Goal: Task Accomplishment & Management: Manage account settings

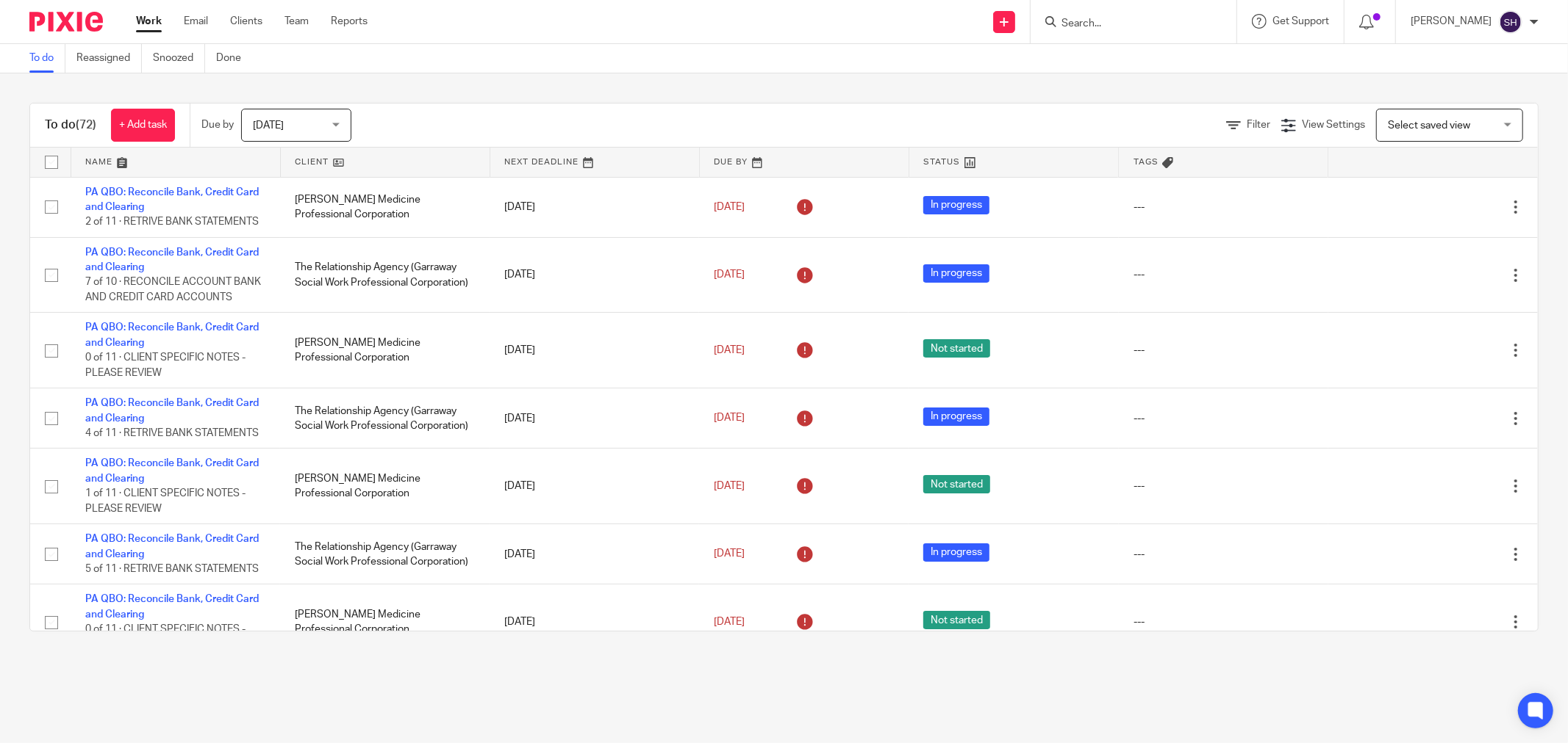
click at [366, 159] on link at bounding box center [386, 162] width 209 height 30
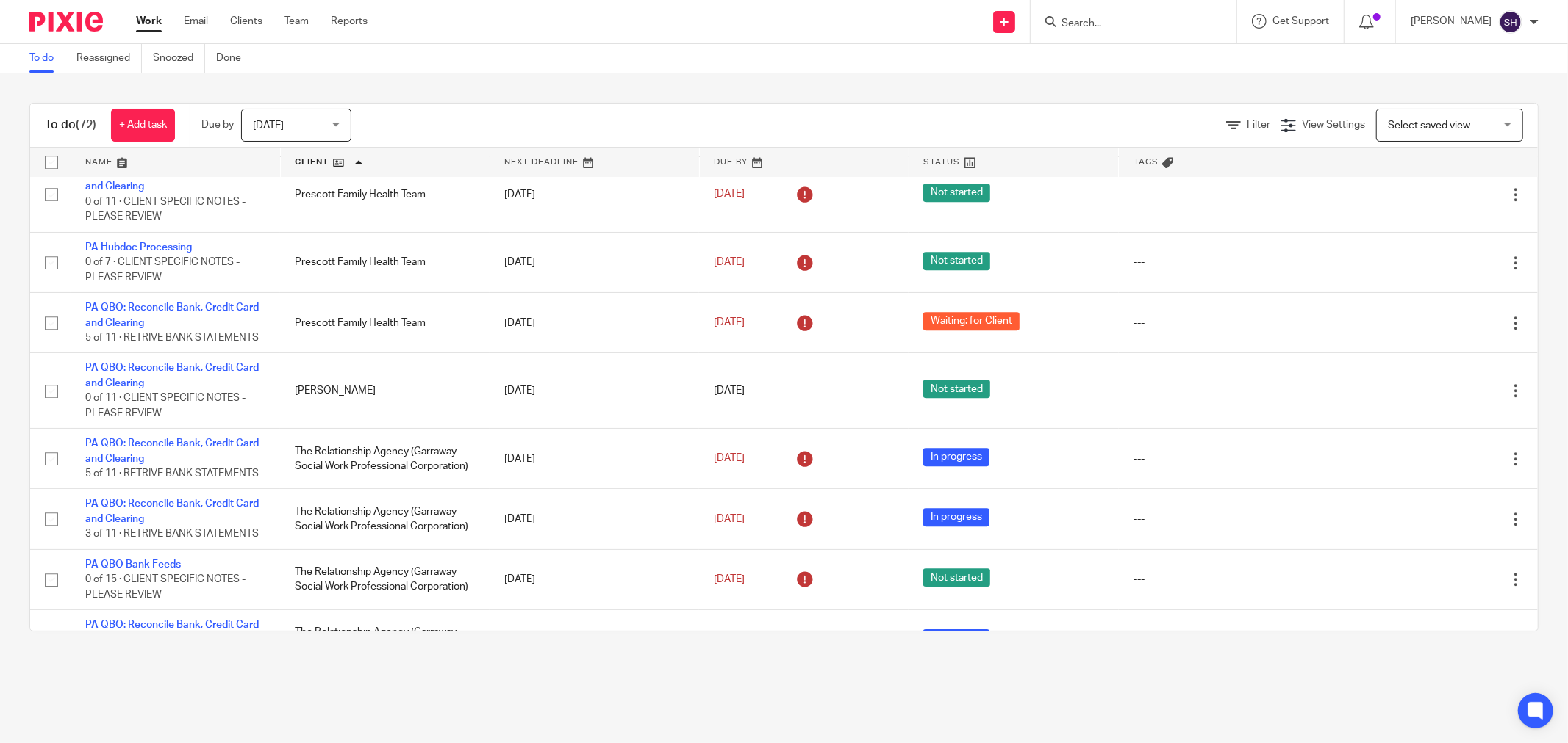
scroll to position [3655, 0]
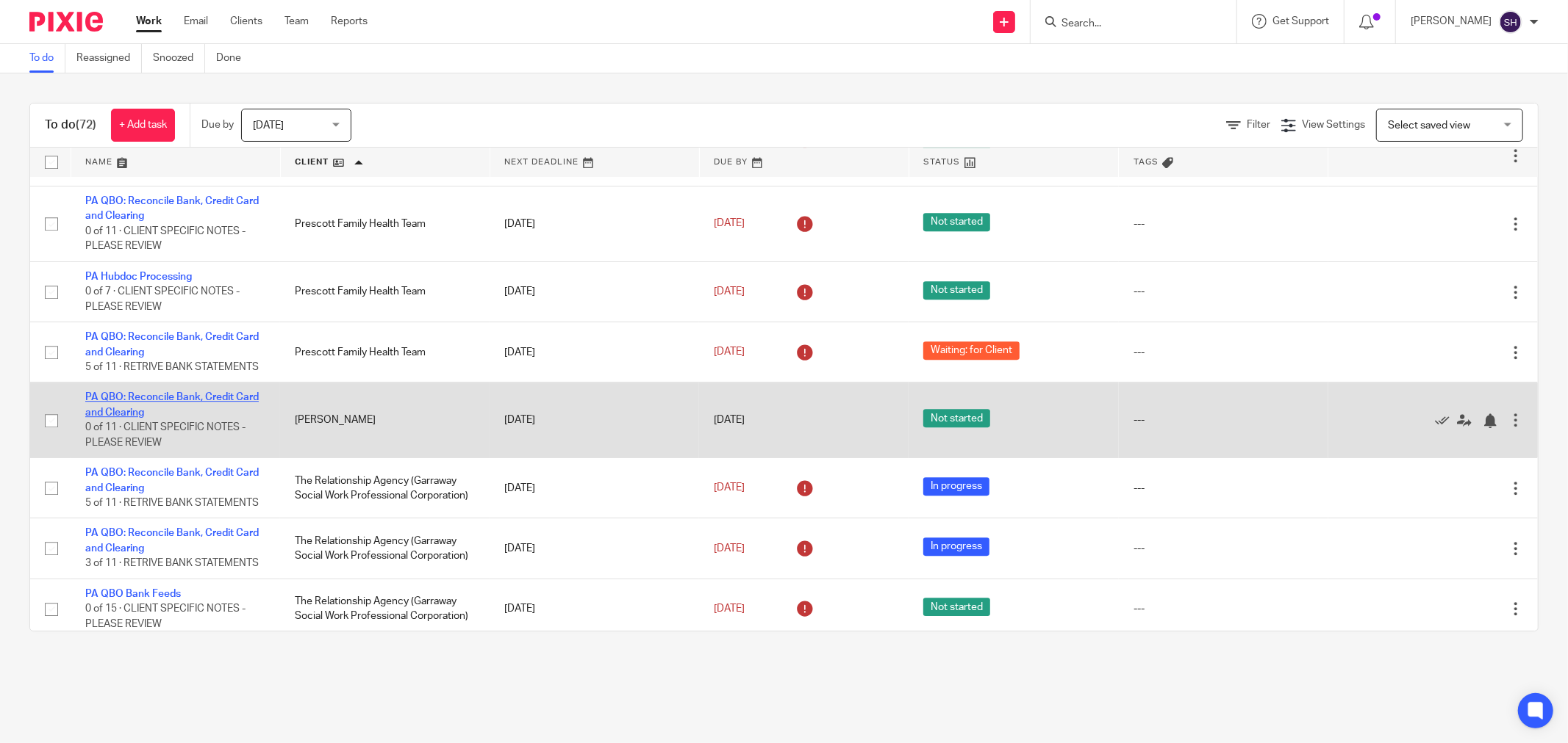
click at [169, 417] on link "PA QBO: Reconcile Bank, Credit Card and Clearing" at bounding box center [172, 404] width 173 height 25
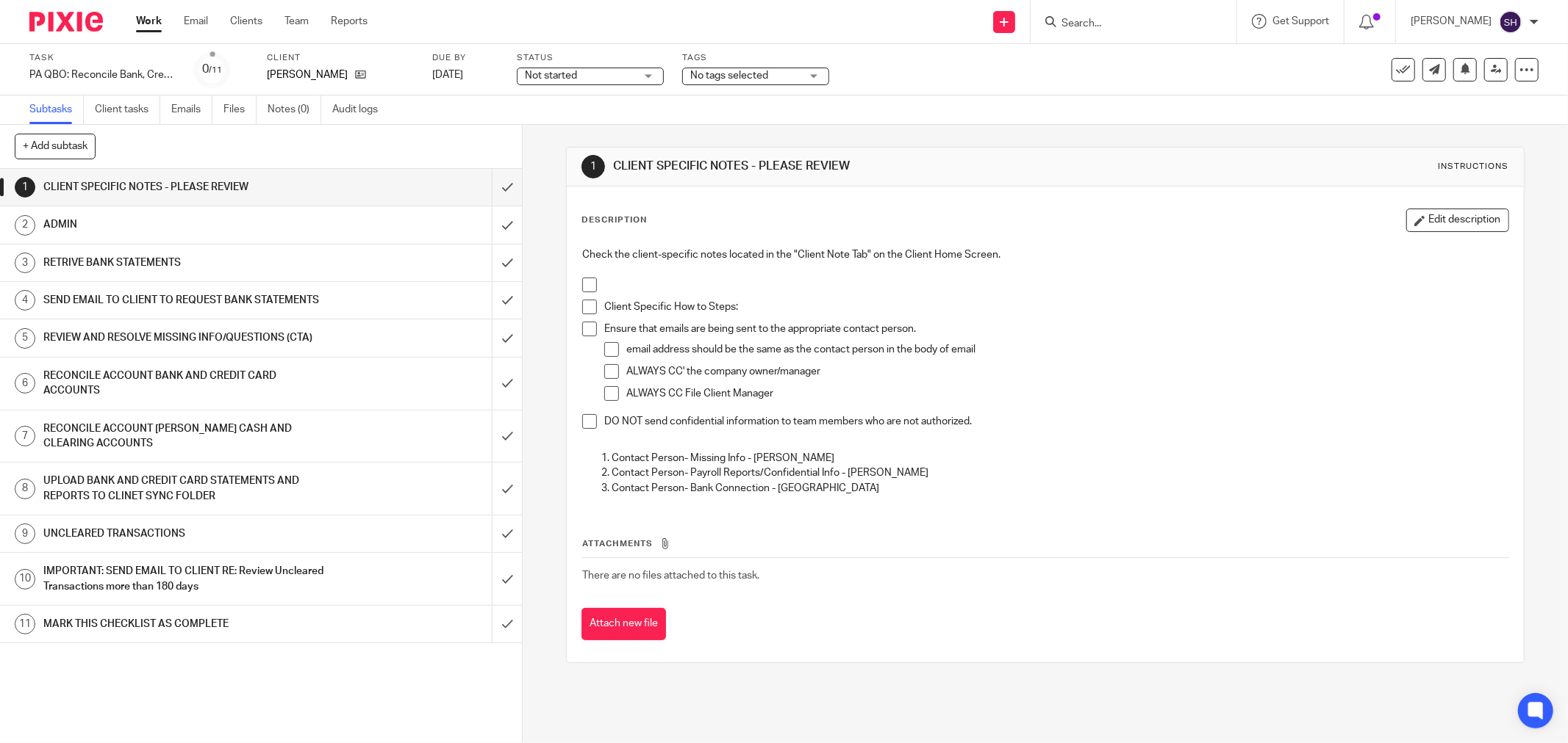
click at [584, 281] on span at bounding box center [589, 285] width 14 height 14
click at [591, 307] on span at bounding box center [589, 307] width 14 height 14
click at [582, 328] on span at bounding box center [589, 329] width 14 height 14
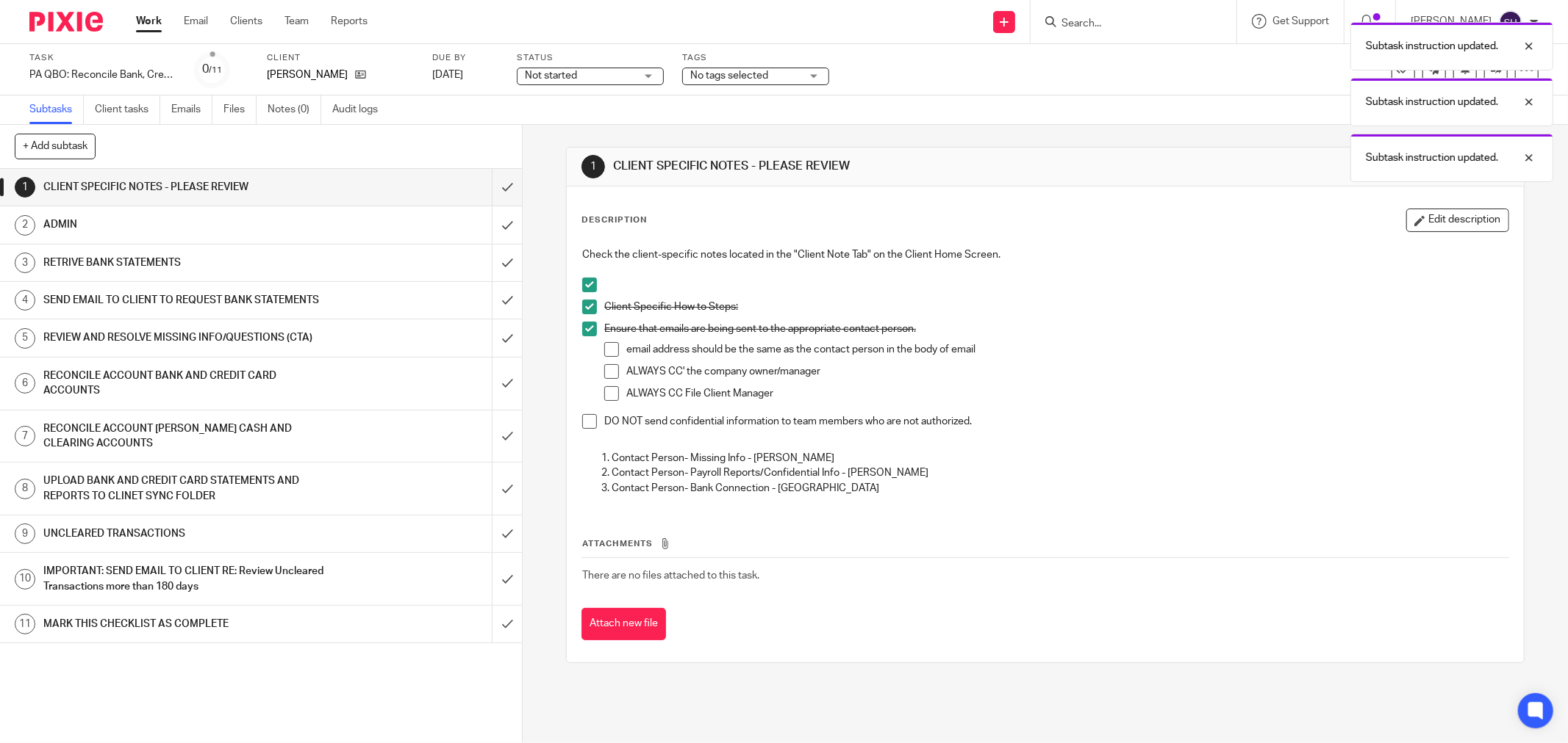
click at [610, 349] on span at bounding box center [611, 349] width 14 height 14
click at [608, 370] on span at bounding box center [611, 372] width 14 height 14
click at [606, 396] on span at bounding box center [611, 394] width 14 height 14
click at [588, 420] on span at bounding box center [589, 421] width 14 height 14
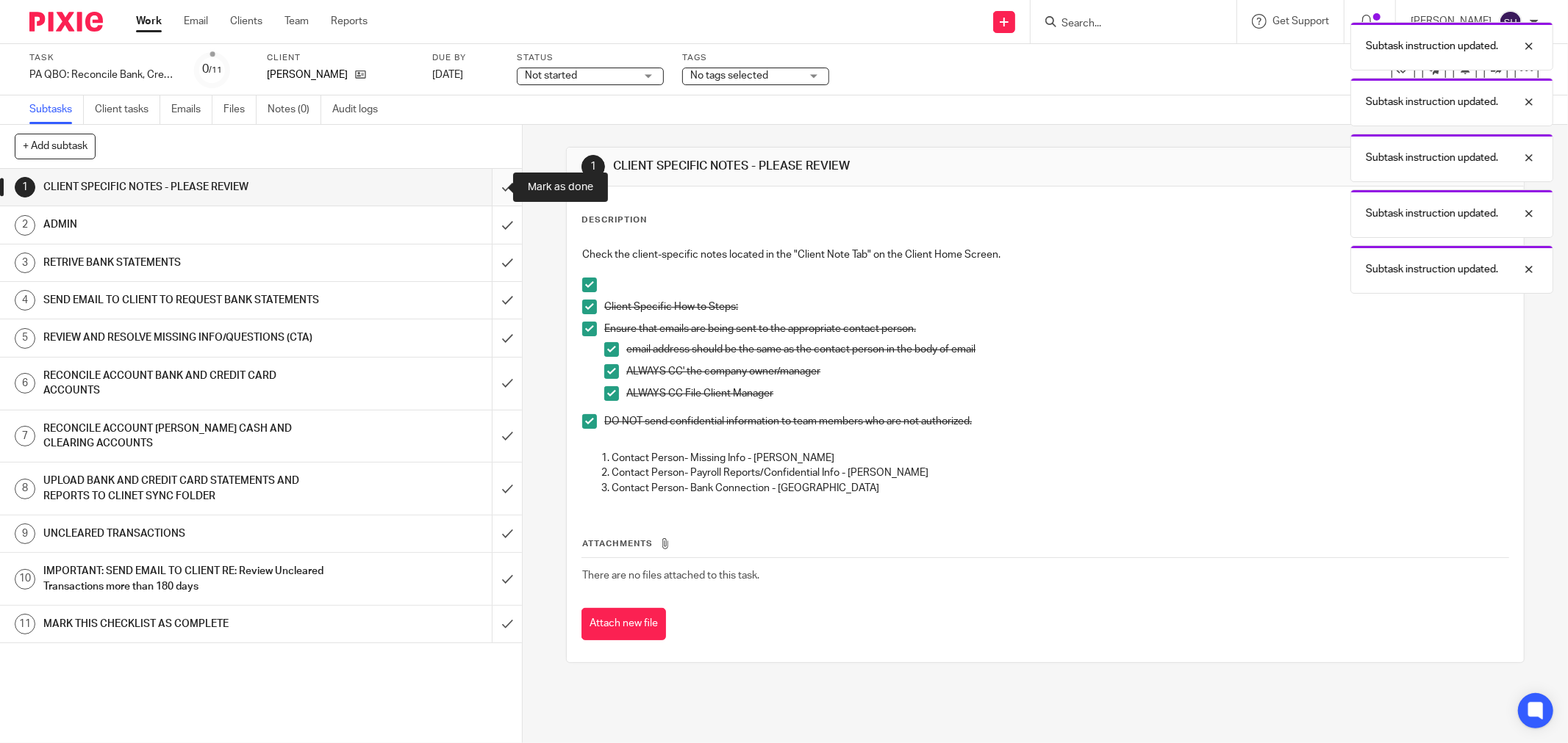
click at [490, 186] on input "submit" at bounding box center [260, 187] width 522 height 37
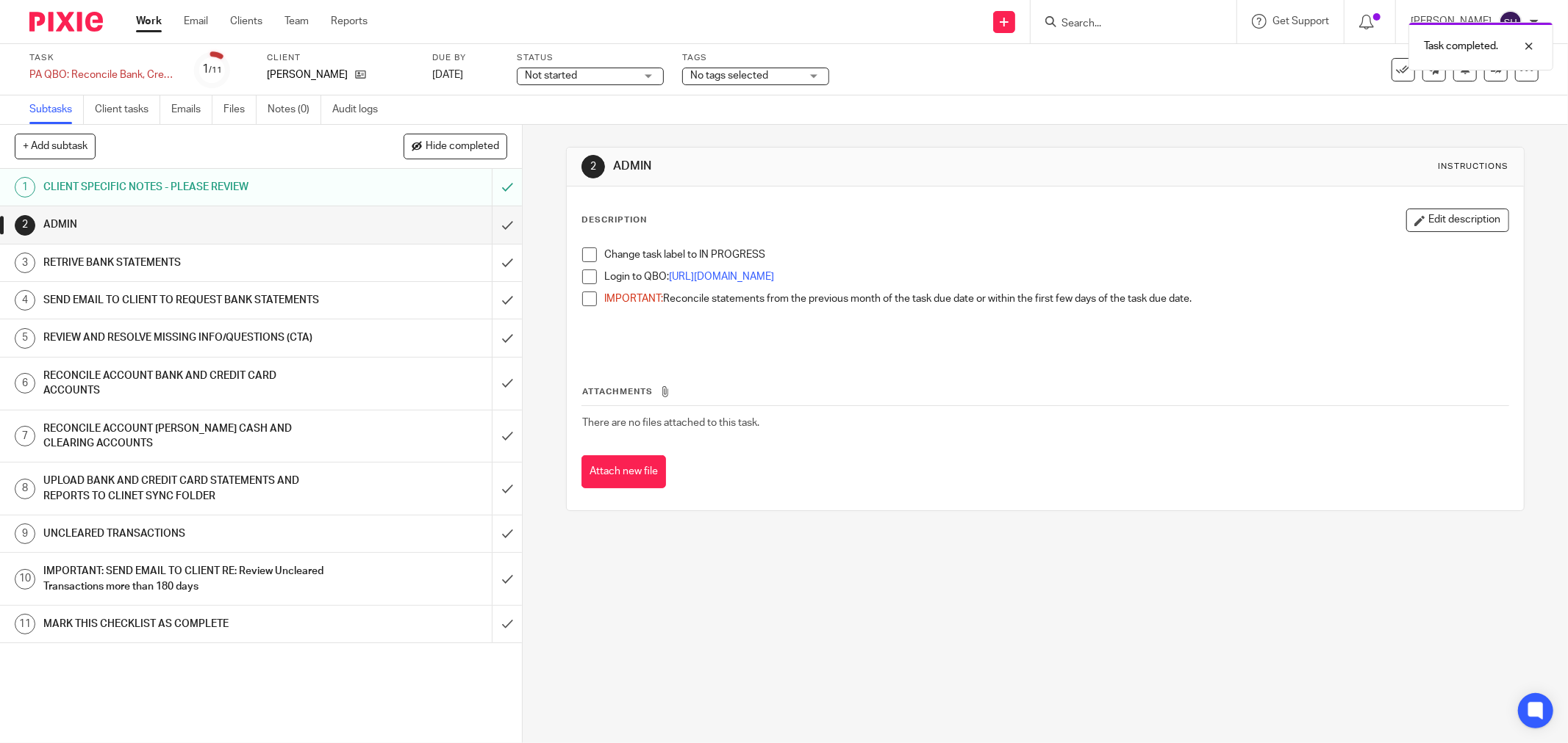
click at [588, 249] on span at bounding box center [589, 255] width 14 height 14
drag, startPoint x: 588, startPoint y: 277, endPoint x: 584, endPoint y: 300, distance: 23.3
click at [588, 279] on span at bounding box center [589, 276] width 14 height 14
click at [583, 305] on span at bounding box center [589, 299] width 14 height 14
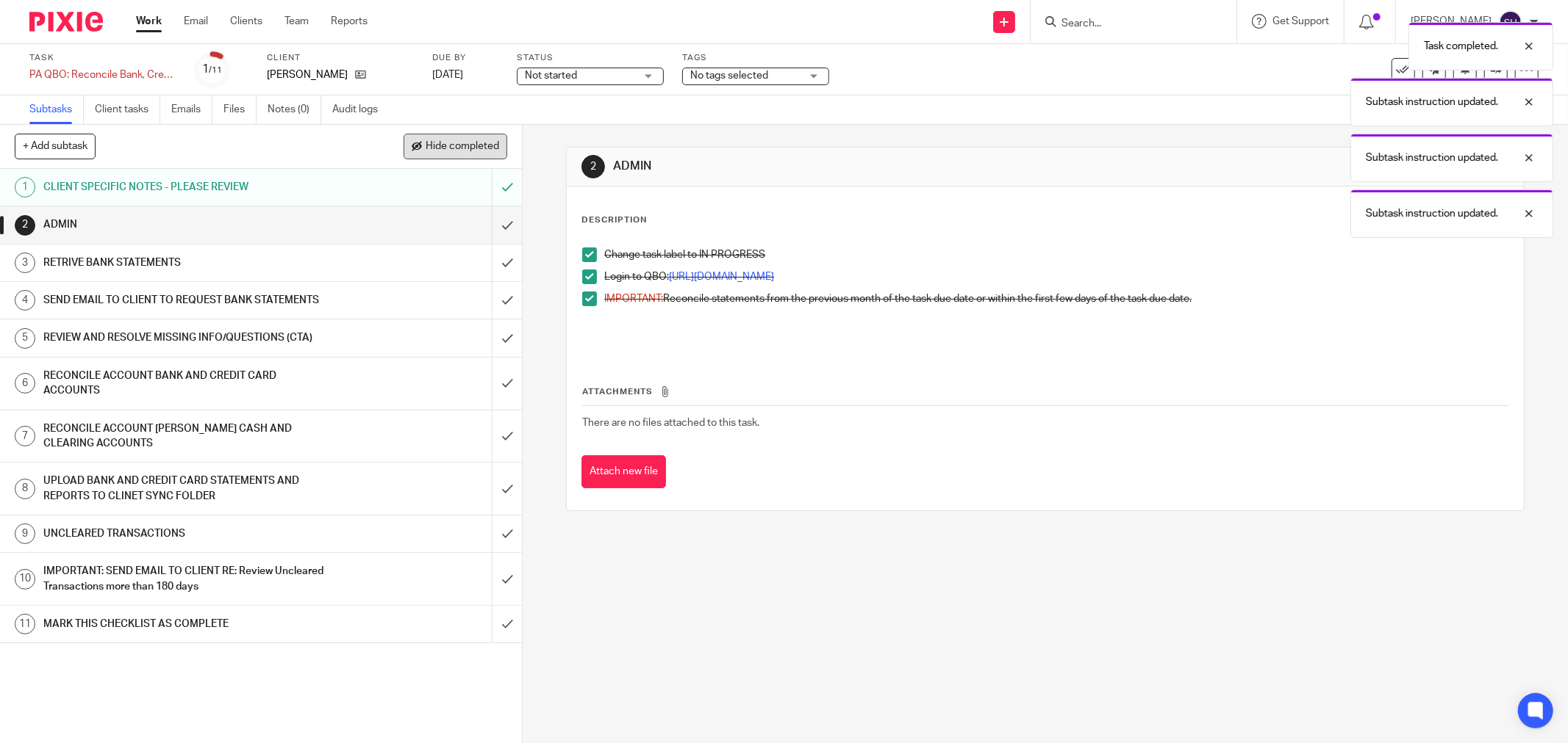
click at [479, 145] on span "Hide completed" at bounding box center [462, 147] width 74 height 12
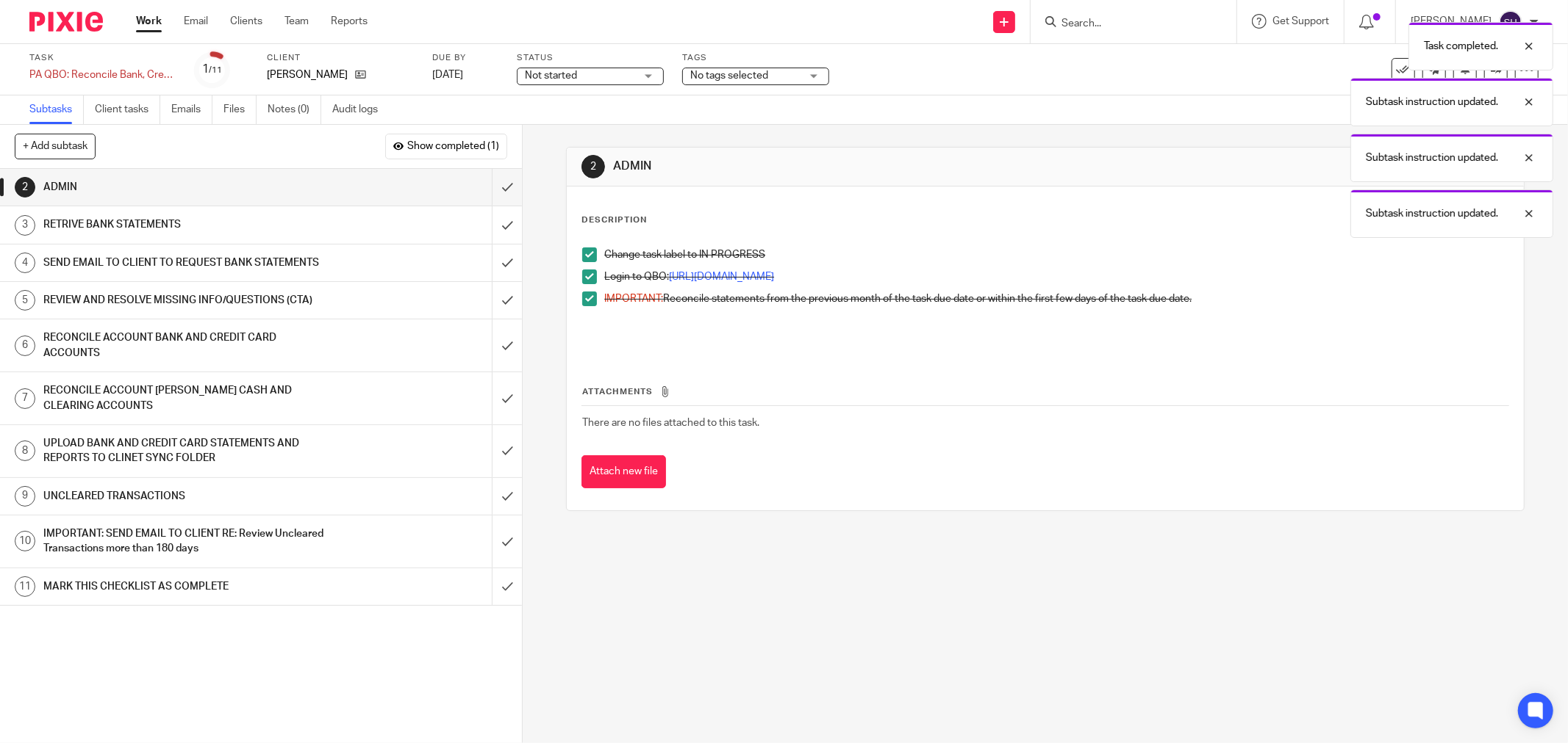
click at [588, 71] on span "Not started" at bounding box center [579, 76] width 110 height 15
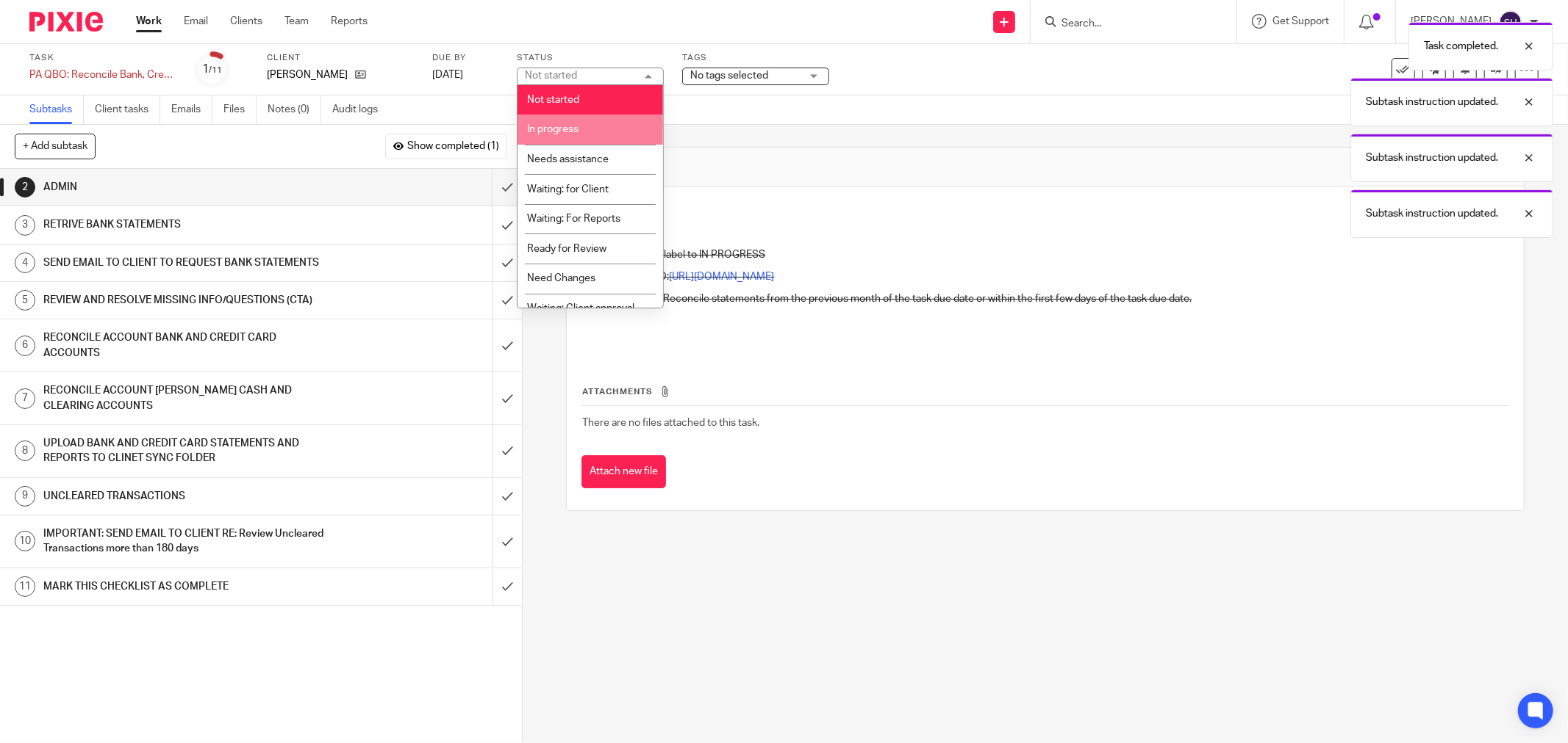
click at [583, 129] on li "In progress" at bounding box center [589, 129] width 145 height 30
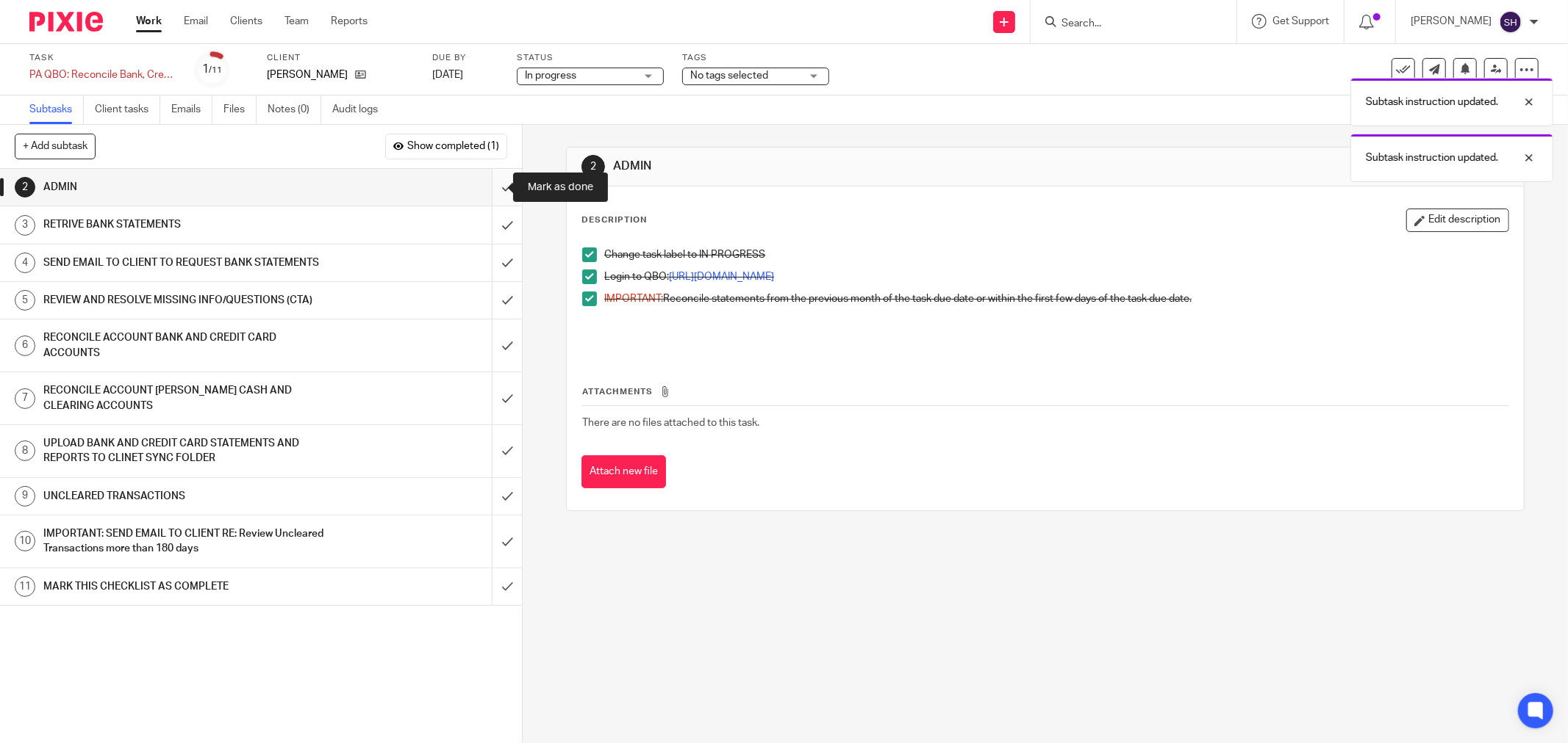
click at [487, 185] on input "submit" at bounding box center [260, 187] width 522 height 37
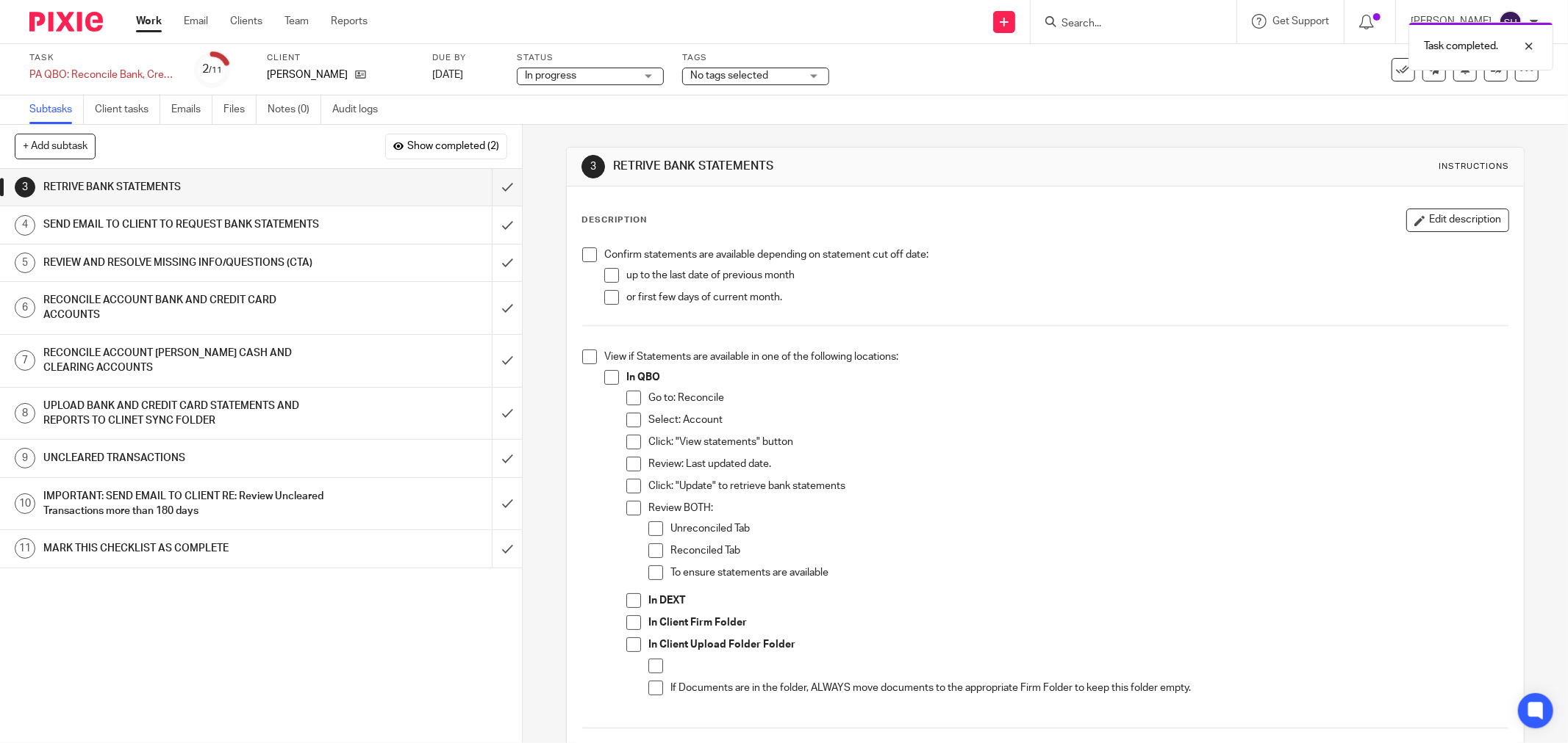
click at [582, 253] on span at bounding box center [589, 255] width 14 height 14
click at [604, 268] on span at bounding box center [611, 276] width 14 height 14
drag, startPoint x: 608, startPoint y: 297, endPoint x: 589, endPoint y: 320, distance: 29.8
click at [608, 298] on span at bounding box center [611, 297] width 14 height 14
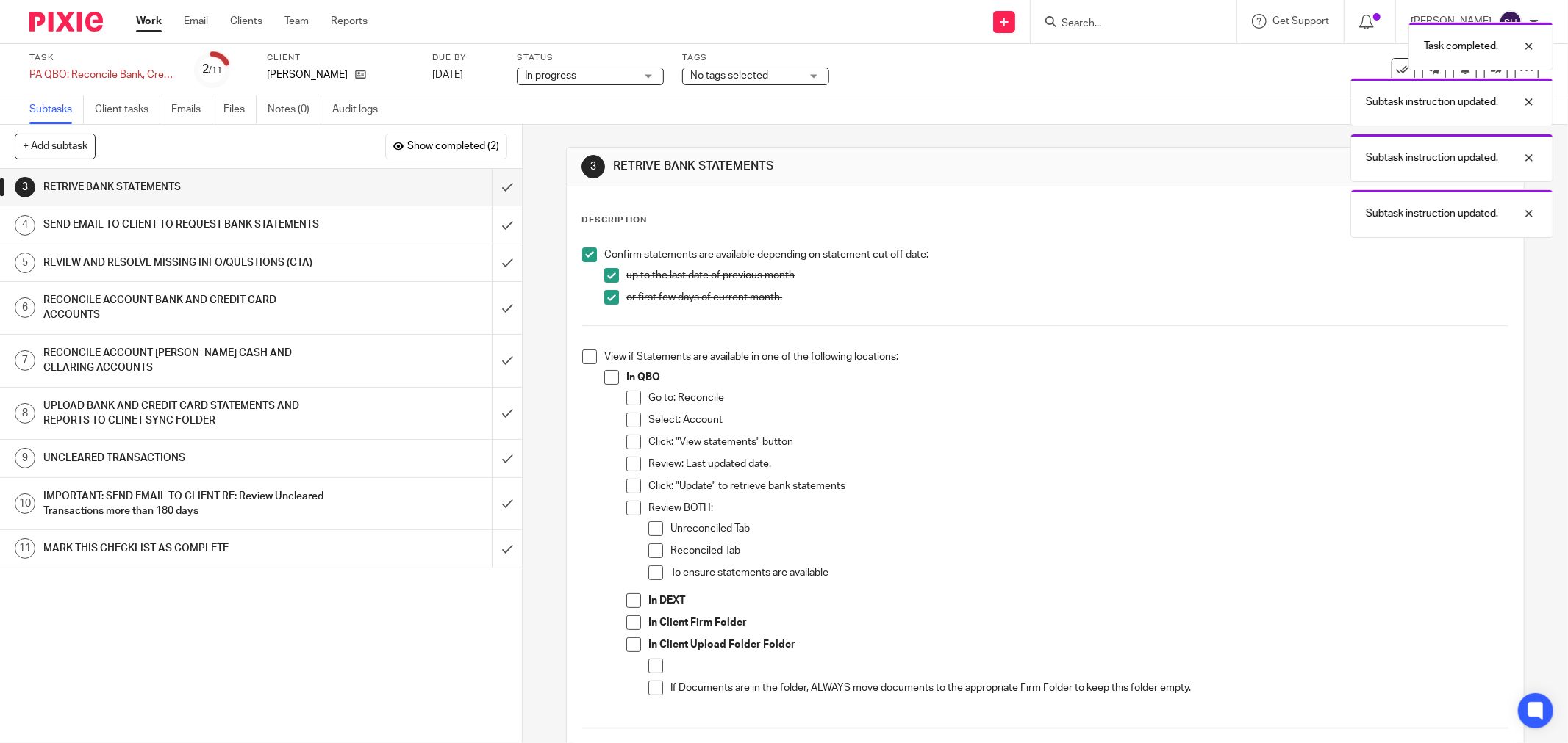
click at [583, 353] on span at bounding box center [589, 357] width 14 height 14
click at [607, 382] on span at bounding box center [611, 377] width 14 height 14
drag, startPoint x: 623, startPoint y: 398, endPoint x: 629, endPoint y: 422, distance: 24.7
click at [626, 400] on span at bounding box center [634, 398] width 14 height 14
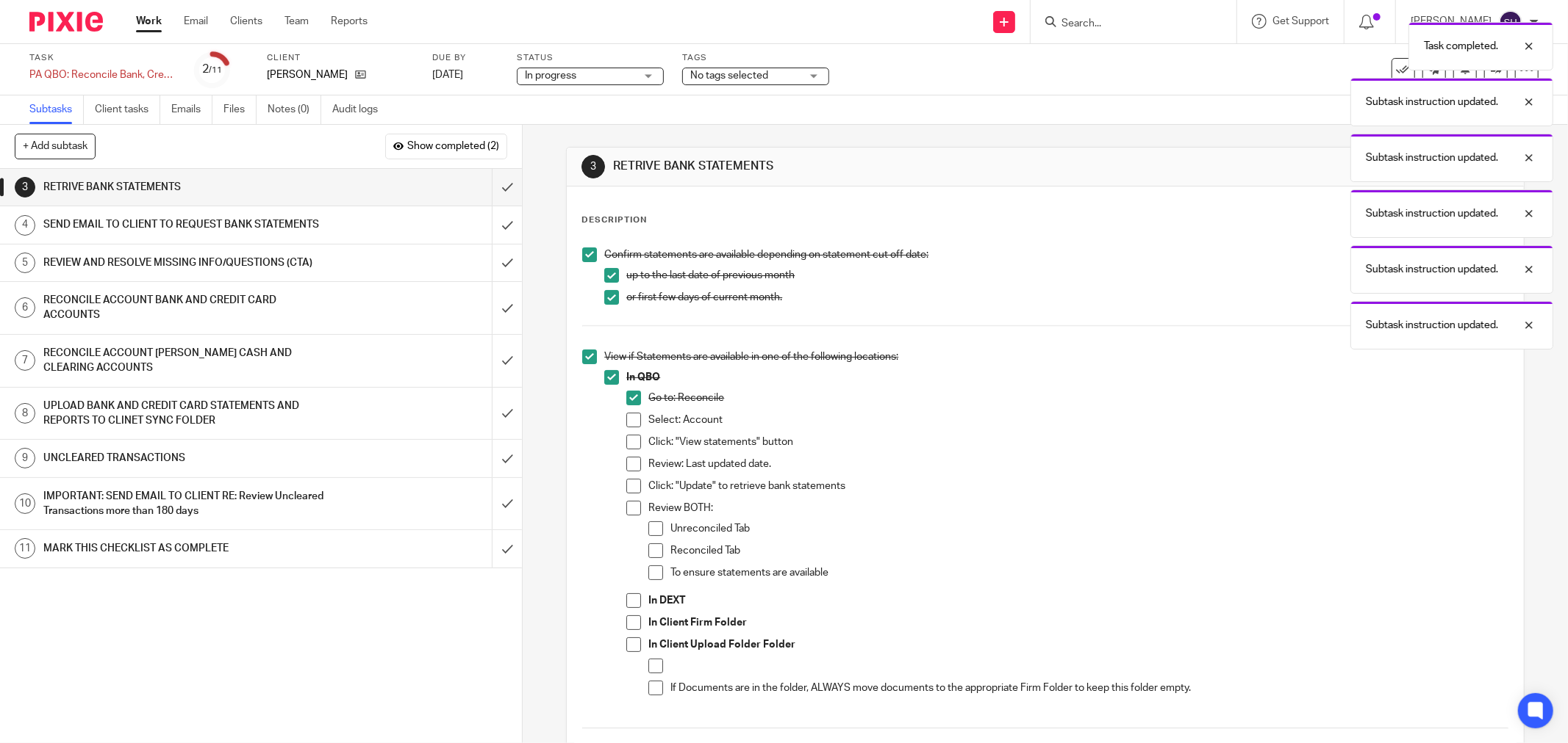
click at [630, 424] on span at bounding box center [634, 420] width 14 height 14
click at [632, 439] on span at bounding box center [634, 442] width 14 height 14
click at [631, 468] on span at bounding box center [634, 464] width 14 height 14
drag, startPoint x: 627, startPoint y: 483, endPoint x: 621, endPoint y: 508, distance: 25.7
click at [627, 484] on span at bounding box center [634, 486] width 14 height 14
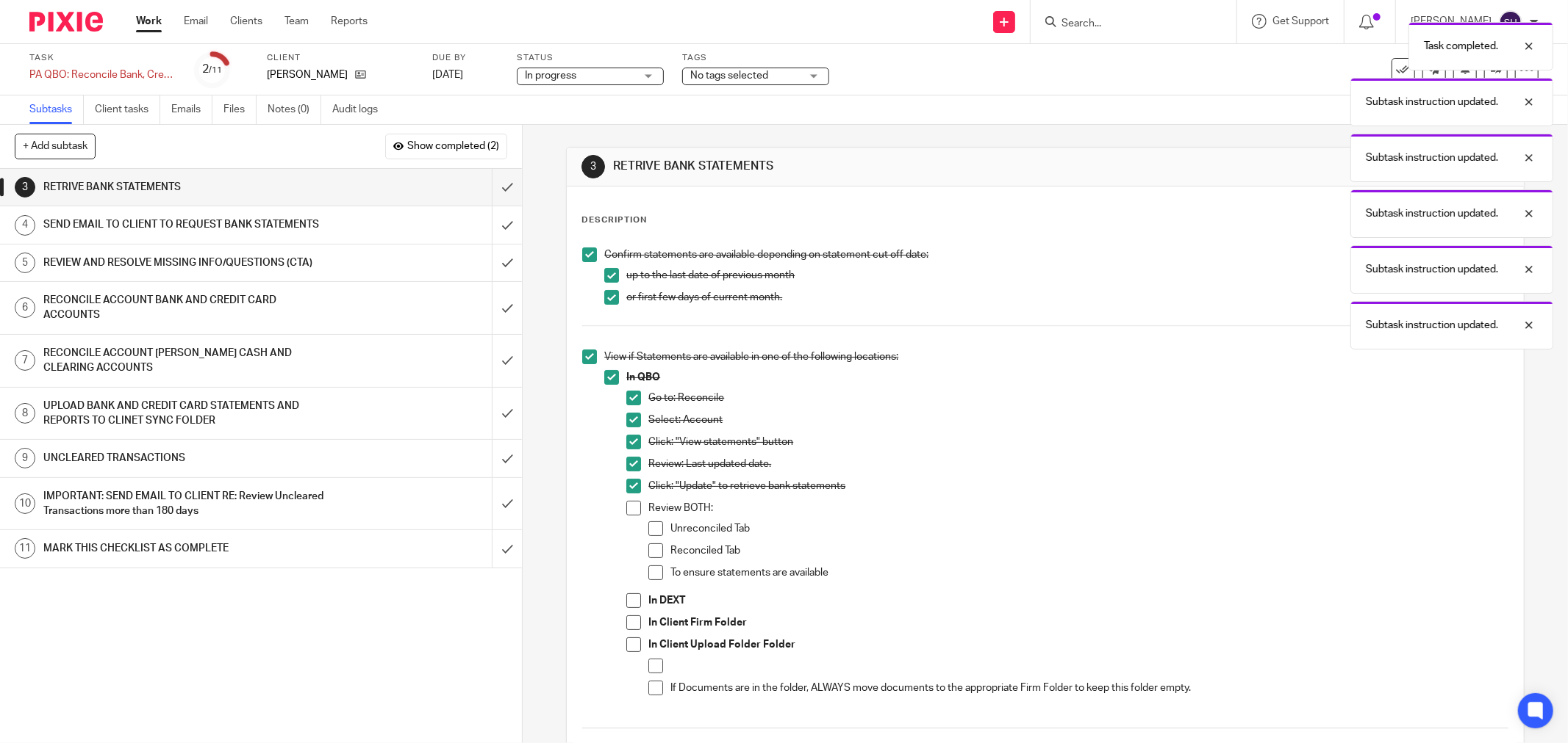
click at [626, 508] on span at bounding box center [634, 508] width 14 height 14
click at [649, 530] on span at bounding box center [655, 529] width 14 height 14
drag, startPoint x: 652, startPoint y: 551, endPoint x: 645, endPoint y: 577, distance: 26.9
click at [652, 554] on span at bounding box center [655, 551] width 14 height 14
click at [648, 577] on span at bounding box center [655, 573] width 14 height 14
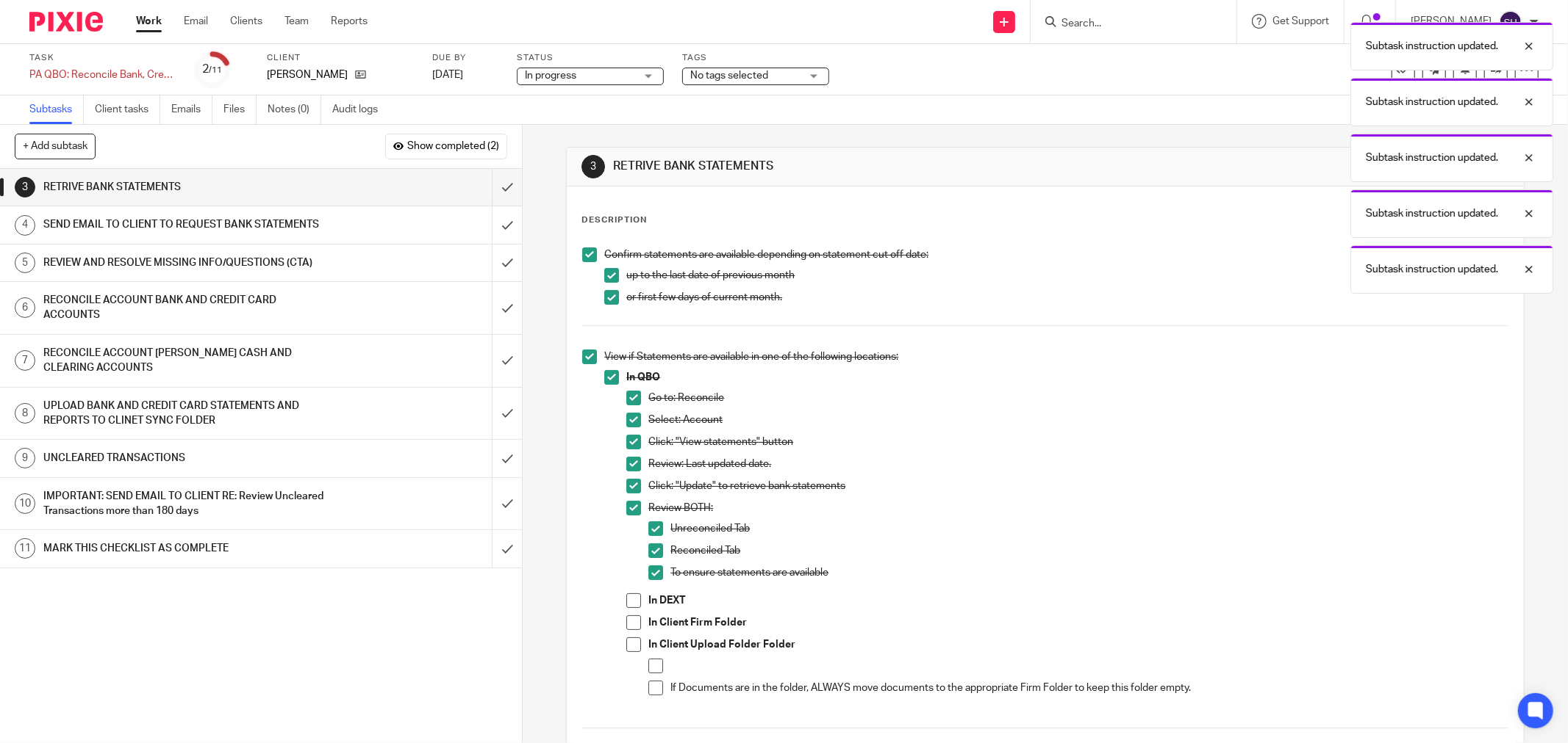
click at [632, 606] on span at bounding box center [634, 601] width 14 height 14
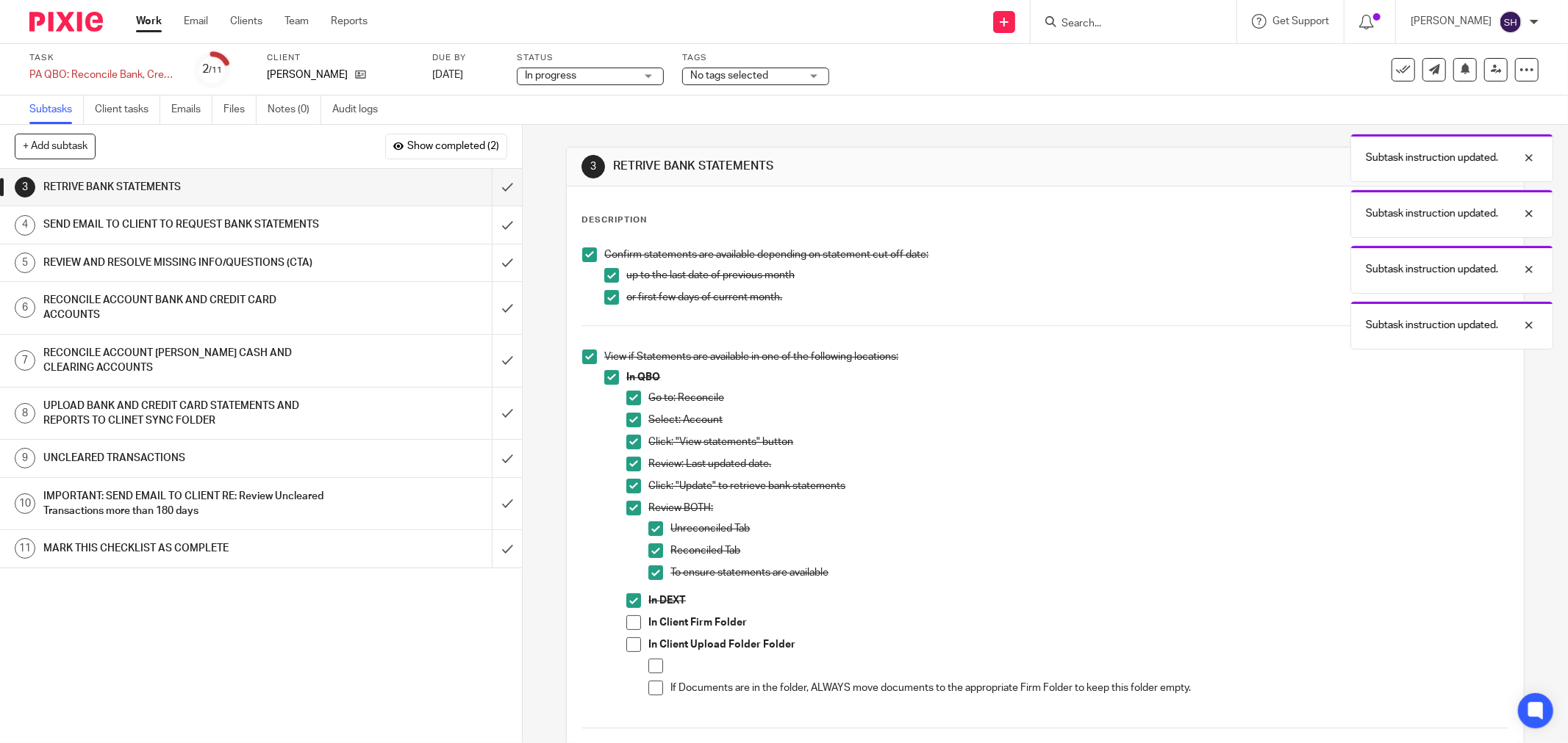
click at [626, 624] on span at bounding box center [634, 622] width 14 height 14
click at [626, 639] on span at bounding box center [634, 645] width 14 height 14
drag, startPoint x: 647, startPoint y: 667, endPoint x: 647, endPoint y: 685, distance: 18.0
click at [648, 668] on span at bounding box center [655, 666] width 14 height 14
drag, startPoint x: 647, startPoint y: 688, endPoint x: 707, endPoint y: 578, distance: 125.3
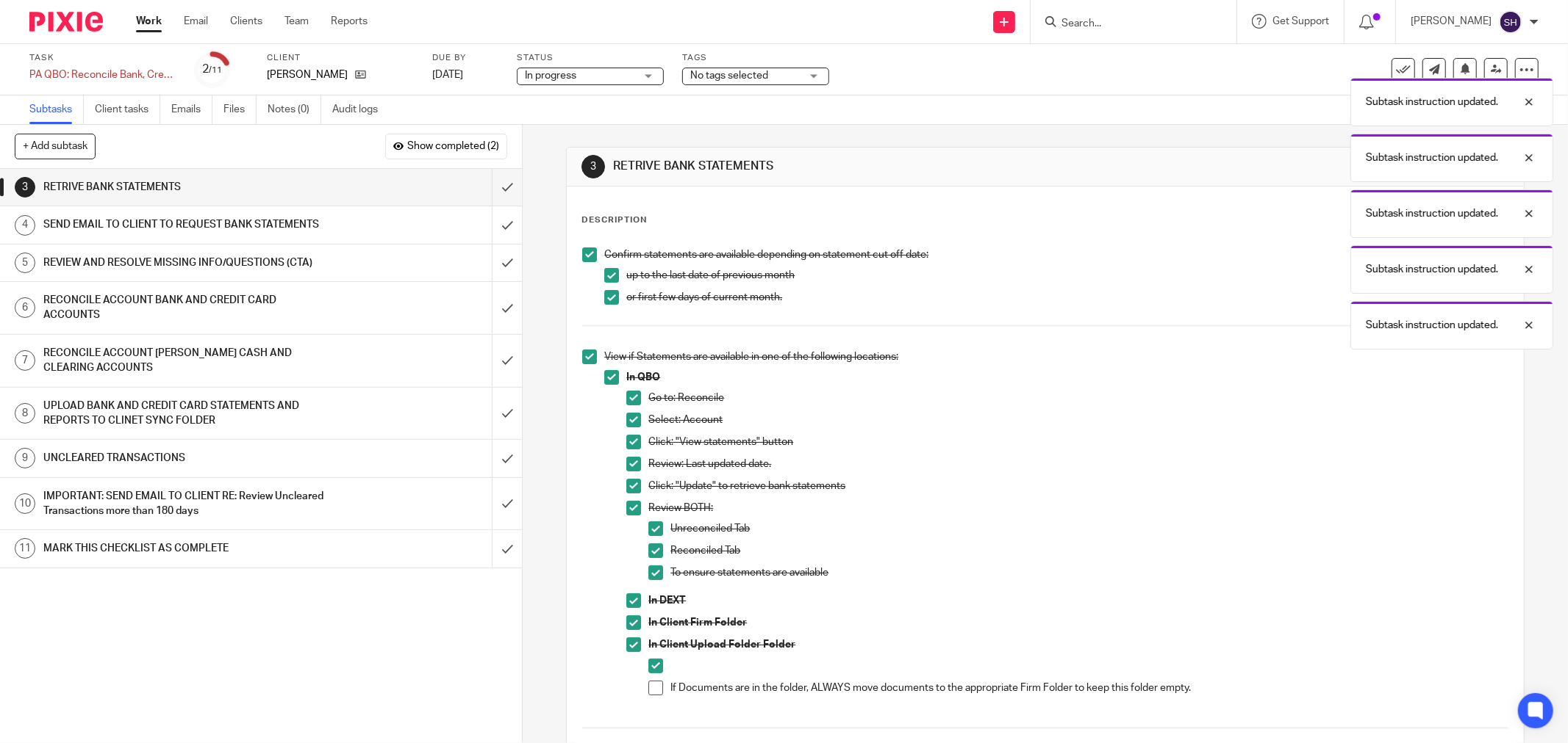
click at [648, 687] on span at bounding box center [655, 688] width 14 height 14
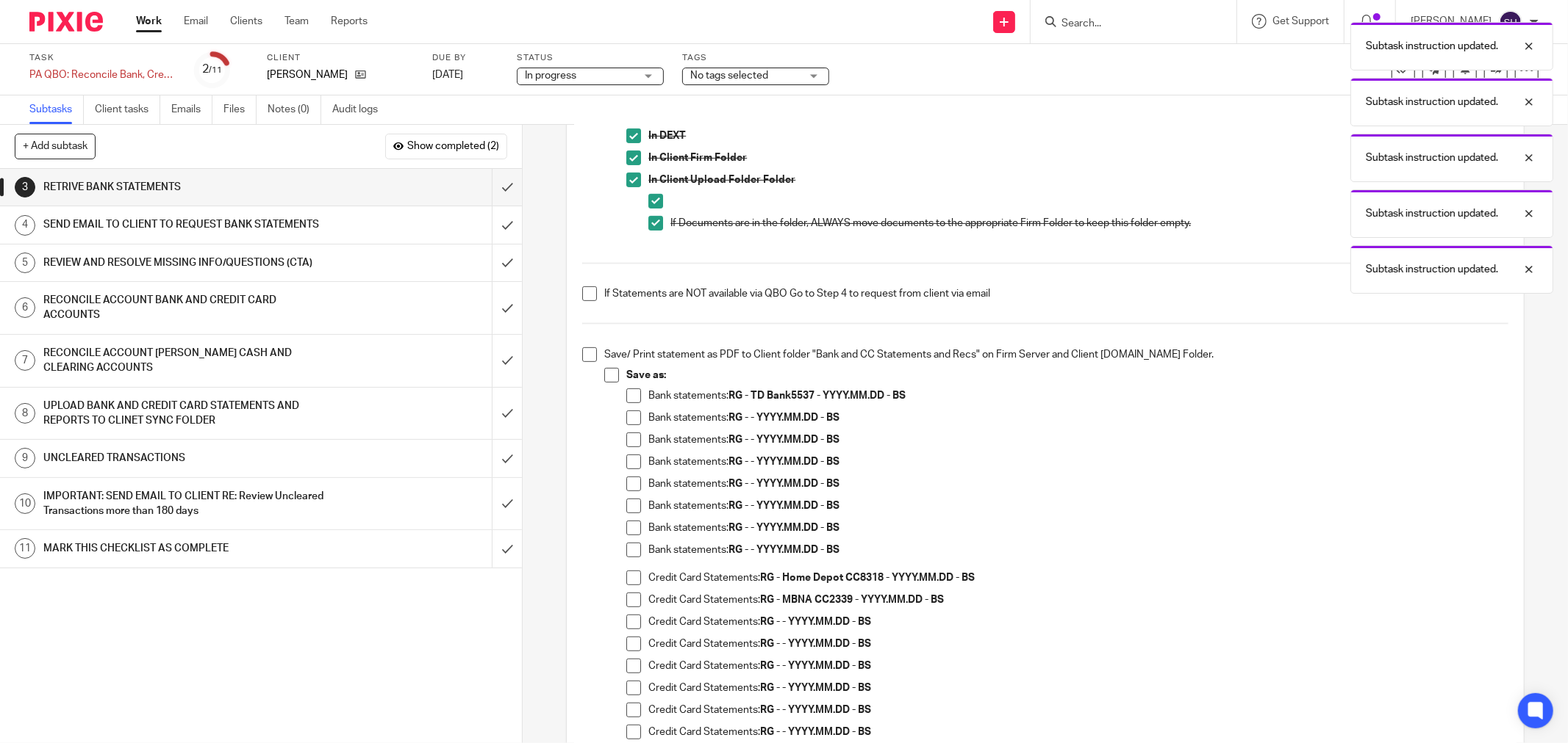
scroll to position [571, 0]
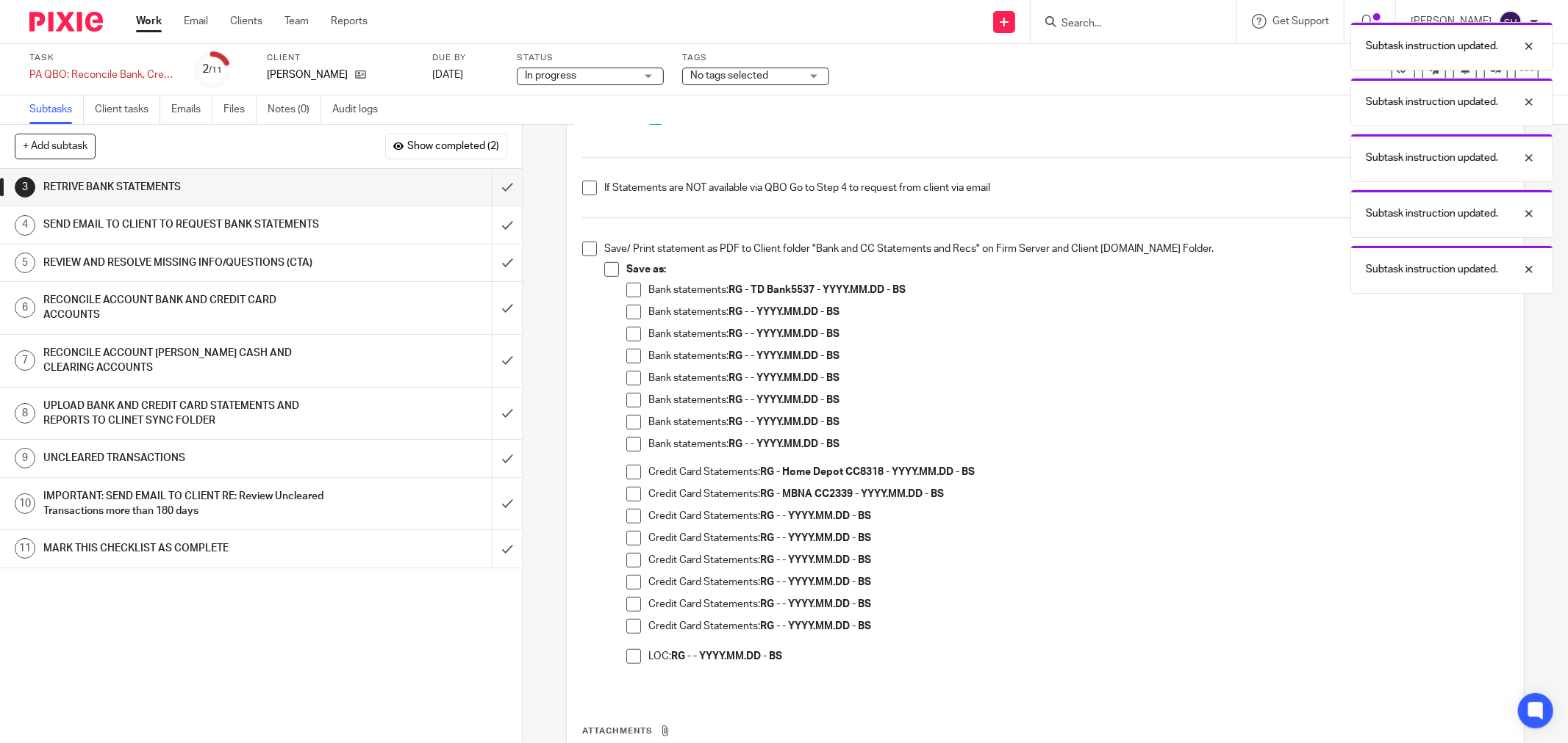
click at [583, 181] on span at bounding box center [589, 188] width 14 height 14
click at [584, 250] on span at bounding box center [589, 249] width 14 height 14
click at [612, 274] on span at bounding box center [611, 269] width 14 height 14
click at [626, 288] on span at bounding box center [634, 290] width 14 height 14
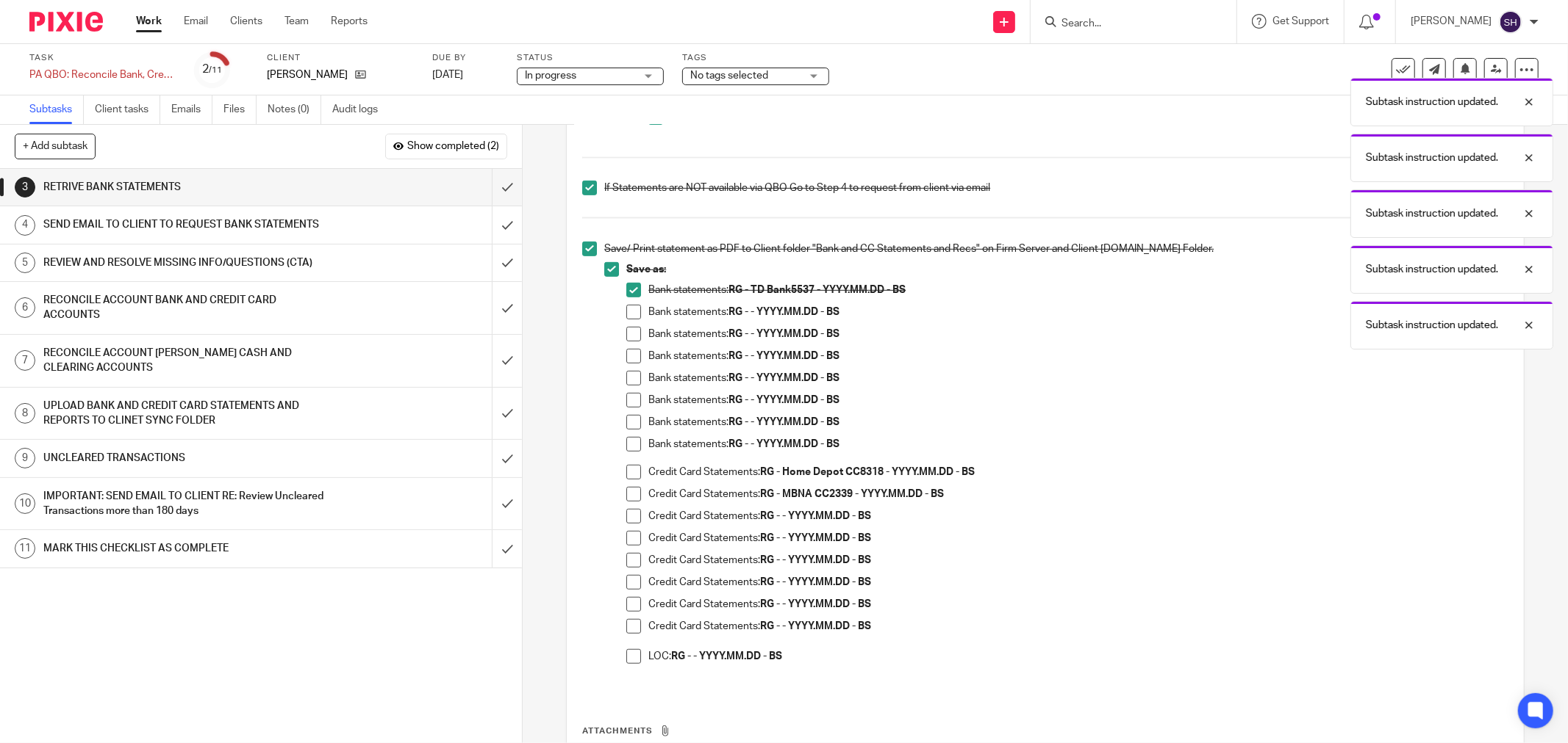
drag, startPoint x: 627, startPoint y: 309, endPoint x: 634, endPoint y: 329, distance: 21.2
click at [627, 310] on span at bounding box center [634, 312] width 14 height 14
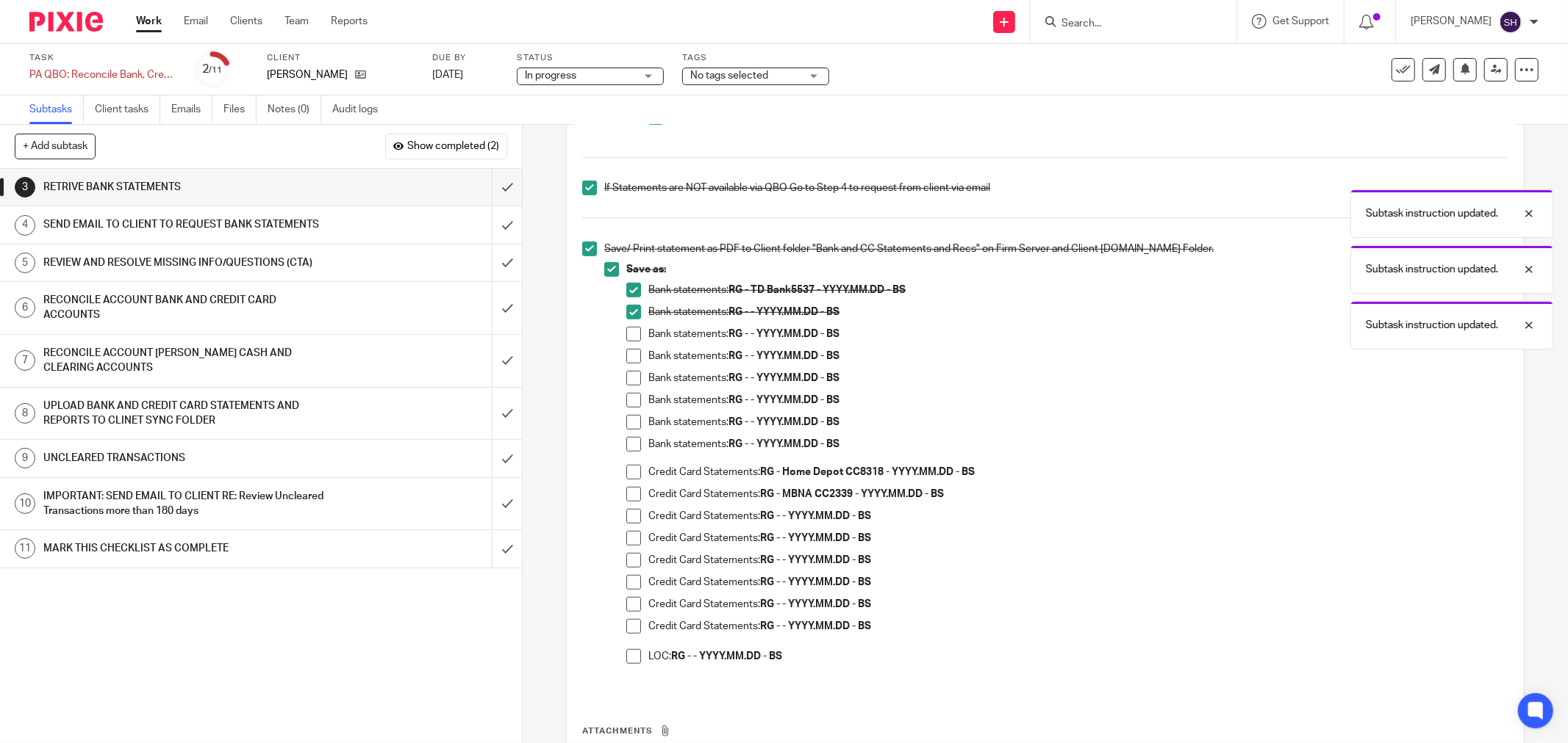
click at [634, 332] on span at bounding box center [634, 334] width 14 height 14
click at [626, 352] on span at bounding box center [634, 356] width 14 height 14
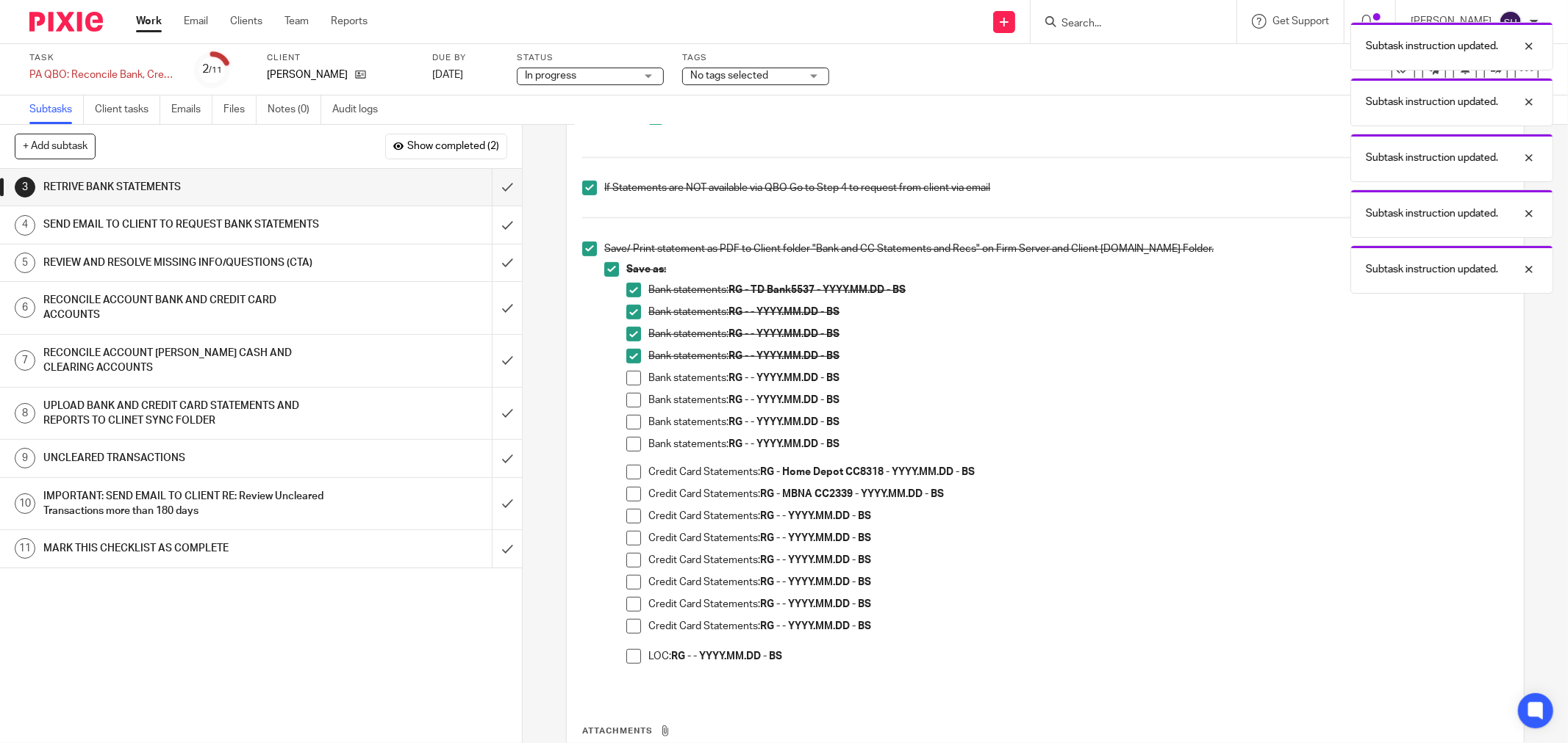
click at [626, 377] on span at bounding box center [634, 378] width 14 height 14
click at [627, 397] on span at bounding box center [634, 400] width 14 height 14
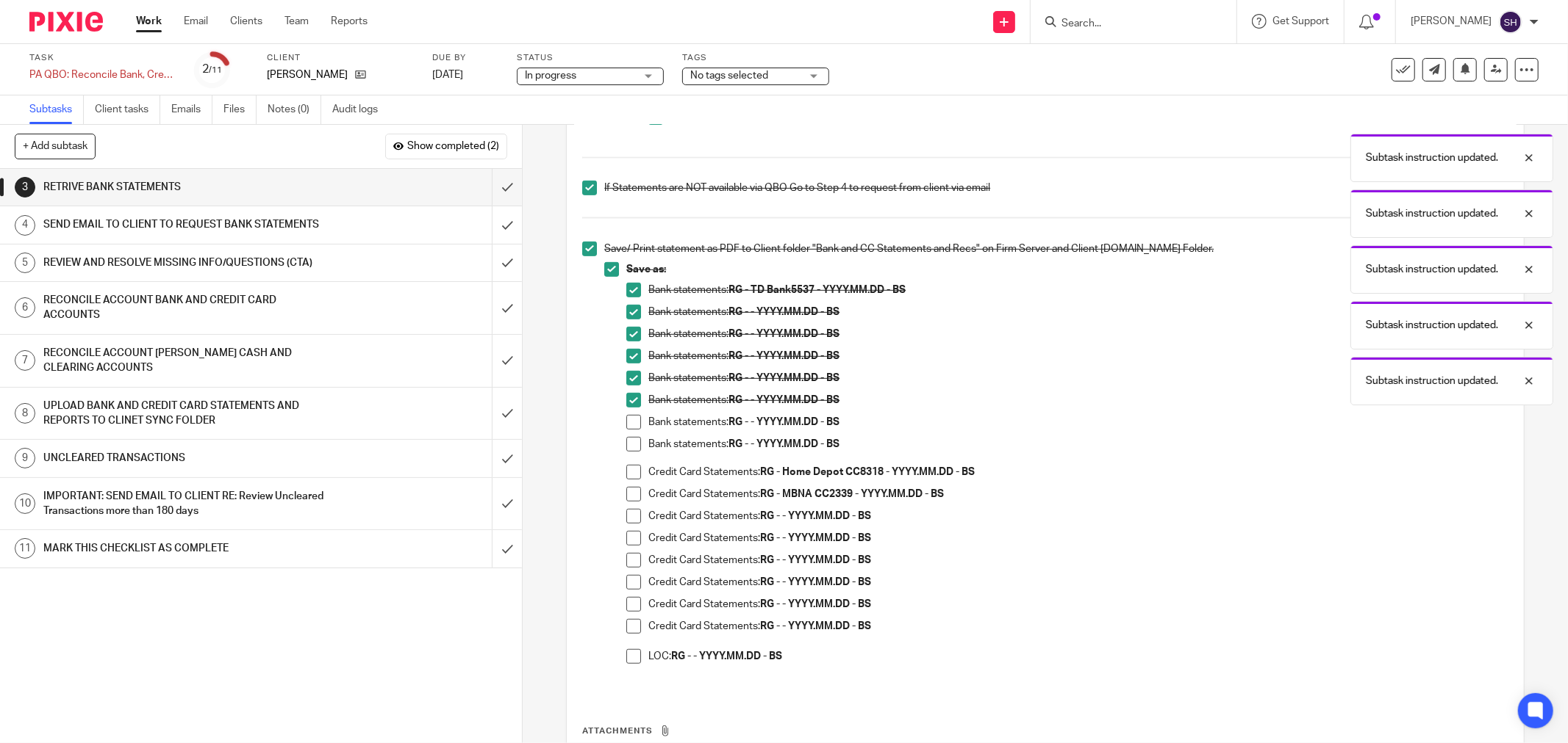
drag, startPoint x: 627, startPoint y: 421, endPoint x: 626, endPoint y: 437, distance: 16.0
click at [627, 422] on span at bounding box center [634, 422] width 14 height 14
click at [626, 441] on span at bounding box center [634, 444] width 14 height 14
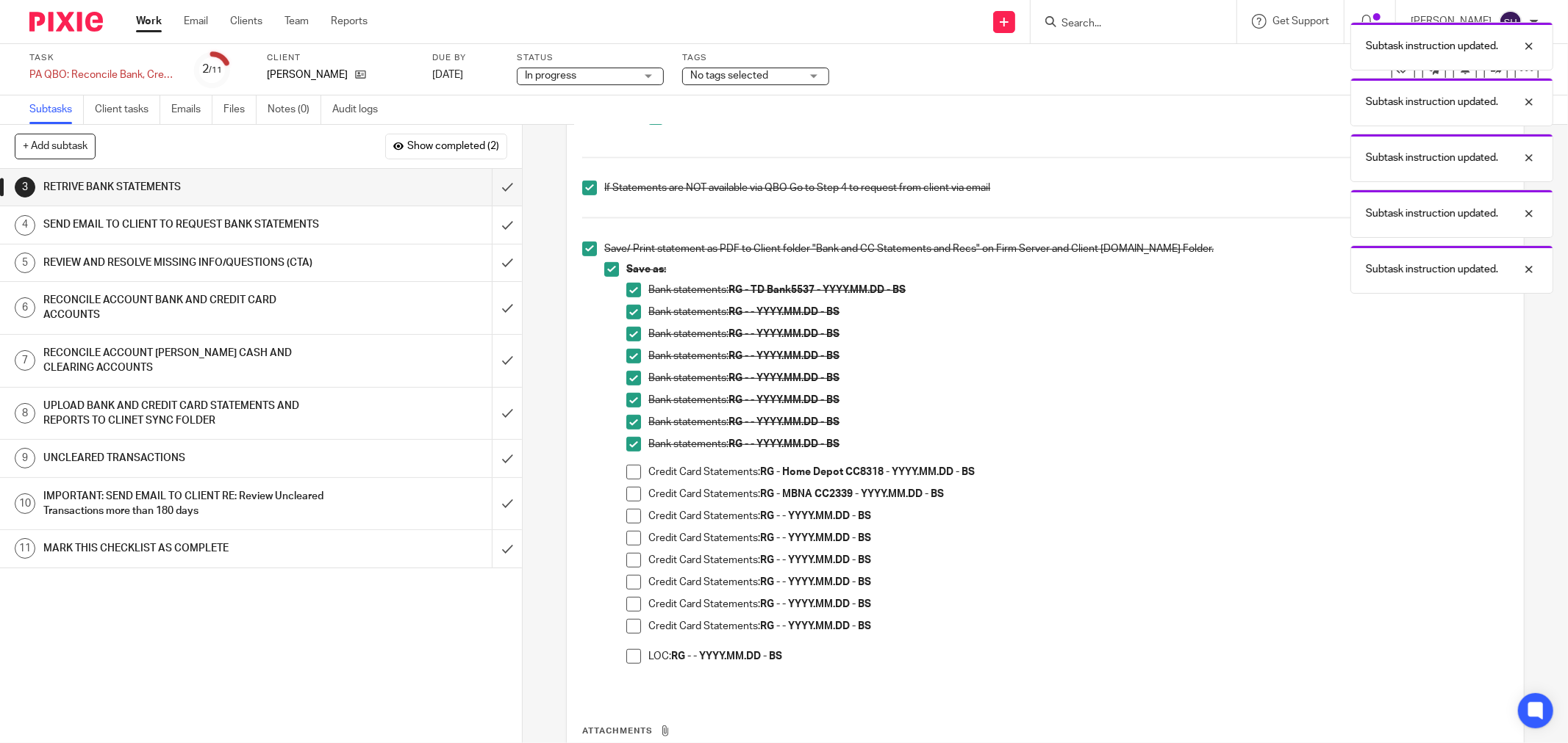
click at [626, 473] on span at bounding box center [634, 472] width 14 height 14
click at [634, 500] on span at bounding box center [634, 494] width 14 height 14
click at [635, 516] on span at bounding box center [634, 516] width 14 height 14
drag, startPoint x: 634, startPoint y: 538, endPoint x: 629, endPoint y: 560, distance: 22.6
click at [634, 539] on span at bounding box center [634, 539] width 14 height 14
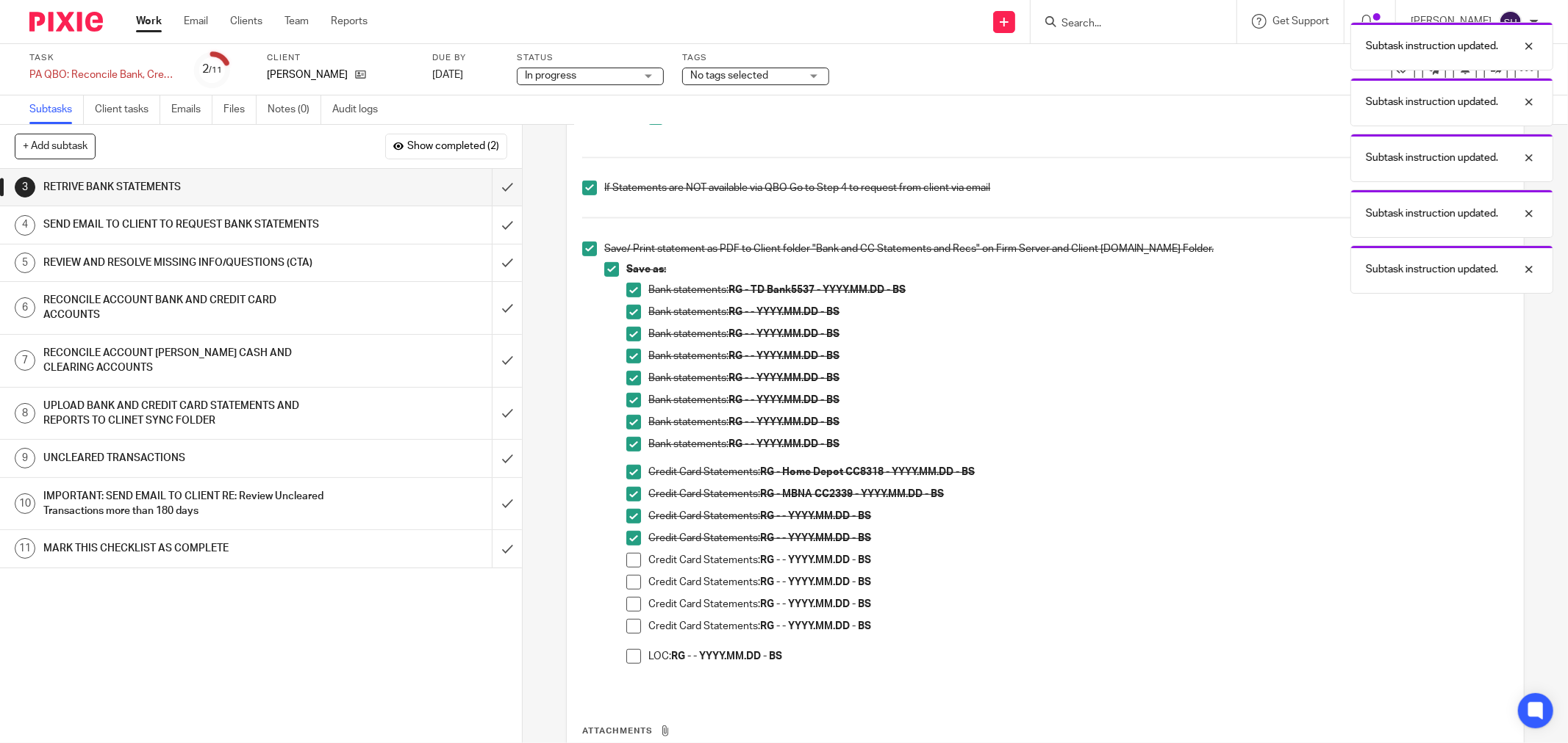
drag, startPoint x: 628, startPoint y: 561, endPoint x: 626, endPoint y: 571, distance: 10.2
click at [628, 562] on span at bounding box center [634, 560] width 14 height 14
click at [626, 582] on span at bounding box center [634, 583] width 14 height 14
drag, startPoint x: 621, startPoint y: 603, endPoint x: 623, endPoint y: 625, distance: 22.1
click at [626, 604] on span at bounding box center [634, 604] width 14 height 14
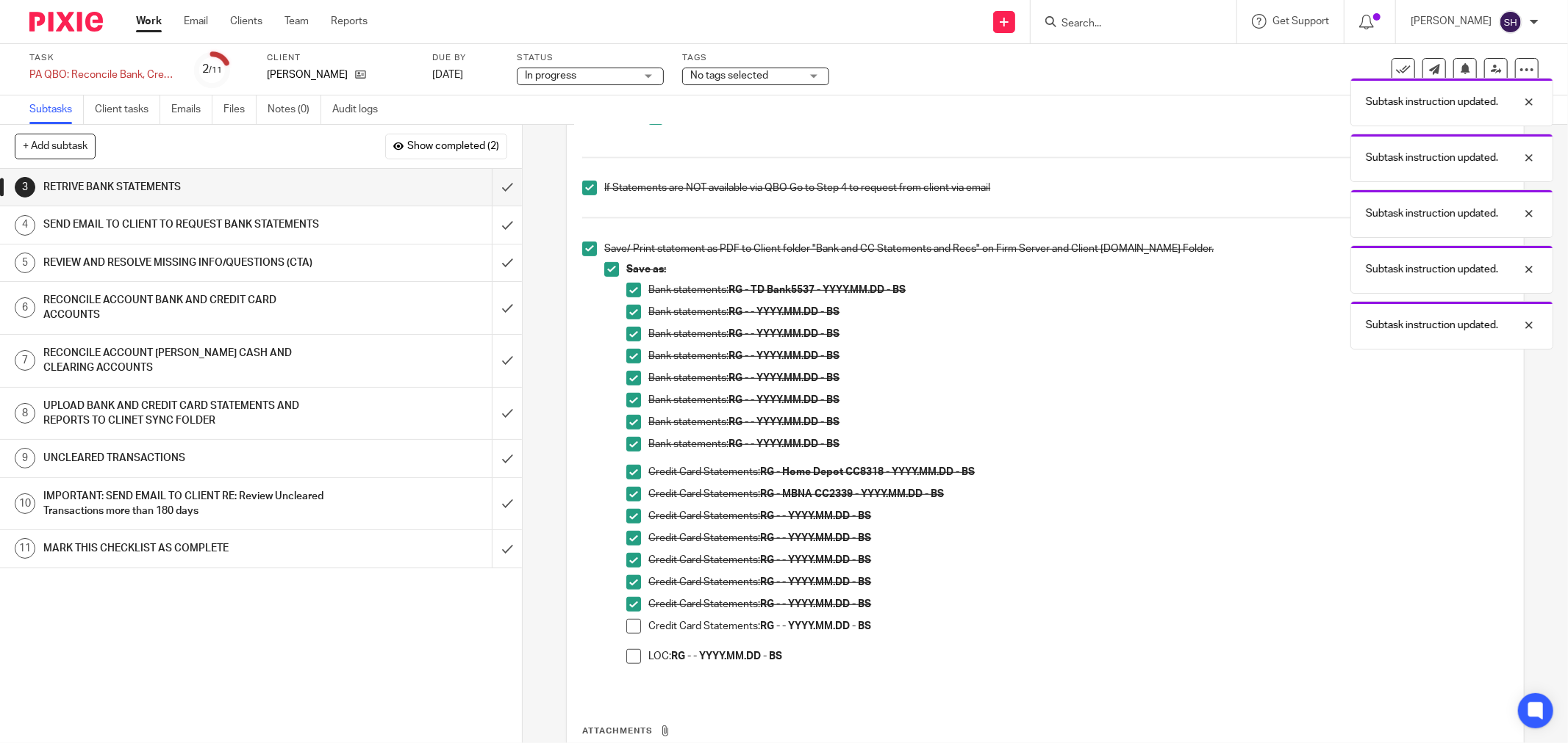
click at [626, 633] on span at bounding box center [634, 627] width 14 height 14
click at [627, 655] on span at bounding box center [634, 657] width 14 height 14
click at [489, 182] on input "submit" at bounding box center [260, 187] width 522 height 37
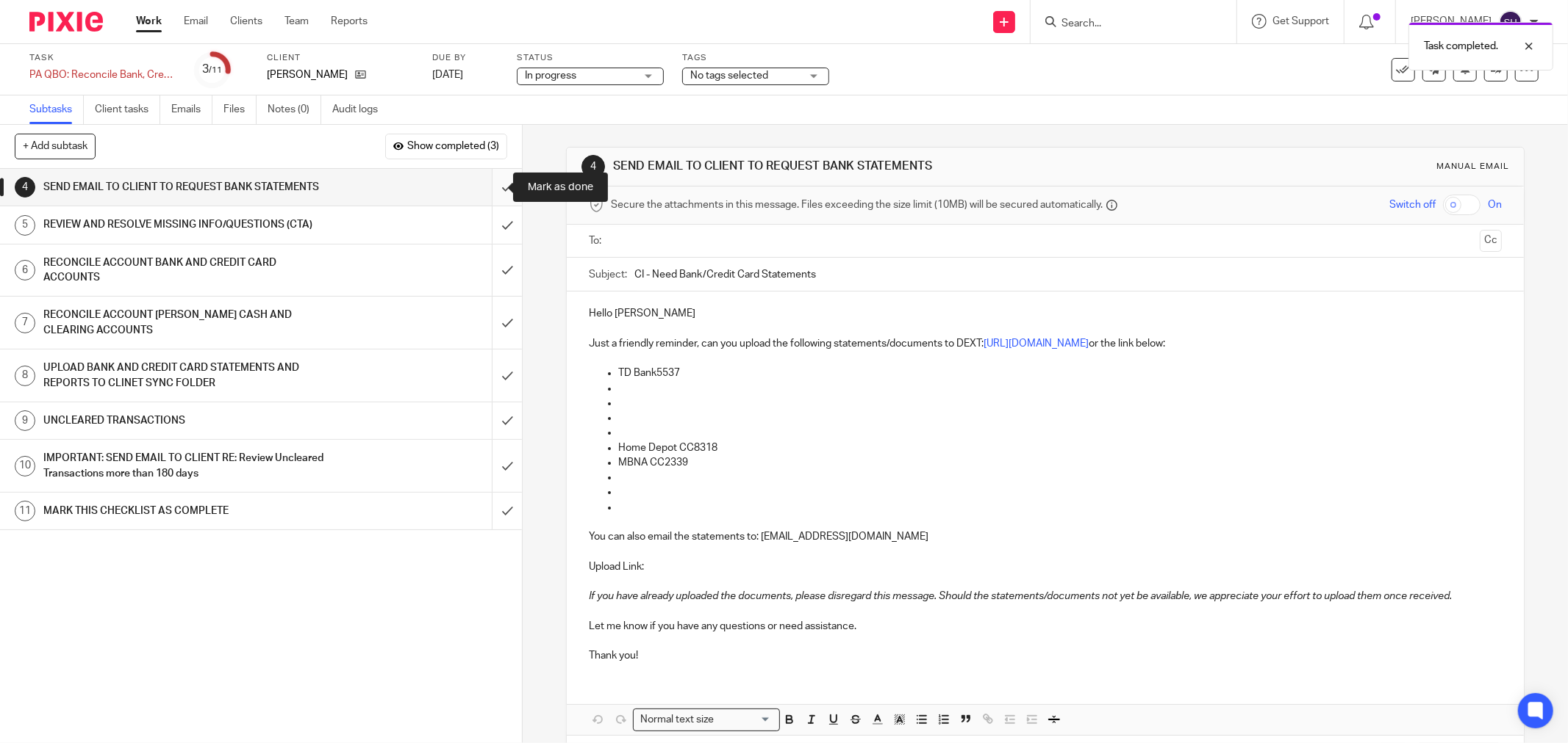
click at [491, 182] on input "submit" at bounding box center [260, 187] width 522 height 37
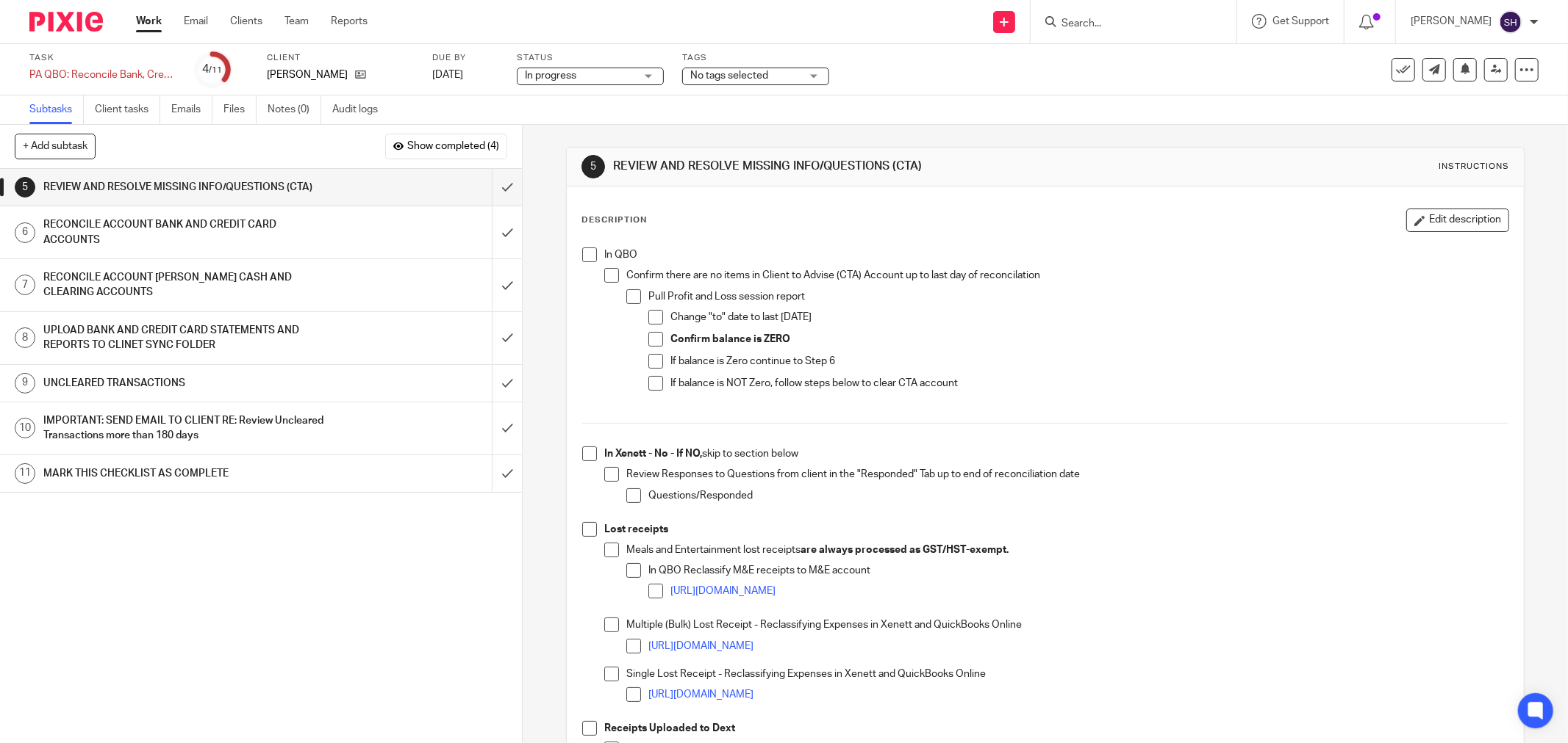
scroll to position [363, 0]
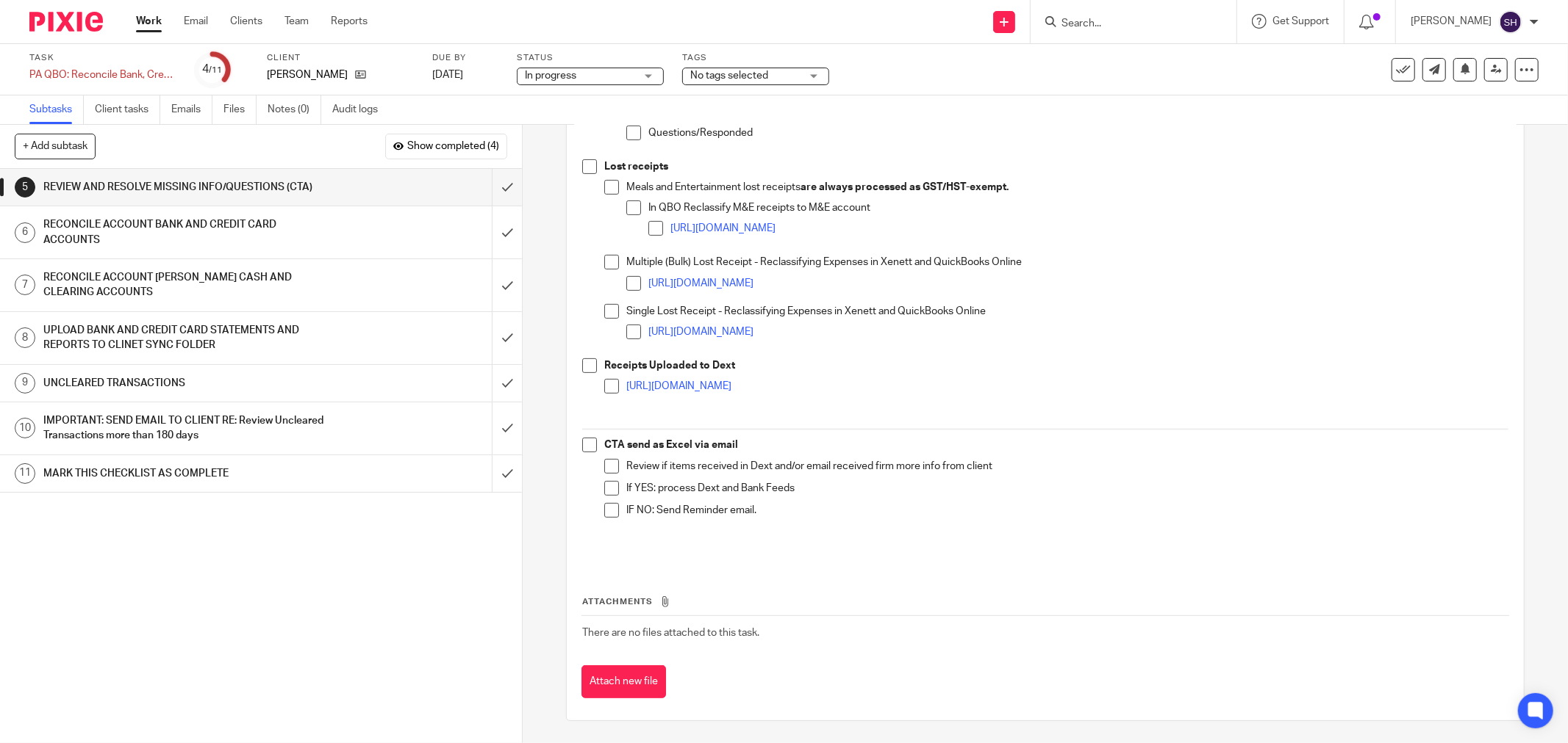
click at [605, 508] on span at bounding box center [611, 511] width 14 height 14
click at [611, 488] on span at bounding box center [611, 488] width 14 height 14
drag, startPoint x: 611, startPoint y: 468, endPoint x: 604, endPoint y: 465, distance: 7.6
click at [610, 468] on span at bounding box center [611, 467] width 14 height 14
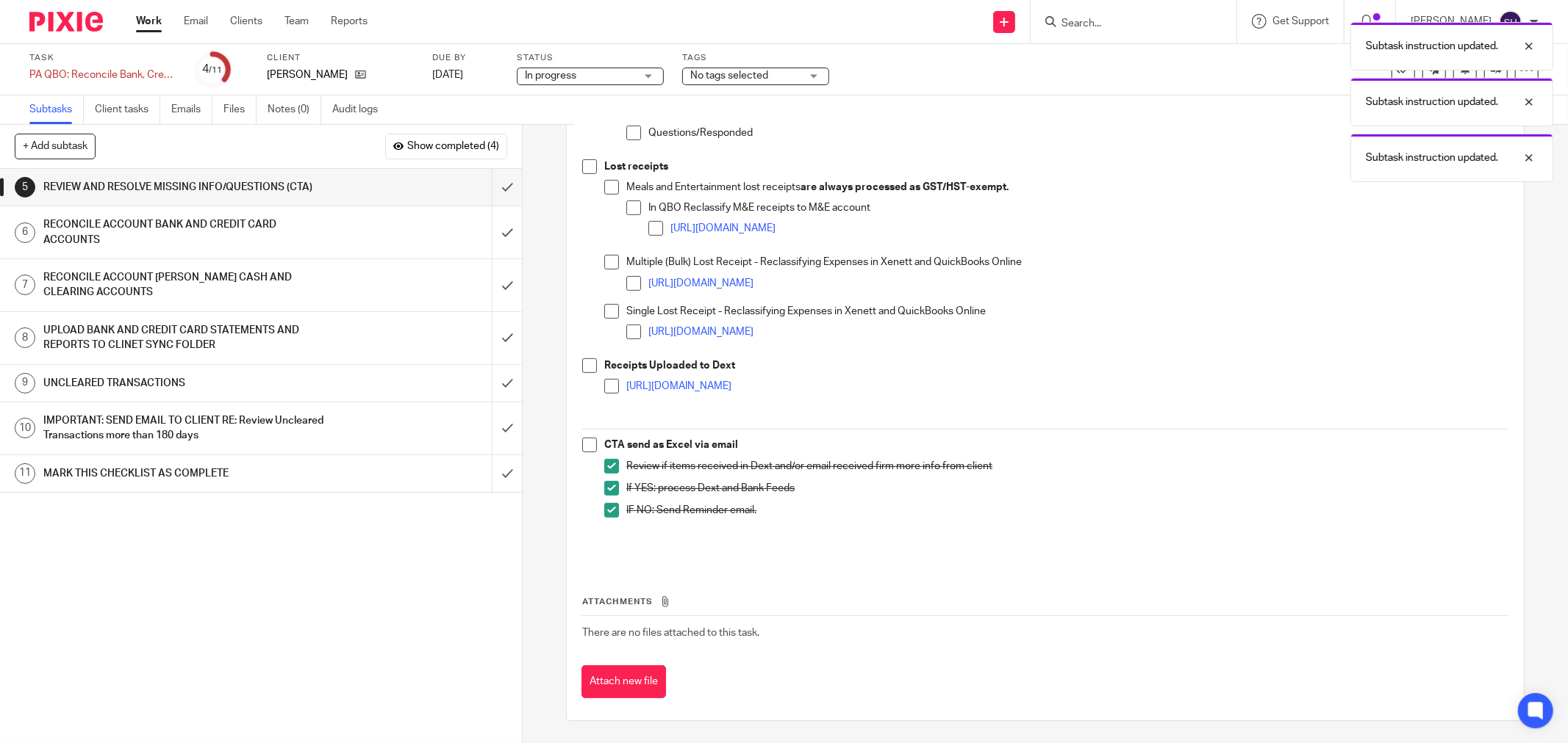
click at [606, 387] on span at bounding box center [611, 386] width 14 height 14
click at [589, 444] on span at bounding box center [589, 445] width 14 height 14
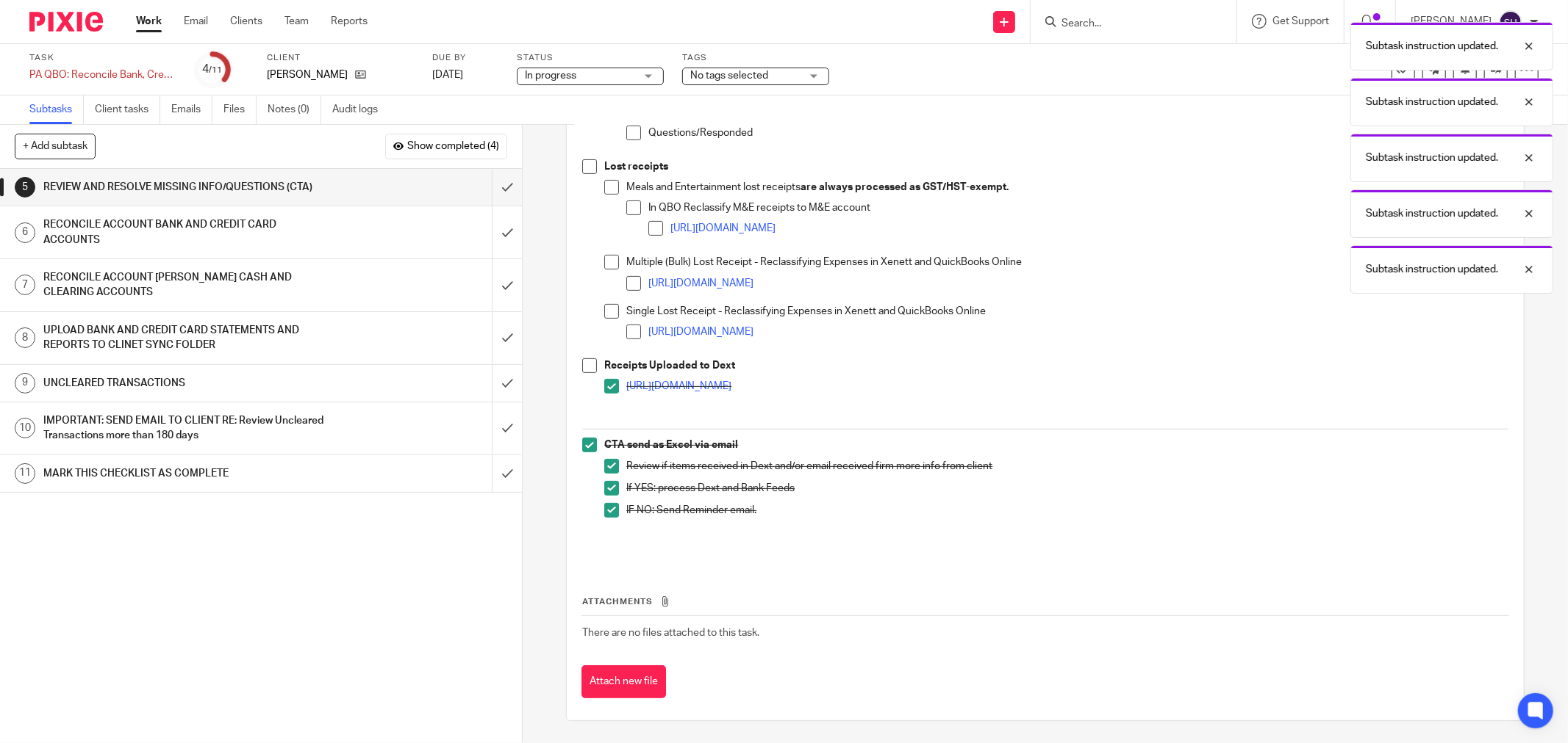
drag, startPoint x: 589, startPoint y: 362, endPoint x: 614, endPoint y: 336, distance: 36.1
click at [589, 361] on span at bounding box center [589, 366] width 14 height 14
click at [627, 326] on span at bounding box center [634, 331] width 14 height 14
click at [608, 304] on span at bounding box center [611, 312] width 14 height 14
click at [626, 286] on span at bounding box center [634, 284] width 14 height 14
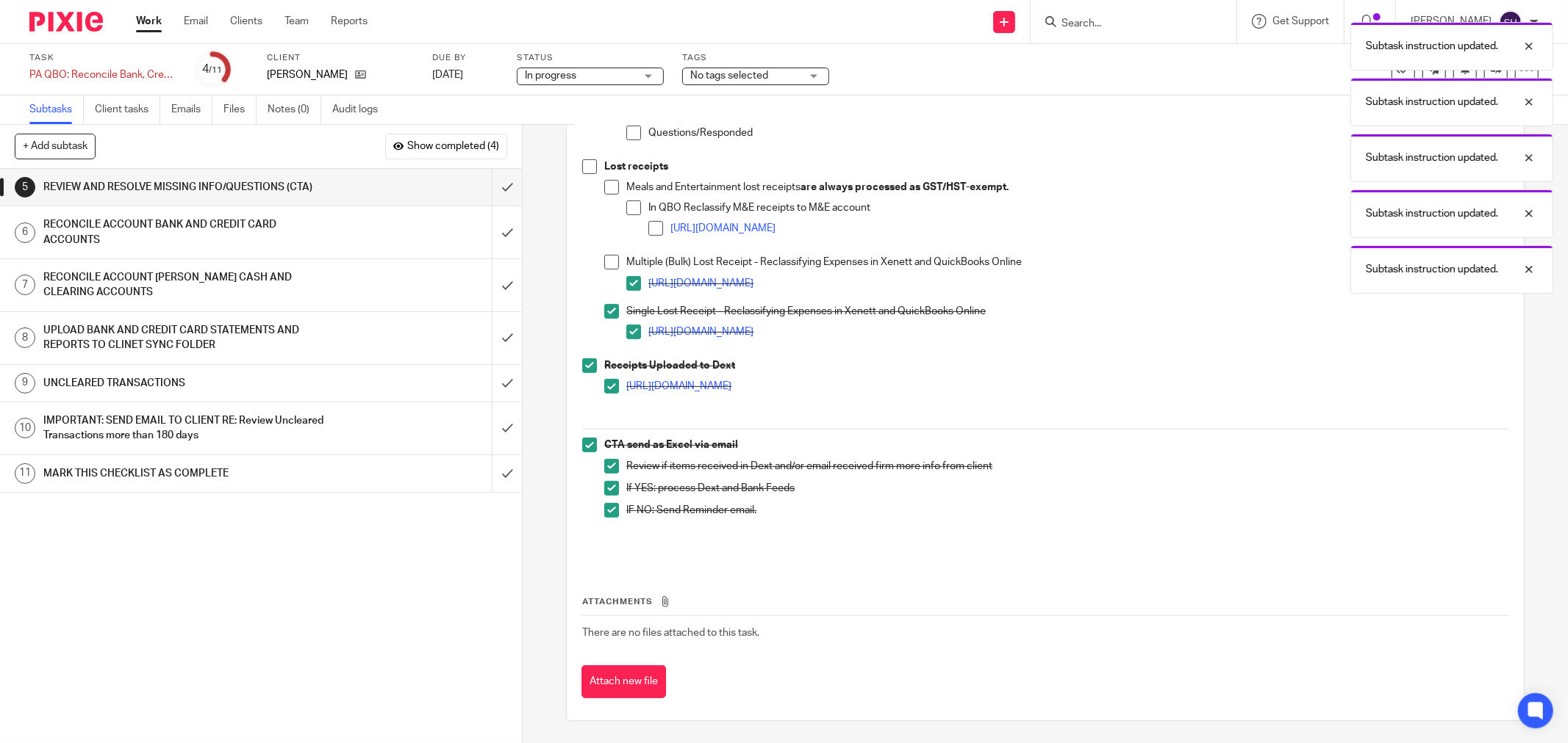
click at [612, 265] on span at bounding box center [611, 262] width 14 height 14
click at [660, 225] on li "https://scribehow.com/shared/Reclassify_transactions_in_QuickBooks_Online__UvzX…" at bounding box center [1078, 231] width 860 height 22
click at [657, 225] on span at bounding box center [655, 228] width 14 height 14
click at [593, 179] on li "Lost receipts Meals and Entertainment lost receipts are always processed as GST…" at bounding box center [1045, 258] width 926 height 199
click at [588, 169] on span at bounding box center [589, 167] width 14 height 14
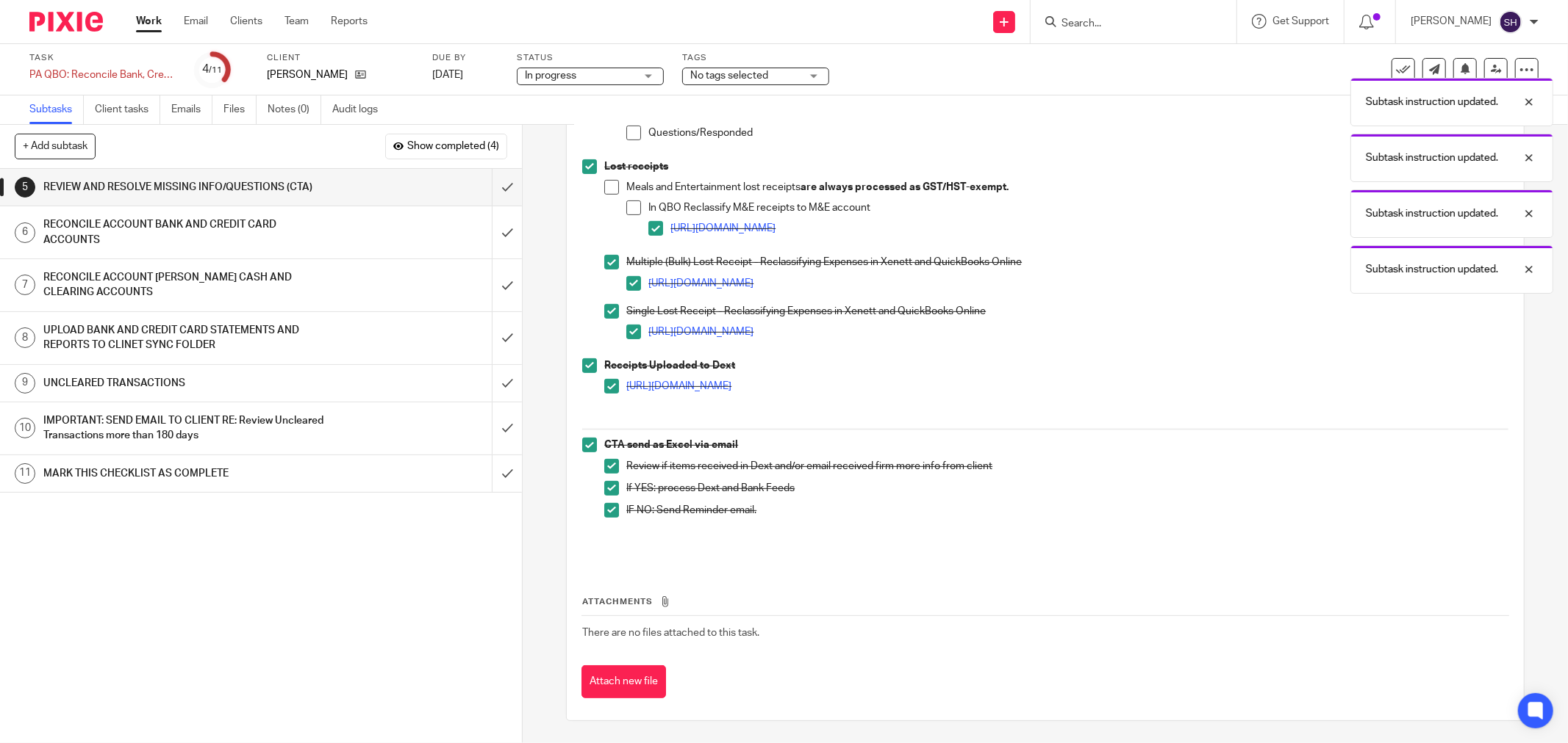
drag, startPoint x: 599, startPoint y: 179, endPoint x: 611, endPoint y: 195, distance: 20.0
click at [604, 180] on span at bounding box center [611, 187] width 14 height 14
click at [626, 204] on span at bounding box center [634, 208] width 14 height 14
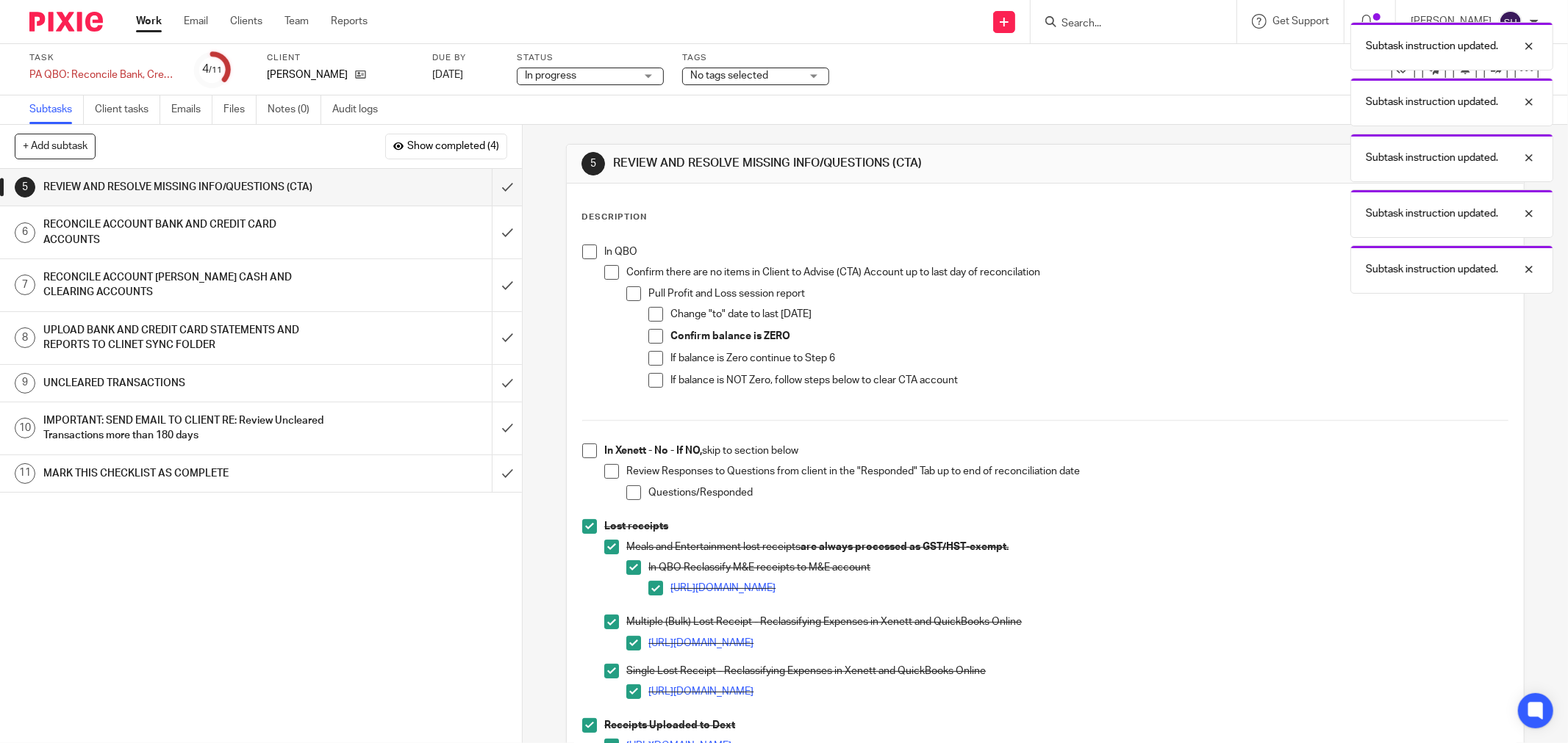
scroll to position [0, 0]
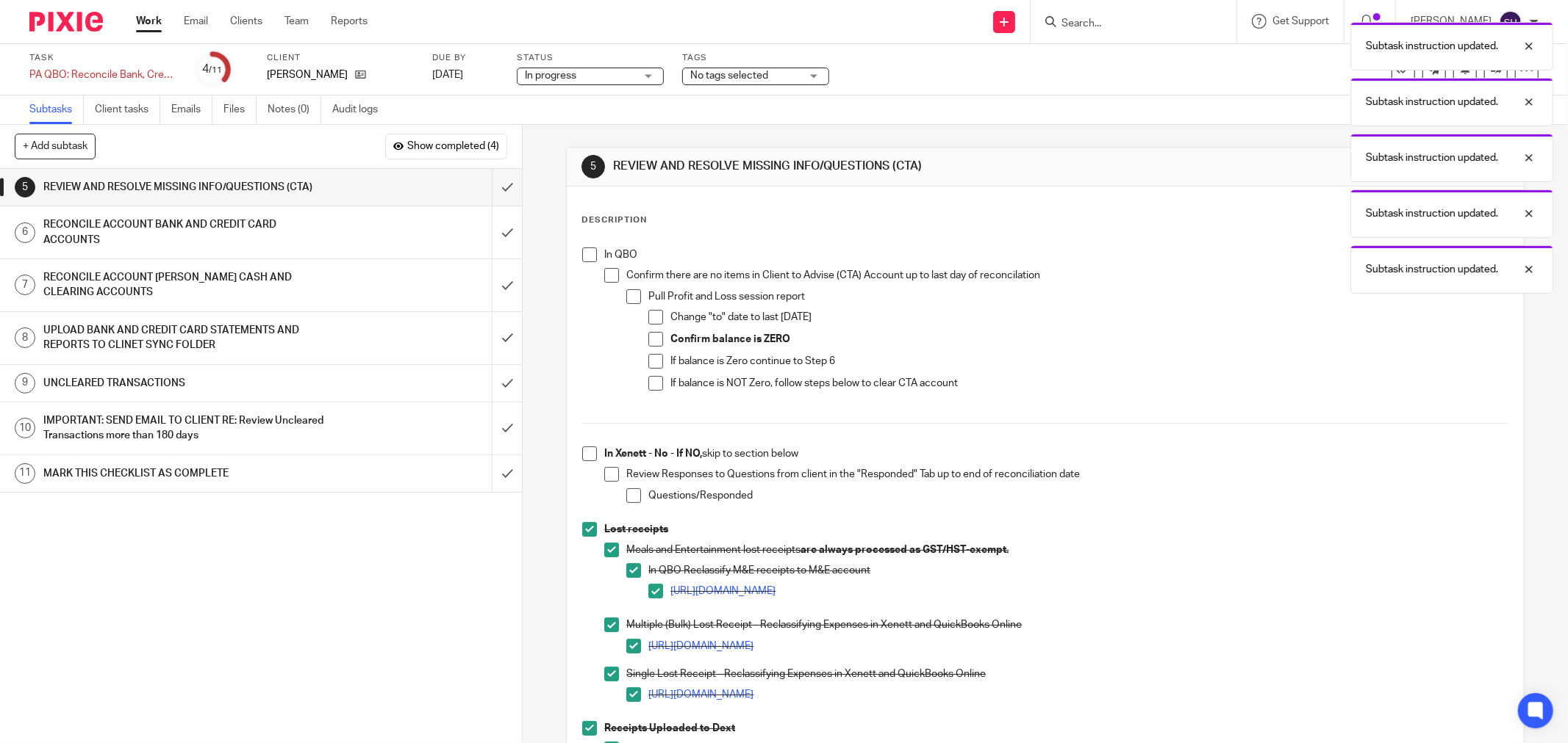
click at [626, 488] on span at bounding box center [634, 495] width 14 height 14
click at [596, 476] on li "In Xenett - No - If NO, skip to section below Review Responses to Questions fro…" at bounding box center [1045, 485] width 926 height 76
click at [604, 468] on span at bounding box center [611, 475] width 14 height 14
click at [575, 443] on div "In QBO Confirm there are no items in Client to Advise (CTA) Account up to last …" at bounding box center [1045, 584] width 941 height 687
drag, startPoint x: 582, startPoint y: 454, endPoint x: 624, endPoint y: 422, distance: 52.8
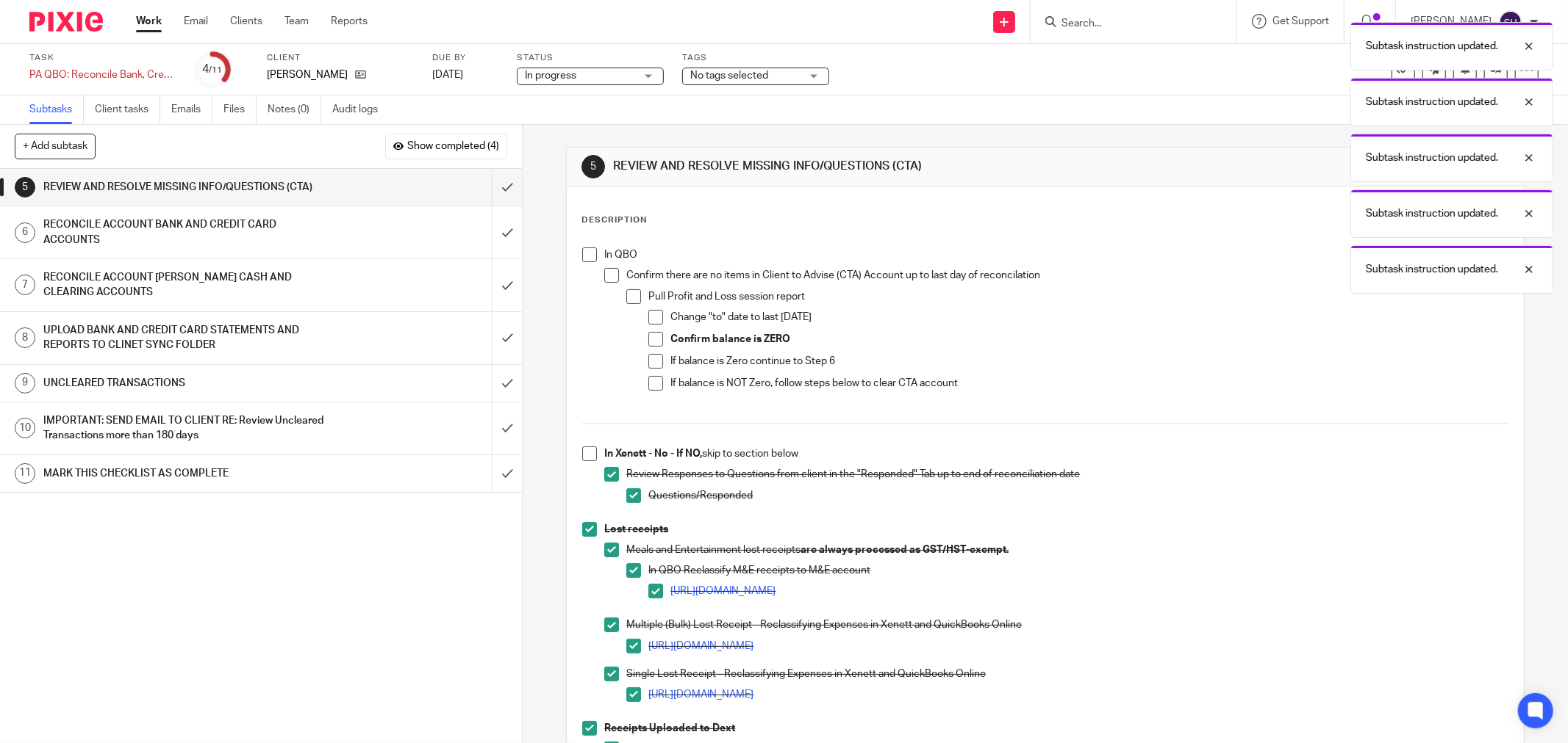
click at [584, 454] on span at bounding box center [589, 454] width 14 height 14
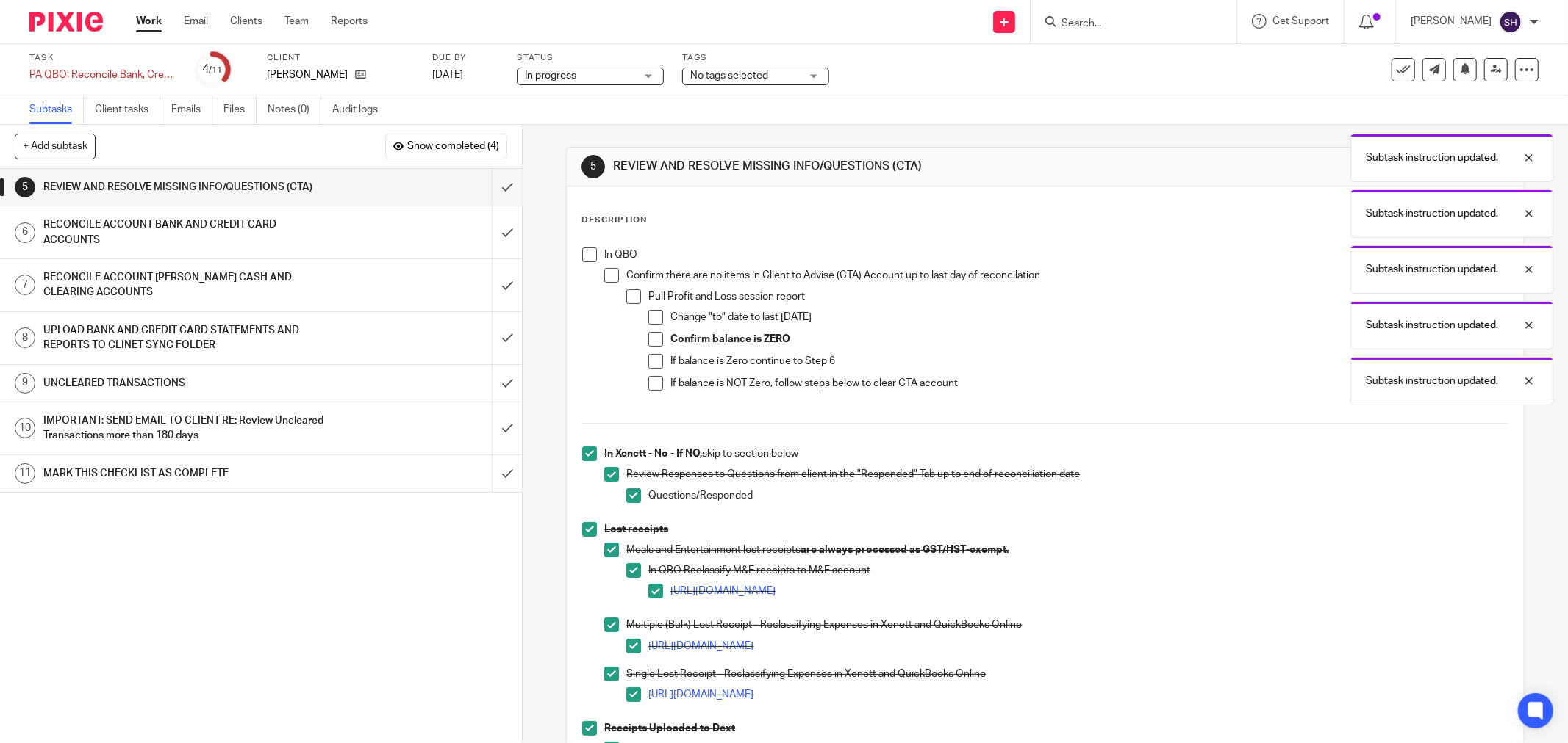
click at [652, 383] on span at bounding box center [655, 384] width 14 height 14
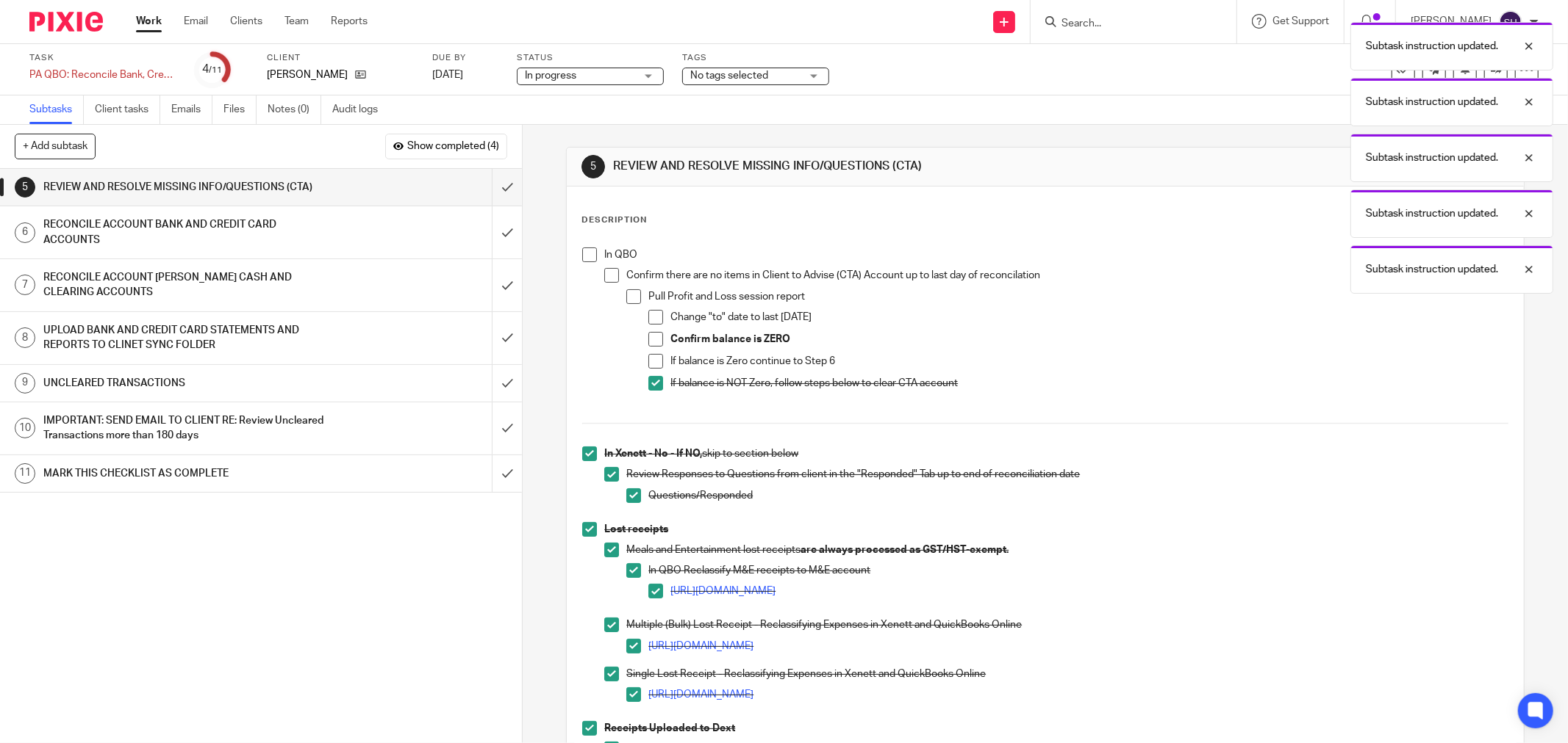
click at [655, 361] on span at bounding box center [655, 361] width 14 height 14
click at [652, 340] on span at bounding box center [655, 340] width 14 height 14
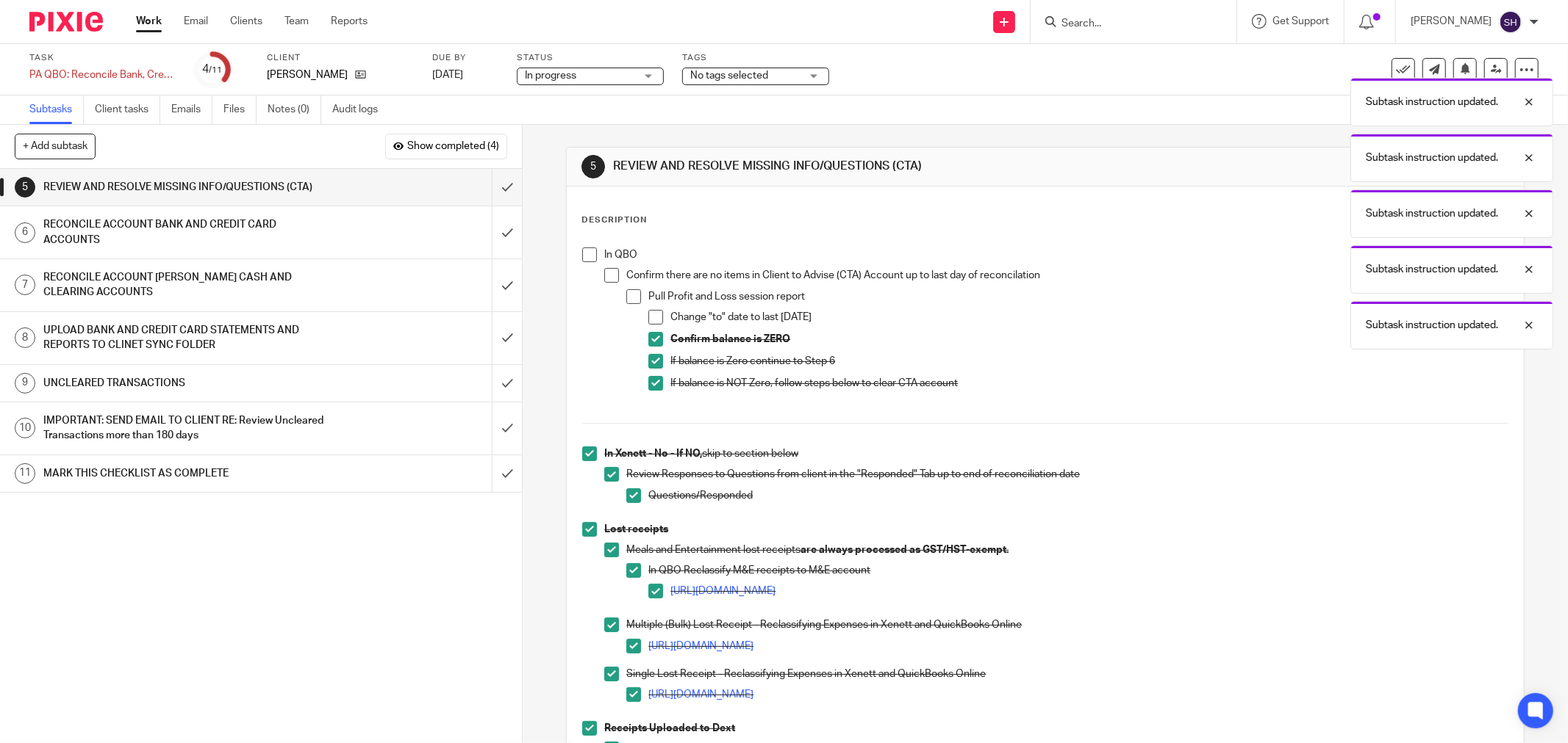
click at [632, 293] on span at bounding box center [634, 296] width 14 height 14
click at [652, 313] on span at bounding box center [655, 317] width 14 height 14
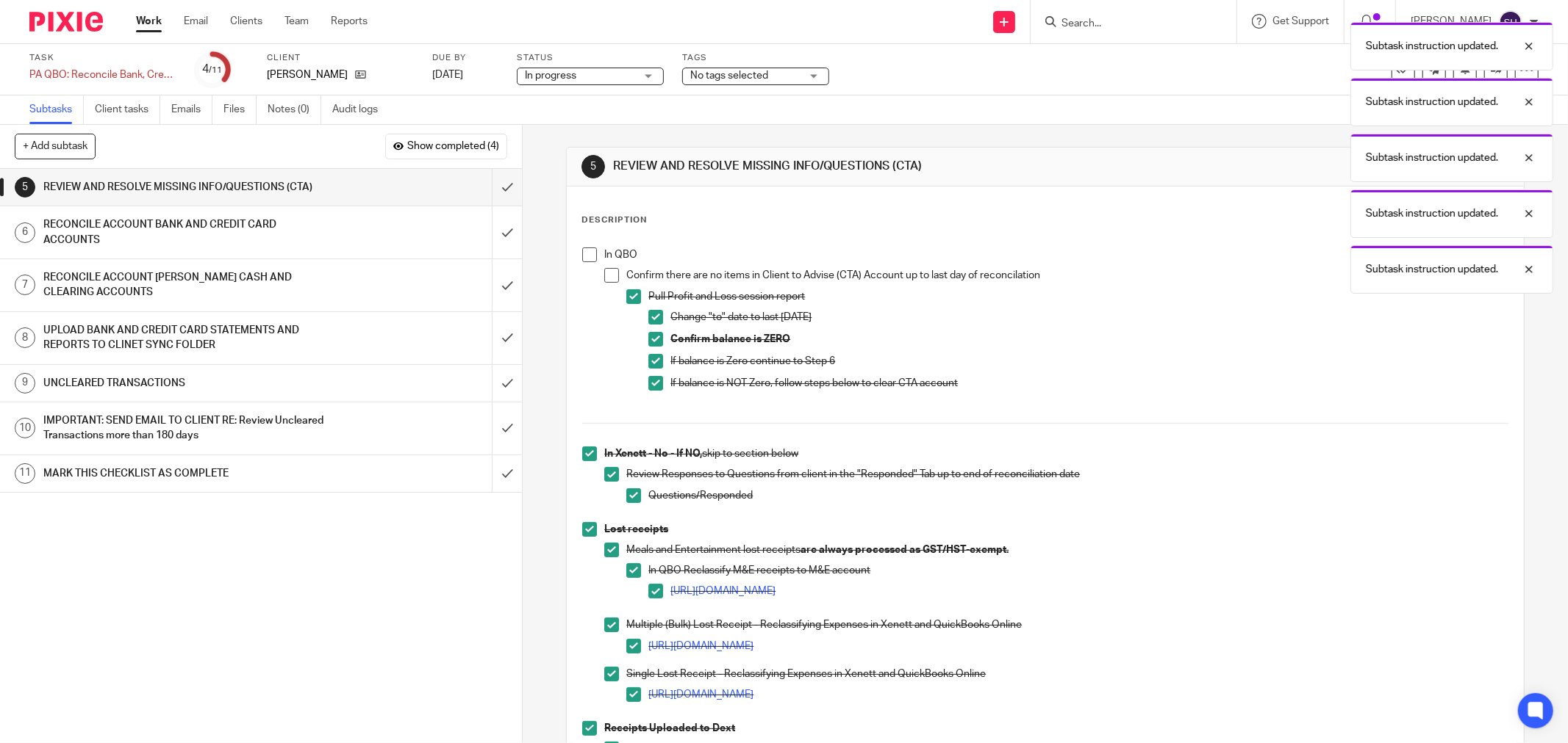
click at [598, 274] on li "In QBO Confirm there are no items in Client to Advise (CTA) Account up to last …" at bounding box center [1045, 331] width 926 height 168
click at [585, 257] on span at bounding box center [589, 255] width 14 height 14
click at [611, 276] on span at bounding box center [611, 276] width 14 height 14
click at [485, 184] on input "submit" at bounding box center [260, 187] width 522 height 37
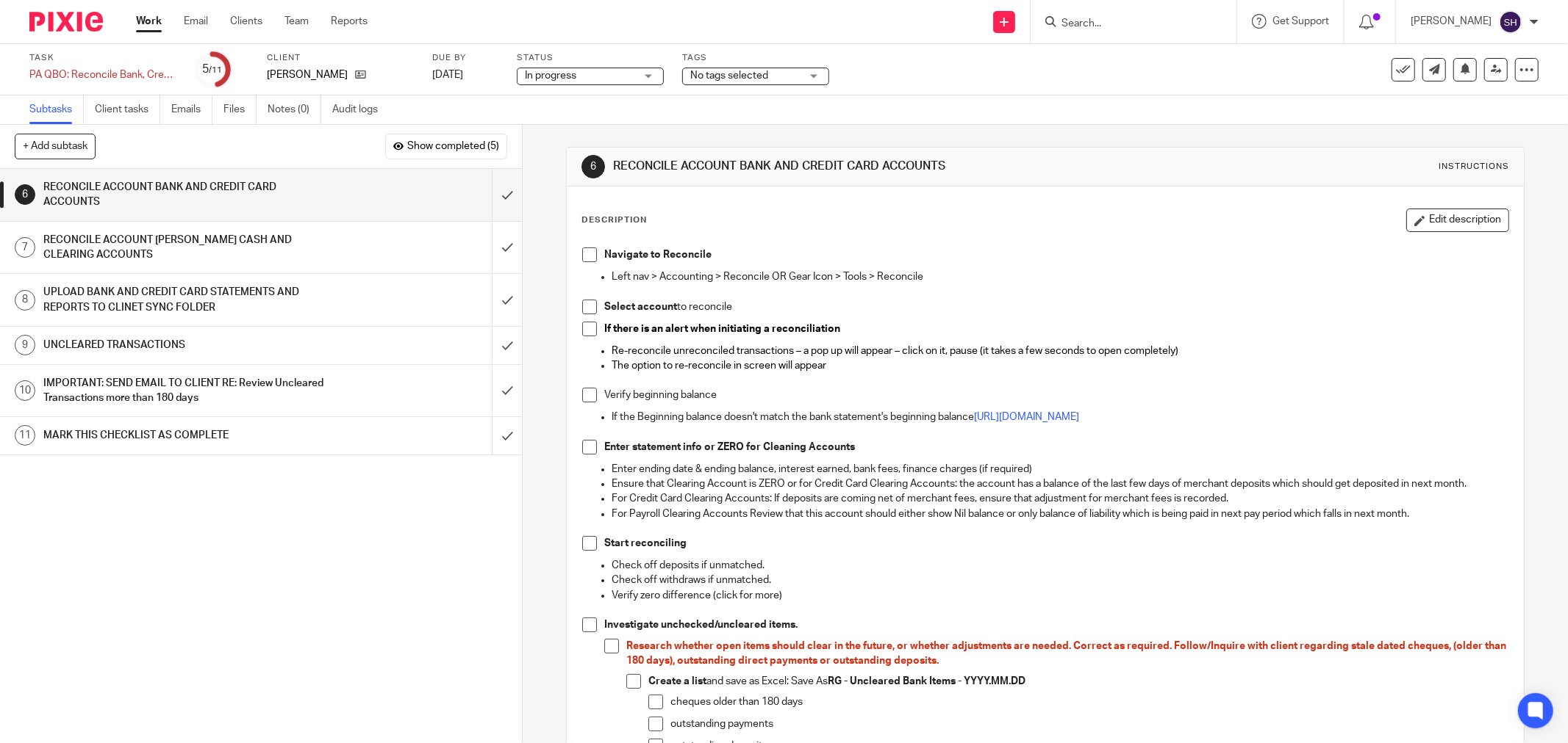
click at [586, 252] on span at bounding box center [589, 255] width 14 height 14
click at [583, 307] on span at bounding box center [589, 307] width 14 height 14
click at [584, 329] on span at bounding box center [589, 329] width 14 height 14
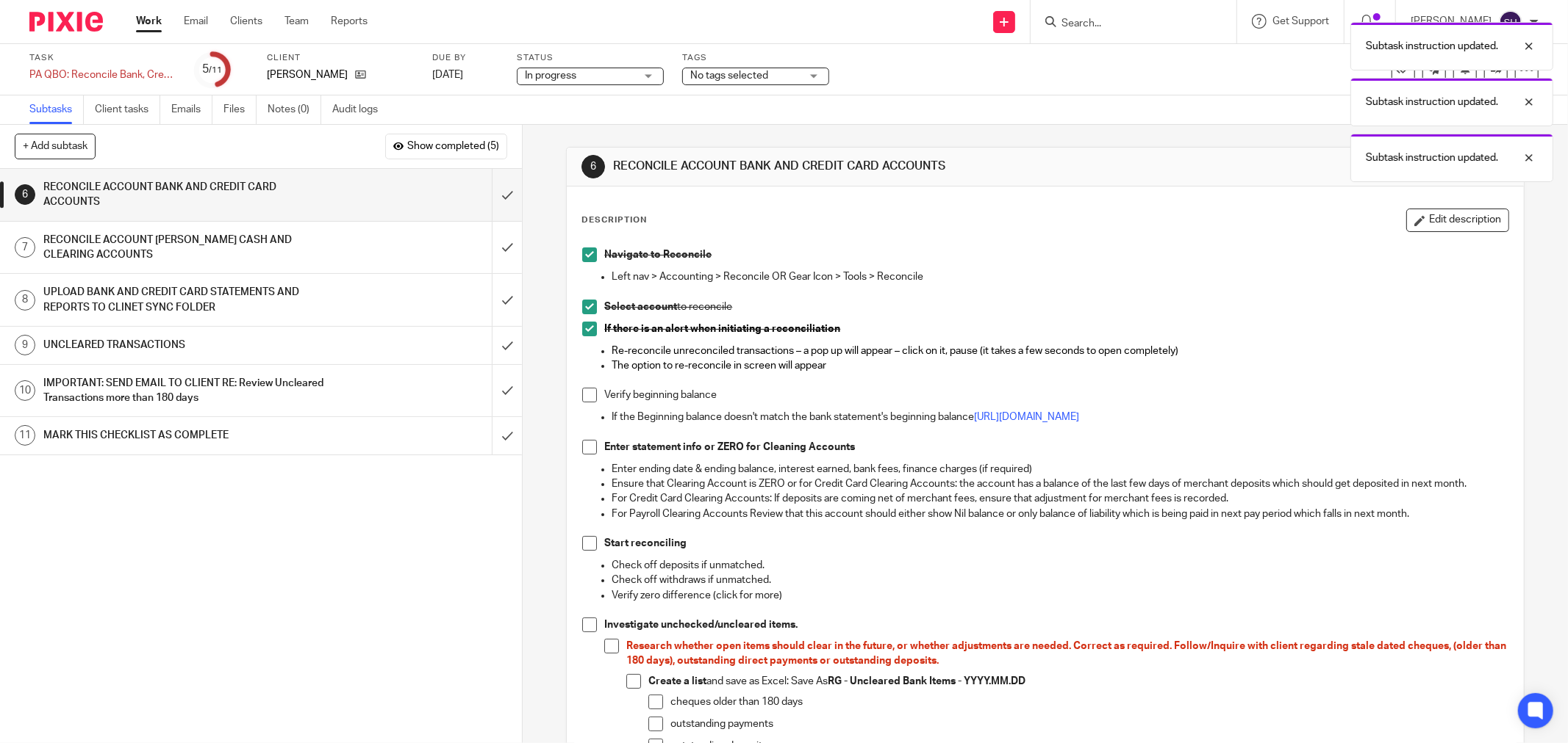
click at [584, 393] on span at bounding box center [589, 395] width 14 height 14
click at [584, 445] on span at bounding box center [589, 448] width 14 height 14
click at [582, 540] on span at bounding box center [589, 543] width 14 height 14
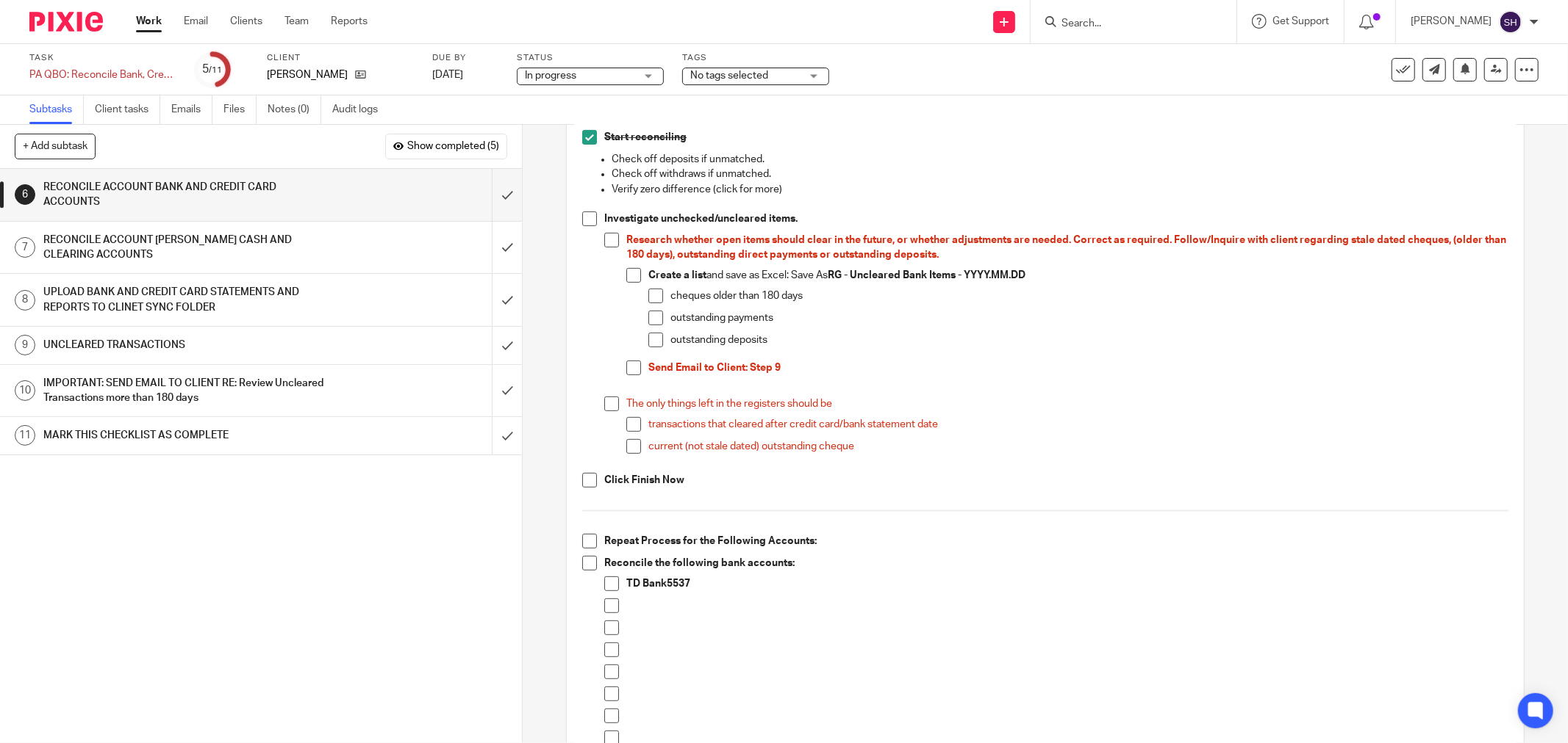
scroll to position [408, 0]
drag, startPoint x: 582, startPoint y: 222, endPoint x: 592, endPoint y: 230, distance: 12.8
click at [583, 222] on span at bounding box center [589, 217] width 14 height 14
drag, startPoint x: 603, startPoint y: 235, endPoint x: 626, endPoint y: 260, distance: 34.0
click at [604, 236] on span at bounding box center [611, 239] width 14 height 14
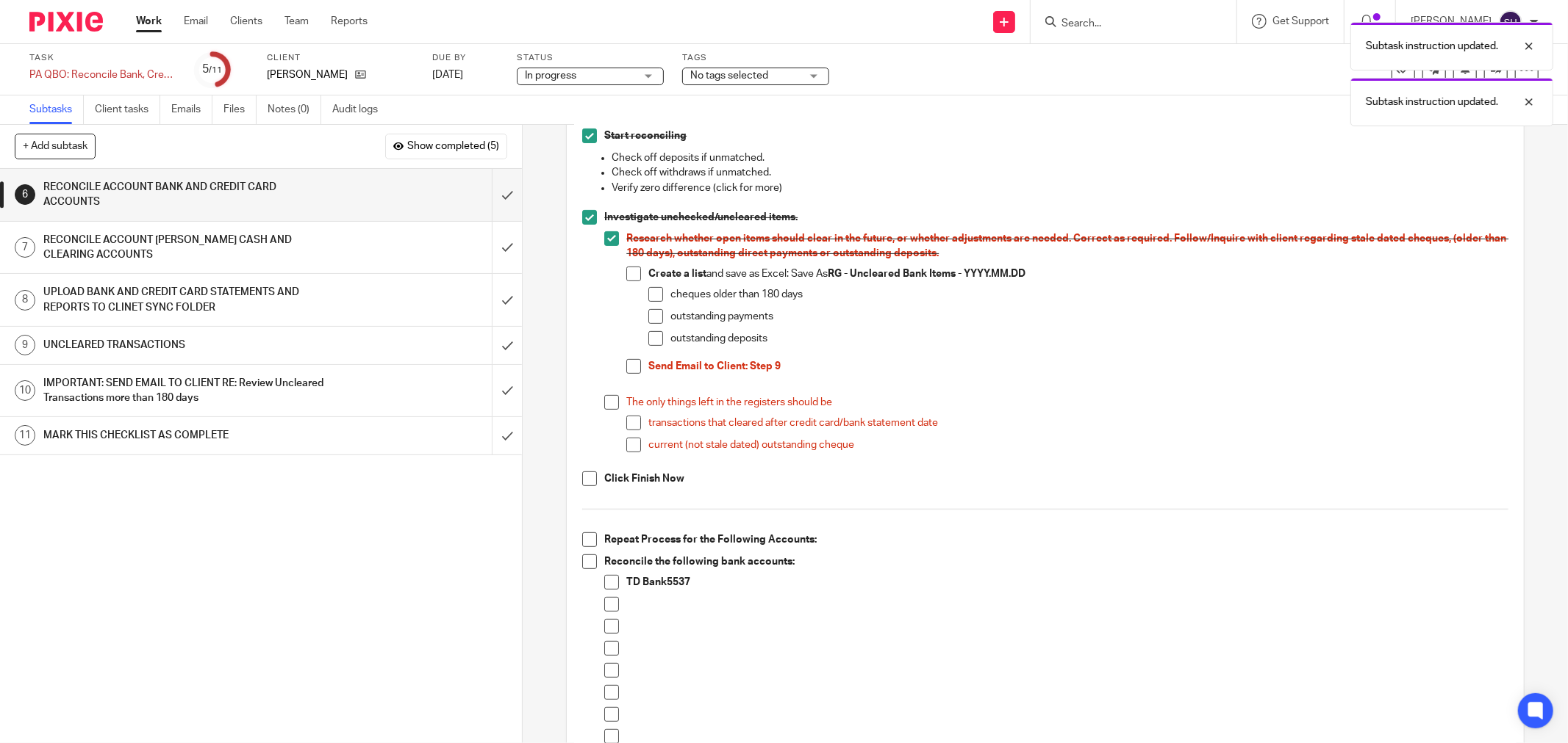
click at [626, 277] on span at bounding box center [634, 274] width 14 height 14
click at [652, 290] on span at bounding box center [655, 294] width 14 height 14
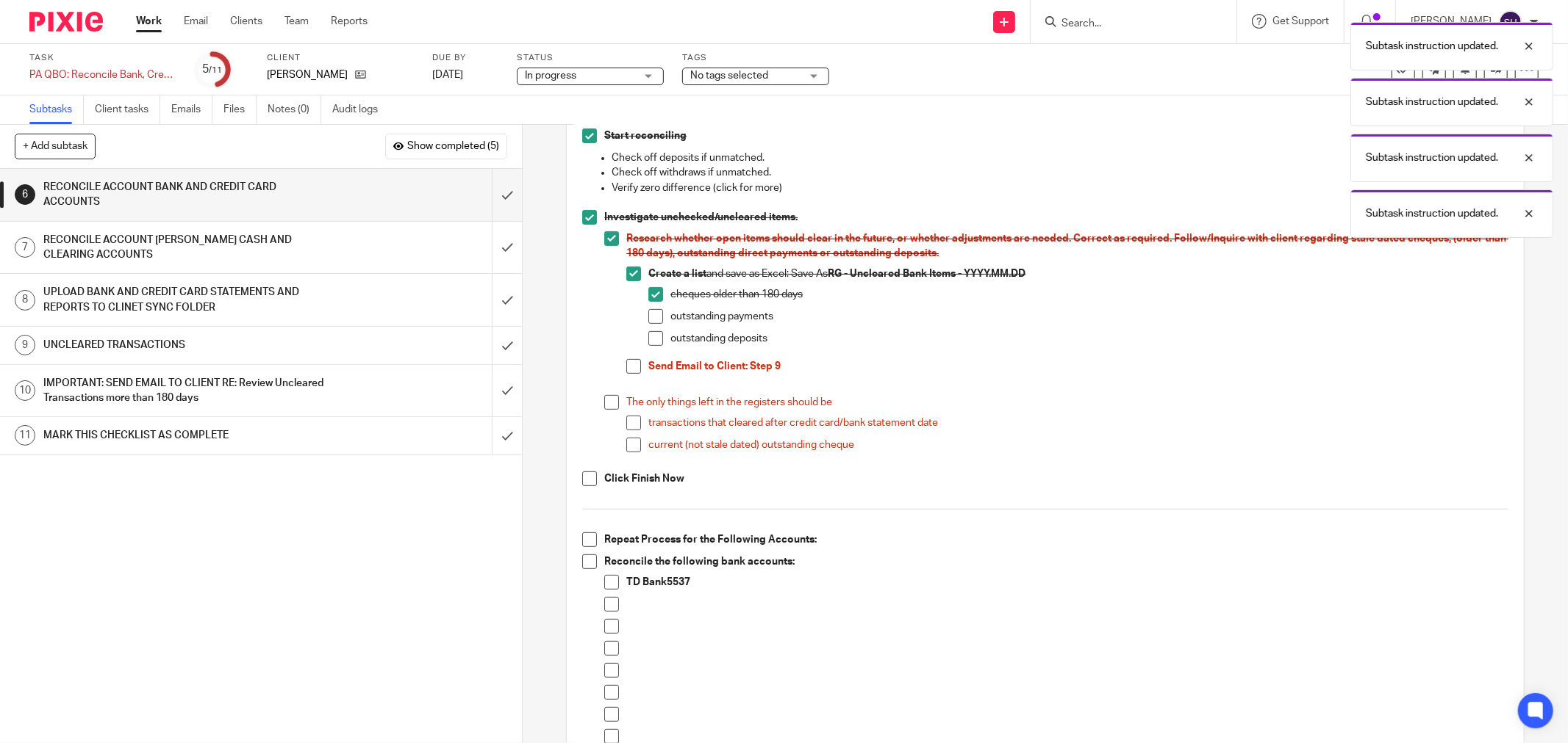
click at [652, 317] on span at bounding box center [655, 316] width 14 height 14
click at [648, 340] on span at bounding box center [655, 339] width 14 height 14
click at [633, 360] on span at bounding box center [634, 367] width 14 height 14
click at [606, 403] on span at bounding box center [611, 403] width 14 height 14
click at [626, 421] on span at bounding box center [634, 423] width 14 height 14
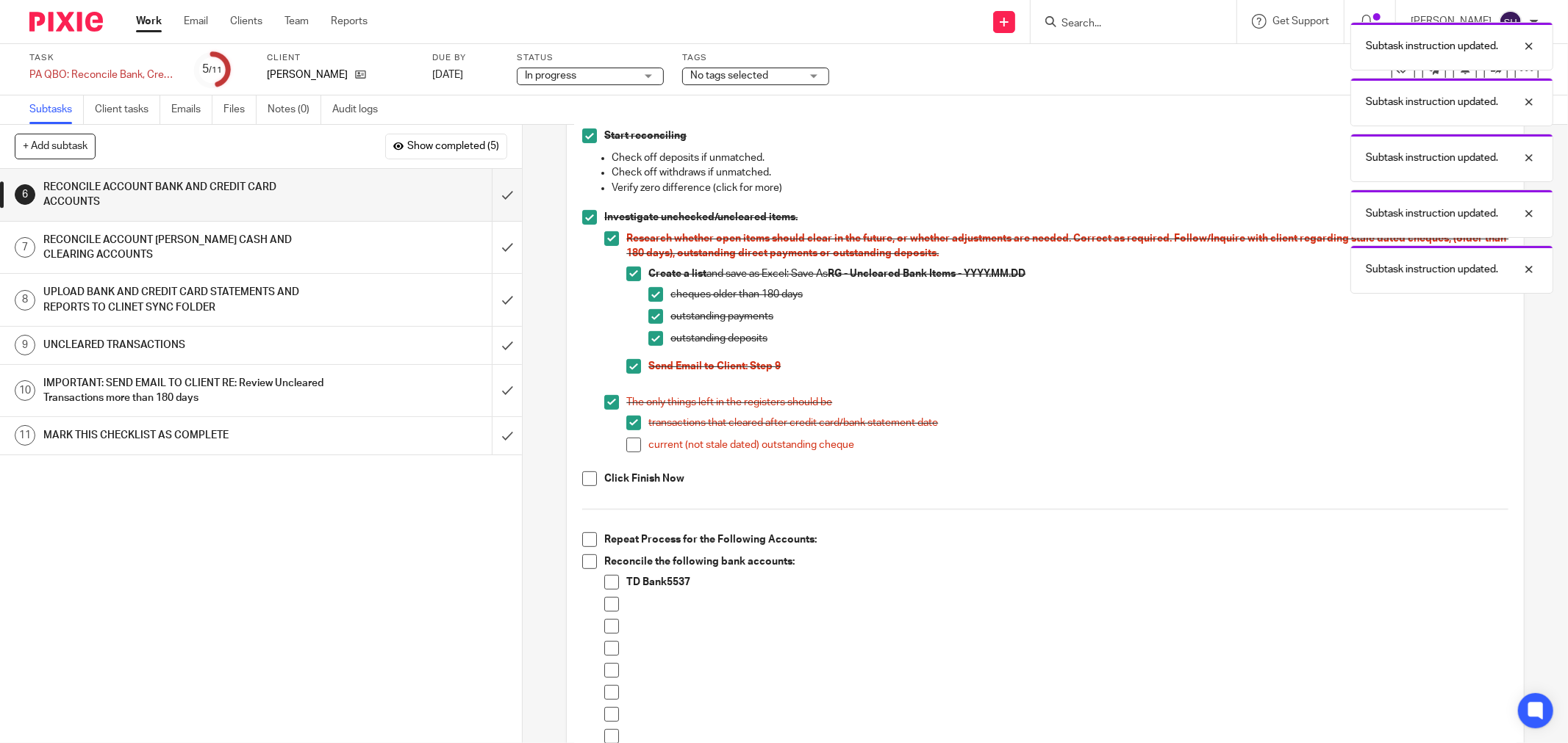
click at [626, 444] on span at bounding box center [634, 445] width 14 height 14
drag, startPoint x: 588, startPoint y: 477, endPoint x: 716, endPoint y: 408, distance: 145.4
click at [588, 475] on span at bounding box center [589, 479] width 14 height 14
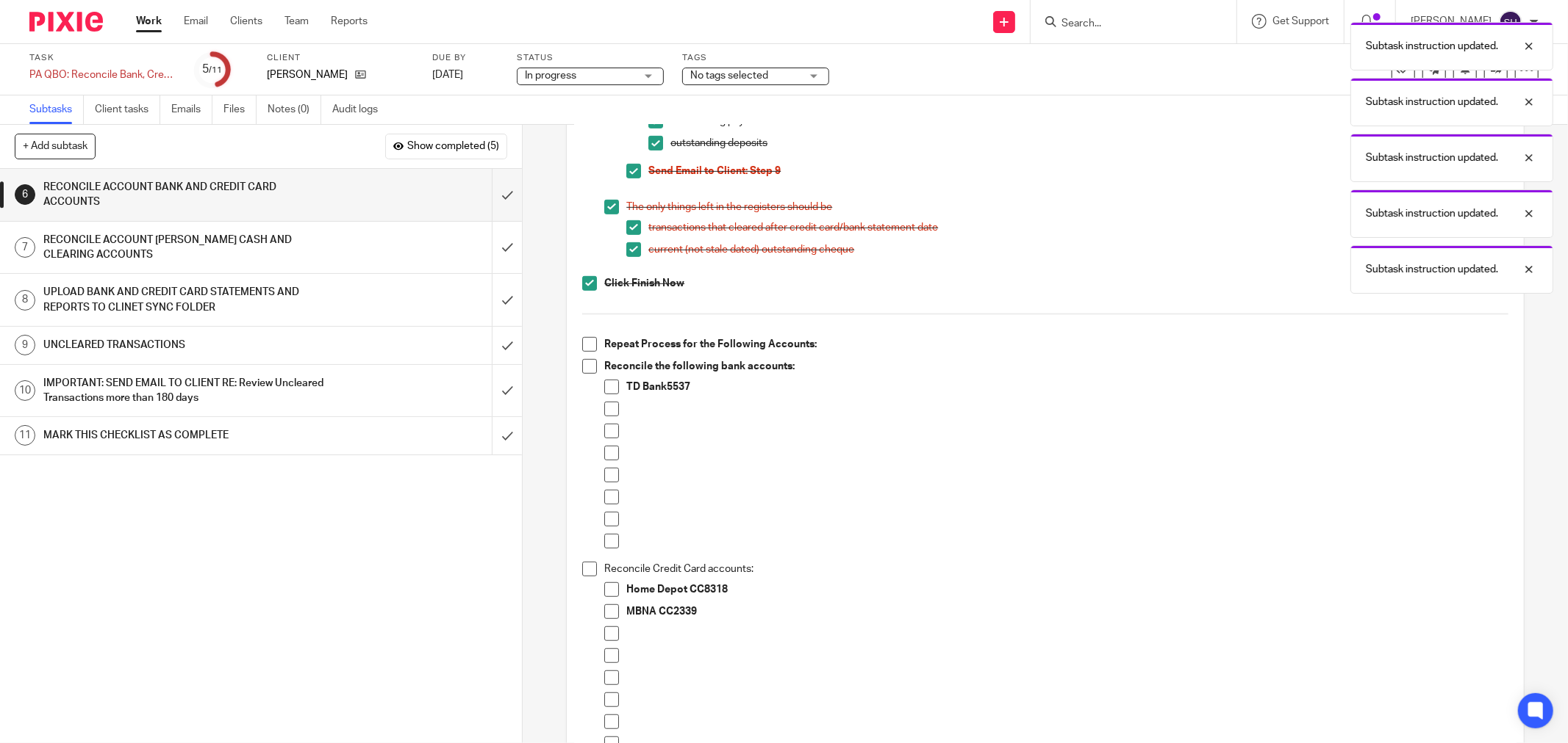
scroll to position [652, 0]
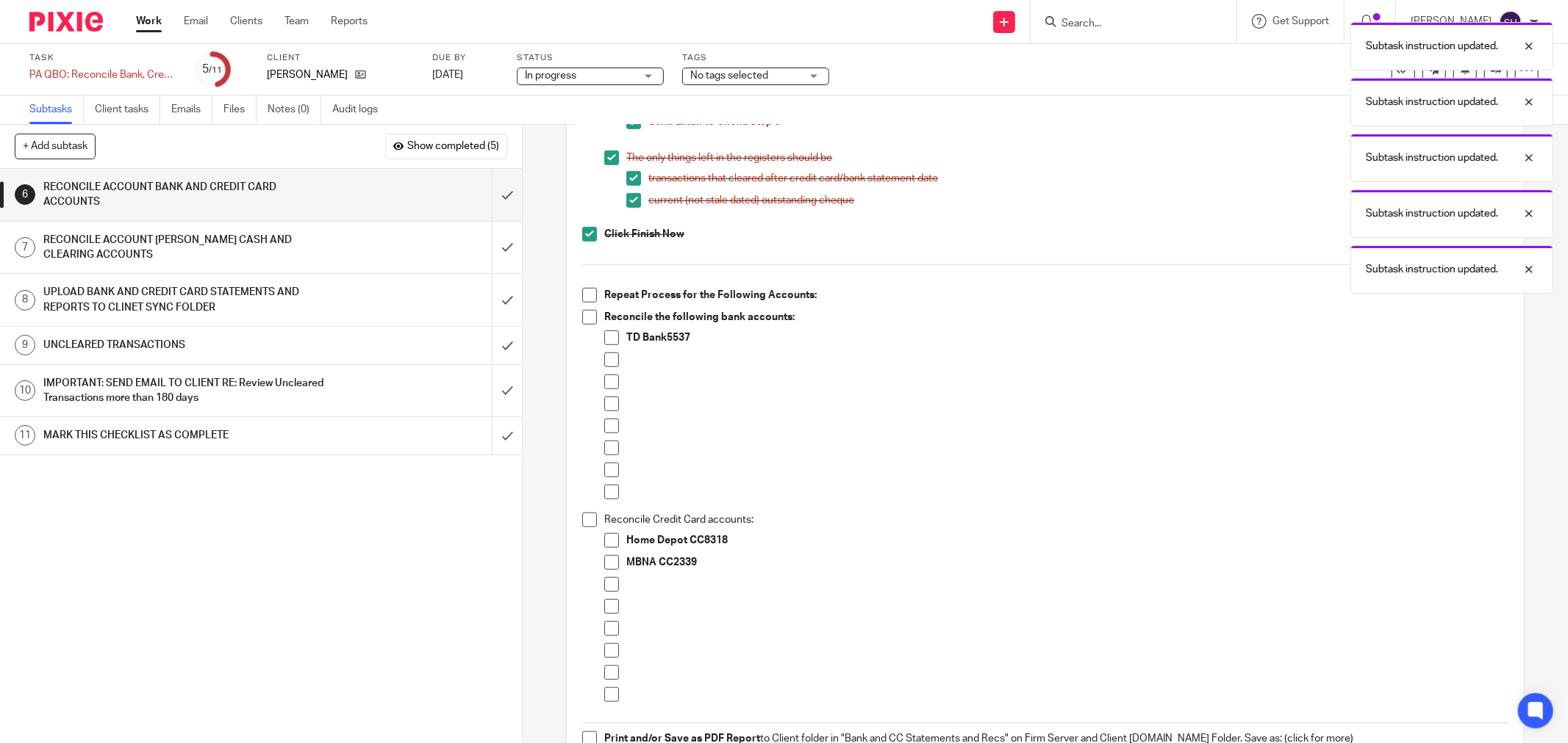
drag, startPoint x: 587, startPoint y: 296, endPoint x: 584, endPoint y: 311, distance: 15.3
click at [587, 297] on span at bounding box center [589, 295] width 14 height 14
click at [584, 313] on span at bounding box center [589, 317] width 14 height 14
click at [607, 363] on span at bounding box center [611, 359] width 14 height 14
drag, startPoint x: 610, startPoint y: 384, endPoint x: 607, endPoint y: 396, distance: 12.4
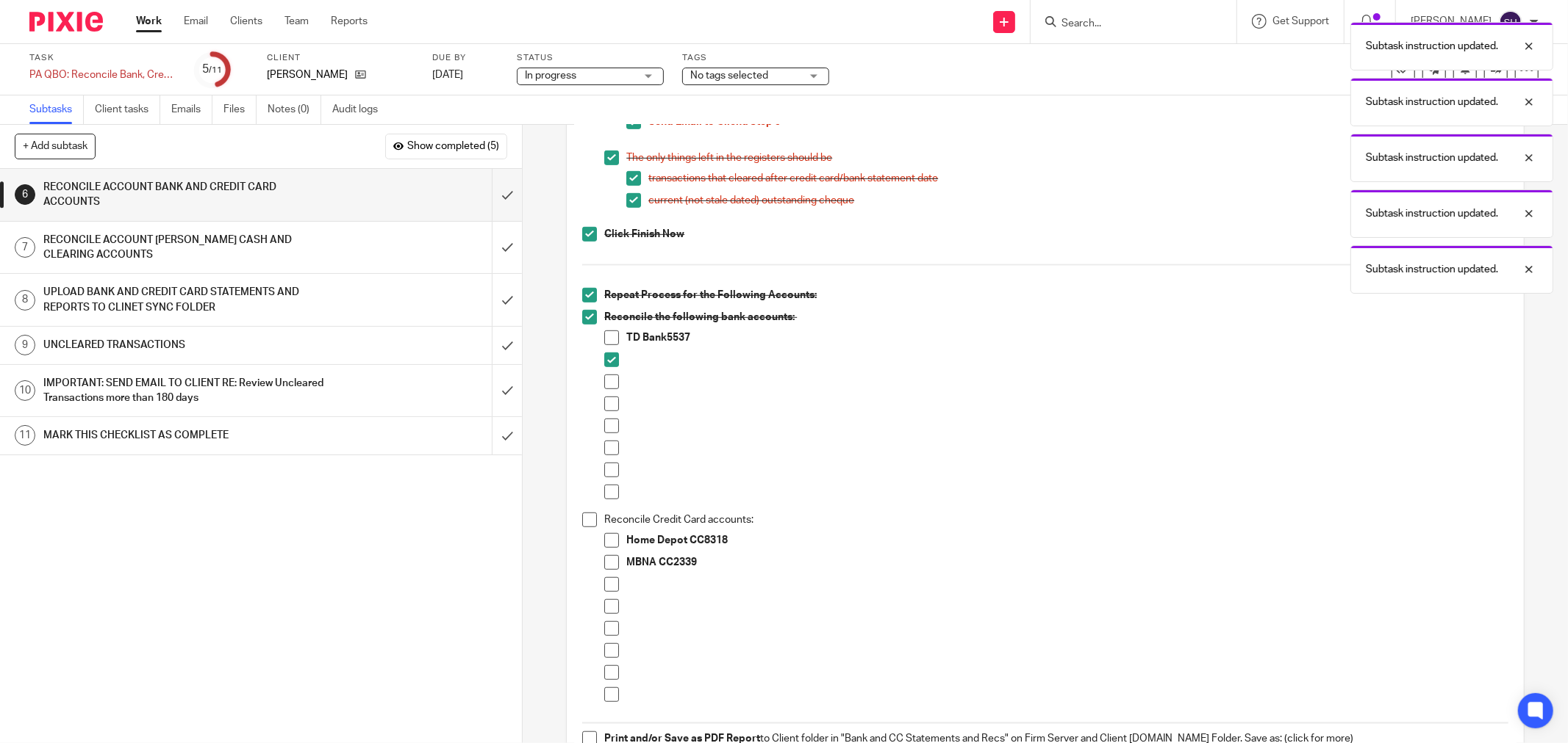
click at [610, 385] on span at bounding box center [611, 382] width 14 height 14
click at [606, 405] on span at bounding box center [611, 403] width 14 height 14
drag, startPoint x: 606, startPoint y: 424, endPoint x: 604, endPoint y: 441, distance: 17.1
click at [606, 426] on span at bounding box center [611, 426] width 14 height 14
drag, startPoint x: 604, startPoint y: 444, endPoint x: 604, endPoint y: 466, distance: 22.0
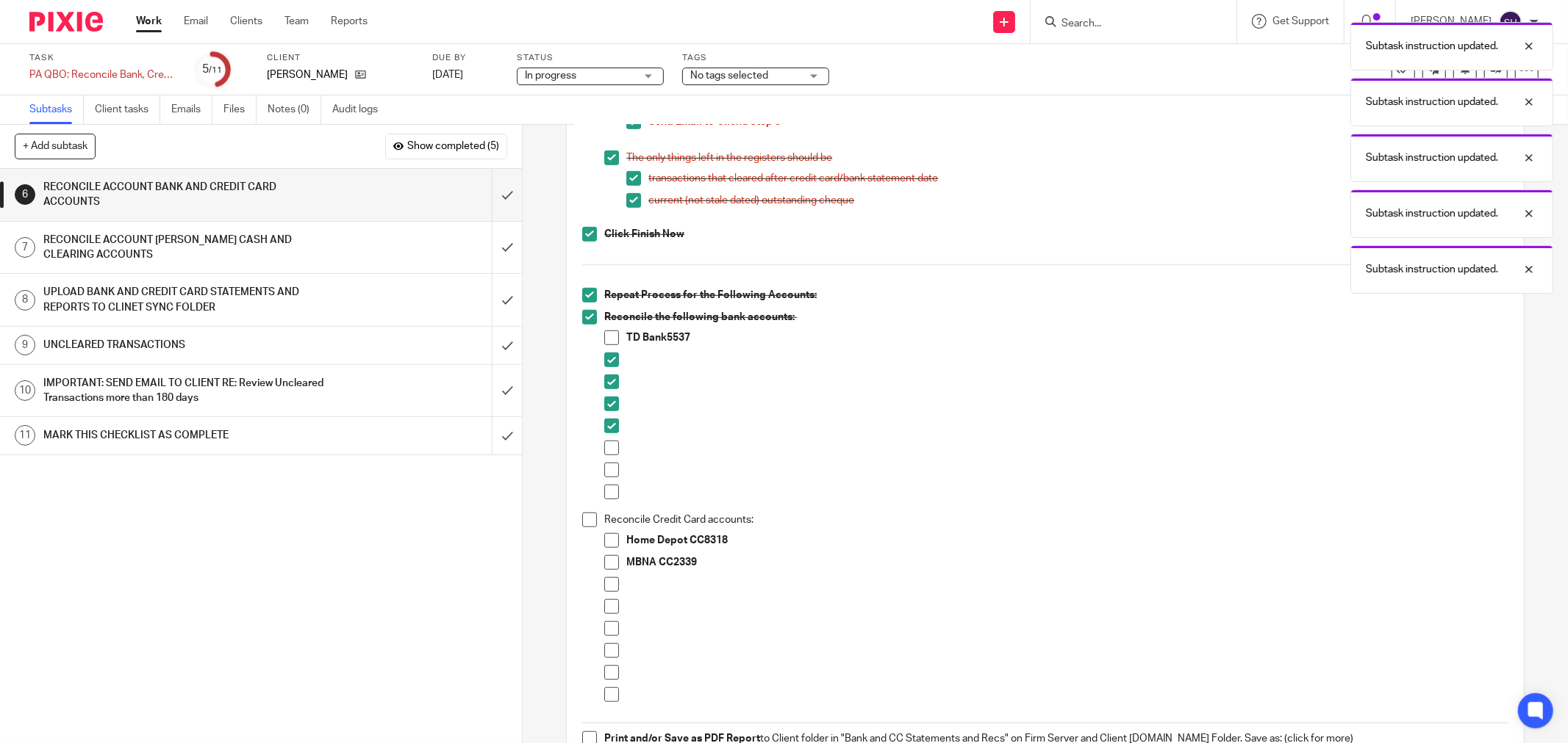
click at [604, 444] on span at bounding box center [611, 448] width 14 height 14
click at [605, 470] on span at bounding box center [611, 470] width 14 height 14
click at [604, 486] on span at bounding box center [611, 492] width 14 height 14
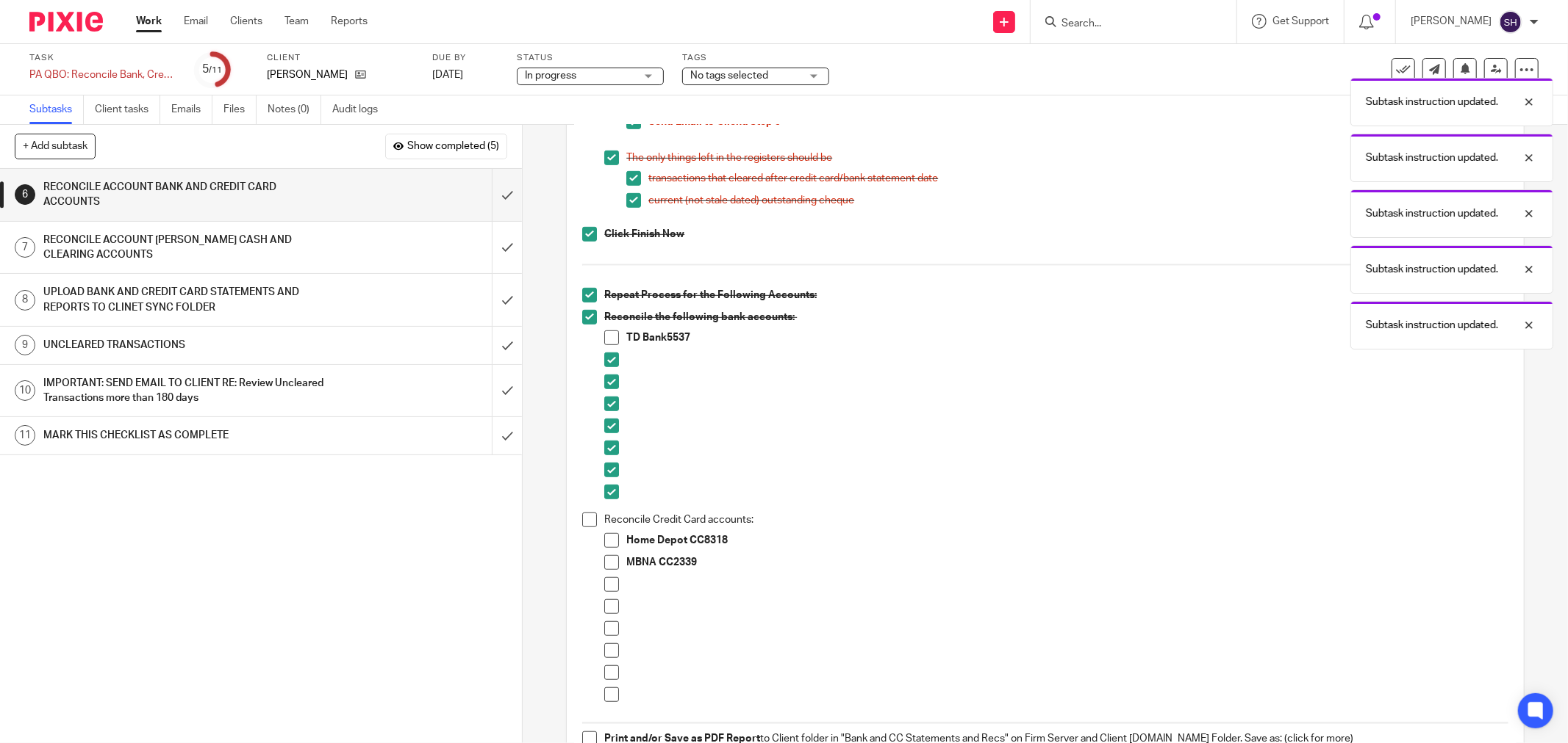
click at [585, 520] on span at bounding box center [589, 520] width 14 height 14
click at [606, 585] on span at bounding box center [611, 584] width 14 height 14
click at [606, 612] on span at bounding box center [611, 606] width 14 height 14
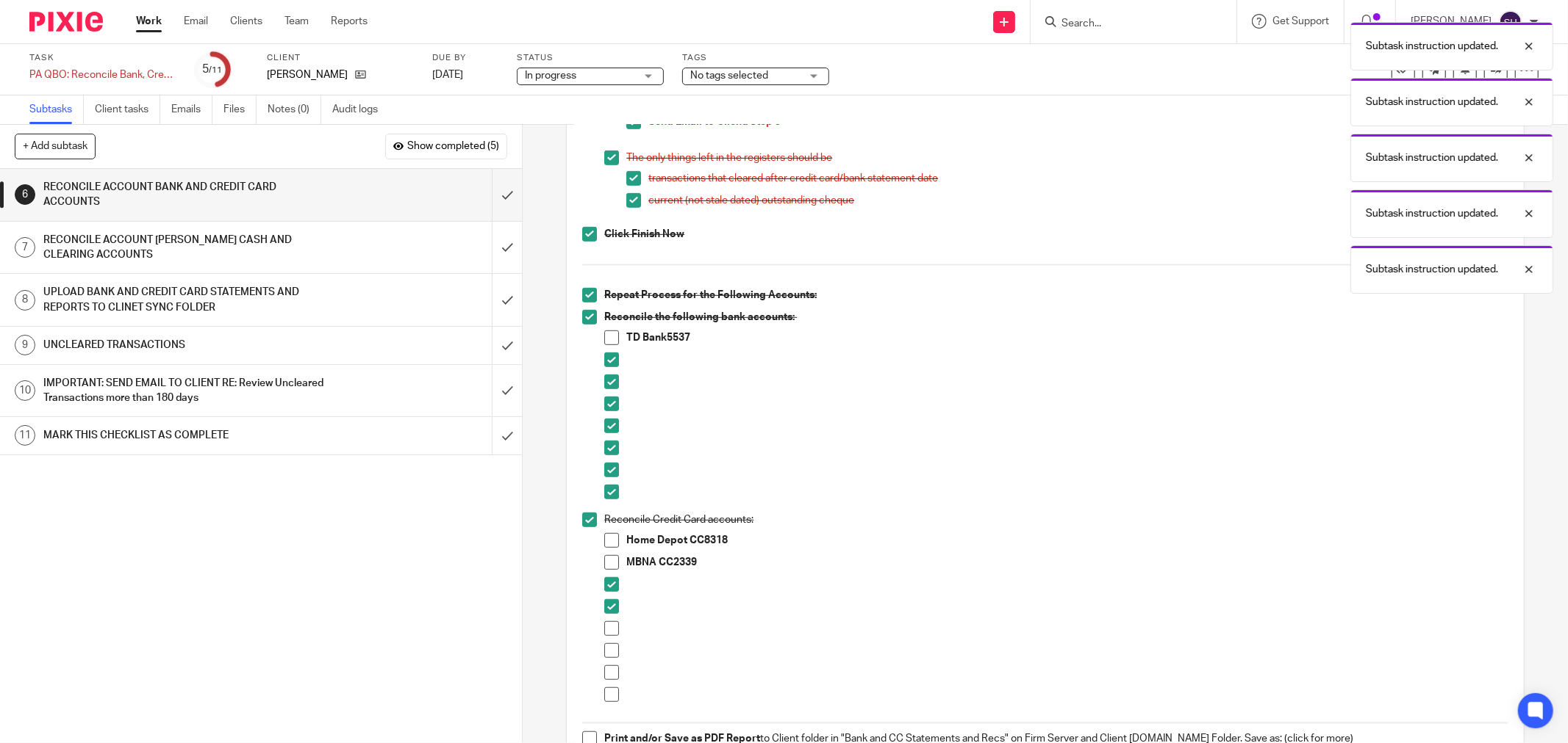
click at [606, 627] on span at bounding box center [611, 629] width 14 height 14
drag, startPoint x: 606, startPoint y: 674, endPoint x: 605, endPoint y: 664, distance: 10.0
click at [606, 672] on span at bounding box center [611, 673] width 14 height 14
click at [605, 659] on li at bounding box center [1055, 654] width 904 height 22
click at [606, 649] on span at bounding box center [611, 650] width 14 height 14
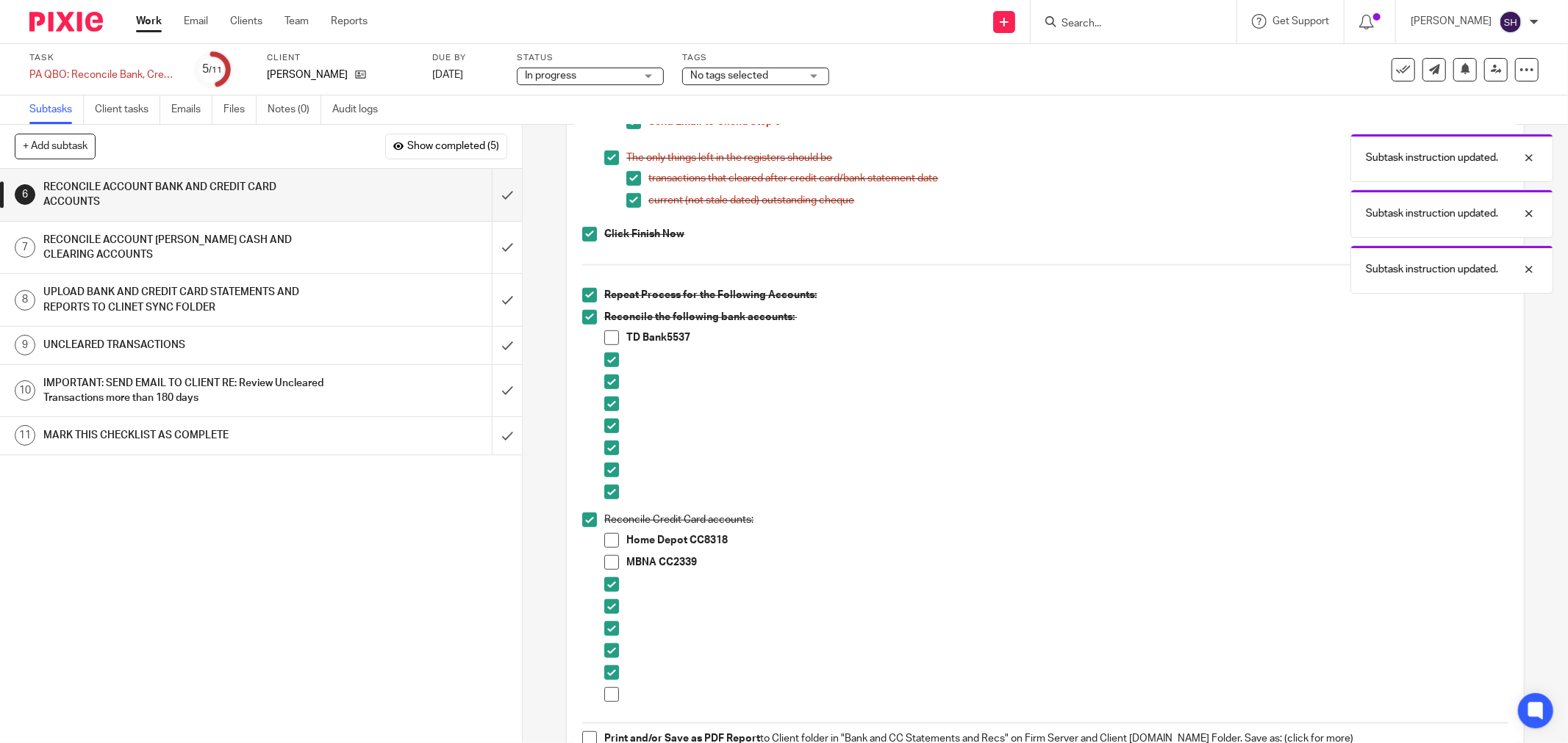
click at [605, 687] on span at bounding box center [611, 694] width 14 height 14
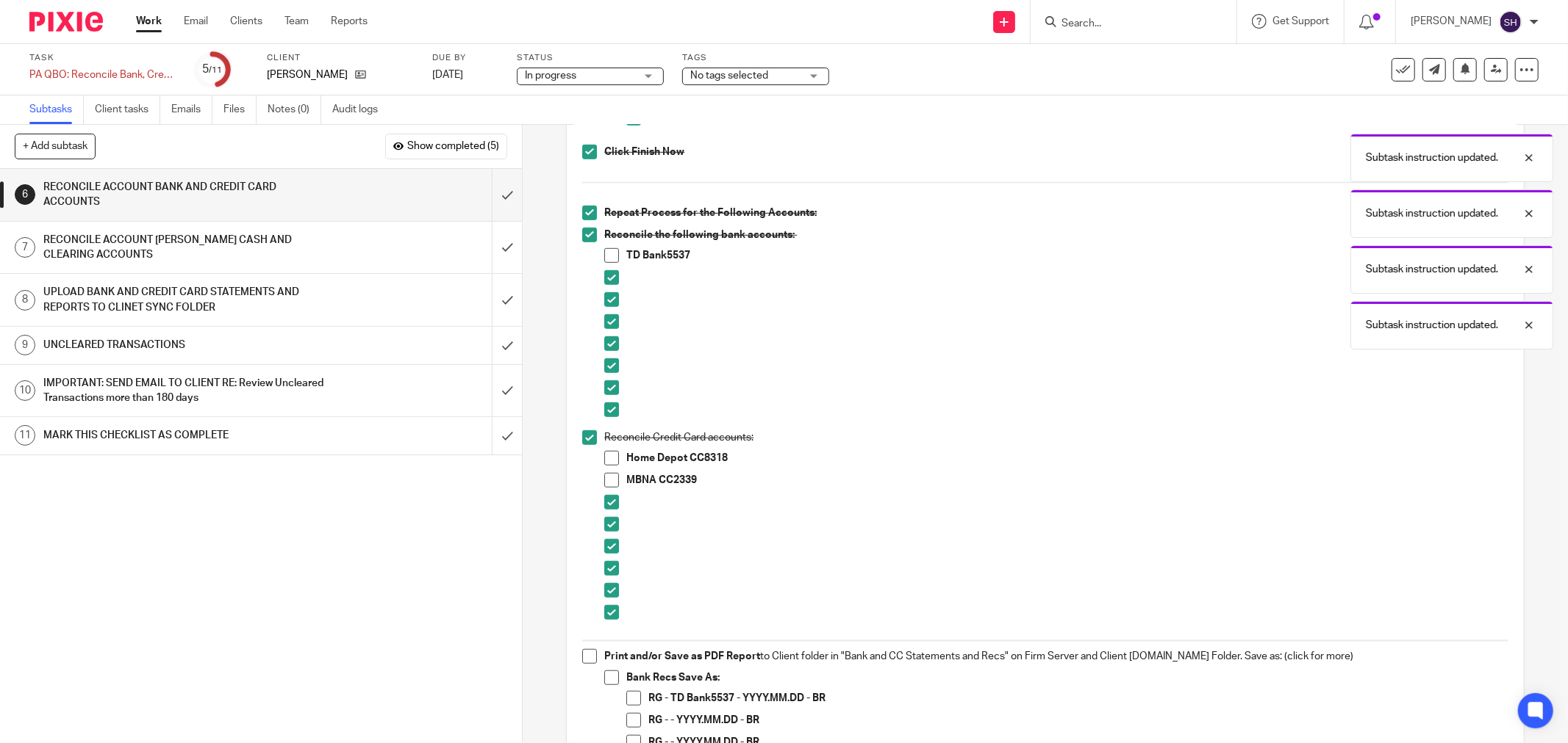
scroll to position [816, 0]
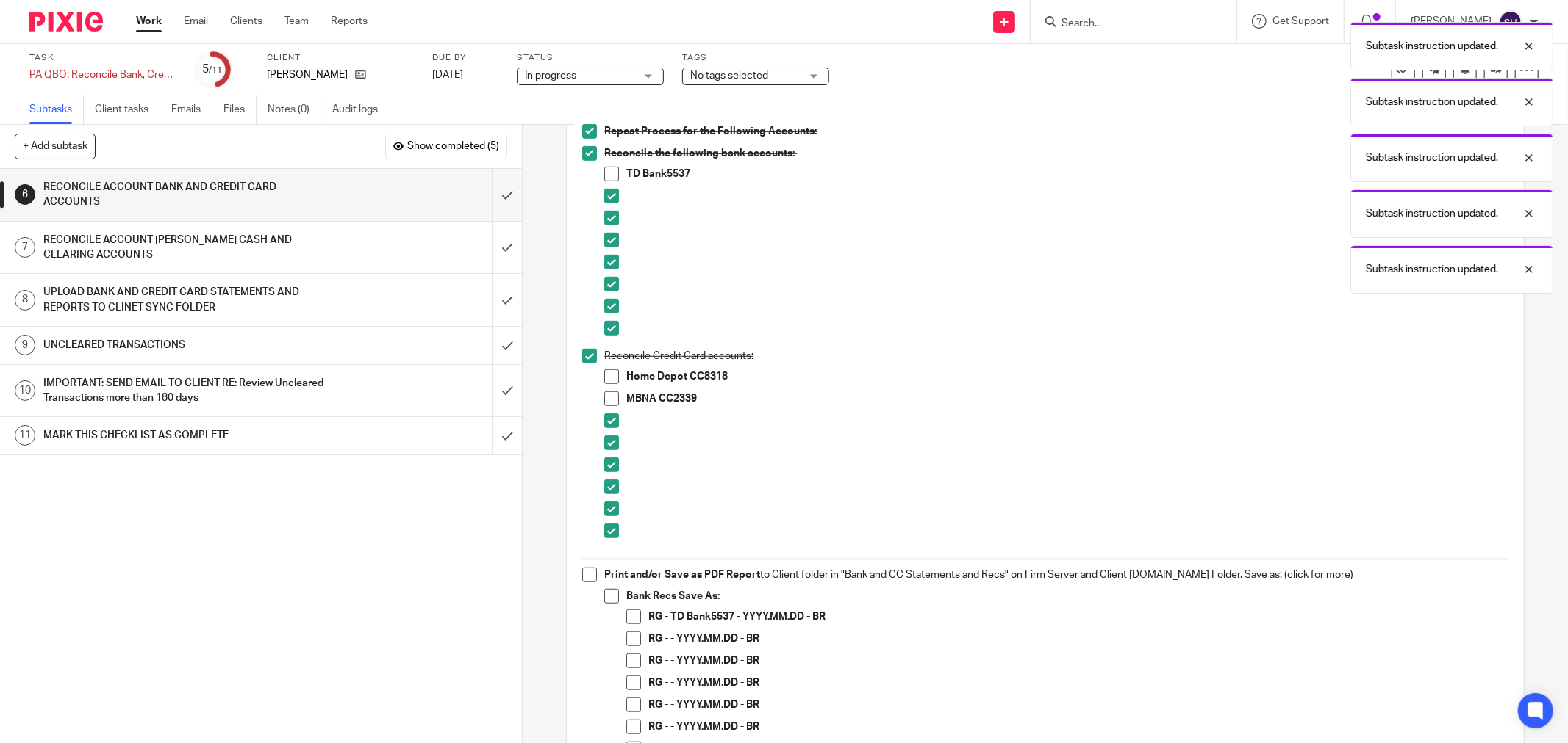
click at [584, 575] on span at bounding box center [589, 575] width 14 height 14
click at [610, 598] on span at bounding box center [611, 596] width 14 height 14
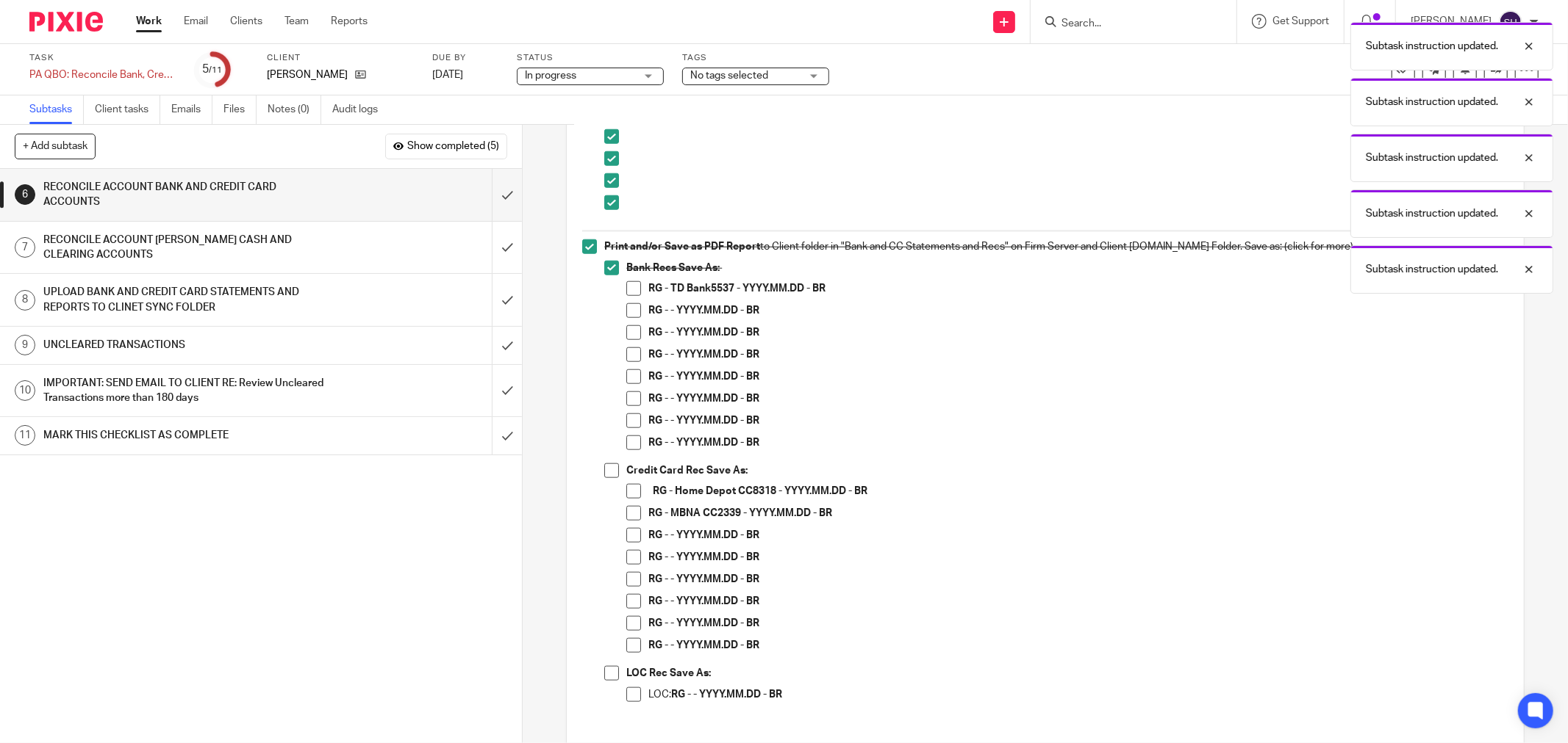
scroll to position [1312, 0]
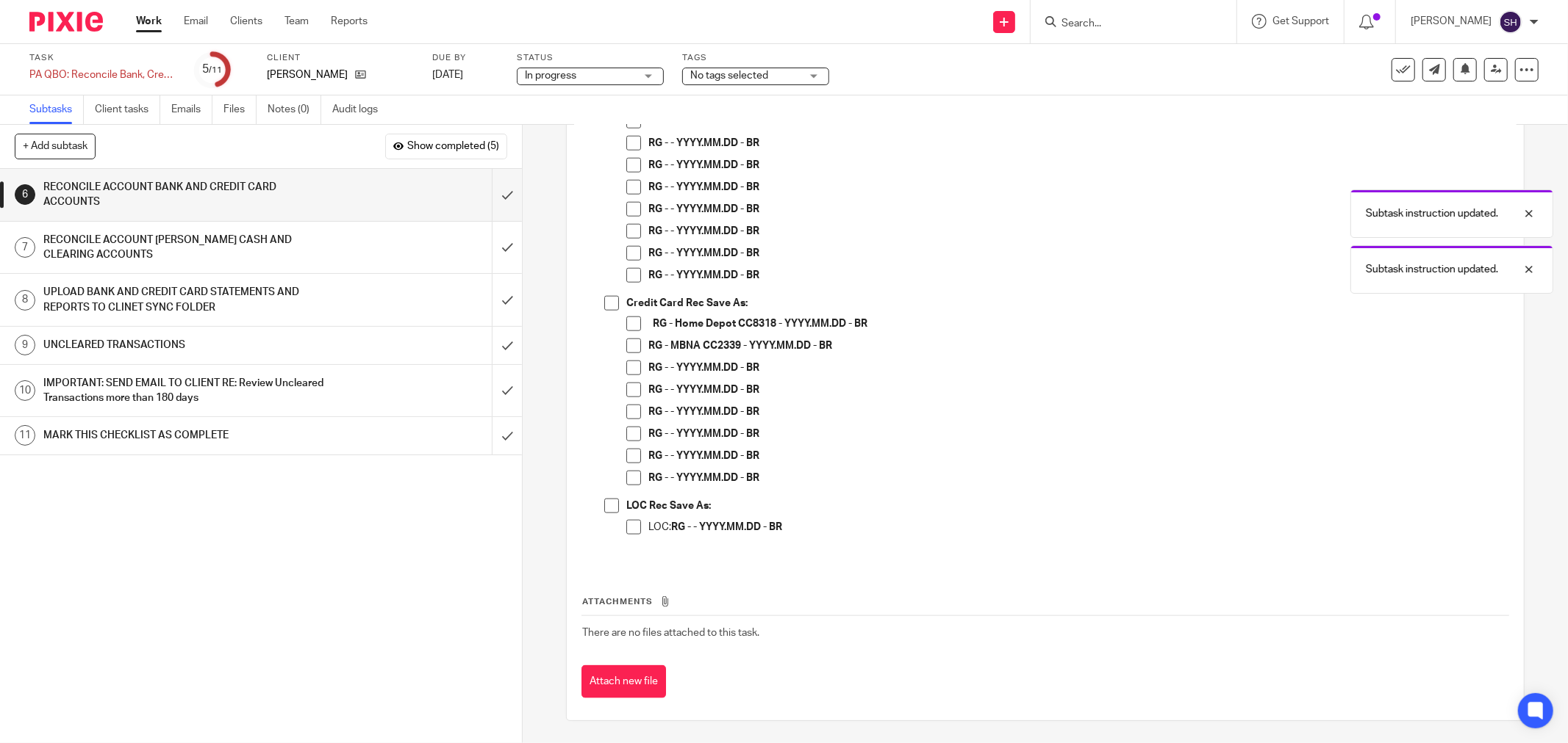
drag, startPoint x: 625, startPoint y: 527, endPoint x: 618, endPoint y: 519, distance: 10.6
click at [626, 526] on span at bounding box center [634, 527] width 14 height 14
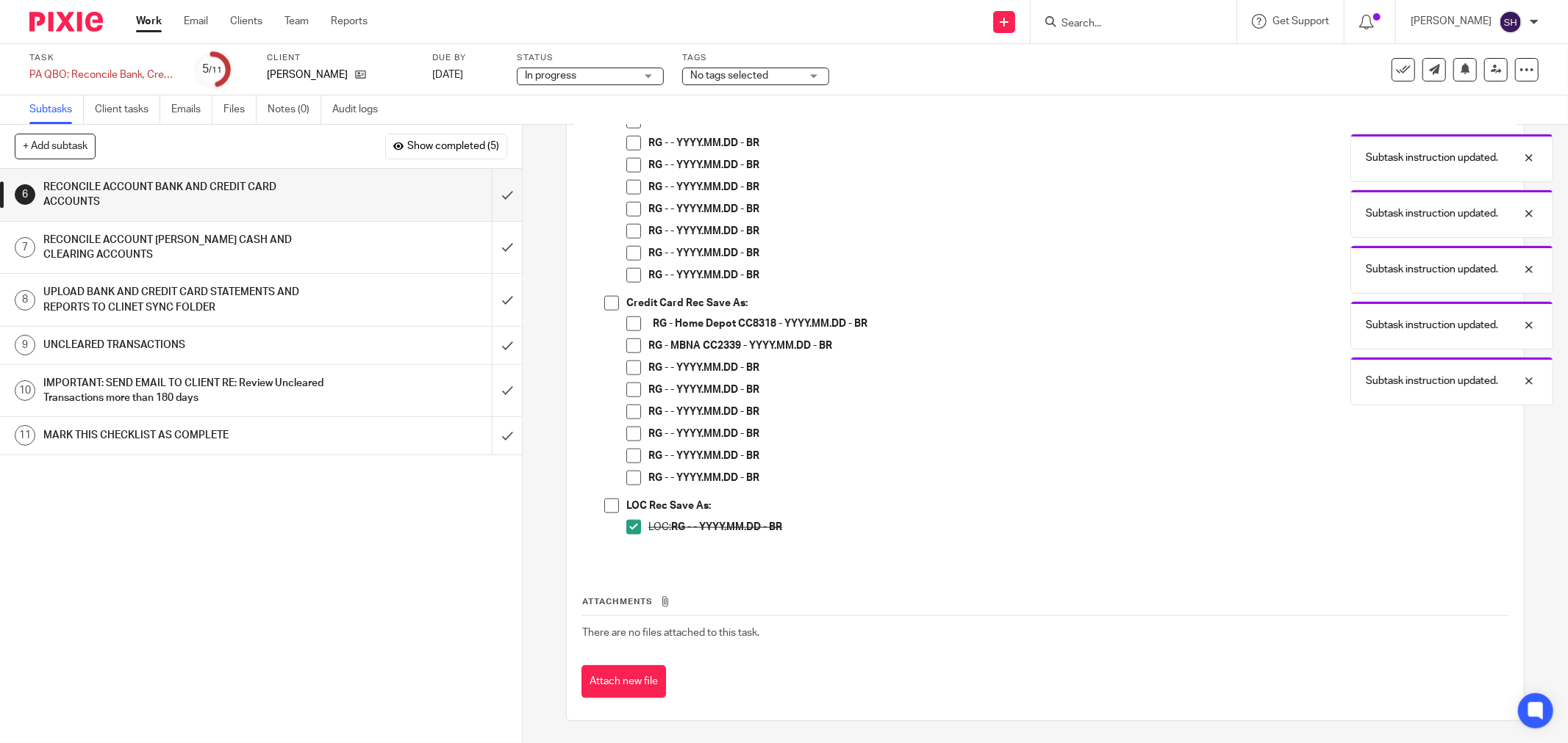
click at [608, 511] on span at bounding box center [611, 506] width 14 height 14
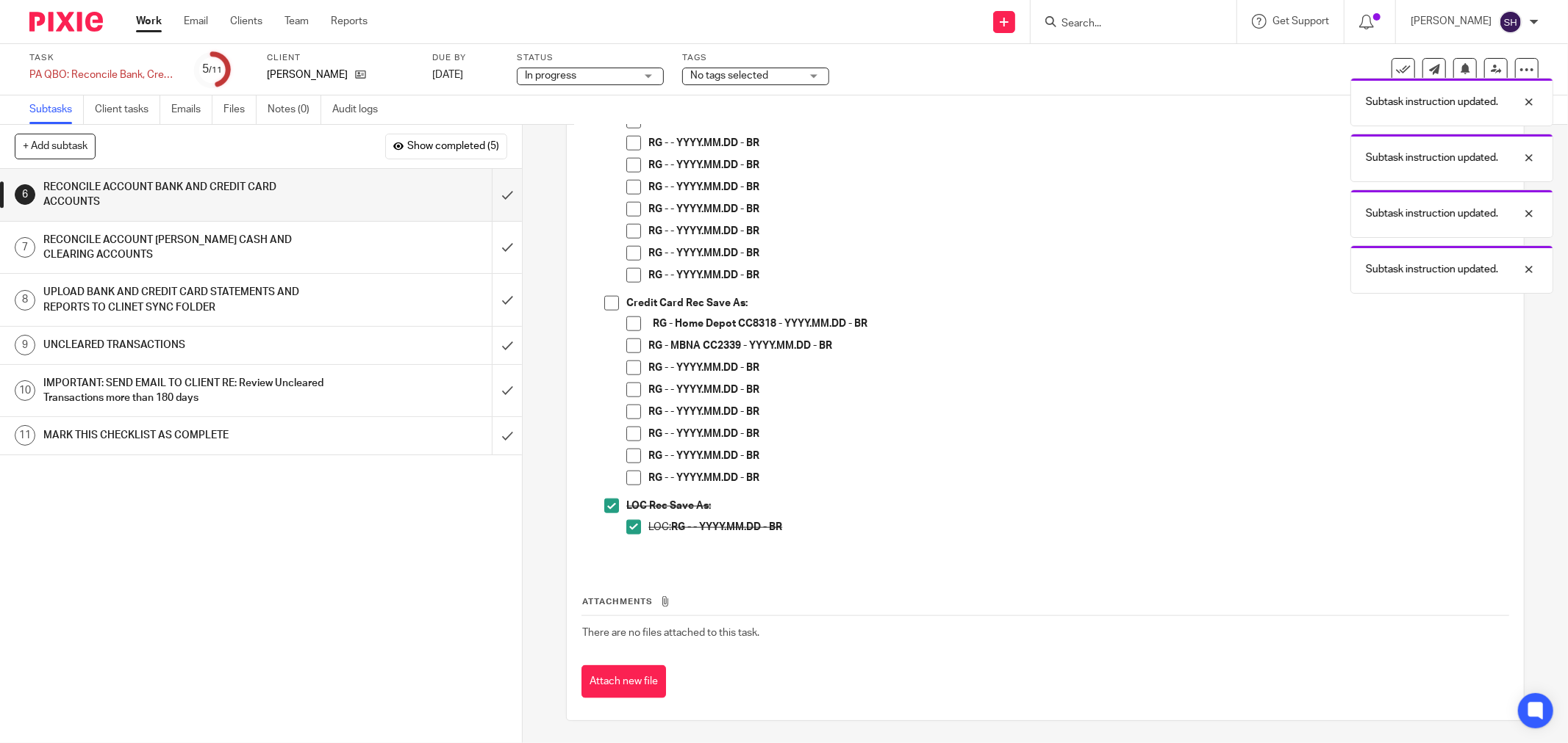
click at [632, 371] on span at bounding box center [634, 367] width 14 height 14
click at [627, 391] on span at bounding box center [634, 390] width 14 height 14
drag, startPoint x: 624, startPoint y: 410, endPoint x: 630, endPoint y: 428, distance: 19.0
click at [626, 412] on span at bounding box center [634, 412] width 14 height 14
click at [633, 436] on span at bounding box center [634, 434] width 14 height 14
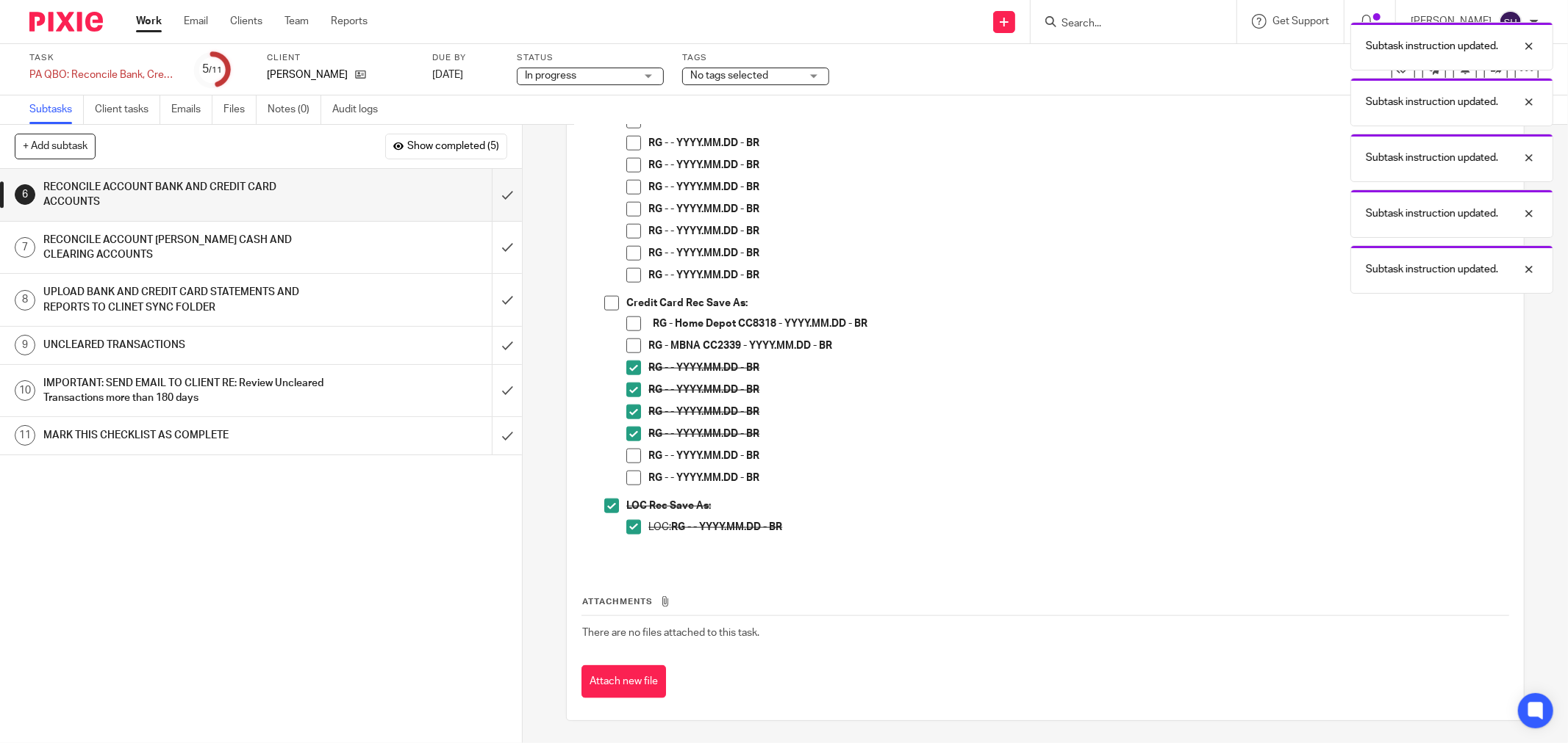
click at [630, 456] on span at bounding box center [634, 456] width 14 height 14
click at [626, 473] on span at bounding box center [634, 478] width 14 height 14
click at [608, 302] on span at bounding box center [611, 304] width 14 height 14
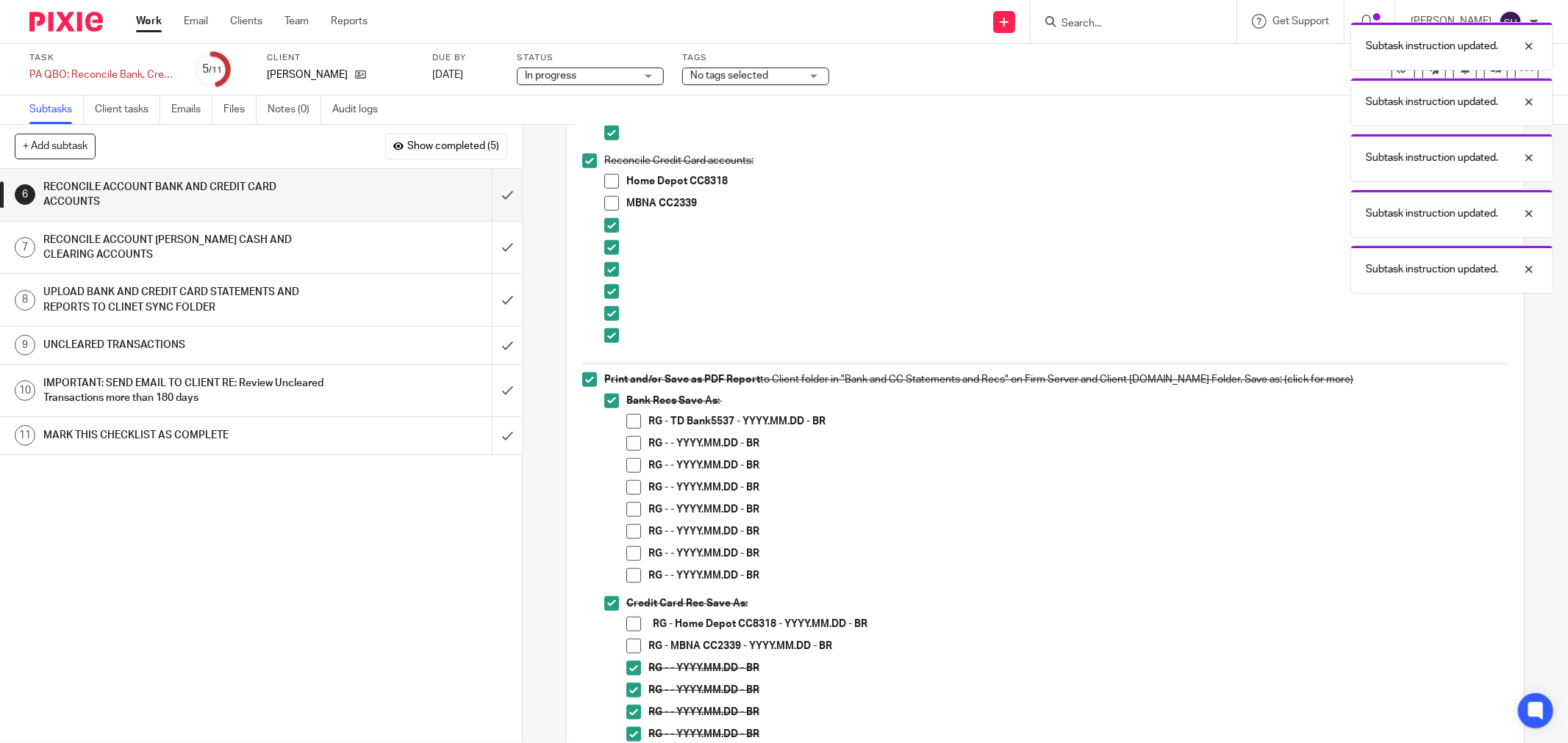
scroll to position [985, 0]
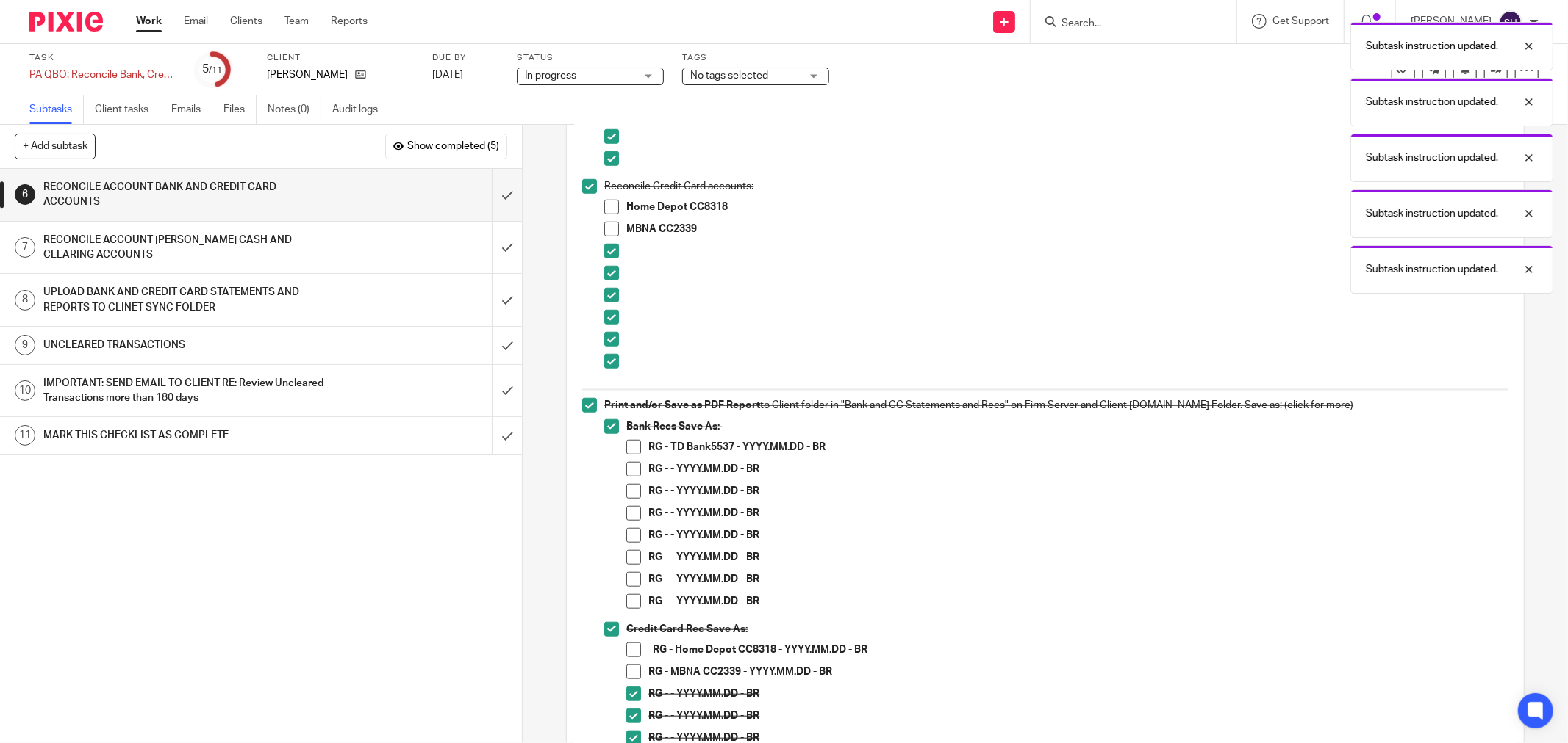
click at [630, 593] on li "RG - - YYYY.MM.DD - BR" at bounding box center [1067, 583] width 882 height 22
click at [627, 468] on span at bounding box center [634, 469] width 14 height 14
click at [626, 495] on span at bounding box center [634, 491] width 14 height 14
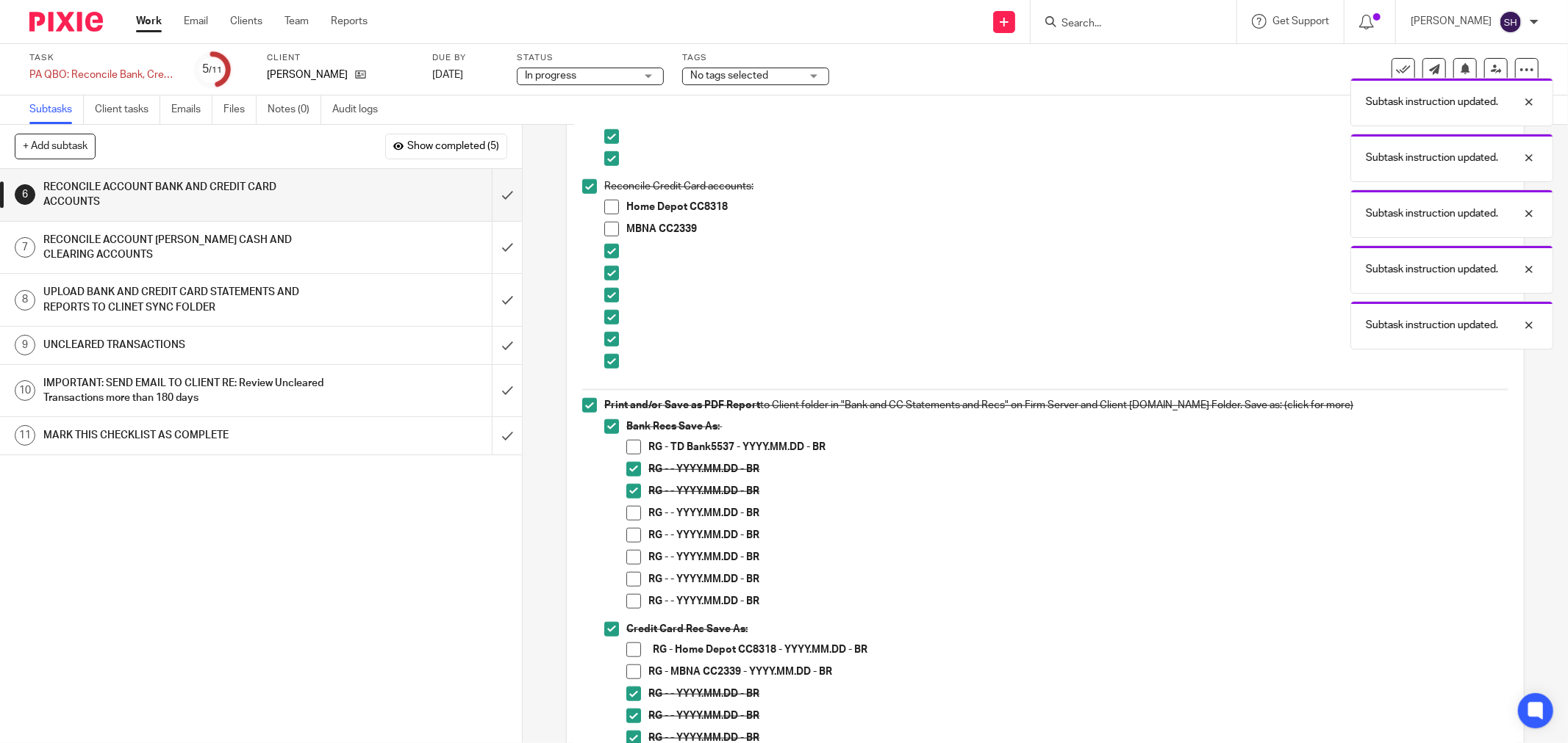
drag, startPoint x: 624, startPoint y: 508, endPoint x: 627, endPoint y: 526, distance: 18.2
click at [626, 509] on span at bounding box center [634, 513] width 14 height 14
click at [629, 534] on span at bounding box center [634, 535] width 14 height 14
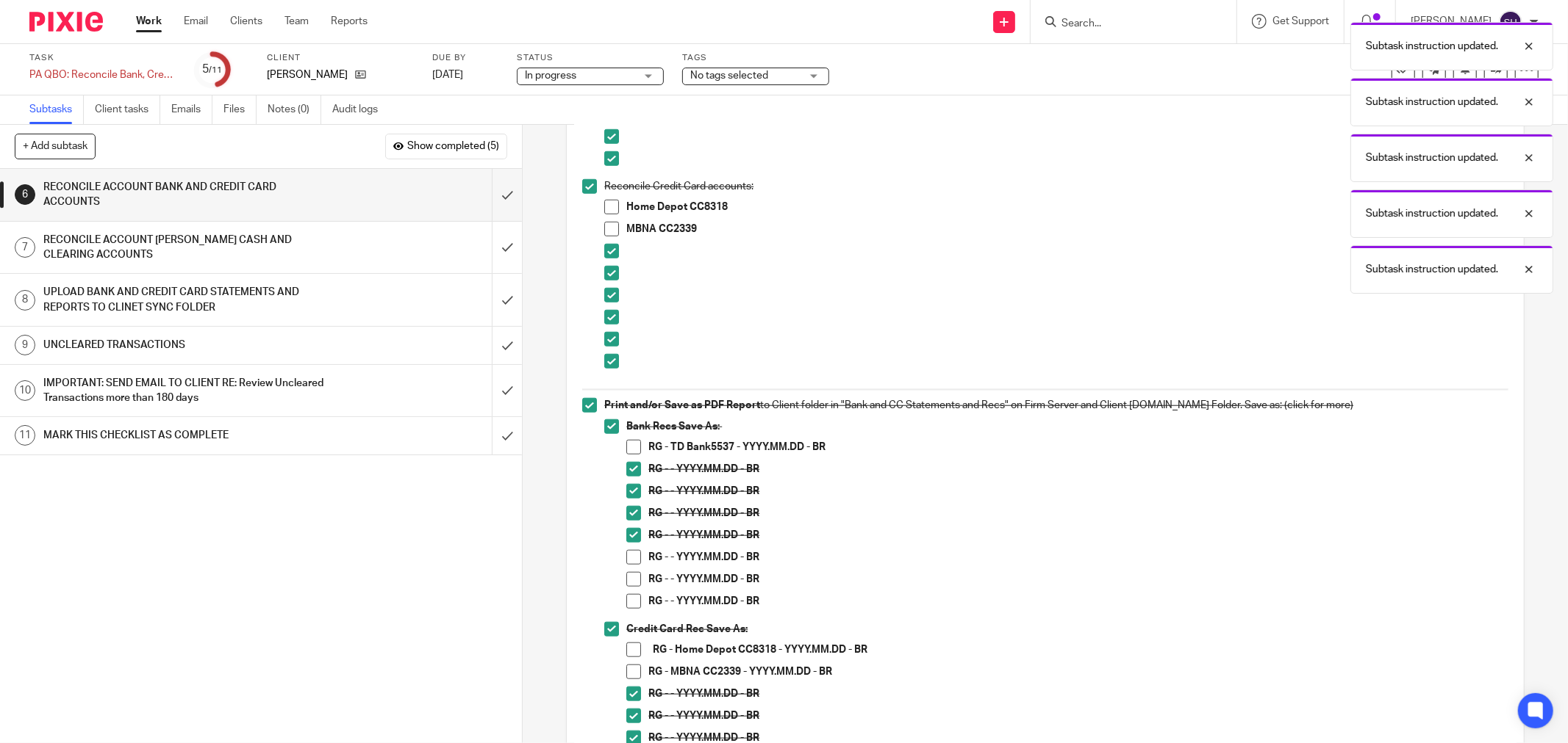
drag, startPoint x: 628, startPoint y: 557, endPoint x: 628, endPoint y: 575, distance: 18.0
click at [628, 558] on span at bounding box center [634, 557] width 14 height 14
click at [628, 577] on span at bounding box center [634, 579] width 14 height 14
click at [628, 604] on span at bounding box center [634, 602] width 14 height 14
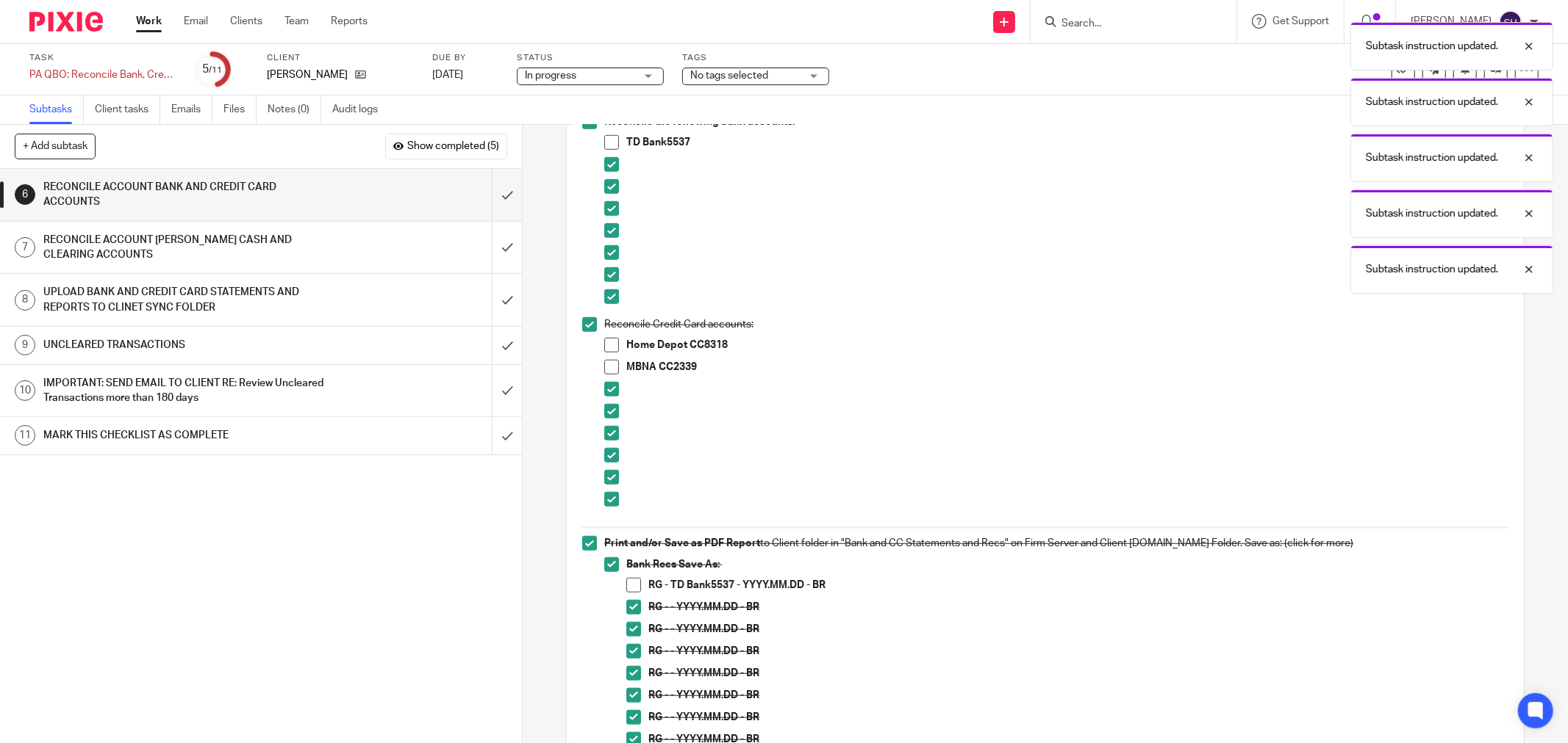
scroll to position [822, 0]
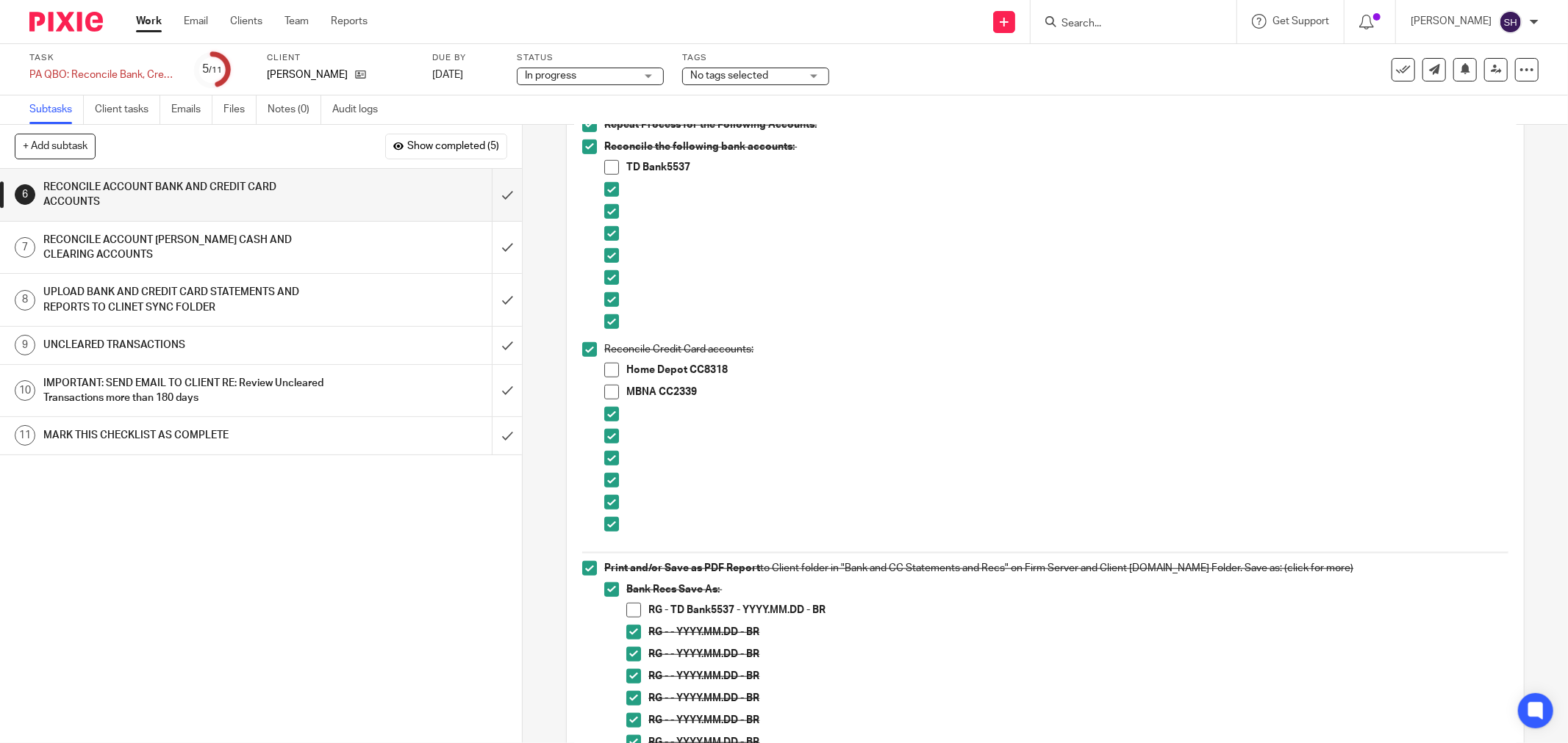
click at [473, 631] on div "1 CLIENT SPECIFIC NOTES - PLEASE REVIEW 2 ADMIN 3 RETRIVE BANK STATEMENTS 4 SEN…" at bounding box center [260, 457] width 522 height 575
click at [604, 168] on span at bounding box center [611, 168] width 14 height 14
click at [629, 611] on span at bounding box center [634, 611] width 14 height 14
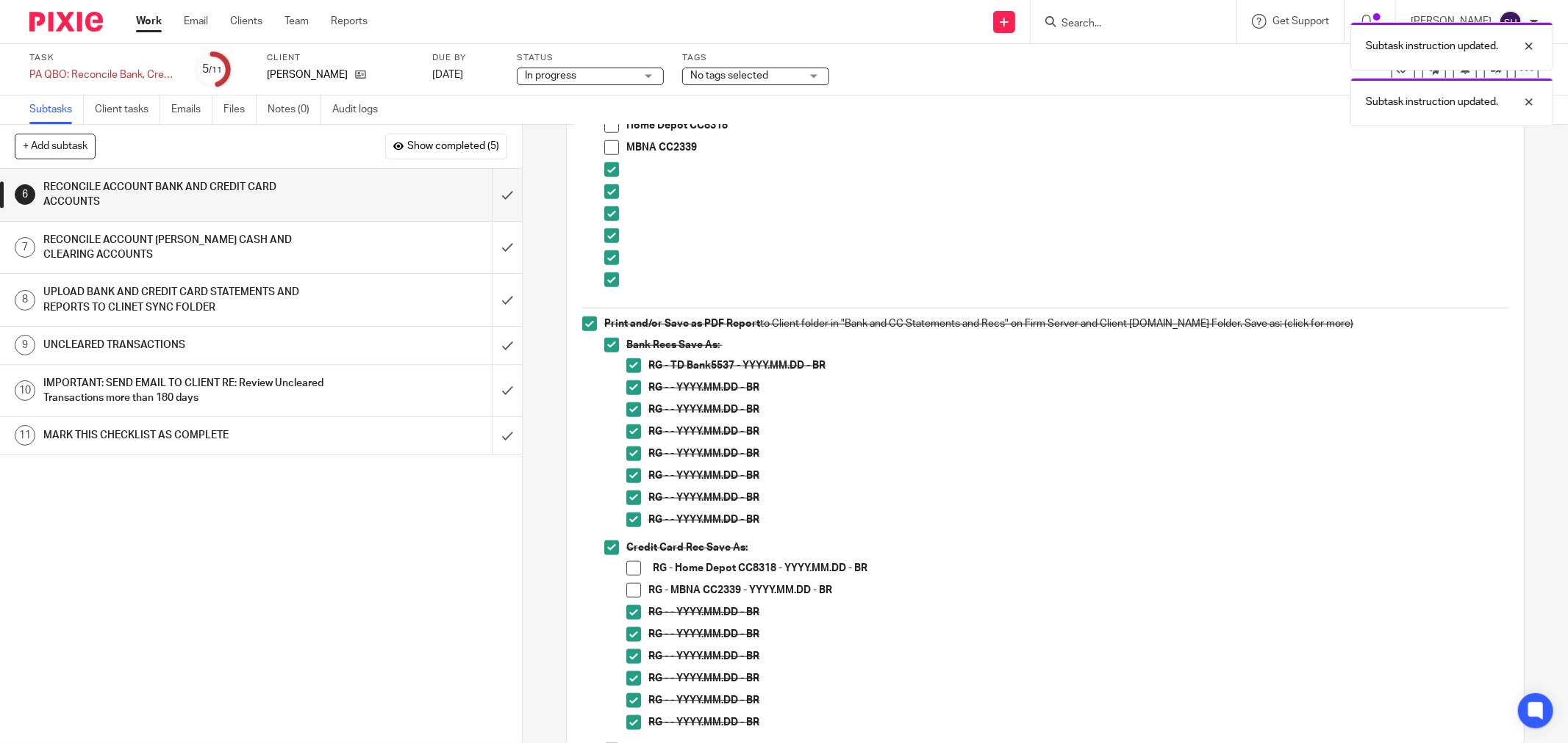
scroll to position [1037, 0]
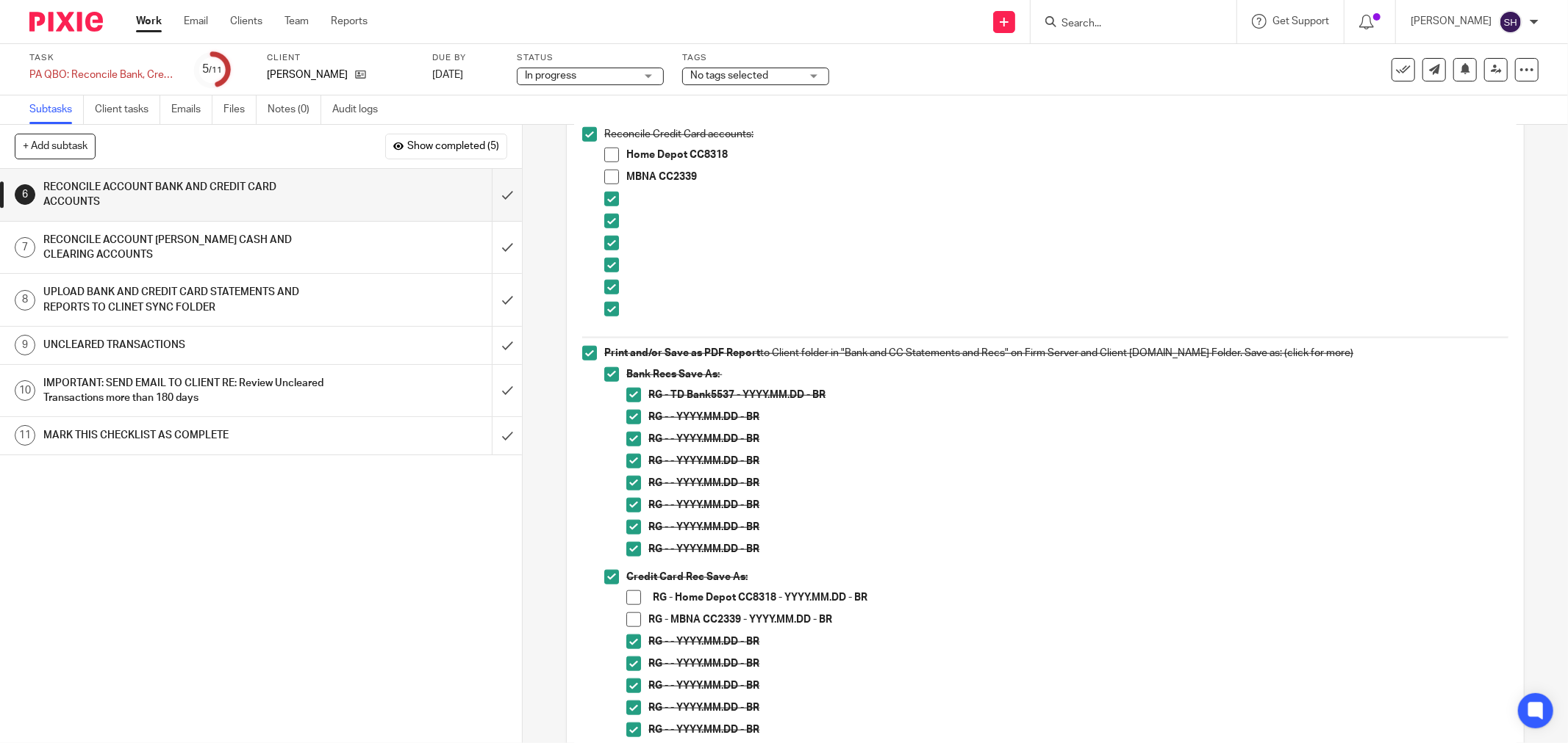
click at [945, 652] on div "RG - - YYYY.MM.DD - BR" at bounding box center [1078, 646] width 860 height 22
click at [604, 158] on span at bounding box center [611, 155] width 14 height 14
click at [632, 592] on span at bounding box center [634, 598] width 14 height 14
click at [604, 179] on span at bounding box center [611, 177] width 14 height 14
click at [628, 618] on span at bounding box center [634, 620] width 14 height 14
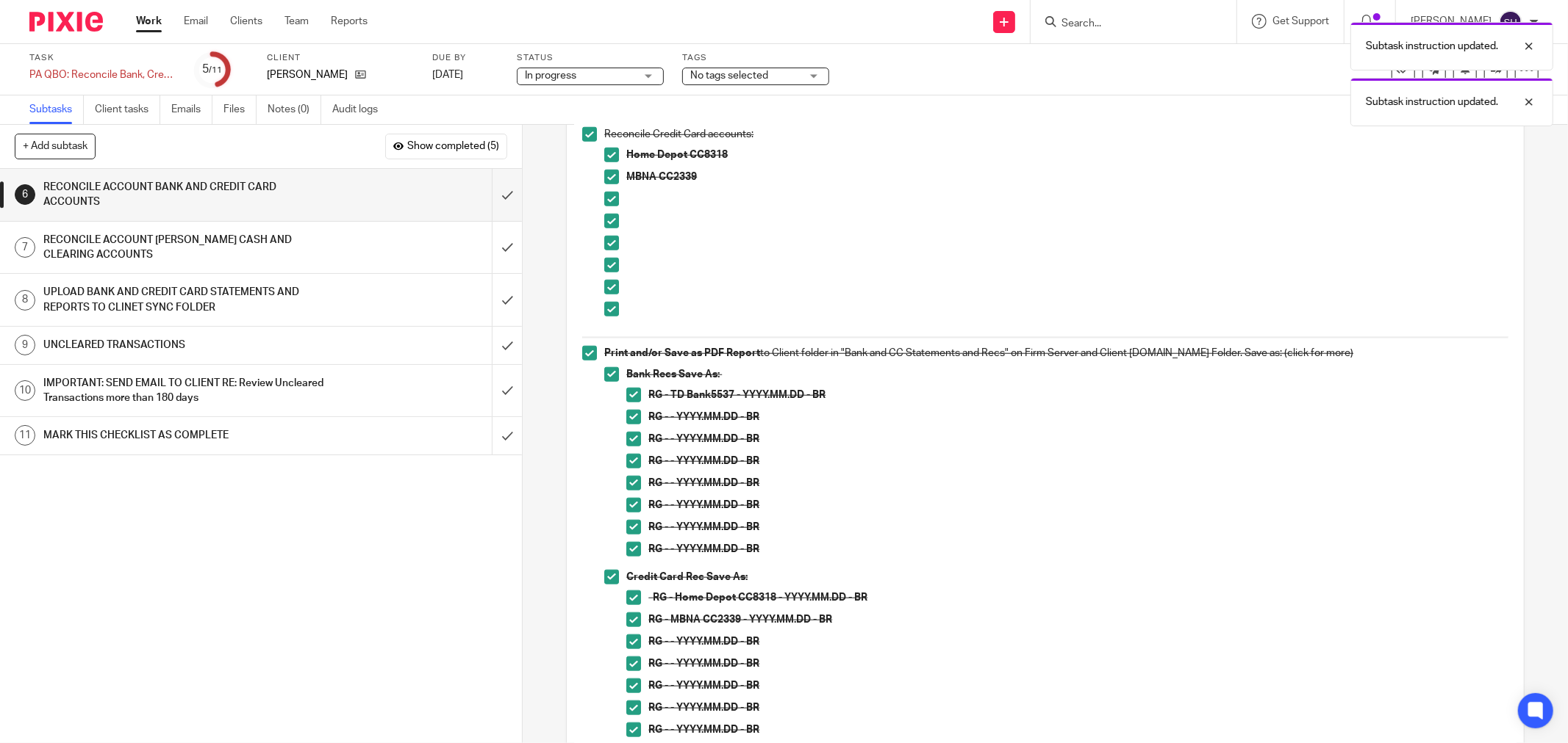
scroll to position [956, 0]
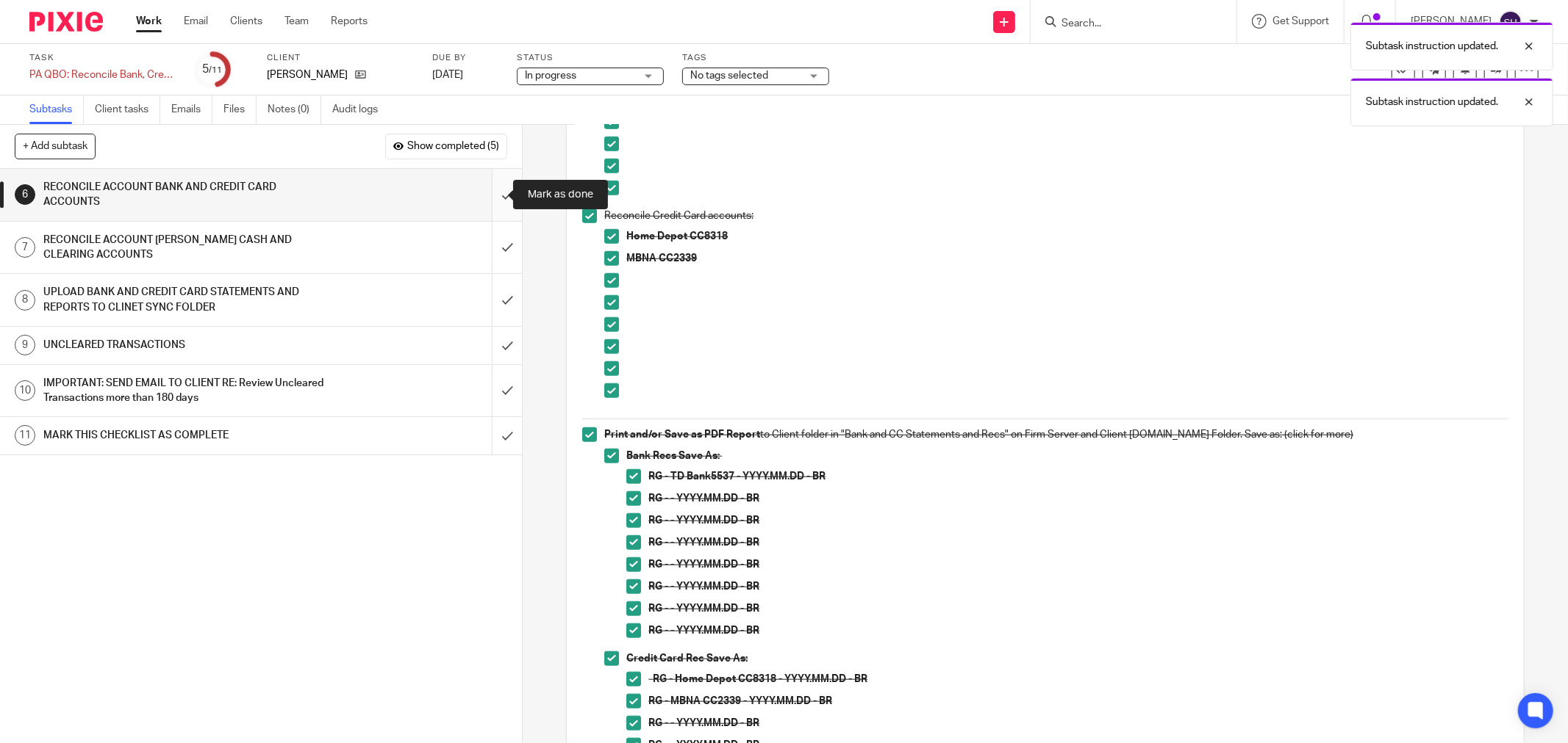
click at [490, 194] on input "submit" at bounding box center [260, 195] width 522 height 52
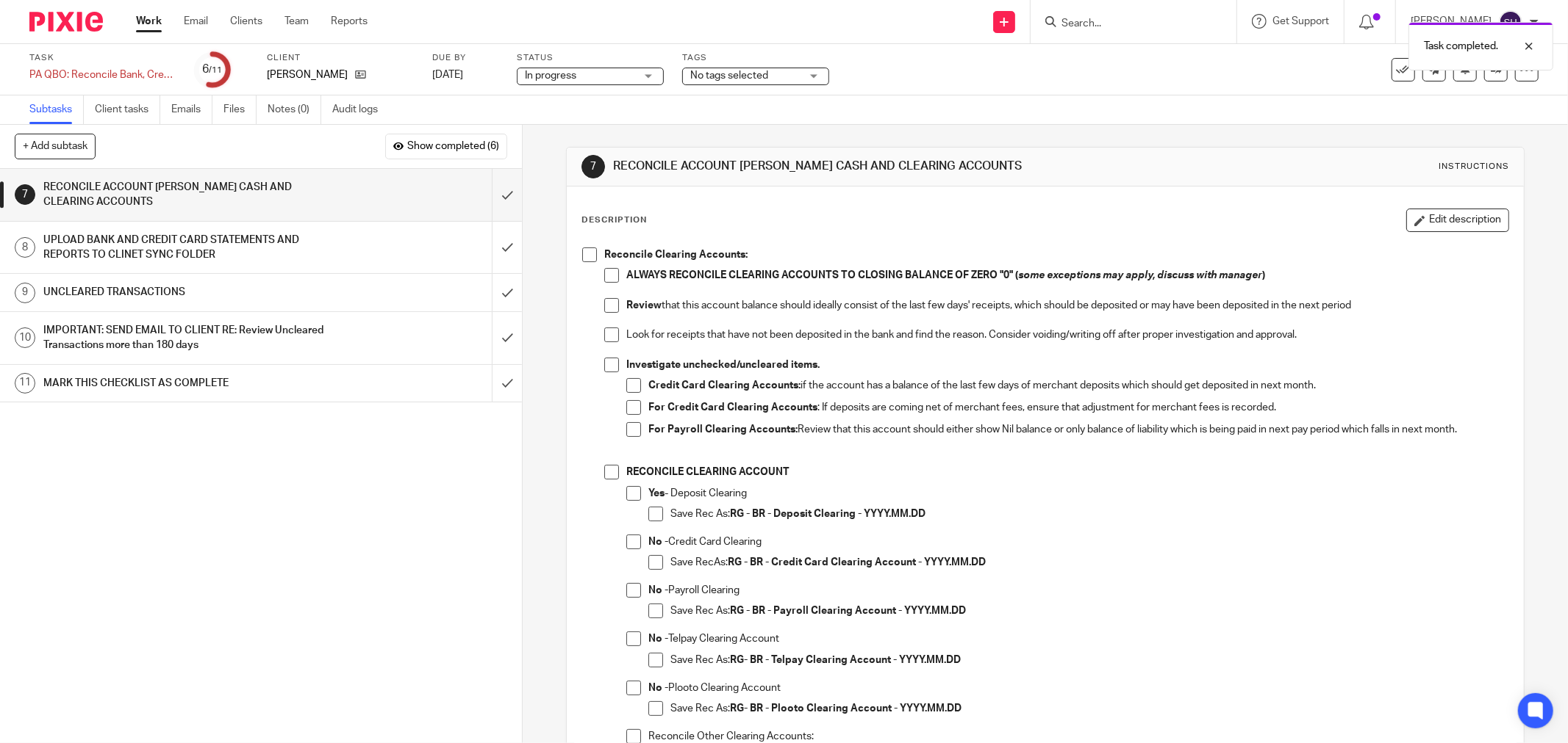
click at [589, 256] on span at bounding box center [589, 255] width 14 height 14
click at [620, 280] on li "ALWAYS RECONCILE CLEARING ACCOUNTS TO CLOSING BALANCE OF ZERO "0" ( some except…" at bounding box center [1055, 283] width 904 height 30
click at [611, 273] on span at bounding box center [611, 276] width 14 height 14
drag, startPoint x: 611, startPoint y: 304, endPoint x: 606, endPoint y: 321, distance: 17.7
click at [611, 304] on span at bounding box center [611, 305] width 14 height 14
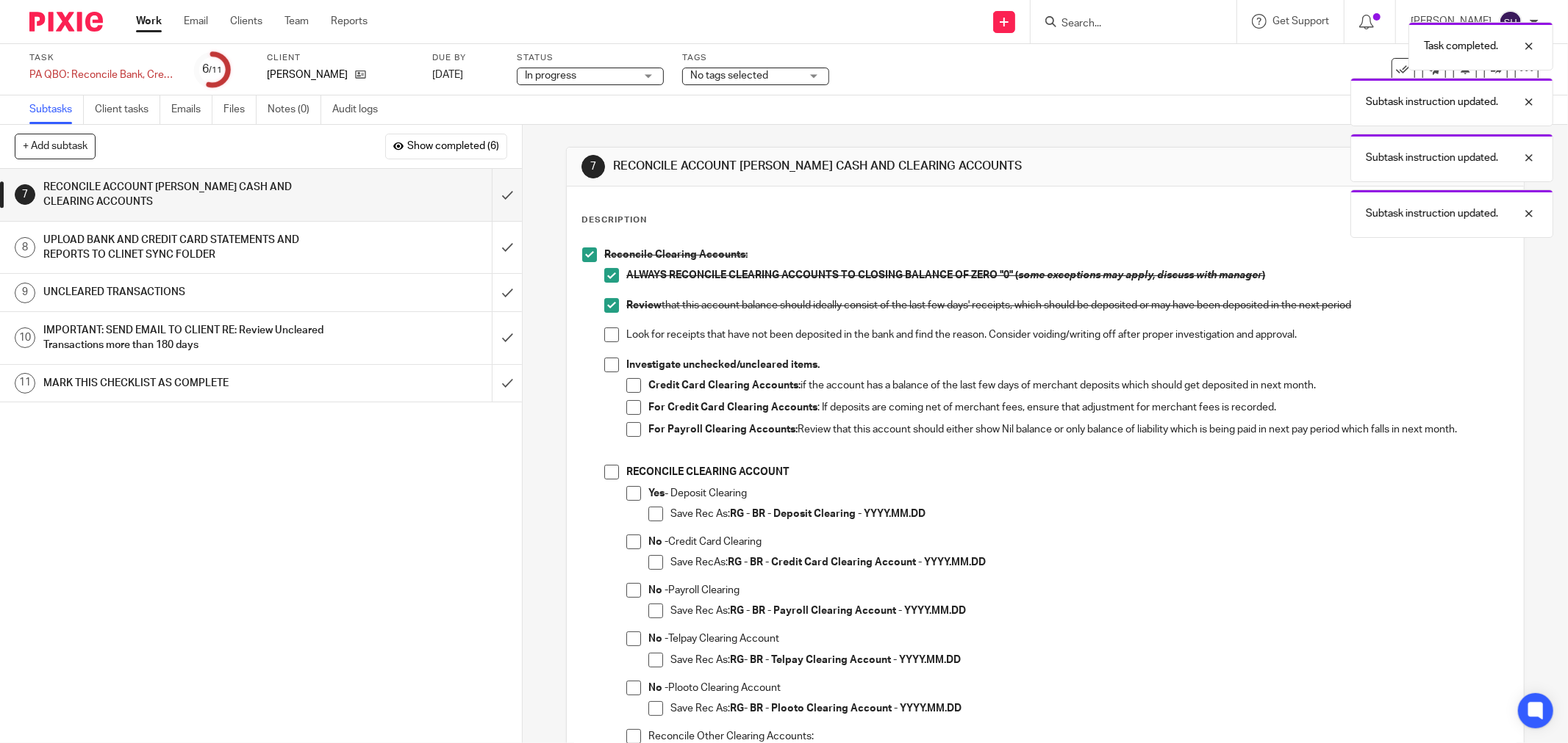
drag, startPoint x: 605, startPoint y: 329, endPoint x: 606, endPoint y: 353, distance: 24.0
click at [605, 331] on span at bounding box center [611, 335] width 14 height 14
click at [606, 358] on span at bounding box center [611, 365] width 14 height 14
click at [631, 387] on span at bounding box center [634, 385] width 14 height 14
click at [632, 408] on span at bounding box center [634, 407] width 14 height 14
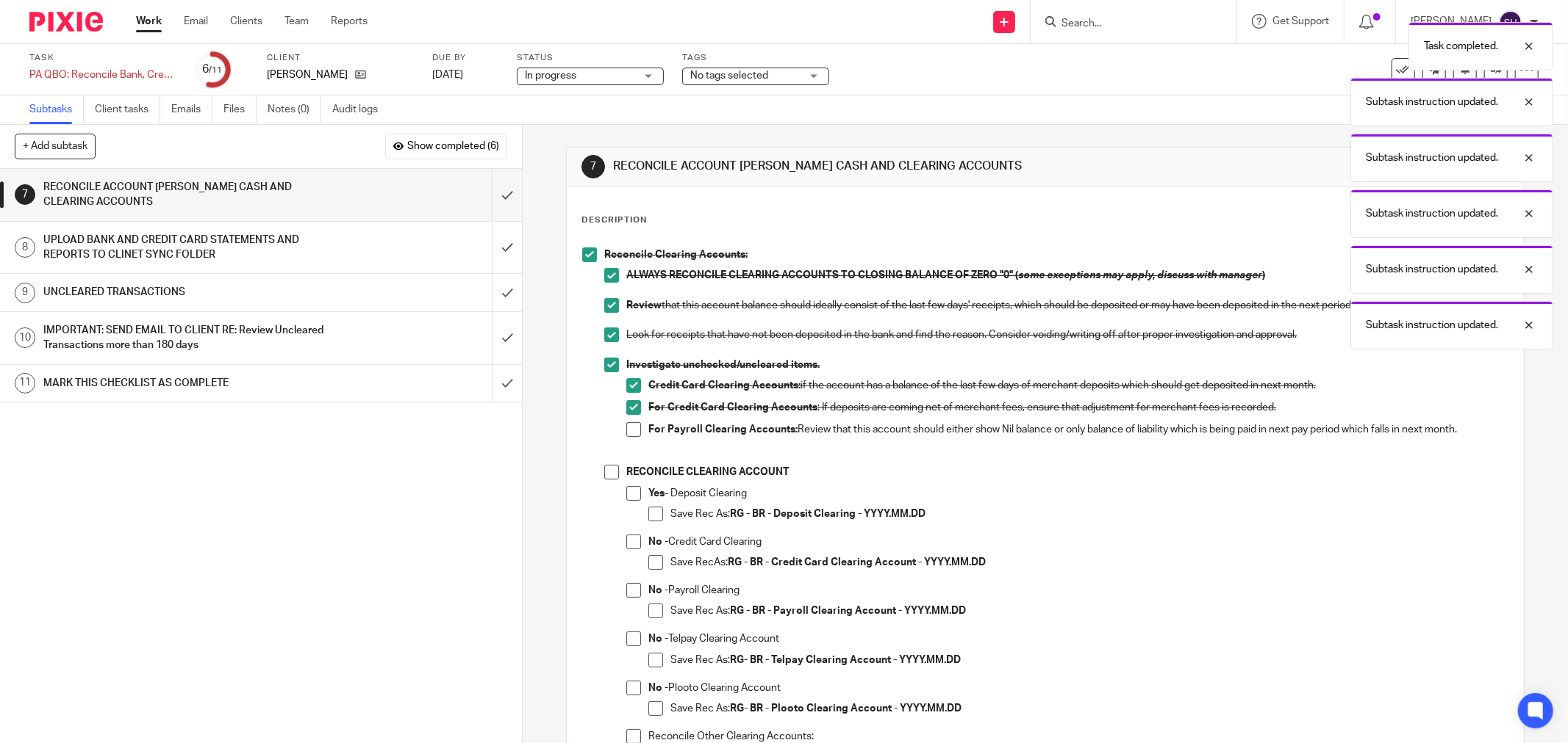
click at [632, 428] on span at bounding box center [634, 430] width 14 height 14
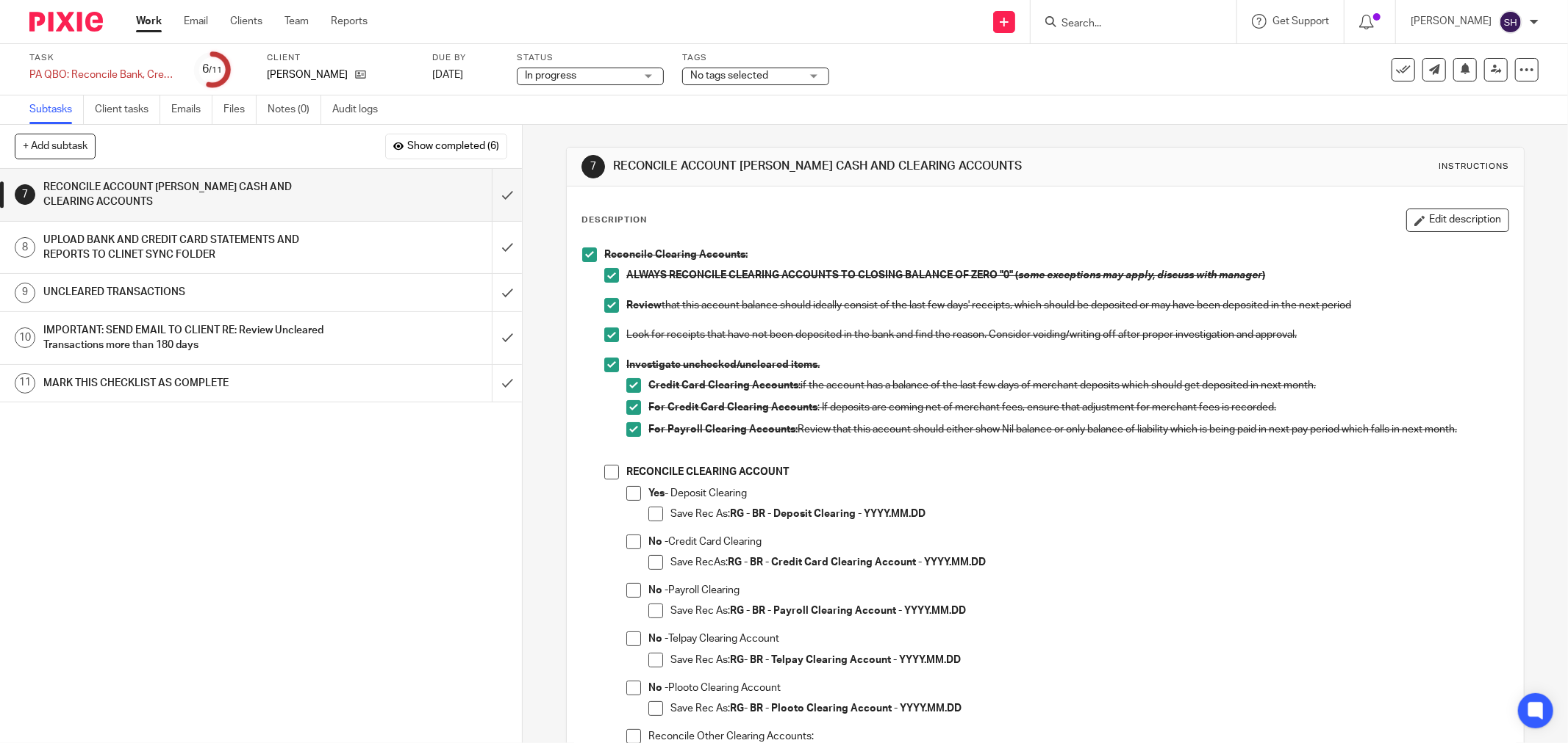
click at [606, 468] on span at bounding box center [611, 472] width 14 height 14
click at [633, 540] on span at bounding box center [634, 542] width 14 height 14
click at [654, 561] on span at bounding box center [655, 563] width 14 height 14
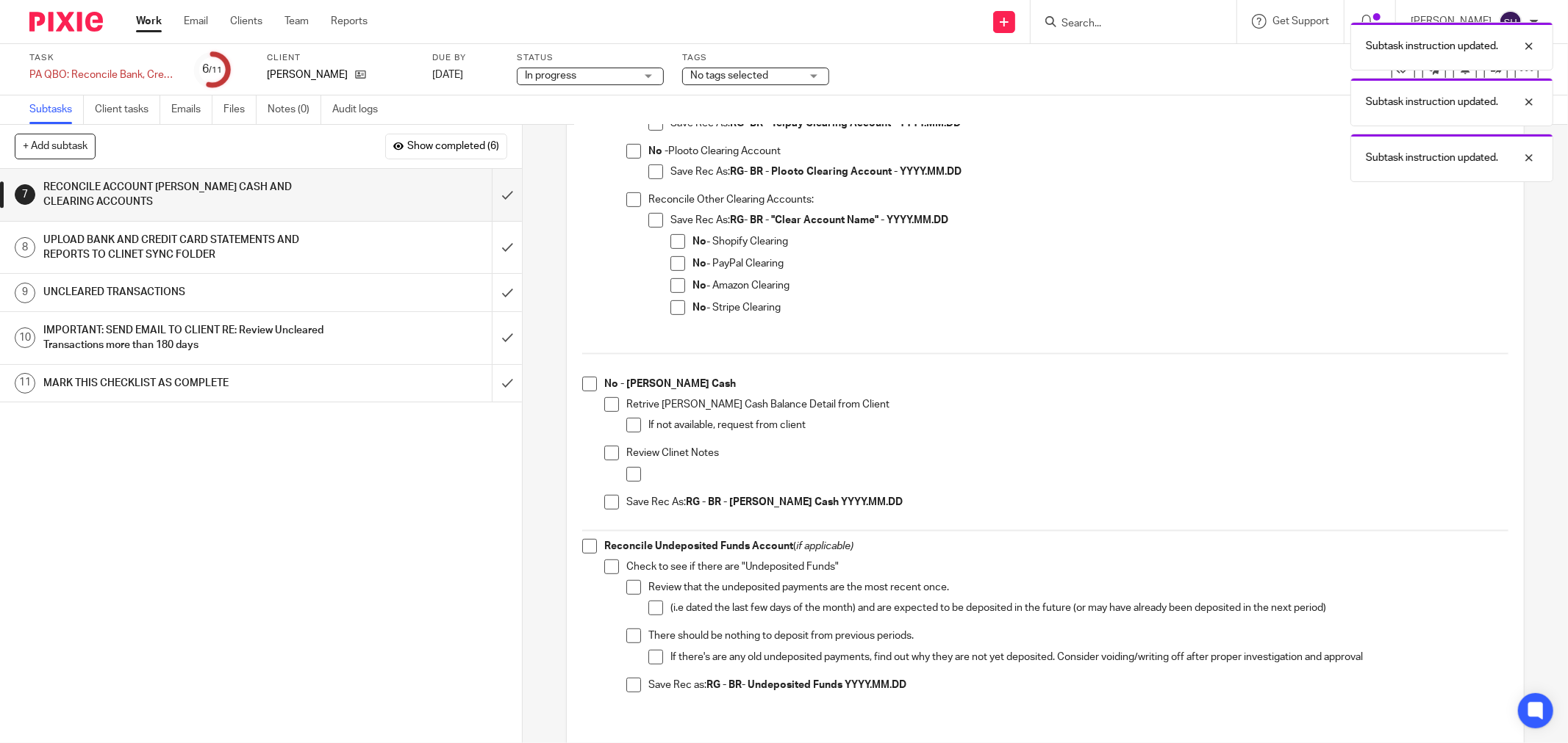
scroll to position [571, 0]
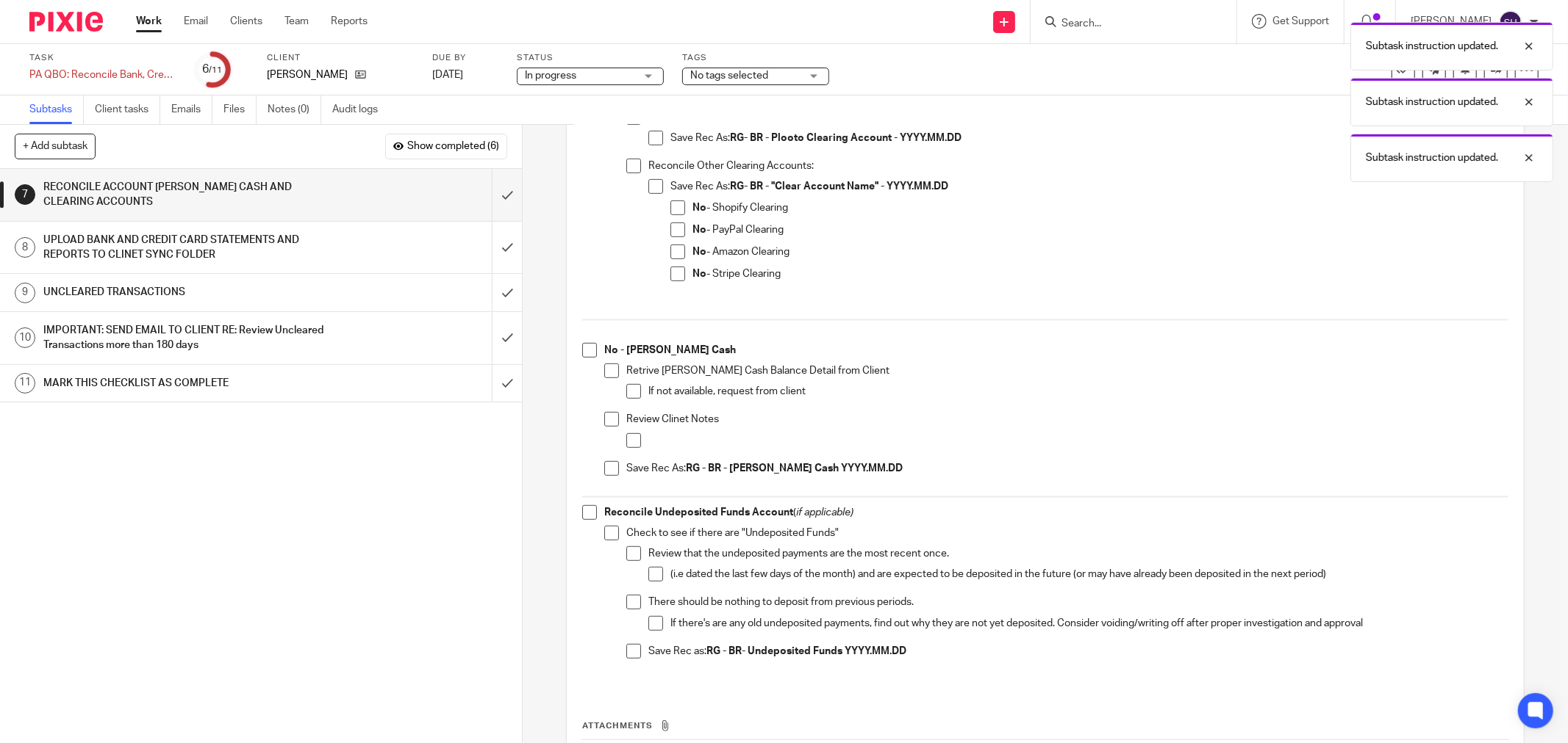
drag, startPoint x: 604, startPoint y: 460, endPoint x: 613, endPoint y: 451, distance: 12.7
click at [606, 459] on ul "Retrive Petty Cash Balance Detail from Client If not available, request from cl…" at bounding box center [1055, 423] width 904 height 120
drag, startPoint x: 626, startPoint y: 439, endPoint x: 607, endPoint y: 461, distance: 29.1
click at [626, 439] on span at bounding box center [634, 440] width 14 height 14
drag, startPoint x: 599, startPoint y: 471, endPoint x: 606, endPoint y: 449, distance: 23.1
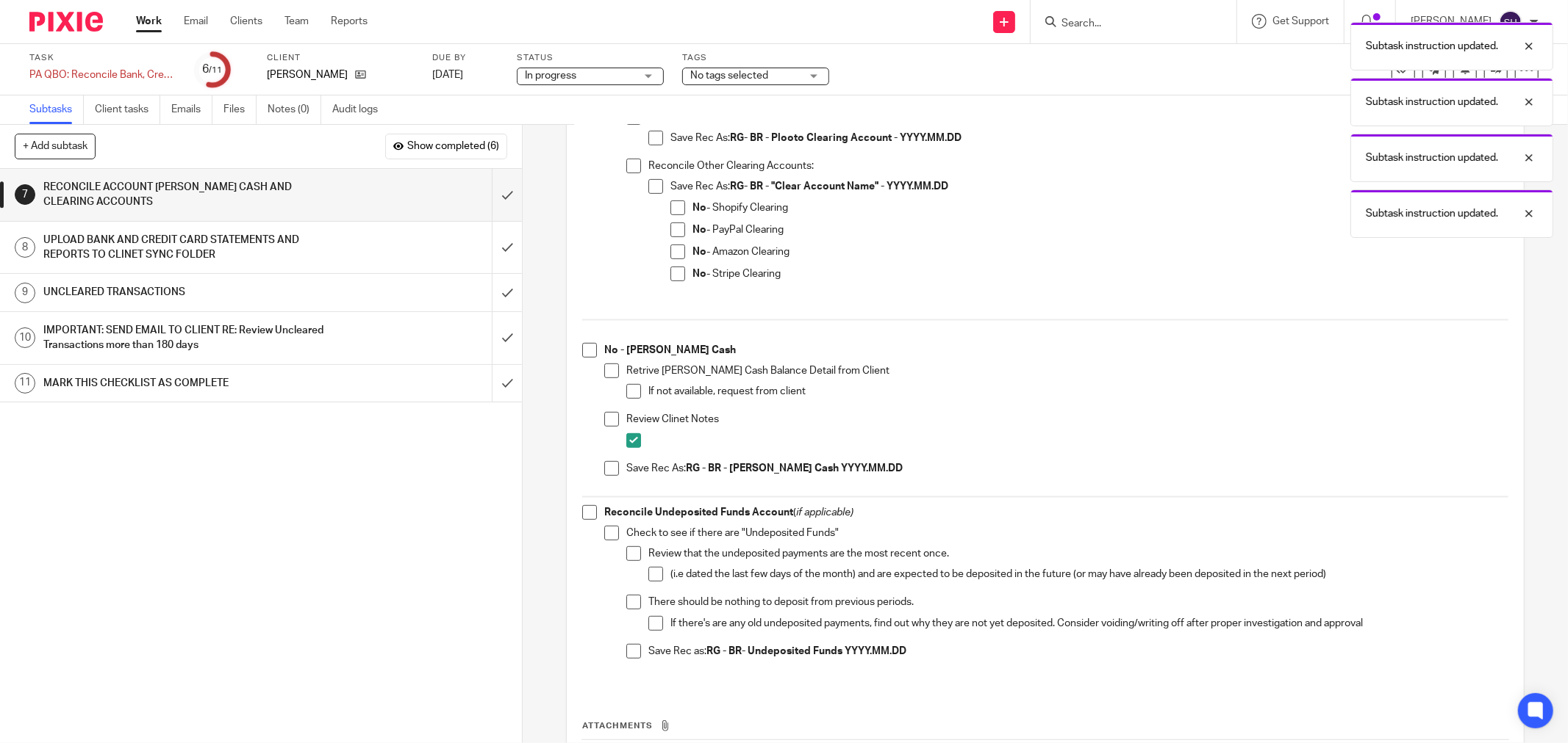
click at [604, 468] on span at bounding box center [611, 468] width 14 height 14
click at [606, 416] on span at bounding box center [611, 420] width 14 height 14
click at [630, 385] on span at bounding box center [634, 392] width 14 height 14
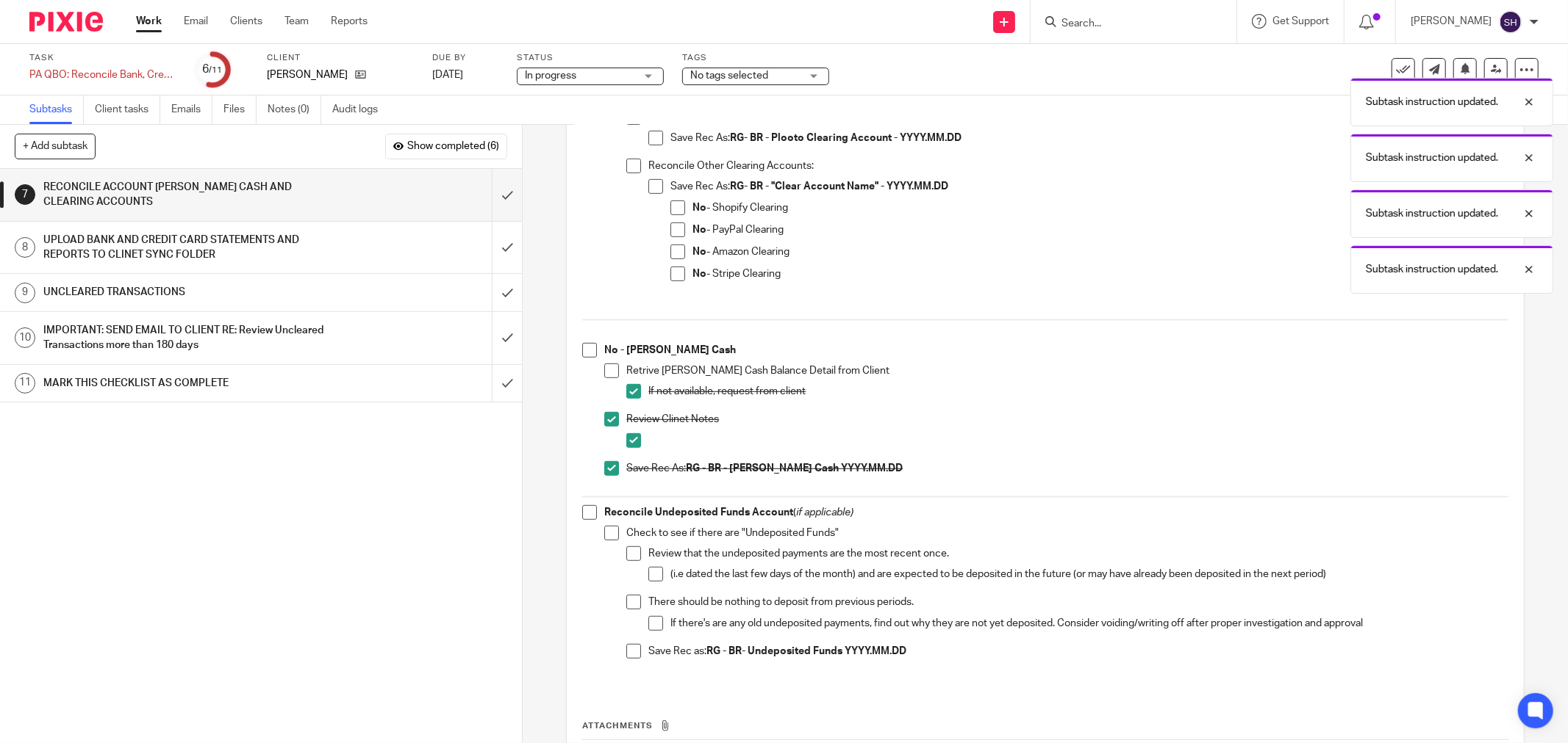
click at [604, 365] on span at bounding box center [611, 371] width 14 height 14
click at [582, 349] on span at bounding box center [589, 350] width 14 height 14
click at [670, 268] on span at bounding box center [678, 274] width 14 height 14
click at [671, 248] on span at bounding box center [678, 252] width 14 height 14
click at [670, 225] on span at bounding box center [678, 230] width 14 height 14
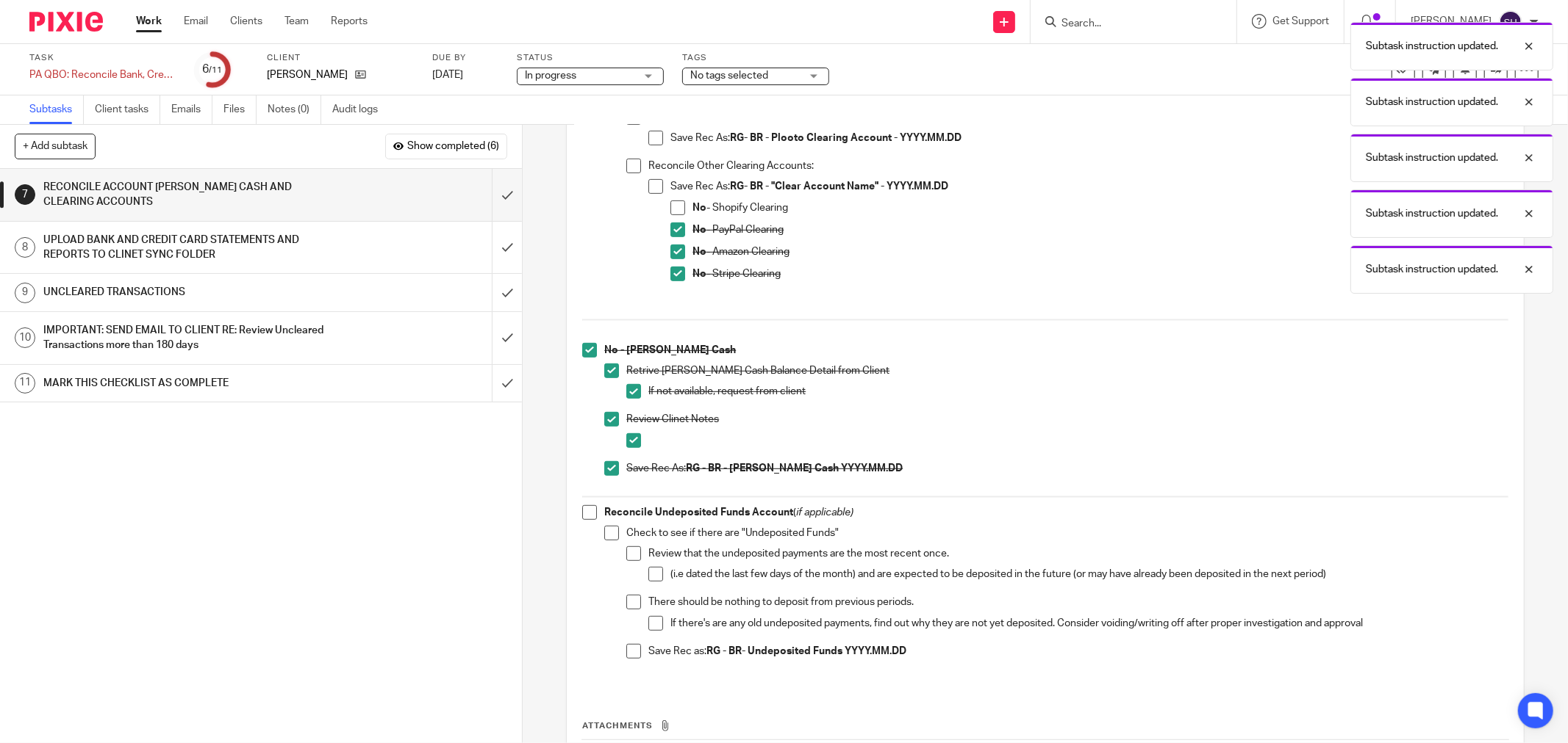
click at [672, 202] on span at bounding box center [678, 208] width 14 height 14
click at [648, 181] on span at bounding box center [655, 186] width 14 height 14
click at [630, 167] on span at bounding box center [634, 166] width 14 height 14
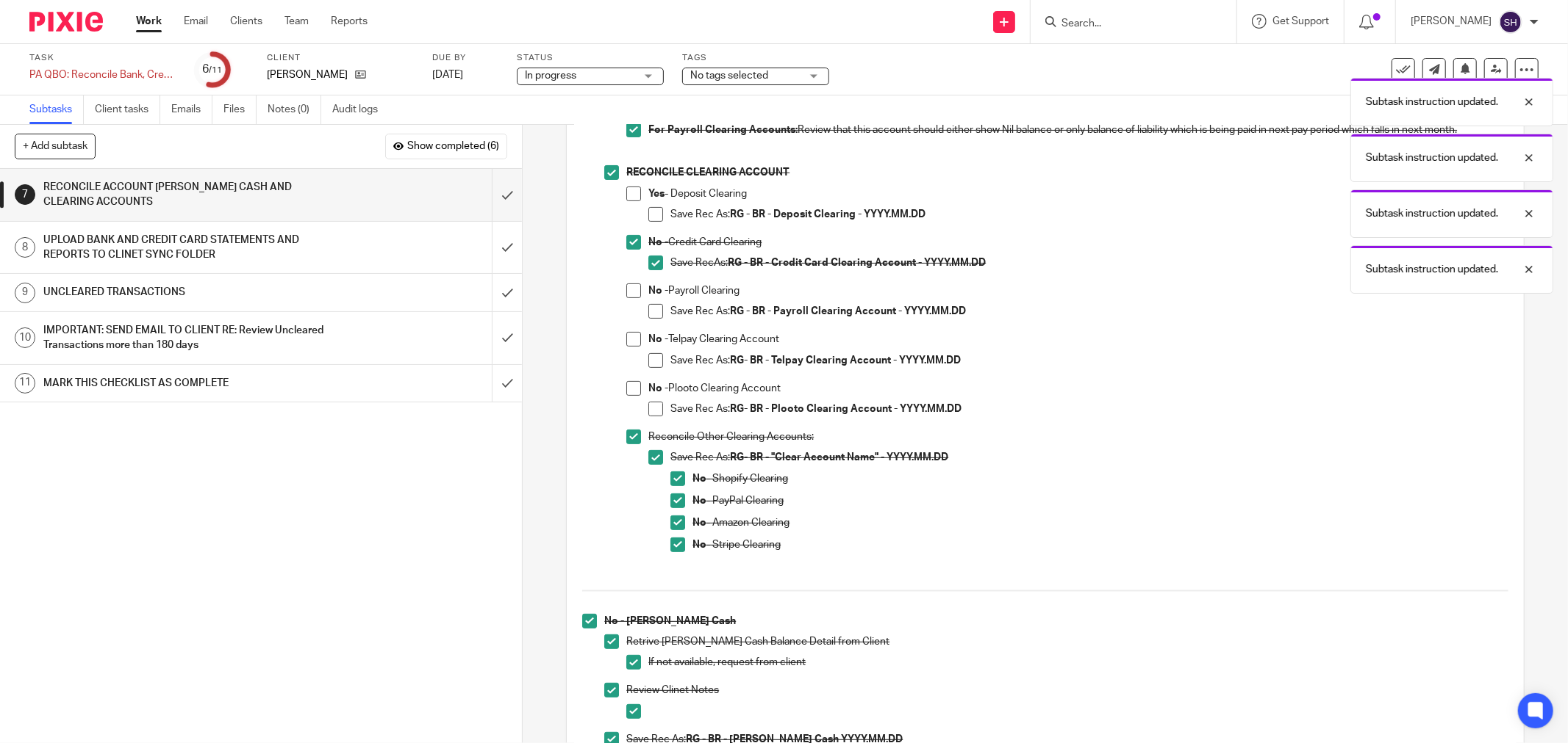
scroll to position [82, 0]
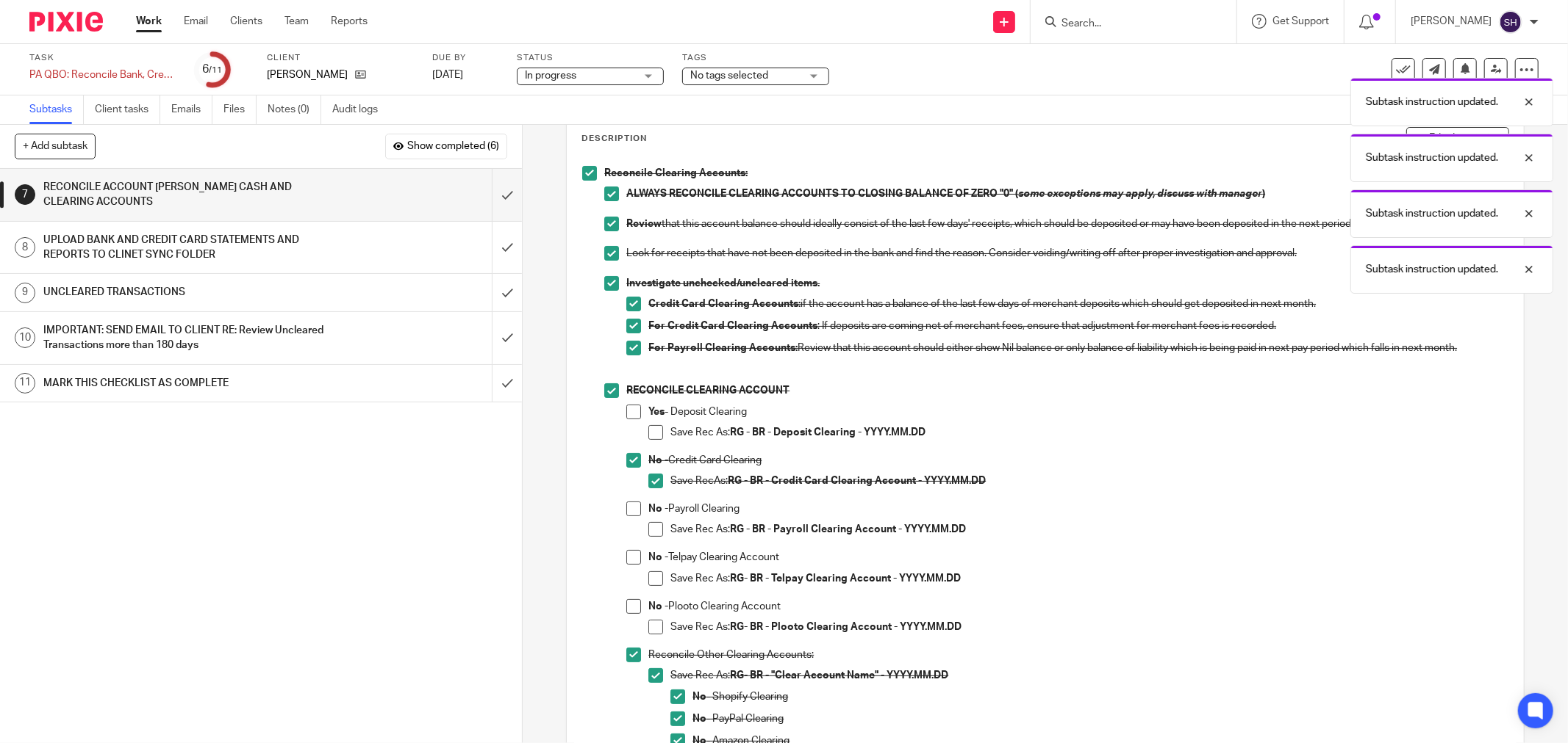
click at [648, 622] on span at bounding box center [655, 627] width 14 height 14
click at [620, 603] on li "RECONCILE CLEARING ACCOUNT Yes - Deposit Clearing Save Rec As: RG - BR - Deposi…" at bounding box center [1055, 589] width 904 height 412
click at [650, 578] on span at bounding box center [655, 578] width 14 height 14
click at [628, 598] on li "No - Telpay Clearing Account Save Rec As: RG- BR - Telpay Clearing Account - YY…" at bounding box center [1067, 575] width 882 height 49
click at [627, 603] on span at bounding box center [634, 606] width 14 height 14
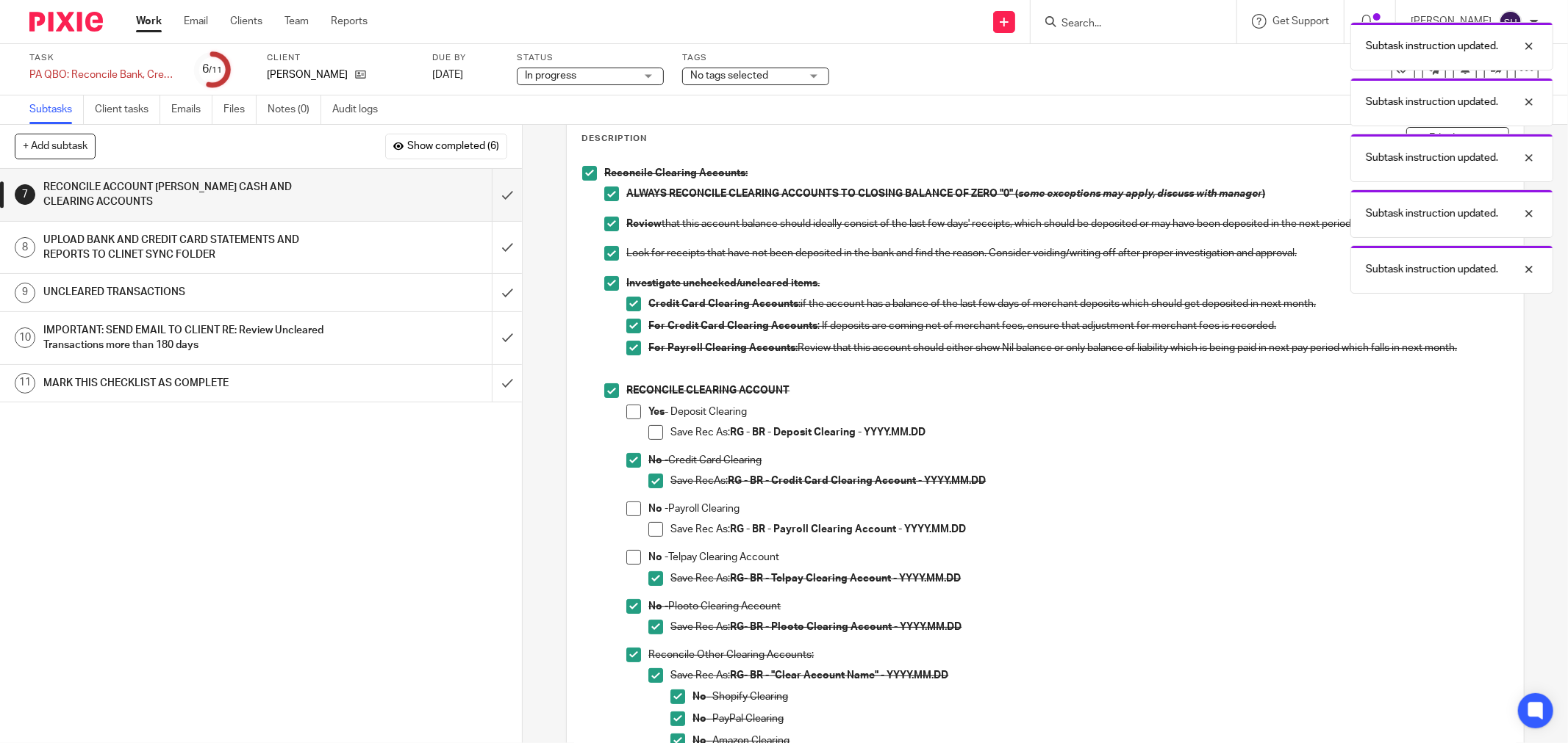
click at [633, 553] on span at bounding box center [634, 557] width 14 height 14
drag, startPoint x: 648, startPoint y: 523, endPoint x: 638, endPoint y: 508, distance: 18.0
click at [648, 522] on span at bounding box center [655, 530] width 14 height 14
click at [634, 508] on span at bounding box center [634, 509] width 14 height 14
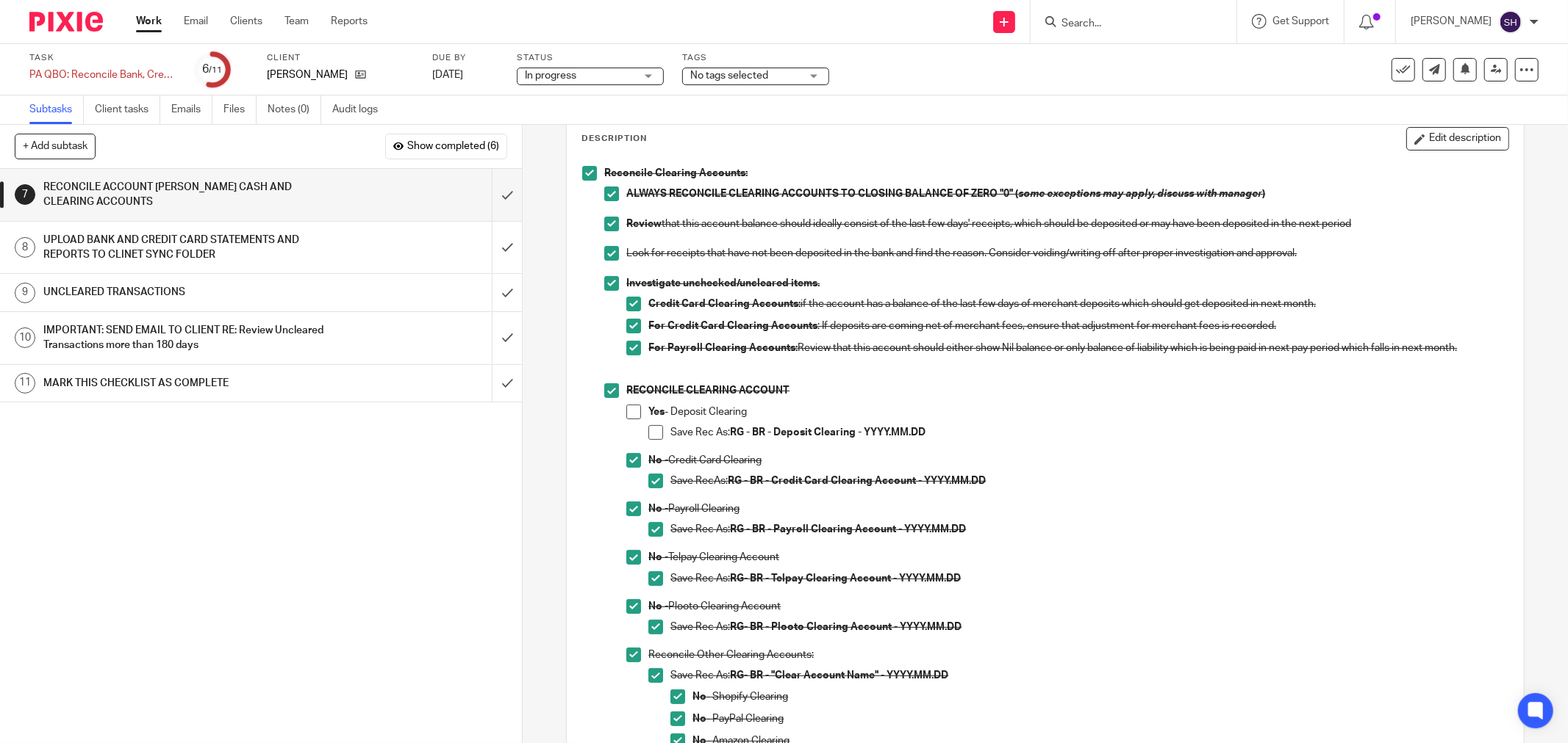
click at [635, 416] on span at bounding box center [634, 412] width 14 height 14
click at [663, 437] on li "Save Rec As: RG - BR - Deposit Clearing - YYYY.MM.DD" at bounding box center [1078, 436] width 860 height 22
click at [654, 439] on span at bounding box center [655, 432] width 14 height 14
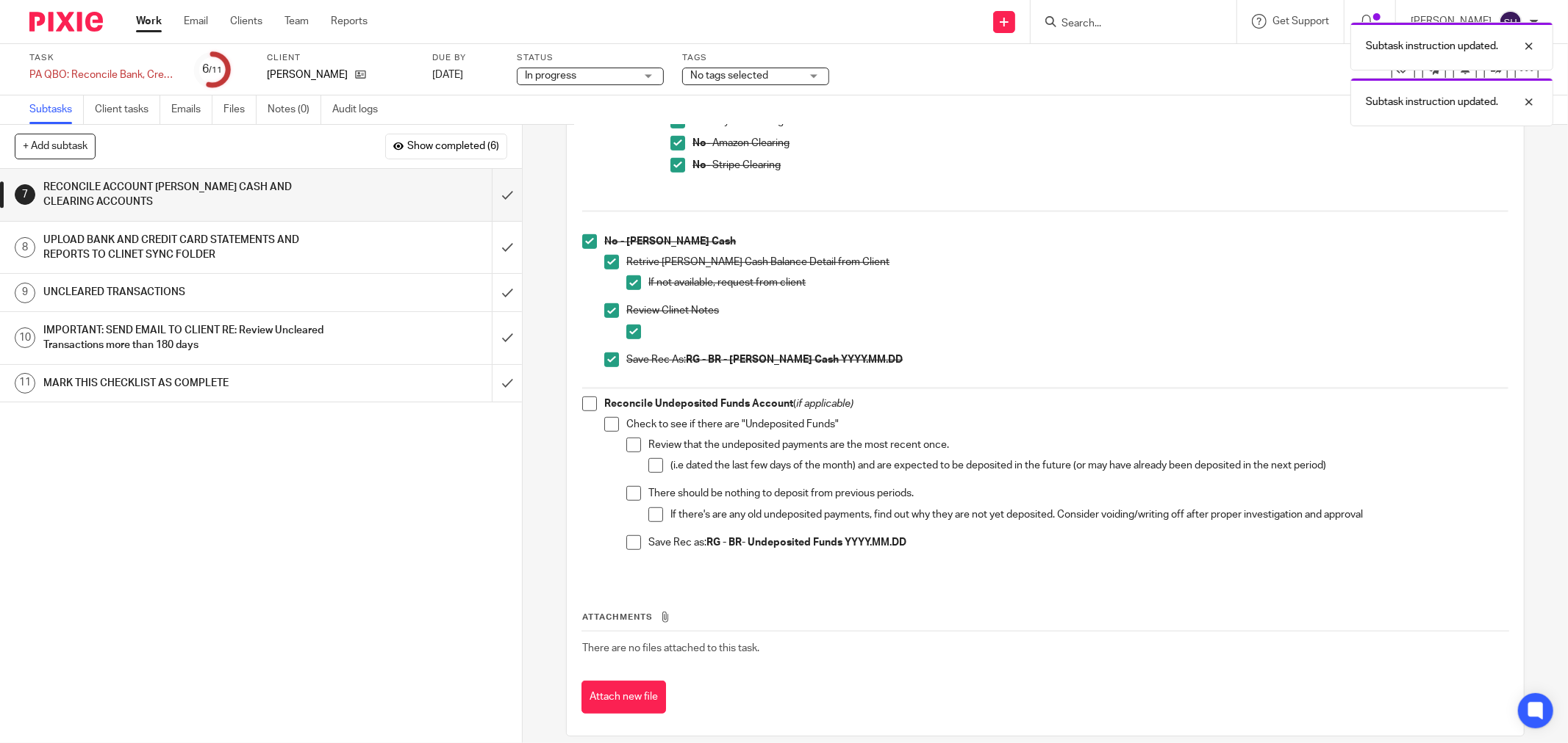
scroll to position [695, 0]
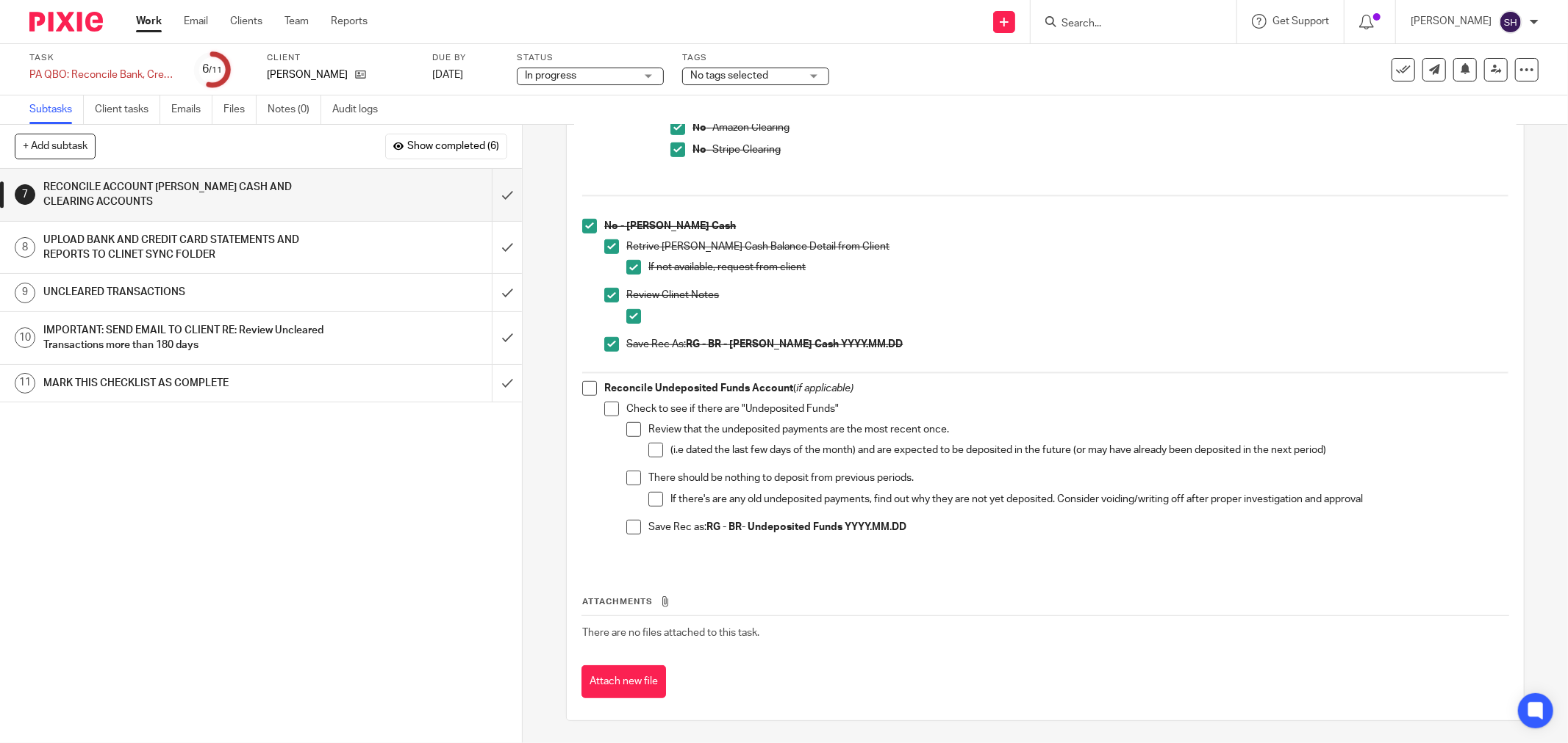
click at [584, 385] on span at bounding box center [589, 388] width 14 height 14
click at [614, 402] on li "Check to see if there are "Undeposited Funds" Review that the undeposited payme…" at bounding box center [1055, 475] width 904 height 146
click at [614, 412] on span at bounding box center [611, 409] width 14 height 14
drag, startPoint x: 624, startPoint y: 423, endPoint x: 634, endPoint y: 437, distance: 17.2
click at [626, 423] on span at bounding box center [634, 430] width 14 height 14
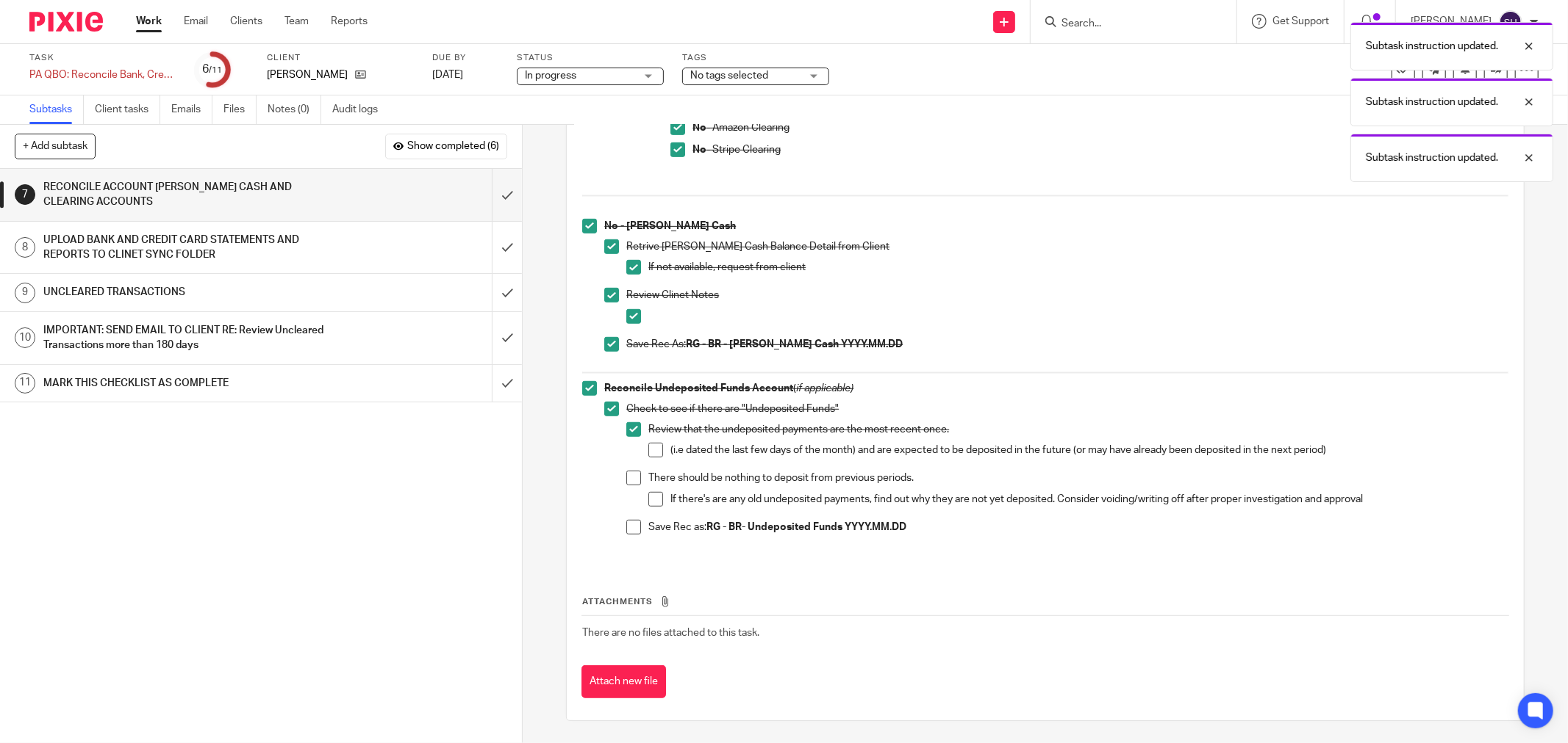
click at [650, 450] on span at bounding box center [655, 450] width 14 height 14
click at [627, 476] on span at bounding box center [634, 478] width 14 height 14
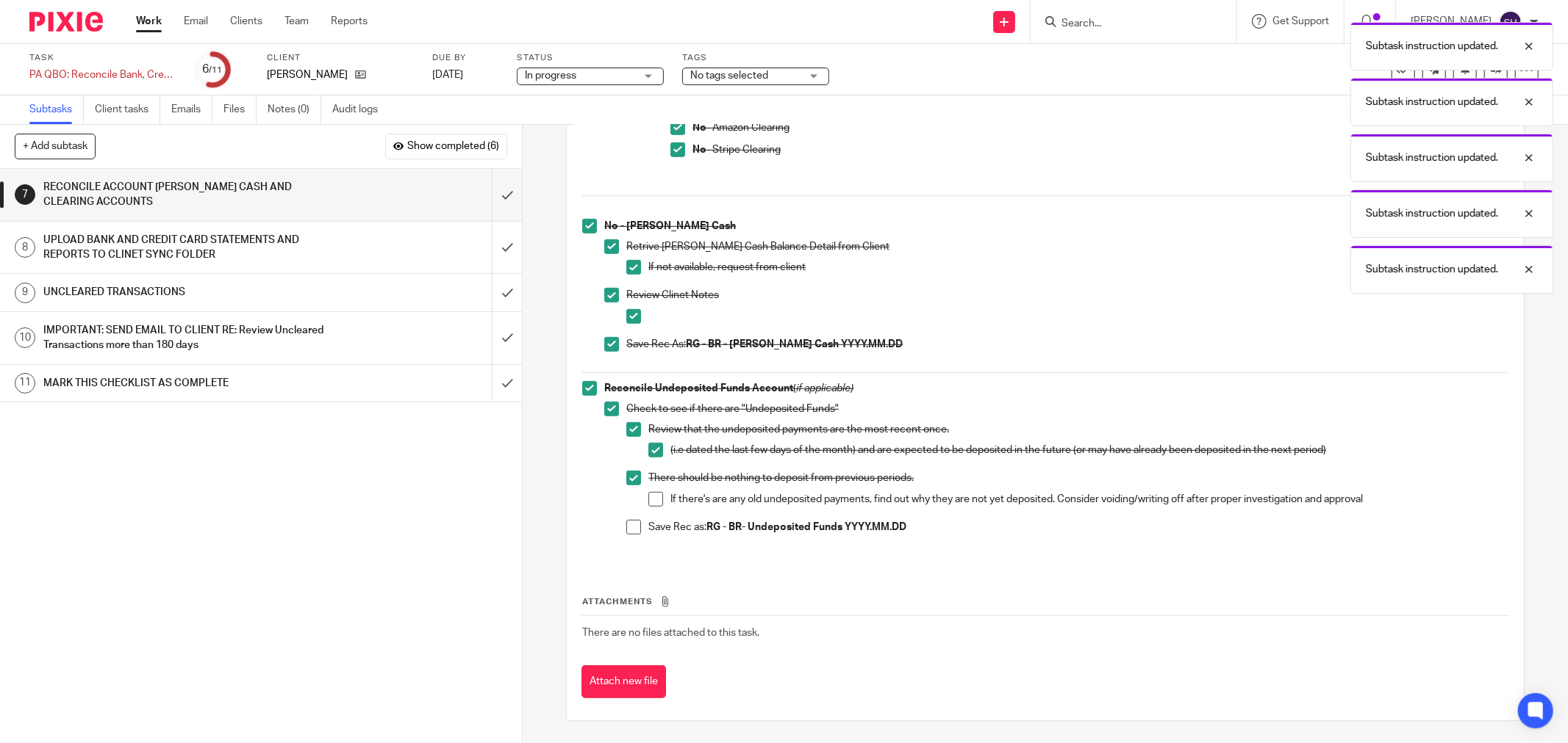
click at [648, 495] on span at bounding box center [655, 499] width 14 height 14
click at [626, 525] on span at bounding box center [634, 527] width 14 height 14
click at [495, 192] on input "submit" at bounding box center [260, 195] width 522 height 52
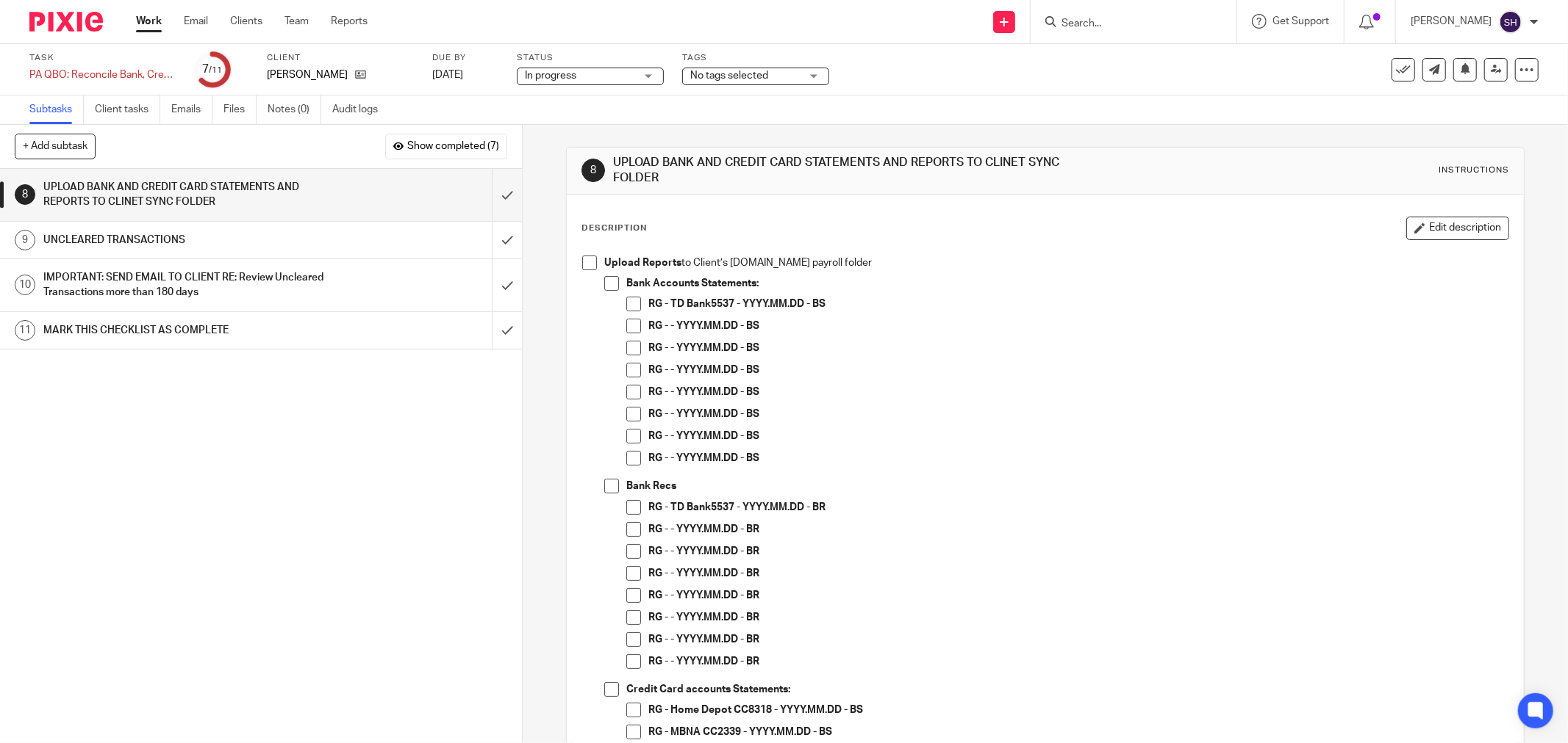
click at [584, 266] on span at bounding box center [589, 263] width 14 height 14
drag, startPoint x: 599, startPoint y: 276, endPoint x: 605, endPoint y: 286, distance: 11.7
click at [604, 276] on span at bounding box center [611, 284] width 14 height 14
click at [629, 304] on span at bounding box center [634, 304] width 14 height 14
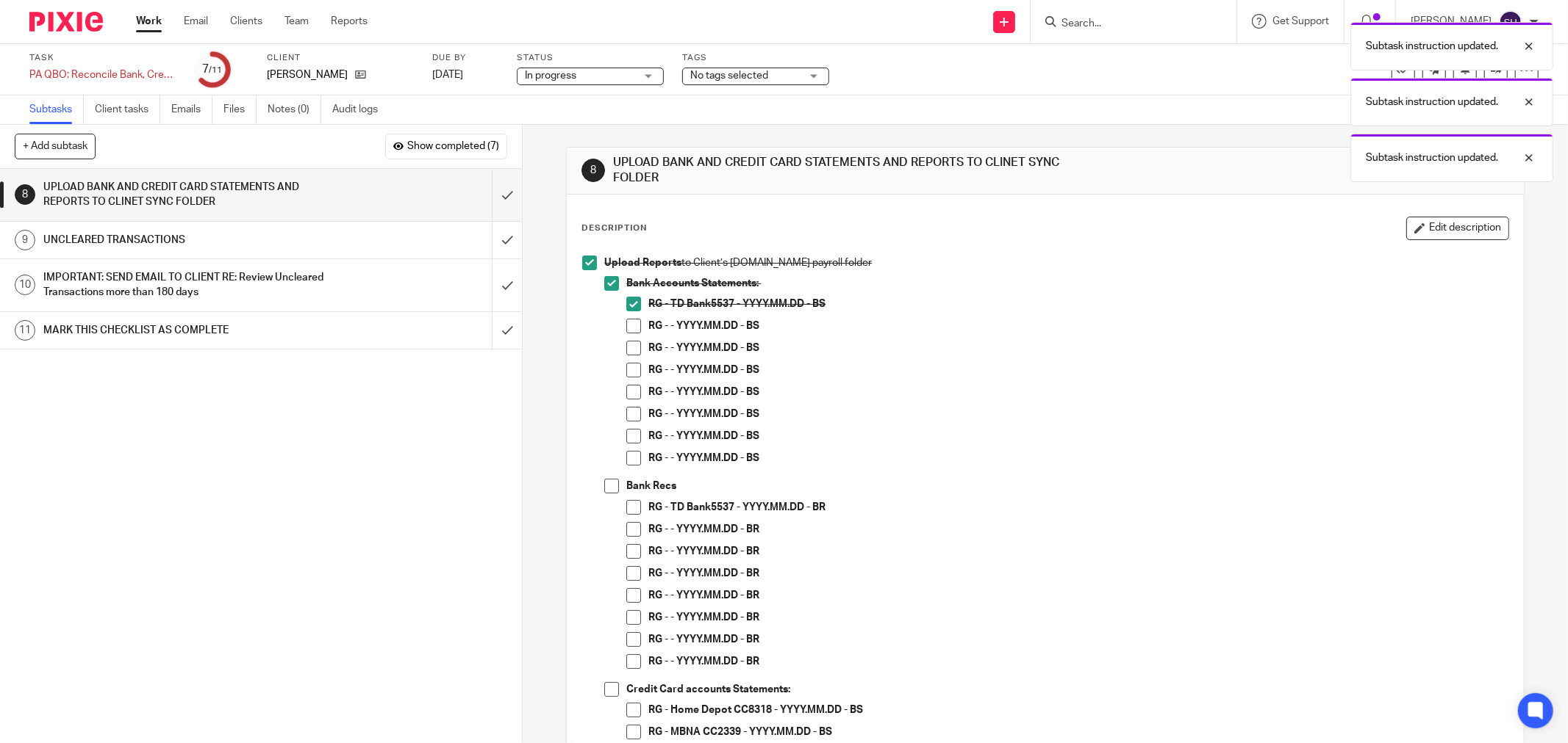
click at [632, 321] on span at bounding box center [634, 326] width 14 height 14
click at [626, 349] on span at bounding box center [634, 348] width 14 height 14
click at [635, 369] on span at bounding box center [634, 370] width 14 height 14
drag, startPoint x: 627, startPoint y: 393, endPoint x: 624, endPoint y: 404, distance: 11.4
click at [627, 394] on span at bounding box center [634, 392] width 14 height 14
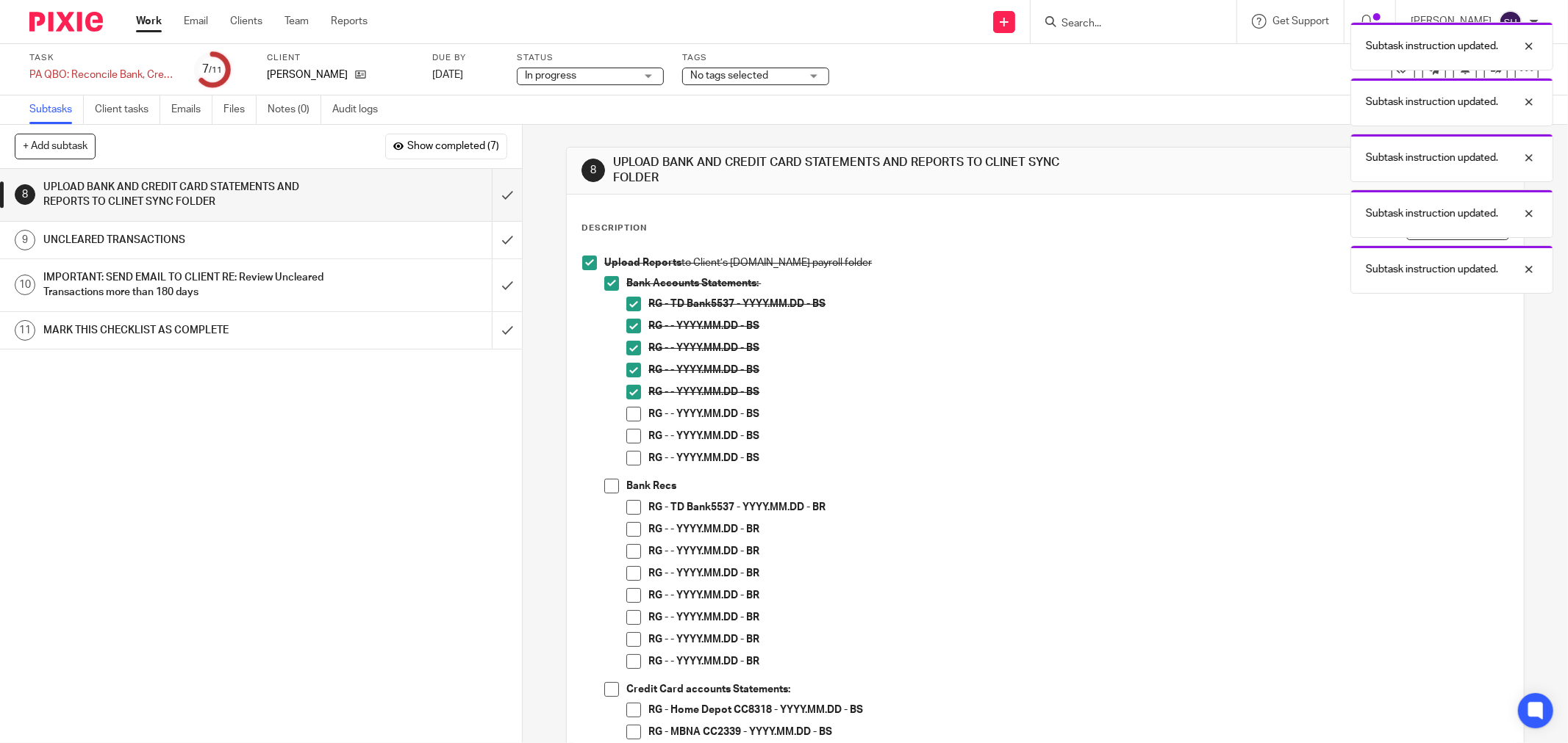
click at [626, 408] on span at bounding box center [634, 414] width 14 height 14
drag, startPoint x: 627, startPoint y: 431, endPoint x: 629, endPoint y: 456, distance: 25.1
click at [627, 432] on span at bounding box center [634, 436] width 14 height 14
click at [629, 461] on span at bounding box center [634, 458] width 14 height 14
drag, startPoint x: 607, startPoint y: 486, endPoint x: 613, endPoint y: 493, distance: 9.2
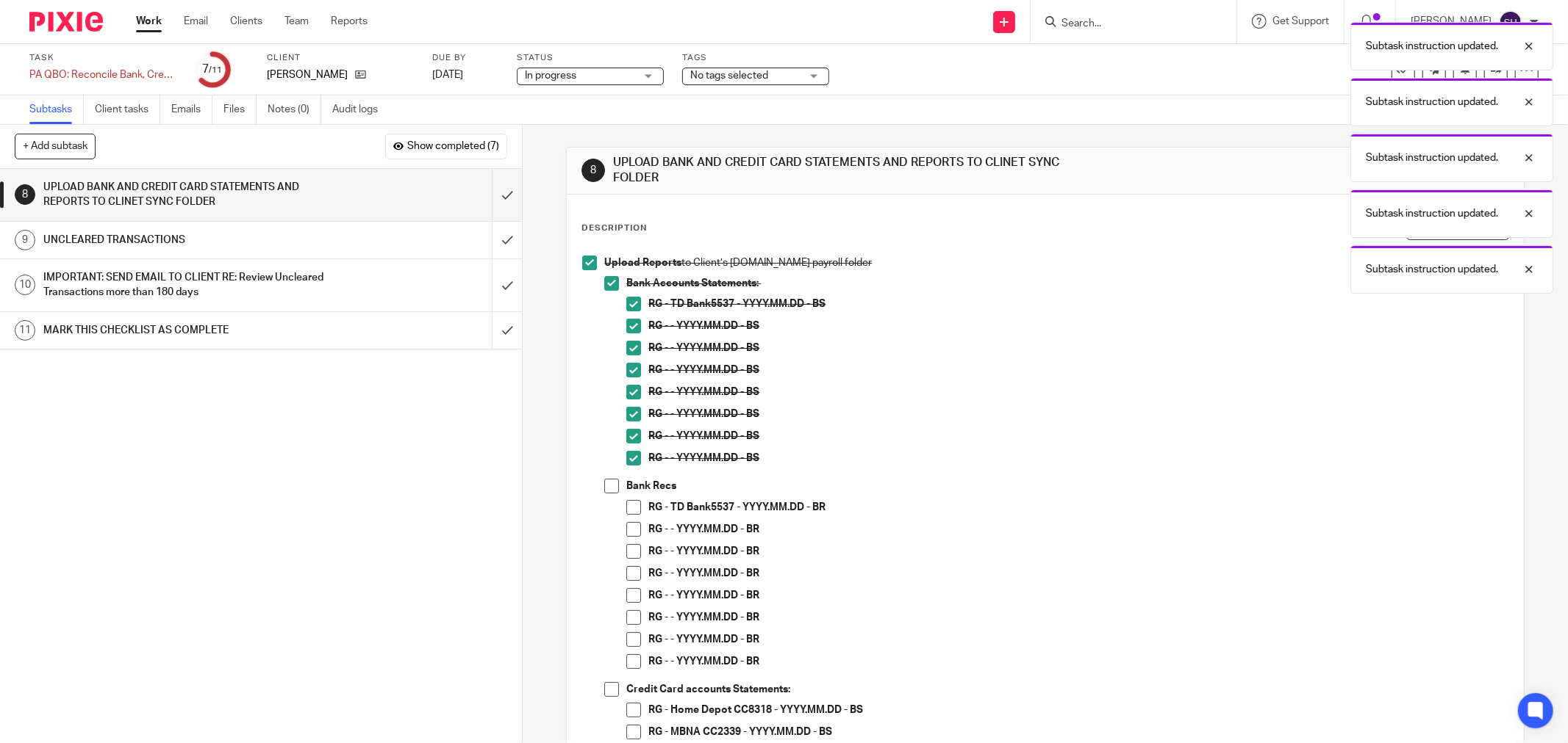
click at [608, 486] on span at bounding box center [611, 486] width 14 height 14
drag, startPoint x: 626, startPoint y: 505, endPoint x: 624, endPoint y: 523, distance: 18.1
click at [627, 505] on span at bounding box center [634, 507] width 14 height 14
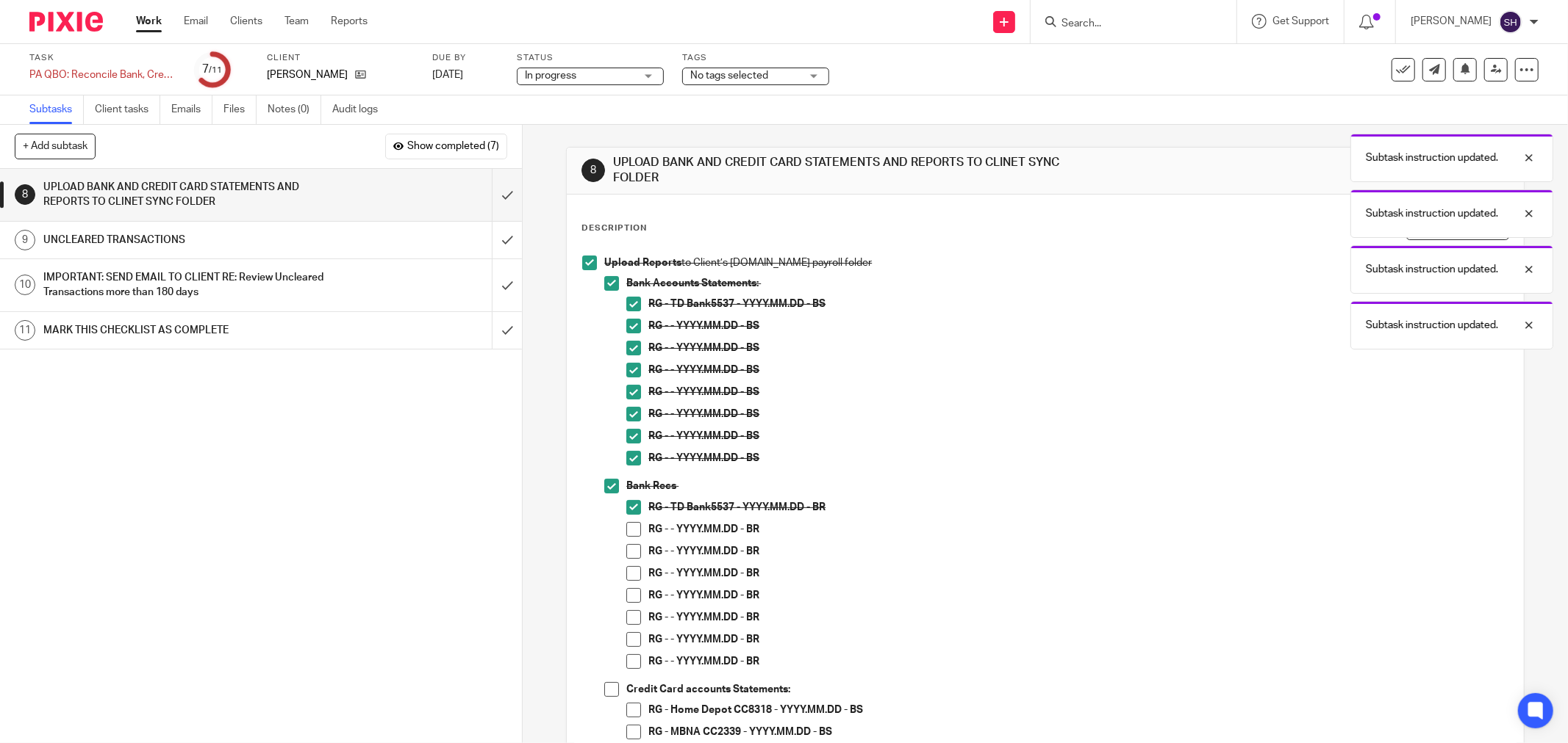
drag, startPoint x: 624, startPoint y: 528, endPoint x: 624, endPoint y: 539, distance: 11.0
click at [626, 530] on span at bounding box center [634, 530] width 14 height 14
drag, startPoint x: 623, startPoint y: 553, endPoint x: 622, endPoint y: 567, distance: 14.0
click at [626, 555] on span at bounding box center [634, 551] width 14 height 14
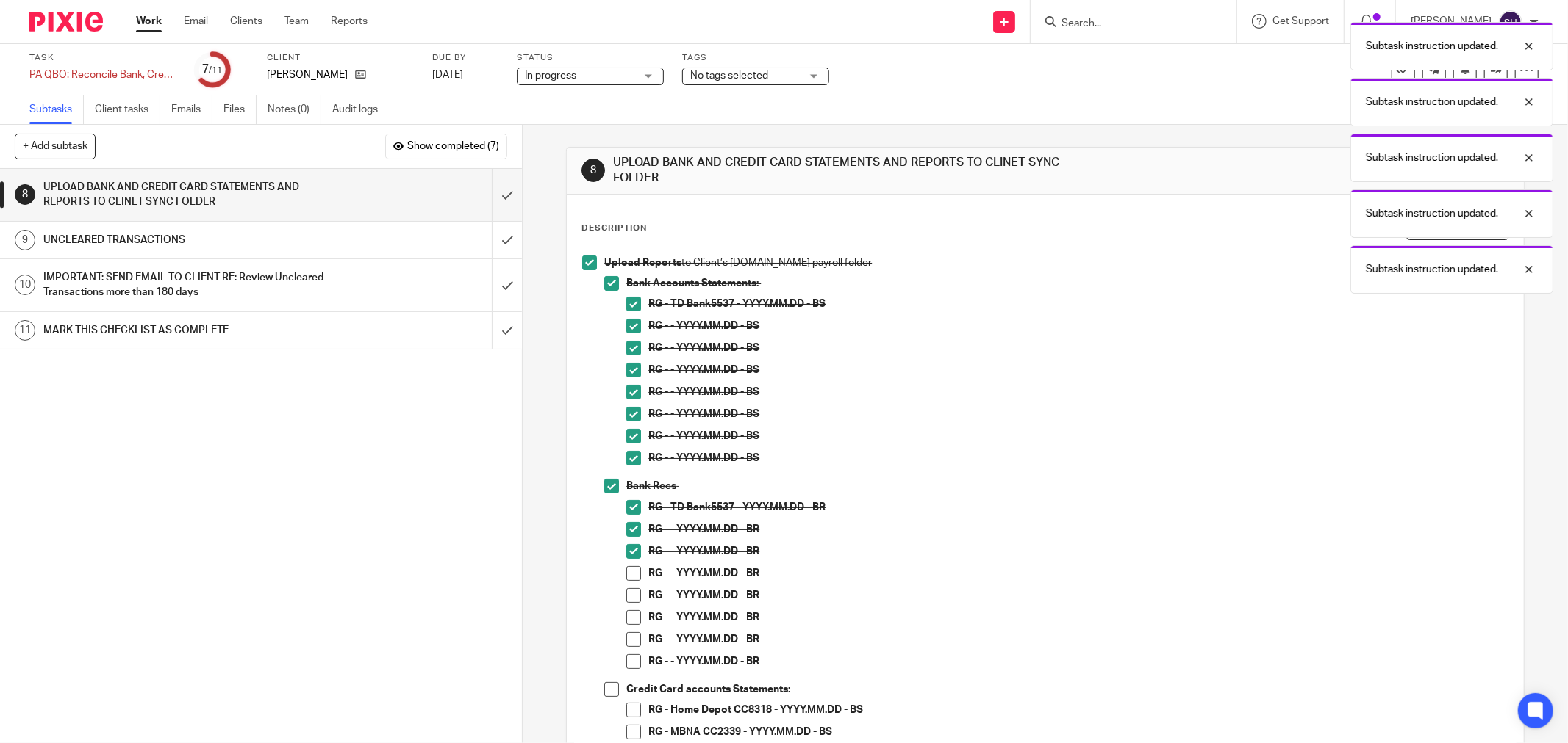
click at [626, 575] on span at bounding box center [634, 574] width 14 height 14
click at [626, 595] on span at bounding box center [634, 595] width 14 height 14
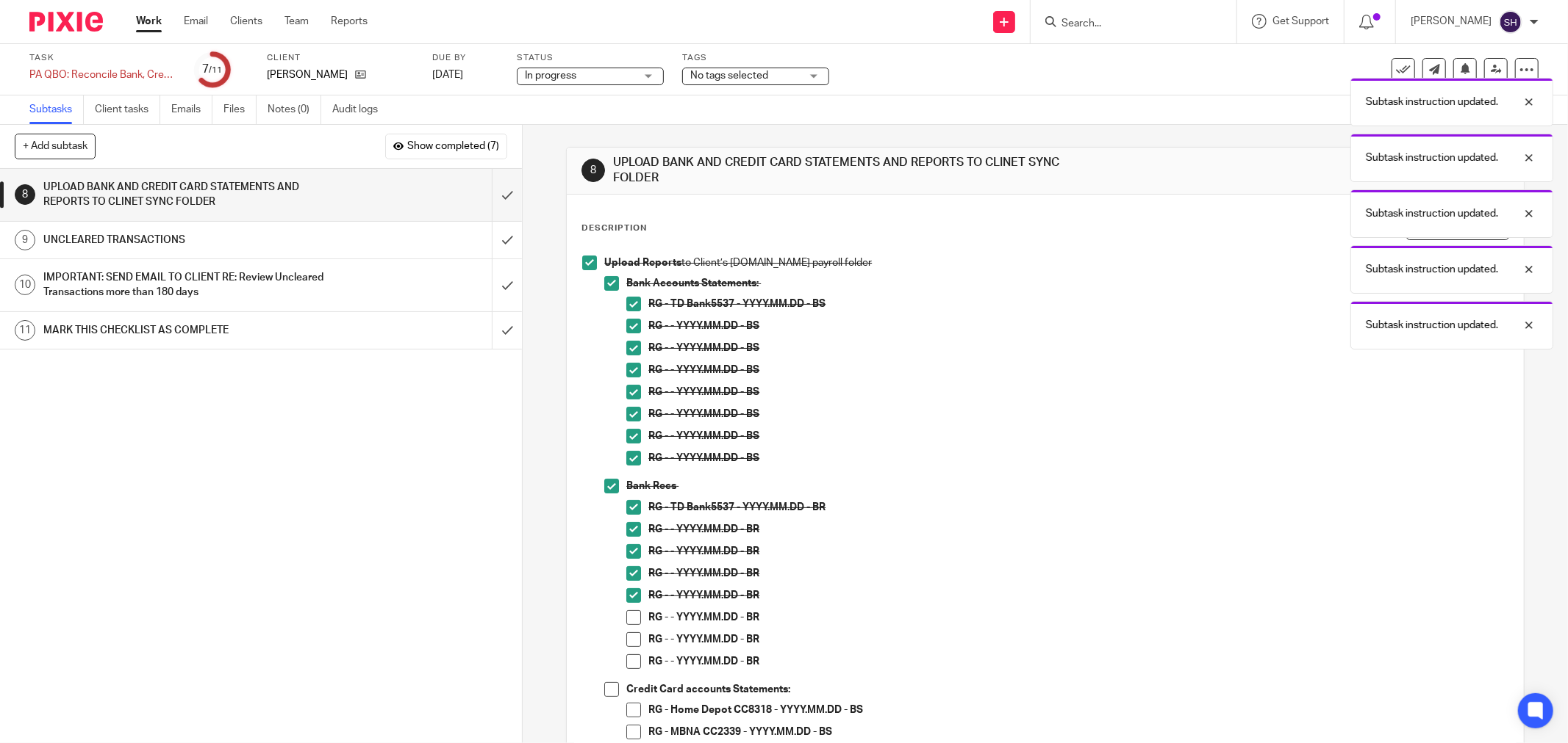
click at [628, 639] on span at bounding box center [634, 639] width 14 height 14
click at [629, 664] on span at bounding box center [634, 662] width 14 height 14
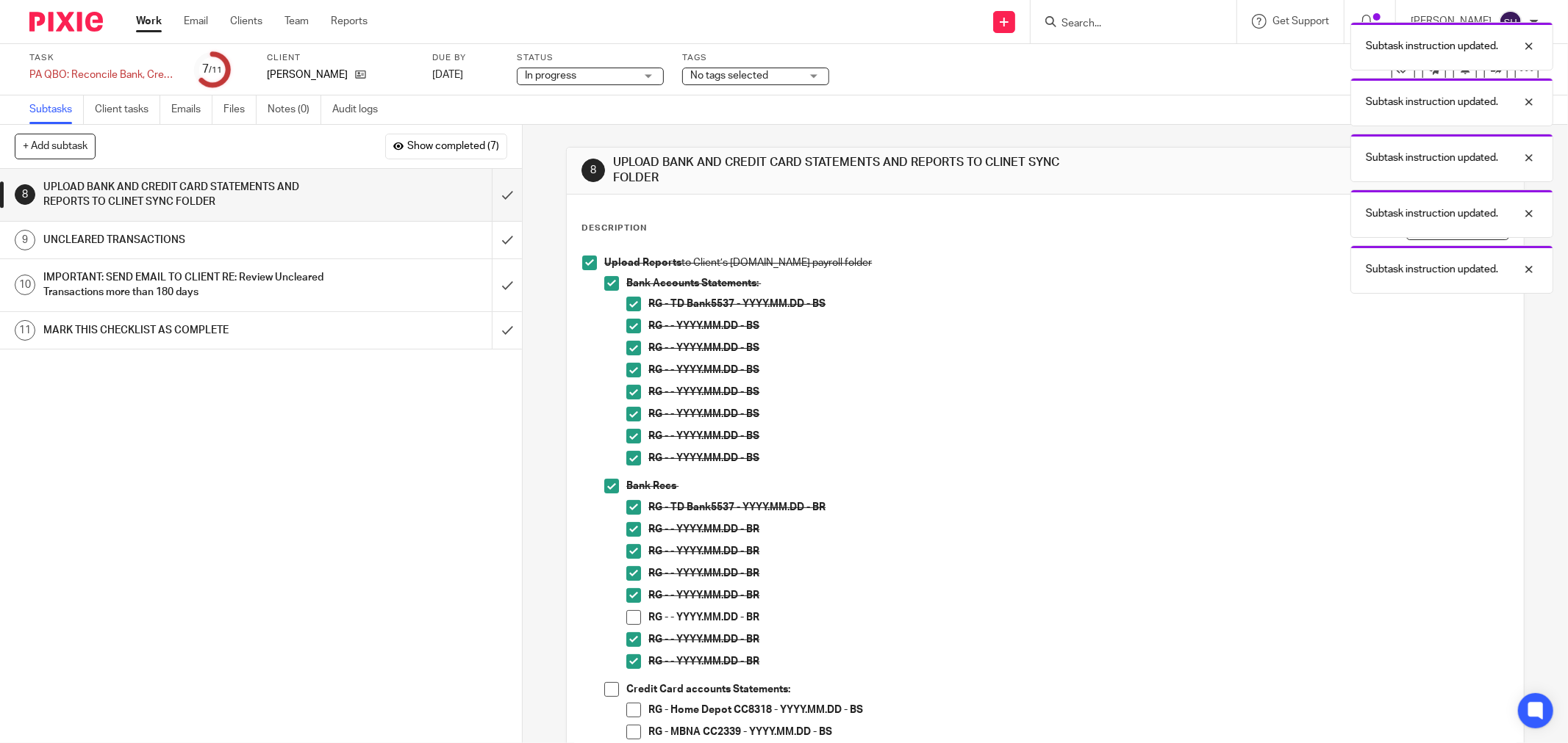
click at [631, 621] on span at bounding box center [634, 618] width 14 height 14
click at [608, 687] on span at bounding box center [611, 690] width 14 height 14
drag, startPoint x: 625, startPoint y: 702, endPoint x: 627, endPoint y: 715, distance: 13.2
click at [626, 703] on span at bounding box center [634, 710] width 14 height 14
click at [628, 727] on span at bounding box center [634, 732] width 14 height 14
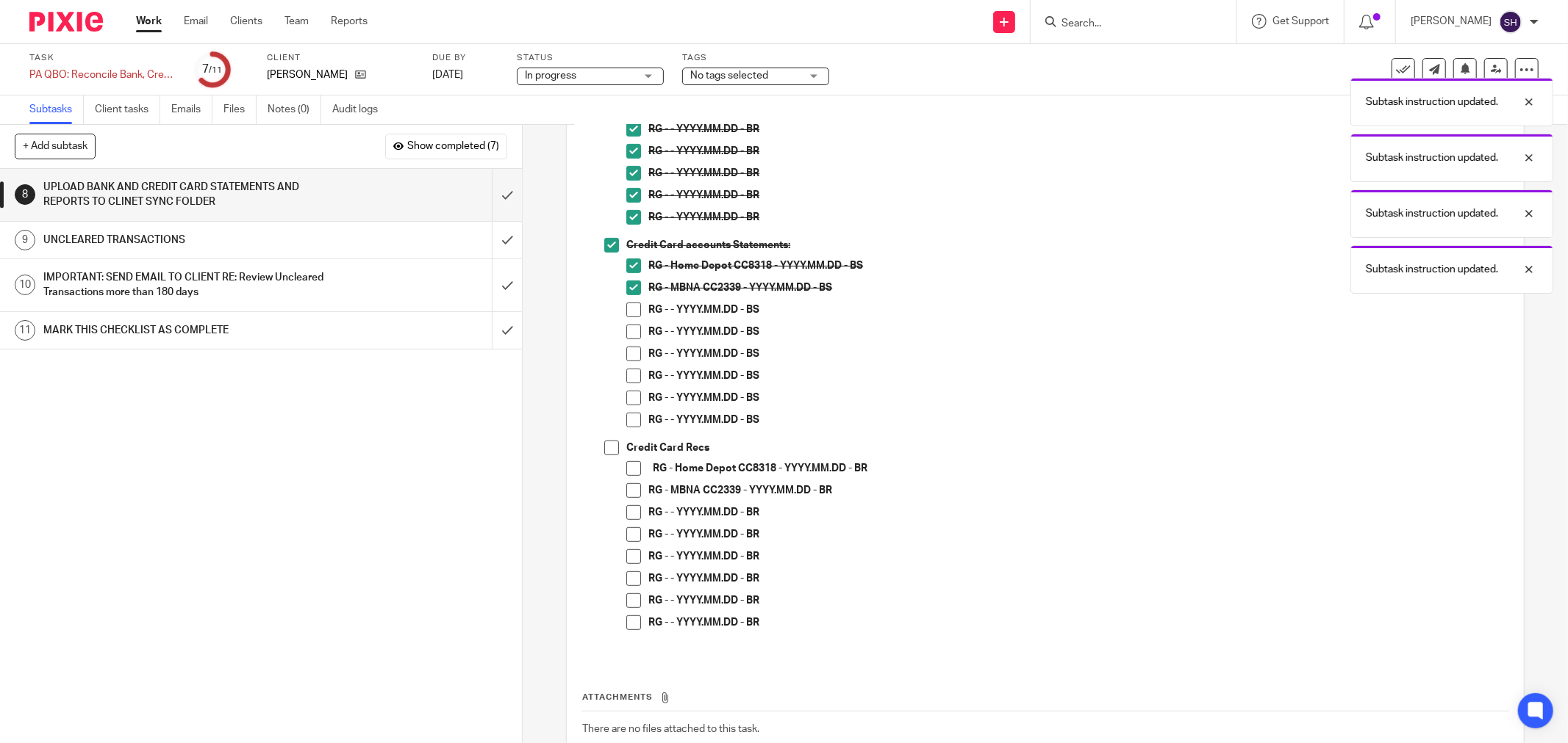
scroll to position [539, 0]
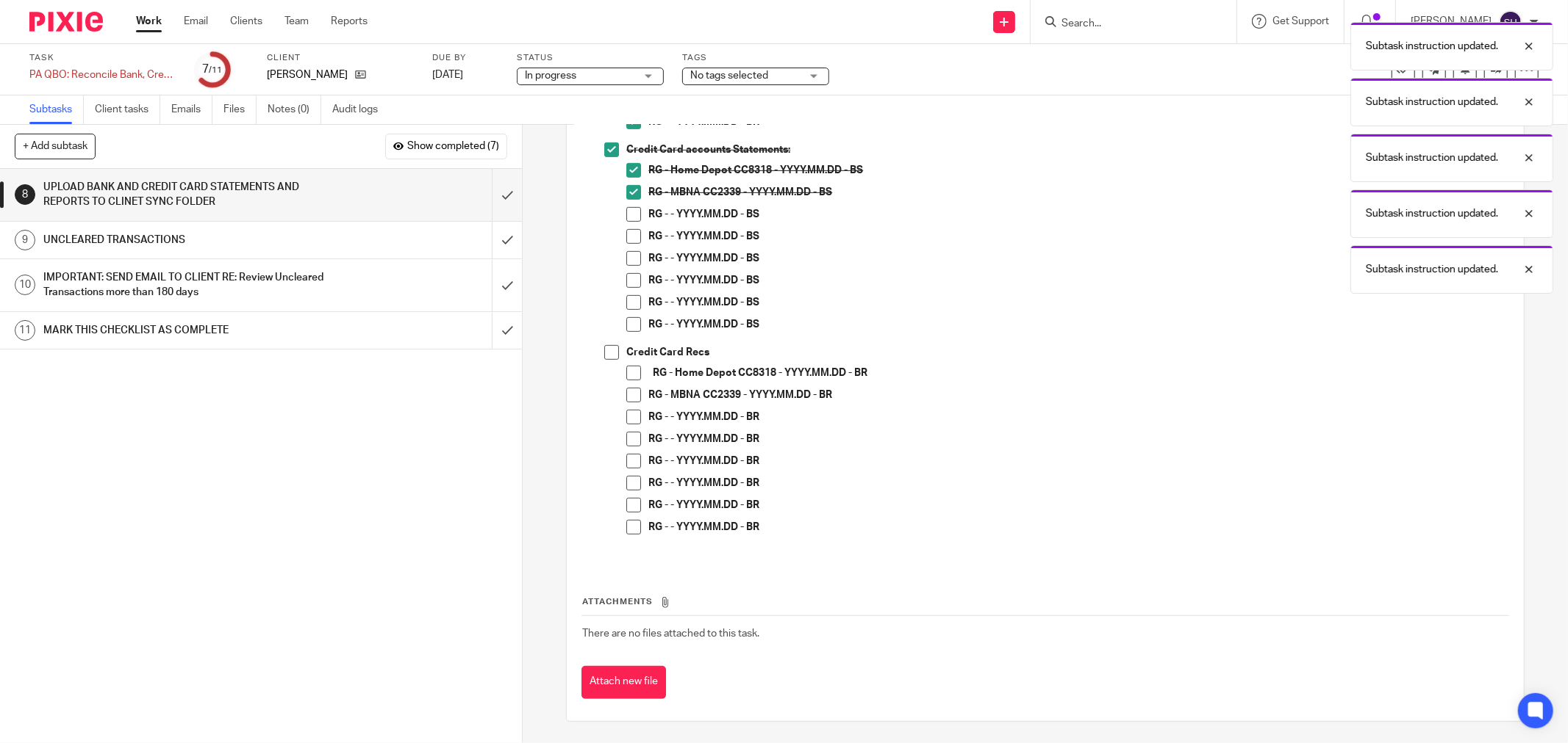
click at [630, 217] on span at bounding box center [634, 214] width 14 height 14
click at [626, 233] on span at bounding box center [634, 236] width 14 height 14
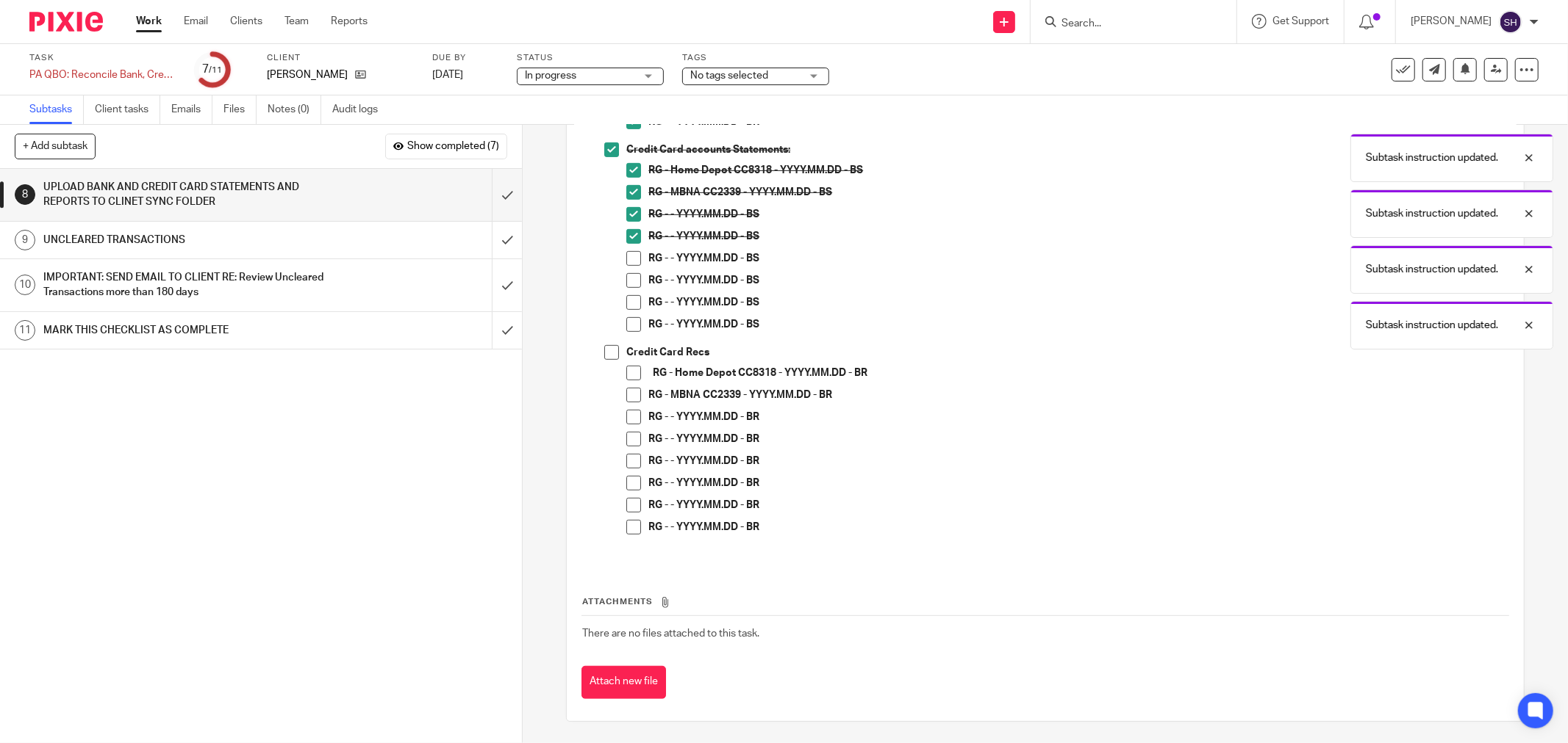
click at [627, 261] on span at bounding box center [634, 258] width 14 height 14
drag, startPoint x: 624, startPoint y: 279, endPoint x: 624, endPoint y: 288, distance: 9.0
click at [626, 280] on span at bounding box center [634, 280] width 14 height 14
drag, startPoint x: 623, startPoint y: 304, endPoint x: 623, endPoint y: 326, distance: 22.0
click at [626, 304] on span at bounding box center [634, 303] width 14 height 14
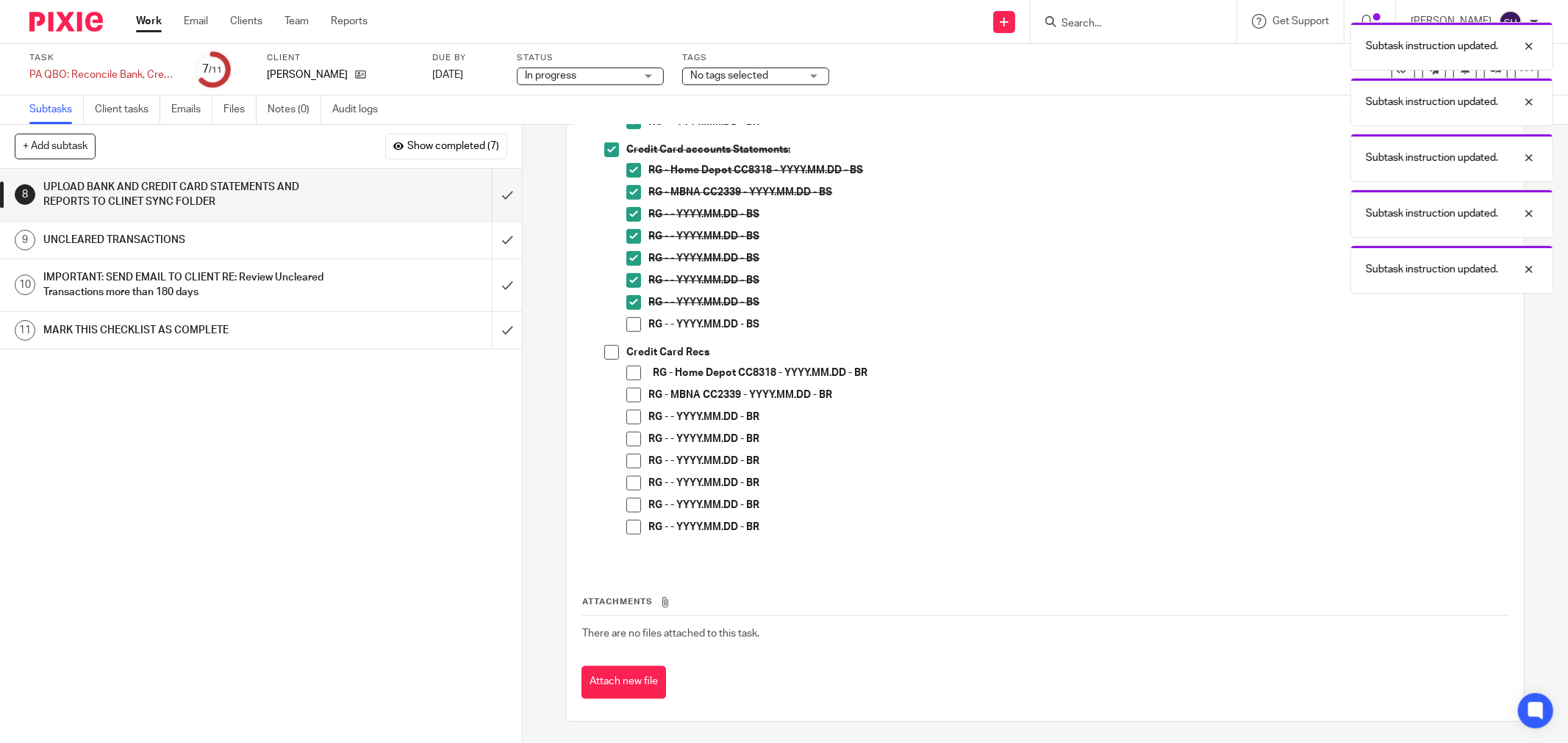
click at [626, 328] on span at bounding box center [634, 324] width 14 height 14
drag, startPoint x: 607, startPoint y: 349, endPoint x: 625, endPoint y: 376, distance: 32.4
click at [608, 349] on span at bounding box center [611, 352] width 14 height 14
click at [626, 378] on span at bounding box center [634, 373] width 14 height 14
drag, startPoint x: 621, startPoint y: 398, endPoint x: 621, endPoint y: 409, distance: 11.0
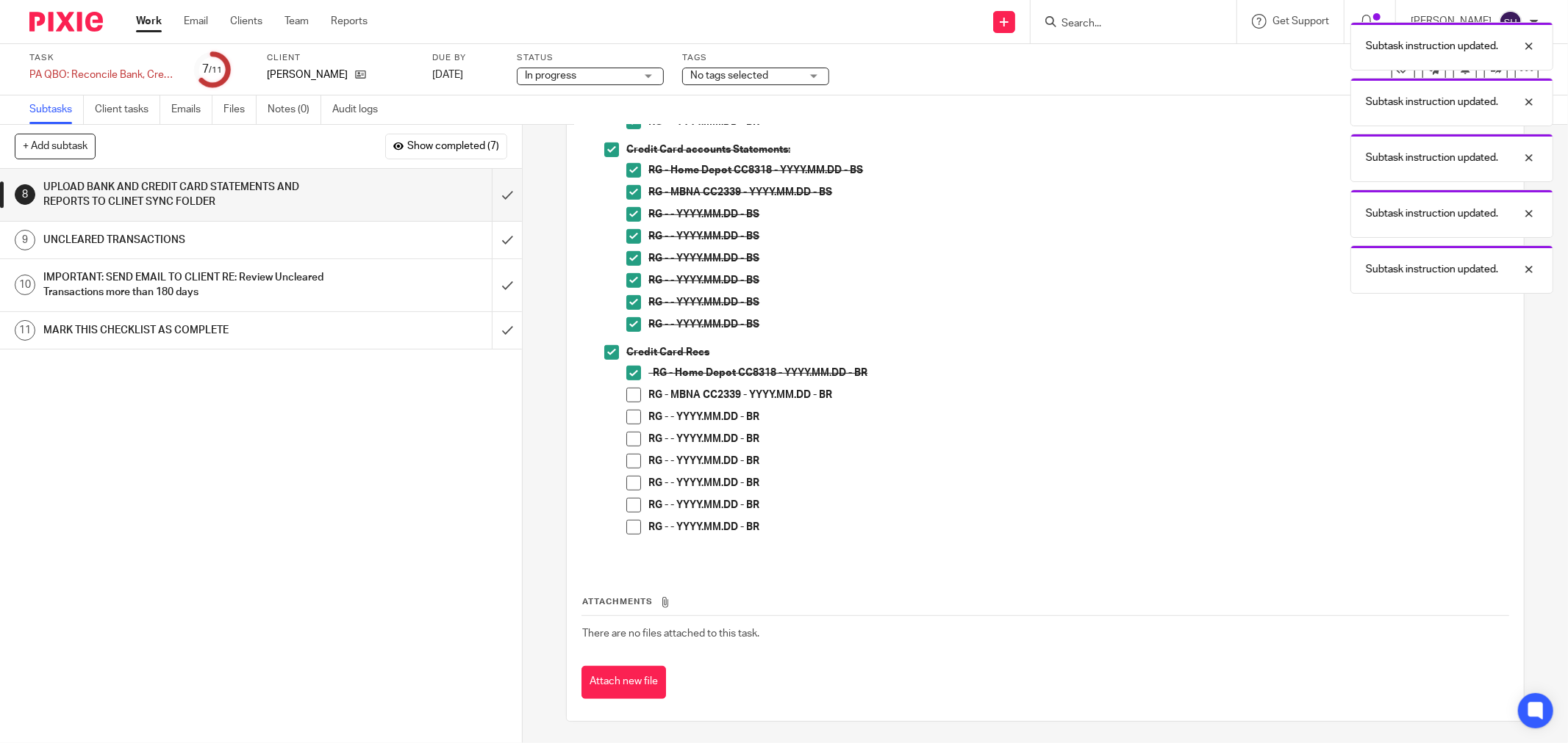
click at [626, 399] on span at bounding box center [634, 395] width 14 height 14
click at [620, 422] on li "Credit Card Recs RG - Home Depot CC8318 - YYYY.MM.DD - BR RG - MBNA CC2339 - YY…" at bounding box center [1055, 446] width 904 height 203
click at [626, 419] on span at bounding box center [634, 417] width 14 height 14
click at [626, 432] on span at bounding box center [634, 439] width 14 height 14
click at [630, 464] on span at bounding box center [634, 461] width 14 height 14
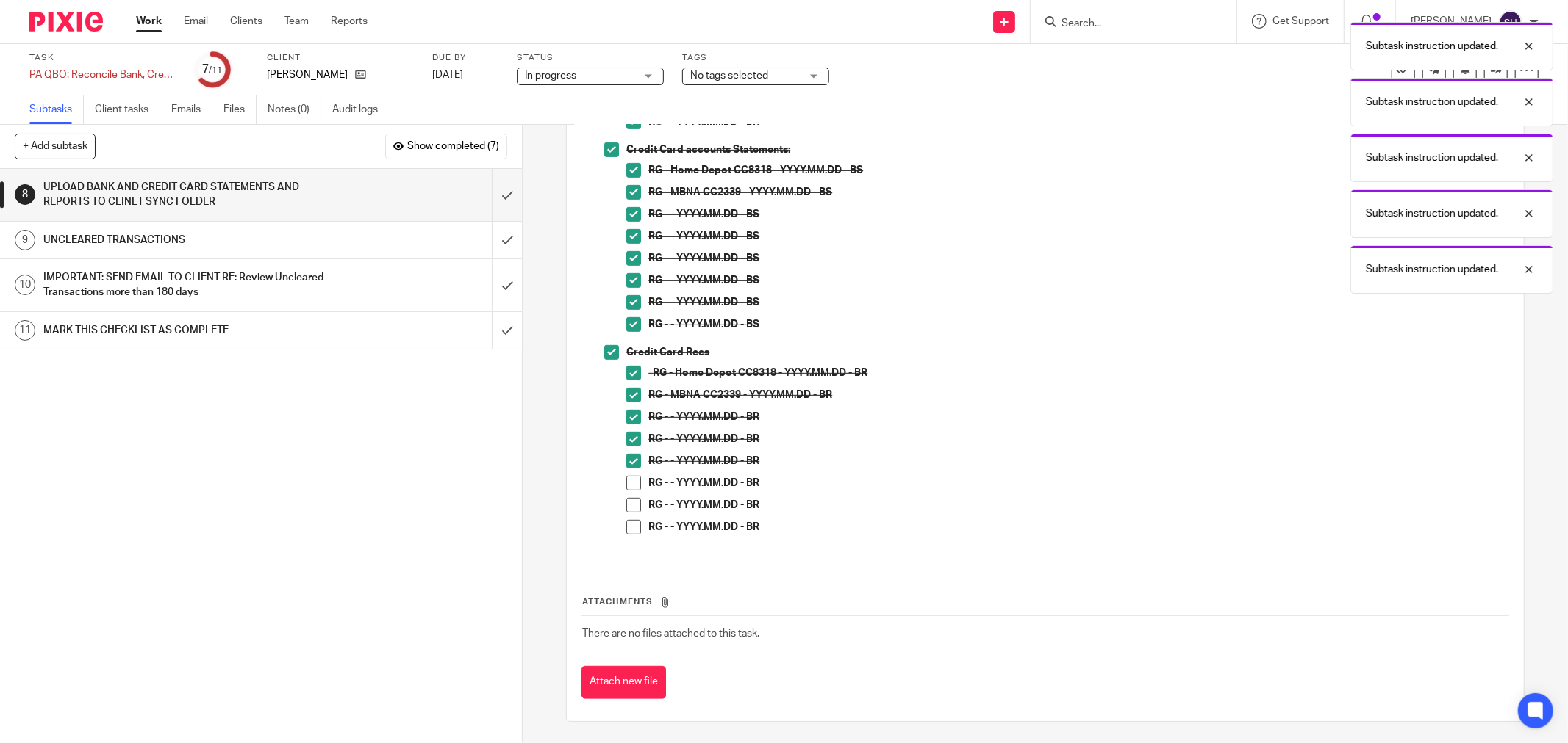
click at [628, 484] on span at bounding box center [634, 483] width 14 height 14
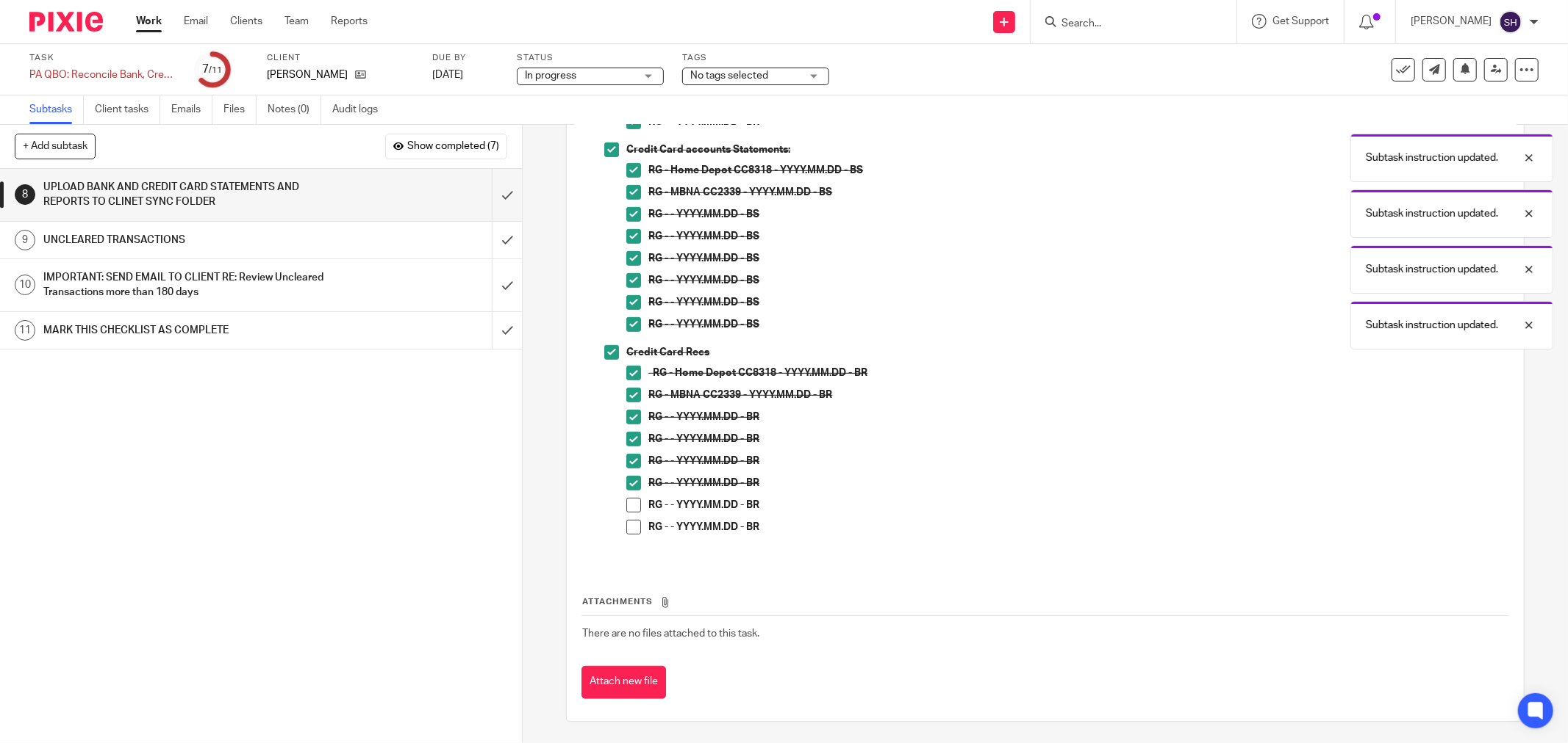
click at [634, 498] on span at bounding box center [634, 505] width 14 height 14
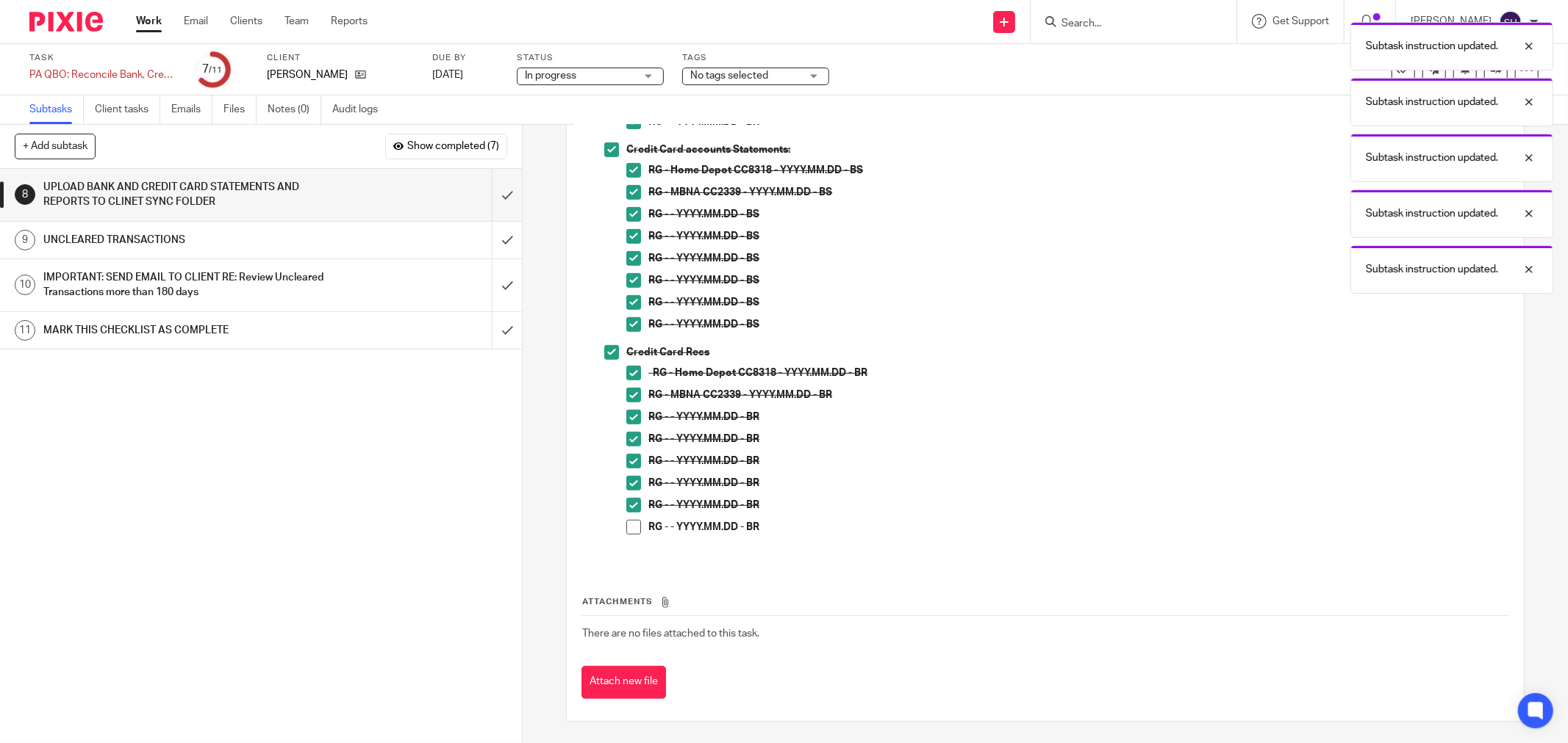
click at [627, 520] on span at bounding box center [634, 527] width 14 height 14
click at [487, 189] on input "submit" at bounding box center [260, 195] width 522 height 52
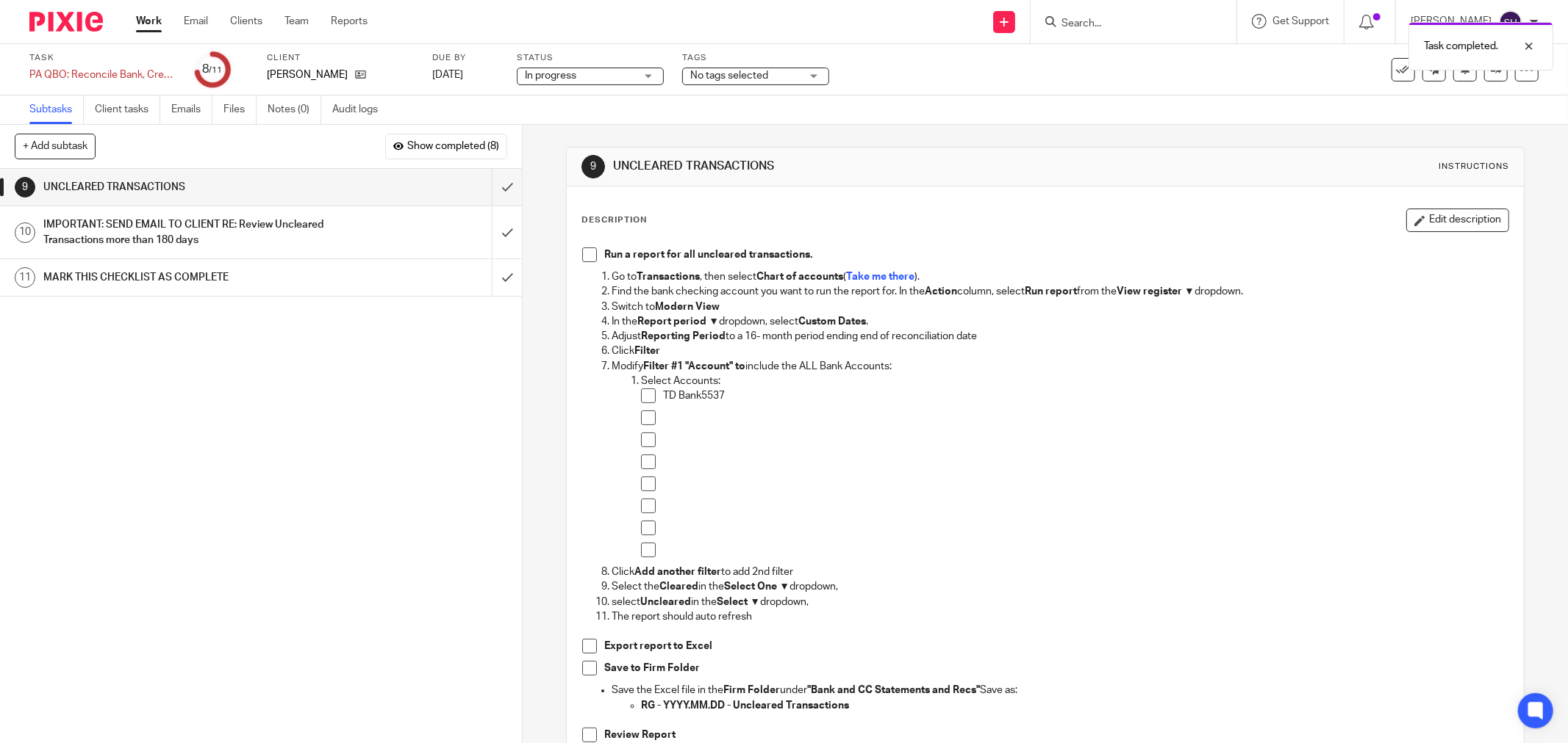
click at [587, 250] on span at bounding box center [589, 255] width 14 height 14
click at [643, 416] on span at bounding box center [648, 418] width 14 height 14
drag, startPoint x: 643, startPoint y: 439, endPoint x: 643, endPoint y: 459, distance: 20.0
click at [643, 439] on span at bounding box center [648, 439] width 14 height 14
click at [644, 463] on span at bounding box center [648, 462] width 14 height 14
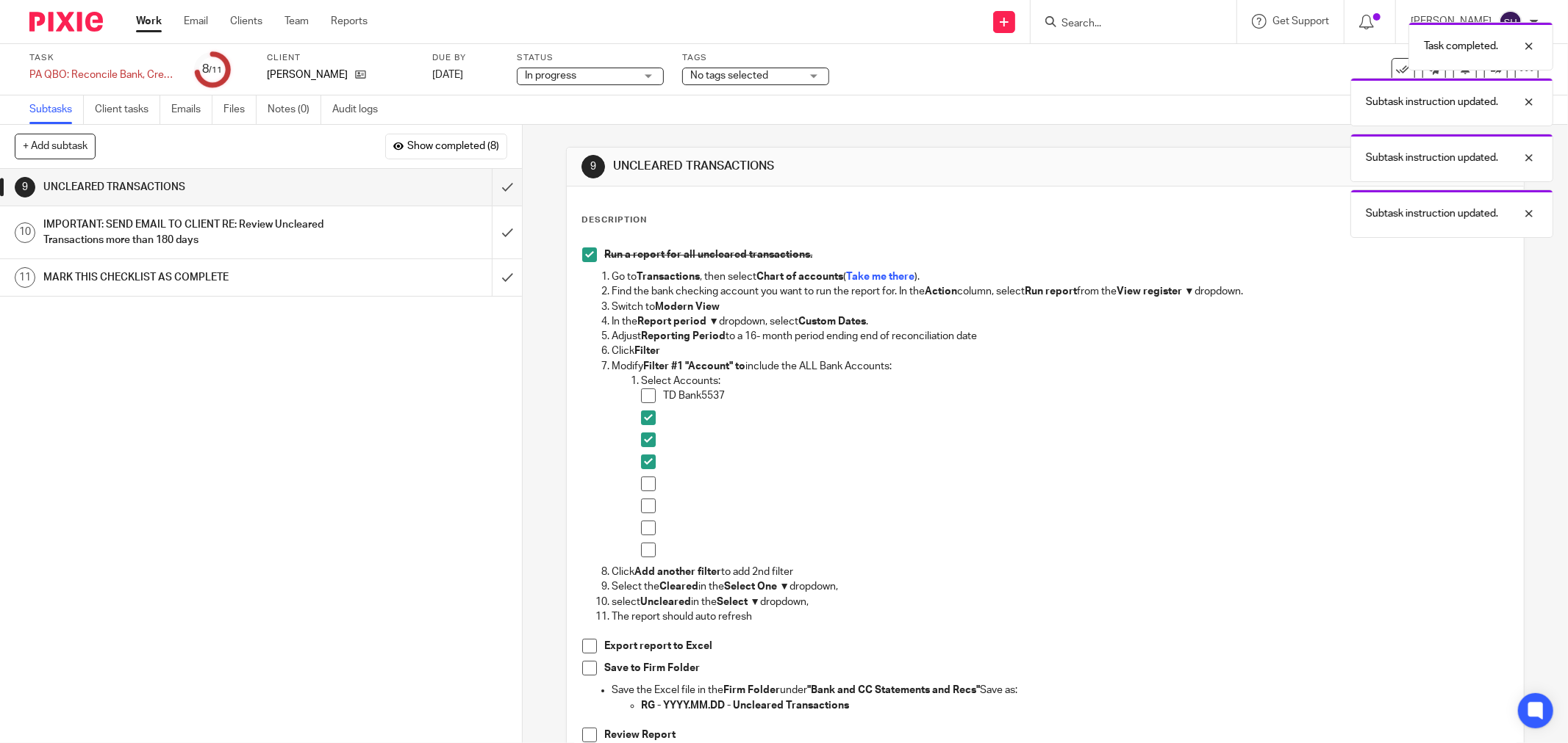
click at [644, 485] on span at bounding box center [648, 484] width 14 height 14
drag, startPoint x: 643, startPoint y: 503, endPoint x: 643, endPoint y: 520, distance: 17.0
click at [643, 507] on span at bounding box center [648, 506] width 14 height 14
drag, startPoint x: 643, startPoint y: 520, endPoint x: 645, endPoint y: 536, distance: 16.1
click at [643, 521] on span at bounding box center [648, 528] width 14 height 14
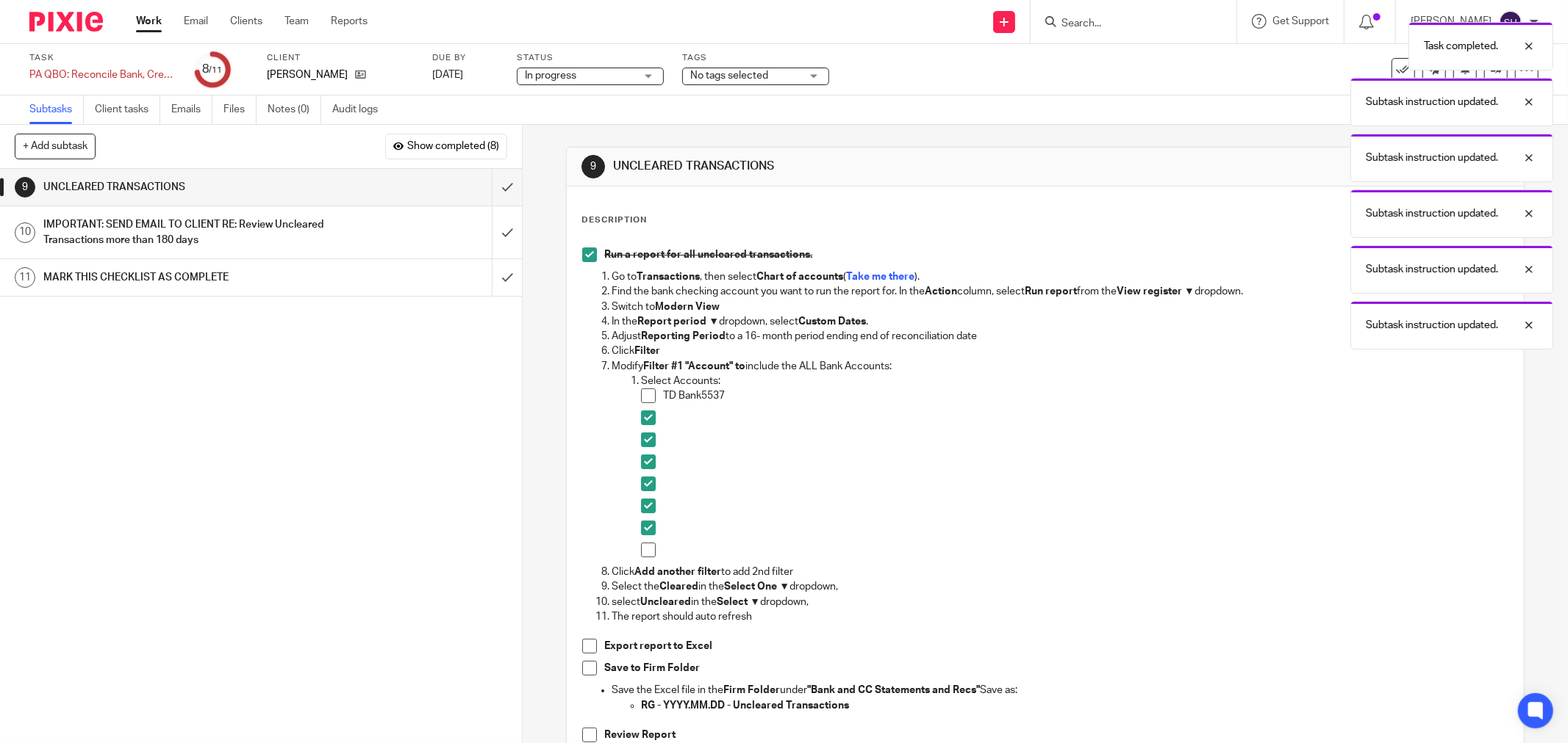
drag, startPoint x: 644, startPoint y: 551, endPoint x: 978, endPoint y: 474, distance: 342.8
click at [647, 551] on span at bounding box center [648, 550] width 14 height 14
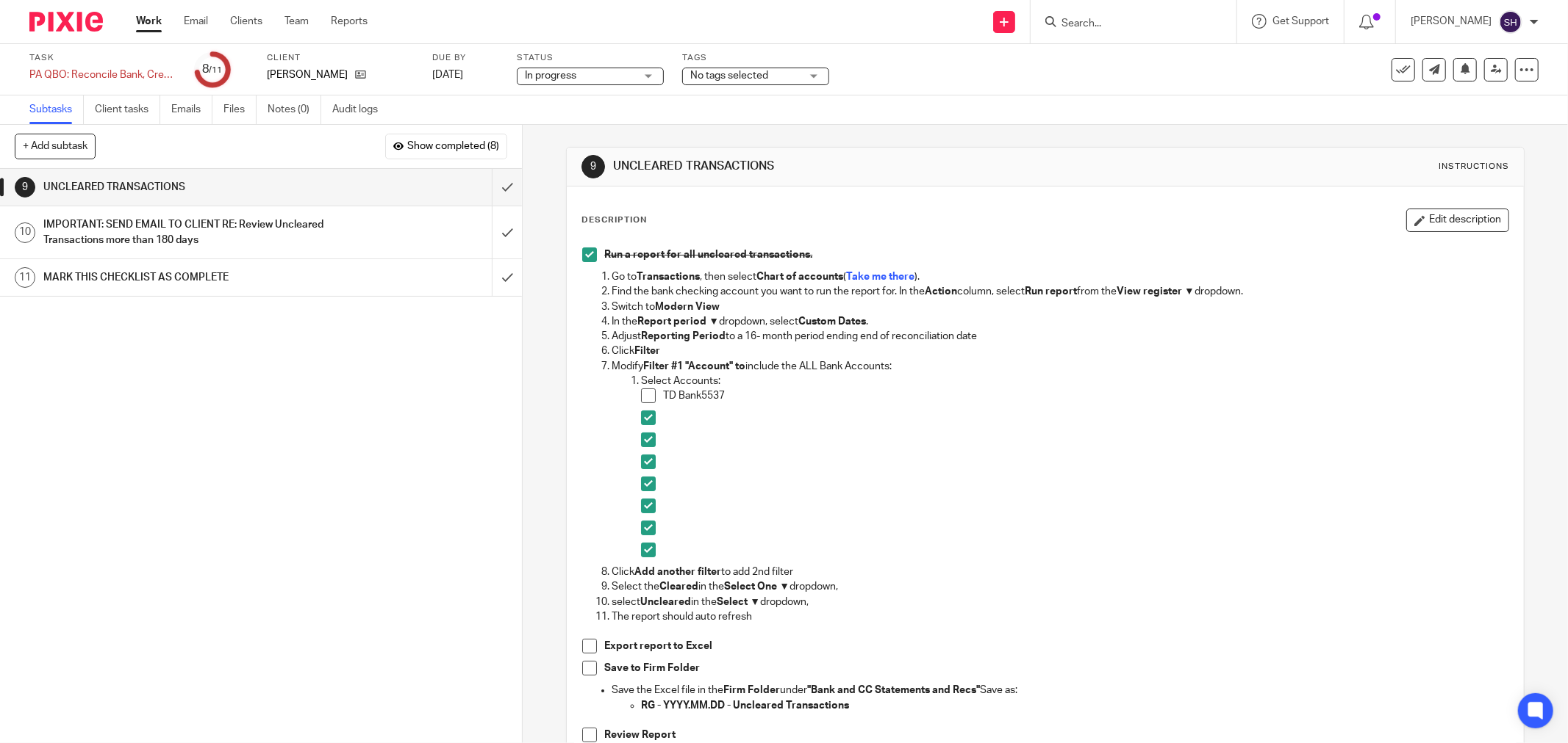
click at [641, 395] on span at bounding box center [648, 395] width 14 height 14
click at [585, 650] on span at bounding box center [589, 647] width 14 height 14
drag, startPoint x: 584, startPoint y: 663, endPoint x: 588, endPoint y: 683, distance: 20.4
click at [584, 664] on span at bounding box center [589, 668] width 14 height 14
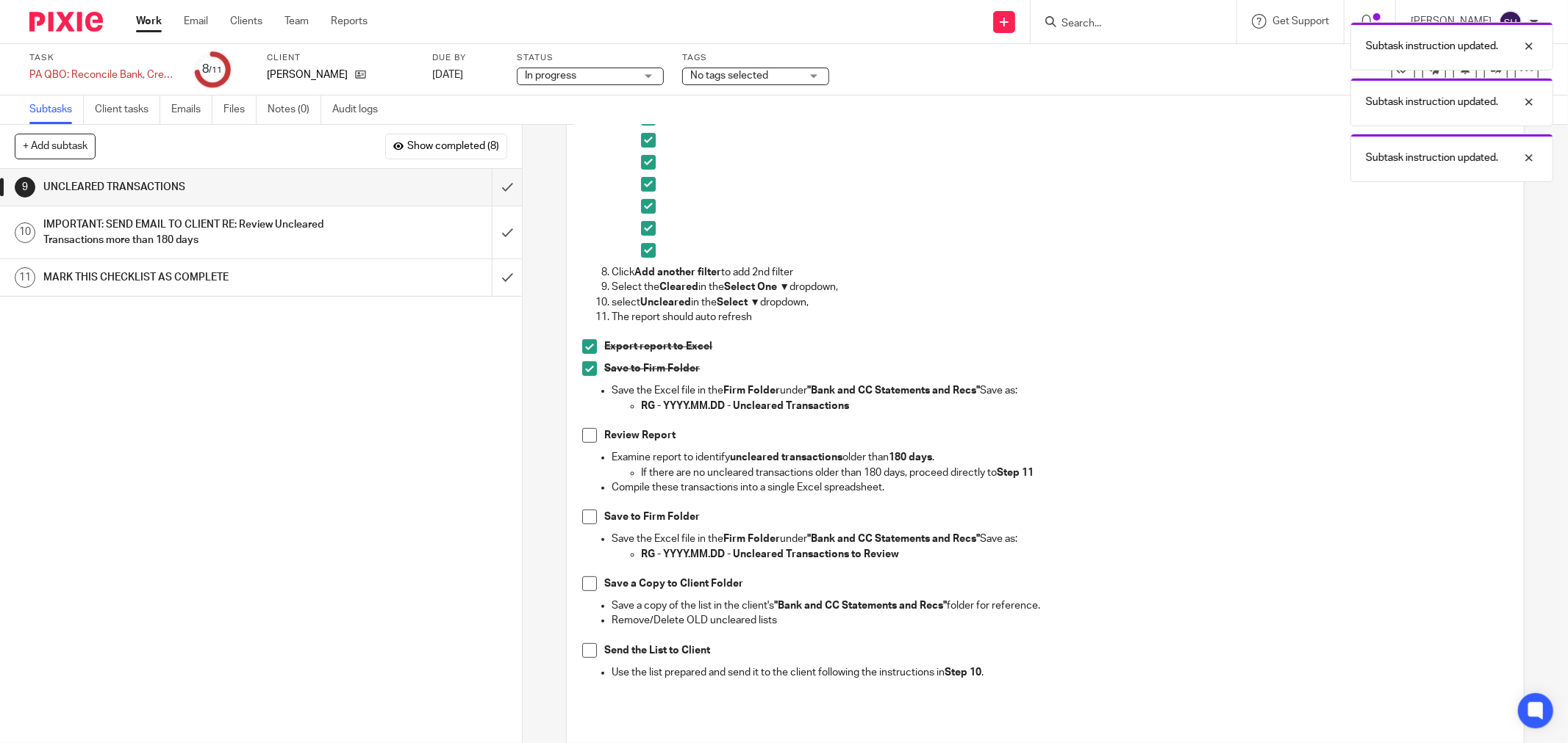
scroll to position [326, 0]
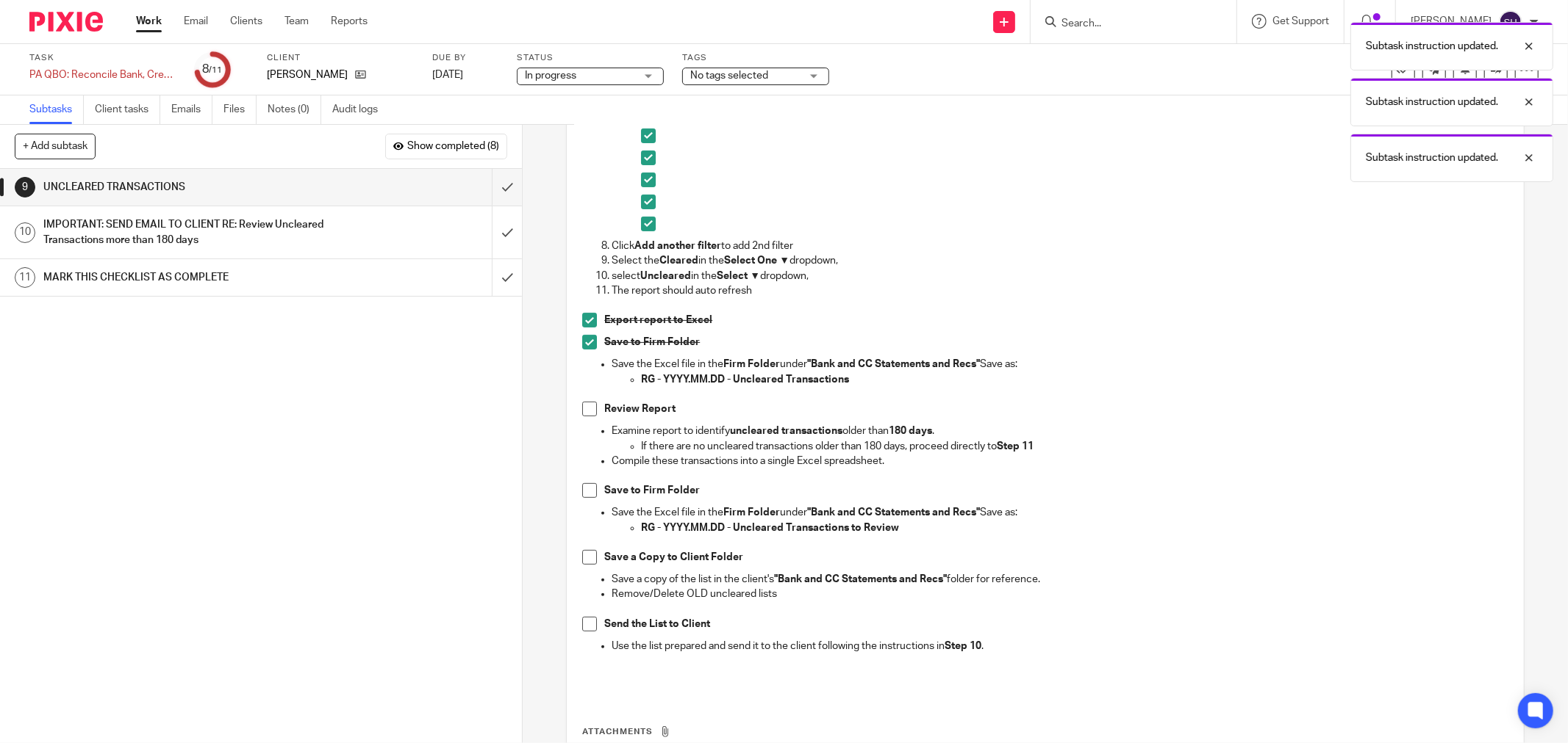
drag, startPoint x: 581, startPoint y: 409, endPoint x: 580, endPoint y: 420, distance: 11.0
click at [582, 408] on span at bounding box center [589, 409] width 14 height 14
click at [587, 484] on span at bounding box center [589, 491] width 14 height 14
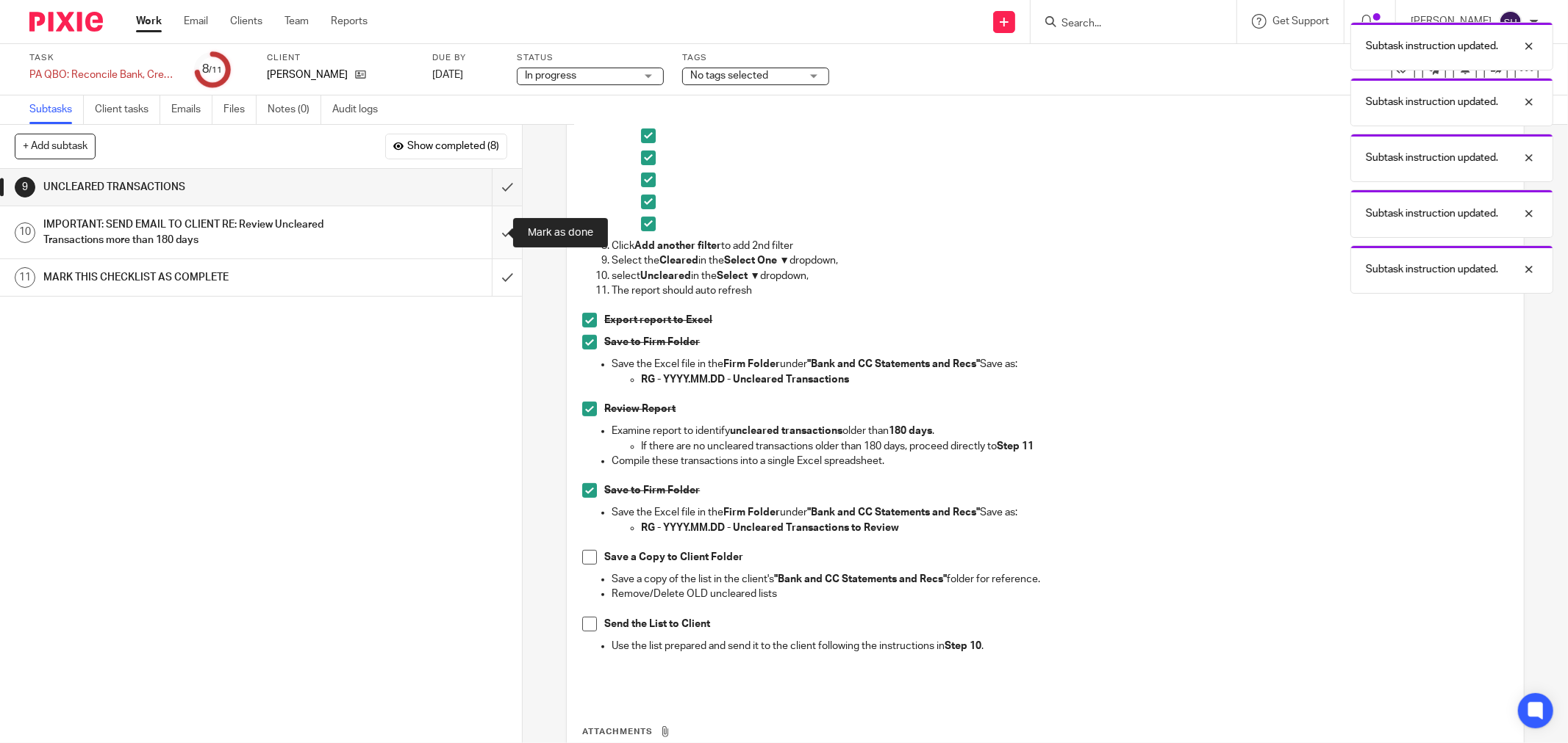
click at [497, 231] on input "submit" at bounding box center [260, 232] width 522 height 52
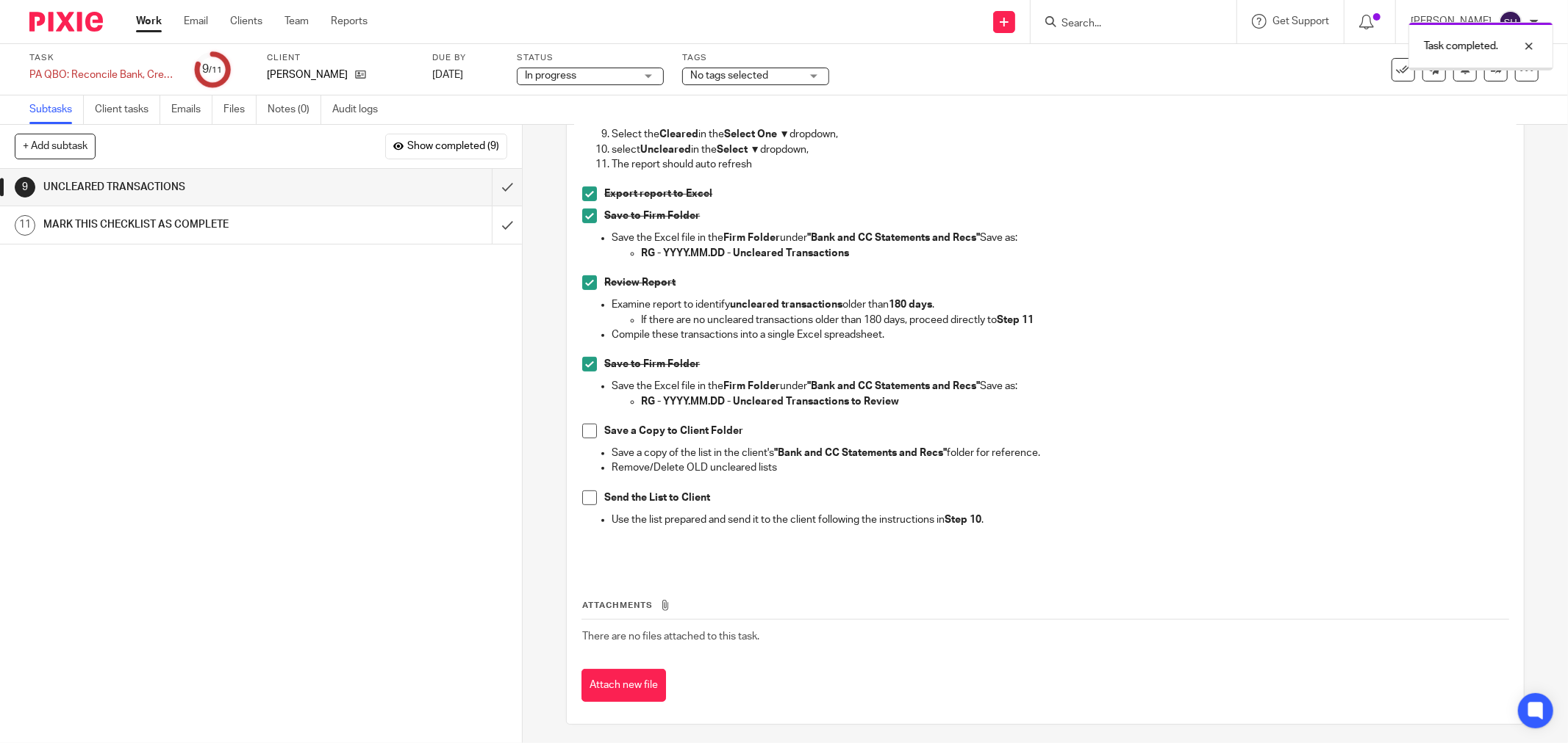
scroll to position [456, 0]
click at [582, 494] on span at bounding box center [589, 494] width 14 height 14
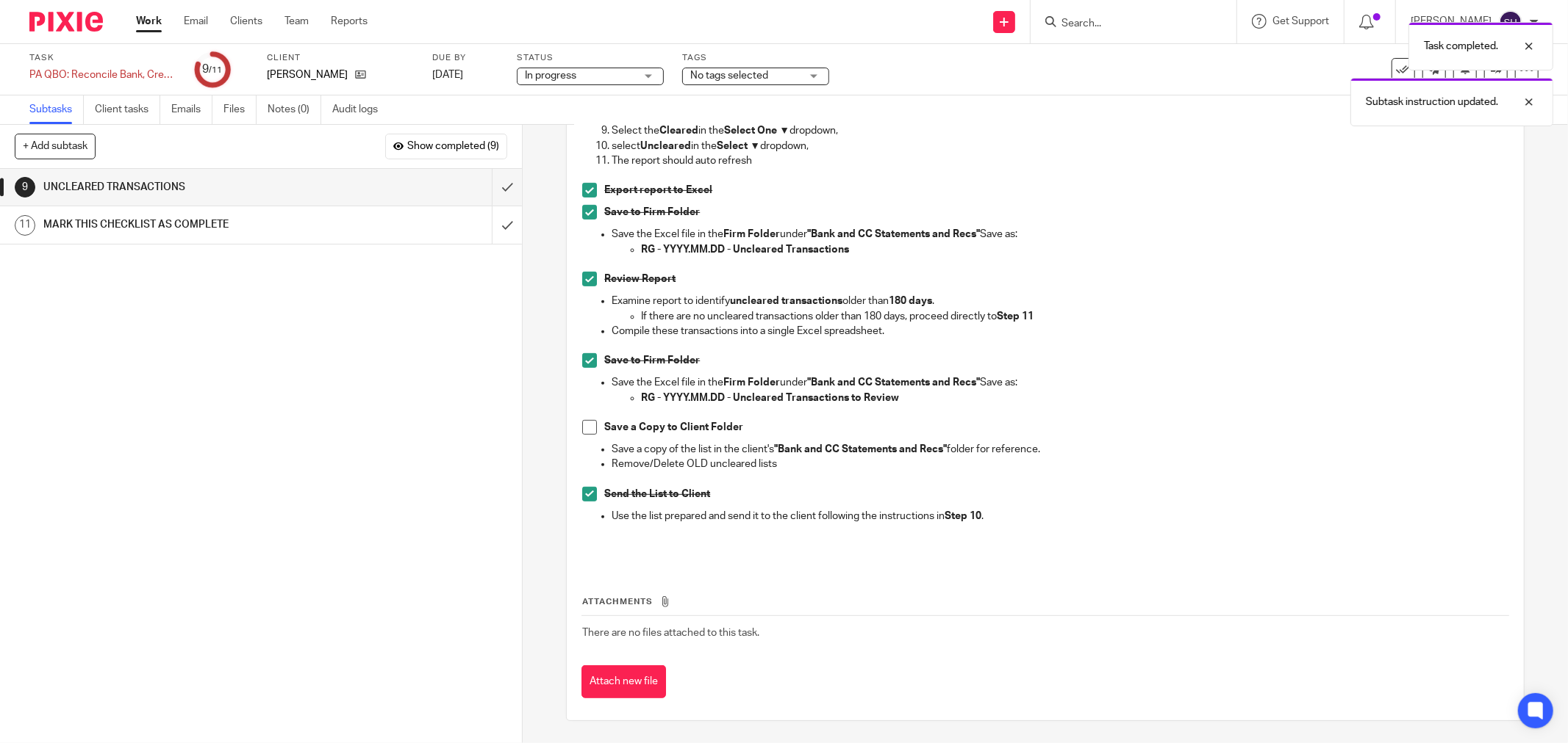
click at [588, 428] on span at bounding box center [589, 427] width 14 height 14
click at [493, 186] on input "submit" at bounding box center [260, 187] width 522 height 37
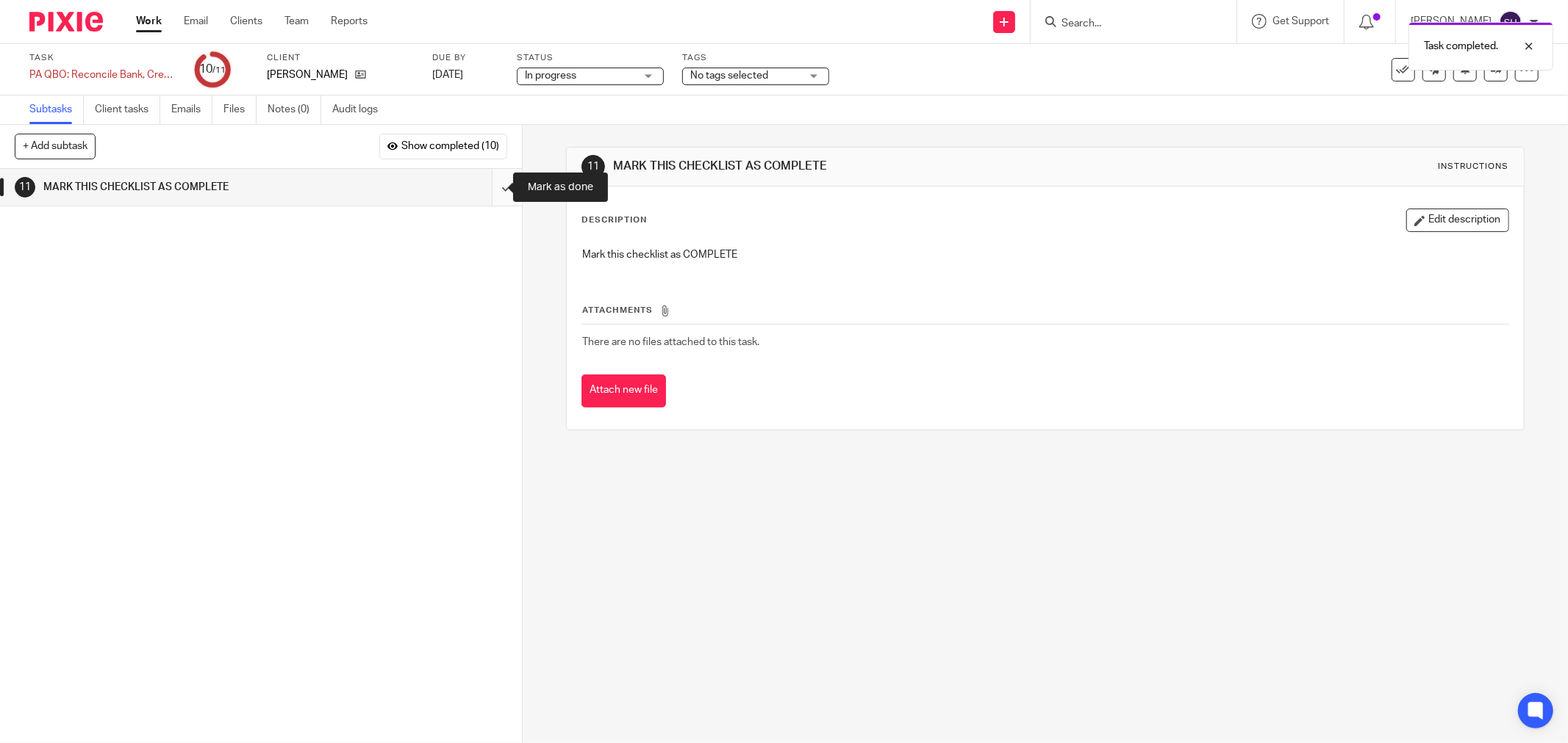
click at [496, 189] on input "submit" at bounding box center [260, 187] width 522 height 37
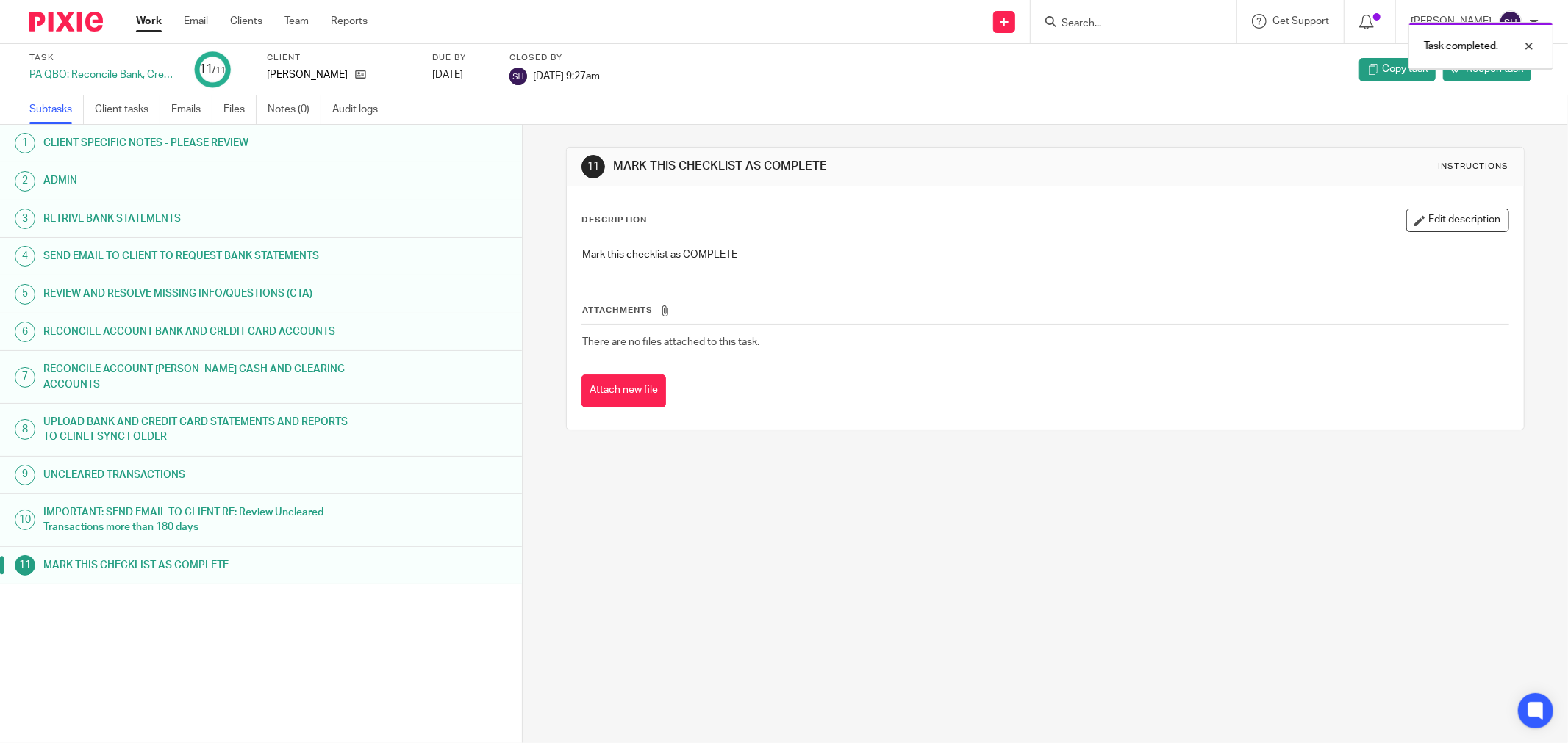
drag, startPoint x: 0, startPoint y: 0, endPoint x: 157, endPoint y: 28, distance: 159.5
click at [157, 28] on link "Work" at bounding box center [149, 21] width 26 height 14
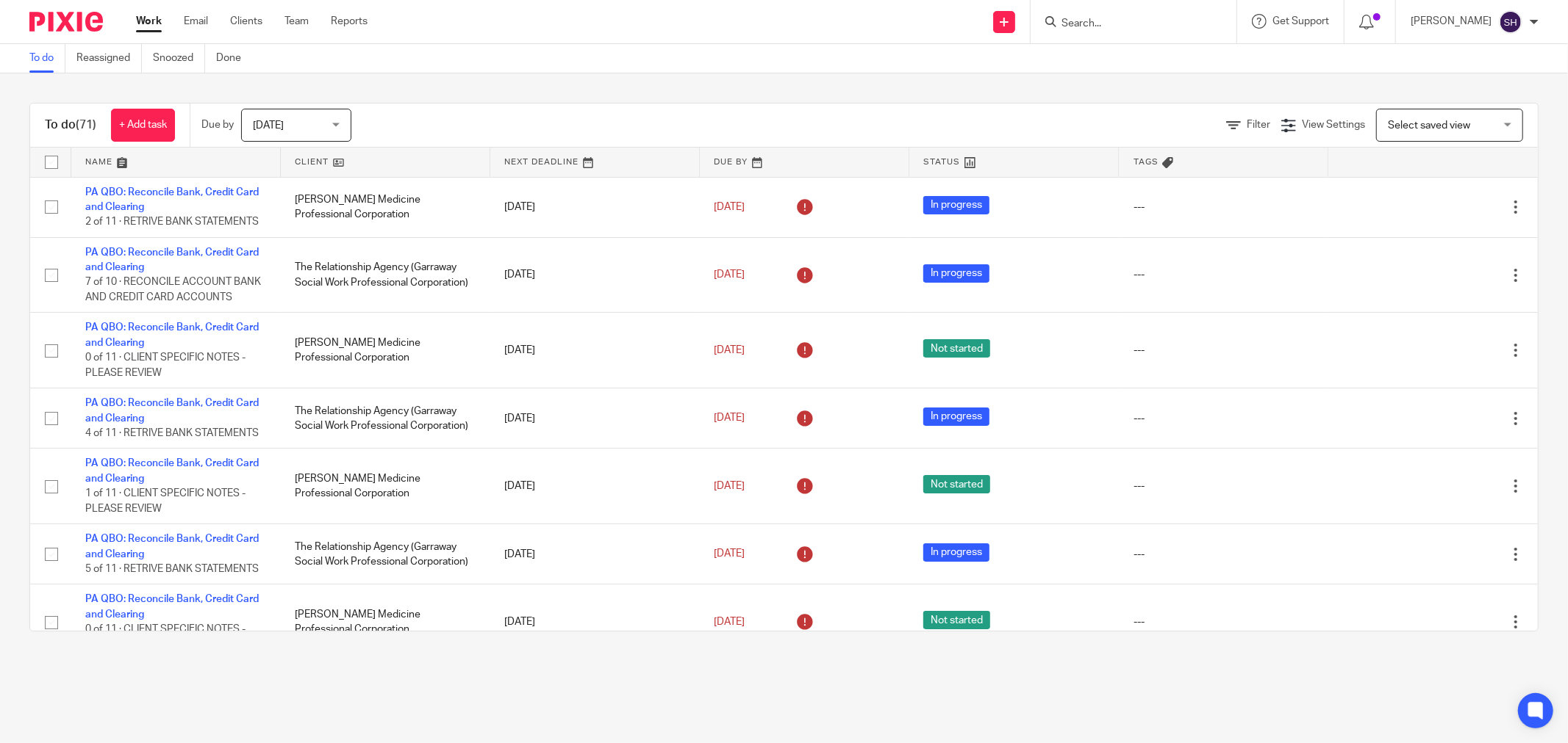
click at [366, 153] on link at bounding box center [386, 162] width 209 height 30
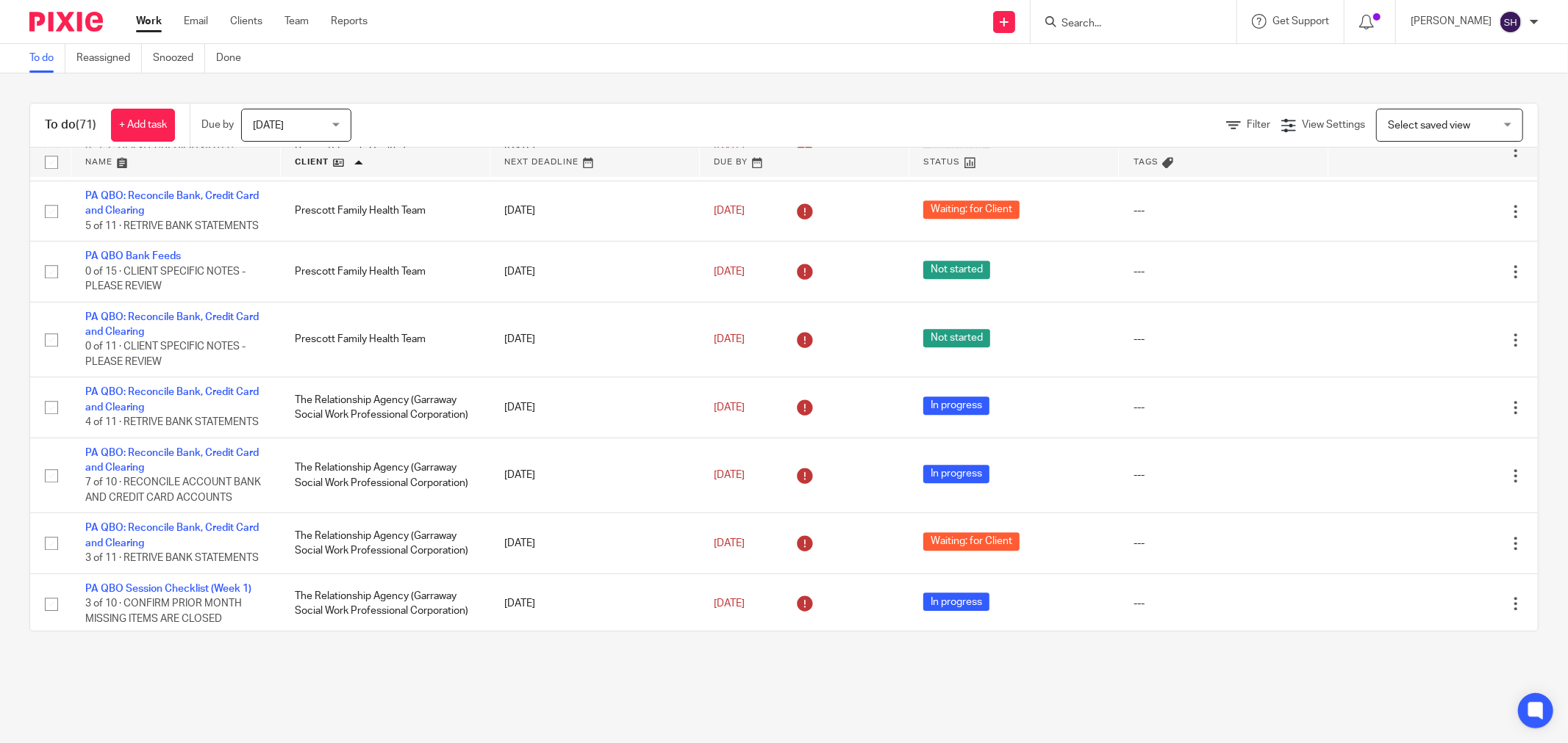
scroll to position [3578, 0]
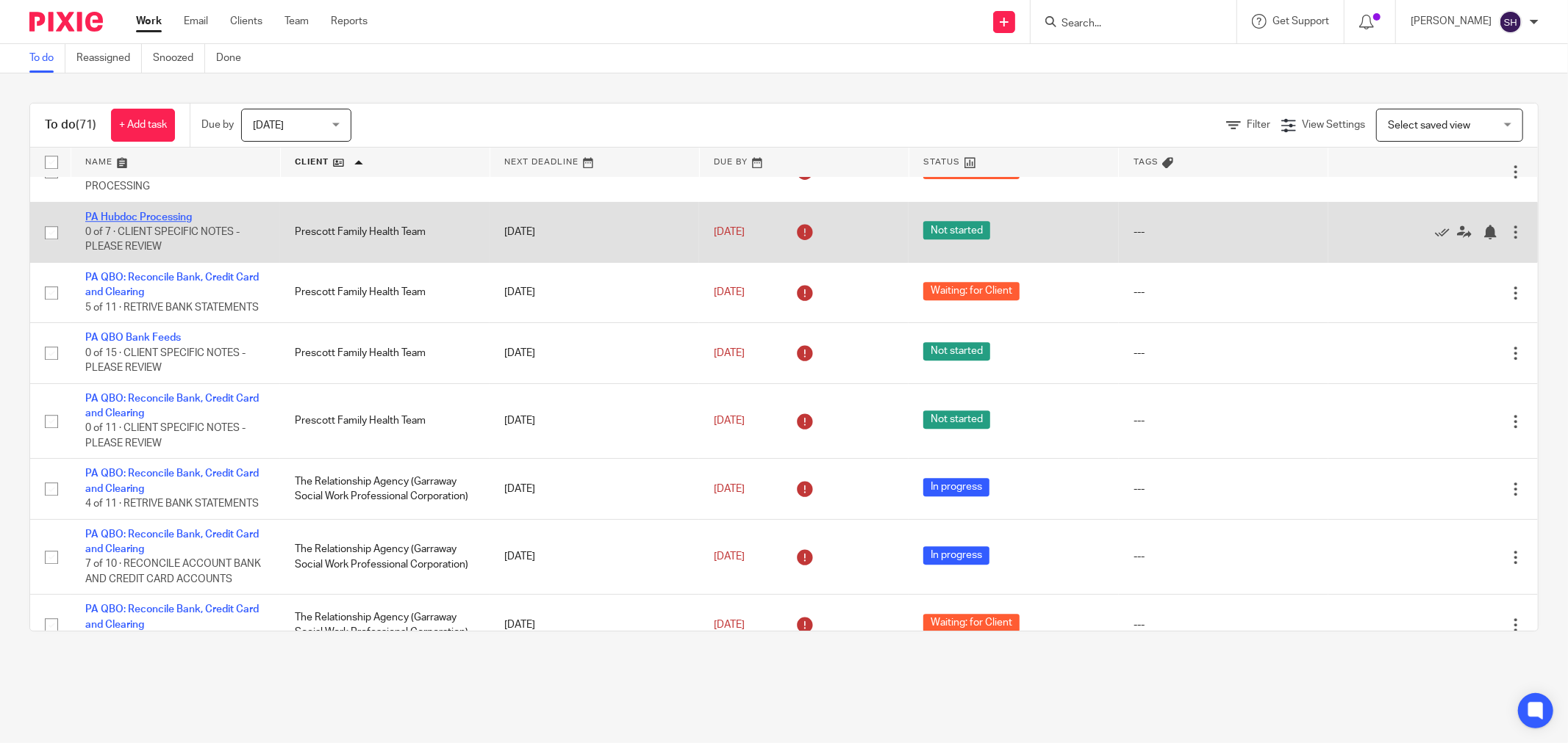
click at [160, 222] on link "PA Hubdoc Processing" at bounding box center [139, 217] width 106 height 10
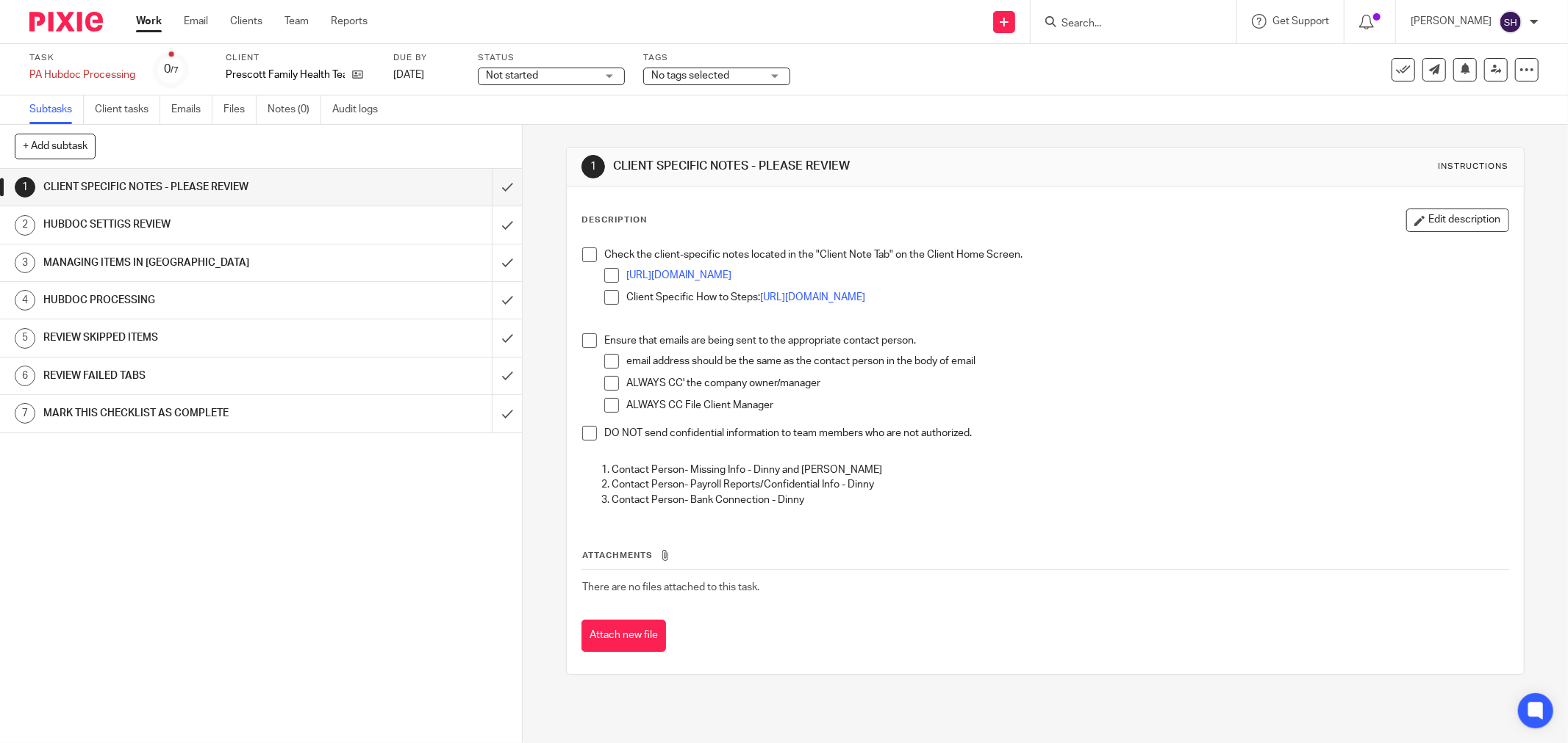
click at [545, 72] on span "Not started" at bounding box center [541, 76] width 110 height 15
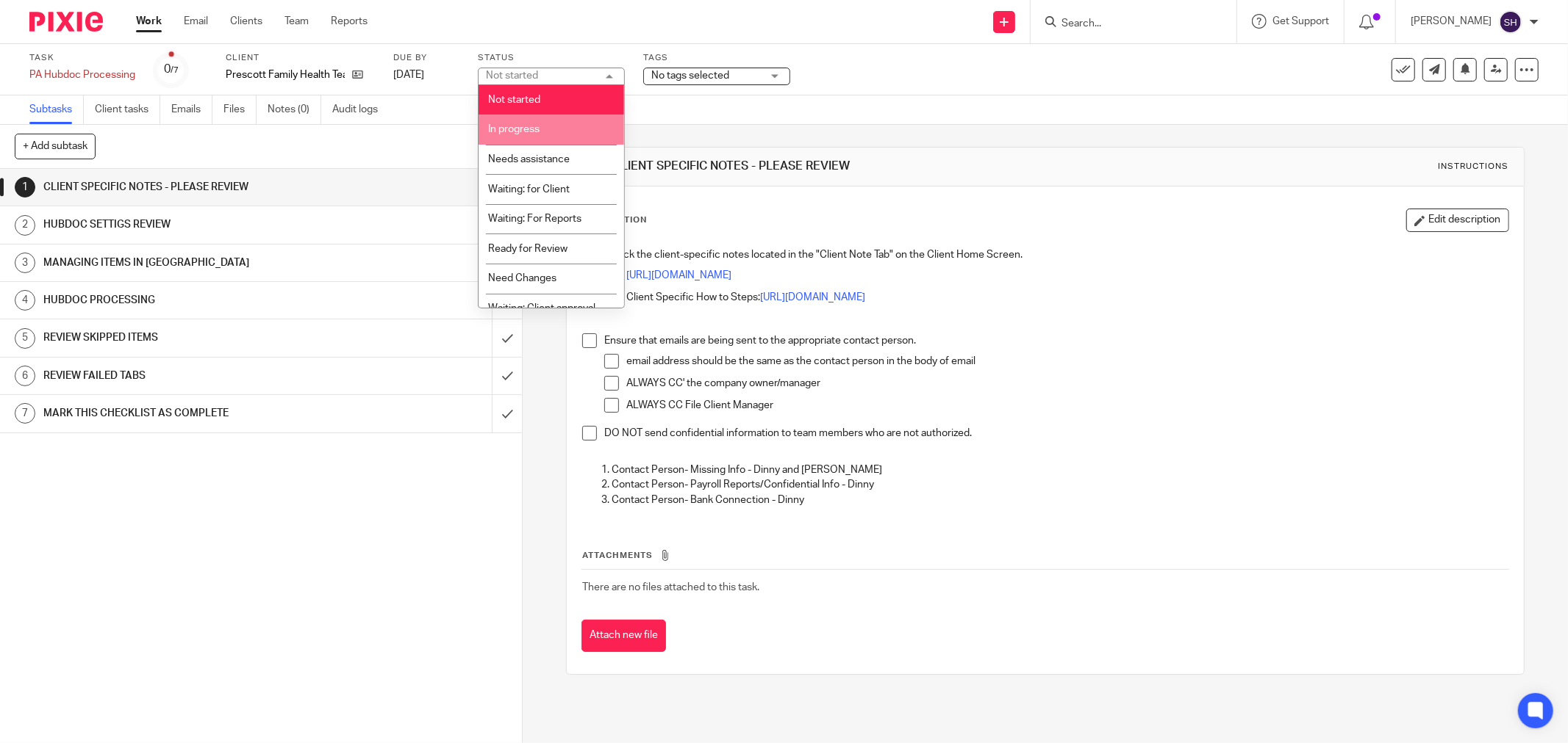
click at [540, 125] on li "In progress" at bounding box center [551, 129] width 145 height 30
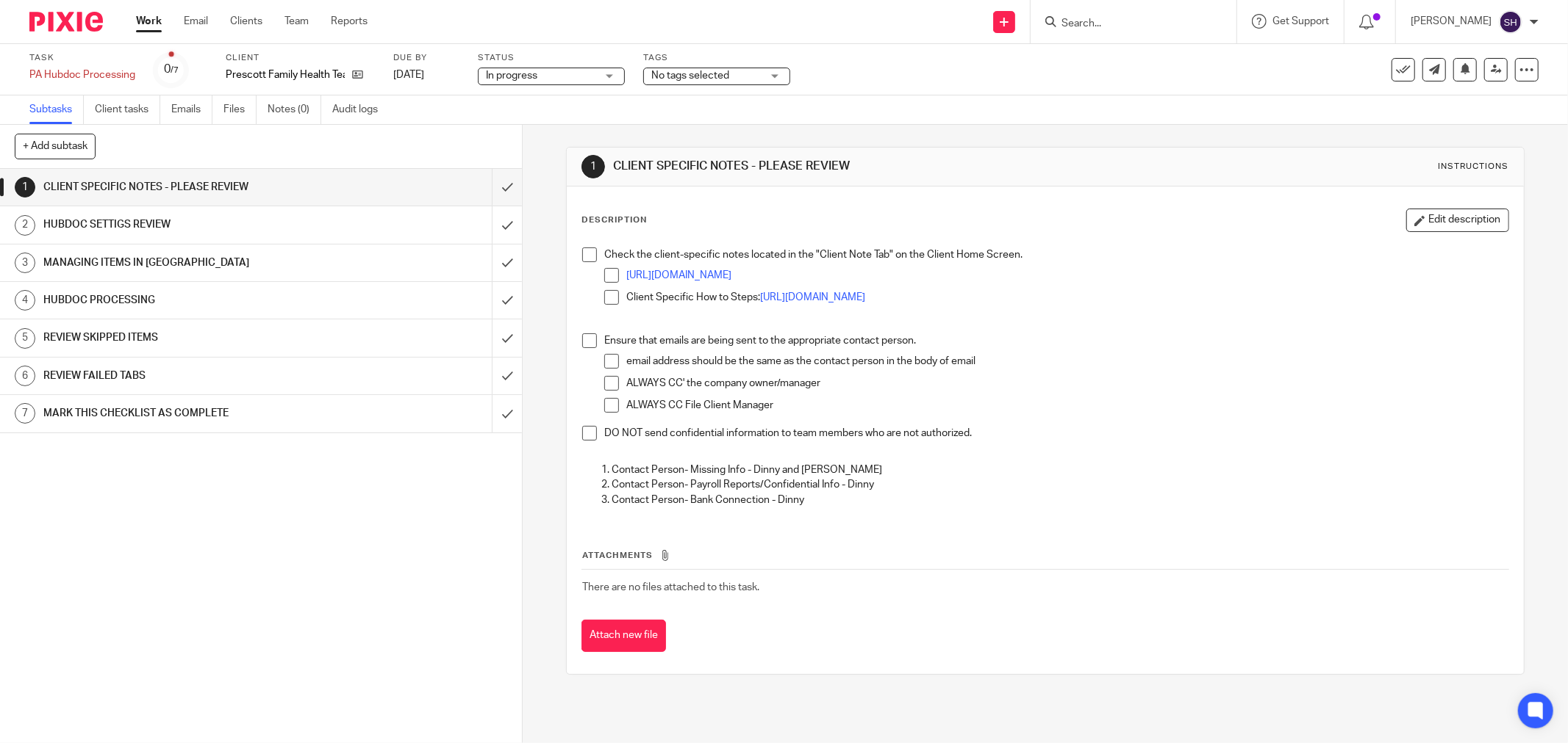
drag, startPoint x: 584, startPoint y: 253, endPoint x: 612, endPoint y: 273, distance: 34.4
click at [584, 253] on span at bounding box center [589, 255] width 14 height 14
click at [614, 275] on span at bounding box center [611, 276] width 14 height 14
click at [612, 289] on li "https://plus-advisors.usepixie.net/clients/24/notes" at bounding box center [1055, 279] width 904 height 22
click at [604, 289] on li "https://plus-advisors.usepixie.net/clients/24/notes" at bounding box center [1055, 279] width 904 height 22
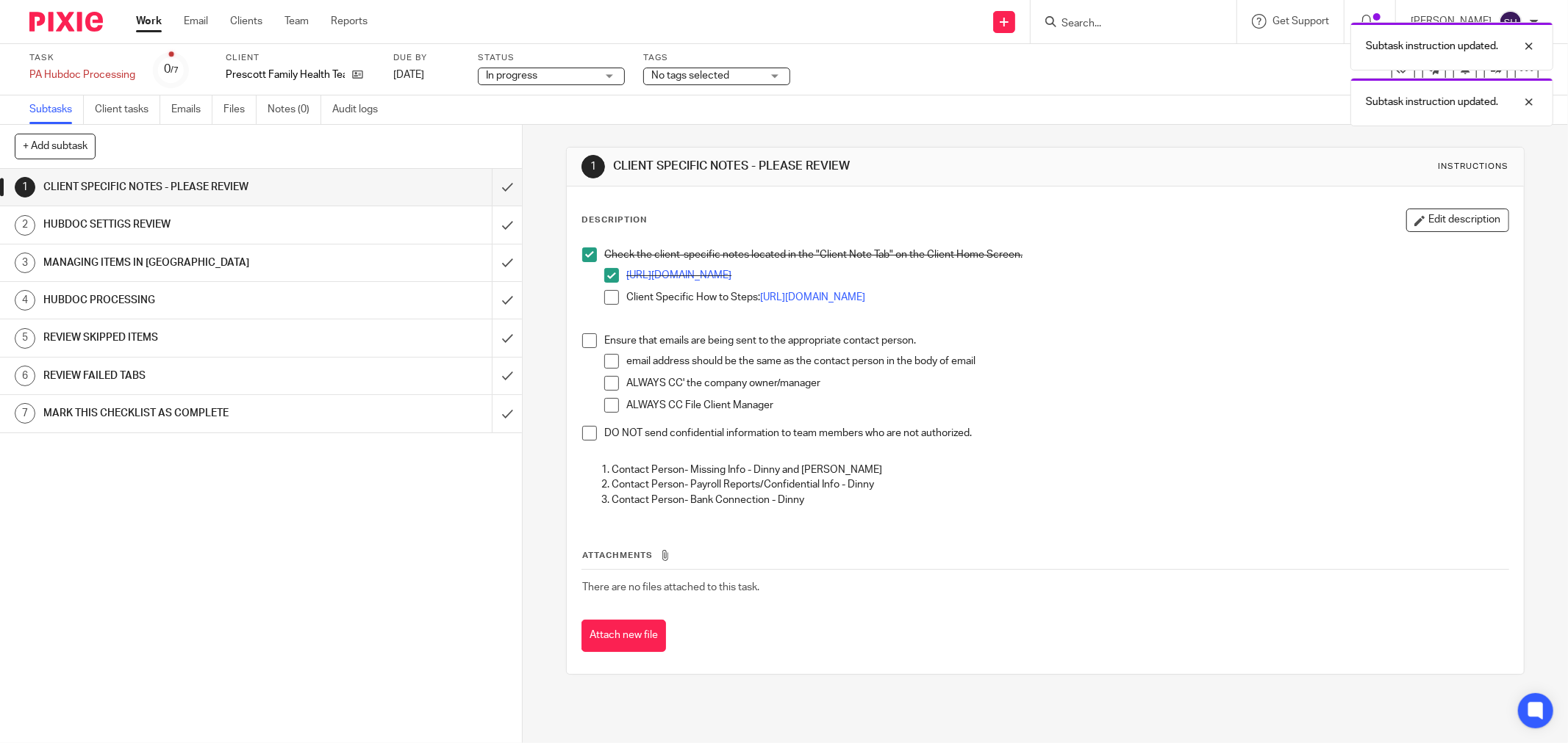
click at [604, 297] on span at bounding box center [611, 297] width 14 height 14
click at [582, 340] on span at bounding box center [589, 340] width 14 height 14
click at [606, 360] on span at bounding box center [611, 361] width 14 height 14
click at [612, 384] on span at bounding box center [611, 384] width 14 height 14
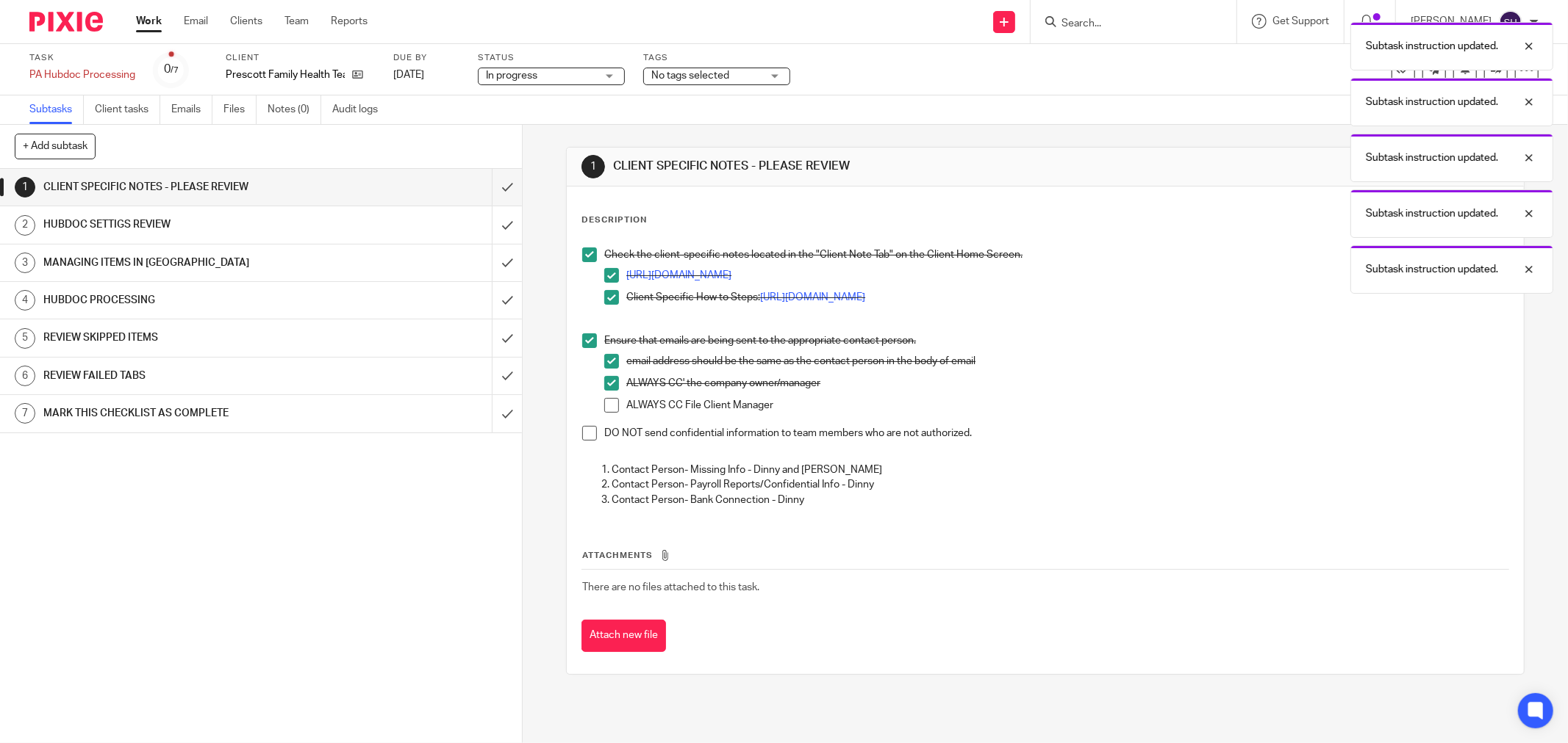
click at [606, 400] on span at bounding box center [611, 405] width 14 height 14
drag, startPoint x: 589, startPoint y: 435, endPoint x: 549, endPoint y: 356, distance: 88.5
click at [588, 435] on span at bounding box center [589, 433] width 14 height 14
click at [491, 182] on input "submit" at bounding box center [260, 187] width 522 height 37
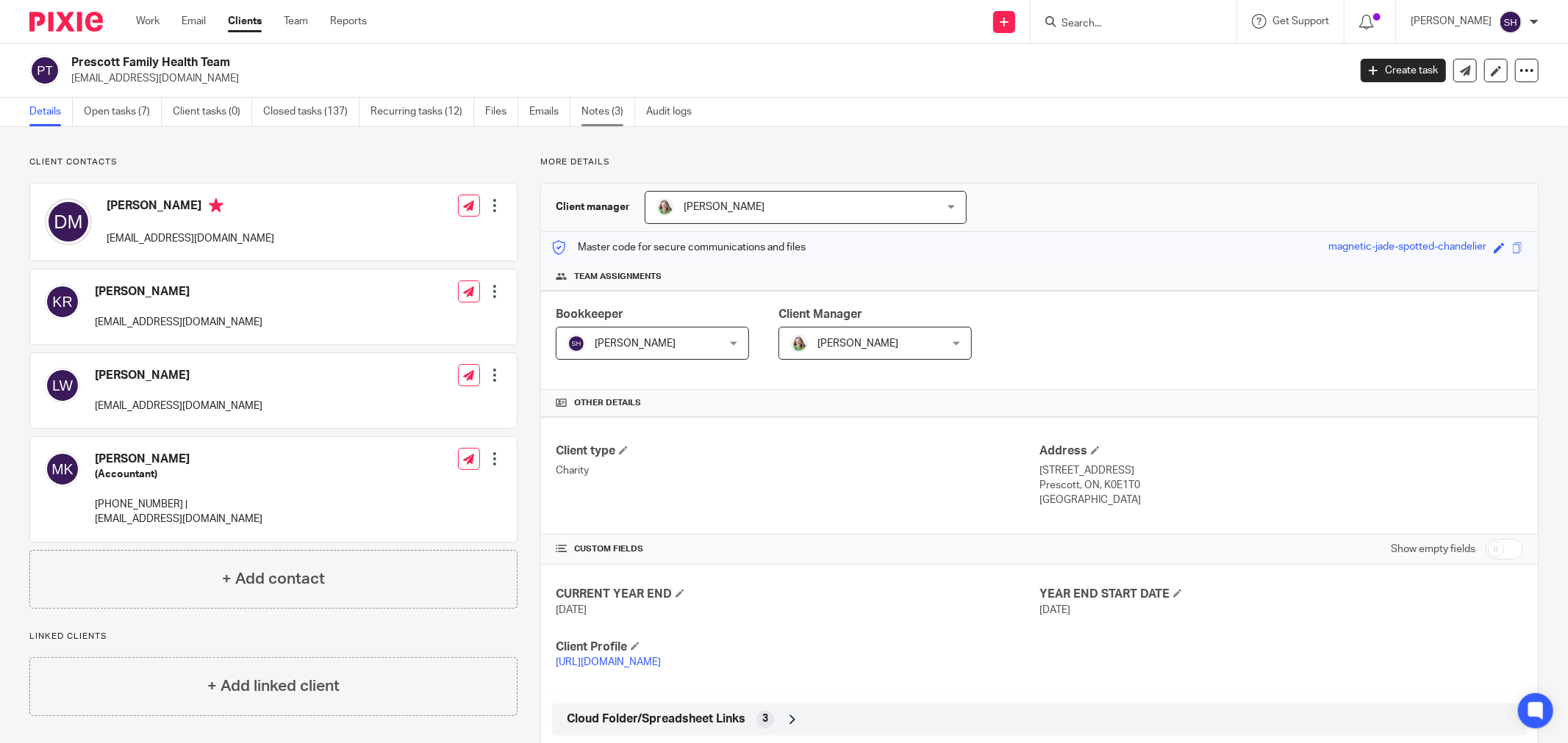
click at [621, 111] on link "Notes (3)" at bounding box center [608, 112] width 54 height 29
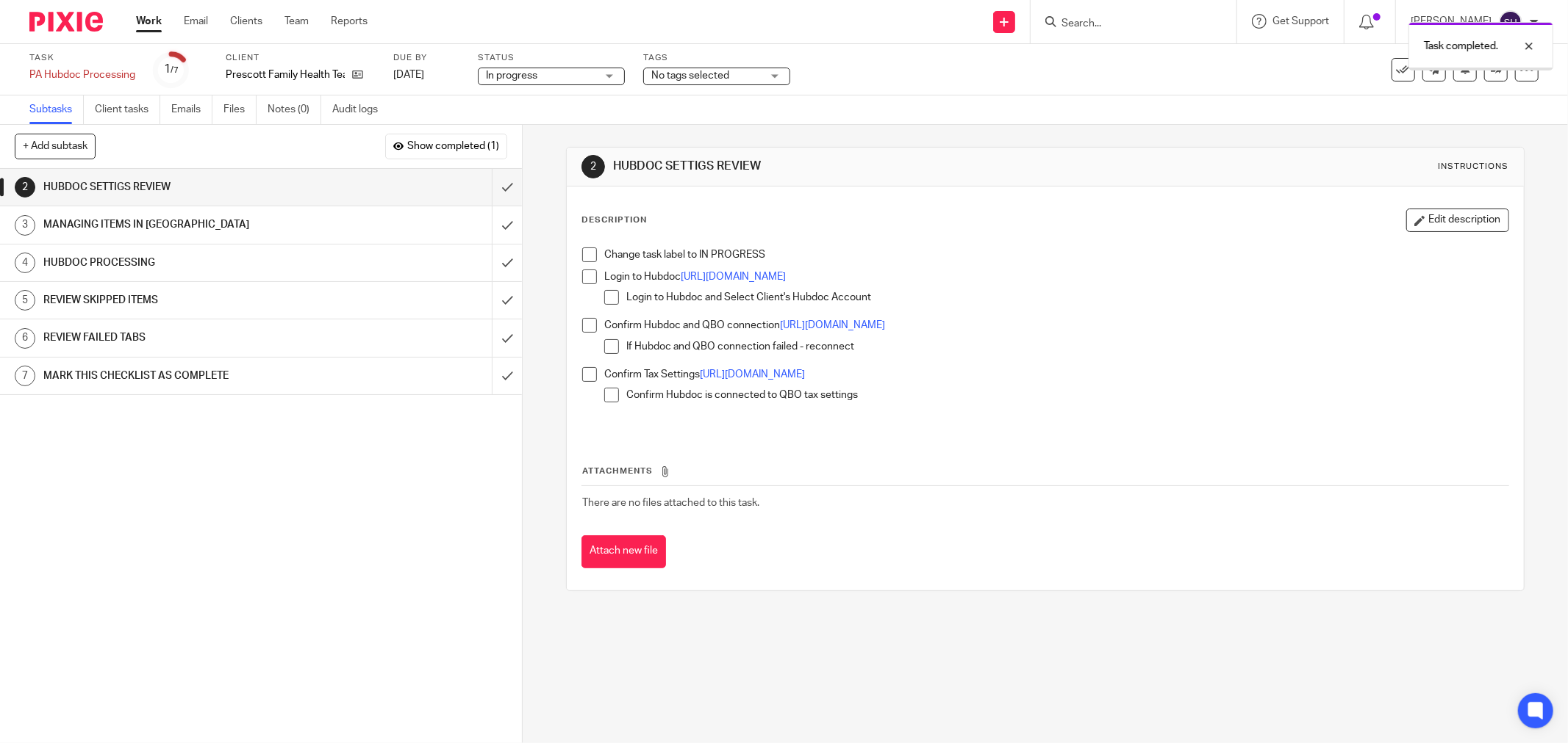
drag, startPoint x: 585, startPoint y: 254, endPoint x: 586, endPoint y: 261, distance: 7.1
click at [586, 254] on span at bounding box center [589, 255] width 14 height 14
click at [586, 268] on li "Change task label to IN PROGRESS" at bounding box center [1045, 258] width 926 height 22
click at [582, 276] on span at bounding box center [589, 276] width 14 height 14
click at [604, 294] on span at bounding box center [611, 297] width 14 height 14
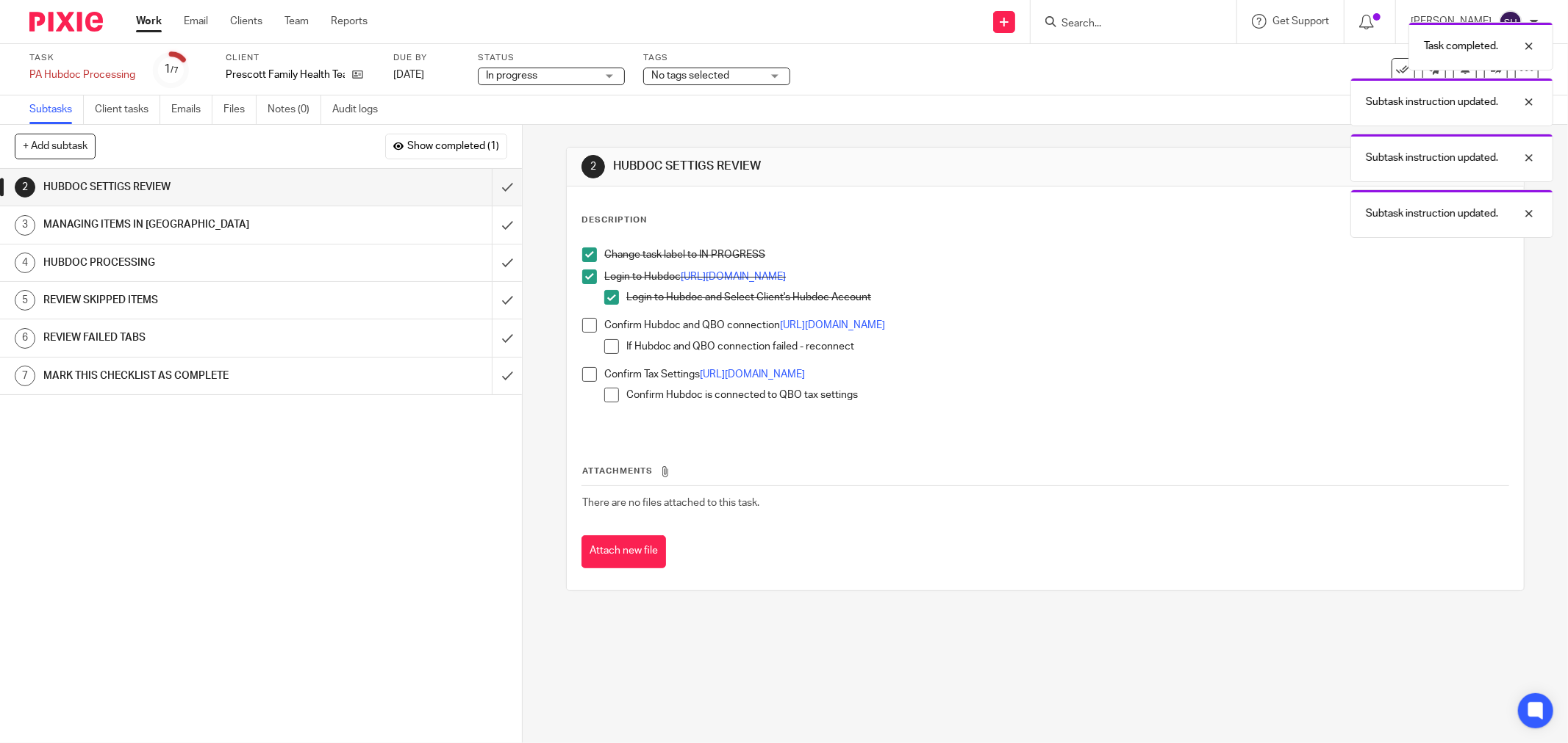
drag, startPoint x: 586, startPoint y: 329, endPoint x: 596, endPoint y: 340, distance: 14.9
click at [585, 329] on span at bounding box center [589, 325] width 14 height 14
click at [604, 343] on span at bounding box center [611, 347] width 14 height 14
drag, startPoint x: 588, startPoint y: 370, endPoint x: 599, endPoint y: 385, distance: 18.6
click at [587, 371] on span at bounding box center [589, 375] width 14 height 14
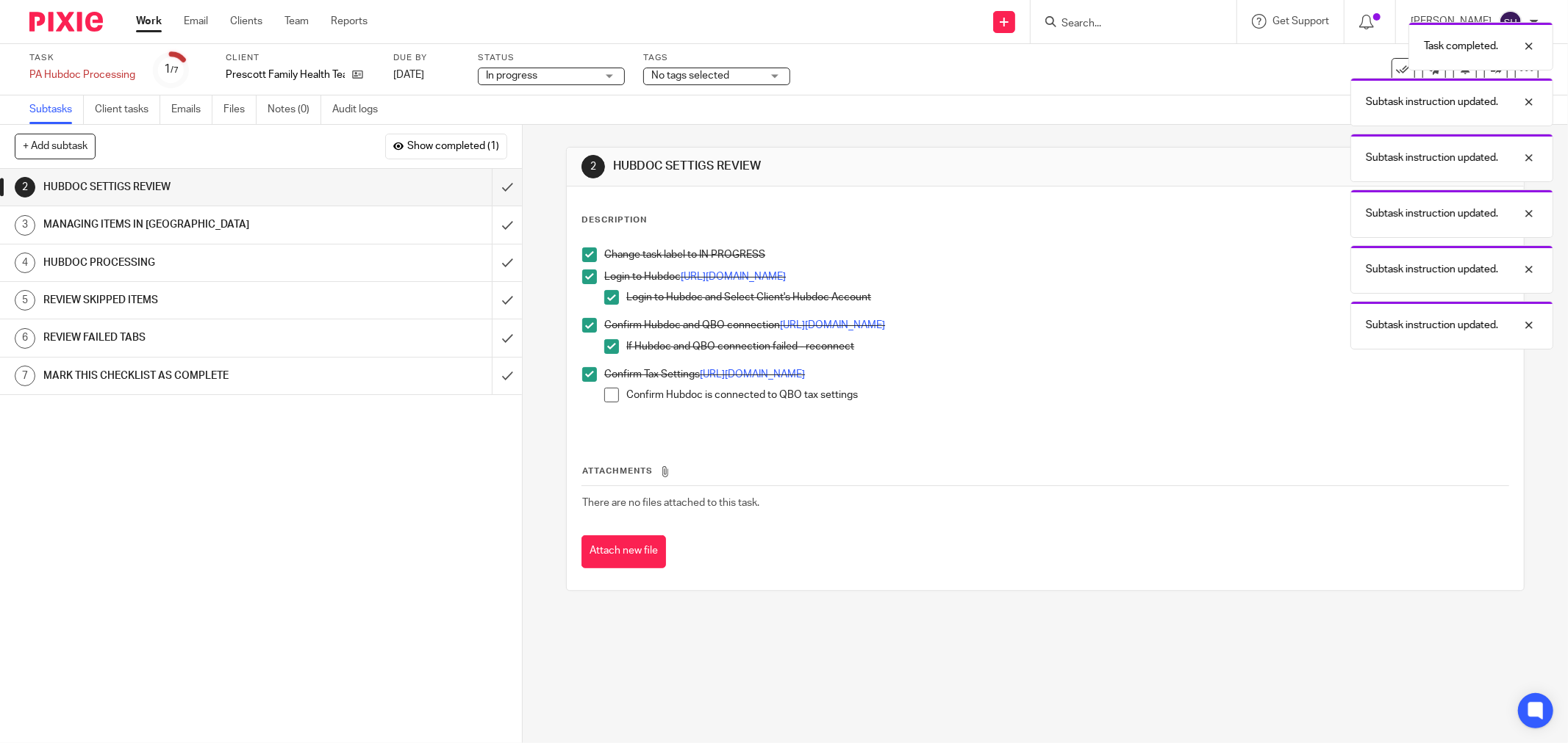
drag, startPoint x: 606, startPoint y: 394, endPoint x: 564, endPoint y: 350, distance: 60.8
click at [605, 394] on span at bounding box center [611, 395] width 14 height 14
click at [488, 186] on input "submit" at bounding box center [260, 187] width 522 height 37
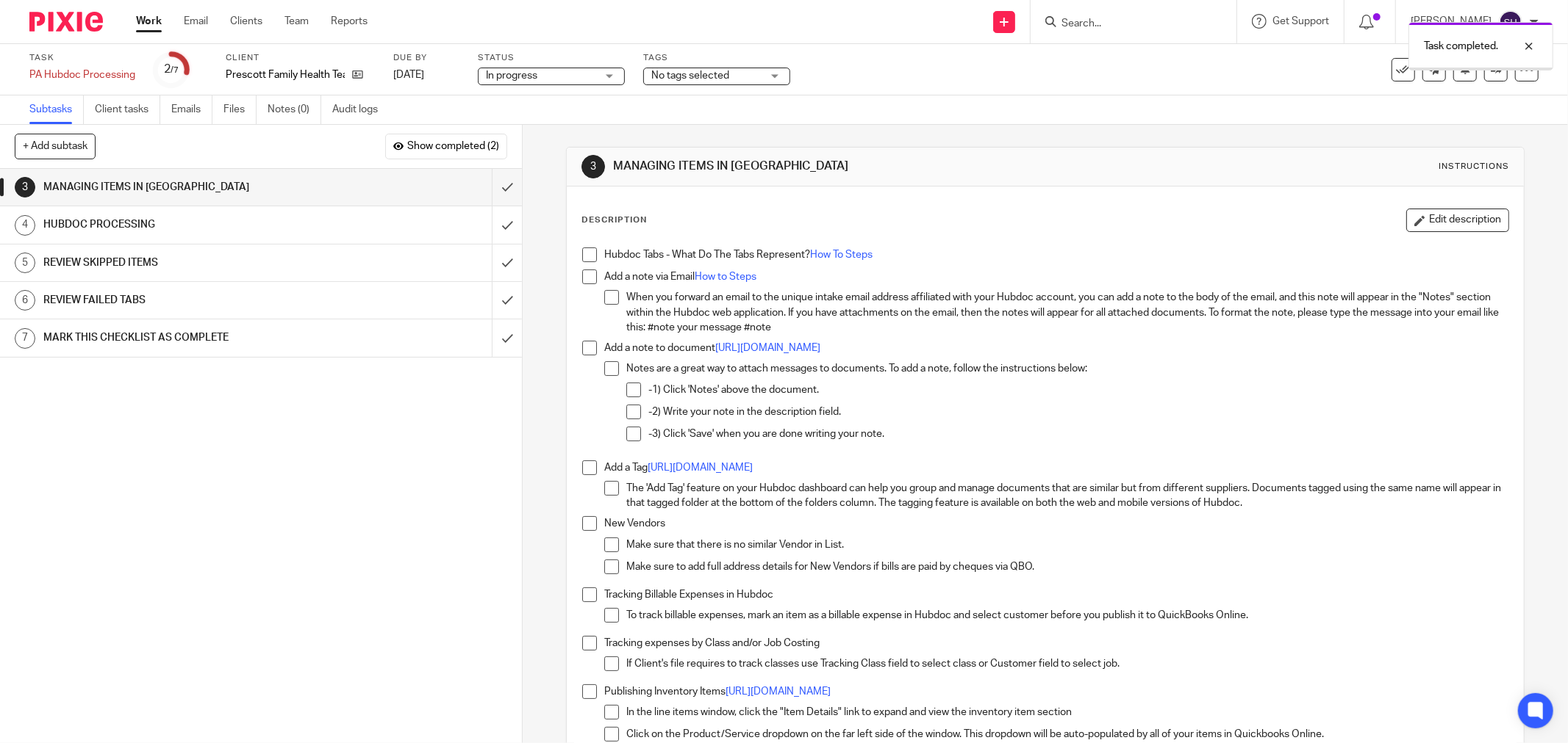
click at [583, 254] on span at bounding box center [589, 255] width 14 height 14
drag, startPoint x: 579, startPoint y: 277, endPoint x: 582, endPoint y: 286, distance: 9.5
click at [582, 277] on span at bounding box center [589, 276] width 14 height 14
click at [599, 294] on li "Add a note via Email How to Steps When you forward an email to the unique intak…" at bounding box center [1045, 304] width 926 height 71
click at [606, 300] on span at bounding box center [611, 297] width 14 height 14
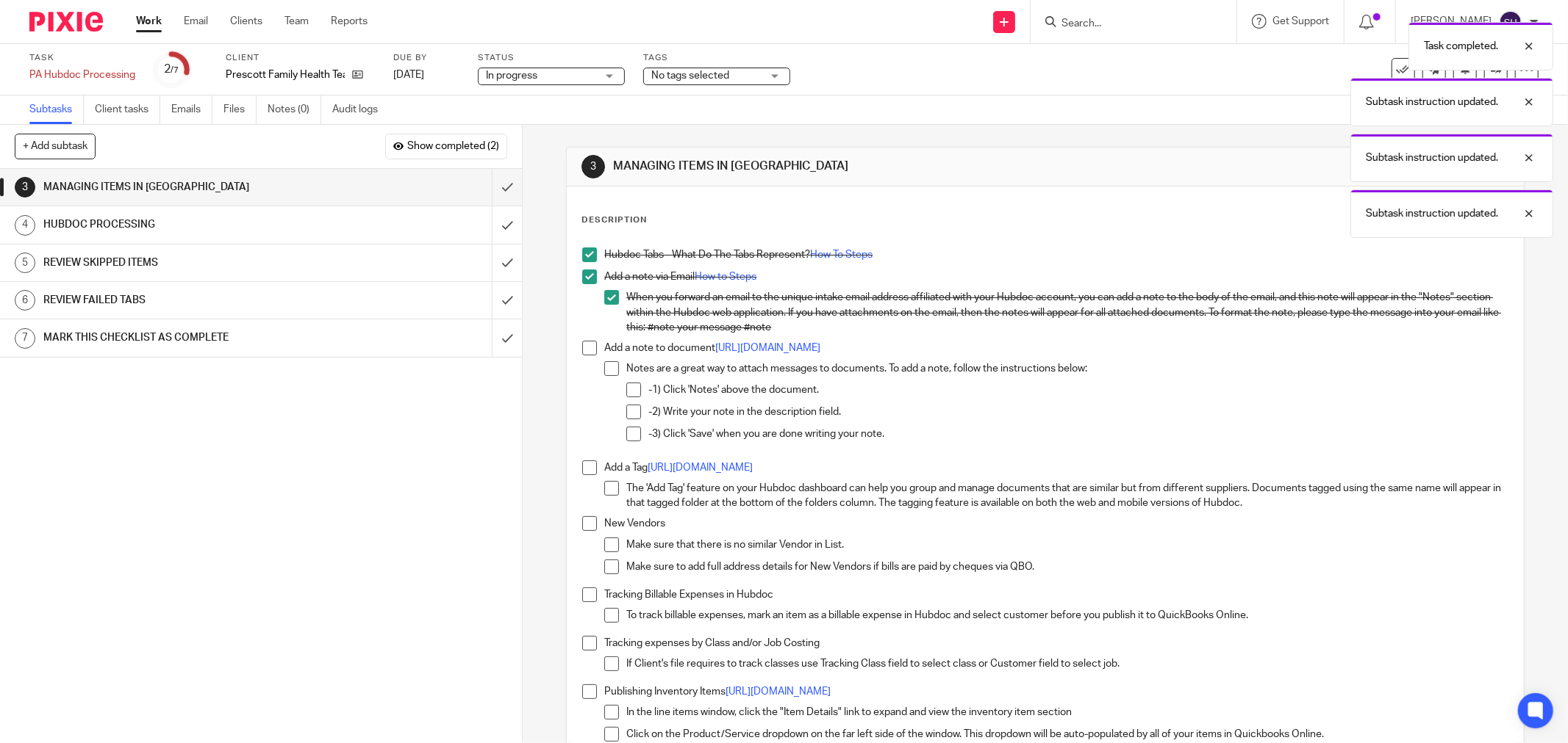
click at [588, 357] on li "Add a note to document https://bit.ly/378R7hI Notes are a great way to attach m…" at bounding box center [1045, 400] width 926 height 120
click at [586, 351] on span at bounding box center [589, 348] width 14 height 14
click at [604, 369] on span at bounding box center [611, 368] width 14 height 14
click at [626, 389] on span at bounding box center [634, 390] width 14 height 14
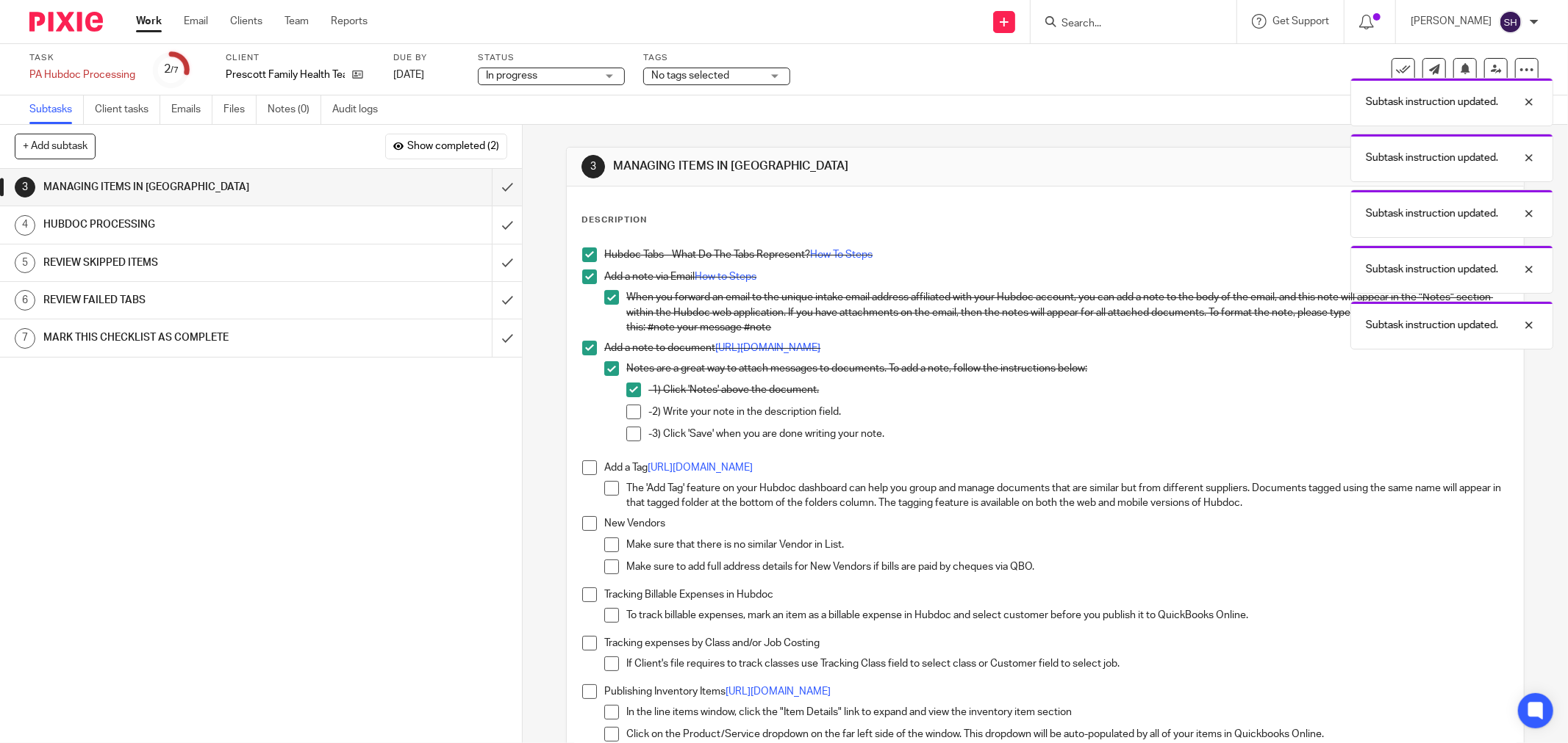
click at [631, 409] on span at bounding box center [634, 412] width 14 height 14
click at [631, 436] on span at bounding box center [634, 434] width 14 height 14
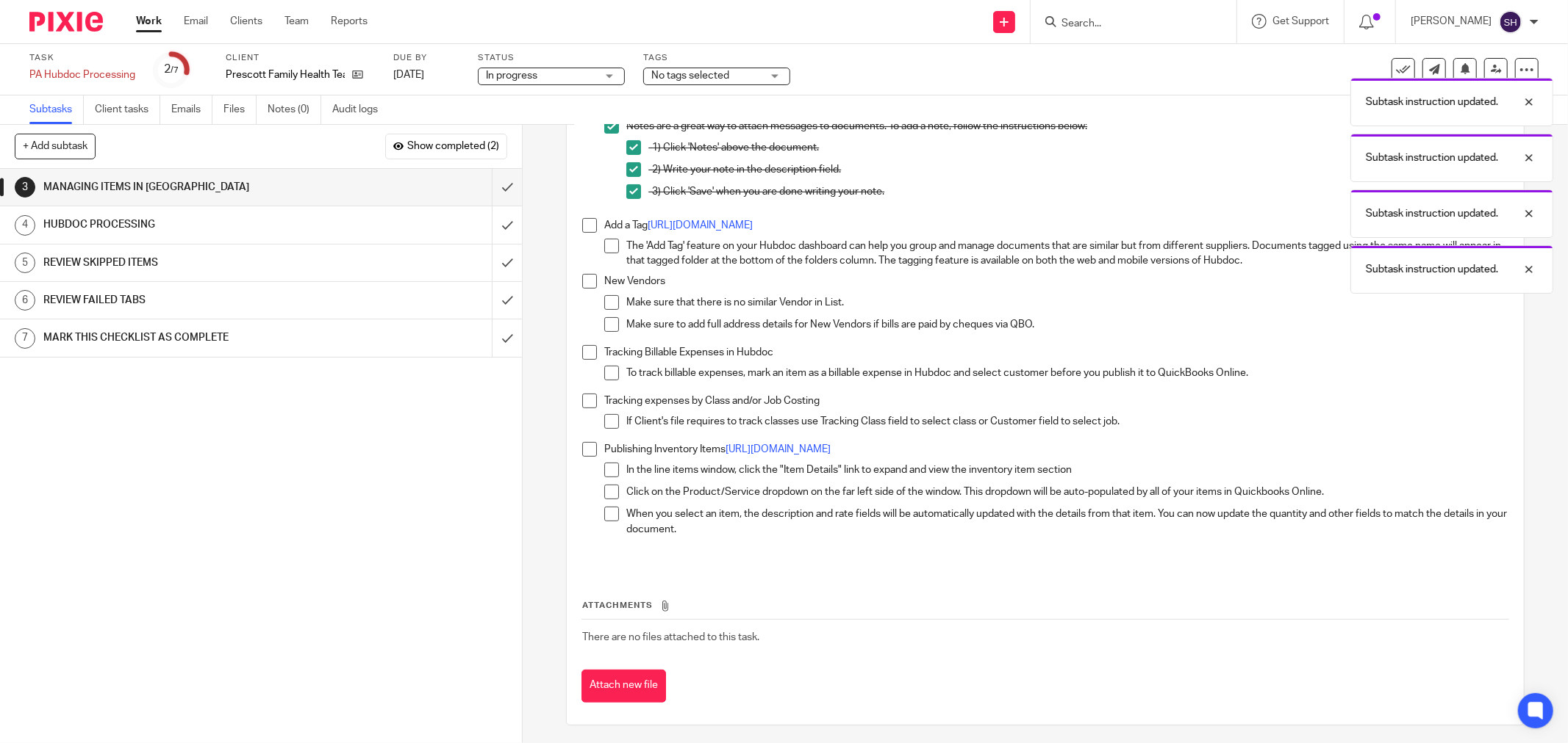
scroll to position [245, 0]
click at [587, 226] on span at bounding box center [589, 223] width 14 height 14
click at [604, 240] on span at bounding box center [611, 244] width 14 height 14
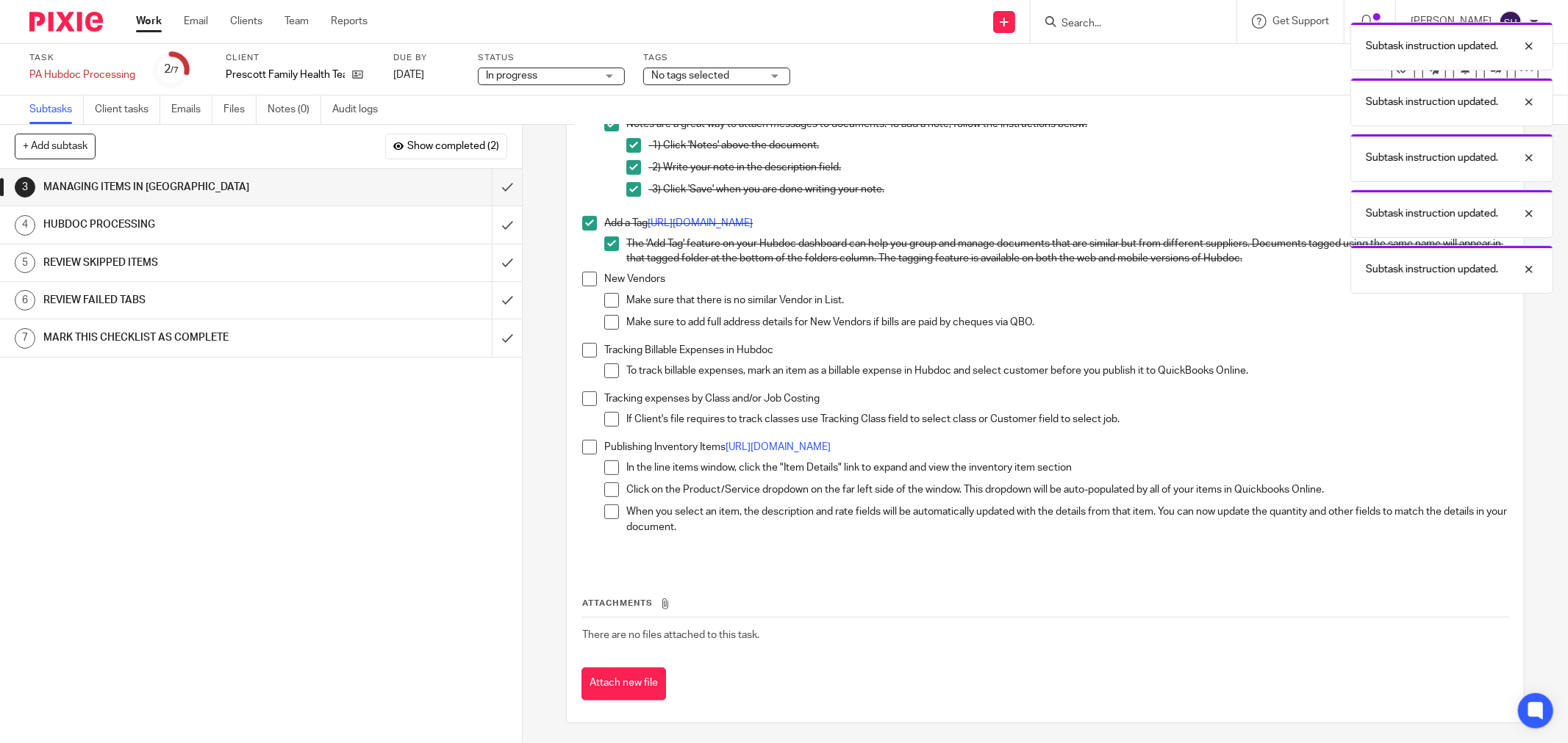
click at [588, 344] on span at bounding box center [589, 350] width 14 height 14
click at [605, 365] on span at bounding box center [611, 371] width 14 height 14
click at [585, 394] on span at bounding box center [589, 399] width 14 height 14
click at [605, 420] on span at bounding box center [611, 420] width 14 height 14
drag, startPoint x: 585, startPoint y: 442, endPoint x: 594, endPoint y: 454, distance: 15.0
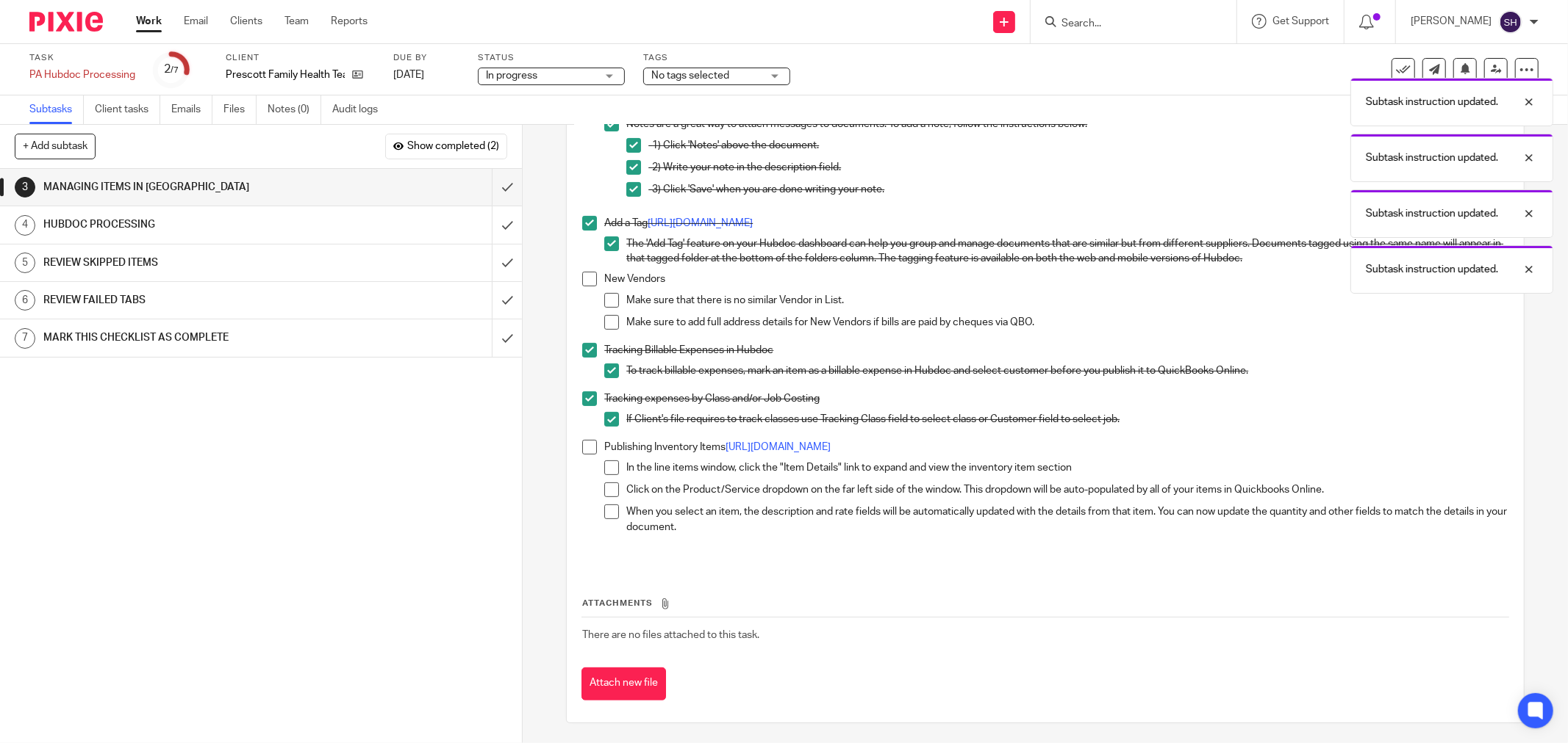
click at [585, 443] on span at bounding box center [589, 448] width 14 height 14
click at [604, 465] on span at bounding box center [611, 467] width 14 height 14
click at [608, 488] on span at bounding box center [611, 490] width 14 height 14
click at [605, 514] on span at bounding box center [611, 512] width 14 height 14
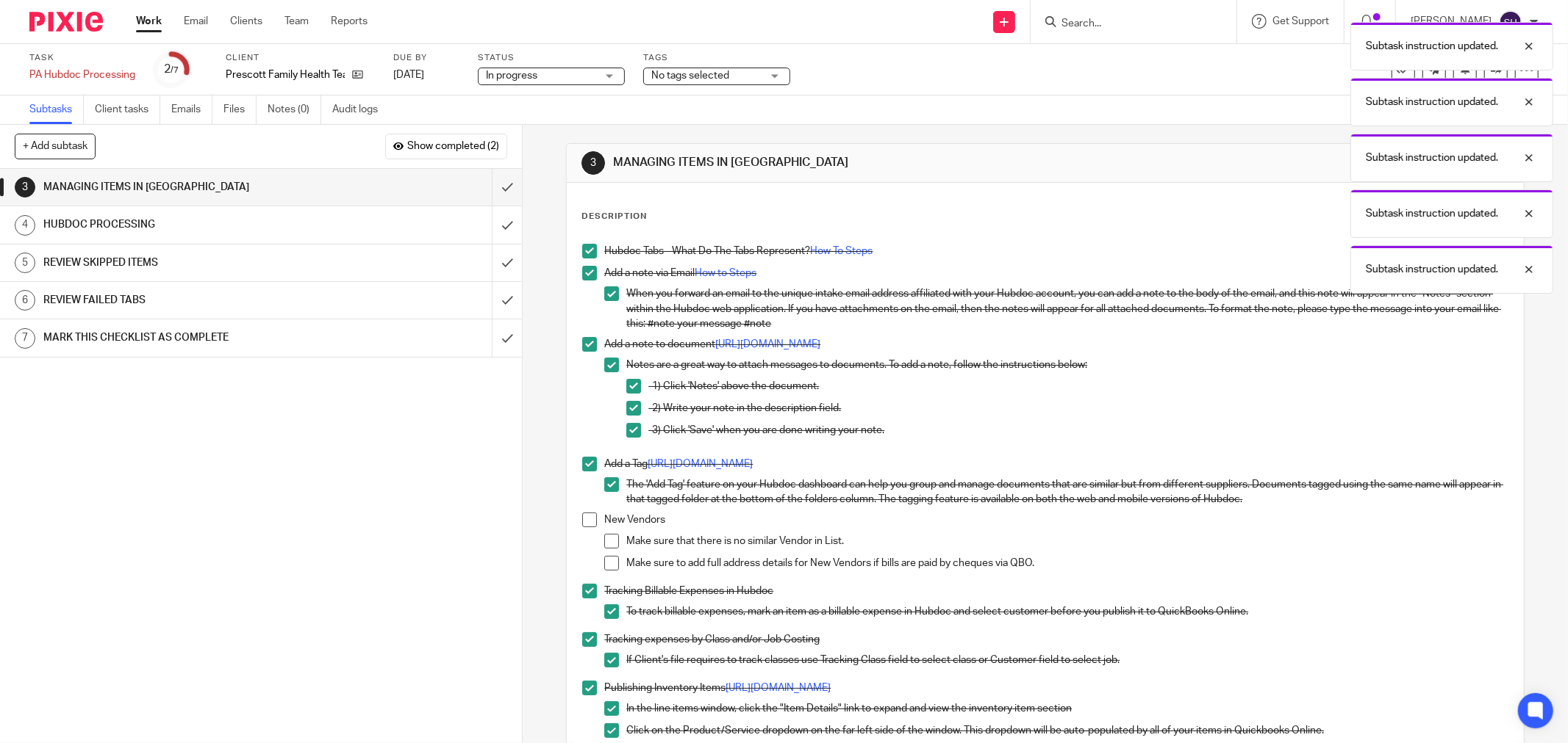
scroll to position [0, 0]
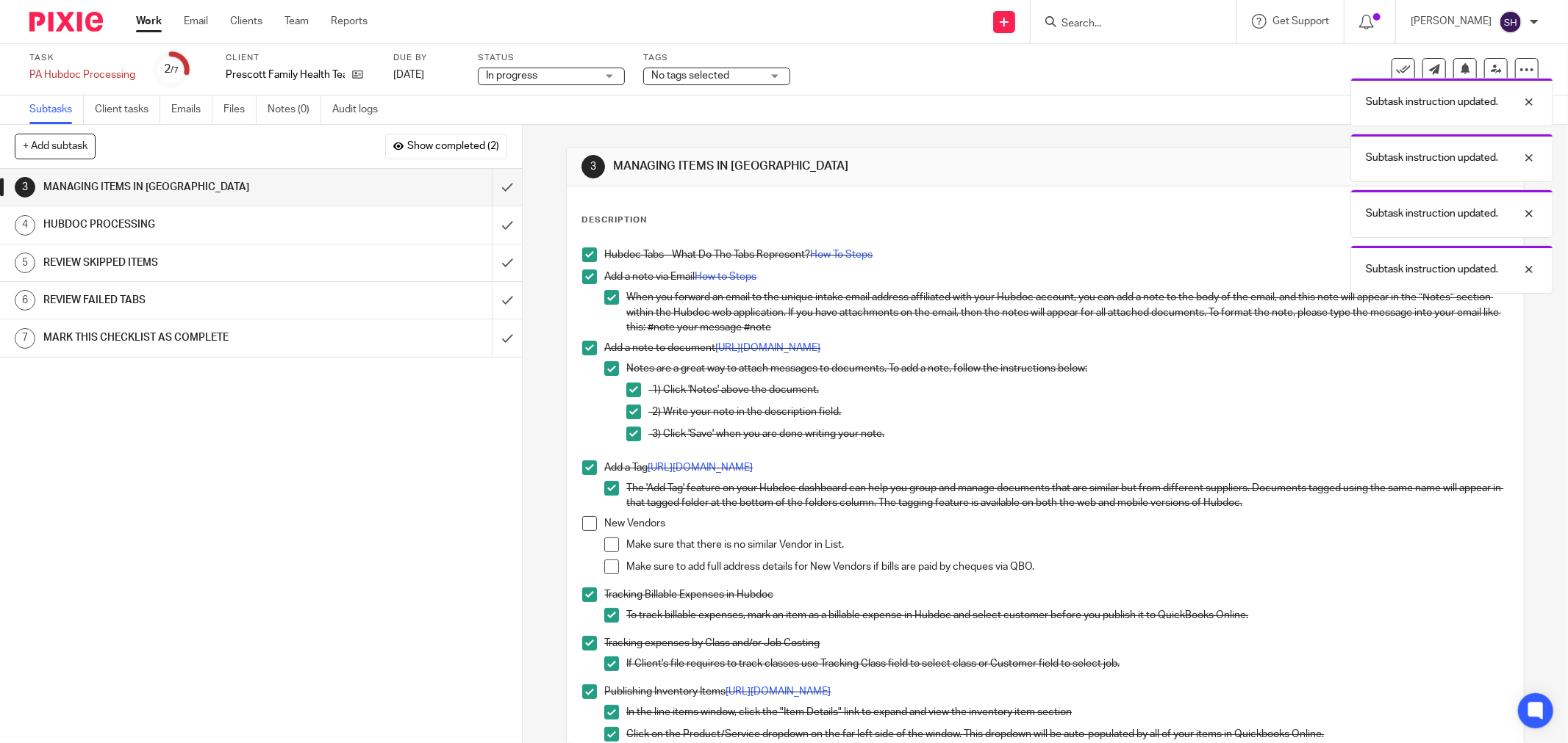
click at [584, 524] on span at bounding box center [589, 523] width 14 height 14
drag, startPoint x: 614, startPoint y: 544, endPoint x: 607, endPoint y: 551, distance: 9.9
click at [613, 544] on span at bounding box center [611, 545] width 14 height 14
click at [604, 562] on span at bounding box center [611, 566] width 14 height 14
click at [491, 177] on input "submit" at bounding box center [260, 187] width 522 height 37
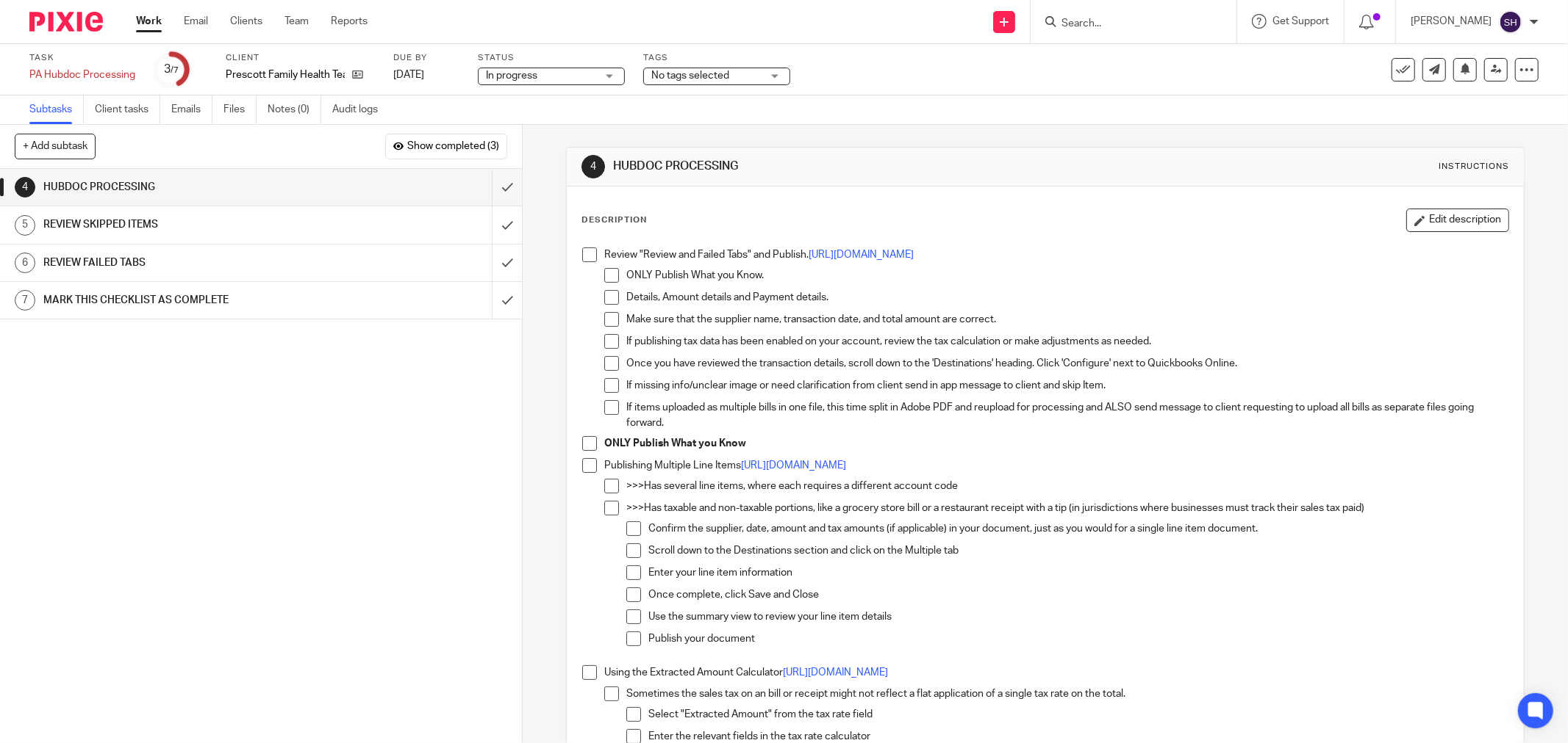
click at [582, 260] on span at bounding box center [589, 255] width 14 height 14
click at [604, 274] on span at bounding box center [611, 276] width 14 height 14
click at [607, 296] on span at bounding box center [611, 297] width 14 height 14
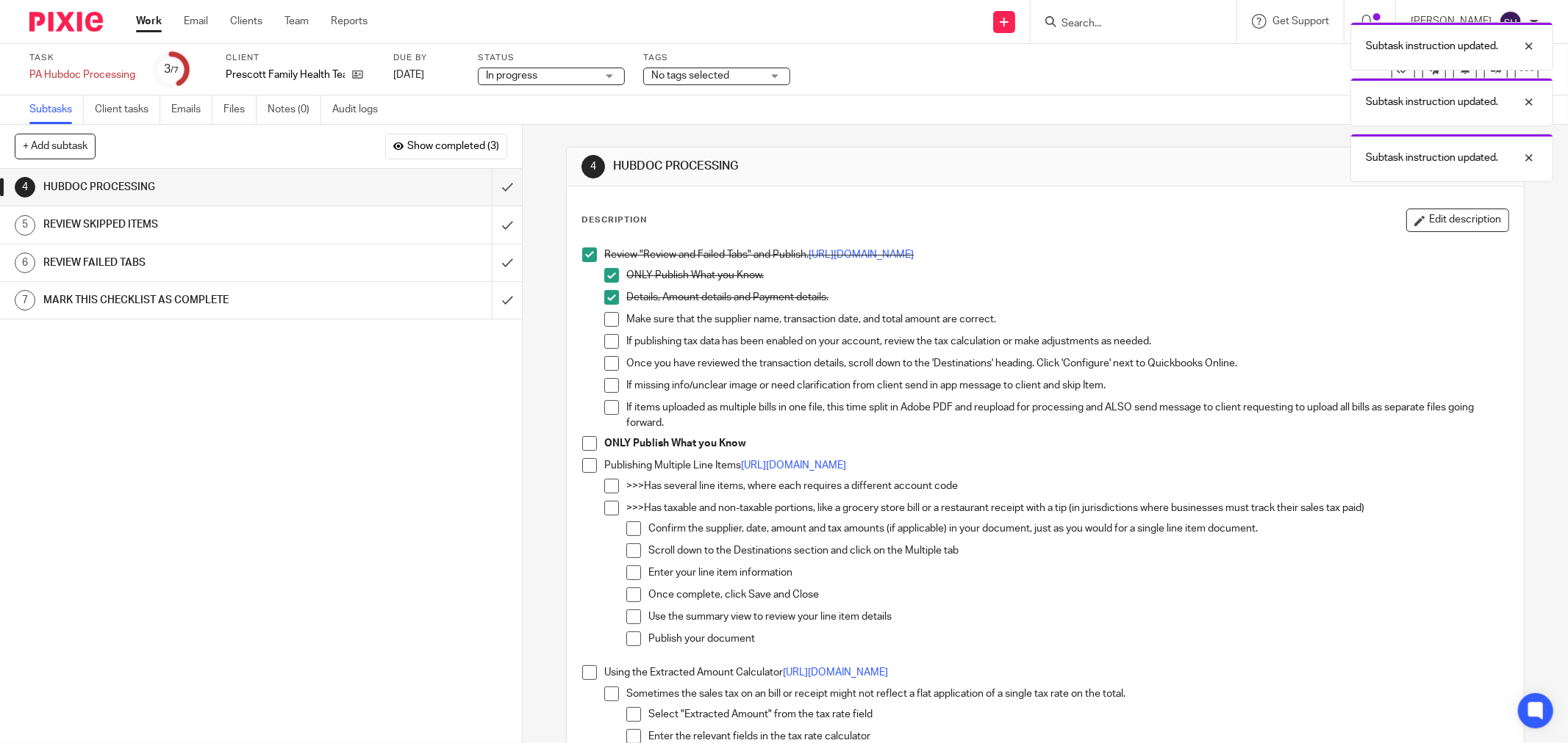
click at [606, 317] on span at bounding box center [611, 320] width 14 height 14
click at [607, 340] on span at bounding box center [611, 341] width 14 height 14
click at [612, 365] on span at bounding box center [611, 364] width 14 height 14
click at [607, 382] on span at bounding box center [611, 385] width 14 height 14
click at [612, 404] on span at bounding box center [611, 407] width 14 height 14
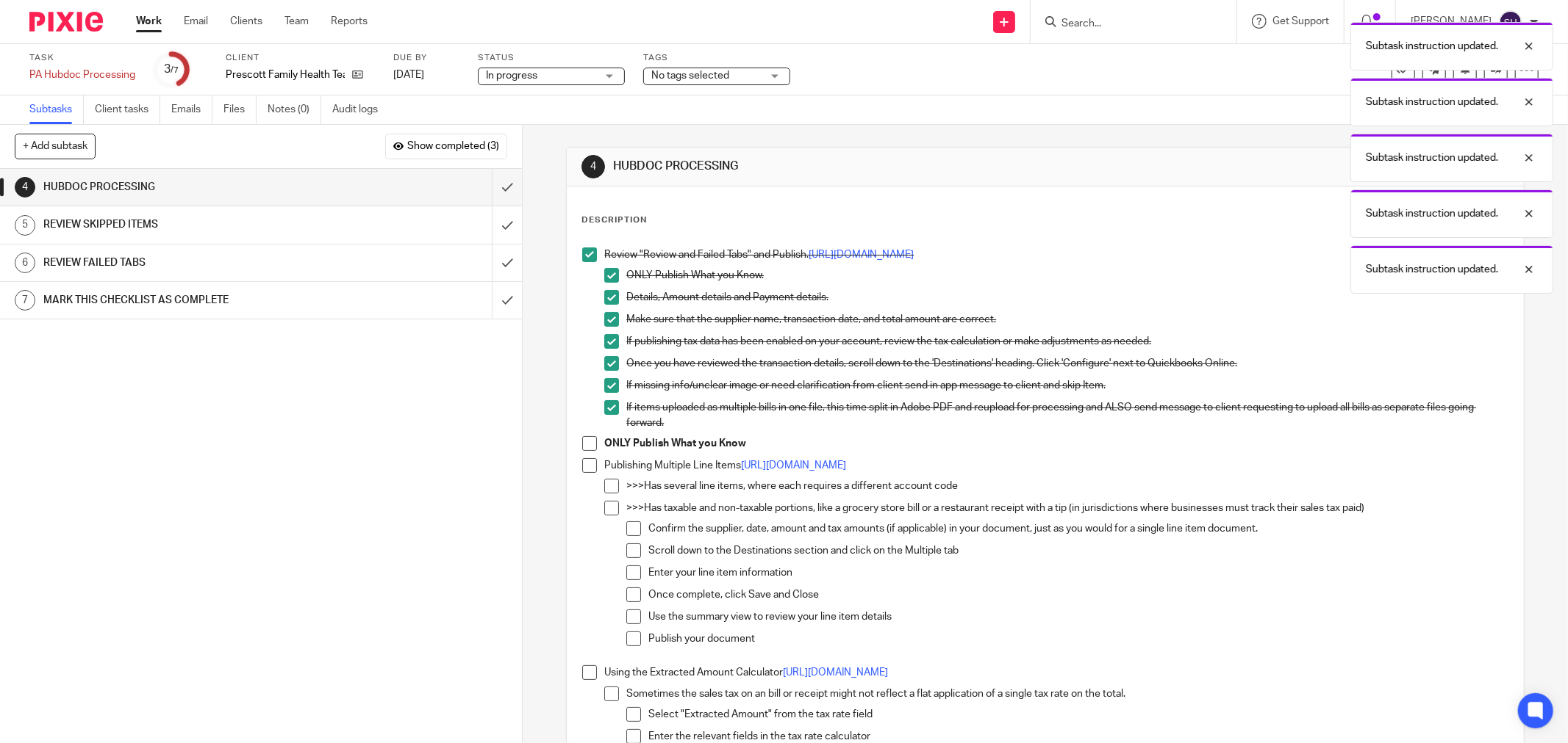
click at [588, 446] on span at bounding box center [589, 443] width 14 height 14
click at [584, 472] on span at bounding box center [589, 466] width 14 height 14
click at [604, 481] on span at bounding box center [611, 486] width 14 height 14
click at [604, 503] on span at bounding box center [611, 508] width 14 height 14
click at [633, 534] on span at bounding box center [634, 529] width 14 height 14
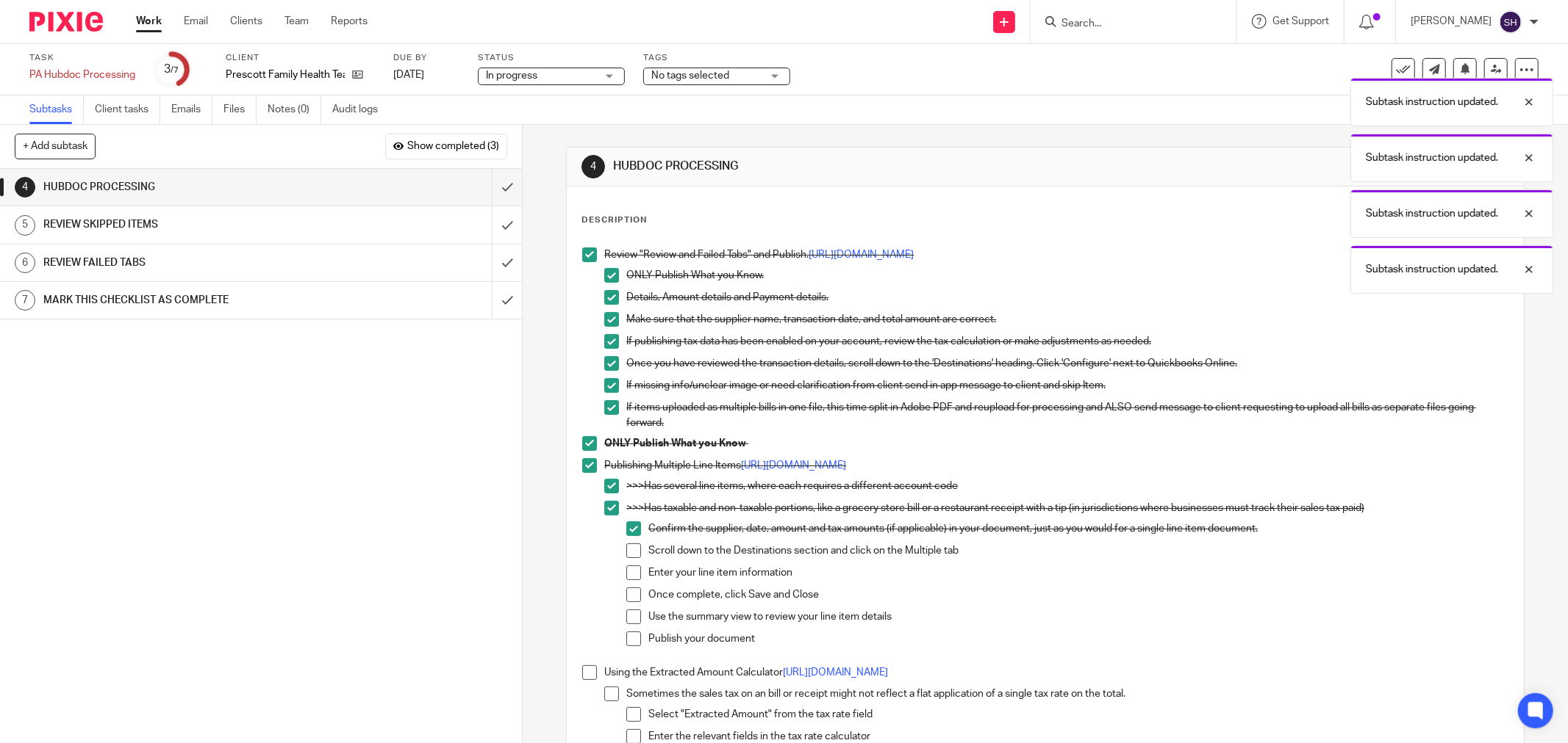
click at [631, 551] on span at bounding box center [634, 551] width 14 height 14
click at [634, 570] on span at bounding box center [634, 573] width 14 height 14
click at [627, 593] on span at bounding box center [634, 594] width 14 height 14
click at [632, 613] on span at bounding box center [634, 617] width 14 height 14
click at [632, 635] on span at bounding box center [634, 639] width 14 height 14
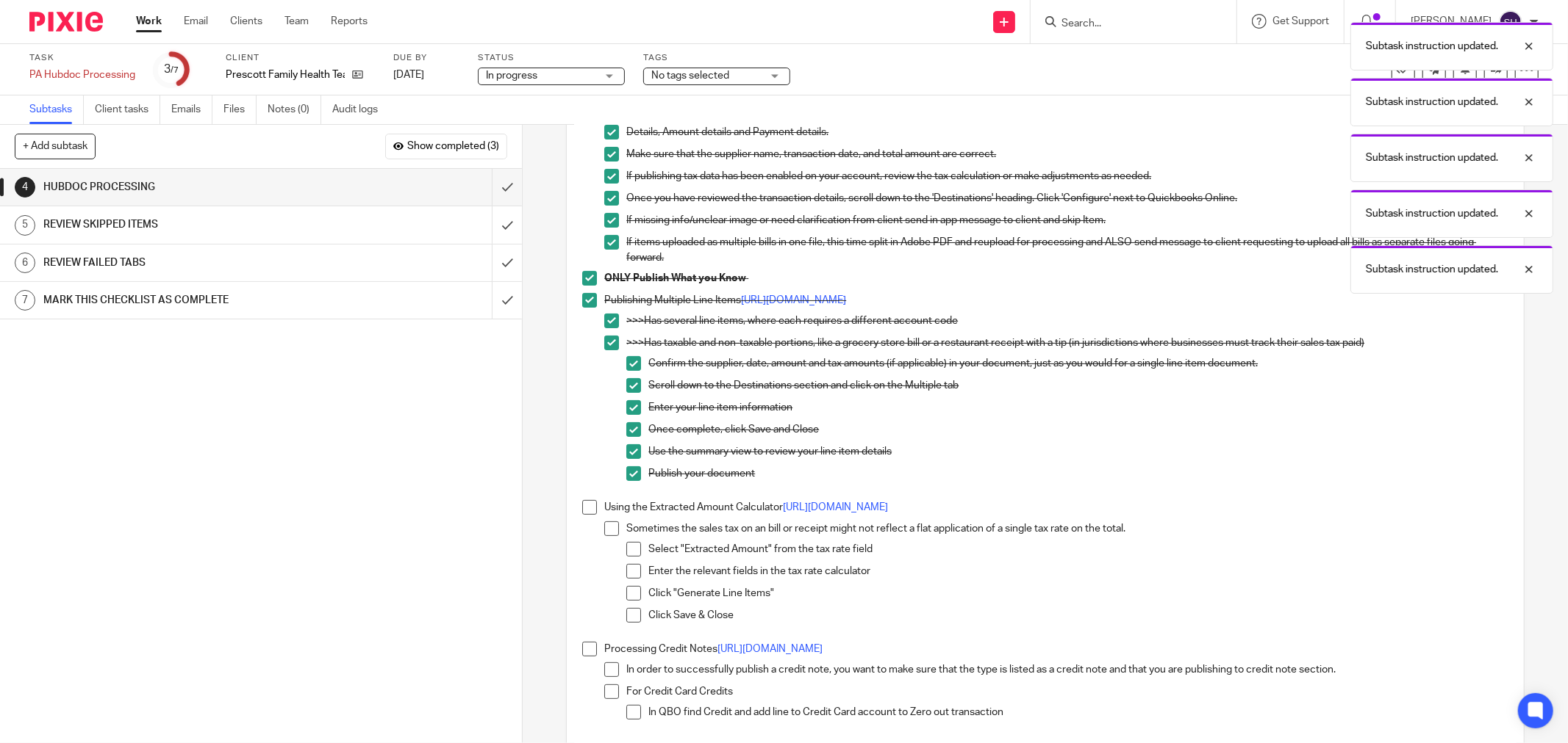
scroll to position [350, 0]
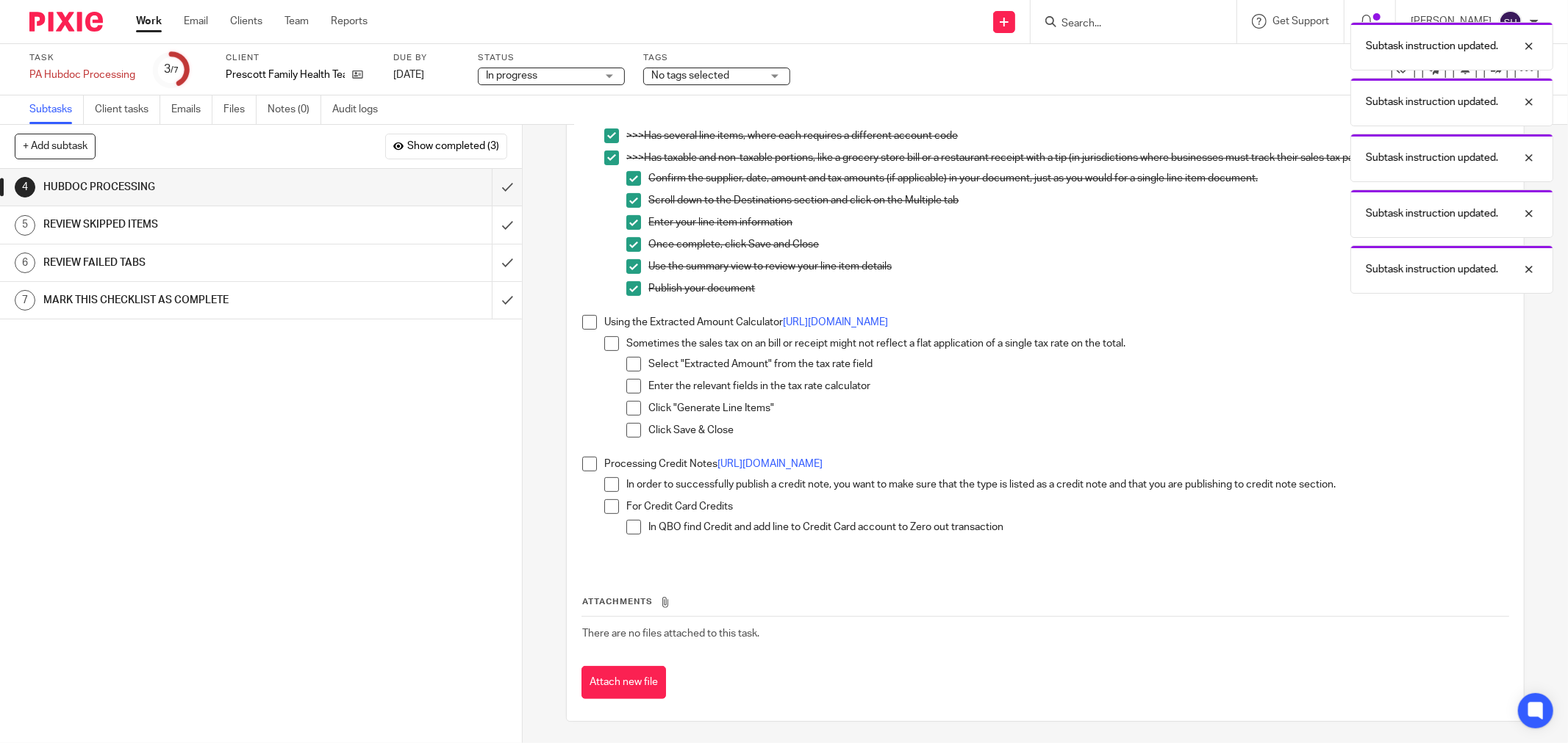
click at [582, 328] on span at bounding box center [589, 322] width 14 height 14
click at [607, 340] on span at bounding box center [611, 344] width 14 height 14
click at [627, 366] on span at bounding box center [634, 364] width 14 height 14
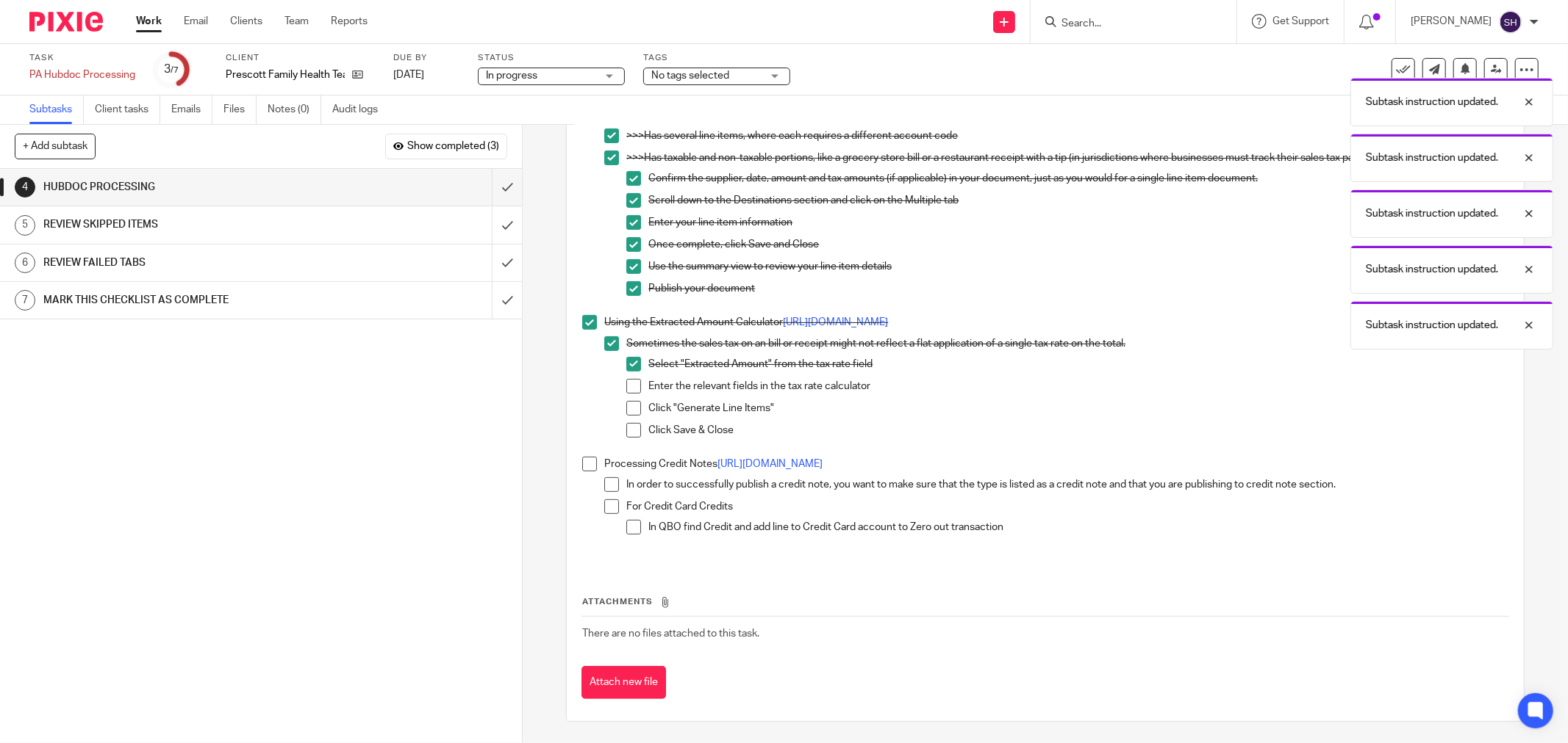
click at [629, 385] on span at bounding box center [634, 386] width 14 height 14
drag, startPoint x: 627, startPoint y: 408, endPoint x: 630, endPoint y: 433, distance: 25.2
click at [627, 410] on span at bounding box center [634, 408] width 14 height 14
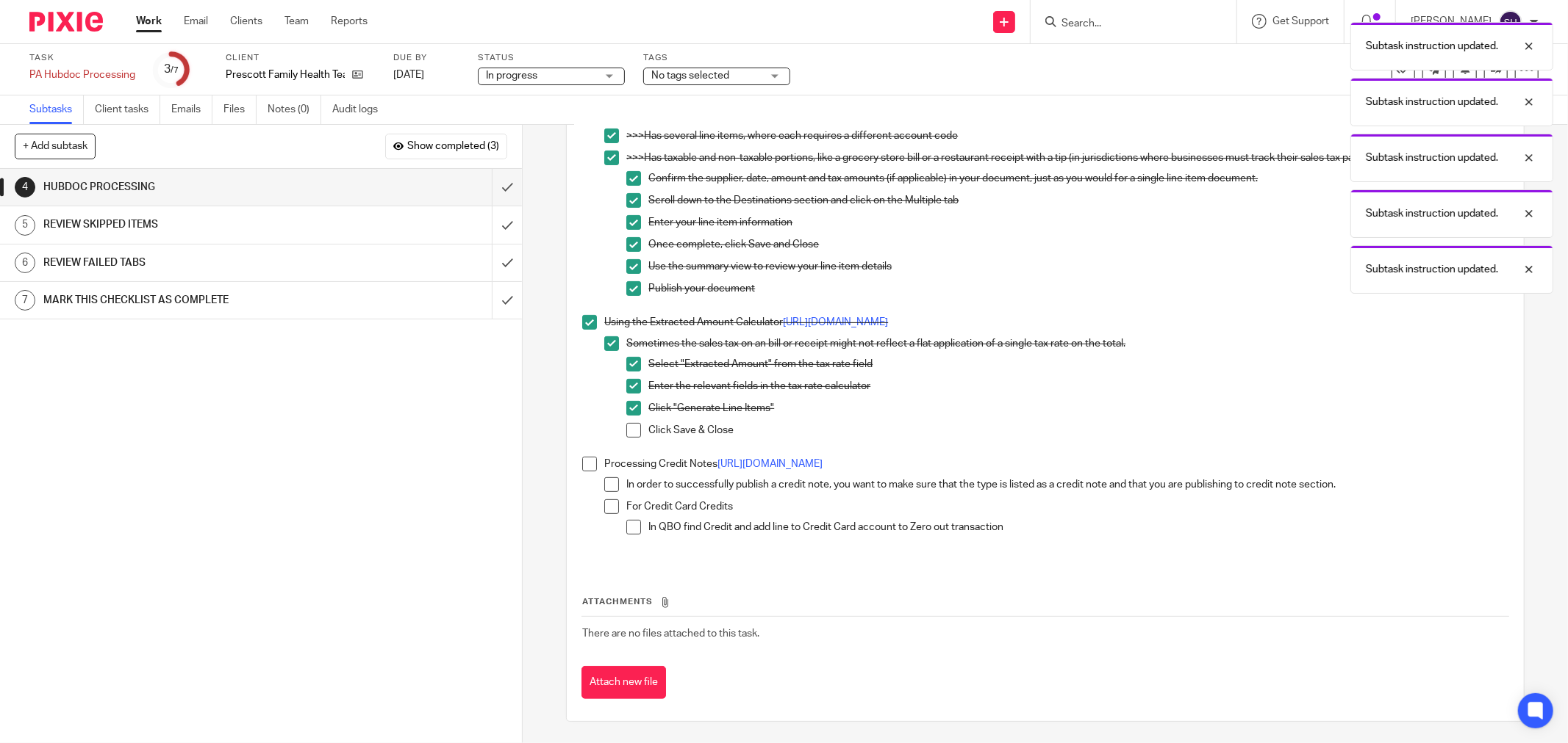
click at [630, 433] on span at bounding box center [634, 430] width 14 height 14
click at [593, 467] on li "Processing Credit Notes [URL][DOMAIN_NAME] In order to successfully publish a c…" at bounding box center [1045, 505] width 926 height 97
click at [583, 465] on span at bounding box center [589, 464] width 14 height 14
click at [605, 484] on span at bounding box center [611, 485] width 14 height 14
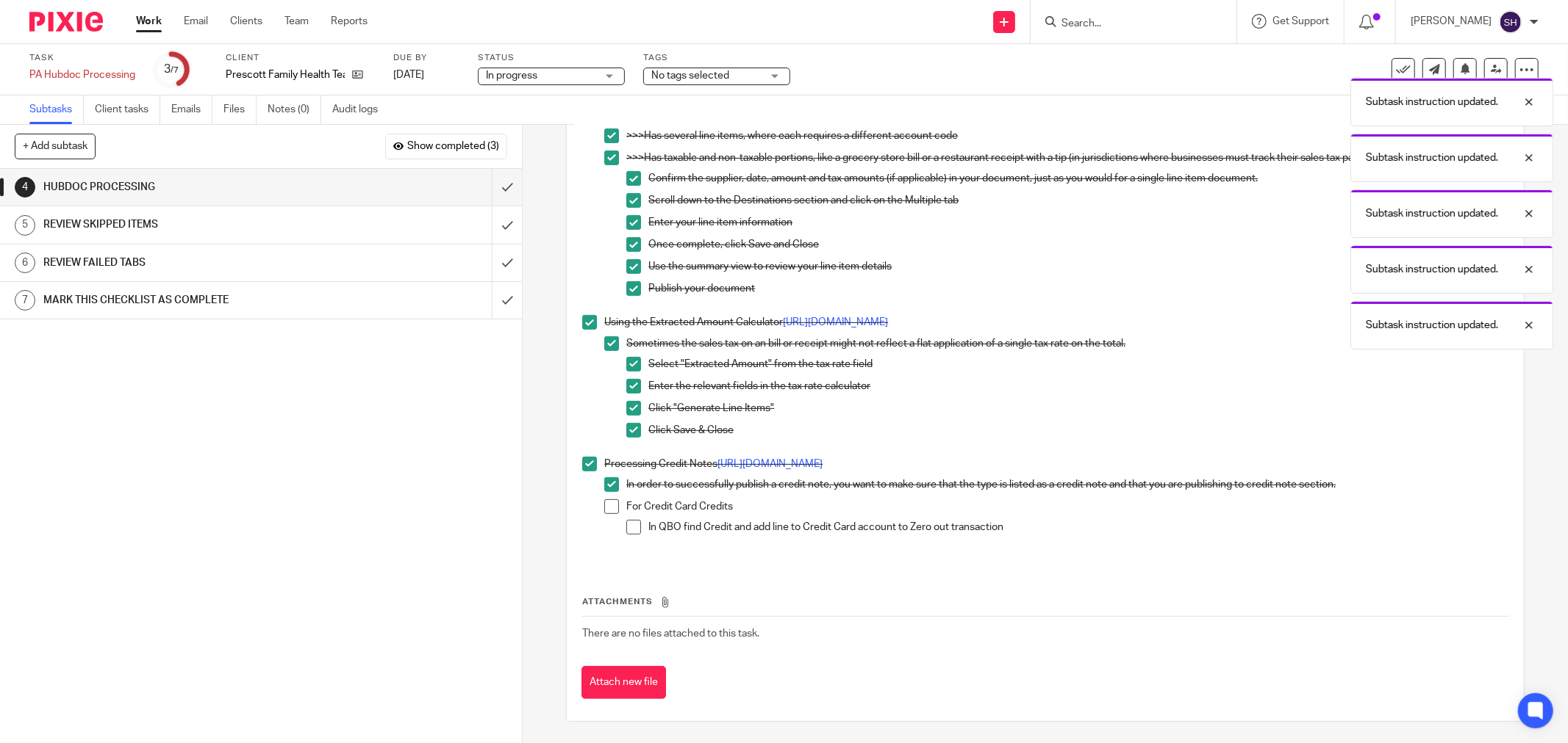
drag, startPoint x: 606, startPoint y: 500, endPoint x: 626, endPoint y: 526, distance: 32.8
click at [606, 502] on span at bounding box center [611, 507] width 14 height 14
click at [630, 530] on span at bounding box center [634, 527] width 14 height 14
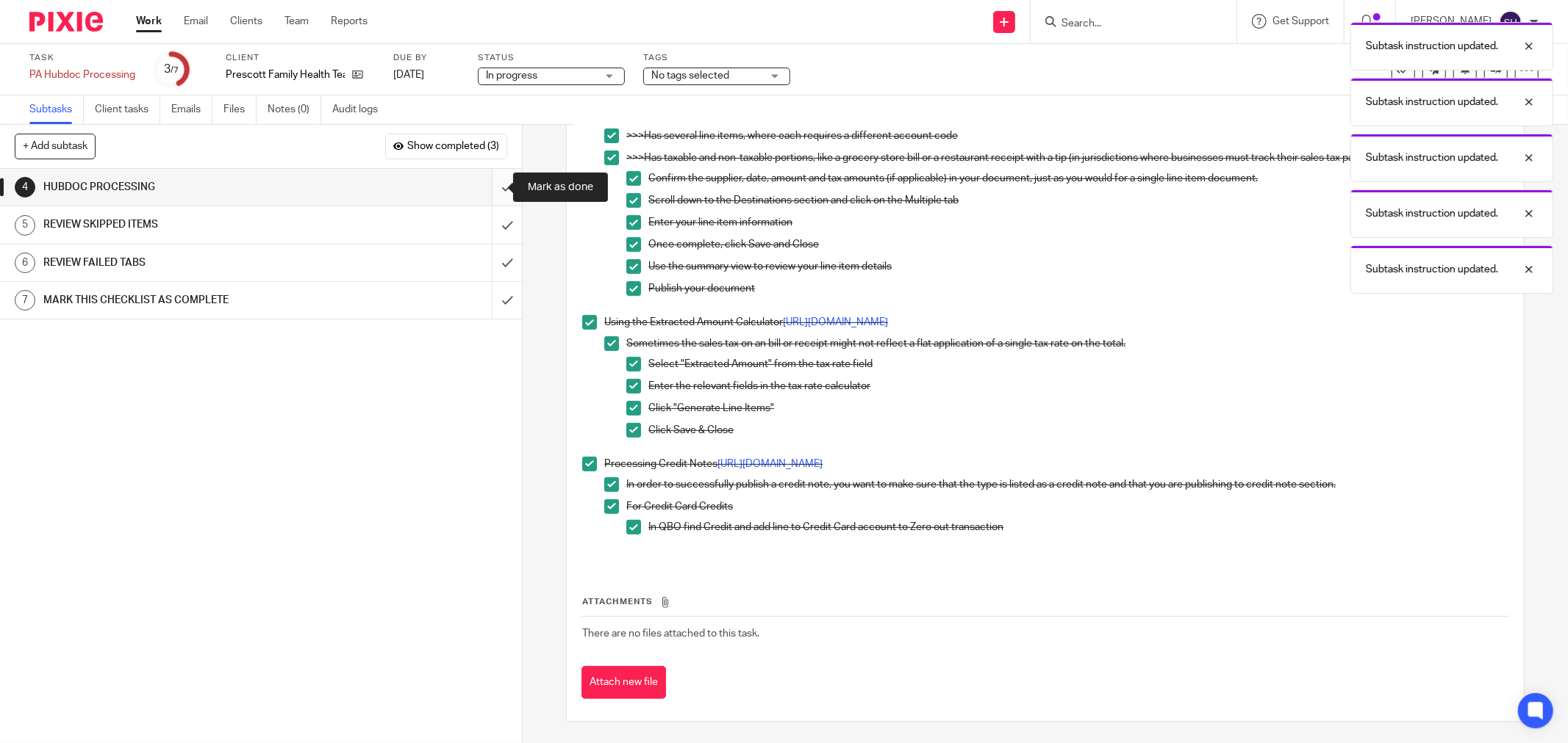
click at [488, 187] on input "submit" at bounding box center [260, 187] width 522 height 37
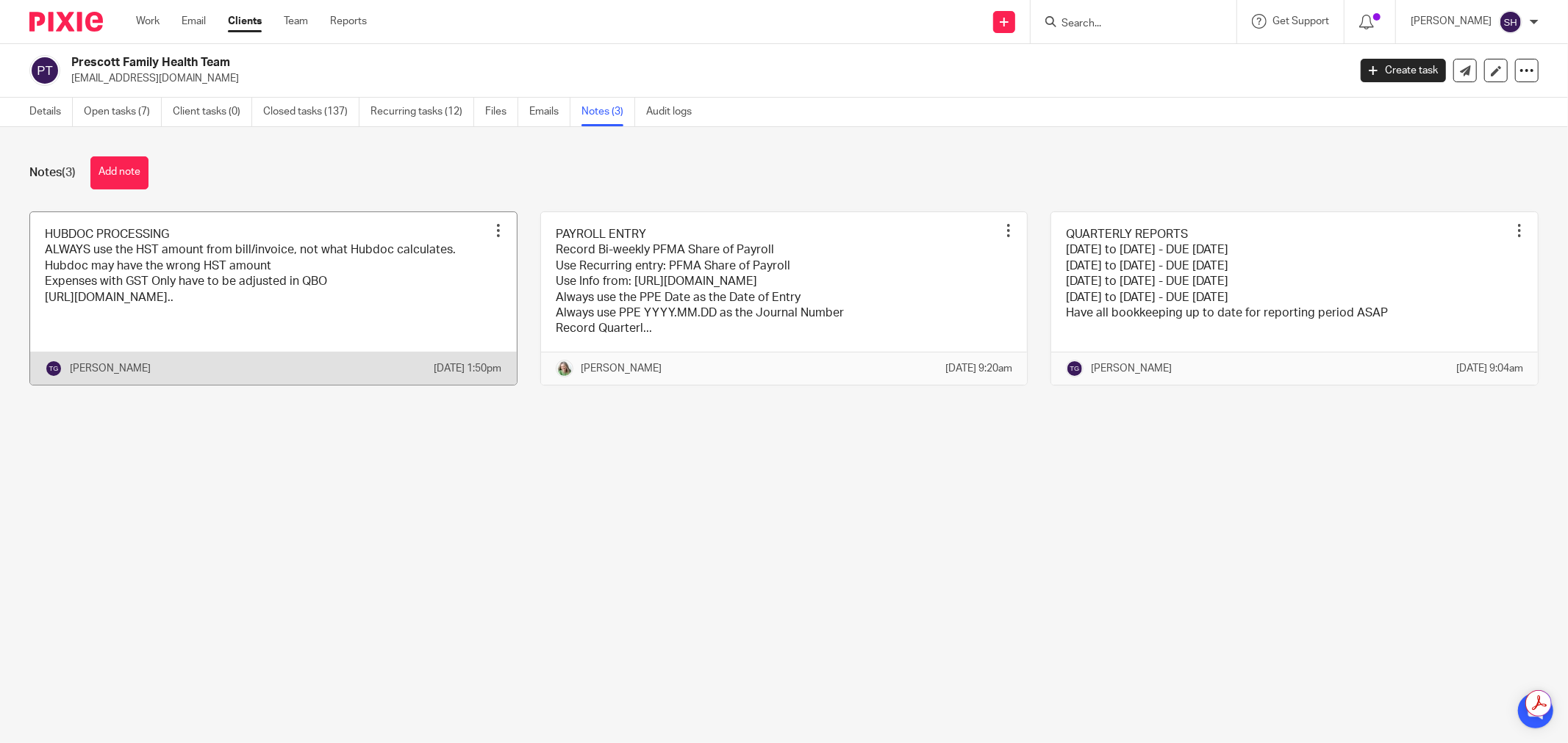
click at [407, 339] on link at bounding box center [273, 299] width 487 height 173
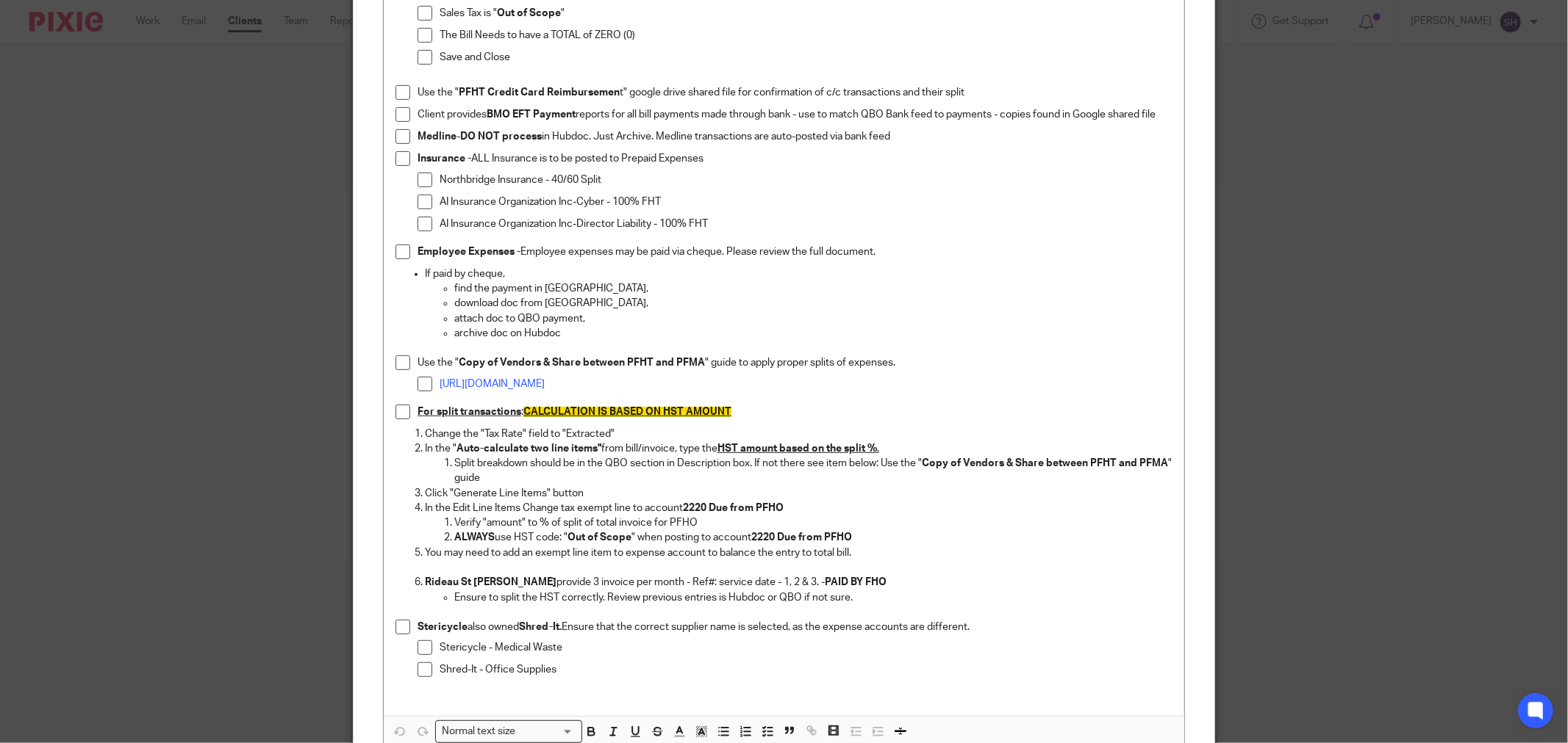
scroll to position [408, 0]
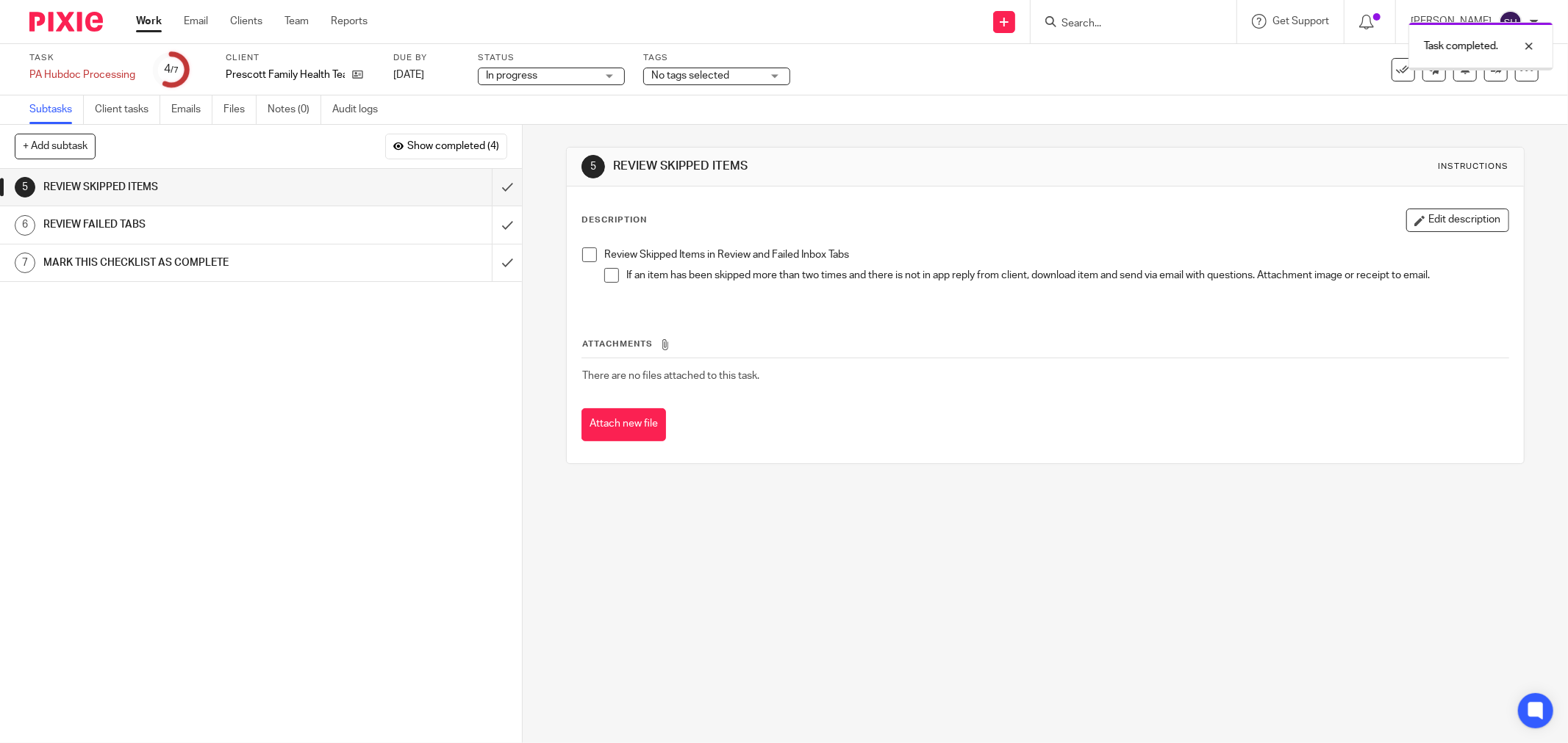
click at [592, 255] on span at bounding box center [589, 255] width 14 height 14
click at [608, 281] on span at bounding box center [611, 276] width 14 height 14
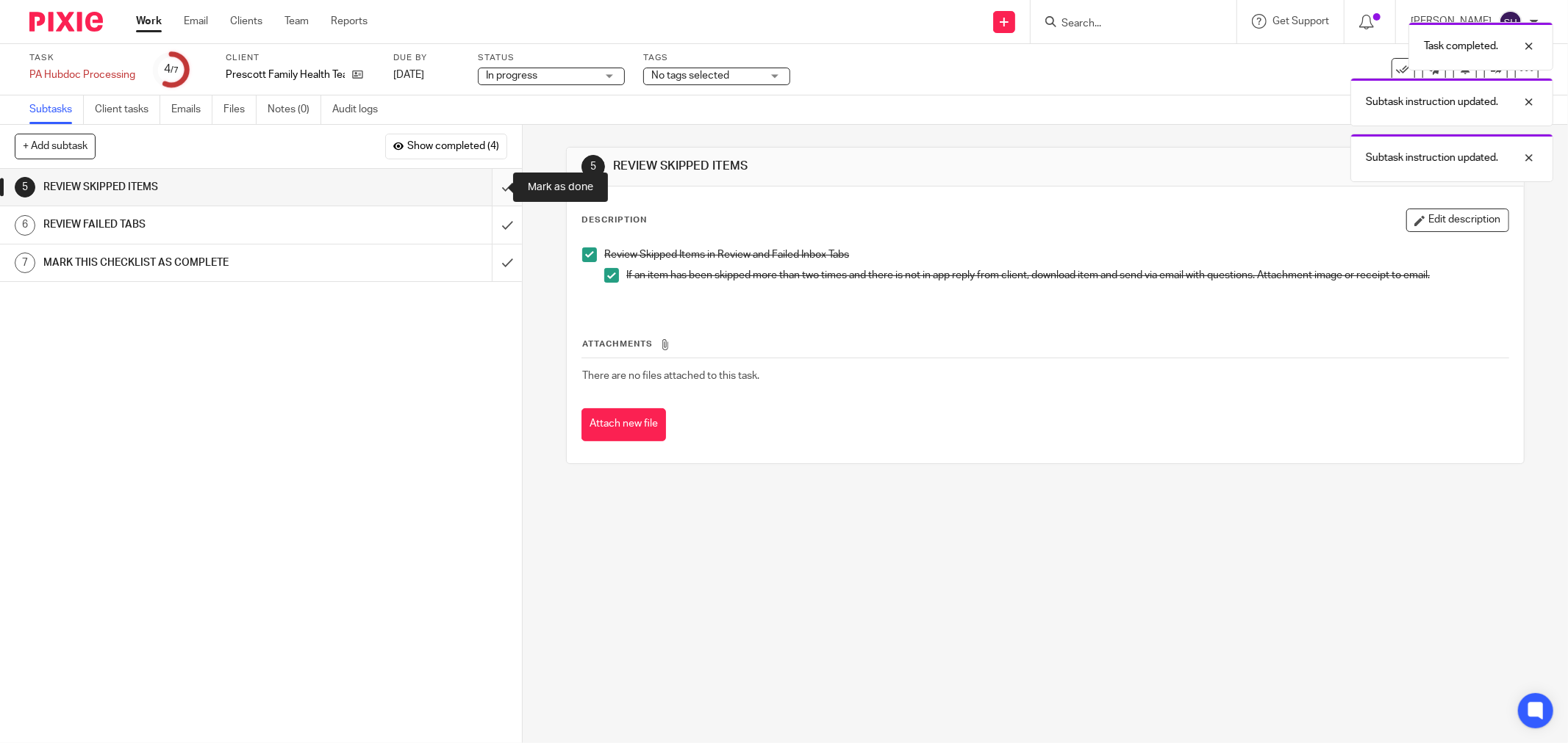
click at [494, 187] on input "submit" at bounding box center [260, 187] width 522 height 37
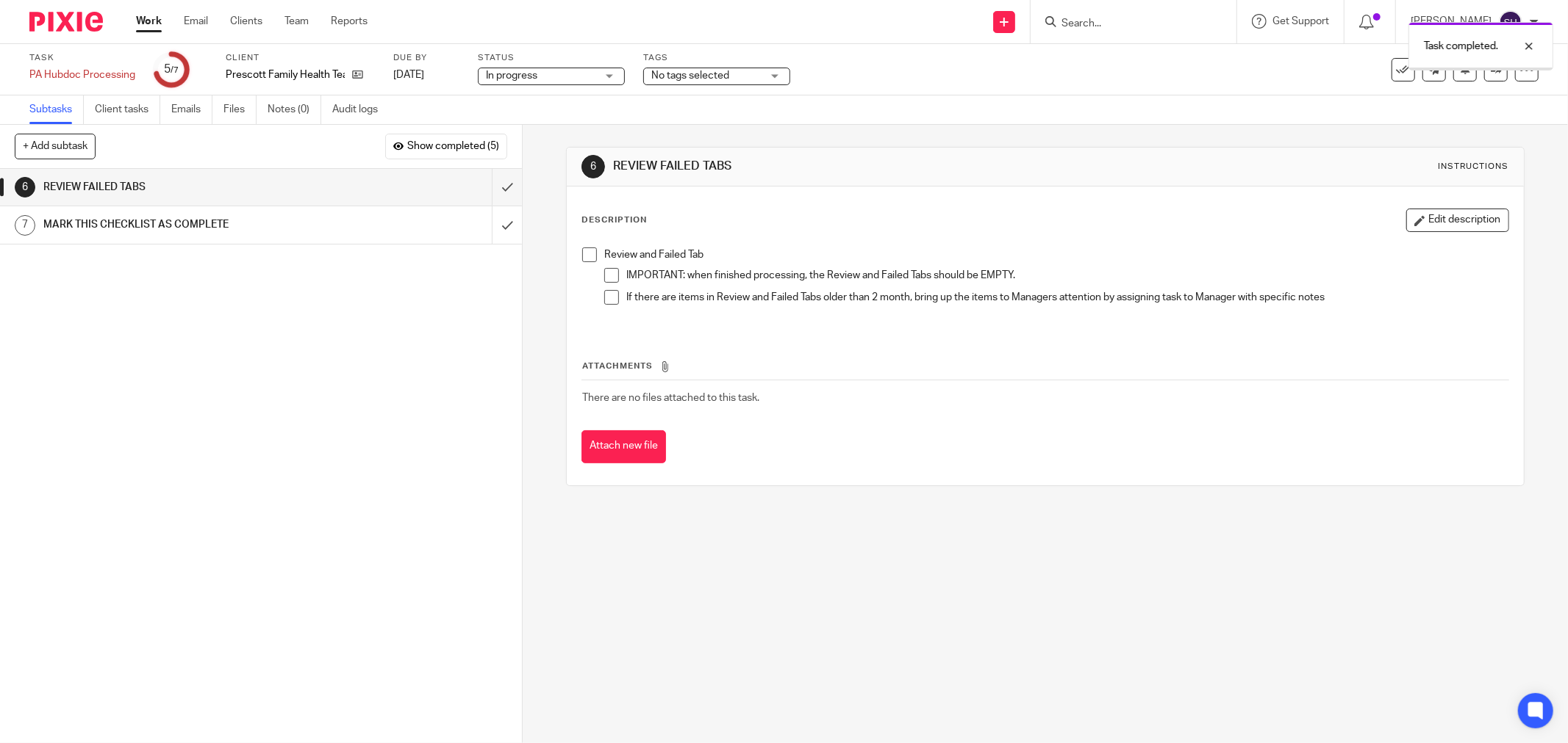
drag, startPoint x: 585, startPoint y: 252, endPoint x: 597, endPoint y: 272, distance: 23.3
click at [585, 253] on span at bounding box center [589, 255] width 14 height 14
click at [604, 276] on span at bounding box center [611, 276] width 14 height 14
click at [605, 295] on span at bounding box center [611, 297] width 14 height 14
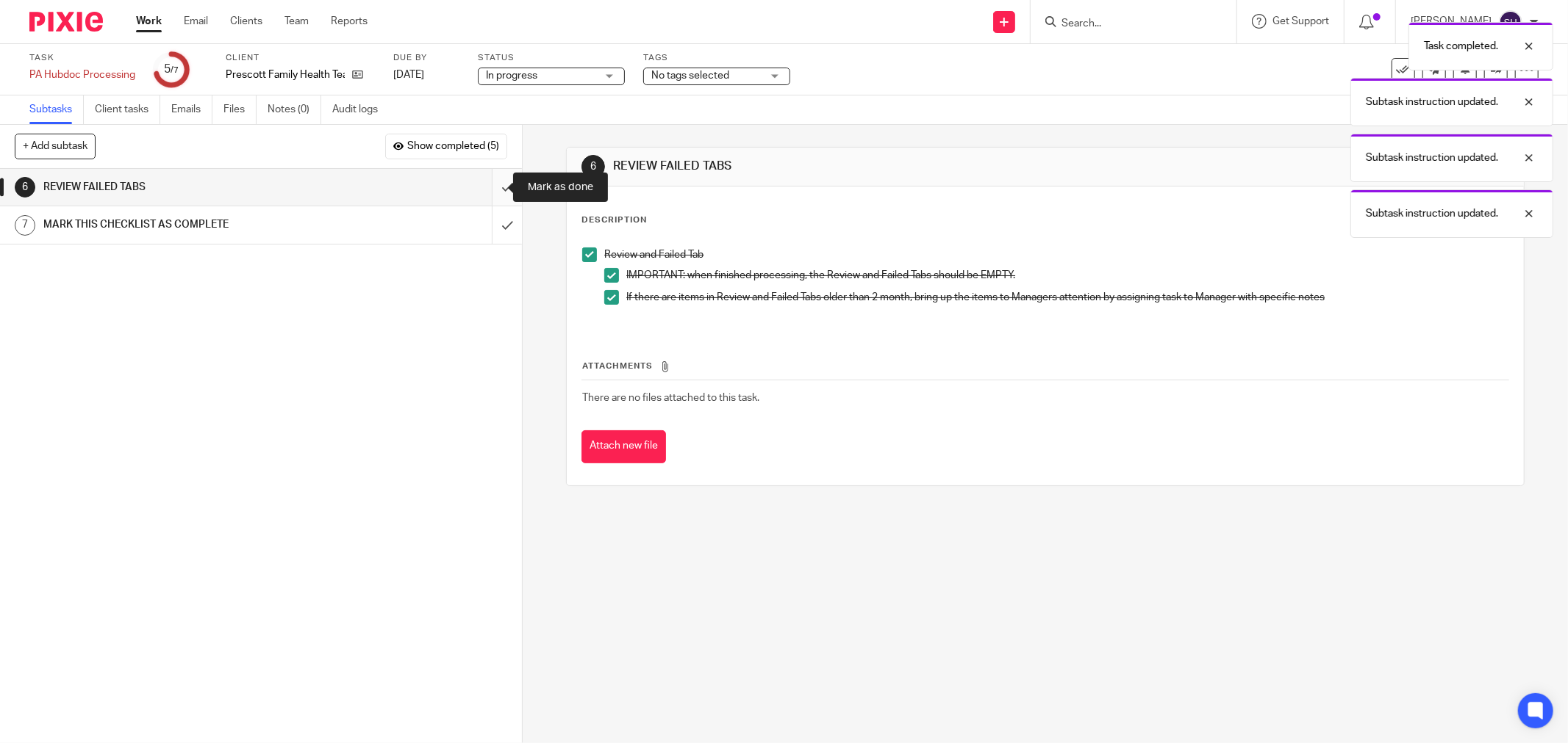
click at [490, 186] on input "submit" at bounding box center [260, 187] width 522 height 37
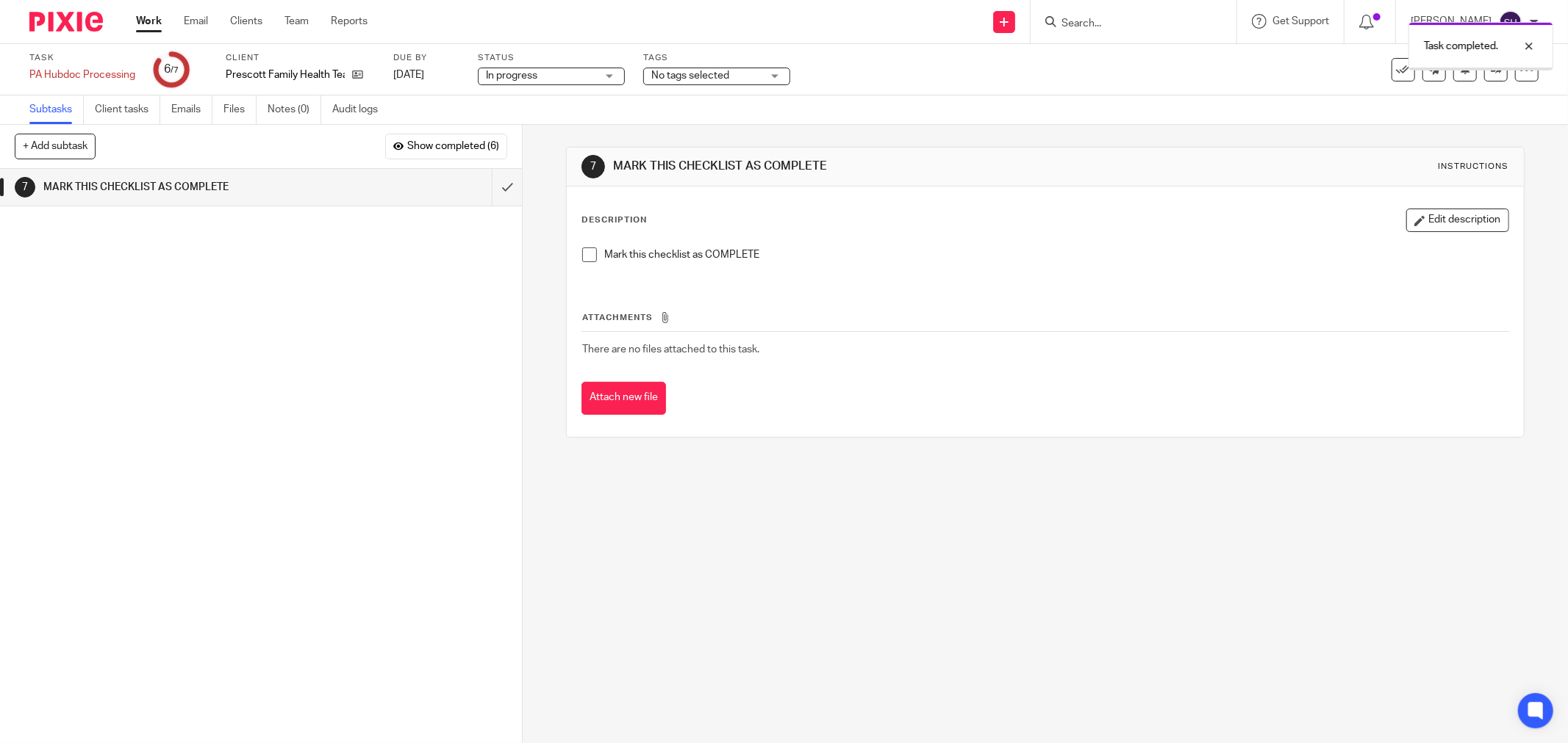
click at [586, 258] on span at bounding box center [589, 255] width 14 height 14
click at [493, 188] on input "submit" at bounding box center [260, 187] width 522 height 37
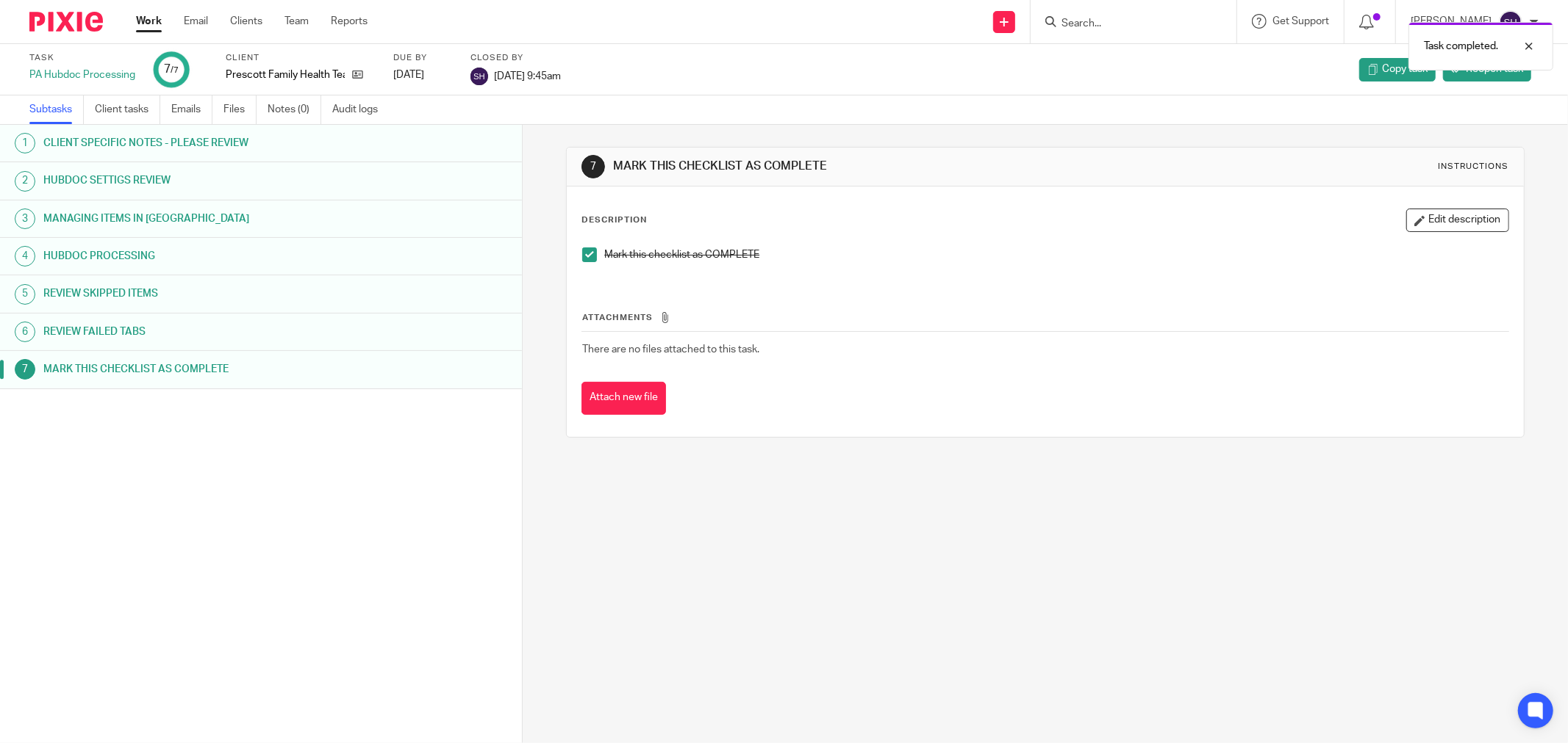
click at [156, 19] on link "Work" at bounding box center [149, 21] width 26 height 14
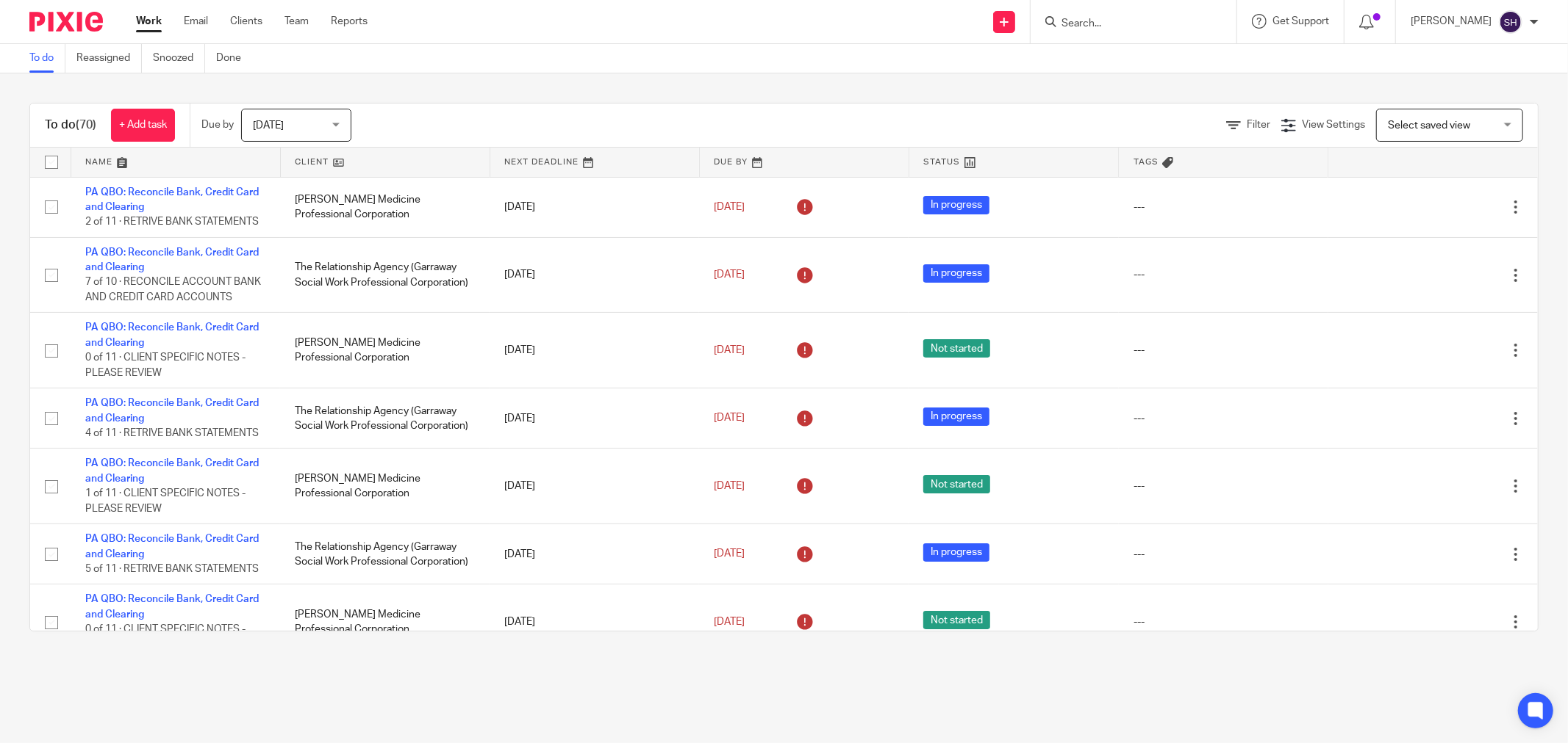
click at [409, 170] on link at bounding box center [386, 162] width 209 height 30
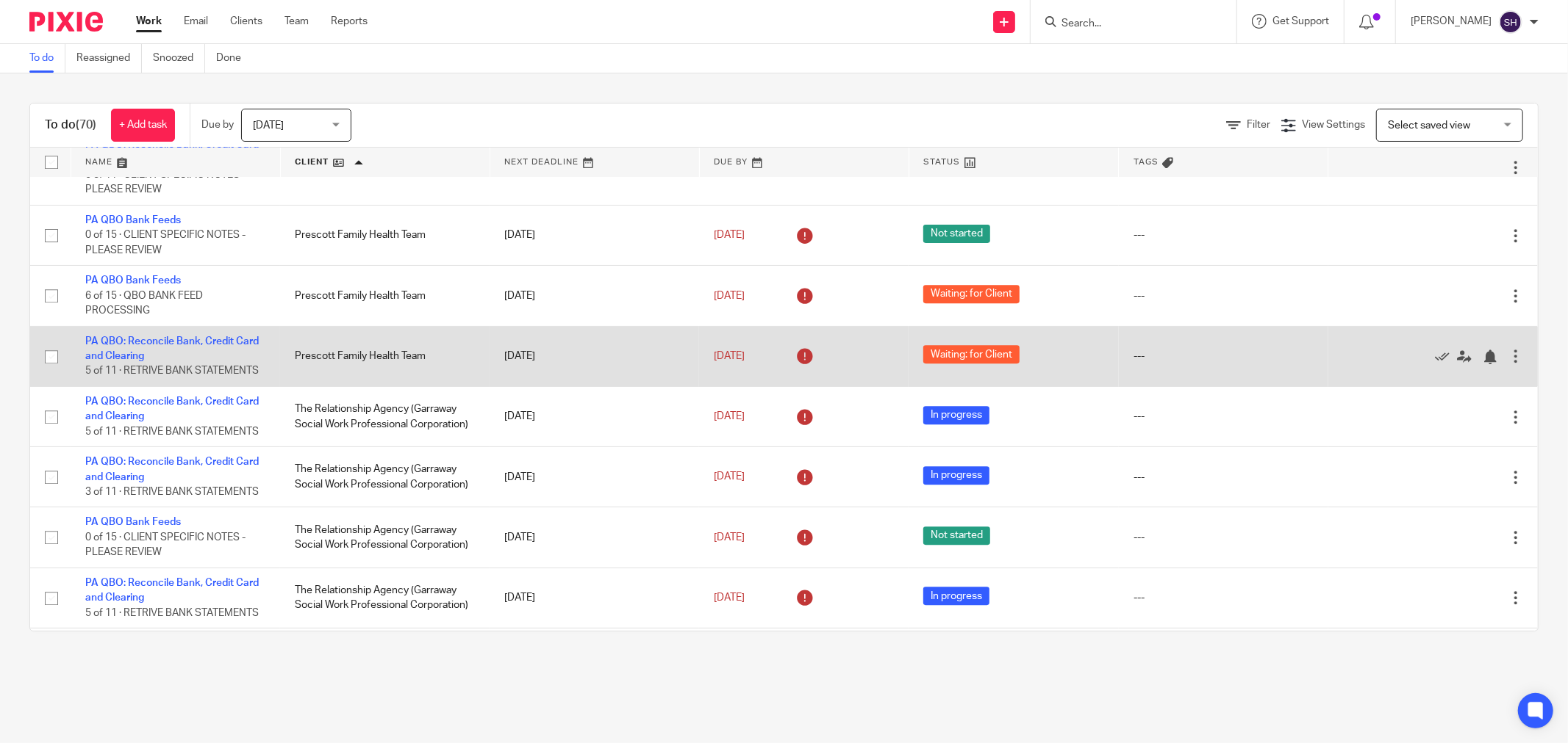
scroll to position [3509, 0]
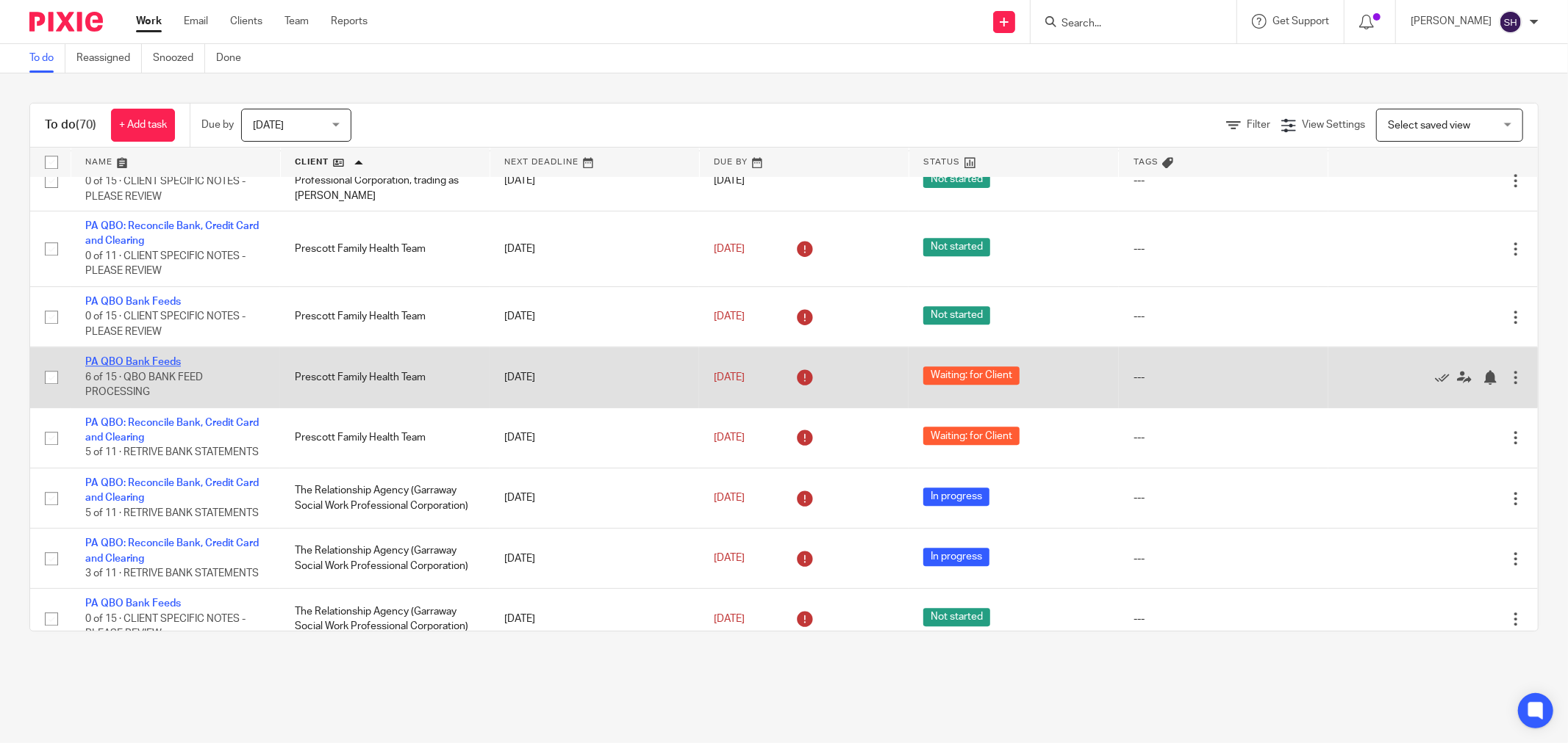
click at [154, 367] on link "PA QBO Bank Feeds" at bounding box center [133, 361] width 96 height 10
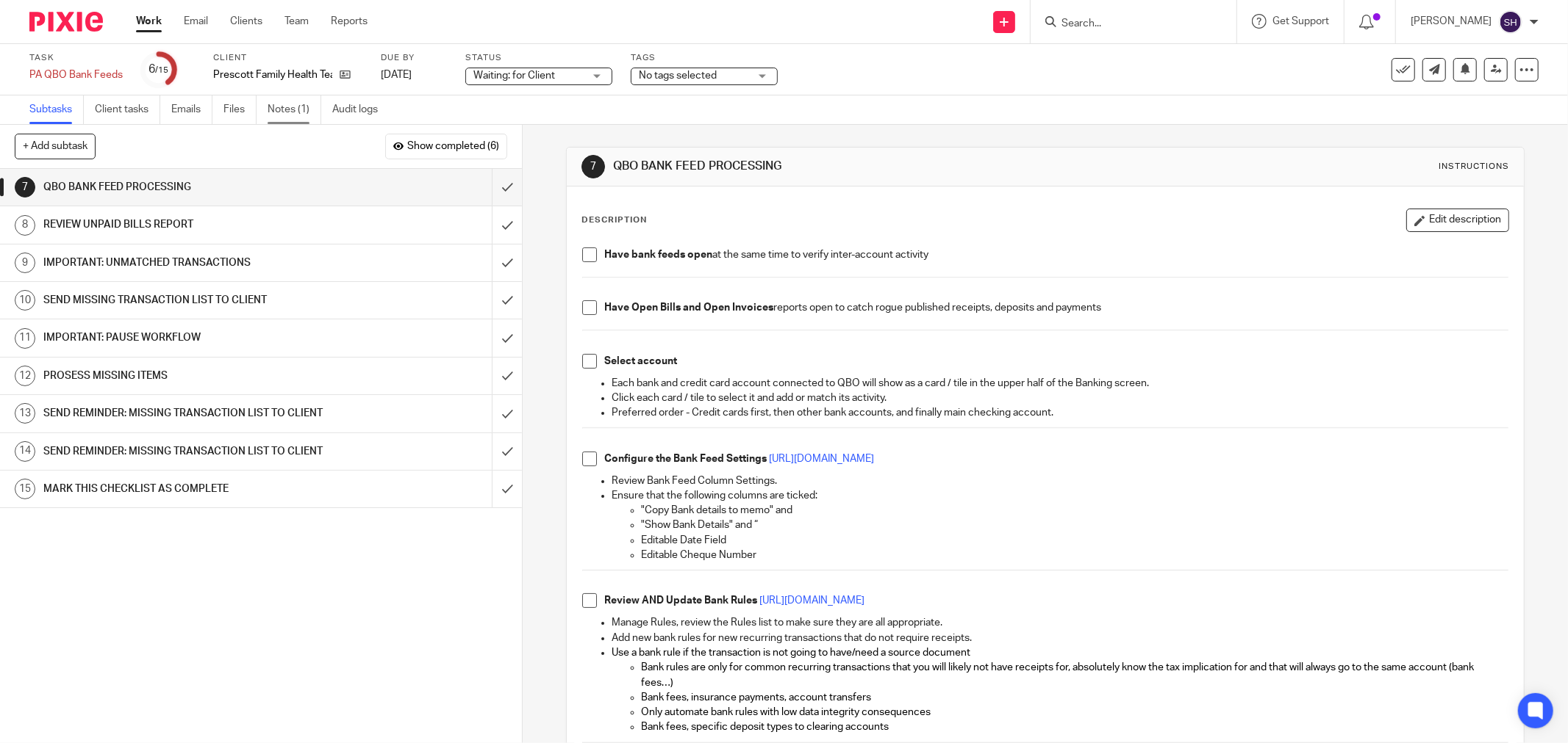
click at [289, 104] on link "Notes (1)" at bounding box center [295, 110] width 54 height 29
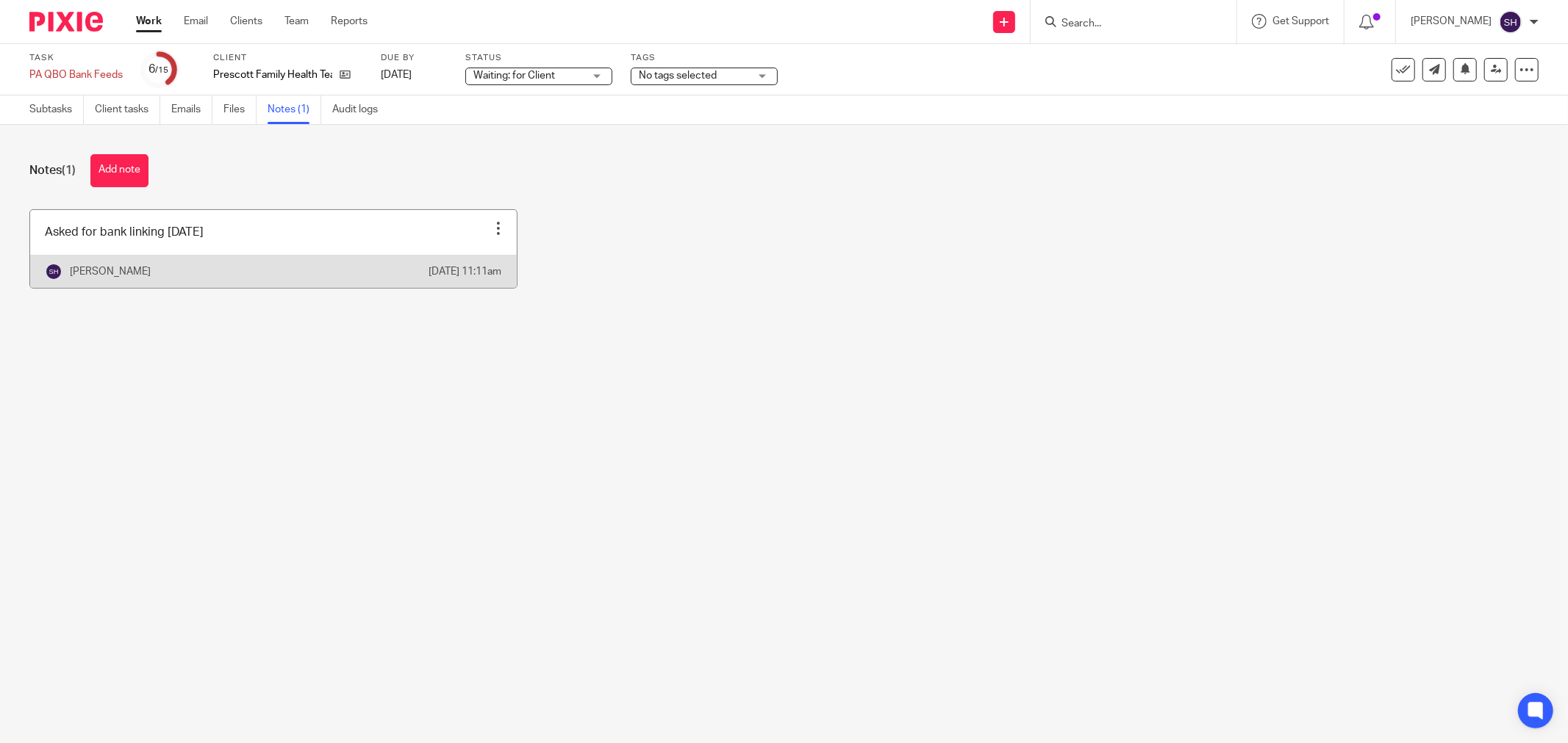
click at [358, 222] on link at bounding box center [273, 249] width 487 height 77
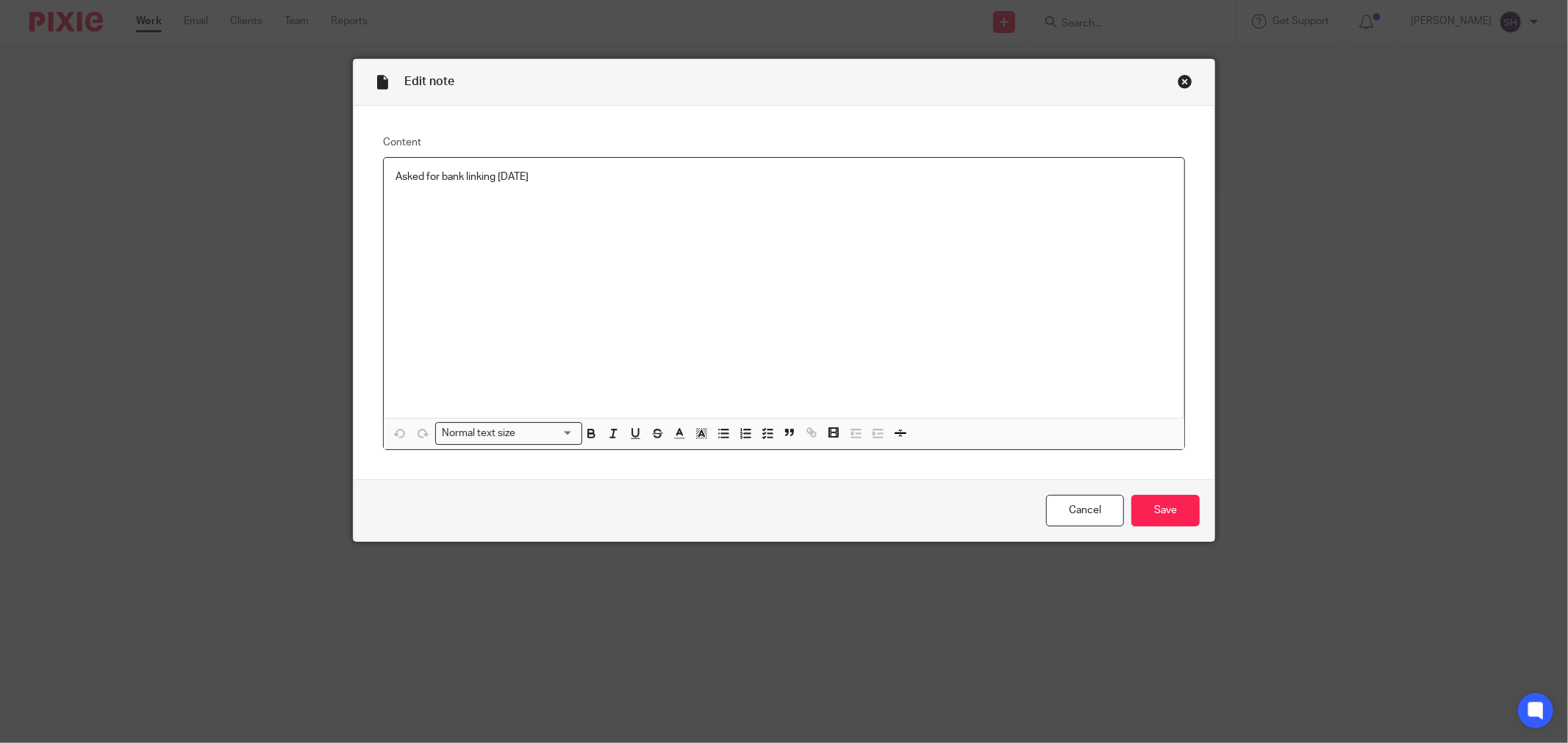
click at [588, 192] on div "Asked for bank linking [DATE]" at bounding box center [784, 287] width 800 height 260
drag, startPoint x: 568, startPoint y: 178, endPoint x: 387, endPoint y: 177, distance: 181.0
click at [387, 177] on div "Asked for bank linking [DATE] Closing Pixie task as new month is open" at bounding box center [784, 287] width 800 height 260
copy p "Asked for bank linking [DATE]"
click at [1162, 517] on input "Save" at bounding box center [1165, 511] width 68 height 32
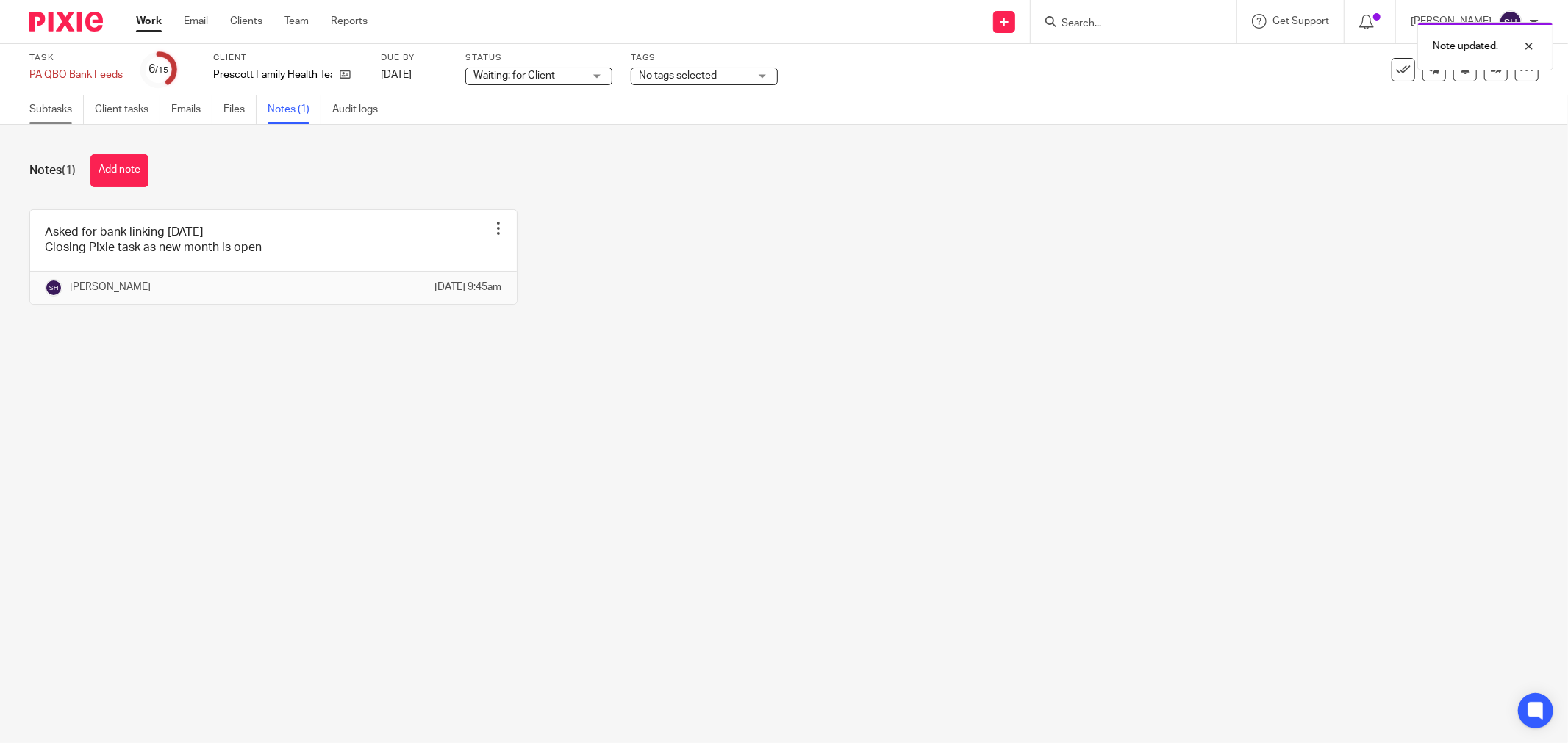
click at [56, 104] on link "Subtasks" at bounding box center [57, 110] width 54 height 29
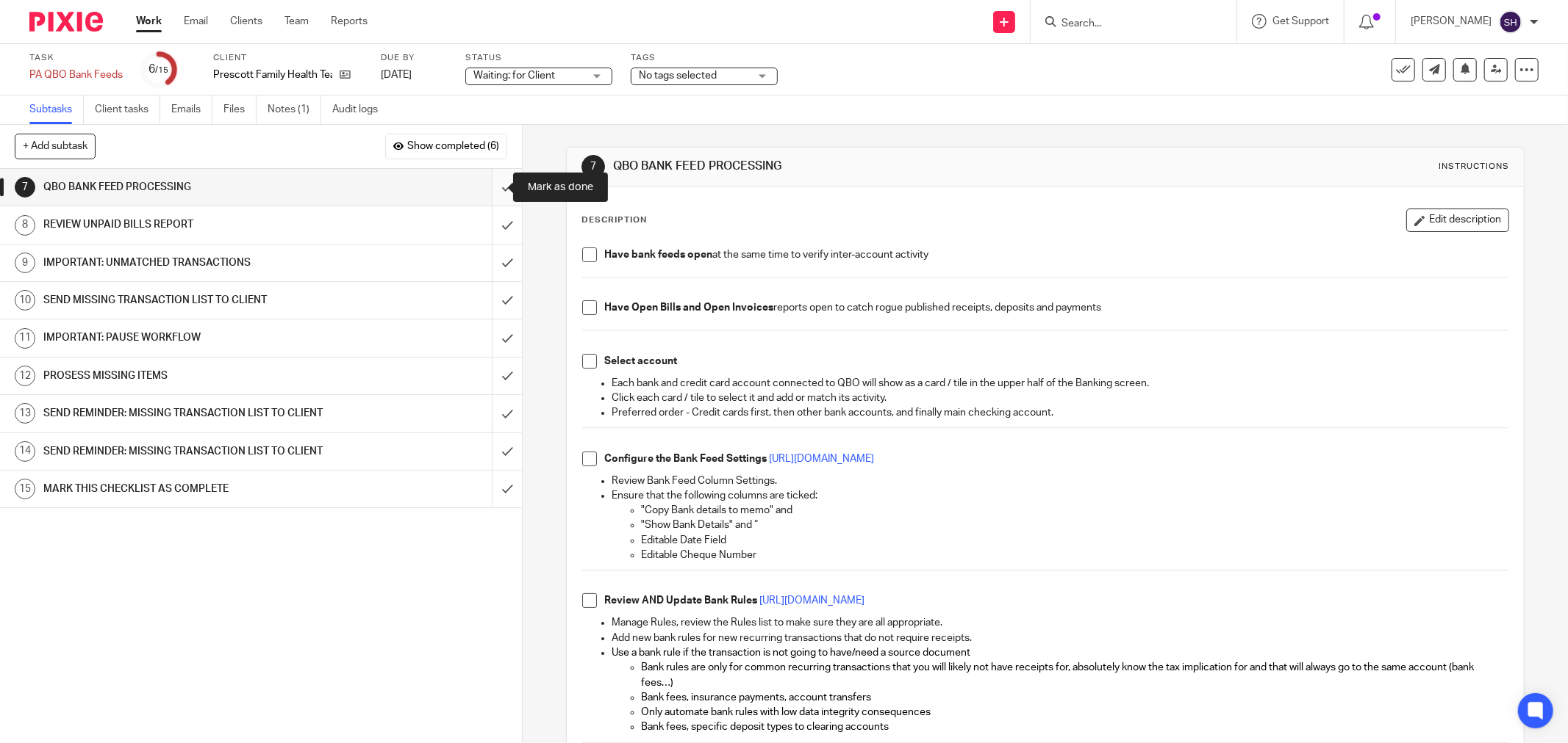
click at [490, 186] on input "submit" at bounding box center [260, 187] width 522 height 37
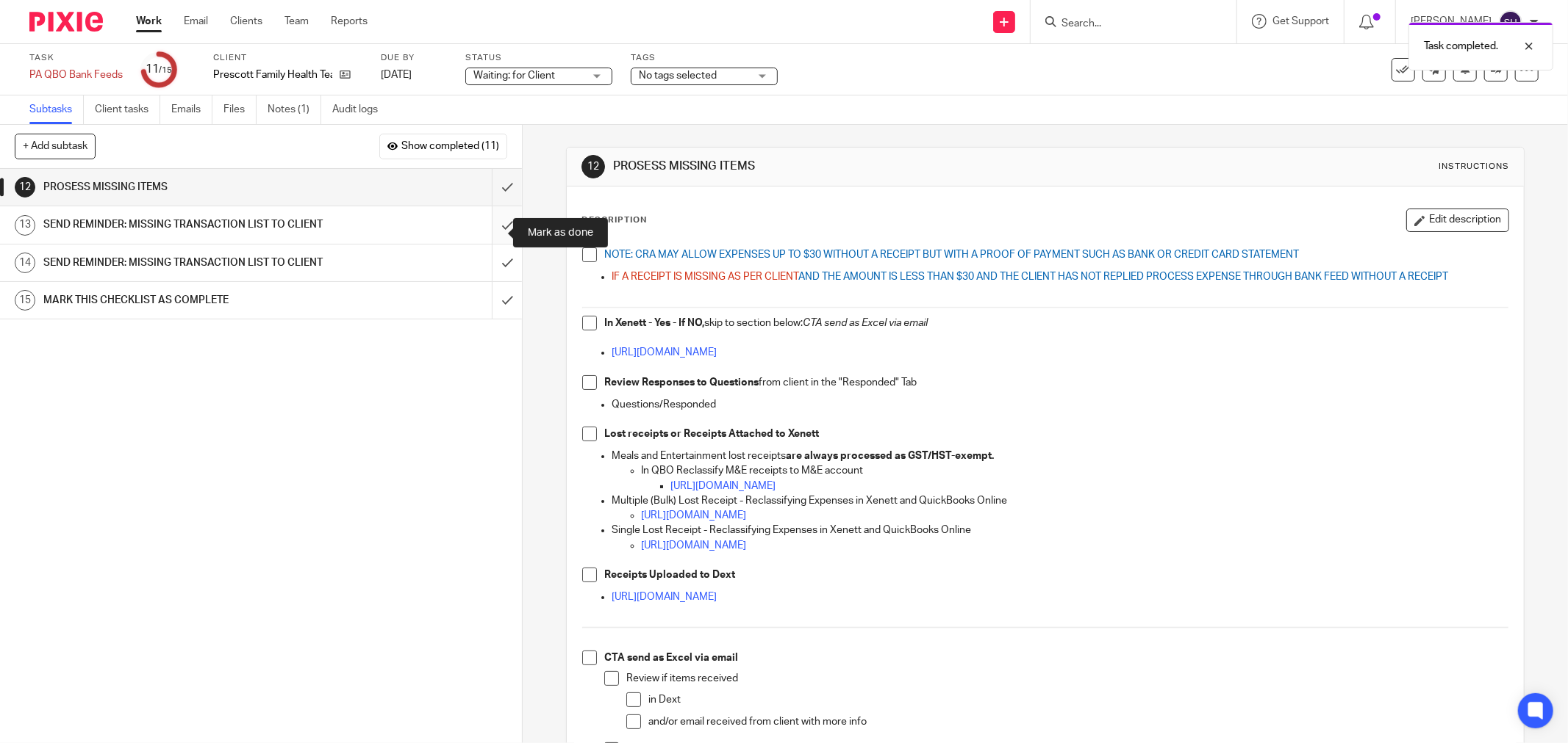
click at [497, 226] on input "submit" at bounding box center [260, 224] width 522 height 37
click at [491, 226] on input "submit" at bounding box center [260, 224] width 522 height 37
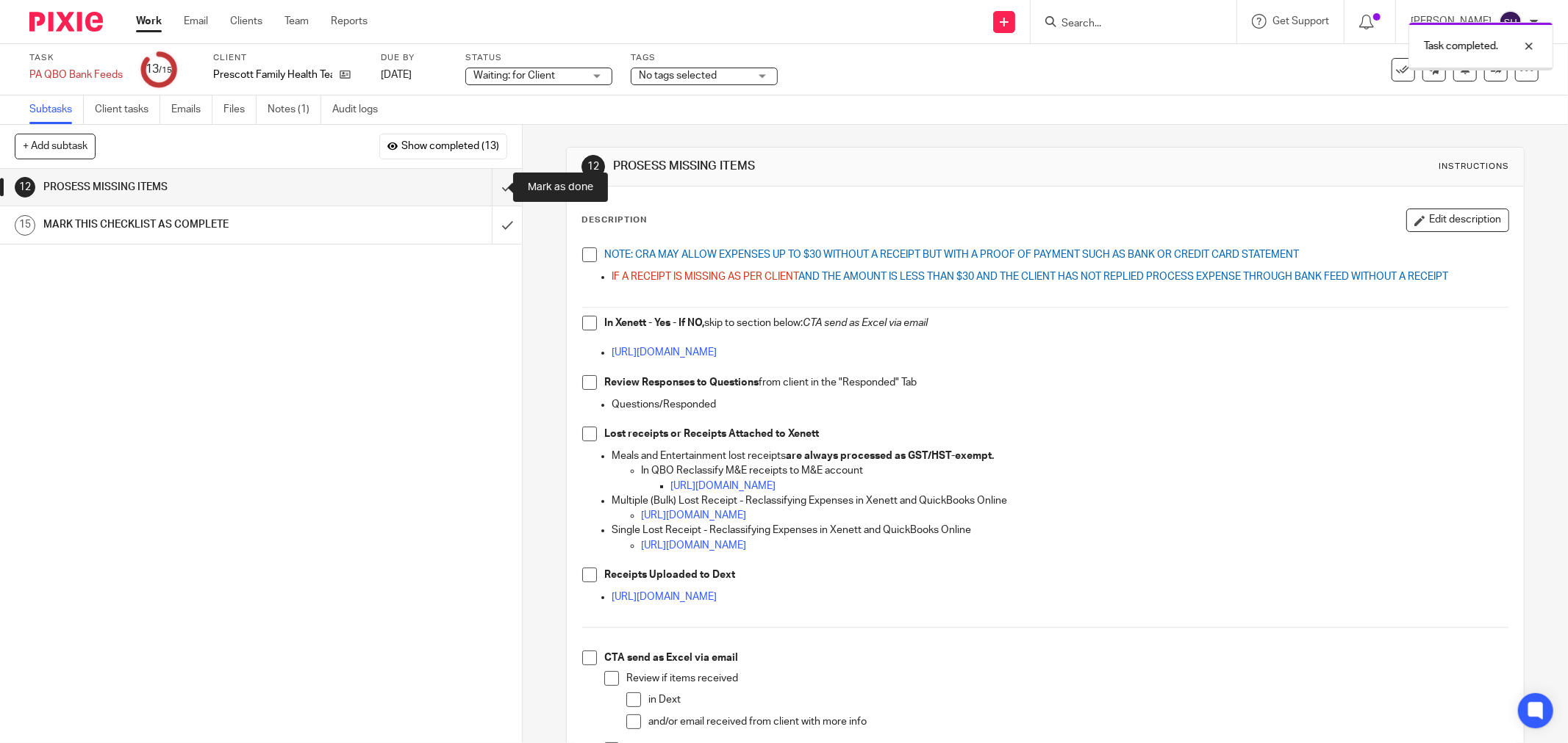
click at [491, 191] on input "submit" at bounding box center [260, 187] width 522 height 37
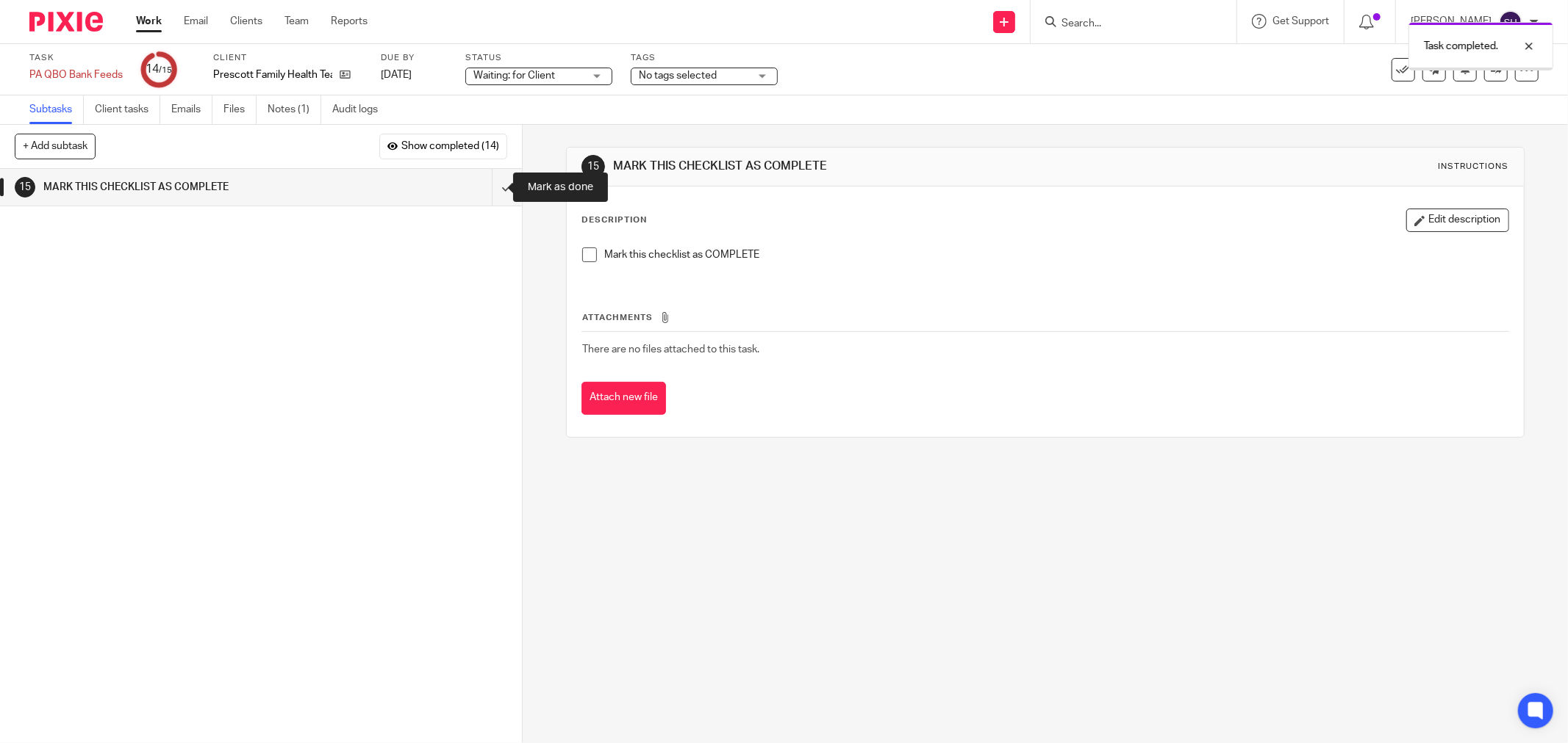
click at [491, 191] on input "submit" at bounding box center [260, 187] width 522 height 37
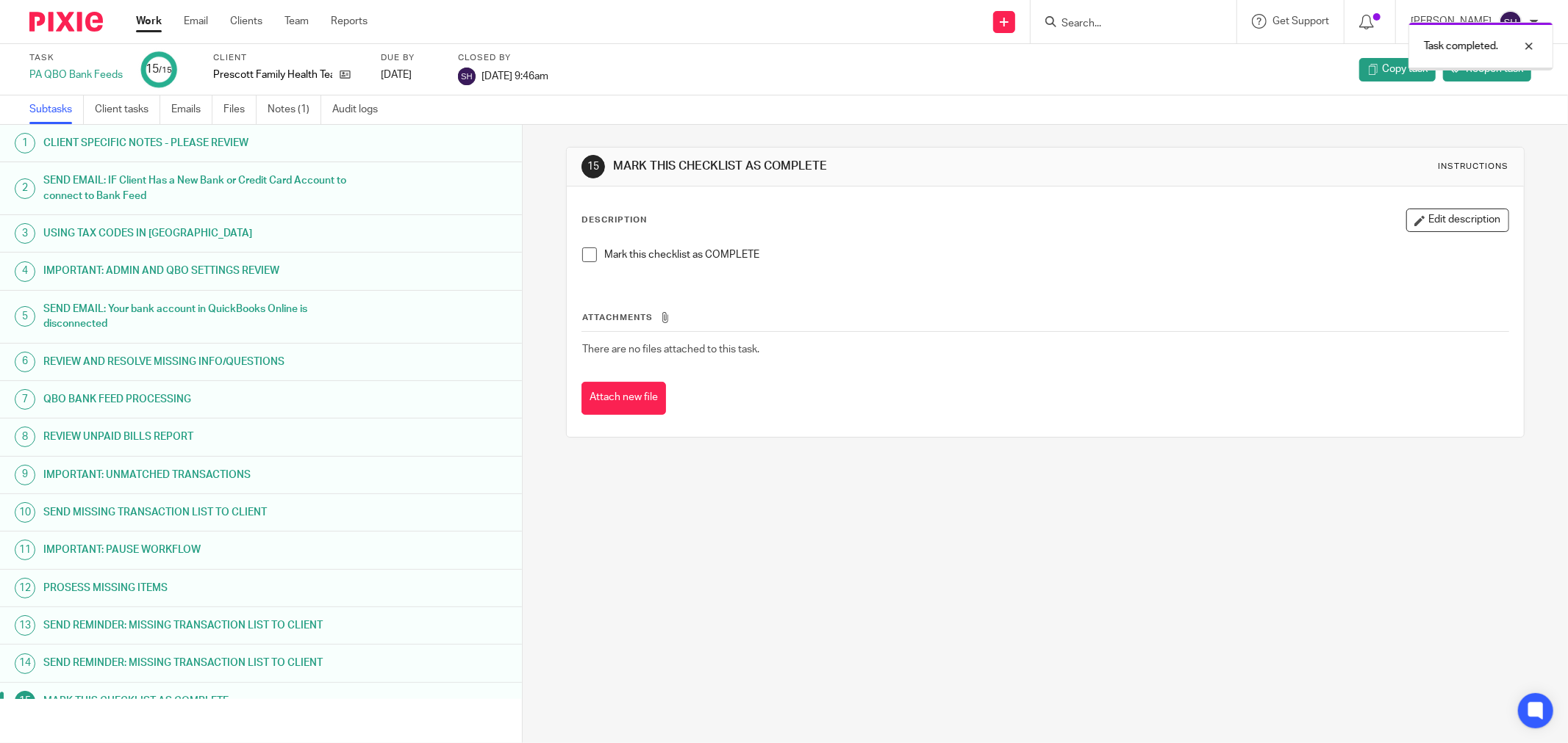
drag, startPoint x: 0, startPoint y: 0, endPoint x: 156, endPoint y: 23, distance: 157.7
click at [156, 23] on link "Work" at bounding box center [149, 21] width 26 height 14
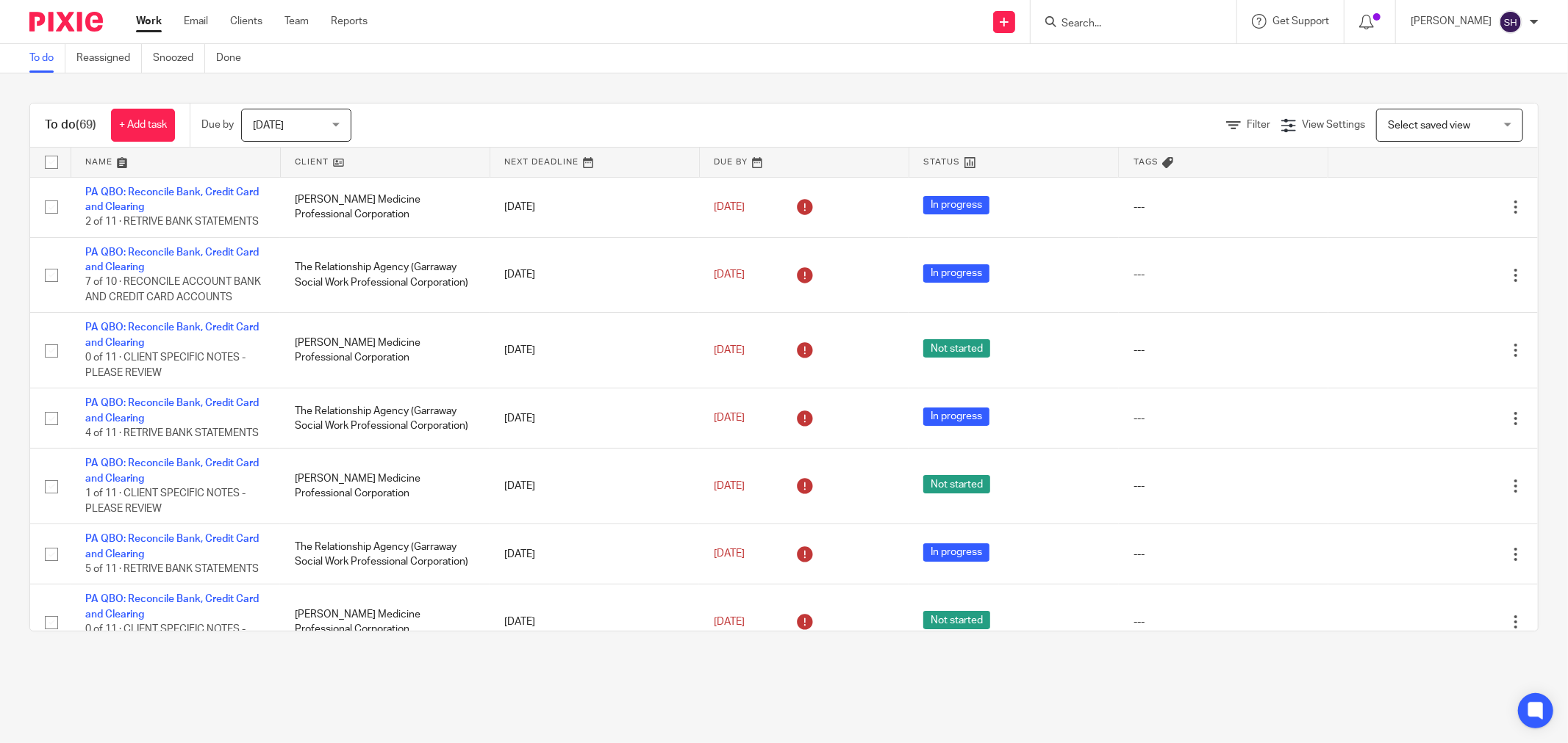
click at [338, 161] on link at bounding box center [386, 162] width 209 height 30
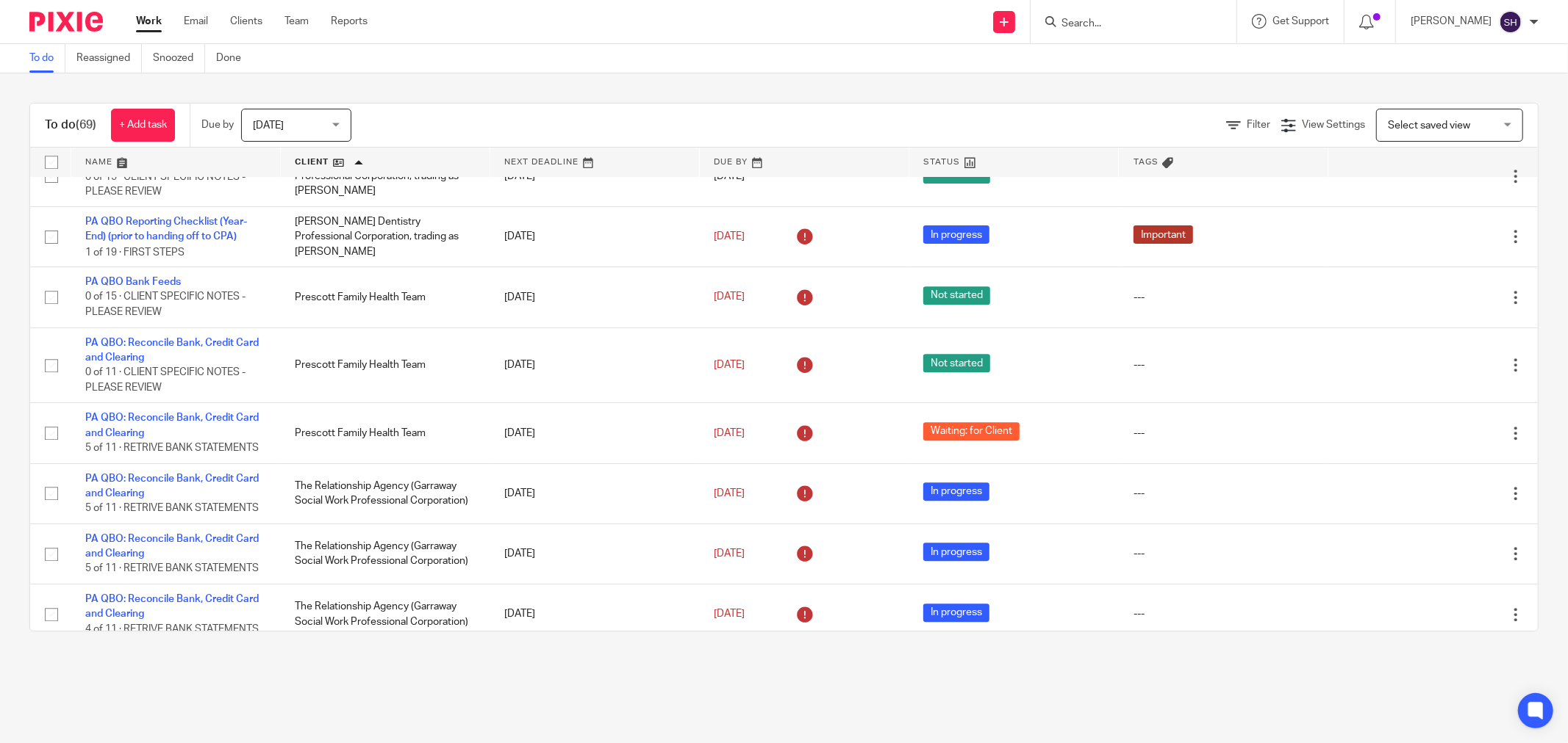
scroll to position [3509, 0]
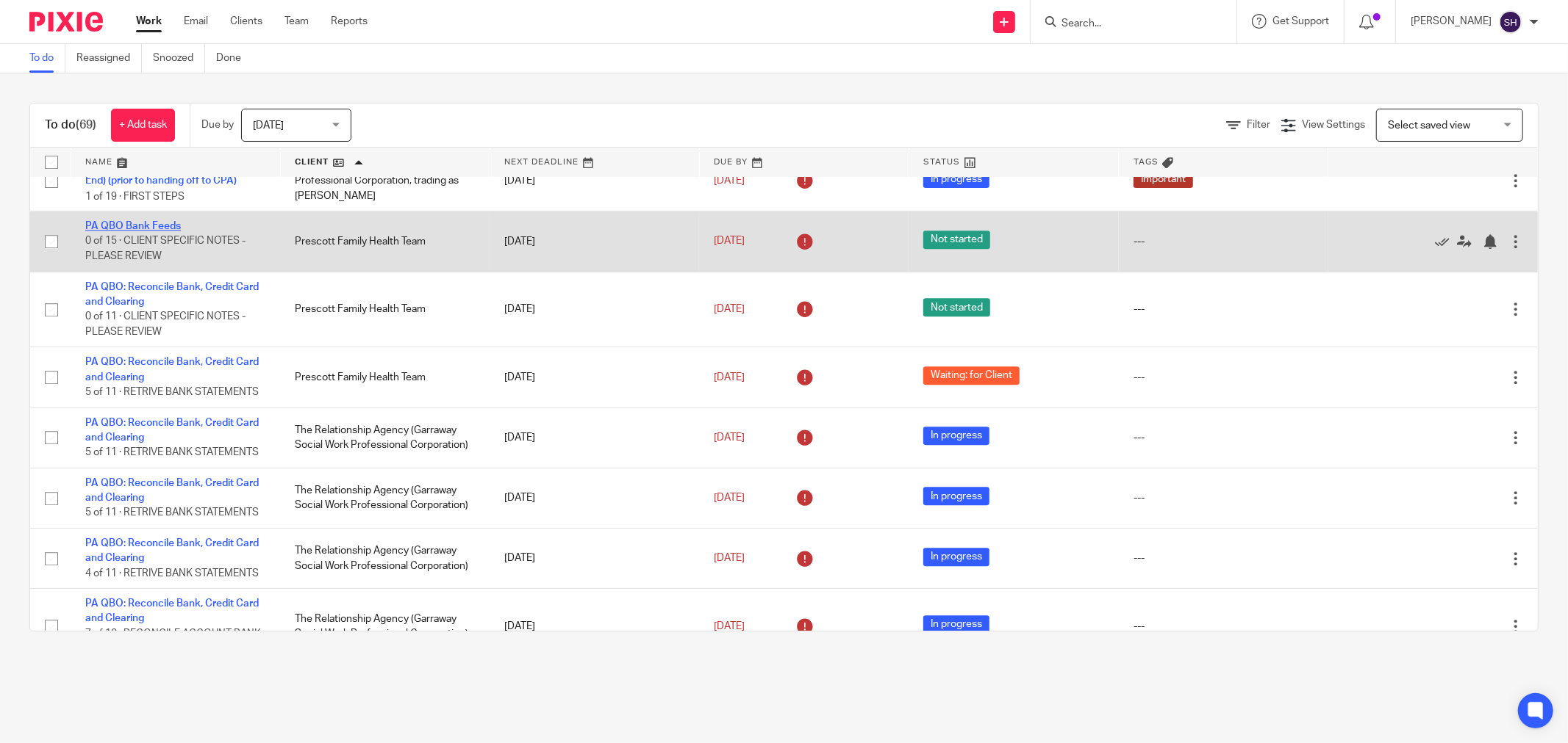
click at [158, 231] on link "PA QBO Bank Feeds" at bounding box center [133, 225] width 96 height 10
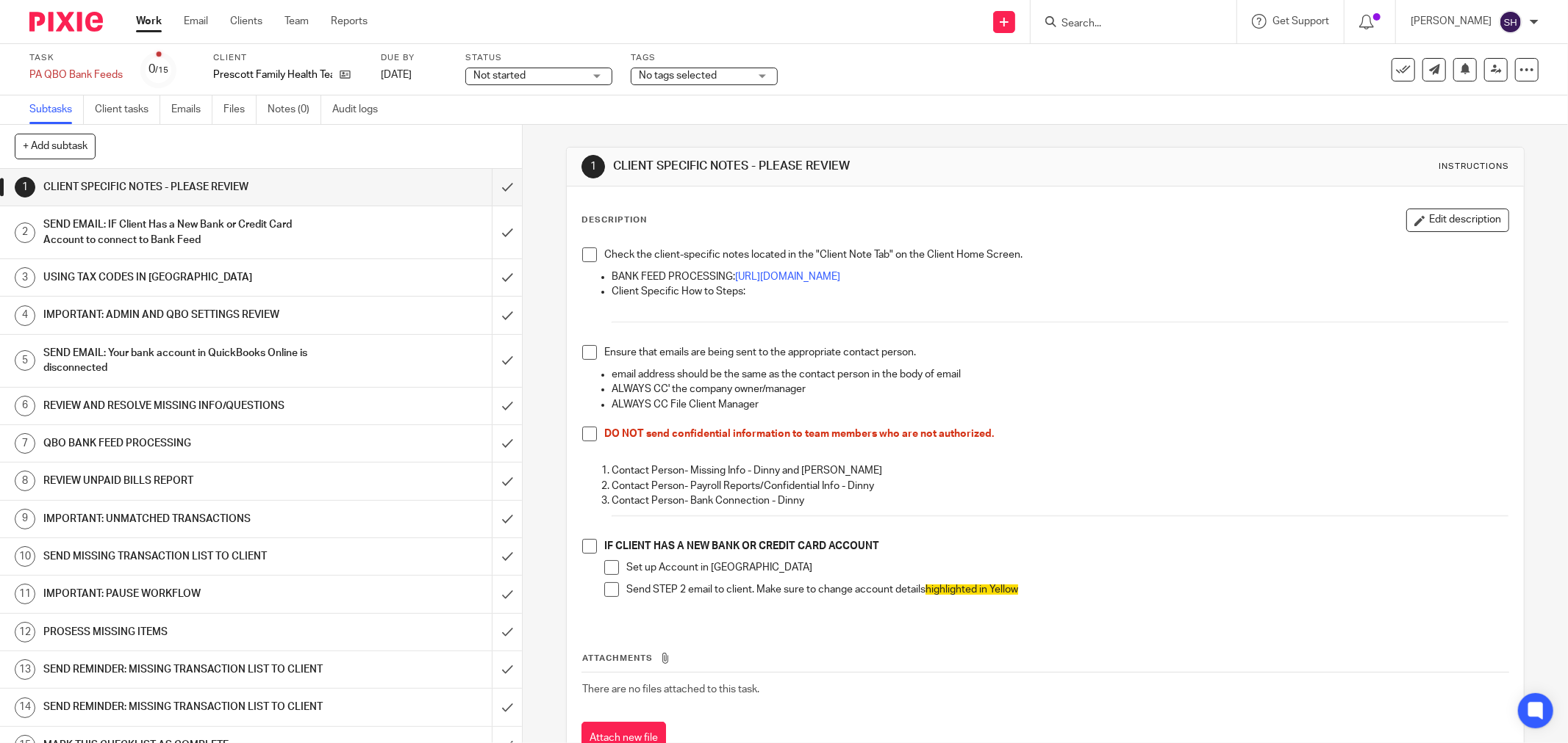
click at [582, 254] on span at bounding box center [589, 255] width 14 height 14
click at [584, 356] on span at bounding box center [589, 352] width 14 height 14
click at [582, 435] on span at bounding box center [589, 434] width 14 height 14
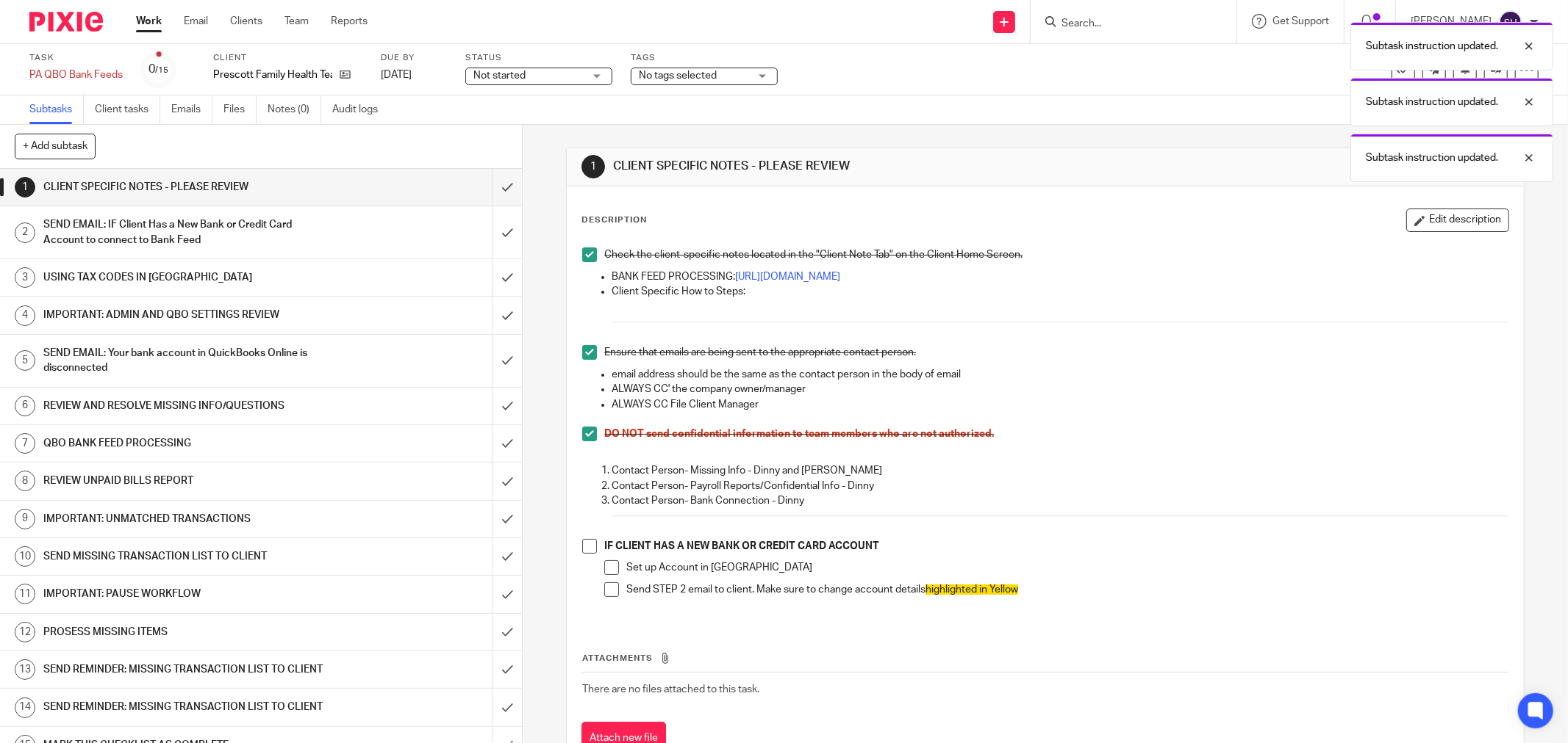
click at [587, 546] on span at bounding box center [589, 547] width 14 height 14
click at [604, 568] on span at bounding box center [611, 567] width 14 height 14
click at [606, 586] on span at bounding box center [611, 590] width 14 height 14
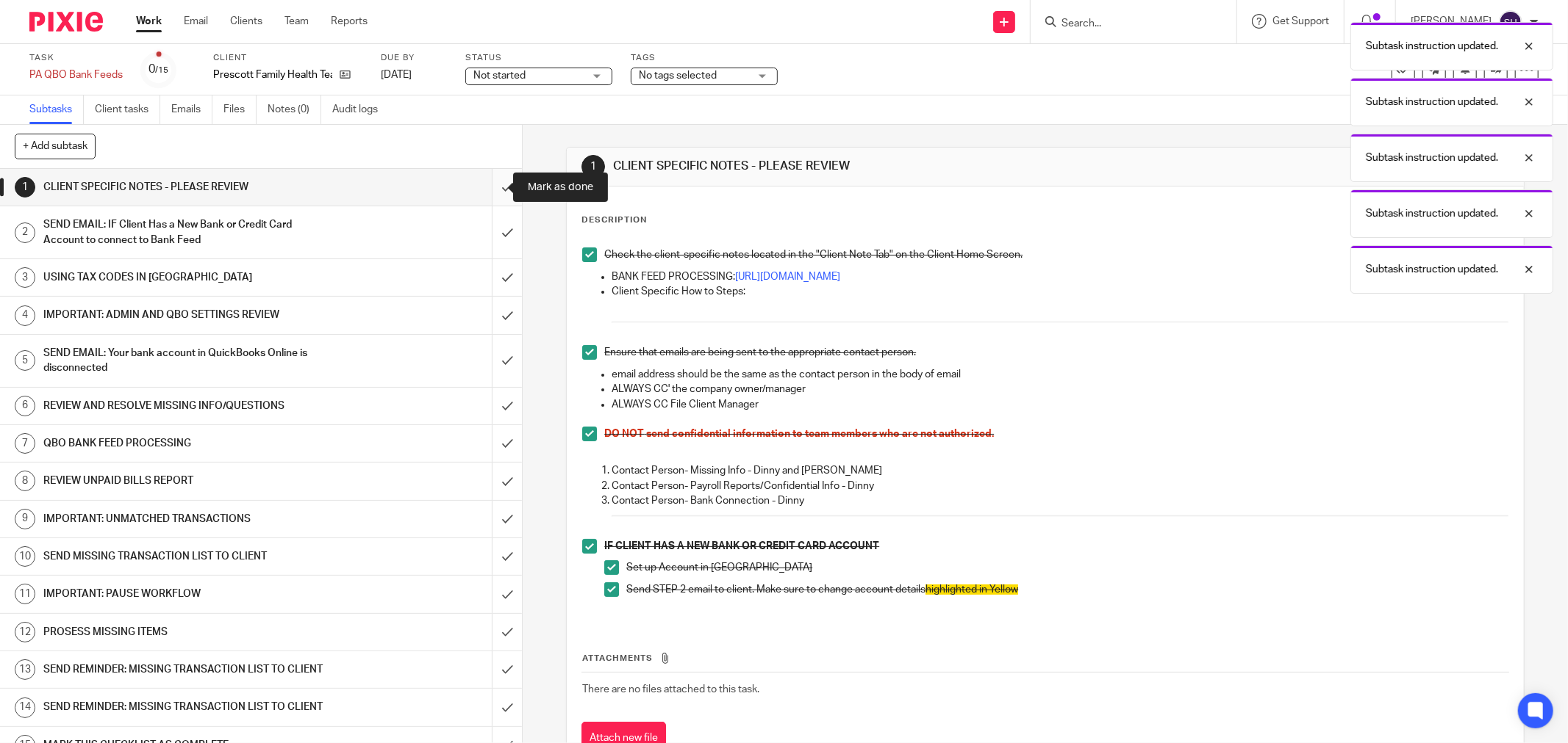
click at [488, 185] on input "submit" at bounding box center [260, 187] width 522 height 37
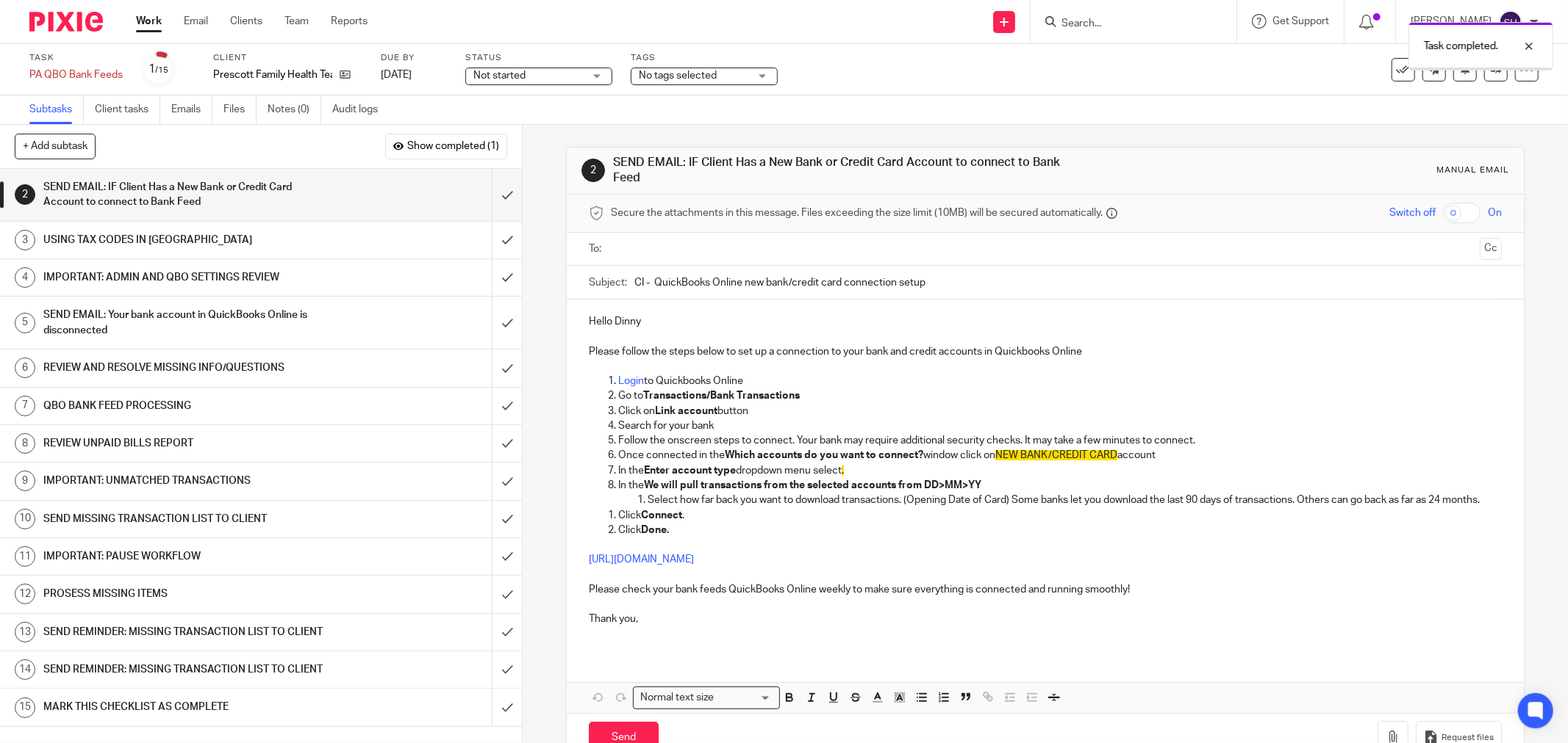
click at [530, 71] on span "Not started" at bounding box center [528, 76] width 110 height 15
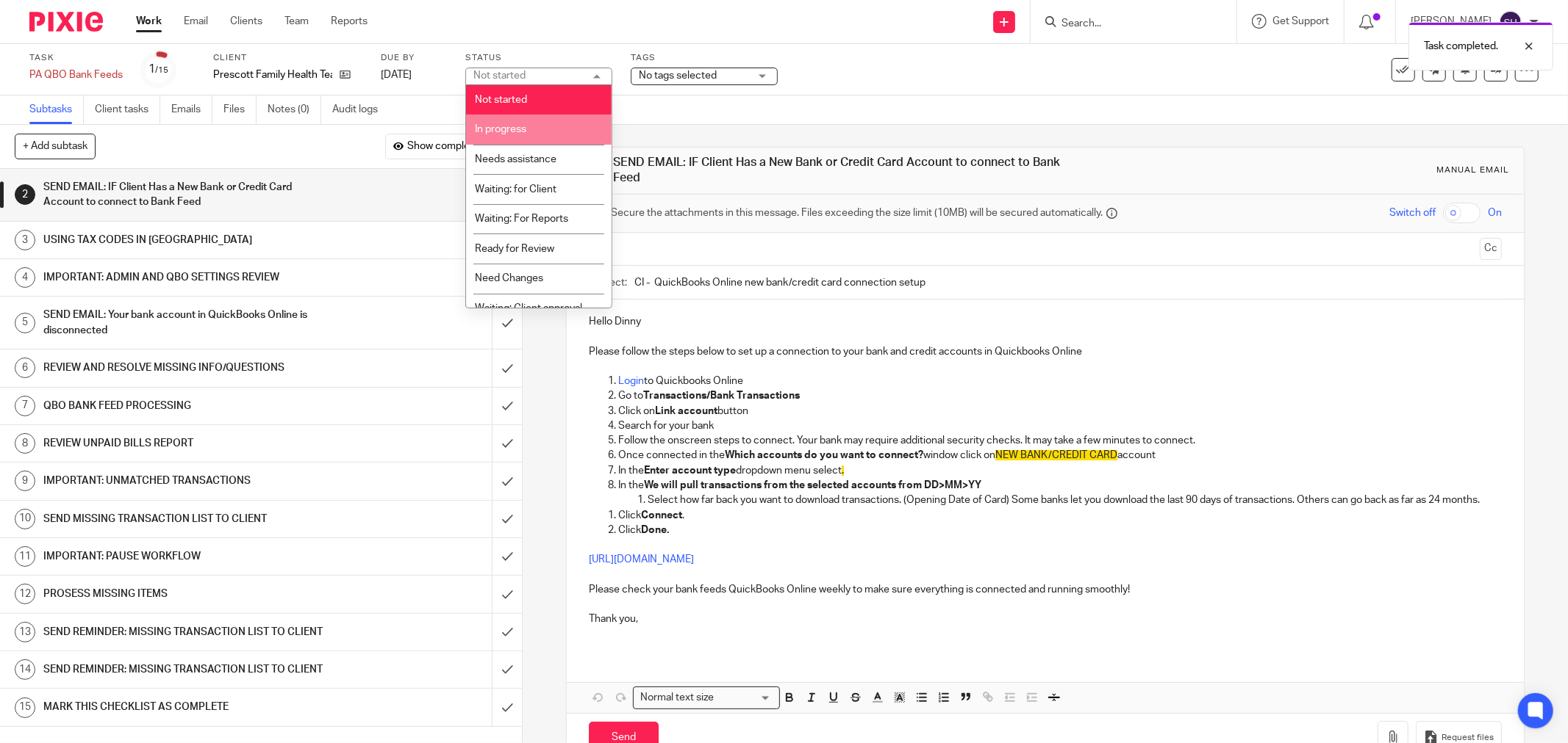
click at [540, 128] on li "In progress" at bounding box center [538, 129] width 145 height 30
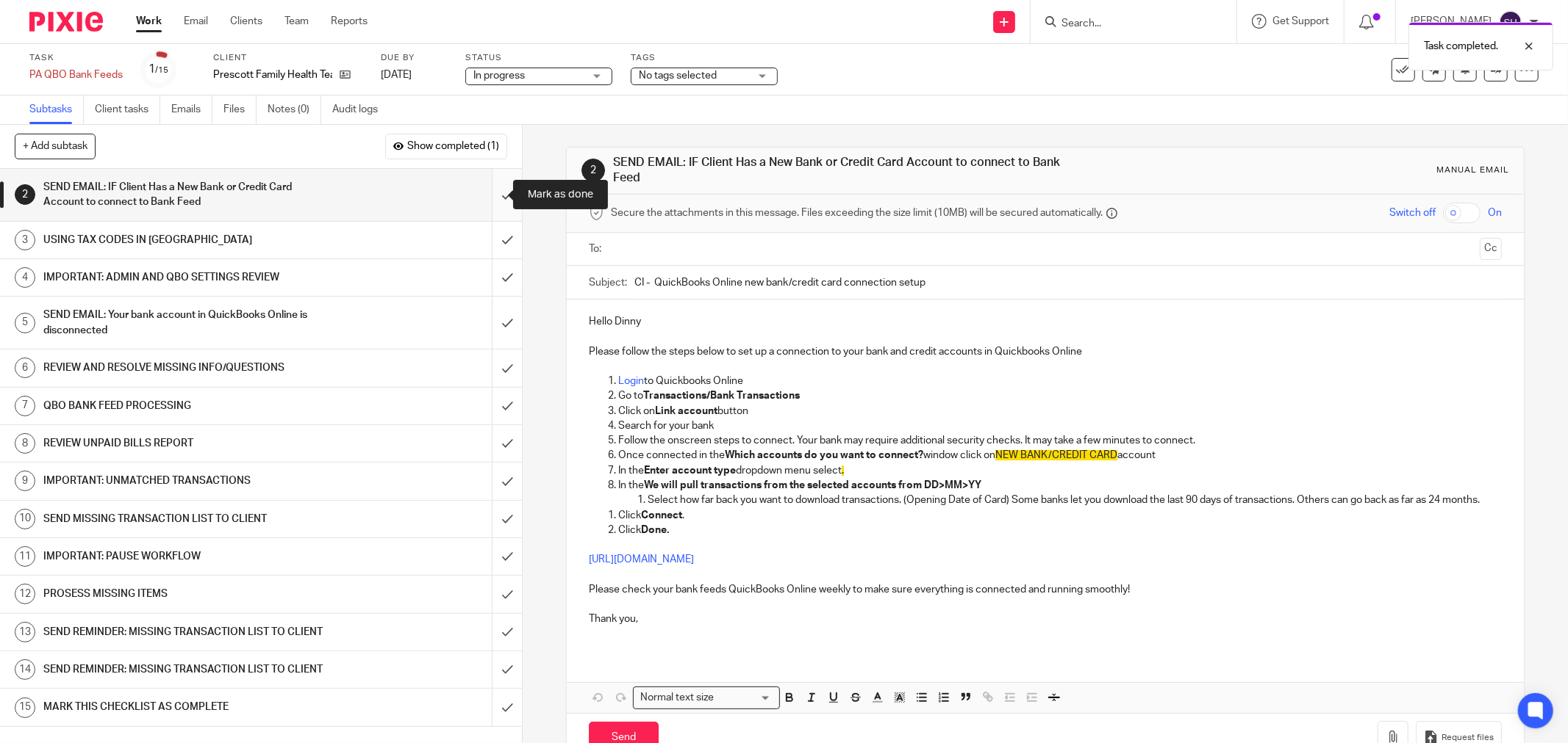
click at [491, 196] on input "submit" at bounding box center [260, 195] width 522 height 52
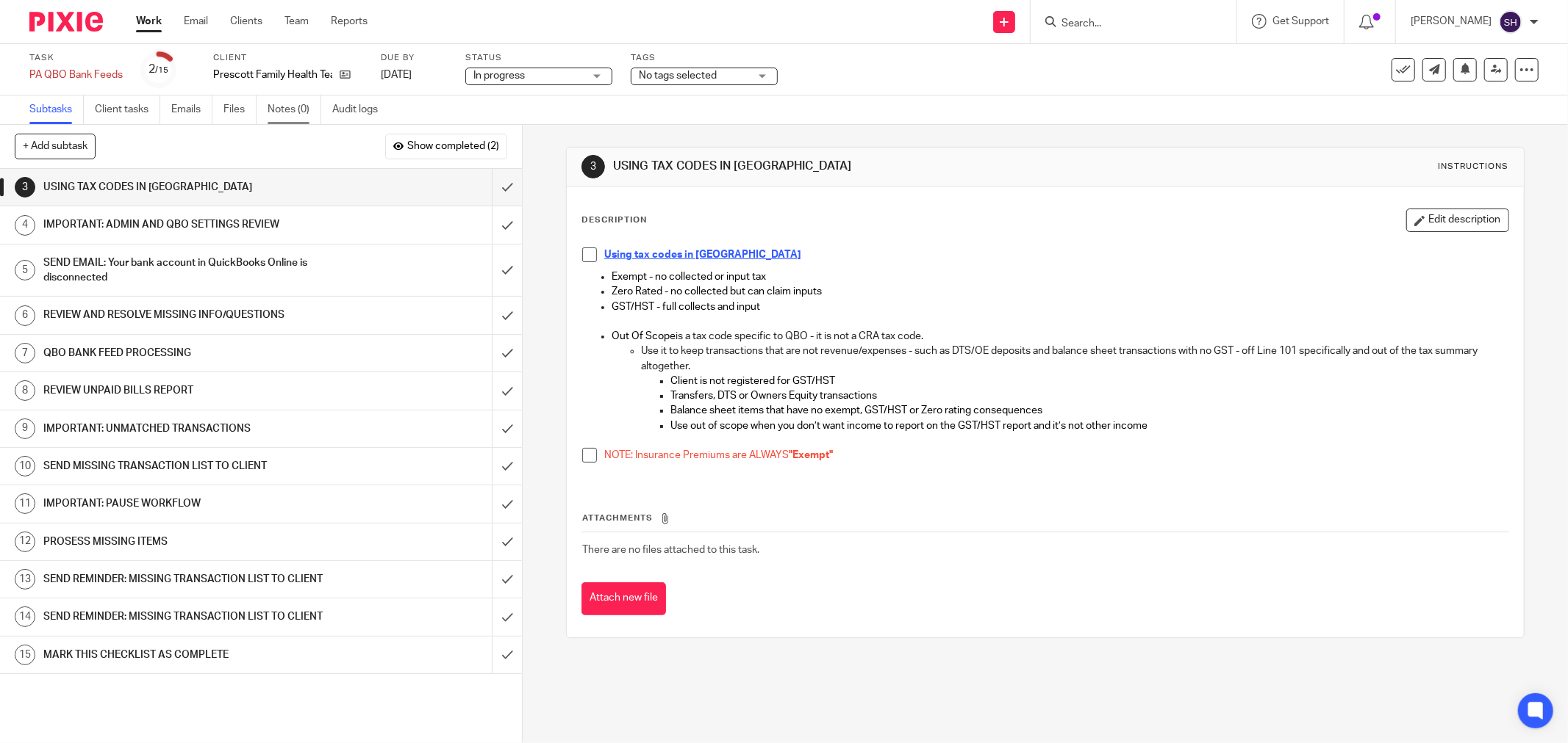
click at [292, 99] on link "Notes (0)" at bounding box center [295, 110] width 54 height 29
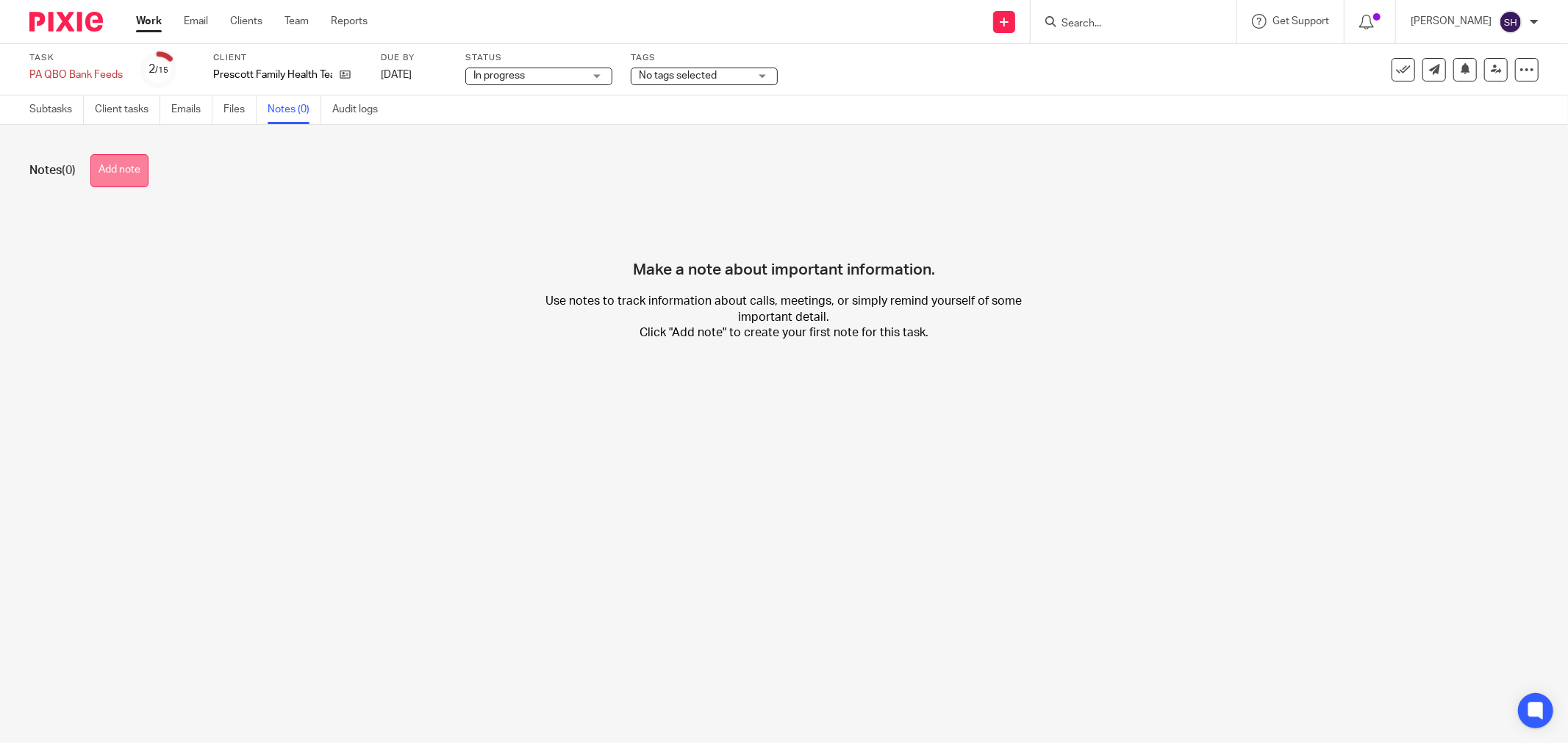
click at [150, 168] on div "Notes (0) Add note" at bounding box center [784, 170] width 1509 height 33
click at [141, 175] on button "Add note" at bounding box center [119, 170] width 58 height 33
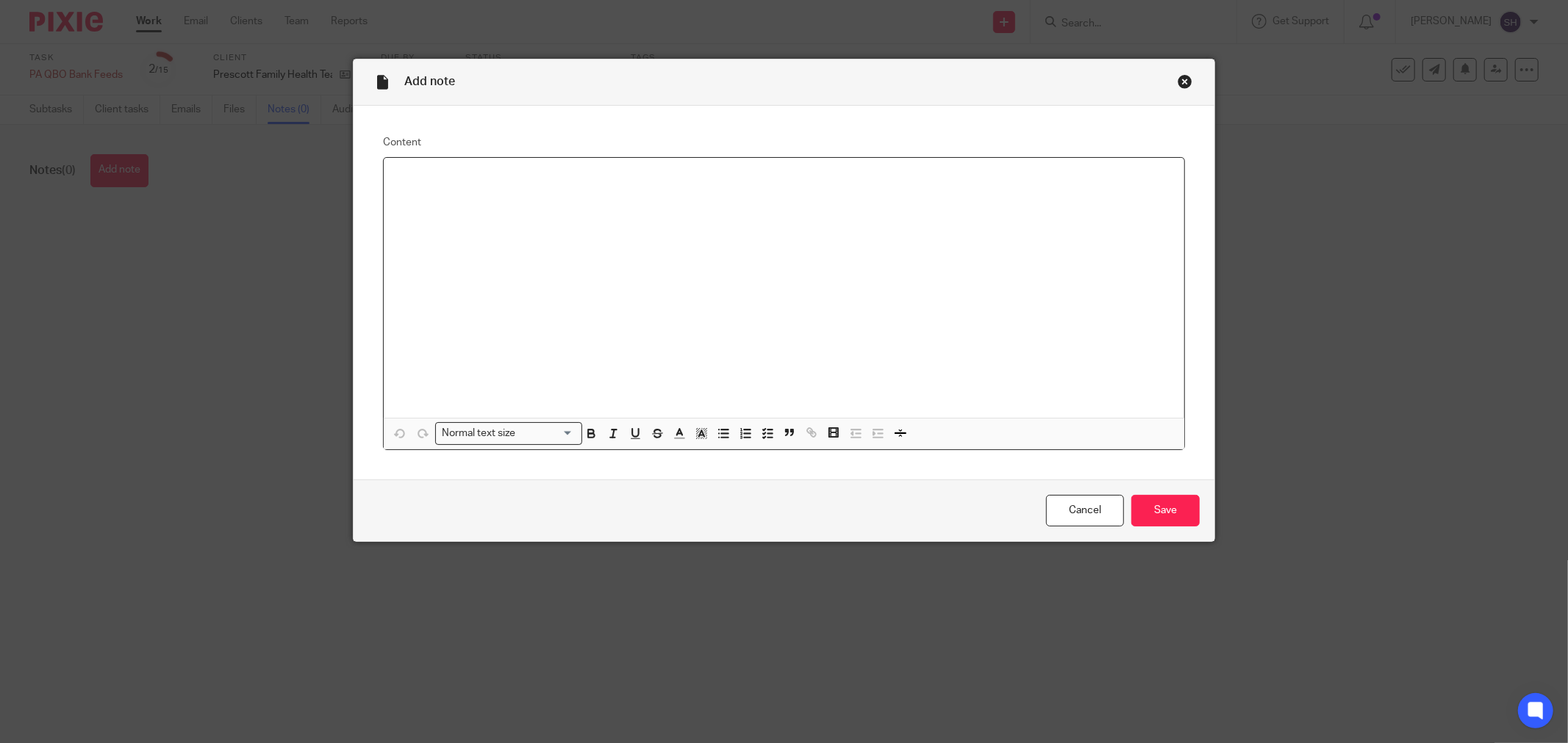
paste div
click at [1153, 515] on input "Save" at bounding box center [1165, 511] width 68 height 32
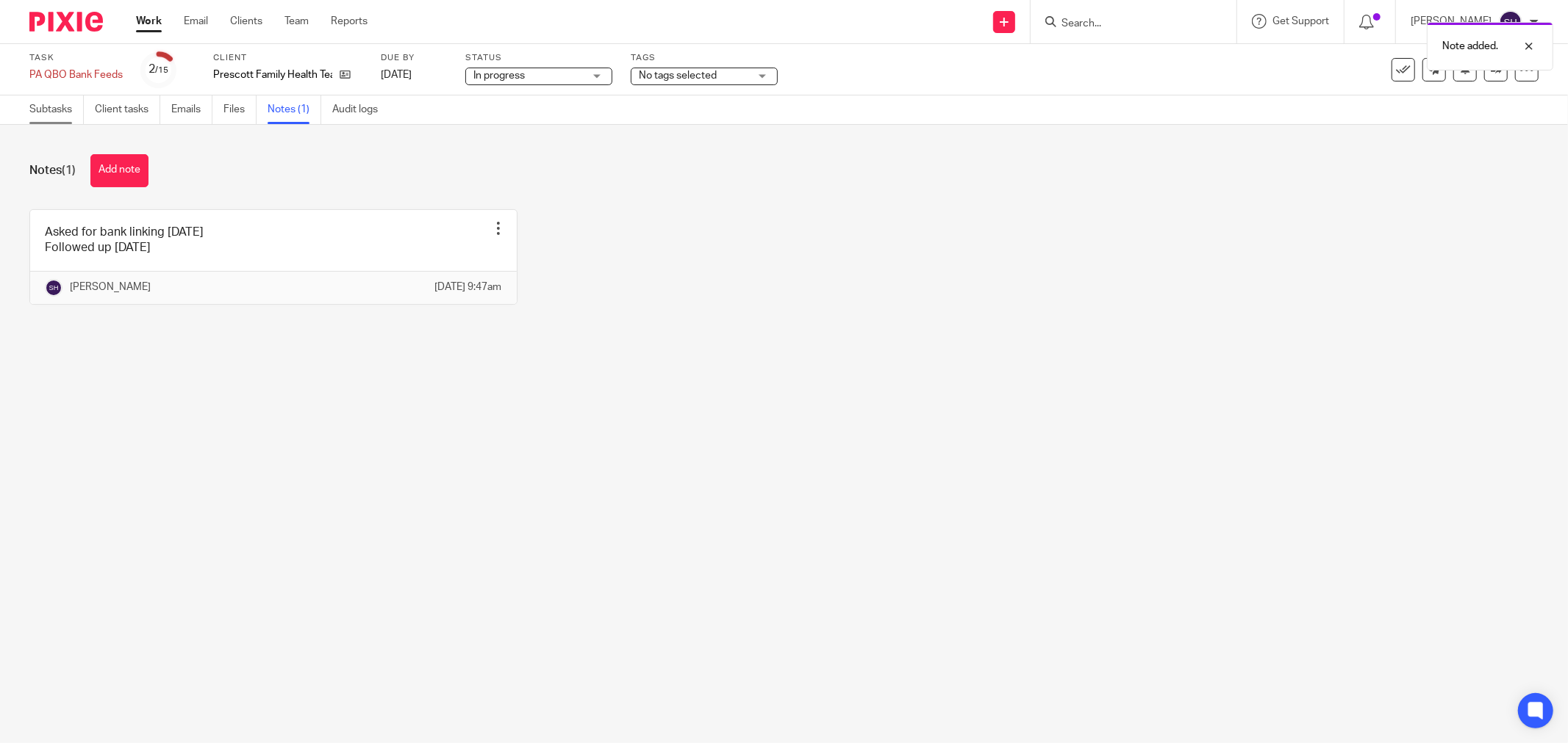
click at [58, 109] on link "Subtasks" at bounding box center [57, 110] width 54 height 29
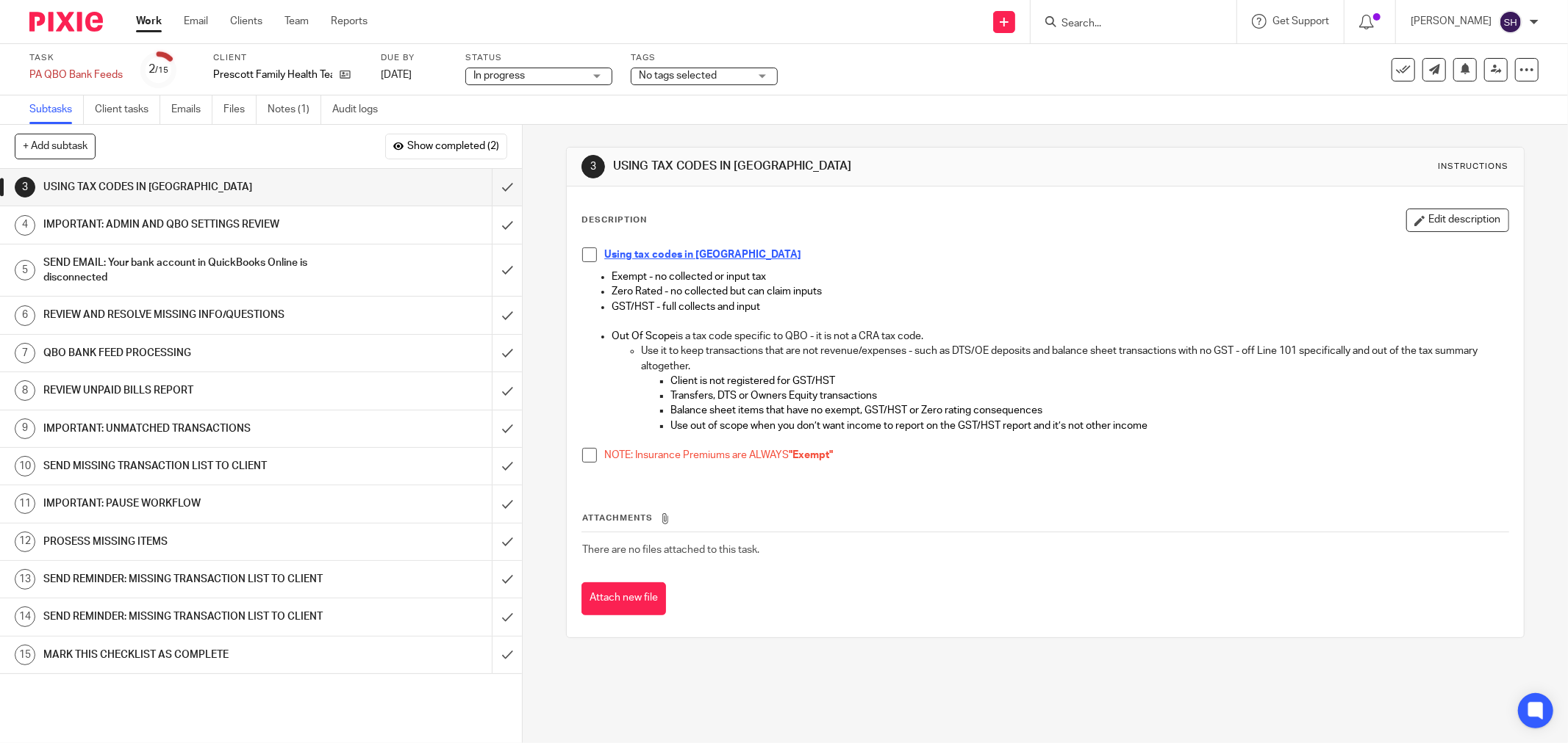
click at [582, 258] on span at bounding box center [589, 255] width 14 height 14
click at [583, 452] on span at bounding box center [589, 455] width 14 height 14
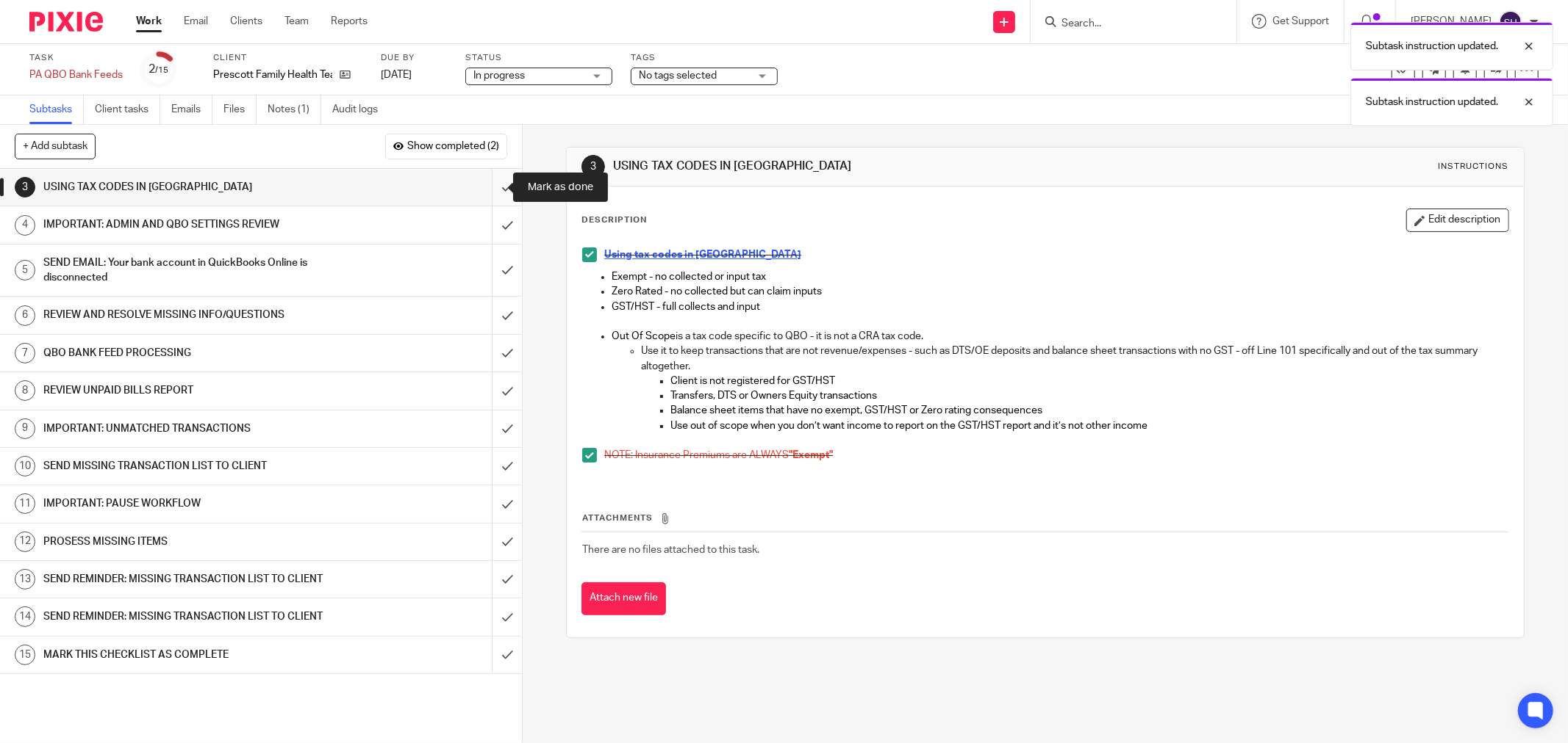
click at [493, 187] on input "submit" at bounding box center [260, 187] width 522 height 37
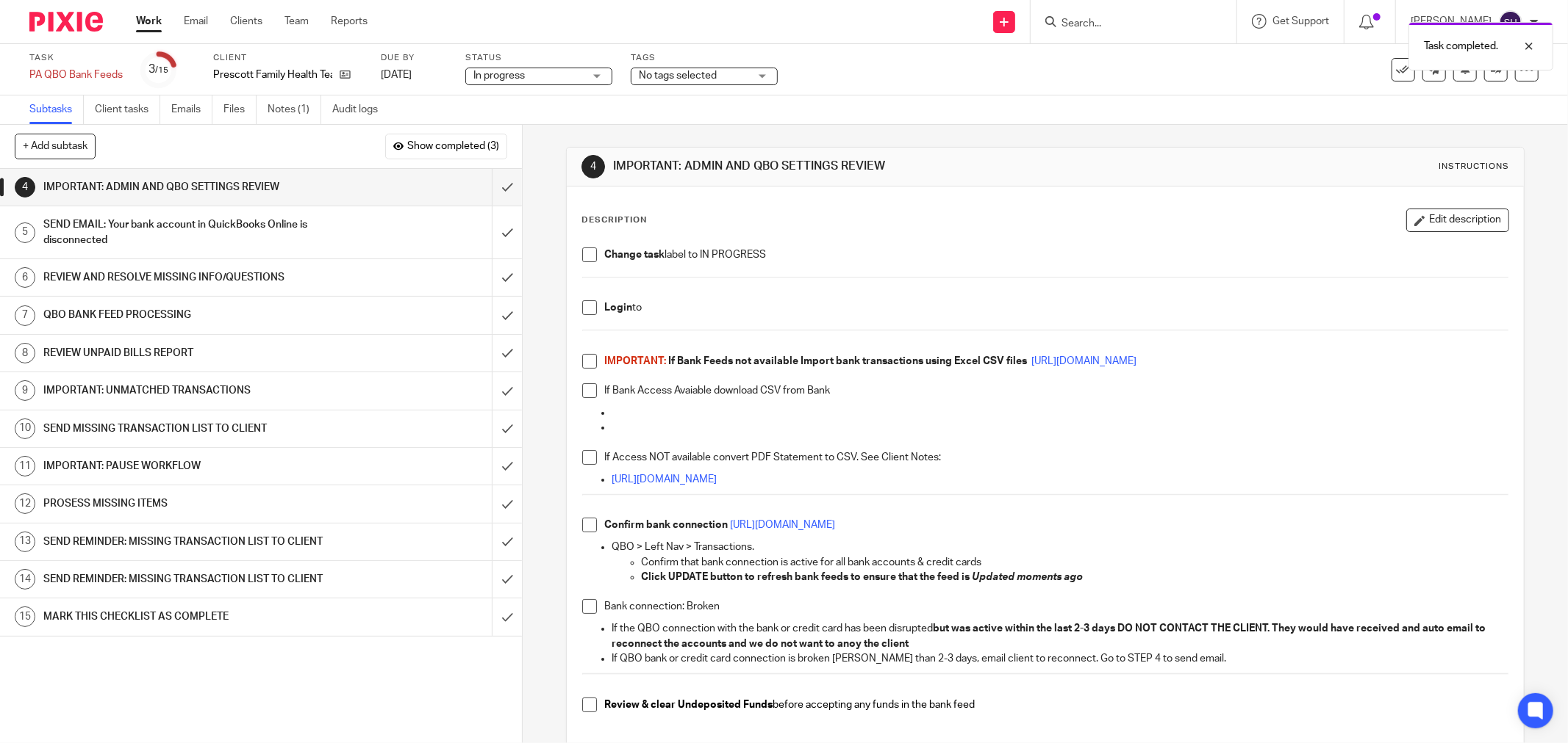
click at [585, 256] on span at bounding box center [589, 255] width 14 height 14
click at [584, 309] on span at bounding box center [589, 308] width 14 height 14
click at [586, 360] on span at bounding box center [589, 361] width 14 height 14
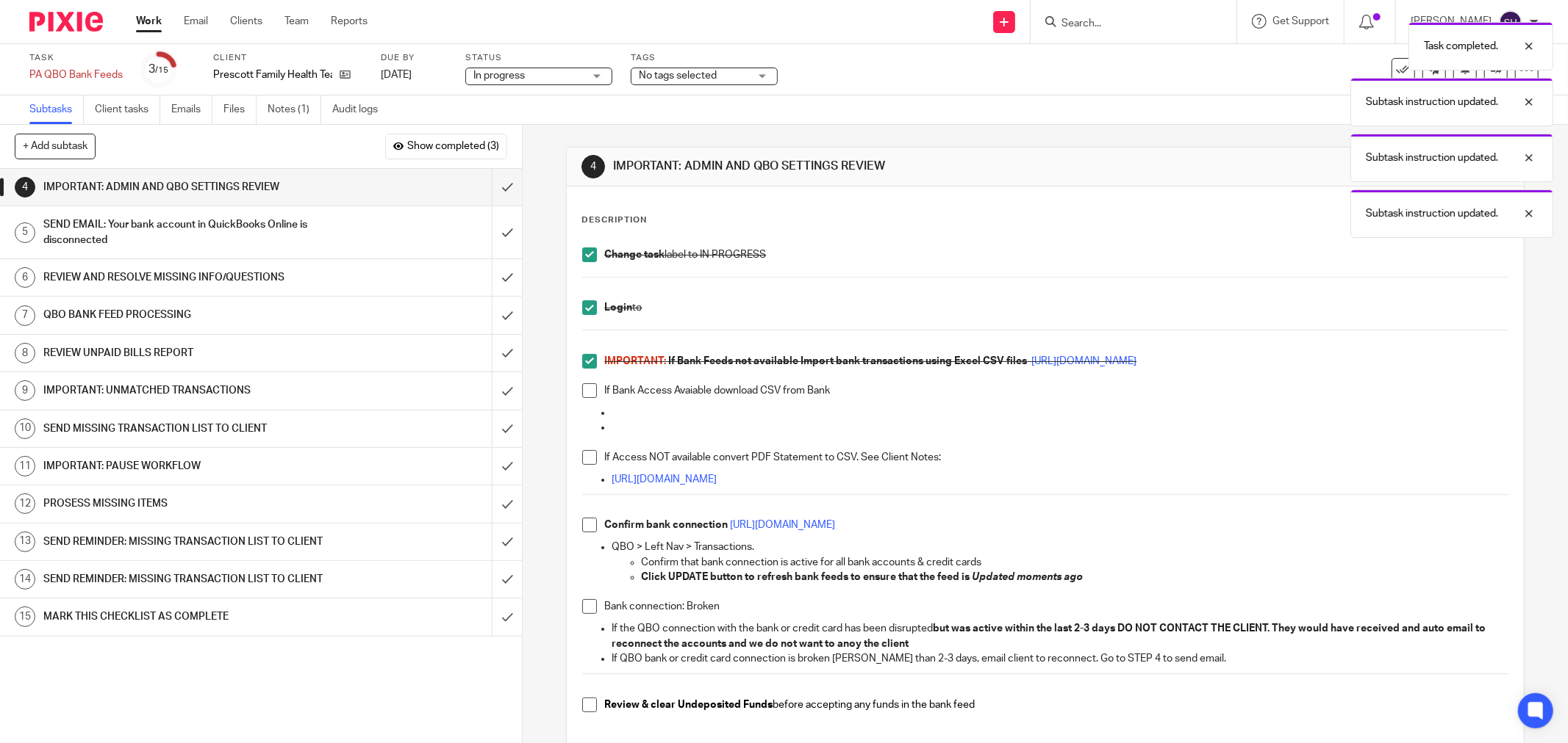
click at [586, 398] on span at bounding box center [589, 391] width 14 height 14
drag, startPoint x: 581, startPoint y: 451, endPoint x: 577, endPoint y: 463, distance: 12.6
click at [582, 452] on span at bounding box center [589, 458] width 14 height 14
click at [583, 521] on span at bounding box center [589, 525] width 14 height 14
click at [583, 610] on span at bounding box center [589, 606] width 14 height 14
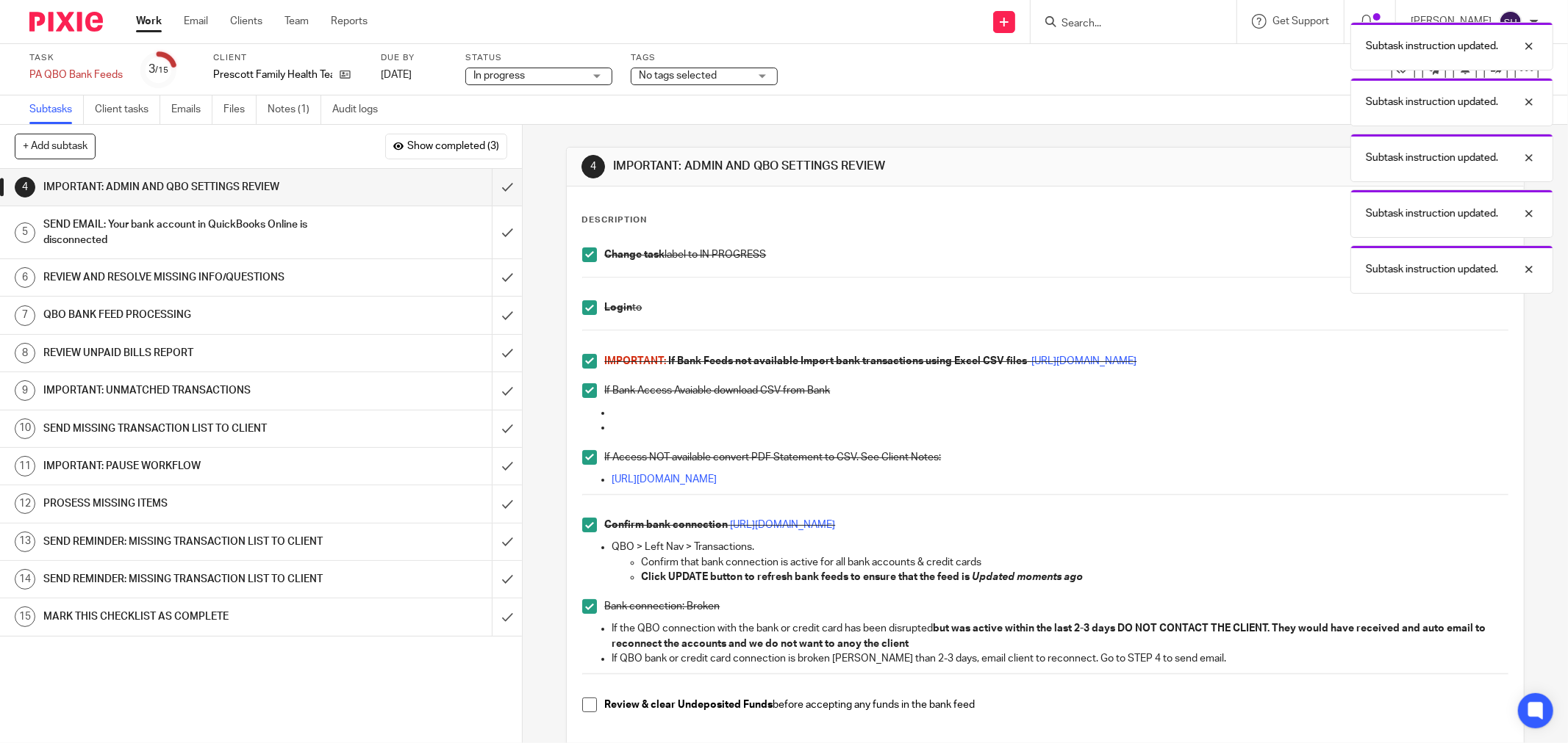
click at [582, 707] on span at bounding box center [589, 705] width 14 height 14
click at [485, 187] on input "submit" at bounding box center [260, 187] width 522 height 37
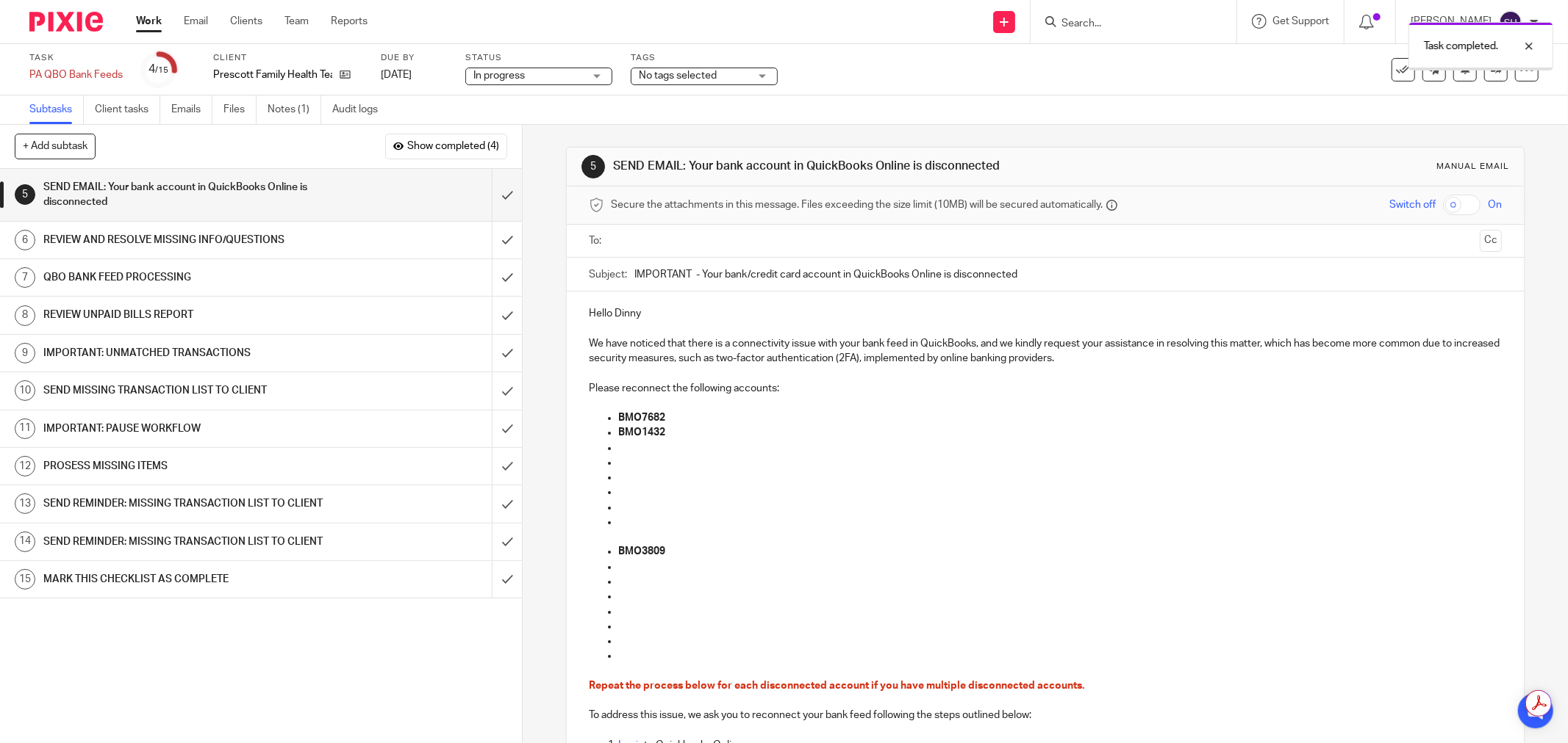
click at [643, 244] on input "text" at bounding box center [1044, 241] width 857 height 17
click at [645, 317] on p "Hello Dinny" at bounding box center [1044, 316] width 913 height 14
drag, startPoint x: 633, startPoint y: 662, endPoint x: 586, endPoint y: 582, distance: 92.8
click at [588, 582] on ul "BMO3809" at bounding box center [1044, 607] width 913 height 119
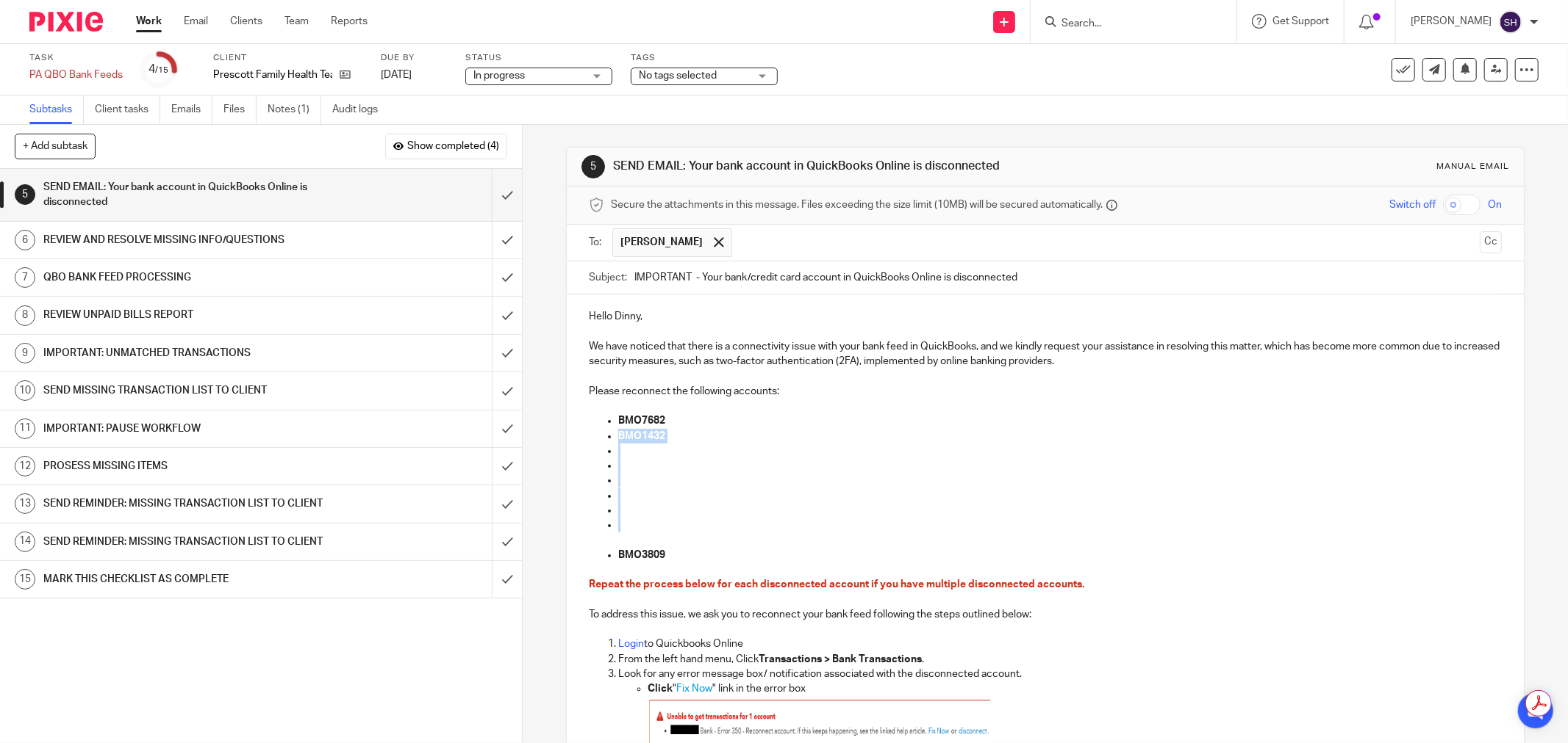
drag, startPoint x: 618, startPoint y: 524, endPoint x: 571, endPoint y: 442, distance: 94.5
drag, startPoint x: 649, startPoint y: 503, endPoint x: 635, endPoint y: 527, distance: 27.8
click at [648, 505] on p at bounding box center [1060, 511] width 883 height 14
click at [633, 530] on p at bounding box center [1060, 525] width 883 height 14
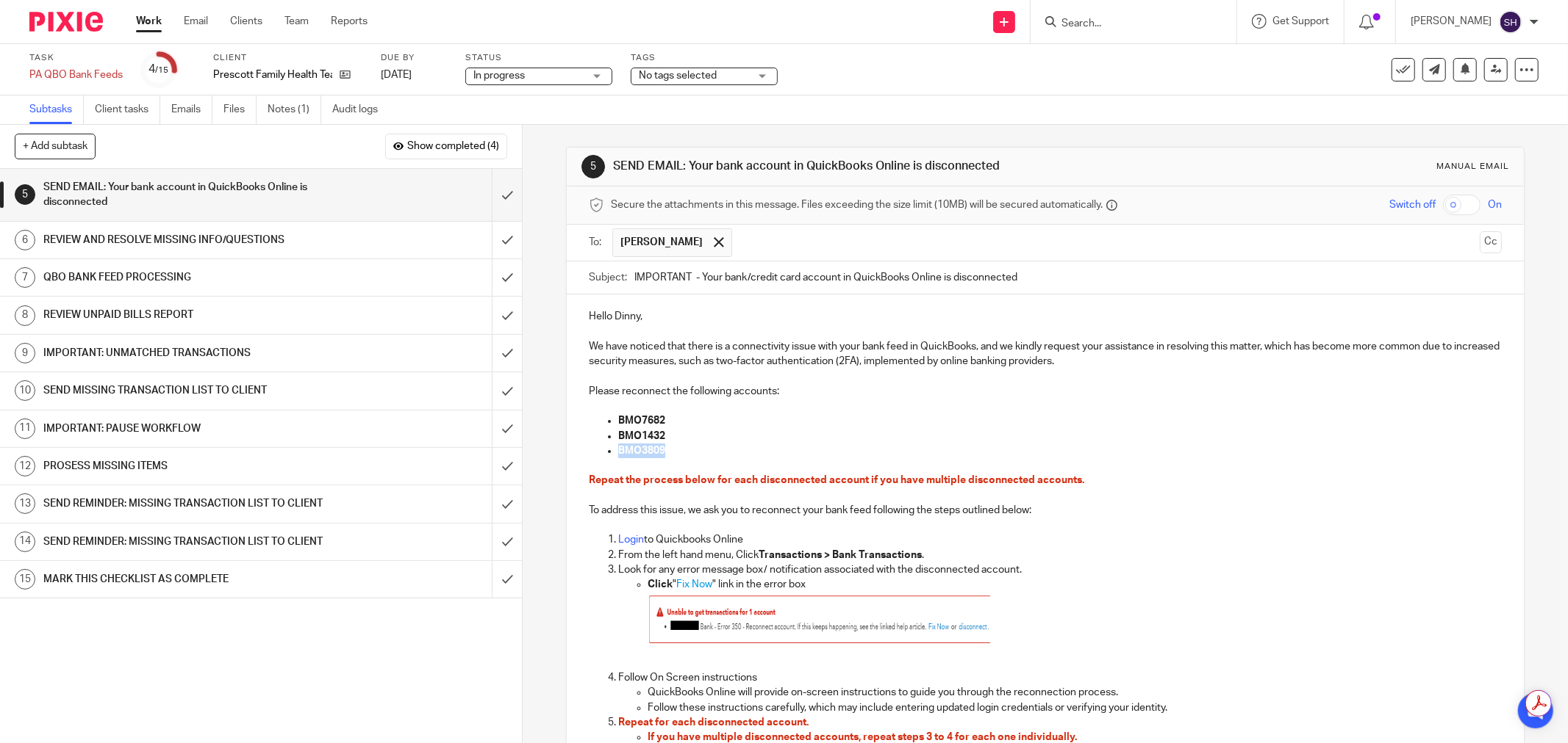
drag, startPoint x: 680, startPoint y: 450, endPoint x: 587, endPoint y: 458, distance: 93.3
click at [588, 457] on ul "BMO7682 BMO1432 BMO3809" at bounding box center [1044, 436] width 913 height 45
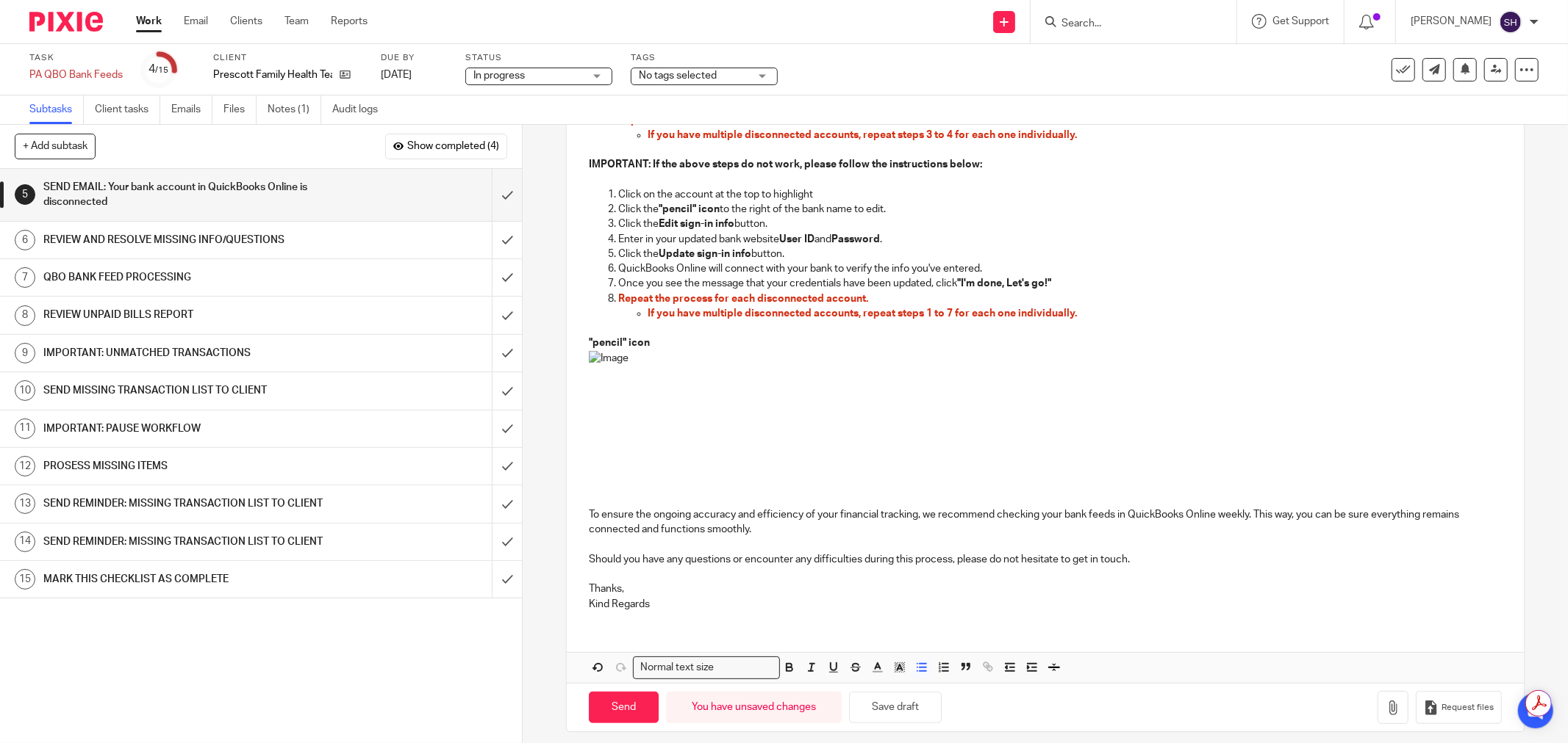
scroll to position [599, 0]
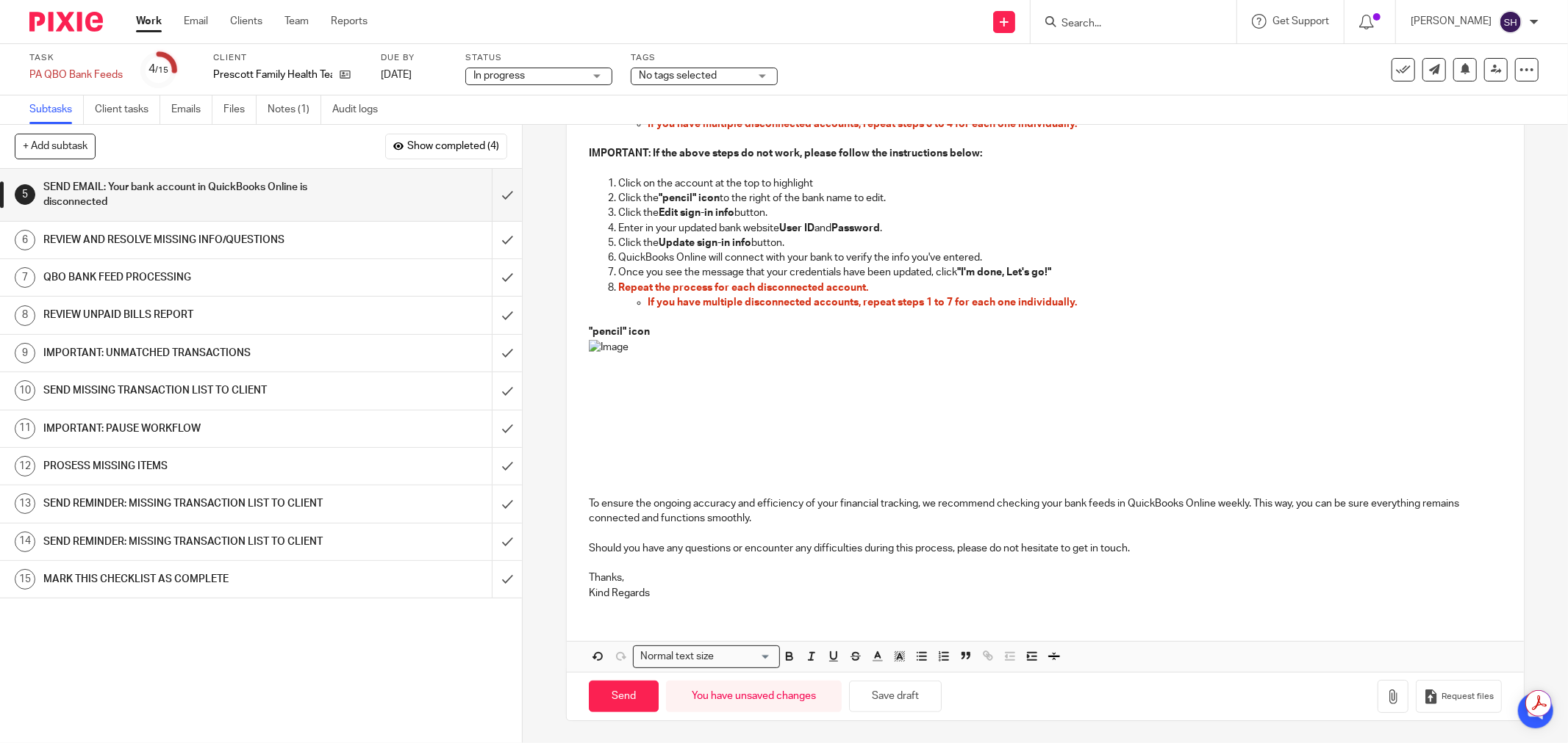
click at [658, 591] on p "Thanks, Kind Regards" at bounding box center [1044, 585] width 913 height 30
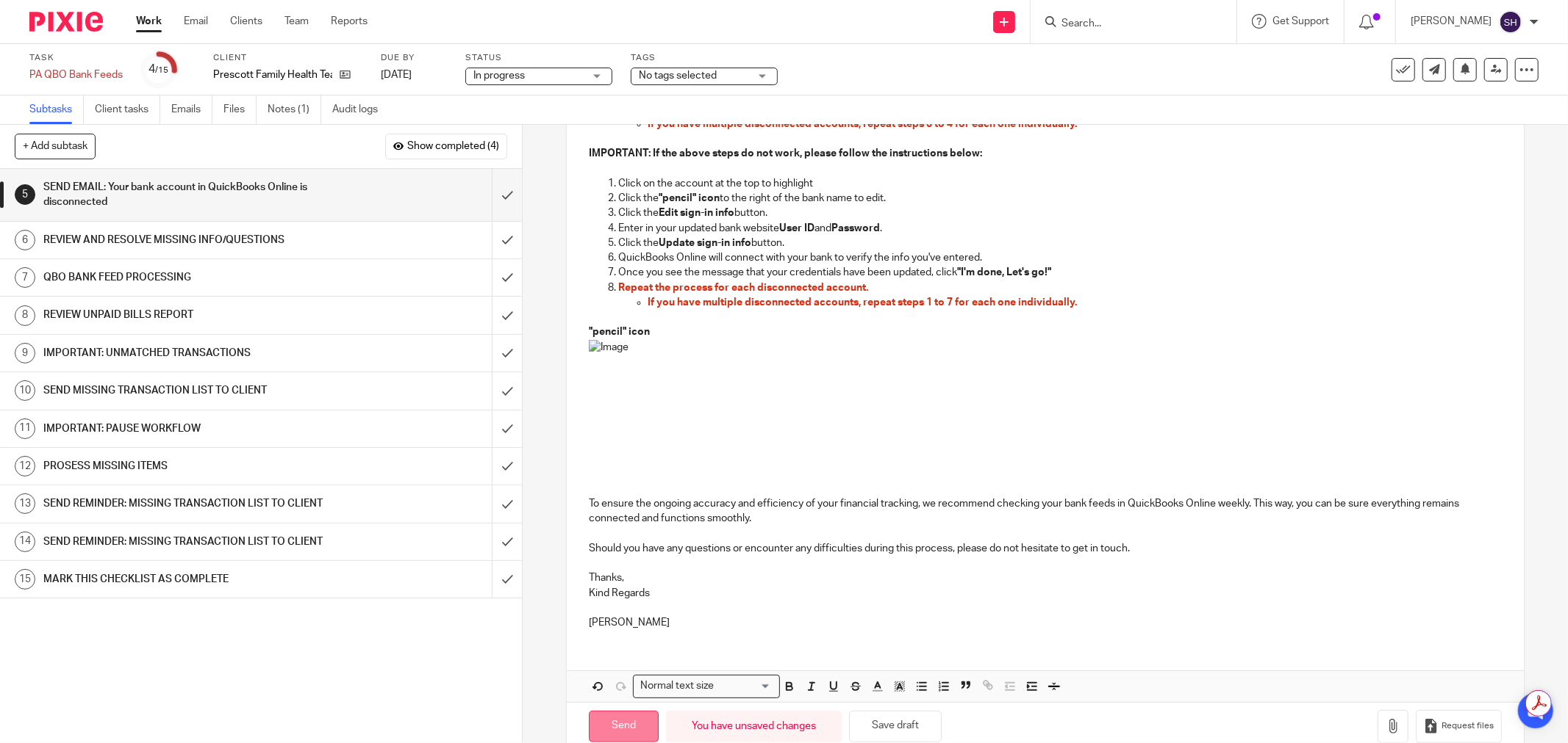
click at [601, 723] on input "Send" at bounding box center [623, 726] width 69 height 32
type input "Sent"
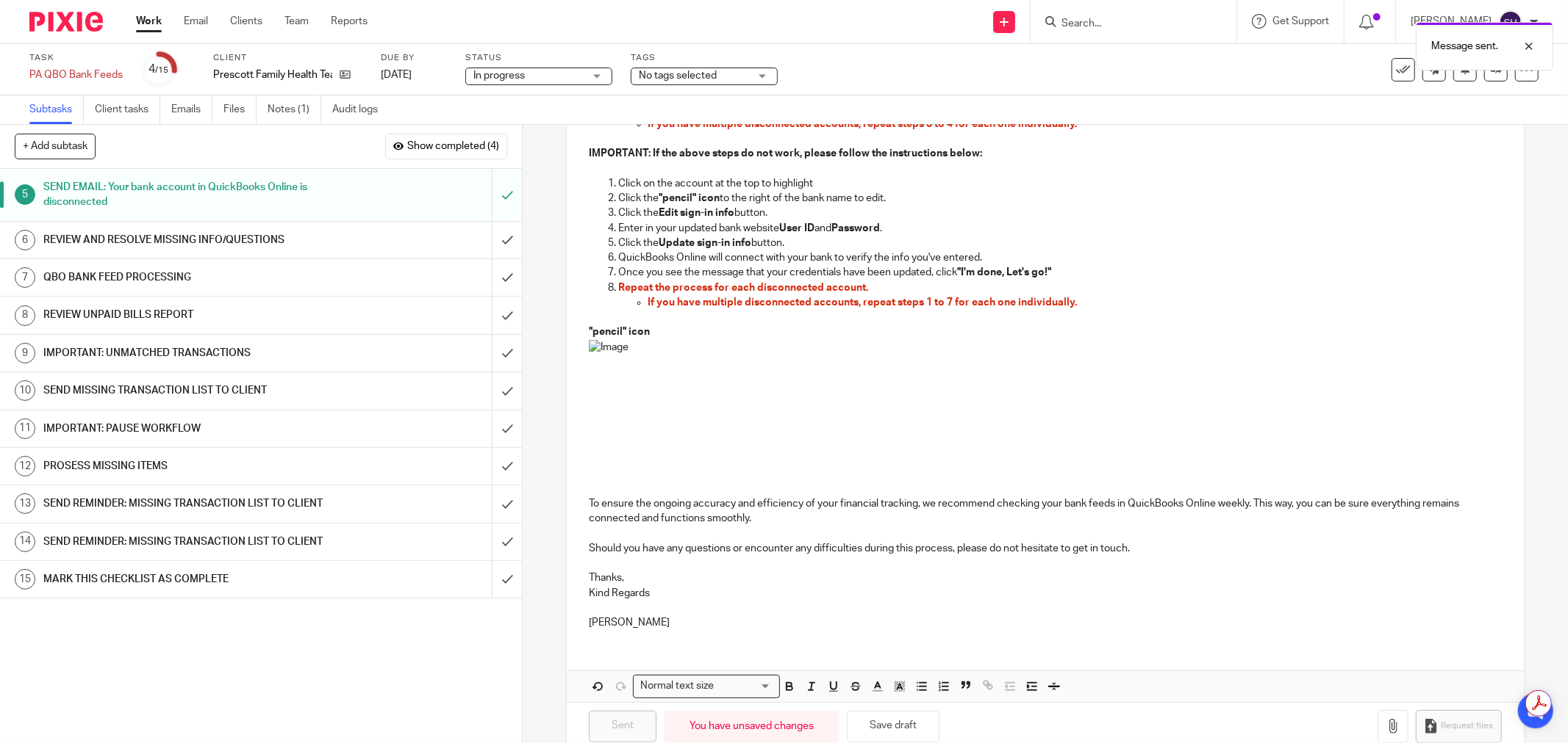
click at [339, 243] on div "REVIEW AND RESOLVE MISSING INFO/QUESTIONS" at bounding box center [260, 240] width 433 height 22
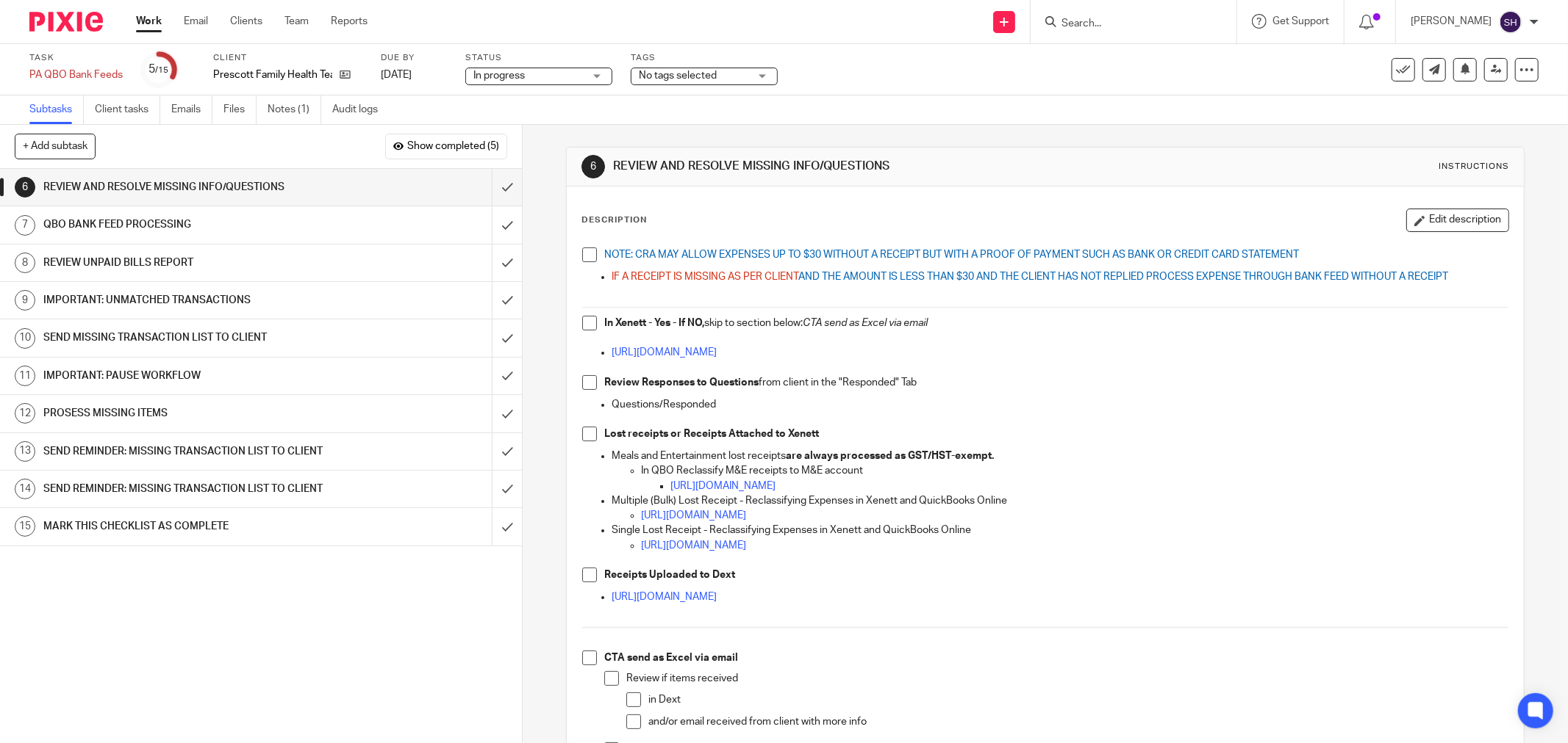
click at [592, 251] on span at bounding box center [589, 255] width 14 height 14
click at [582, 323] on span at bounding box center [589, 323] width 14 height 14
click at [589, 376] on span at bounding box center [589, 383] width 14 height 14
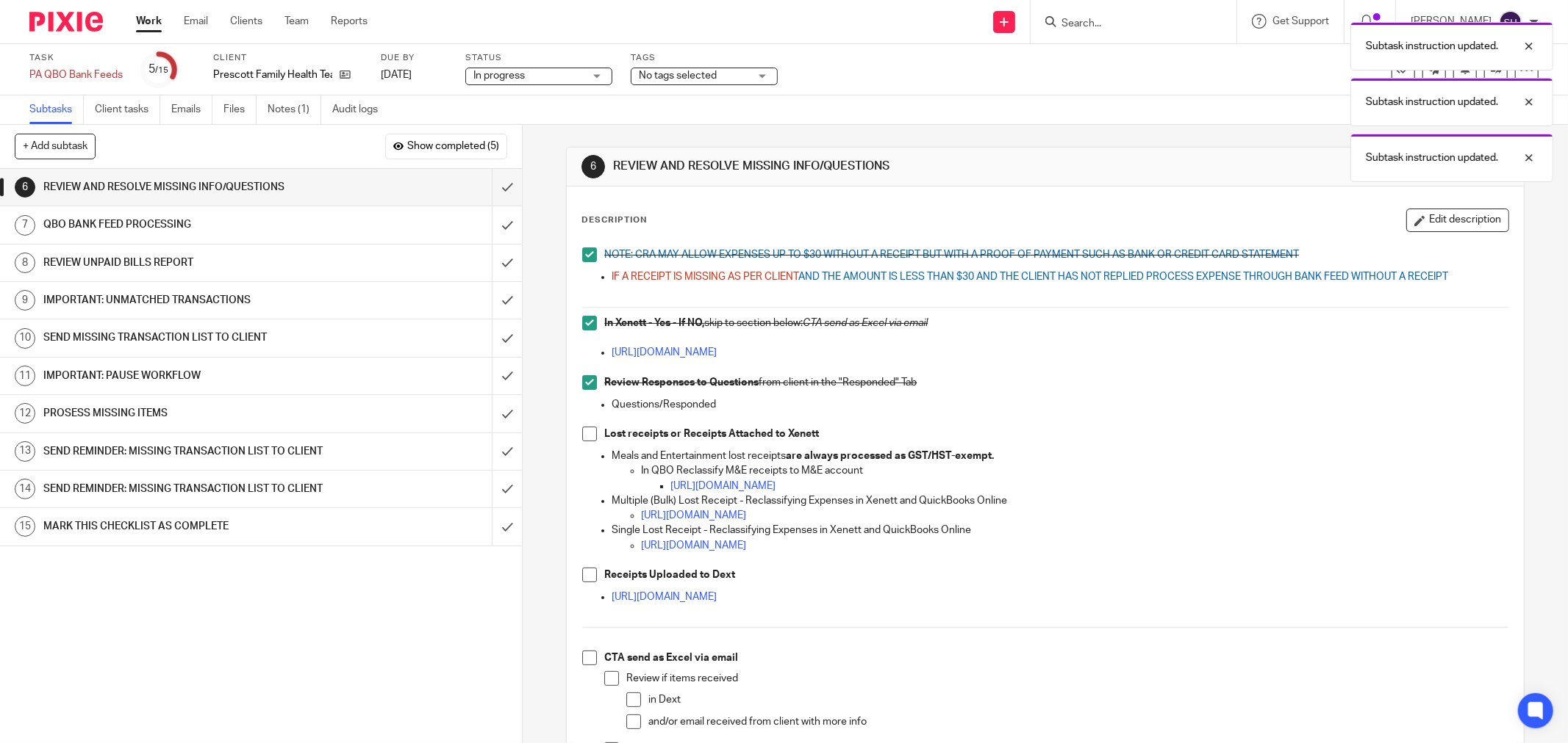
click at [591, 431] on span at bounding box center [589, 434] width 14 height 14
click at [587, 571] on span at bounding box center [589, 575] width 14 height 14
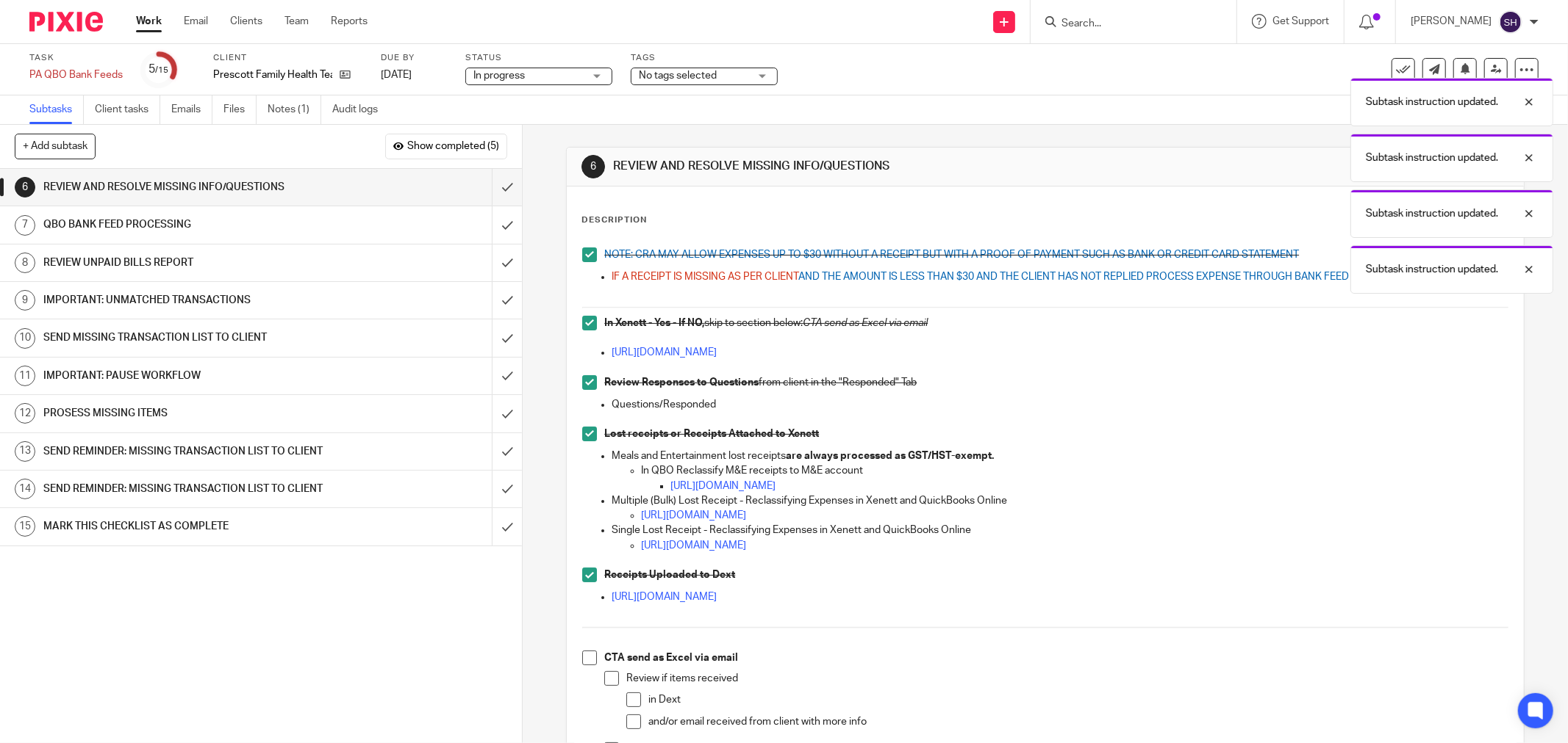
click at [585, 663] on span at bounding box center [589, 658] width 14 height 14
click at [611, 677] on span at bounding box center [611, 678] width 14 height 14
click at [626, 701] on span at bounding box center [634, 700] width 14 height 14
drag, startPoint x: 632, startPoint y: 721, endPoint x: 674, endPoint y: 658, distance: 75.7
click at [632, 720] on span at bounding box center [634, 722] width 14 height 14
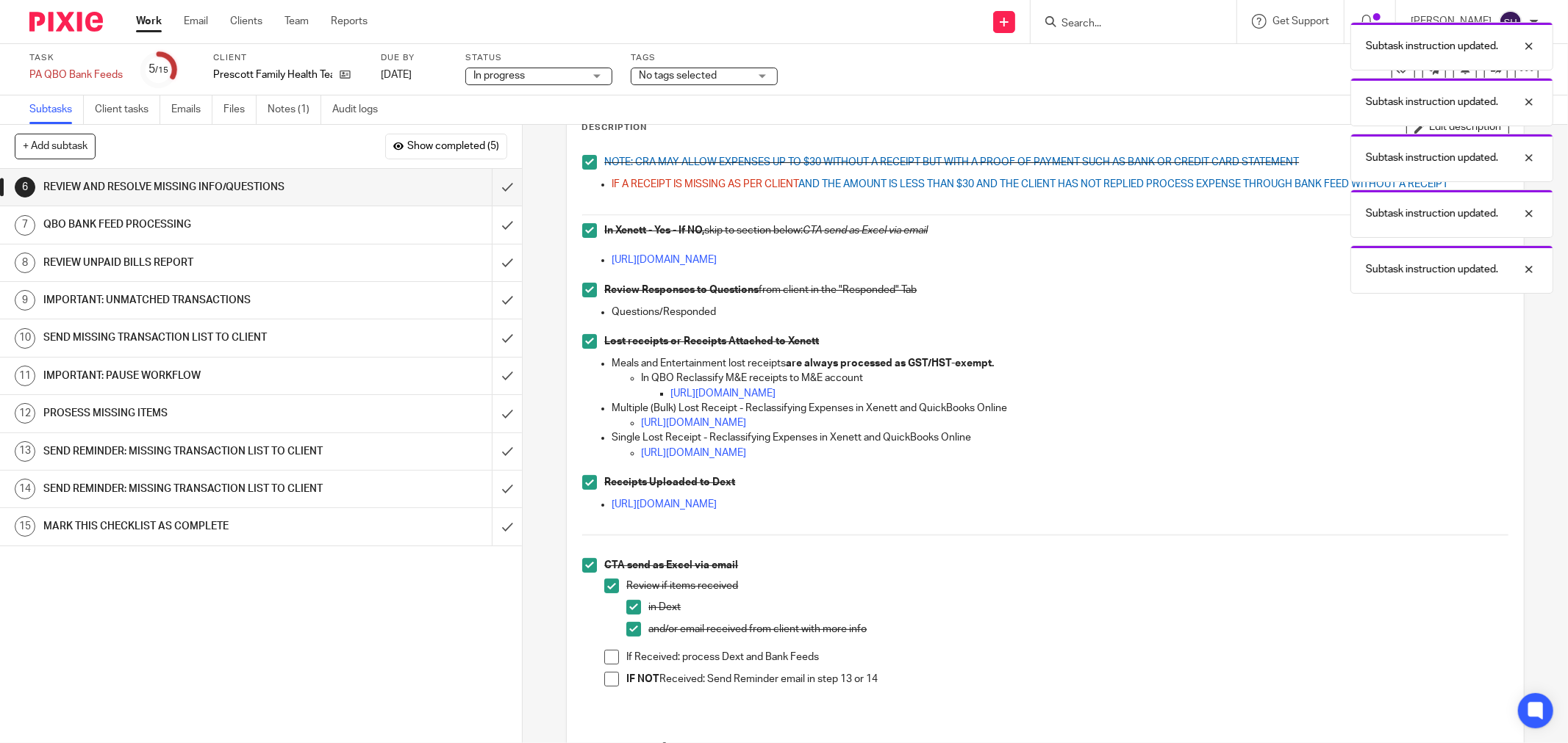
scroll to position [239, 0]
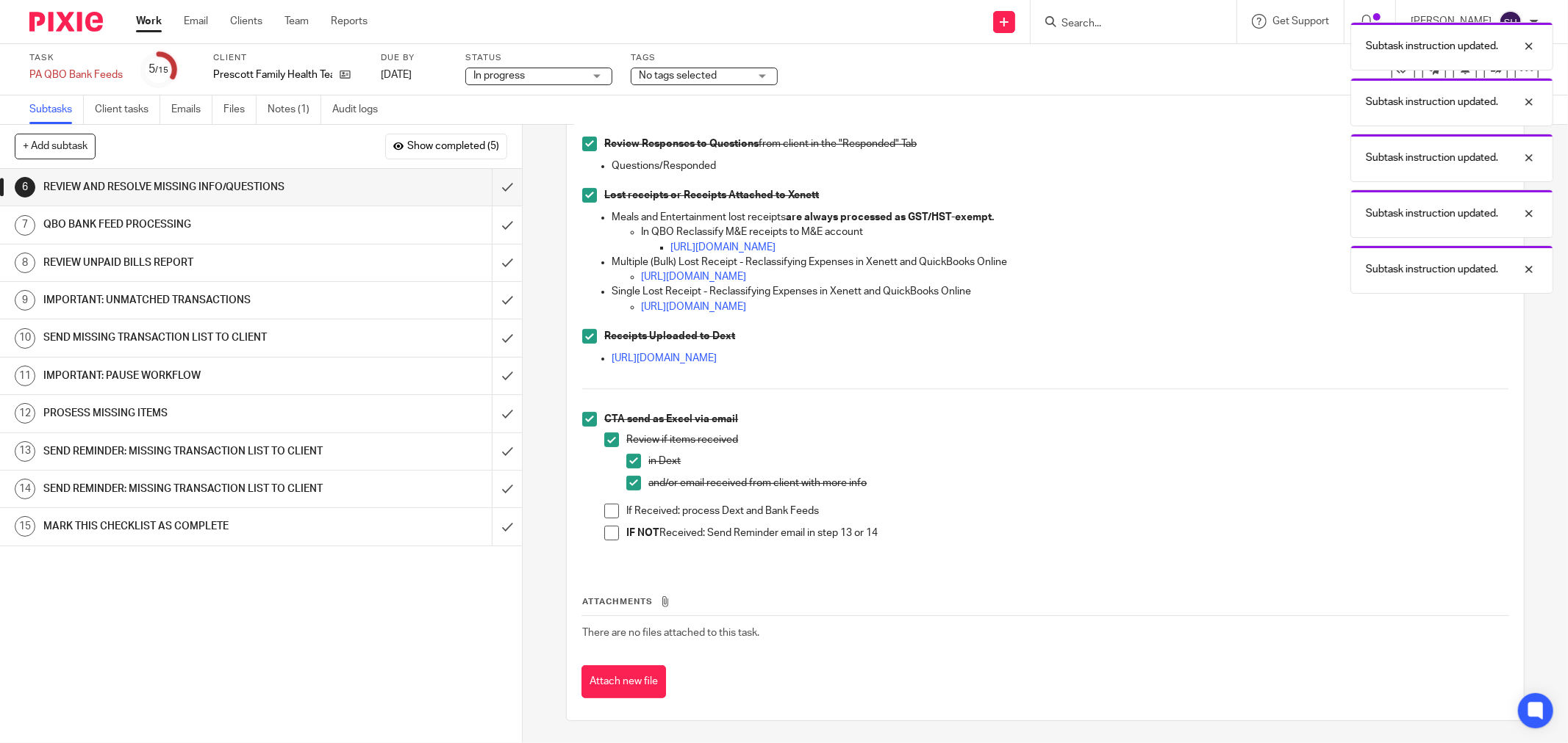
click at [606, 509] on span at bounding box center [611, 511] width 14 height 14
click at [607, 529] on span at bounding box center [611, 533] width 14 height 14
drag, startPoint x: 487, startPoint y: 186, endPoint x: 930, endPoint y: 335, distance: 467.4
click at [488, 186] on input "submit" at bounding box center [260, 187] width 522 height 37
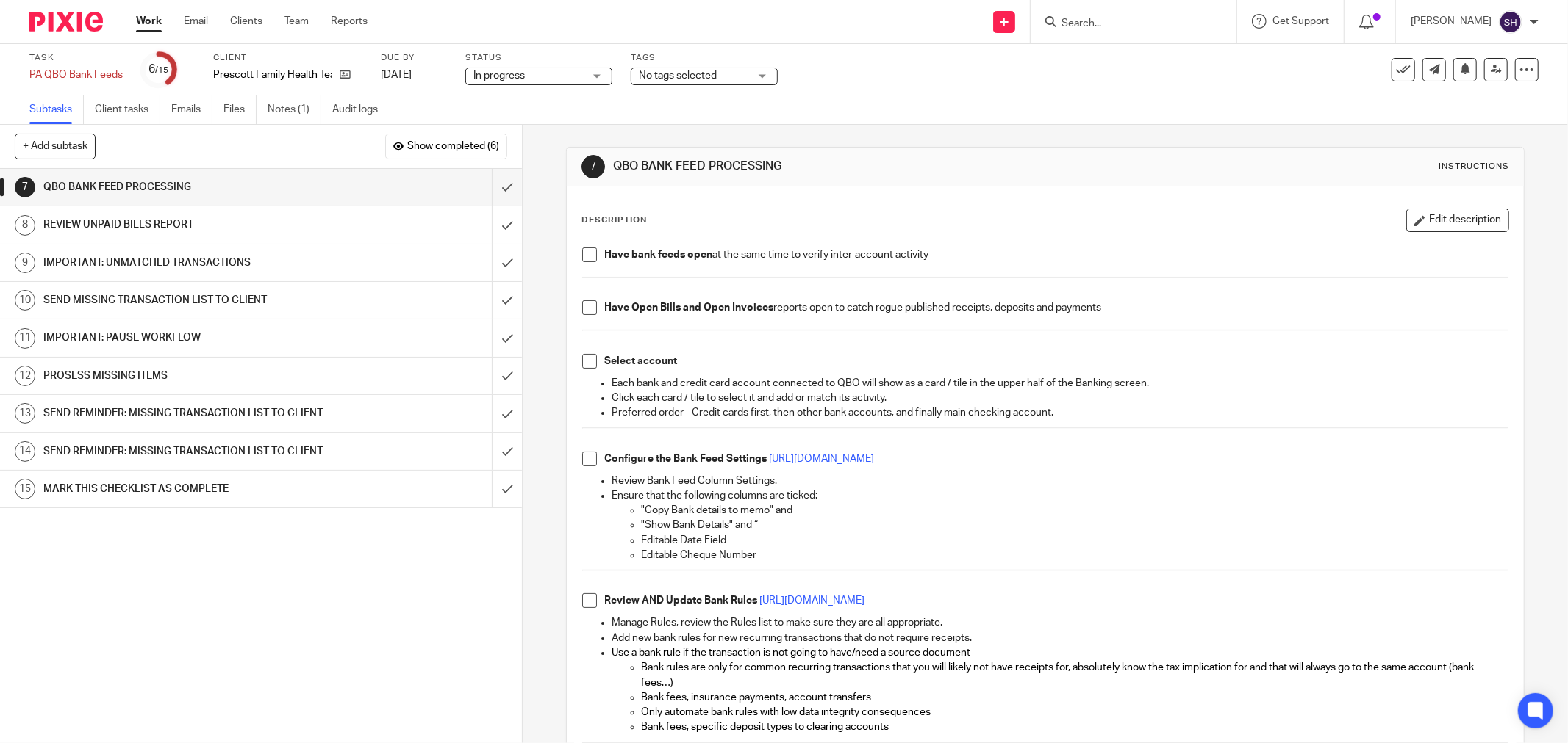
click at [584, 260] on span at bounding box center [589, 255] width 14 height 14
click at [582, 309] on span at bounding box center [589, 308] width 14 height 14
click at [588, 358] on span at bounding box center [589, 361] width 14 height 14
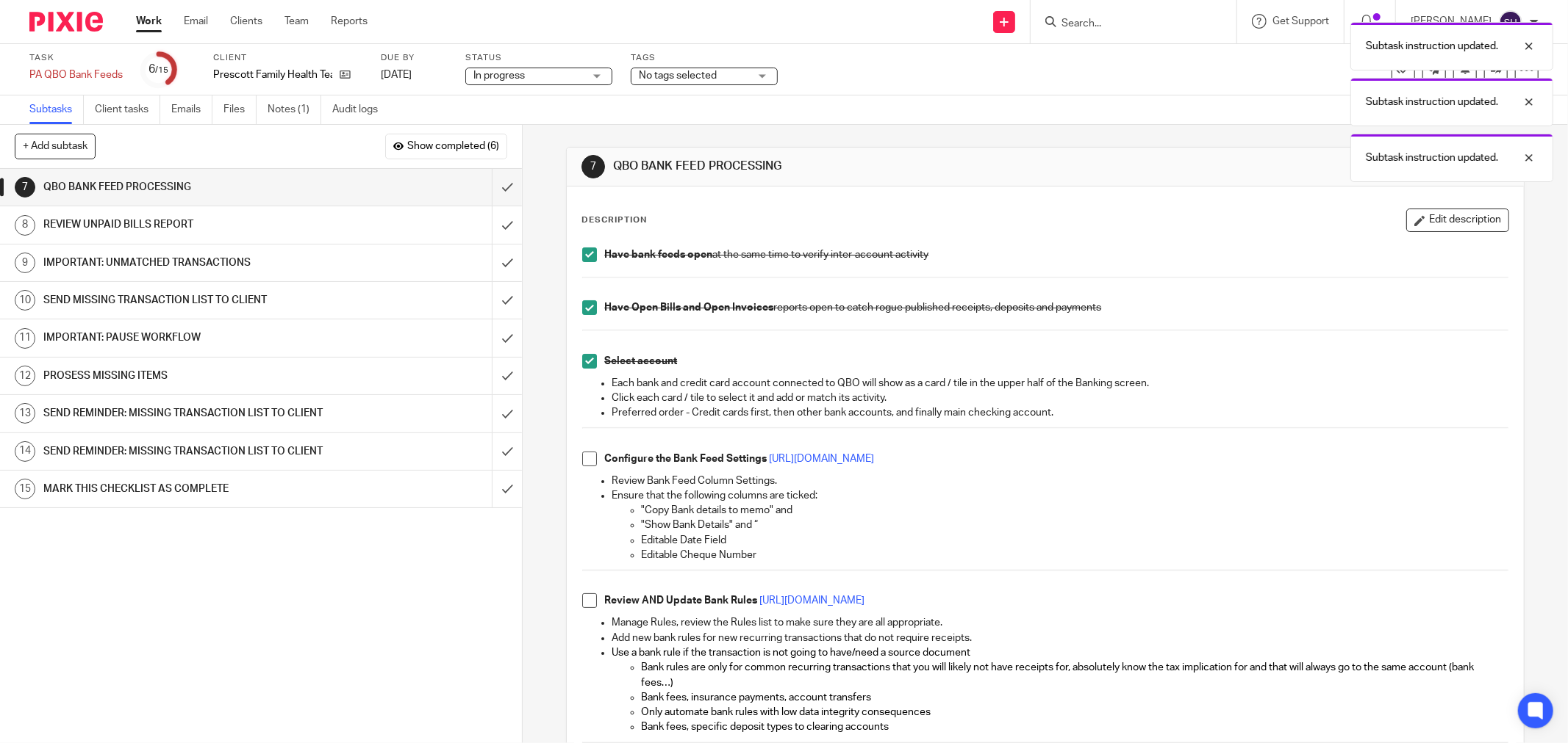
click at [587, 460] on span at bounding box center [589, 459] width 14 height 14
click at [590, 596] on span at bounding box center [589, 601] width 14 height 14
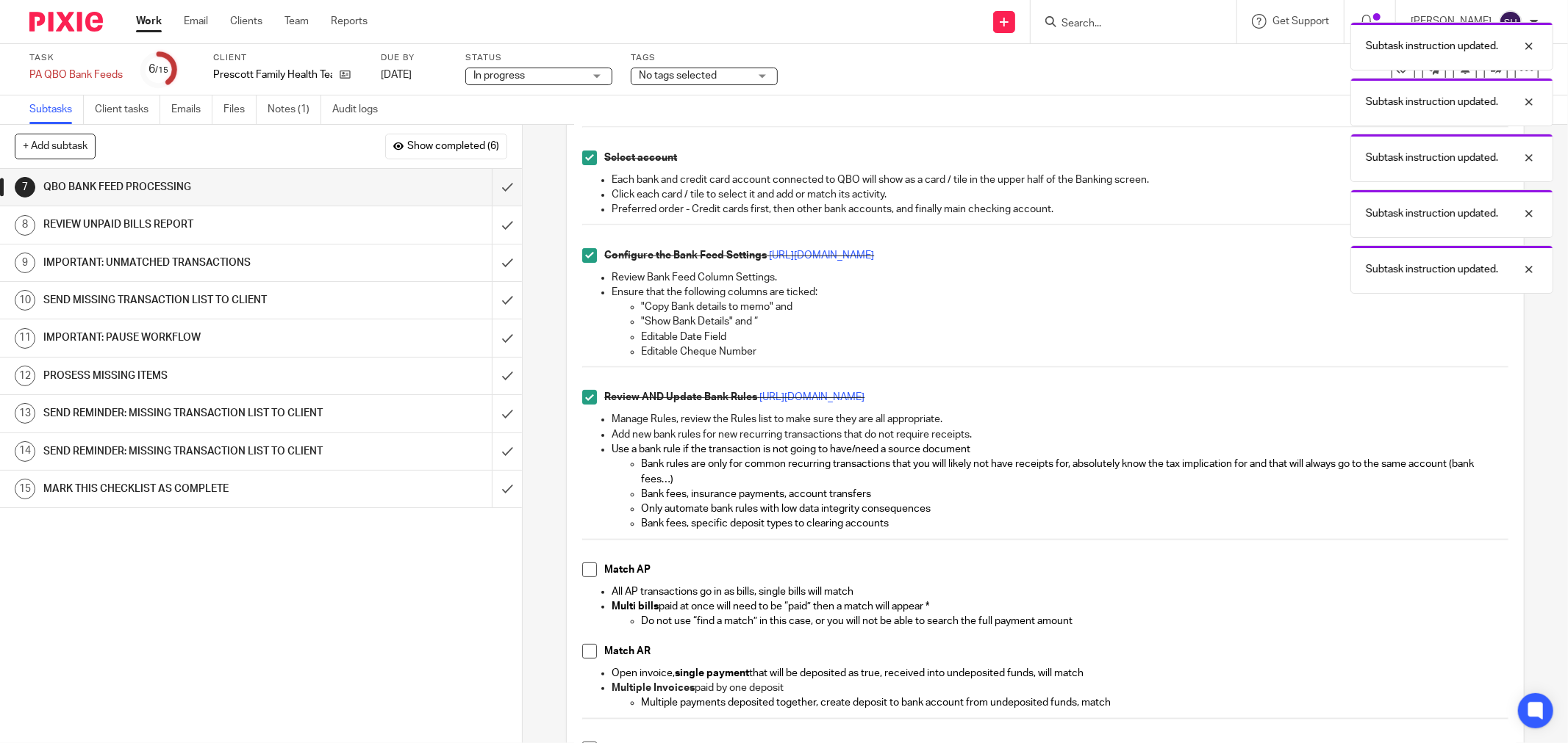
scroll to position [408, 0]
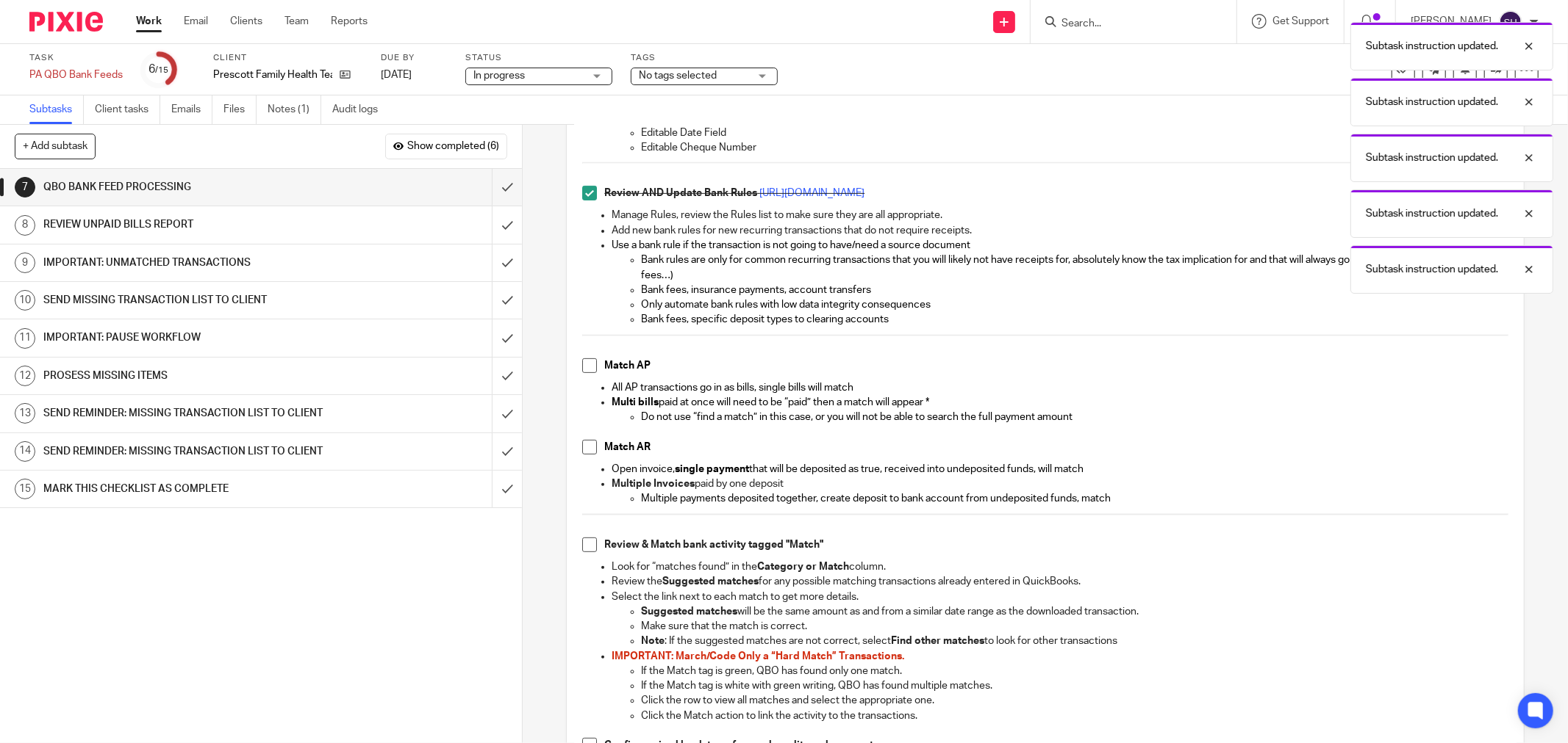
click at [583, 449] on span at bounding box center [589, 448] width 14 height 14
click at [586, 546] on span at bounding box center [589, 545] width 14 height 14
click at [582, 362] on span at bounding box center [589, 366] width 14 height 14
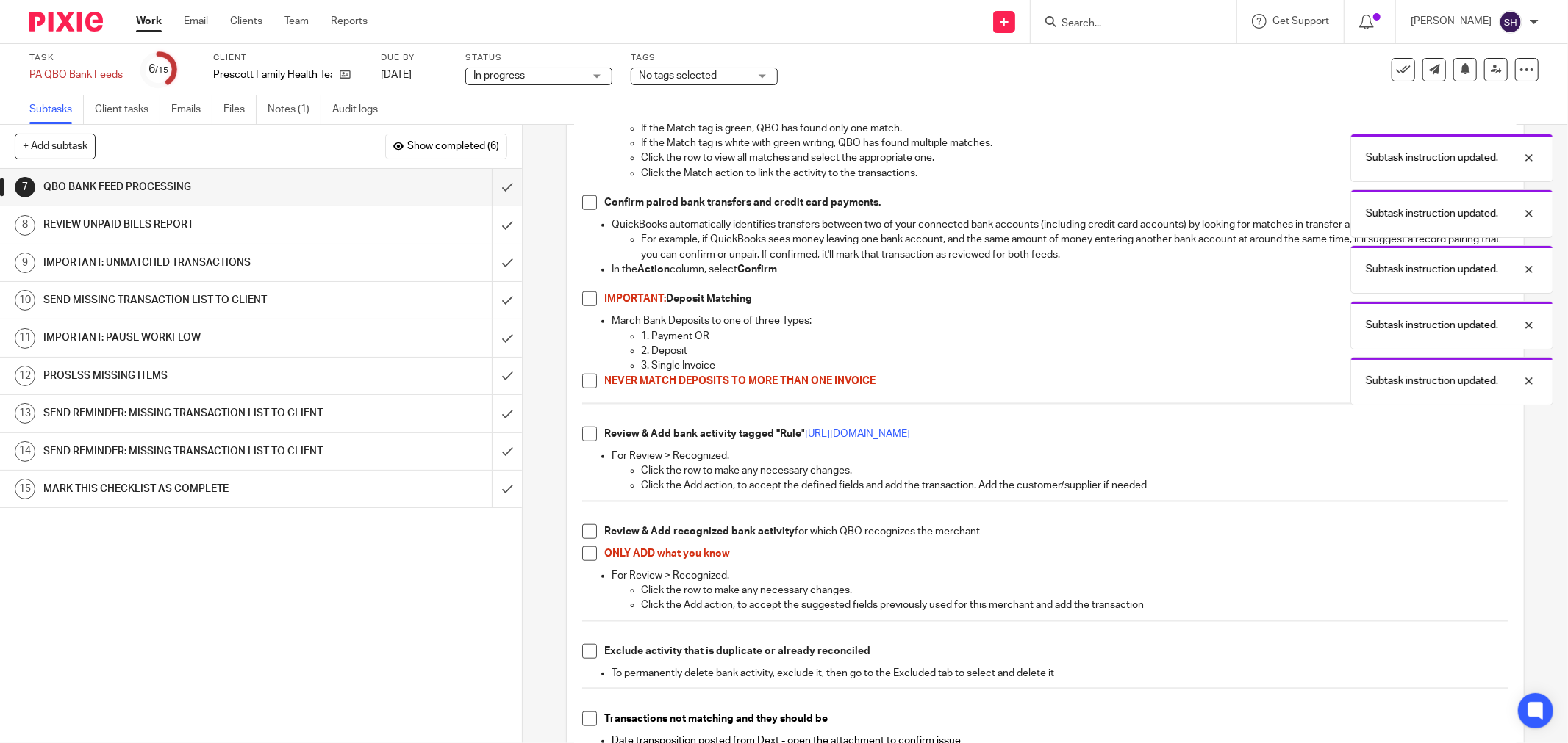
scroll to position [979, 0]
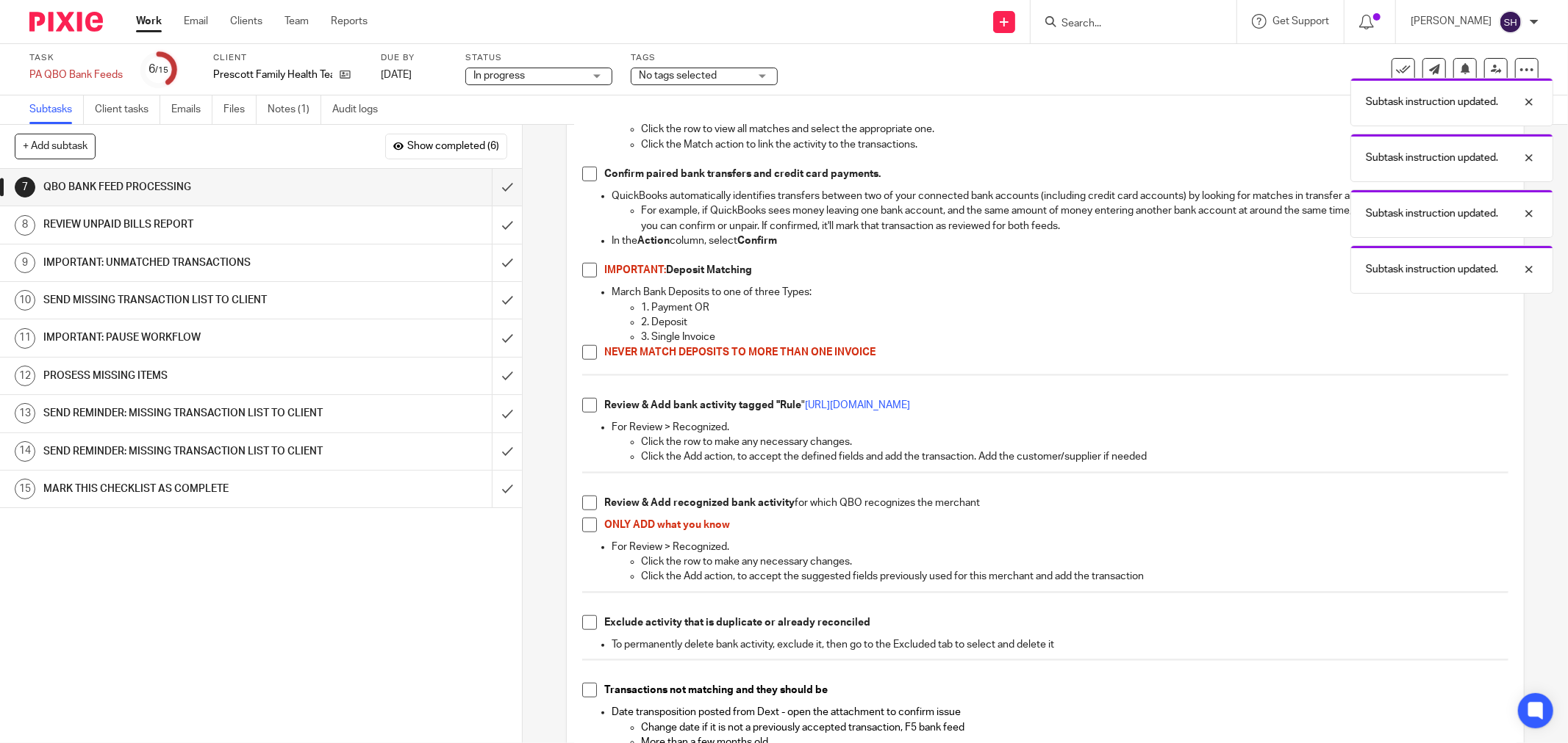
click at [582, 273] on span at bounding box center [589, 270] width 14 height 14
click at [584, 169] on span at bounding box center [589, 174] width 14 height 14
click at [582, 355] on span at bounding box center [589, 352] width 14 height 14
click at [588, 410] on span at bounding box center [589, 405] width 14 height 14
click at [585, 503] on span at bounding box center [589, 503] width 14 height 14
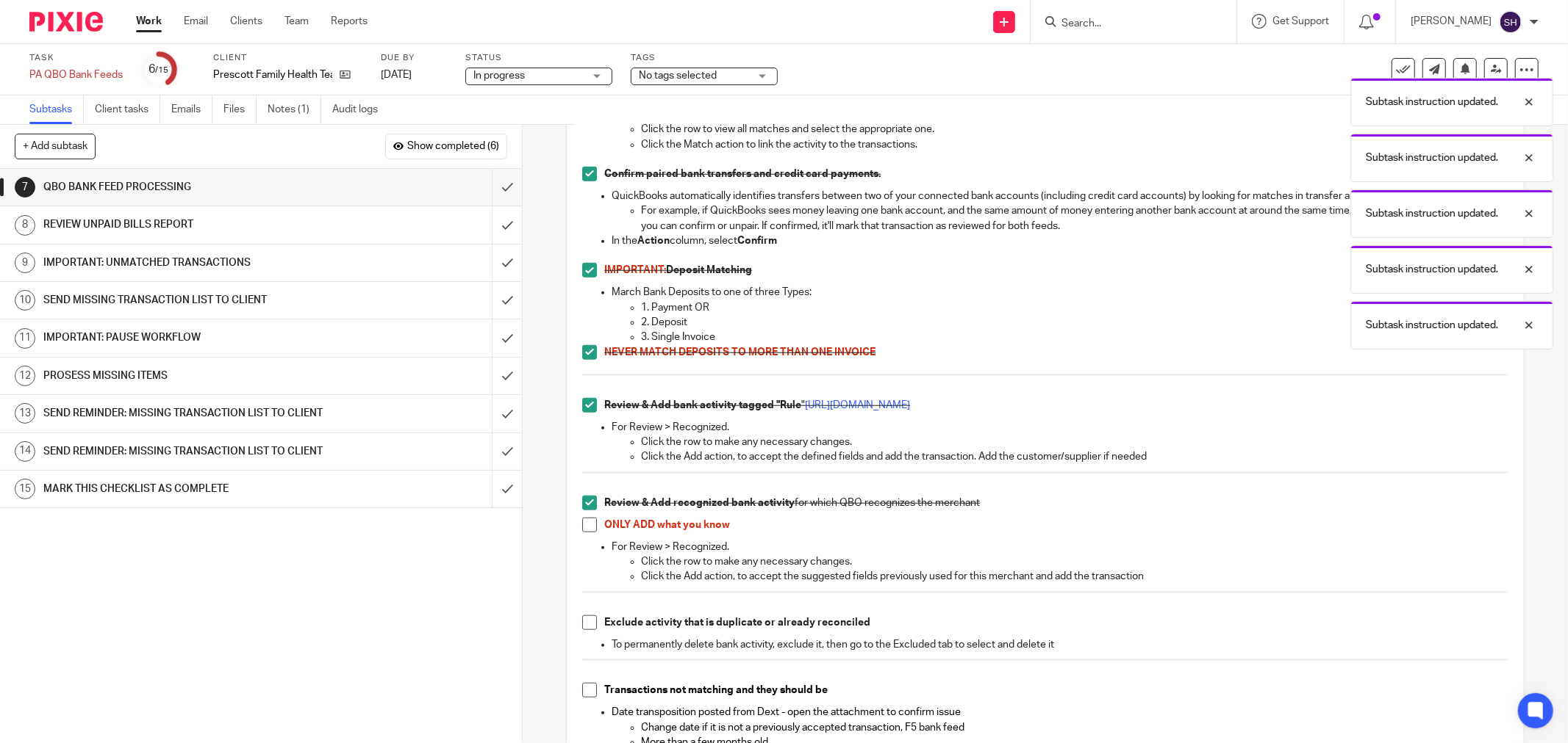
click at [585, 519] on span at bounding box center [589, 525] width 14 height 14
click at [582, 625] on span at bounding box center [589, 622] width 14 height 14
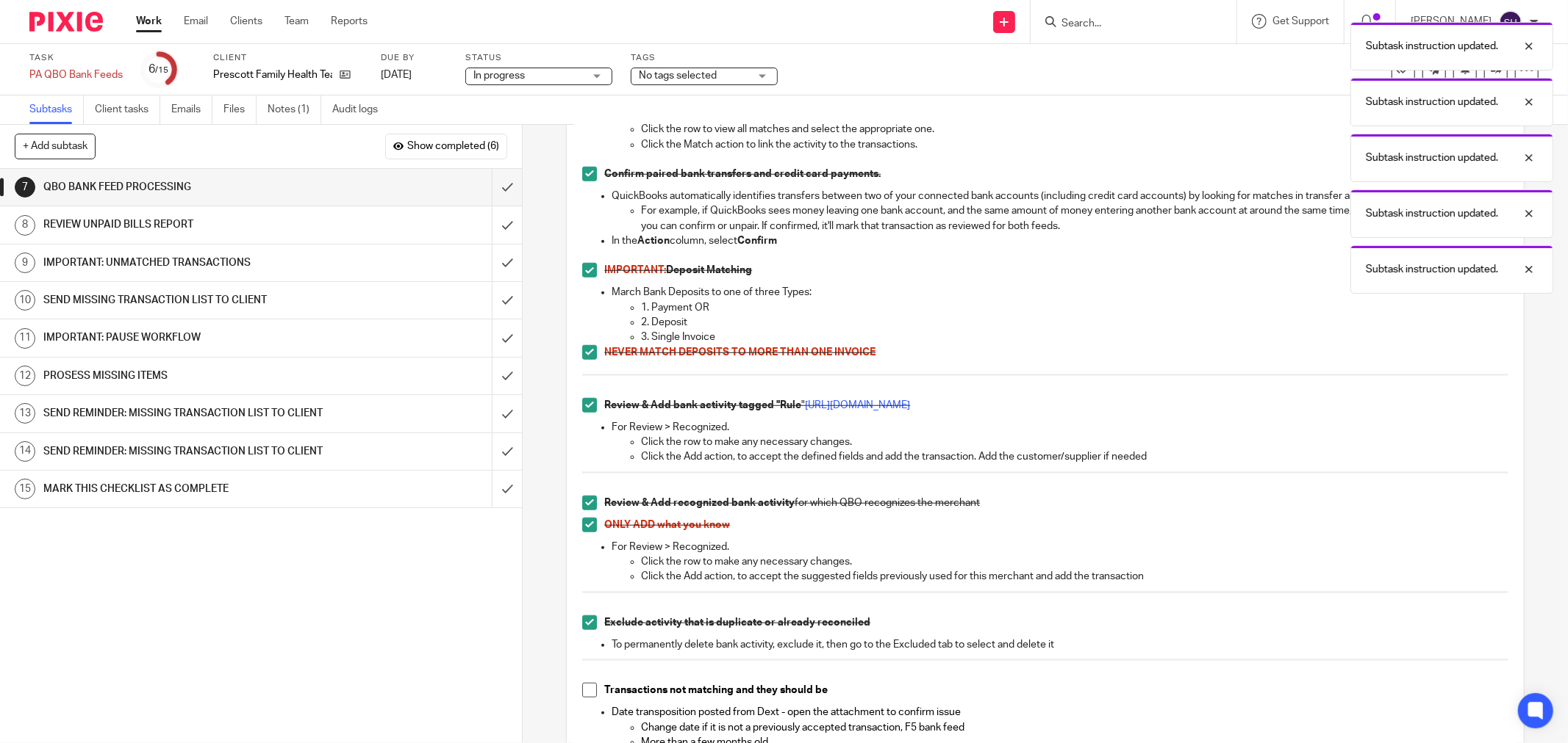
click at [583, 687] on span at bounding box center [589, 690] width 14 height 14
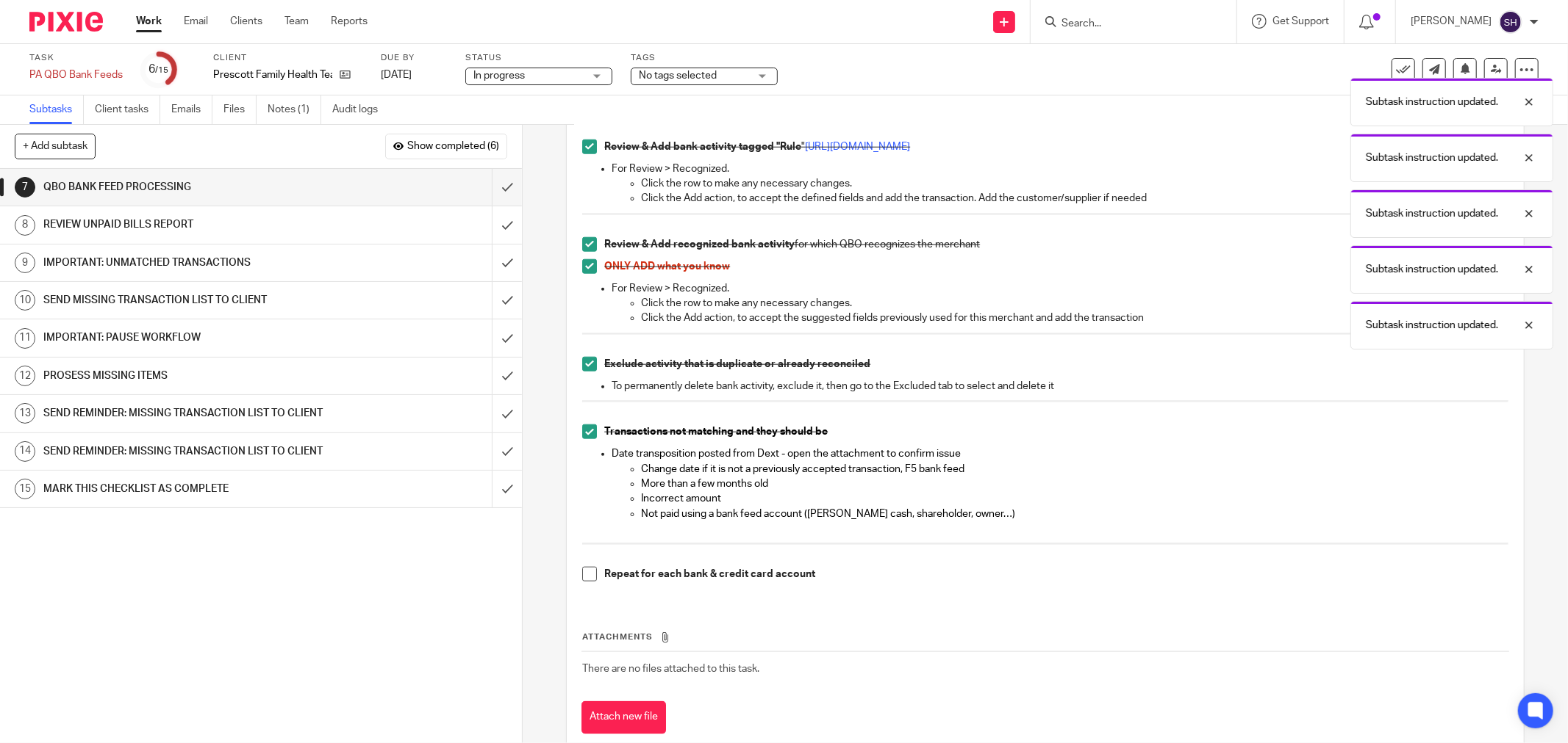
scroll to position [1275, 0]
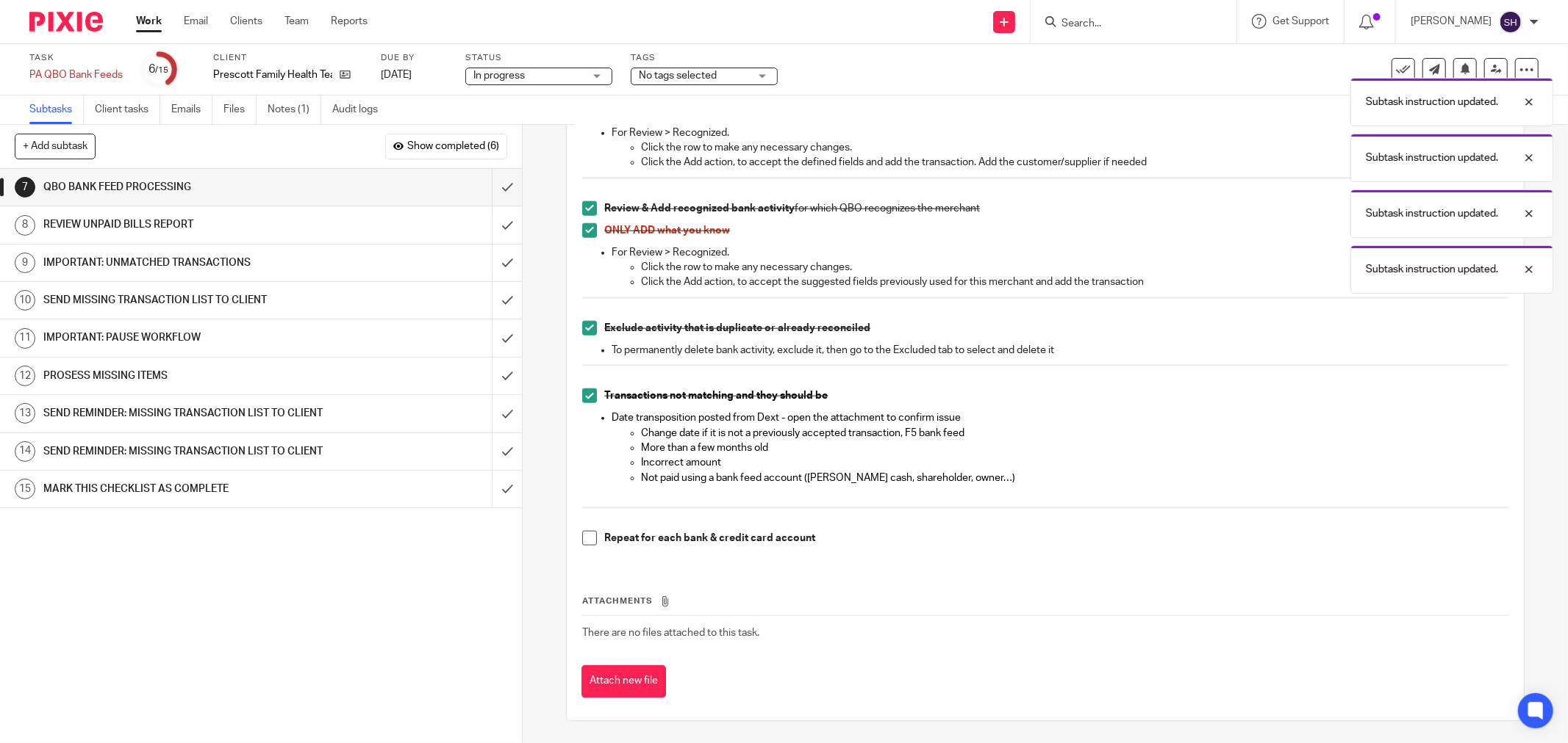
click at [582, 544] on span at bounding box center [589, 539] width 14 height 14
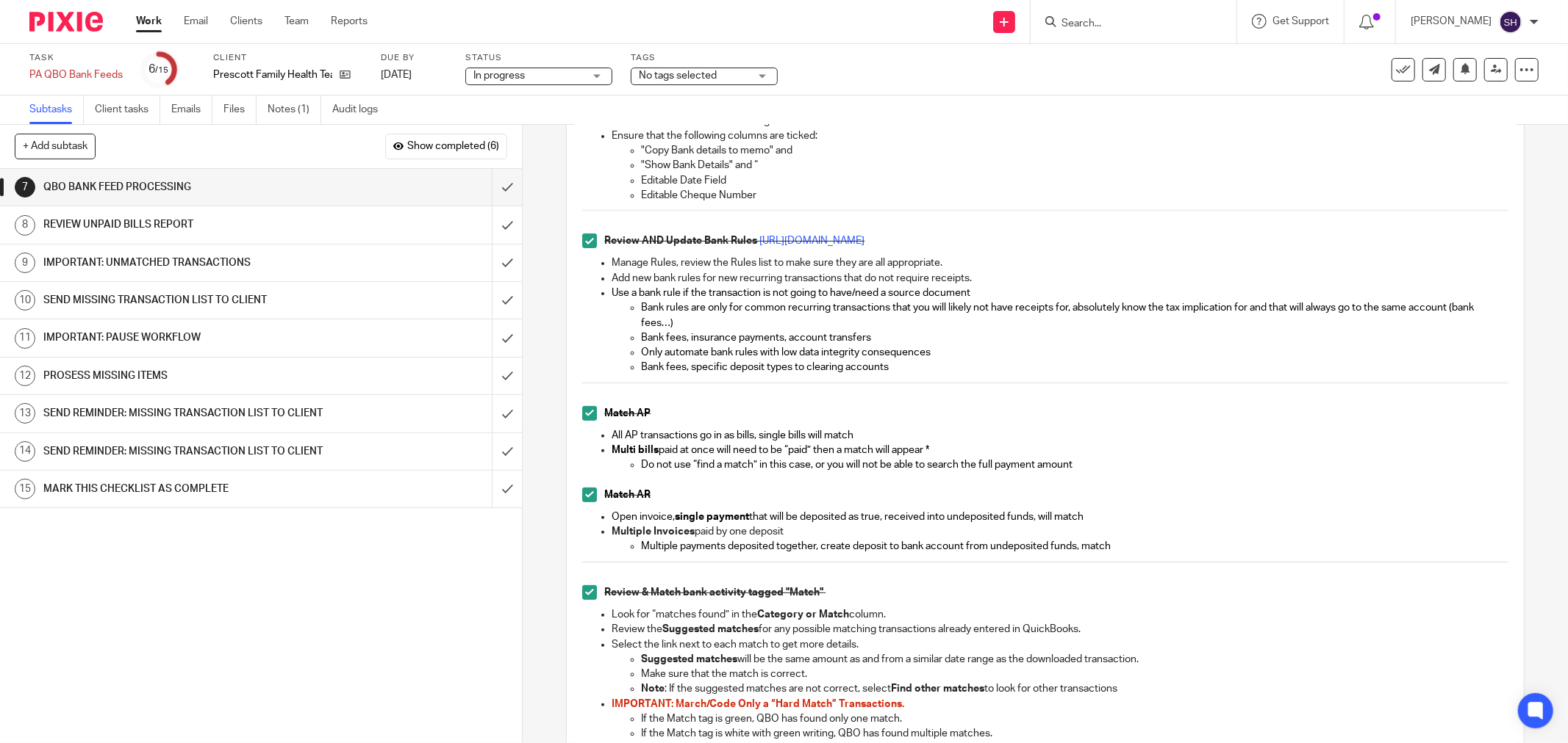
scroll to position [51, 0]
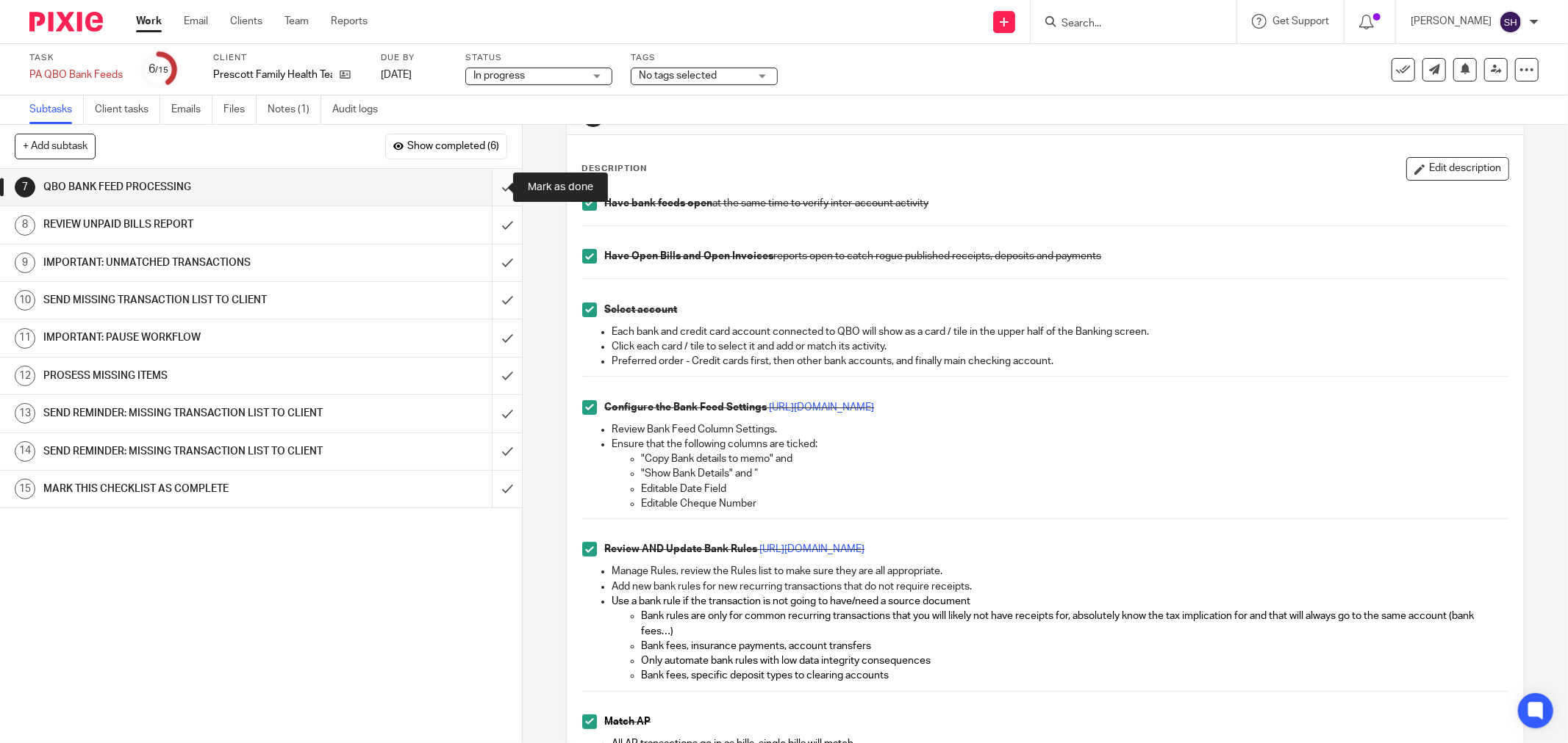
click at [490, 182] on input "submit" at bounding box center [260, 187] width 522 height 37
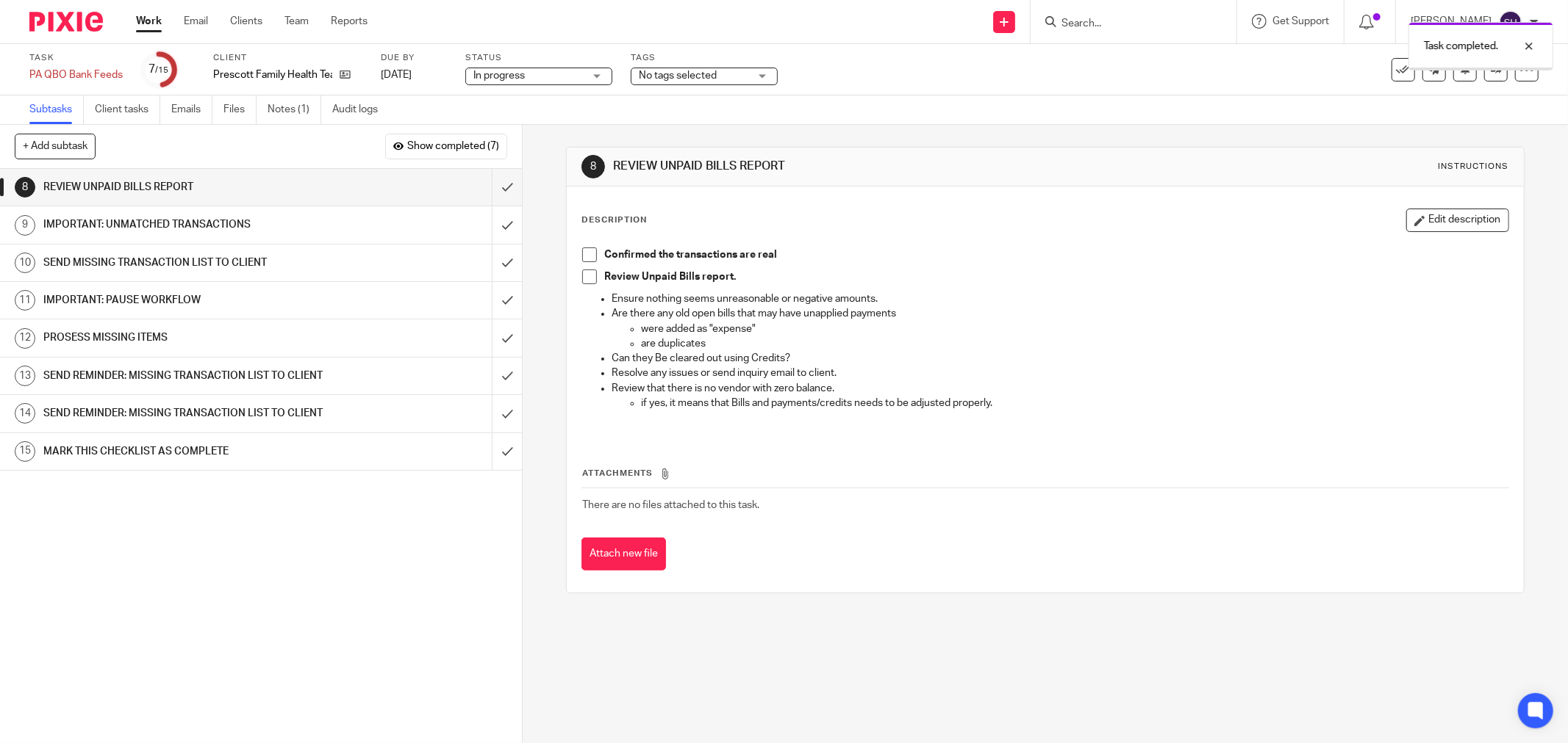
click at [593, 255] on li "Confirmed the transactions are real" at bounding box center [1045, 258] width 926 height 22
click at [588, 256] on span at bounding box center [589, 255] width 14 height 14
click at [585, 274] on span at bounding box center [589, 276] width 14 height 14
click at [492, 184] on input "submit" at bounding box center [260, 187] width 522 height 37
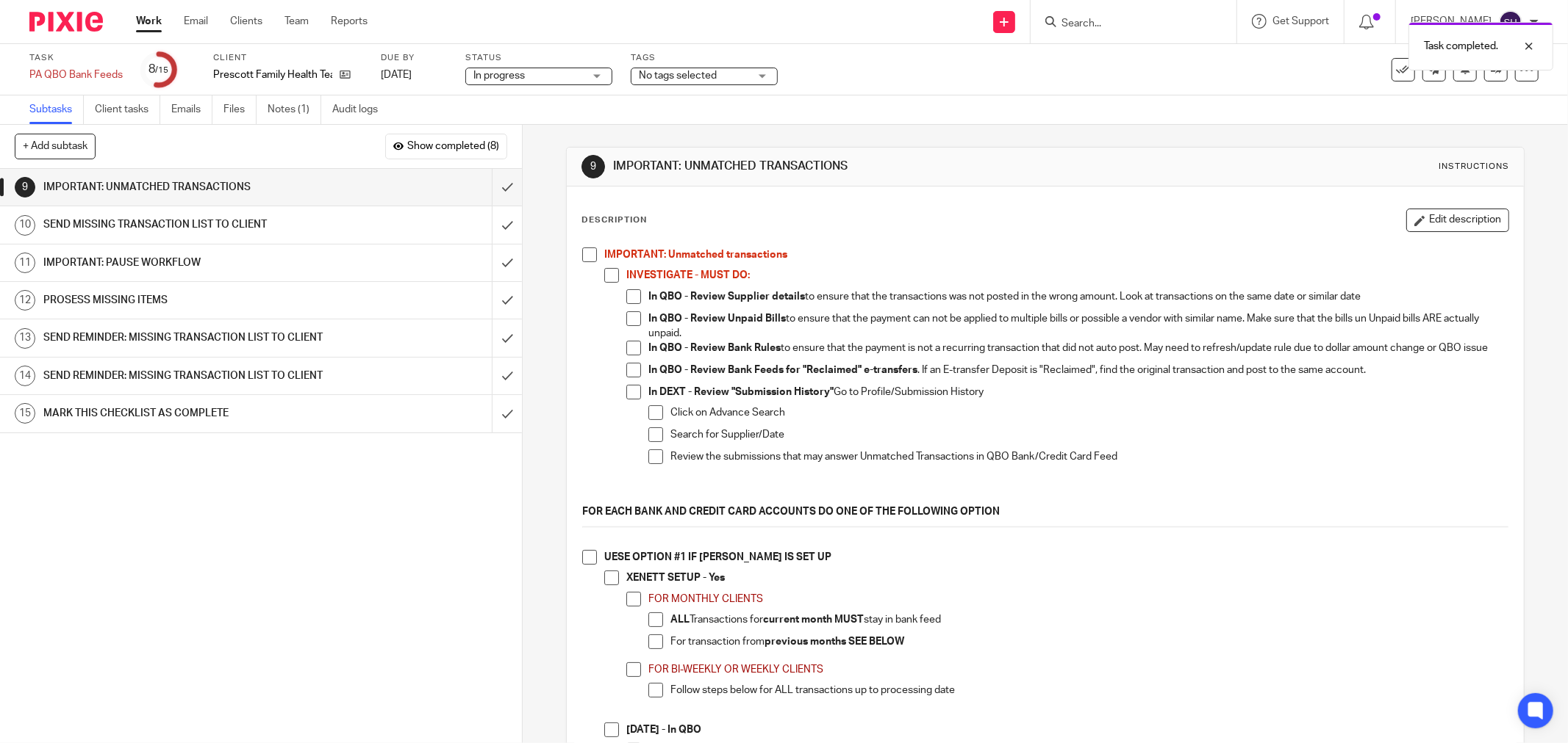
click at [584, 261] on span at bounding box center [589, 255] width 14 height 14
click at [604, 269] on span at bounding box center [611, 276] width 14 height 14
click at [630, 299] on span at bounding box center [634, 296] width 14 height 14
click at [630, 323] on span at bounding box center [634, 319] width 14 height 14
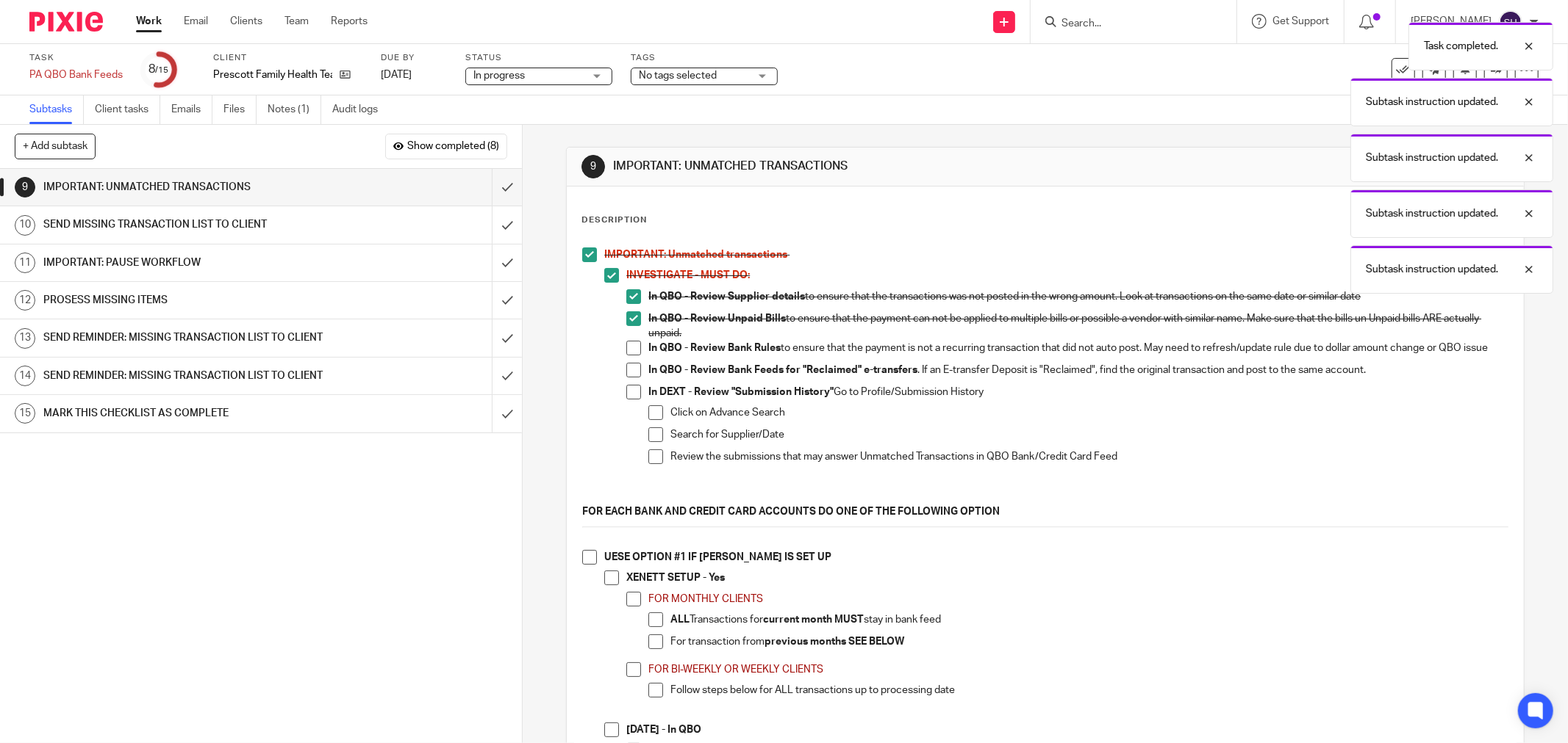
click at [632, 345] on span at bounding box center [634, 348] width 14 height 14
drag, startPoint x: 638, startPoint y: 371, endPoint x: 633, endPoint y: 378, distance: 8.6
click at [637, 372] on li "In QBO - Review Bank Feeds for "Reclaimed" e-transfers . If an E-transfer Depos…" at bounding box center [1067, 374] width 882 height 22
click at [633, 377] on span at bounding box center [634, 370] width 14 height 14
click at [627, 400] on span at bounding box center [634, 392] width 14 height 14
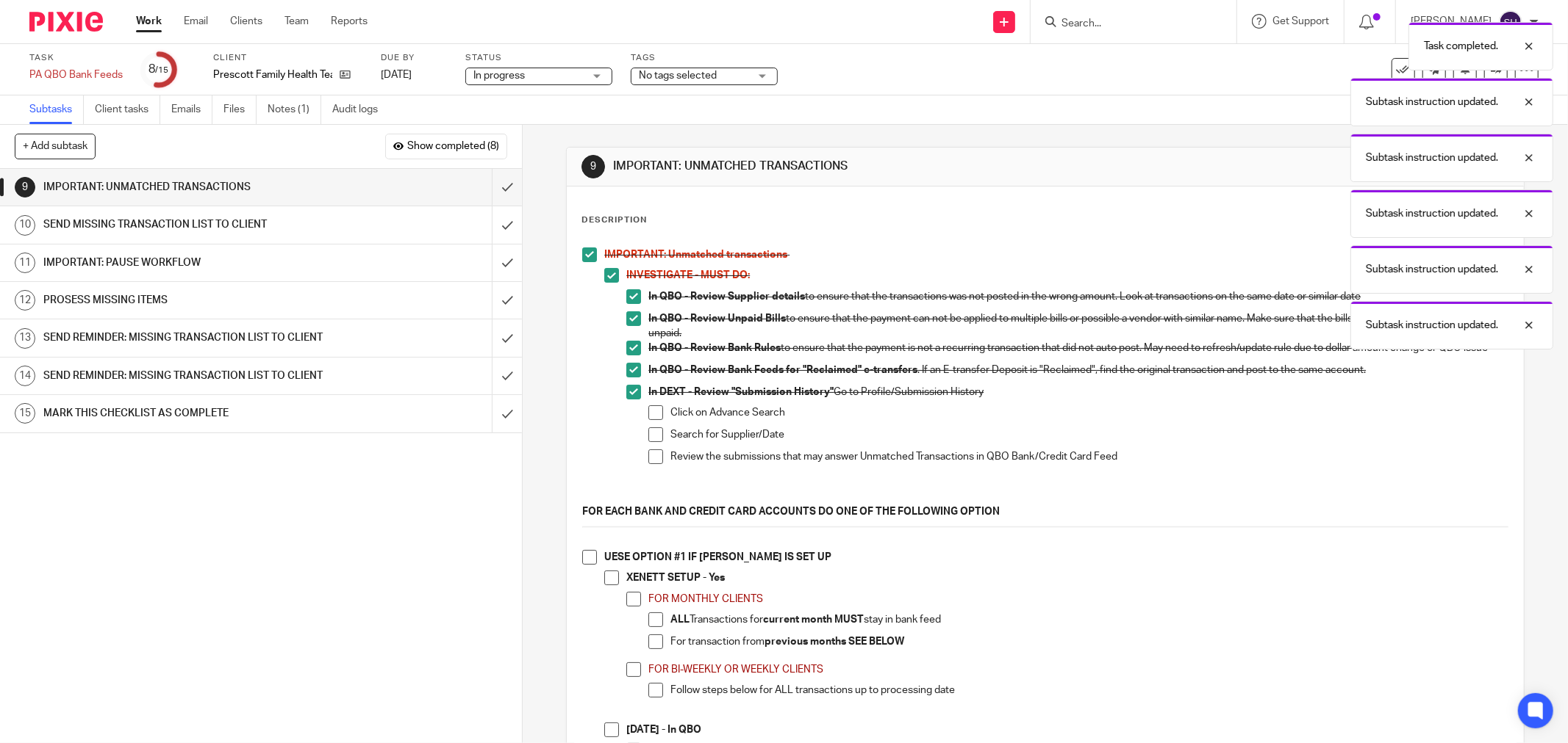
drag, startPoint x: 643, startPoint y: 424, endPoint x: 647, endPoint y: 430, distance: 7.2
click at [643, 424] on li "In DEXT - Review "Submission History" Go to Profile/Submission History Click on…" at bounding box center [1067, 439] width 882 height 108
drag, startPoint x: 647, startPoint y: 424, endPoint x: 652, endPoint y: 448, distance: 24.5
click at [648, 420] on span at bounding box center [655, 412] width 14 height 14
click at [652, 442] on span at bounding box center [655, 435] width 14 height 14
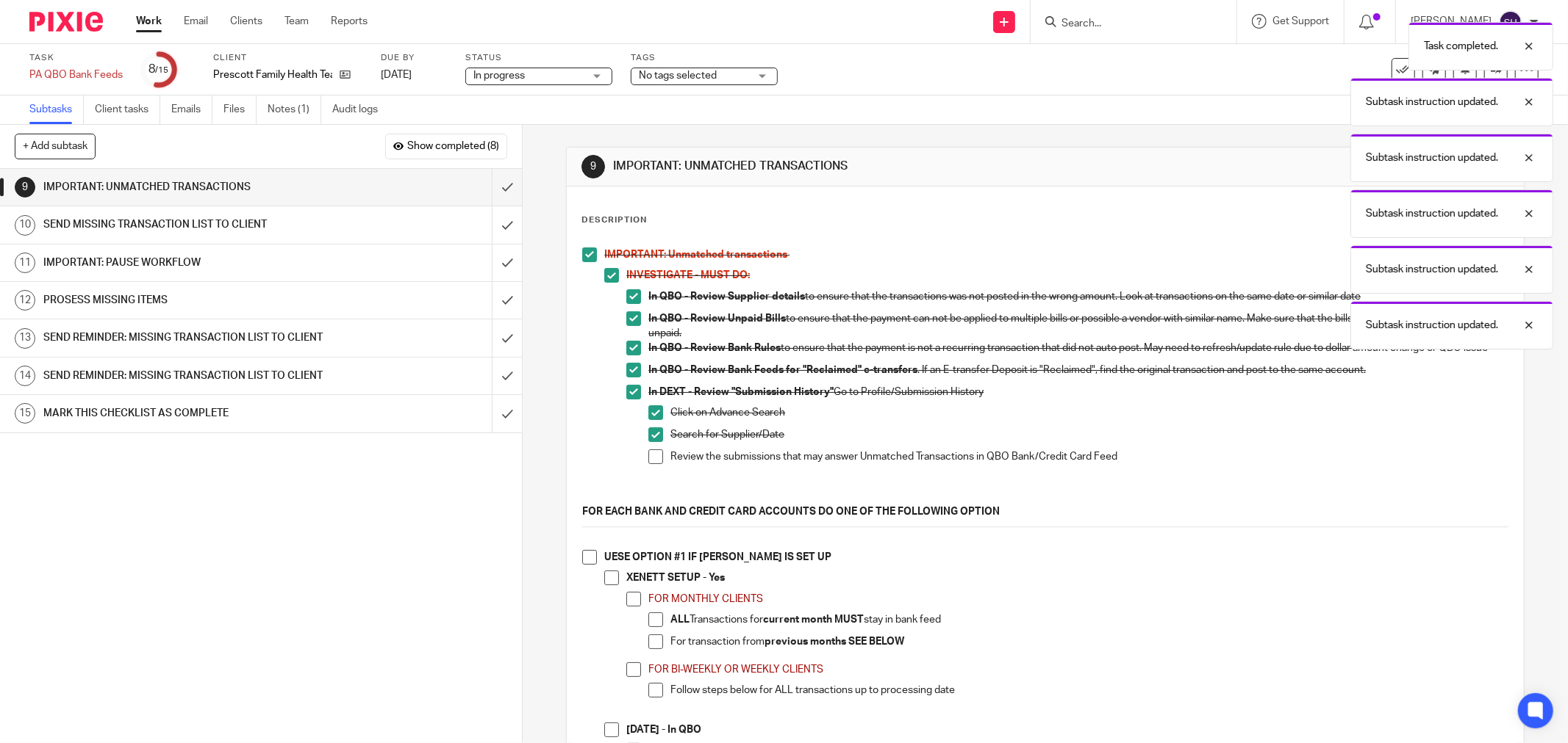
drag, startPoint x: 658, startPoint y: 467, endPoint x: 652, endPoint y: 476, distance: 10.8
click at [657, 464] on span at bounding box center [655, 457] width 14 height 14
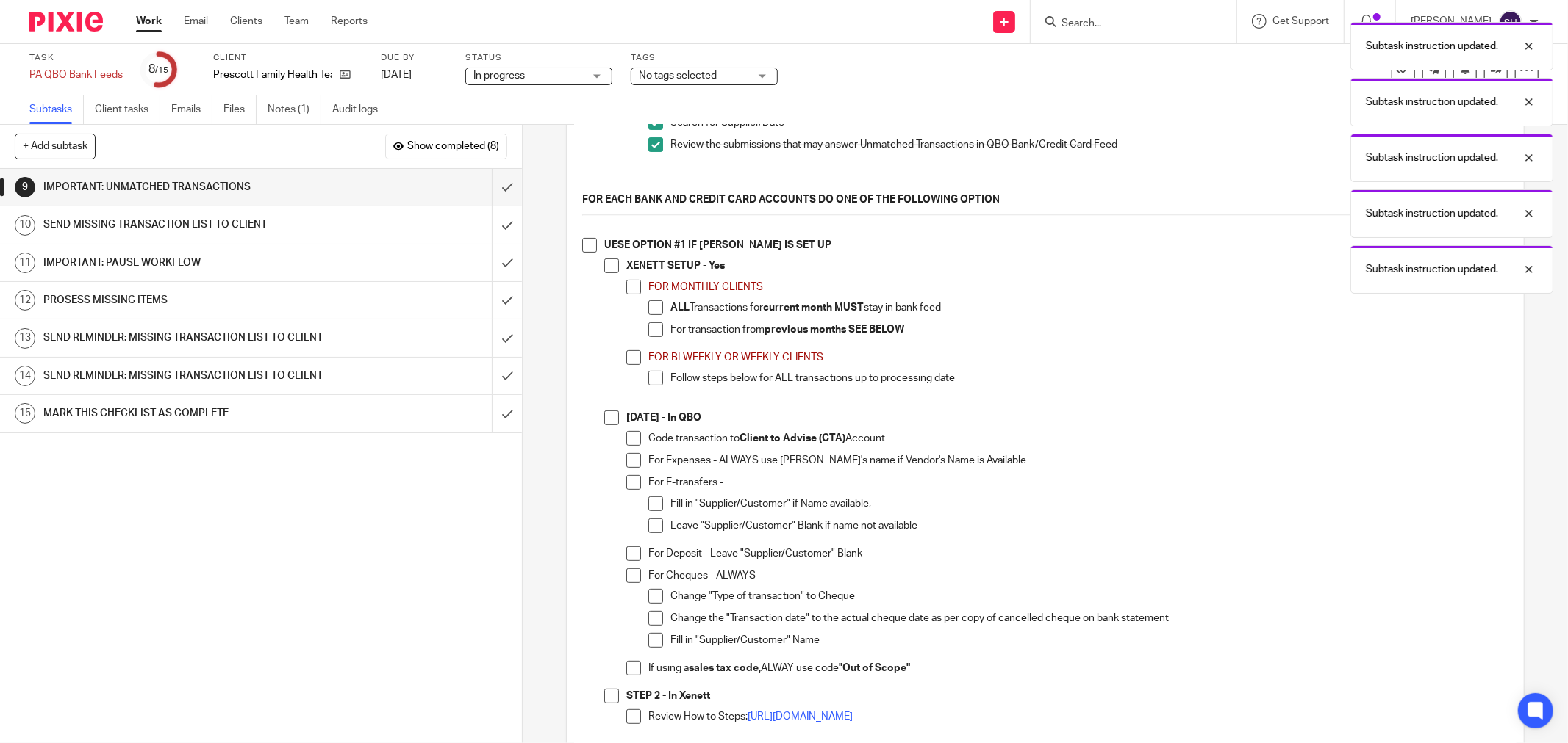
scroll to position [326, 0]
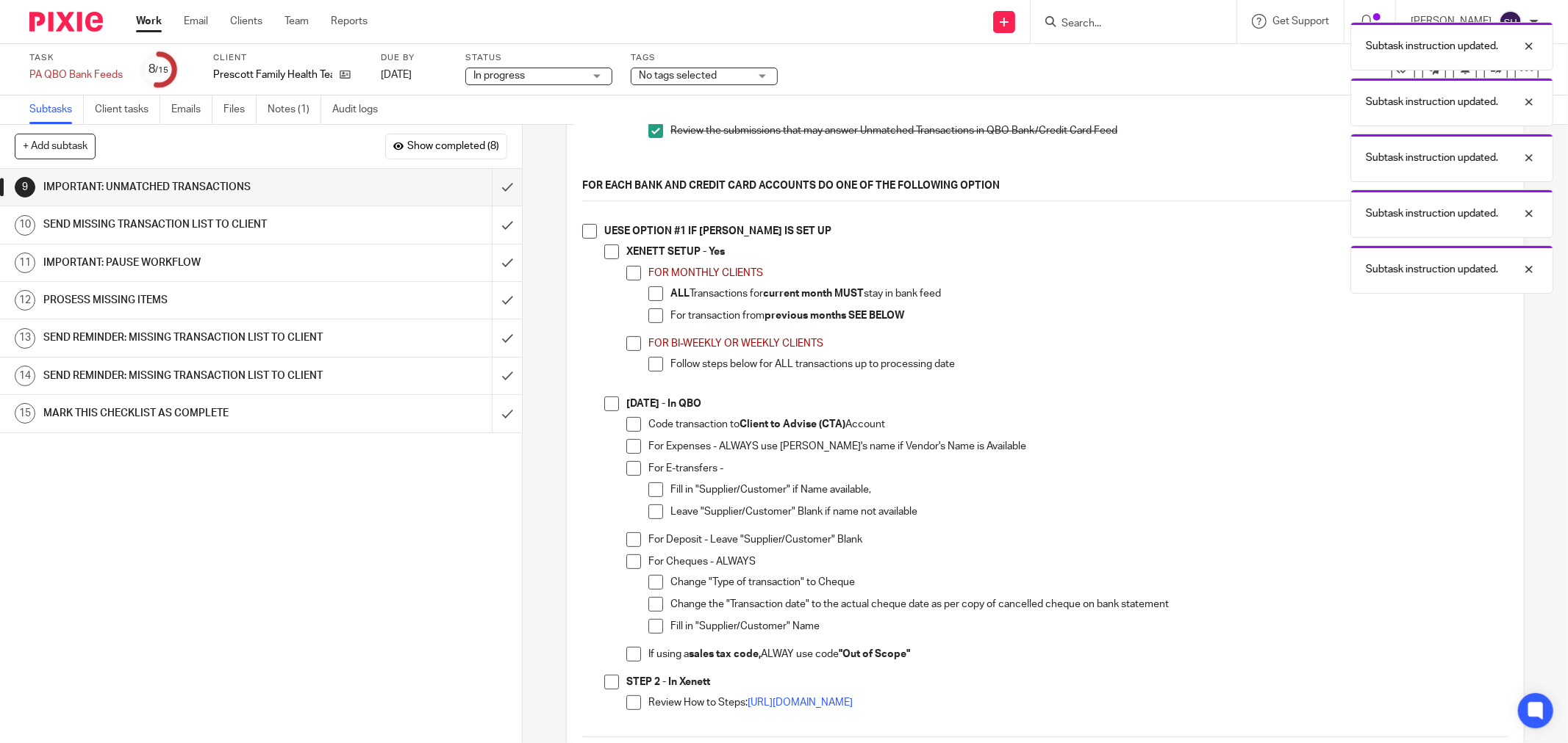
drag, startPoint x: 583, startPoint y: 231, endPoint x: 606, endPoint y: 255, distance: 33.2
click at [583, 232] on span at bounding box center [589, 231] width 14 height 14
click at [608, 258] on span at bounding box center [611, 252] width 14 height 14
click at [632, 288] on li "FOR MONTHLY CLIENTS ALL Transactions for current month MUST stay in bank feed F…" at bounding box center [1067, 301] width 882 height 70
click at [640, 285] on li "FOR MONTHLY CLIENTS ALL Transactions for current month MUST stay in bank feed F…" at bounding box center [1067, 301] width 882 height 70
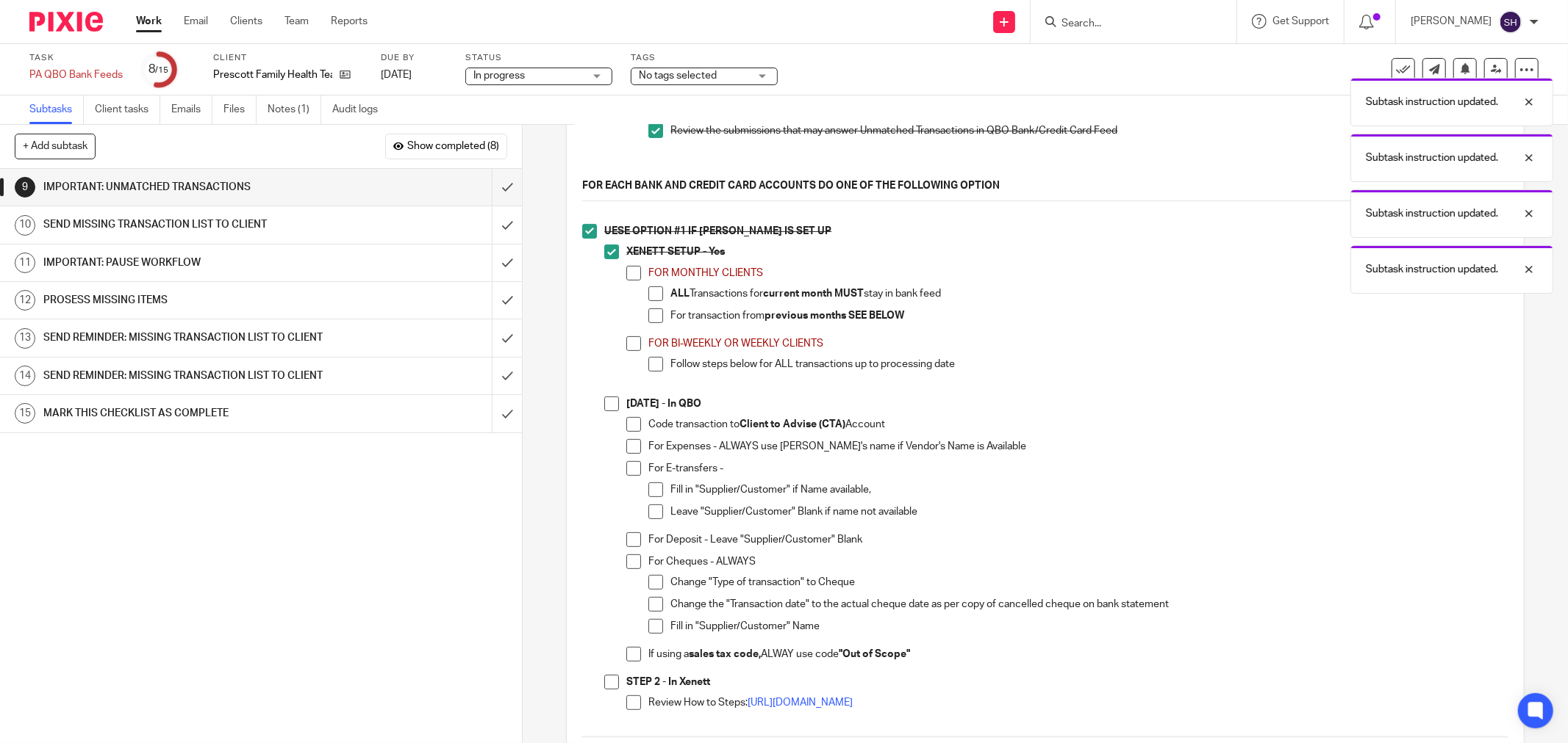
click at [631, 281] on span at bounding box center [634, 273] width 14 height 14
click at [648, 301] on span at bounding box center [655, 294] width 14 height 14
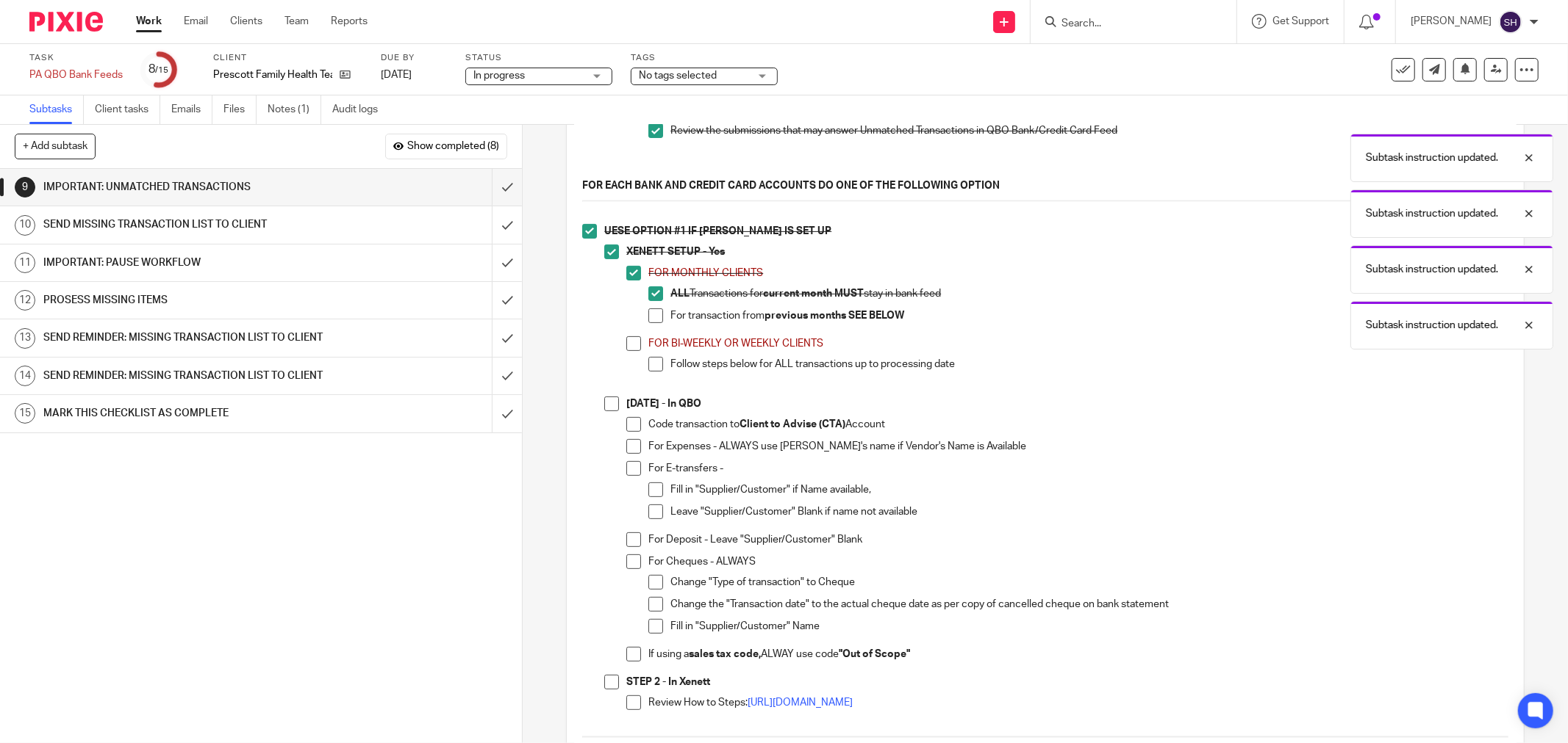
click at [652, 320] on span at bounding box center [655, 316] width 14 height 14
click at [626, 351] on span at bounding box center [634, 344] width 14 height 14
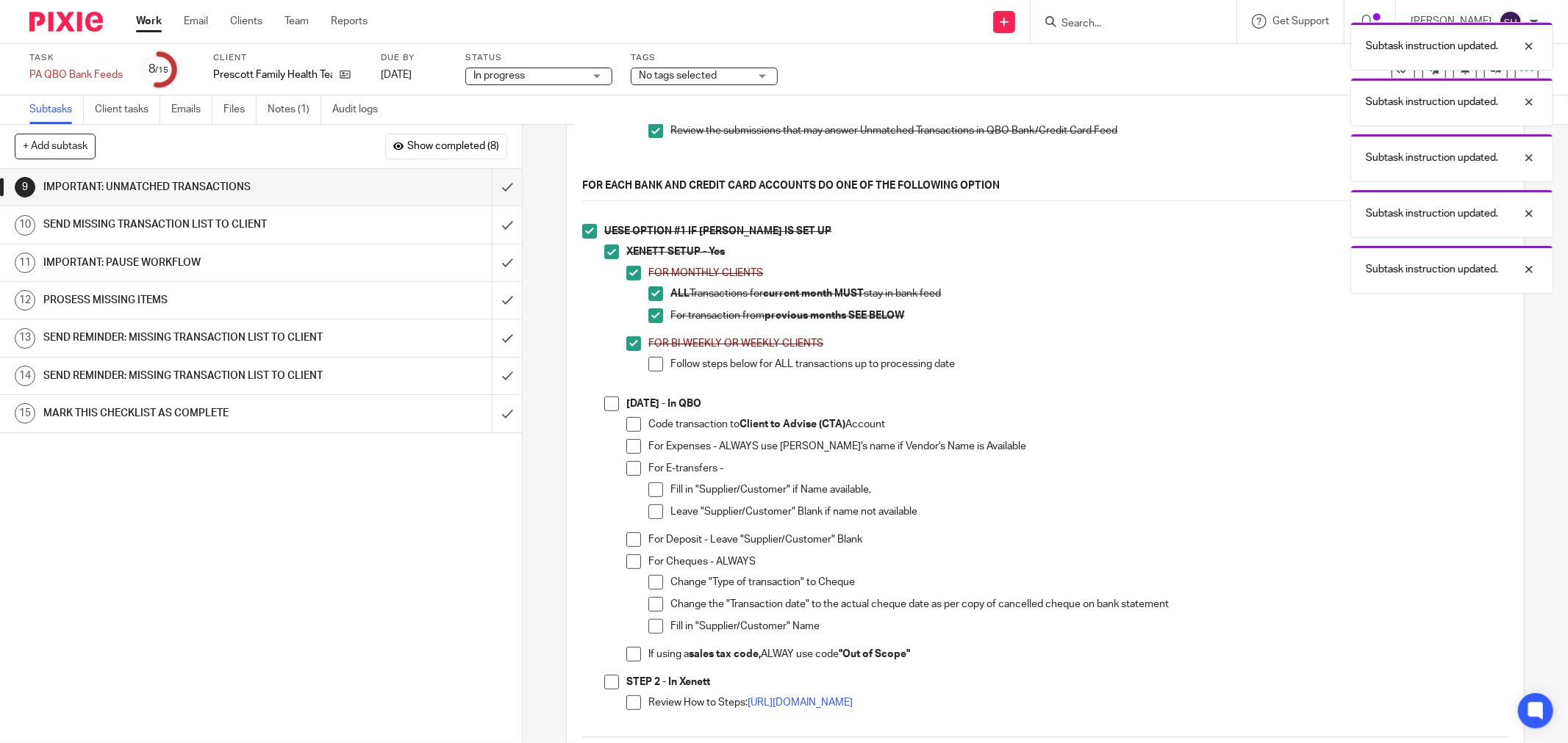
click at [650, 372] on span at bounding box center [655, 364] width 14 height 14
click at [607, 408] on span at bounding box center [611, 403] width 14 height 14
click at [626, 428] on span at bounding box center [634, 424] width 14 height 14
click at [629, 454] on span at bounding box center [634, 447] width 14 height 14
click at [648, 489] on span at bounding box center [655, 490] width 14 height 14
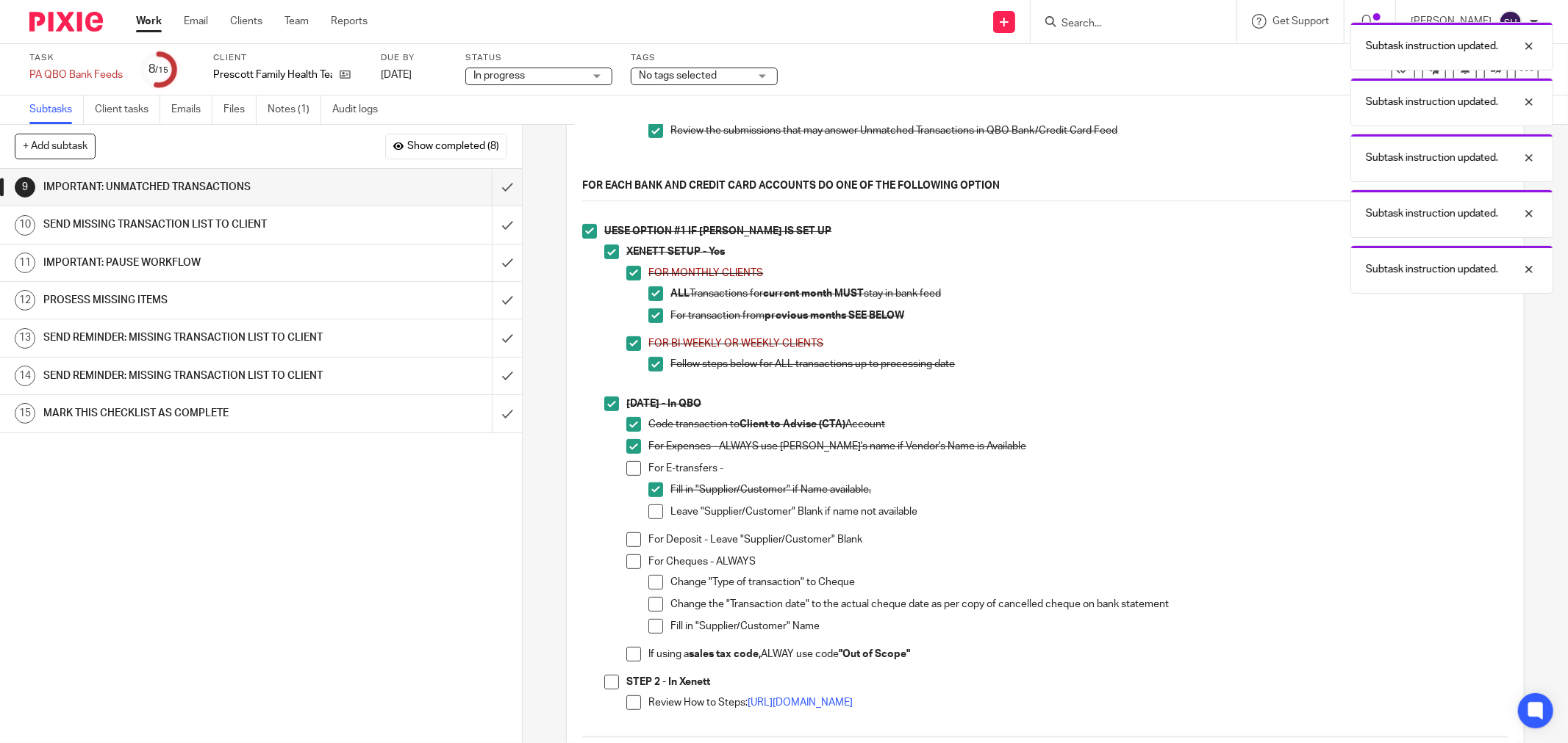
click at [630, 476] on span at bounding box center [634, 468] width 14 height 14
drag, startPoint x: 648, startPoint y: 521, endPoint x: 671, endPoint y: 487, distance: 41.0
click at [648, 520] on span at bounding box center [655, 512] width 14 height 14
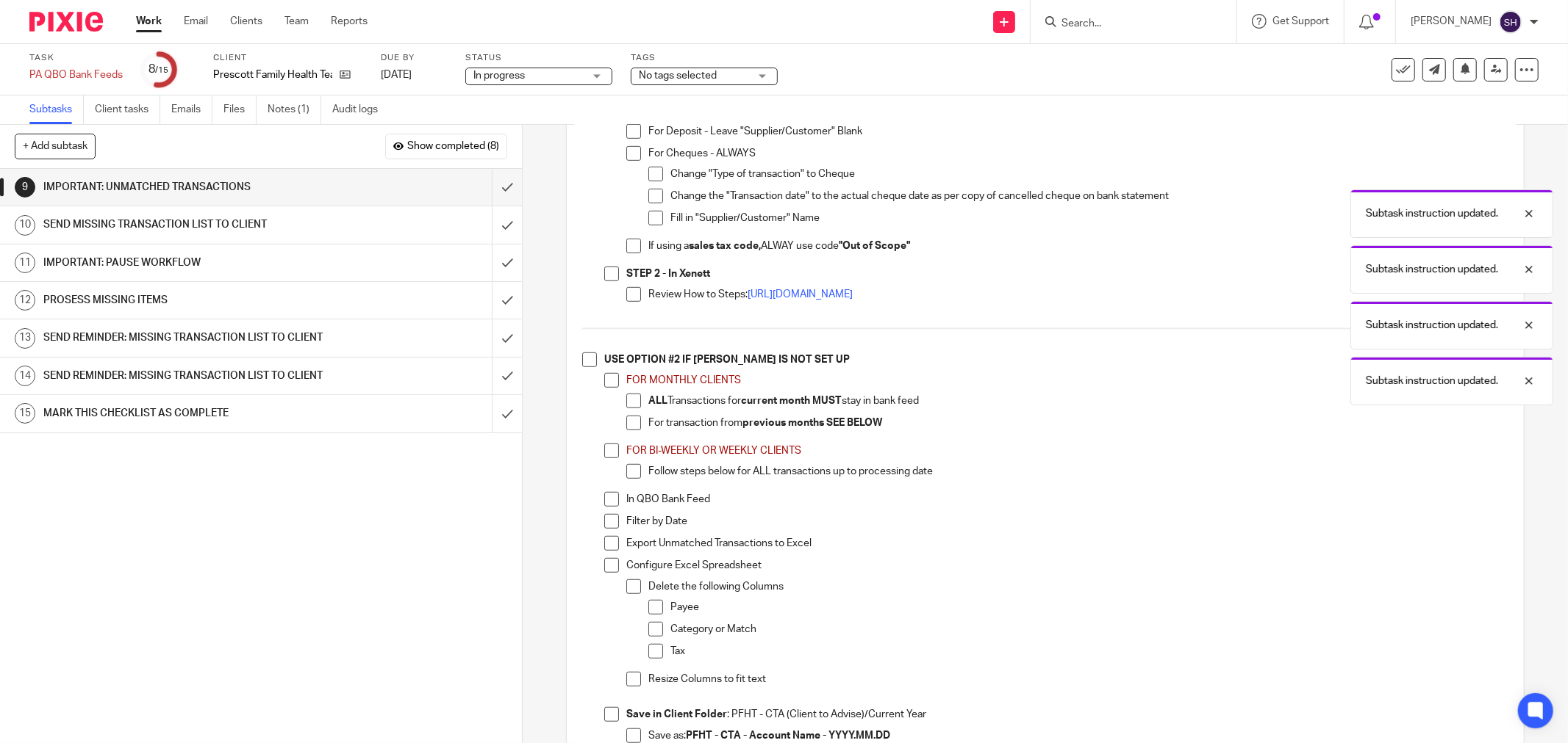
scroll to position [652, 0]
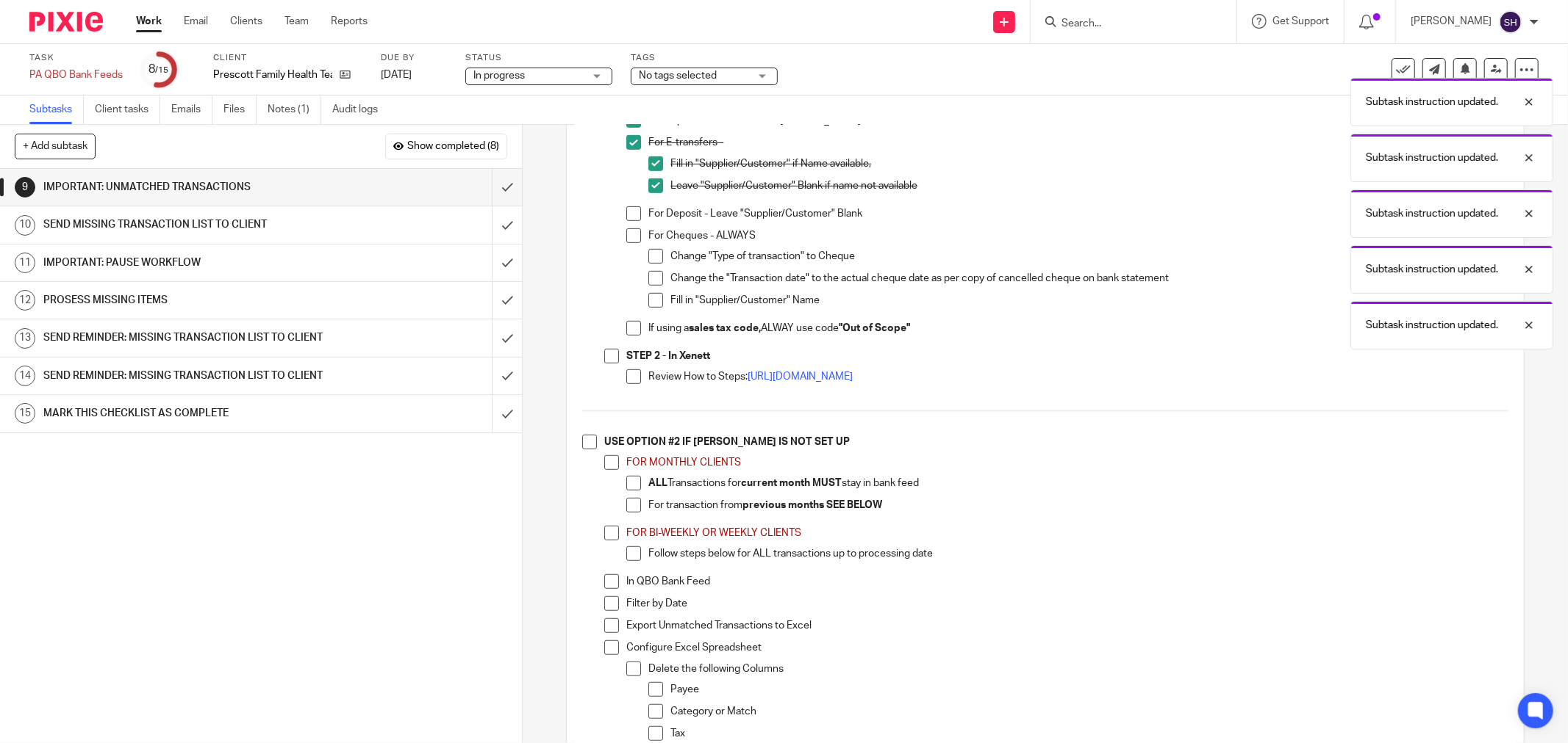
click at [626, 221] on span at bounding box center [634, 213] width 14 height 14
click at [630, 239] on span at bounding box center [634, 236] width 14 height 14
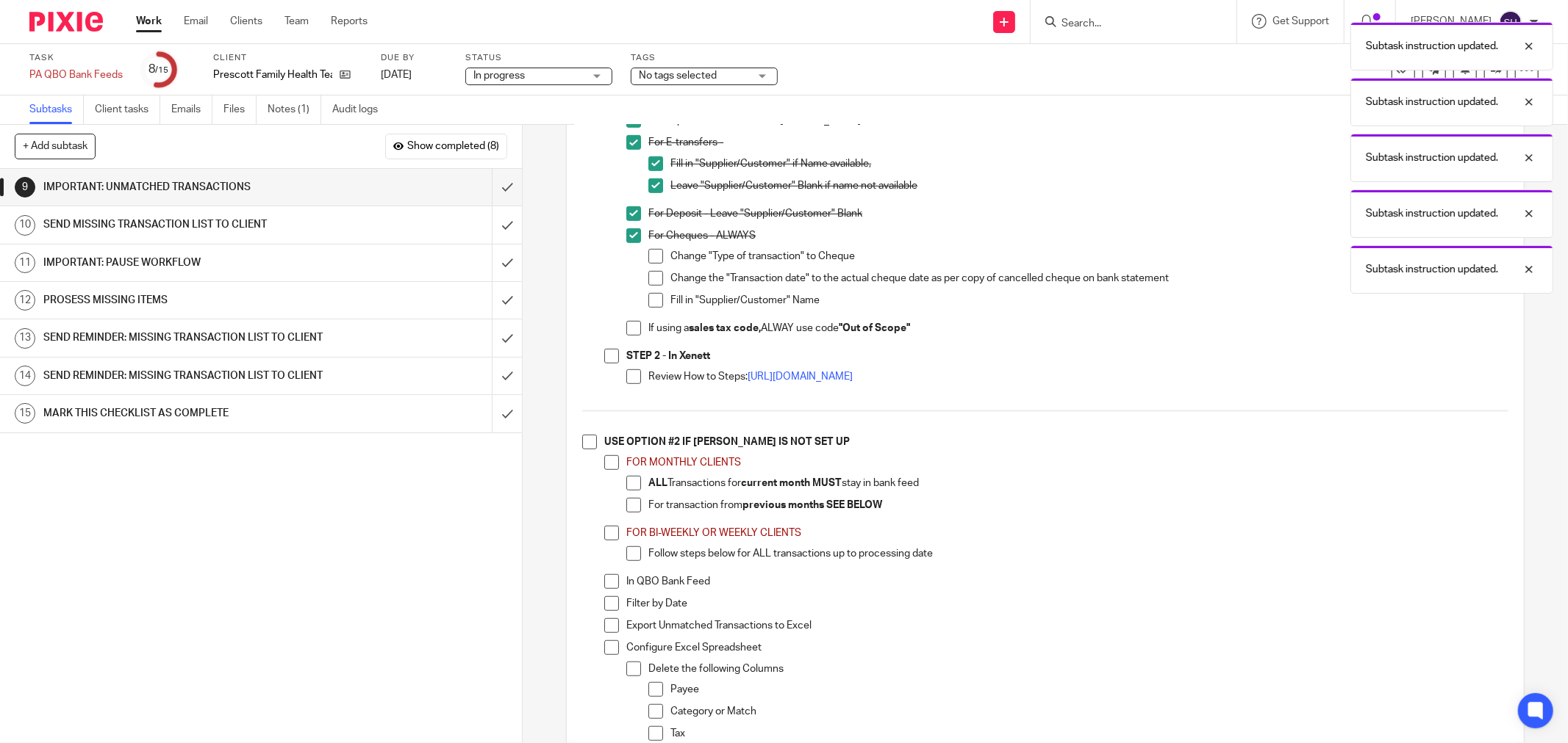
drag, startPoint x: 643, startPoint y: 265, endPoint x: 649, endPoint y: 283, distance: 19.0
click at [643, 265] on li "For Cheques - ALWAYS Change "Type of transaction" to Cheque Change the "Transac…" at bounding box center [1067, 275] width 882 height 93
click at [654, 264] on span at bounding box center [655, 256] width 14 height 14
click at [652, 285] on span at bounding box center [655, 278] width 14 height 14
click at [648, 304] on span at bounding box center [655, 300] width 14 height 14
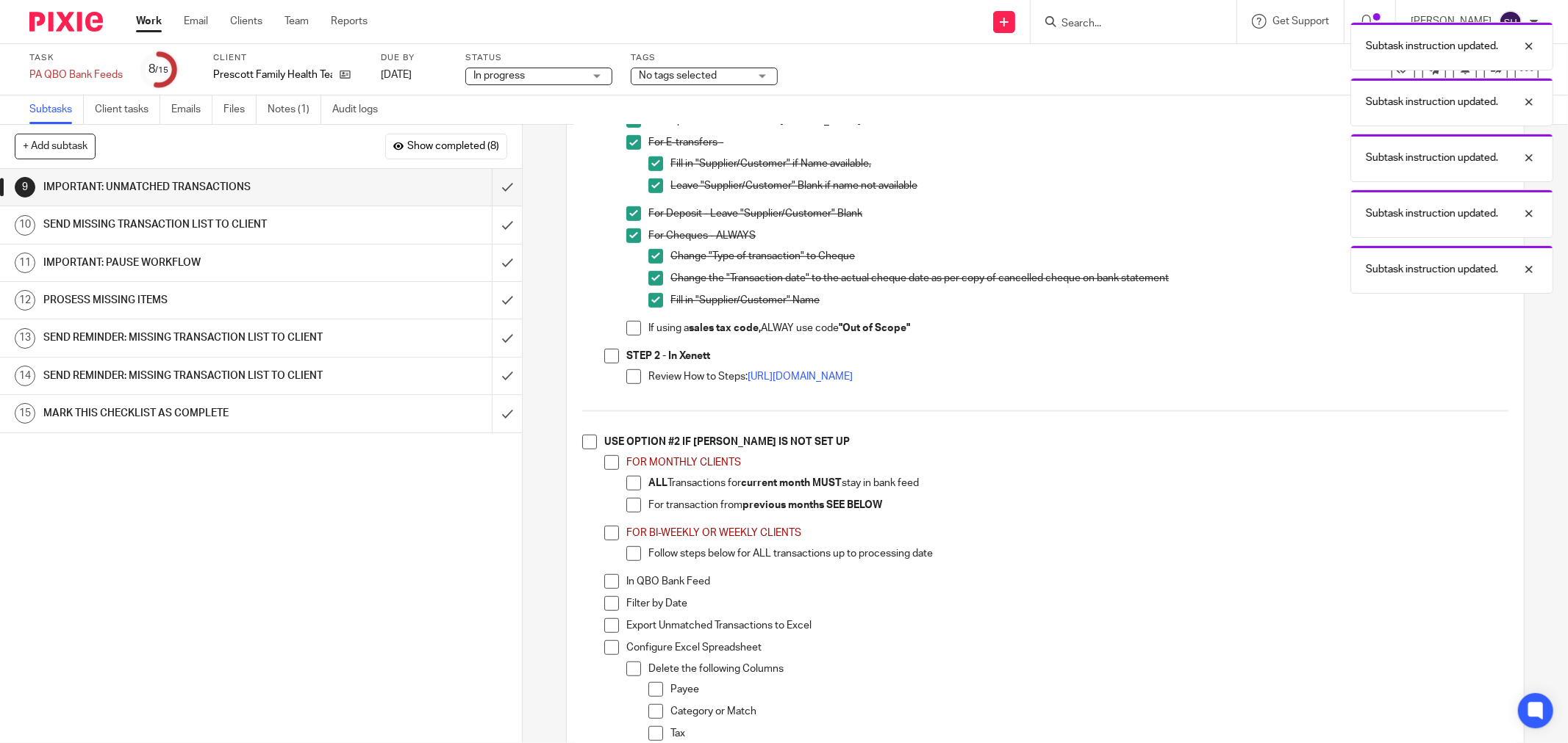
drag, startPoint x: 631, startPoint y: 332, endPoint x: 608, endPoint y: 352, distance: 30.5
click at [631, 332] on span at bounding box center [634, 328] width 14 height 14
click at [606, 356] on span at bounding box center [611, 356] width 14 height 14
click at [626, 376] on span at bounding box center [634, 376] width 14 height 14
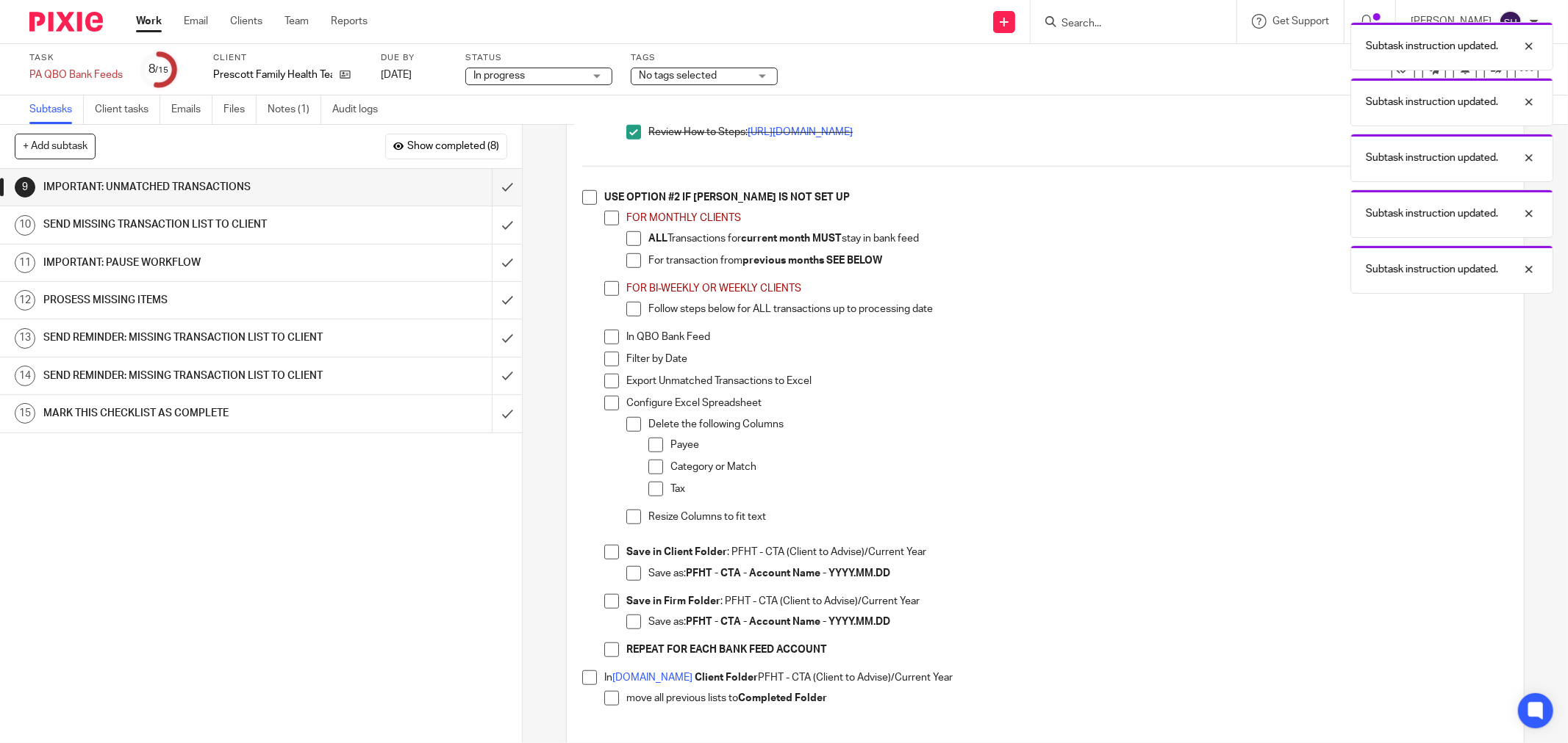
scroll to position [898, 0]
click at [585, 204] on span at bounding box center [589, 196] width 14 height 14
click at [604, 225] on span at bounding box center [611, 217] width 14 height 14
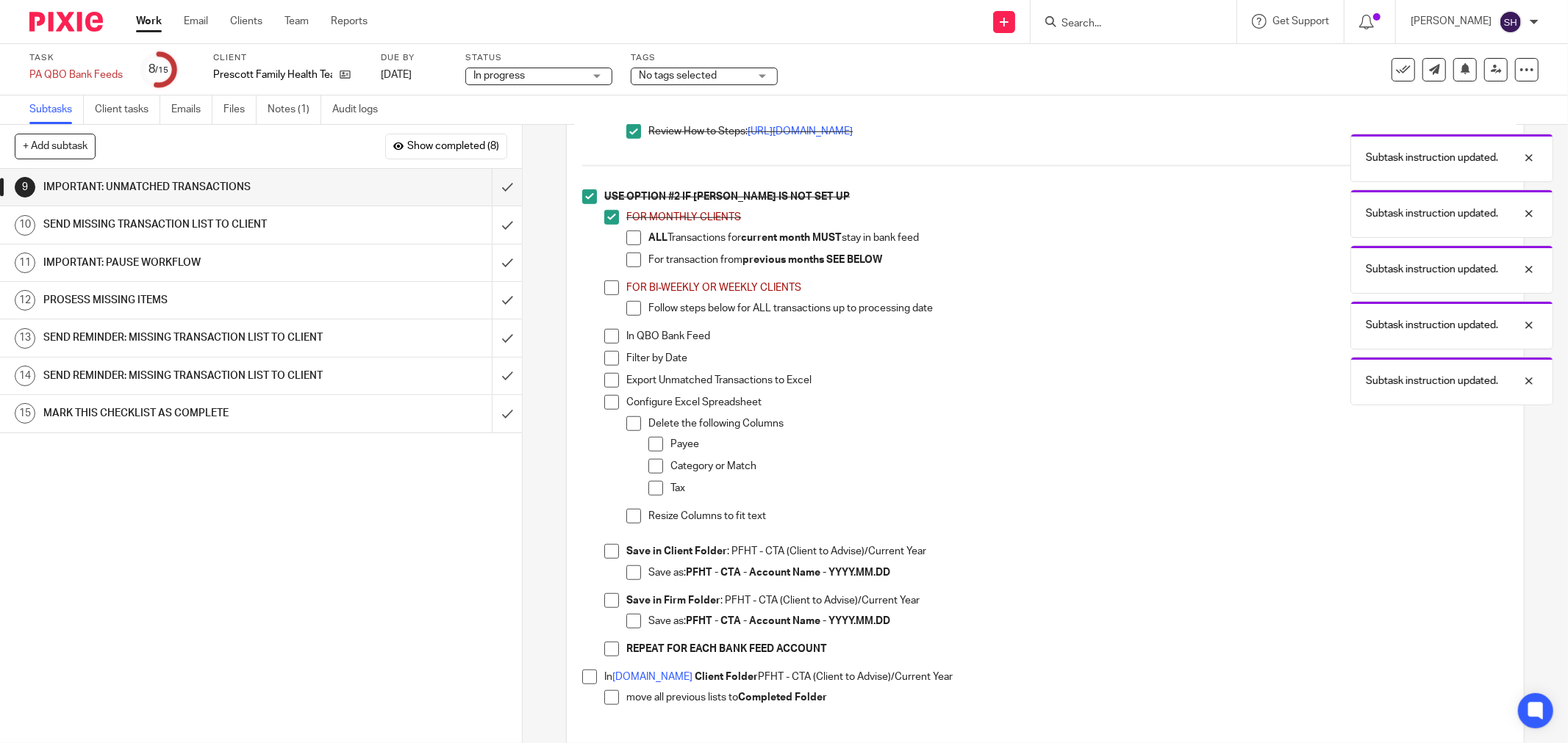
click at [626, 244] on span at bounding box center [634, 238] width 14 height 14
drag, startPoint x: 627, startPoint y: 268, endPoint x: 615, endPoint y: 285, distance: 20.8
click at [628, 267] on span at bounding box center [634, 260] width 14 height 14
click at [607, 294] on span at bounding box center [611, 288] width 14 height 14
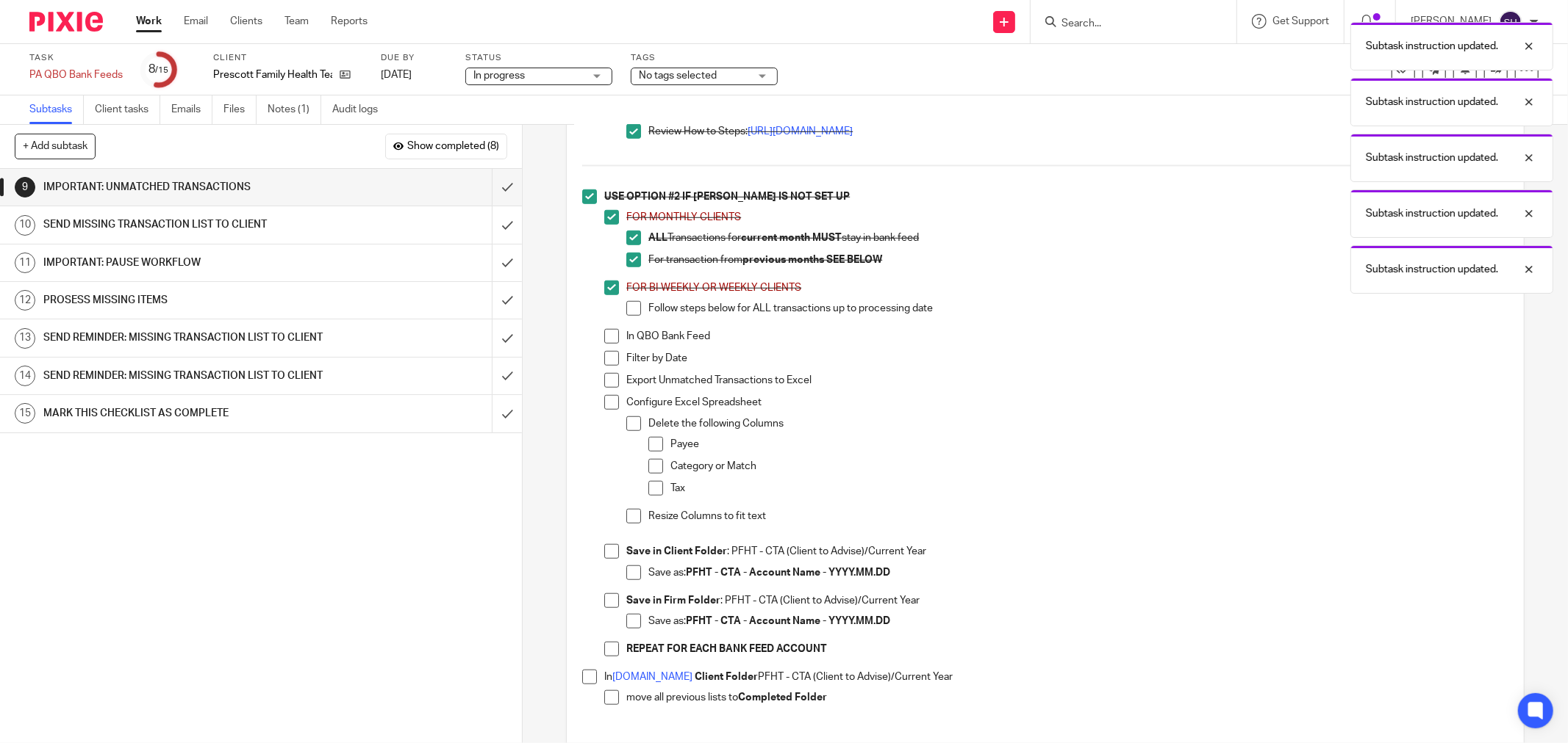
click at [628, 316] on span at bounding box center [634, 308] width 14 height 14
drag, startPoint x: 611, startPoint y: 341, endPoint x: 605, endPoint y: 364, distance: 23.8
click at [610, 341] on span at bounding box center [611, 336] width 14 height 14
drag, startPoint x: 605, startPoint y: 365, endPoint x: 607, endPoint y: 389, distance: 24.1
click at [605, 365] on span at bounding box center [611, 358] width 14 height 14
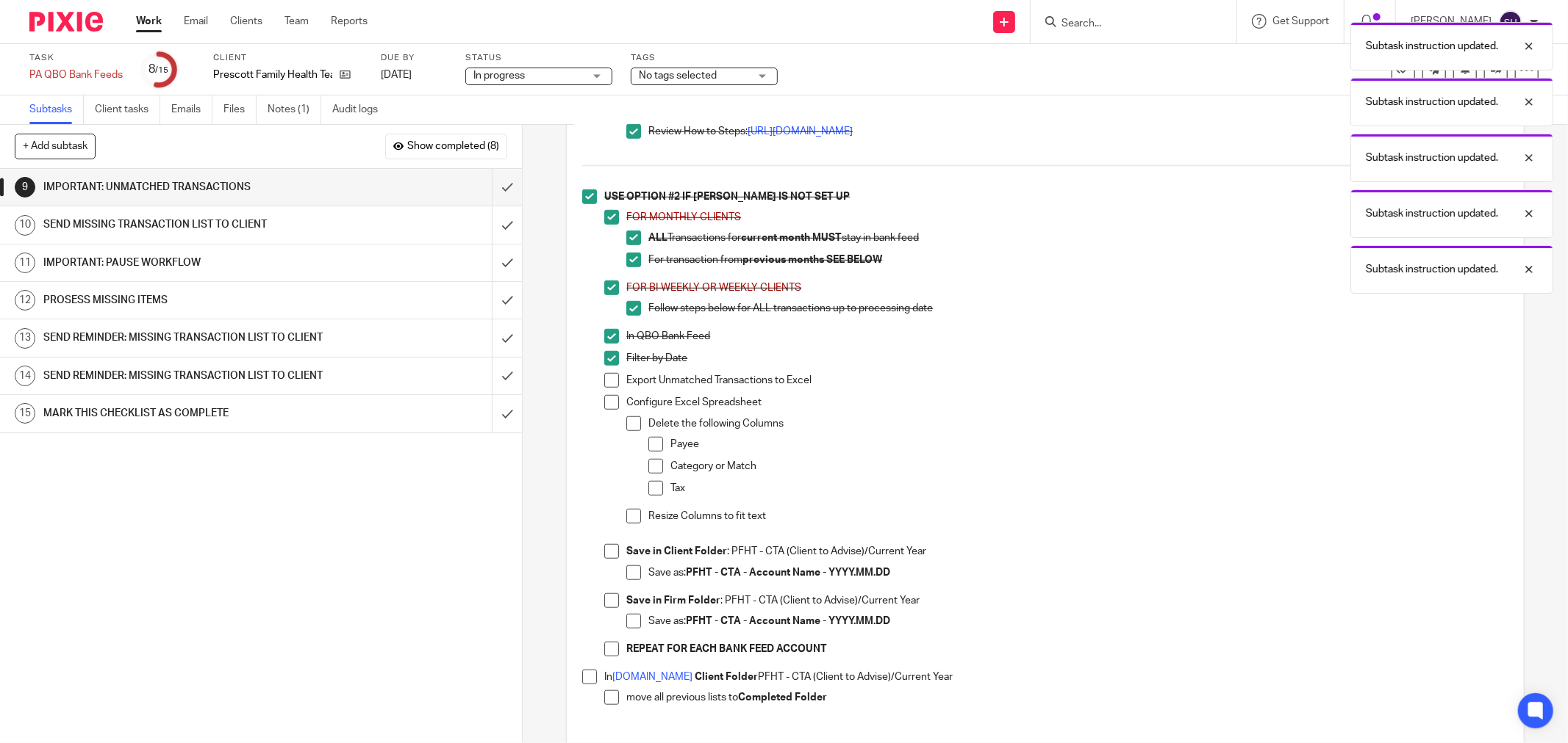
click at [608, 388] on span at bounding box center [611, 380] width 14 height 14
click at [605, 410] on span at bounding box center [611, 403] width 14 height 14
drag, startPoint x: 626, startPoint y: 421, endPoint x: 630, endPoint y: 436, distance: 15.5
click at [626, 422] on div "Configure Excel Spreadsheet Delete the following Columns Payee Category or Matc…" at bounding box center [1067, 470] width 882 height 150
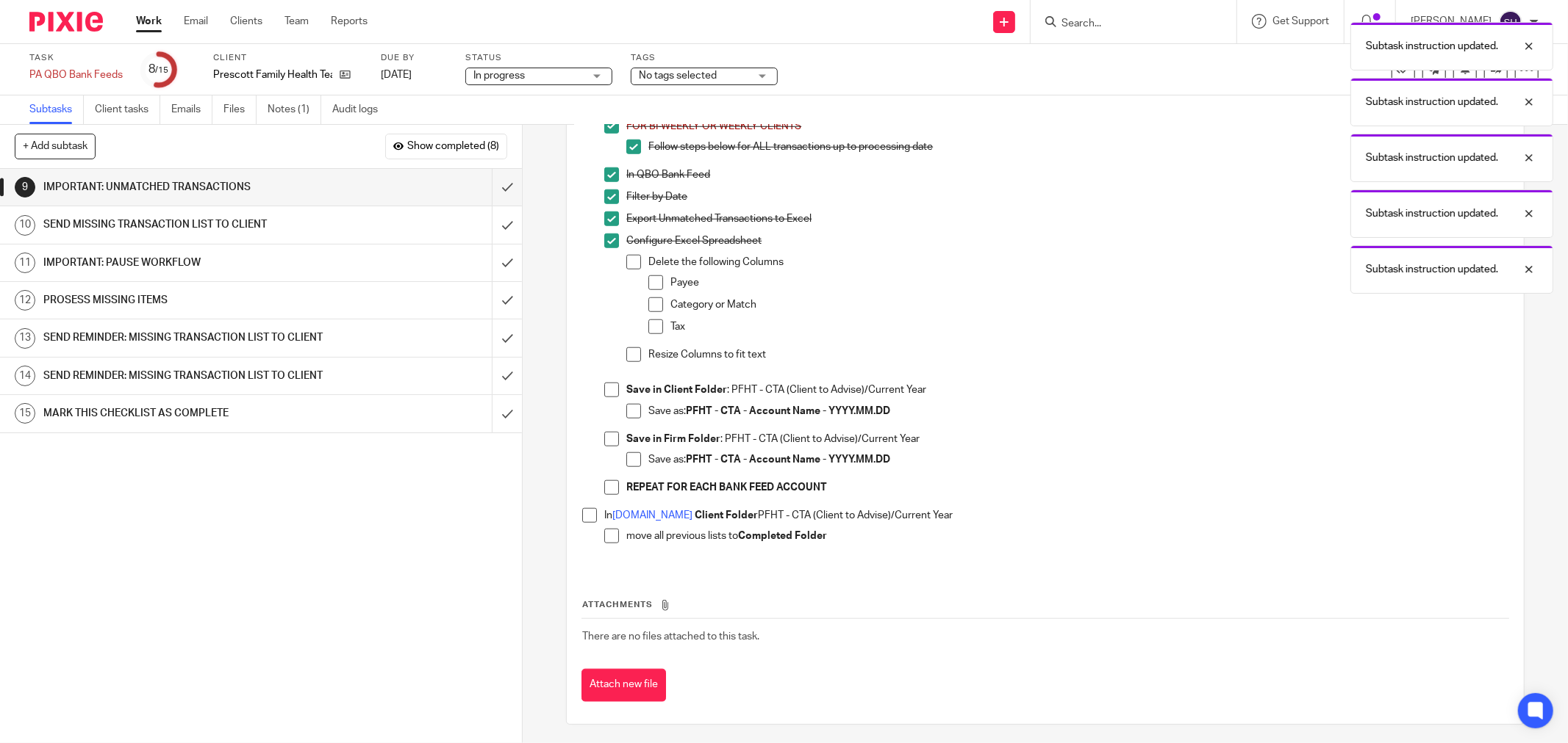
scroll to position [1061, 0]
click at [631, 268] on span at bounding box center [634, 260] width 14 height 14
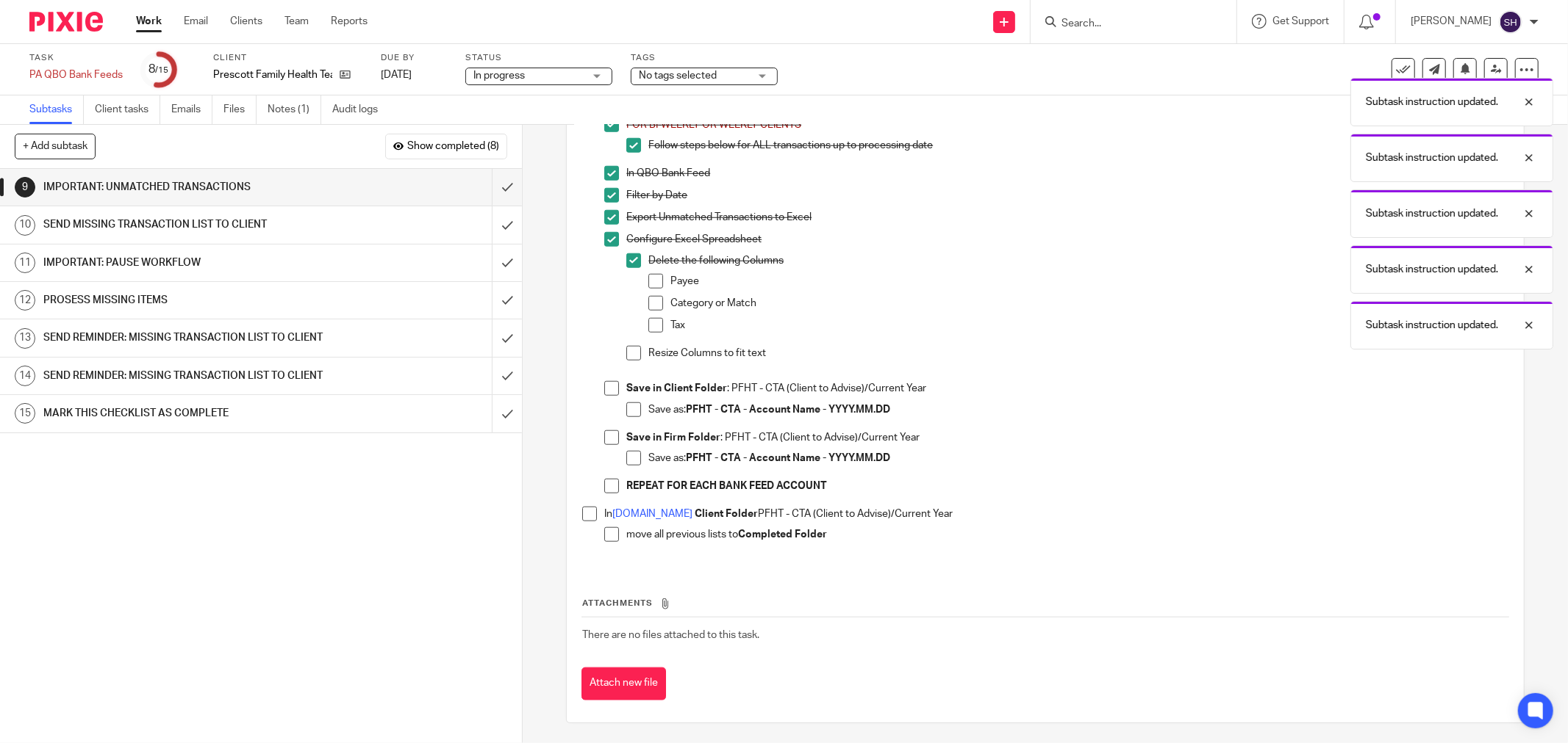
drag, startPoint x: 655, startPoint y: 287, endPoint x: 657, endPoint y: 310, distance: 23.1
click at [655, 288] on span at bounding box center [655, 281] width 14 height 14
drag, startPoint x: 657, startPoint y: 313, endPoint x: 655, endPoint y: 324, distance: 11.2
click at [657, 311] on span at bounding box center [655, 304] width 14 height 14
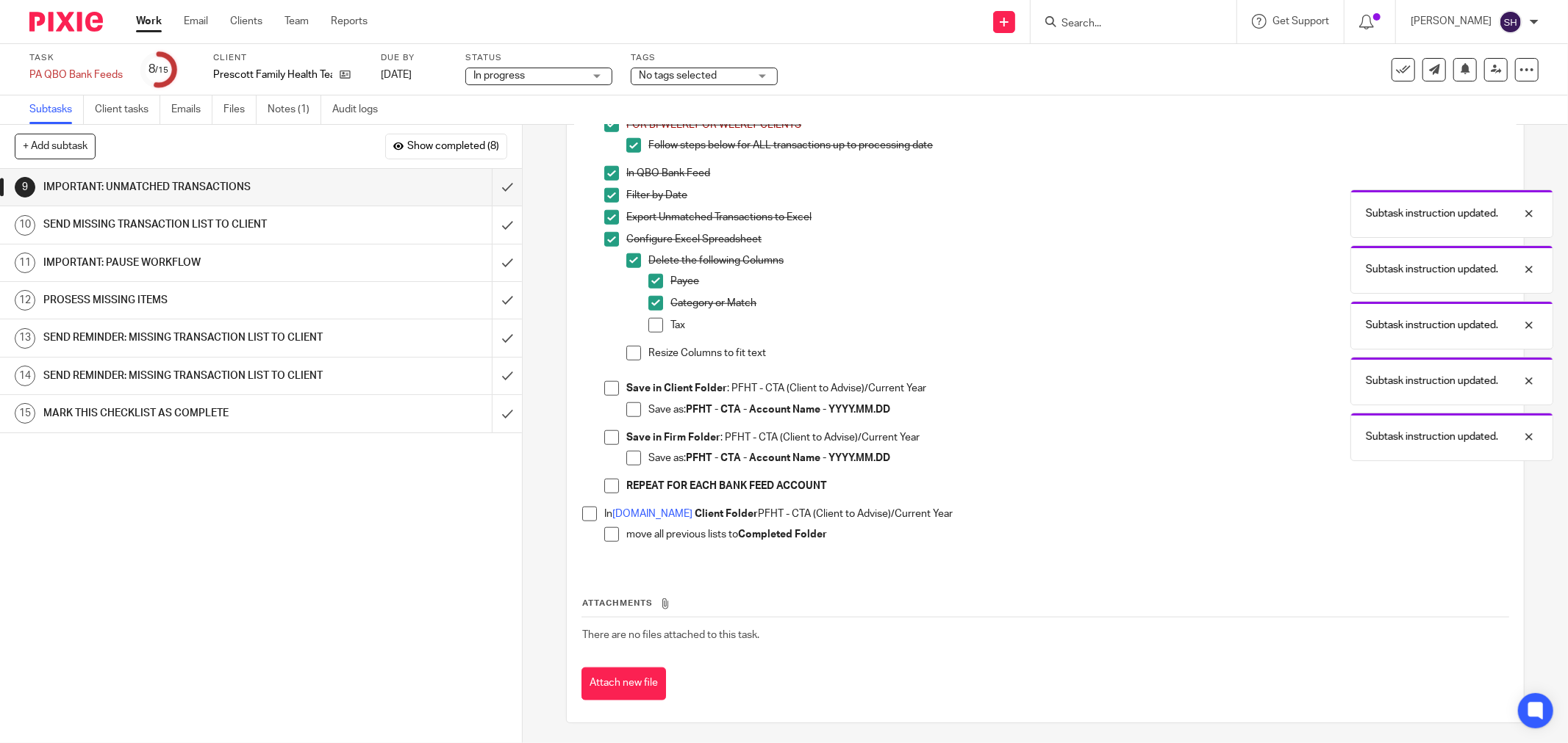
click at [652, 332] on span at bounding box center [655, 325] width 14 height 14
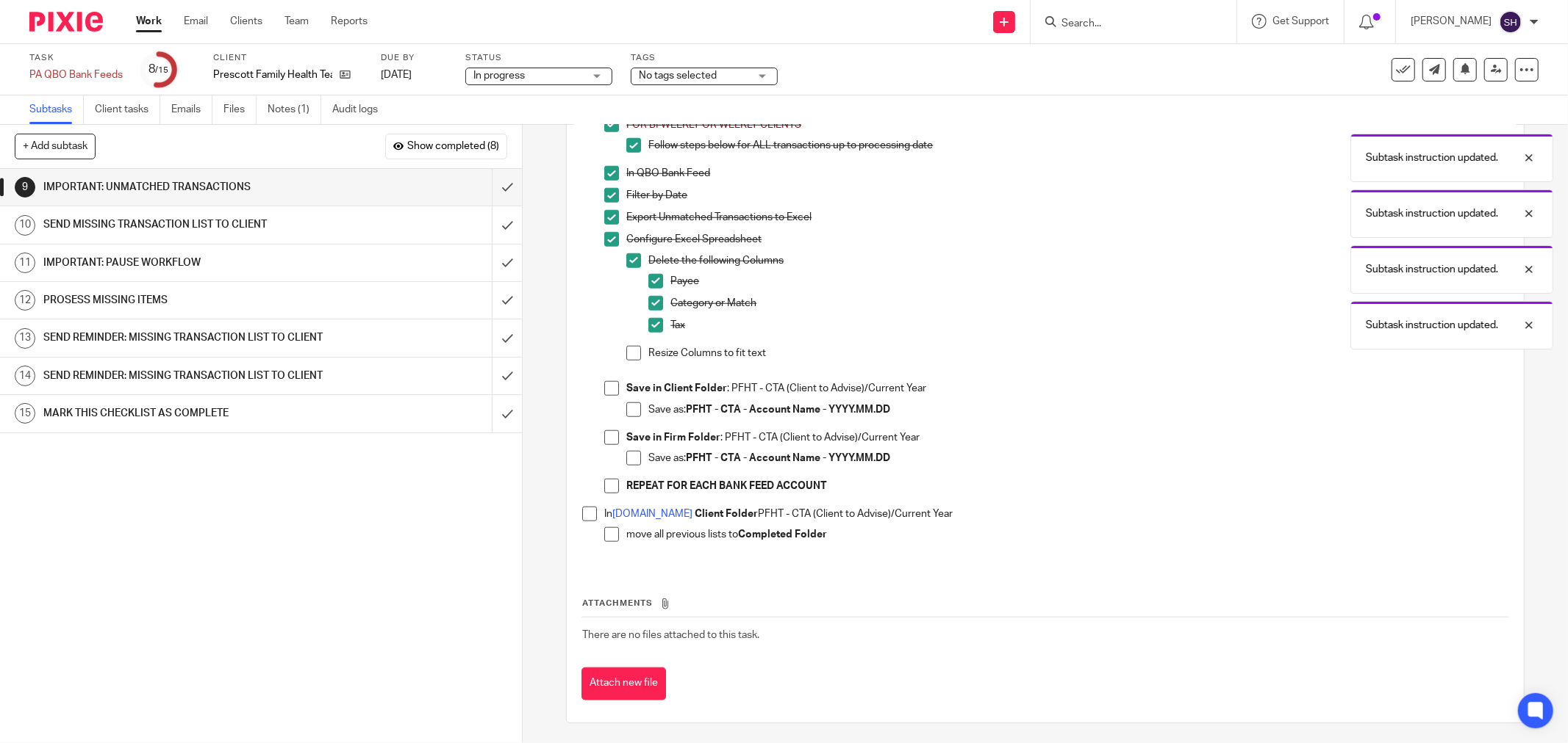
click at [627, 360] on span at bounding box center [634, 353] width 14 height 14
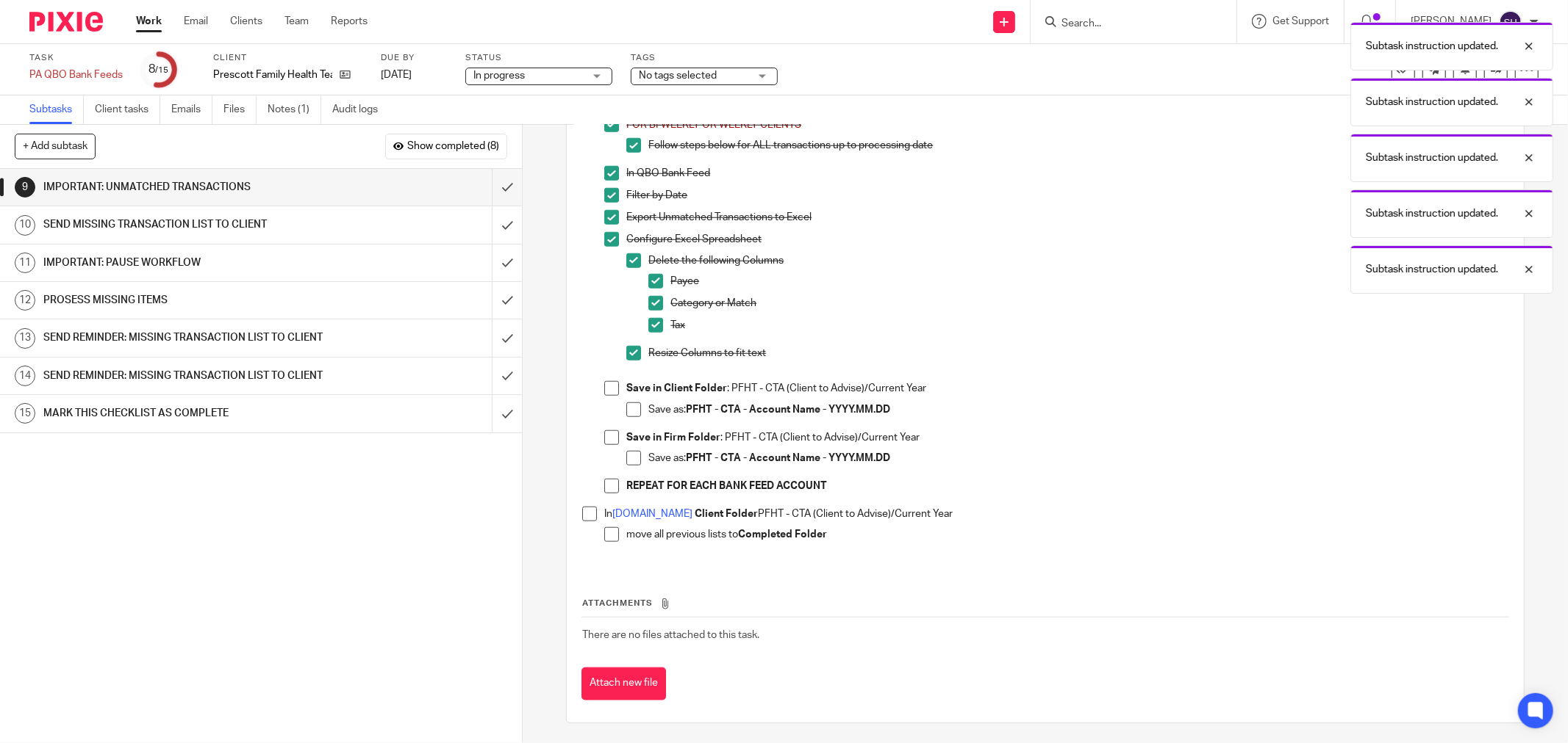
click at [612, 388] on li "Save in Client Folder : PFHT - CTA (Client to Advise)/Current Year Save as: PFH…" at bounding box center [1055, 405] width 904 height 49
click at [614, 396] on span at bounding box center [611, 388] width 14 height 14
click at [626, 412] on span at bounding box center [634, 410] width 14 height 14
drag, startPoint x: 611, startPoint y: 444, endPoint x: 620, endPoint y: 461, distance: 19.2
click at [611, 445] on span at bounding box center [611, 438] width 14 height 14
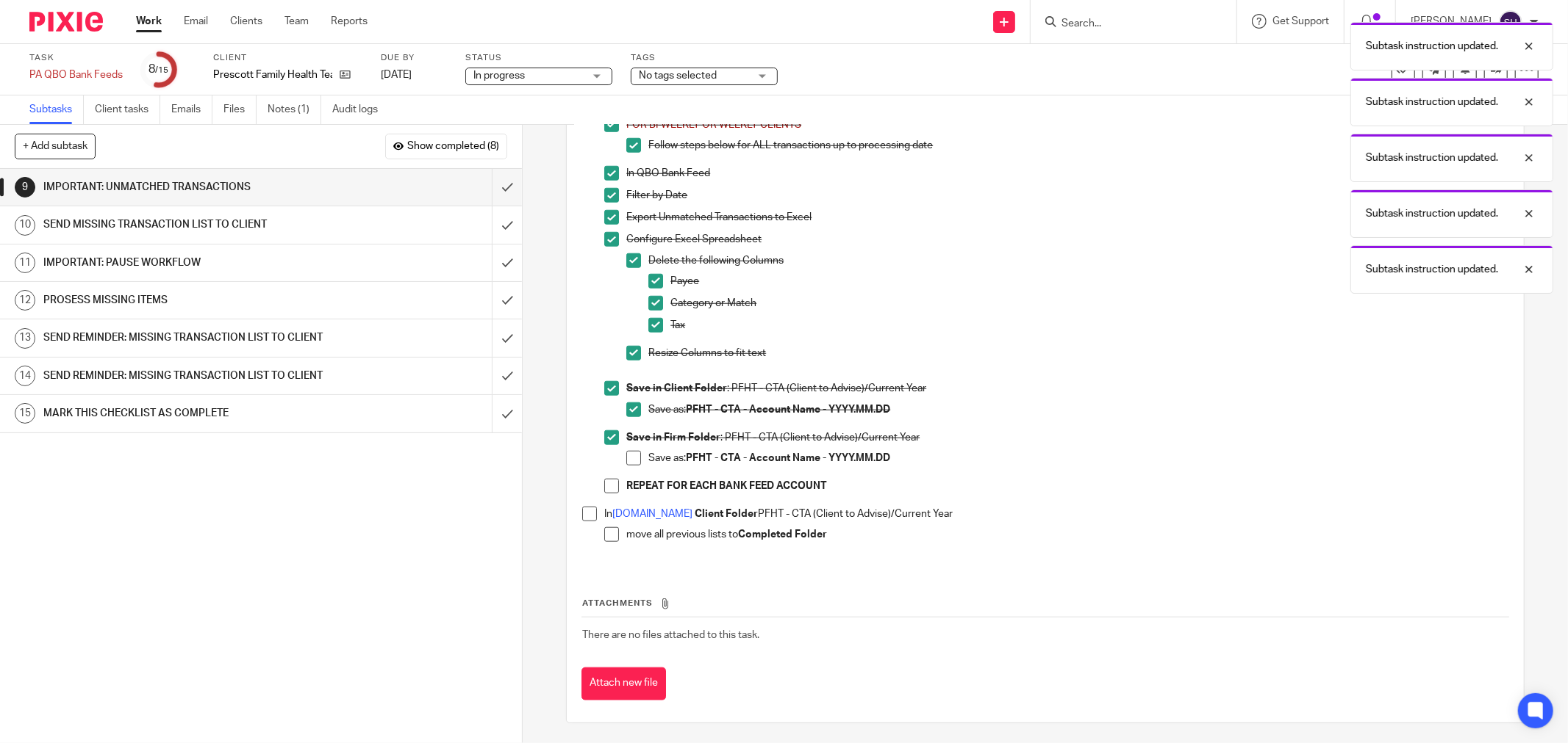
click at [626, 466] on span at bounding box center [634, 458] width 14 height 14
click at [604, 491] on span at bounding box center [611, 486] width 14 height 14
drag, startPoint x: 582, startPoint y: 520, endPoint x: 586, endPoint y: 526, distance: 7.2
click at [582, 520] on span at bounding box center [589, 514] width 14 height 14
click at [604, 542] on span at bounding box center [611, 535] width 14 height 14
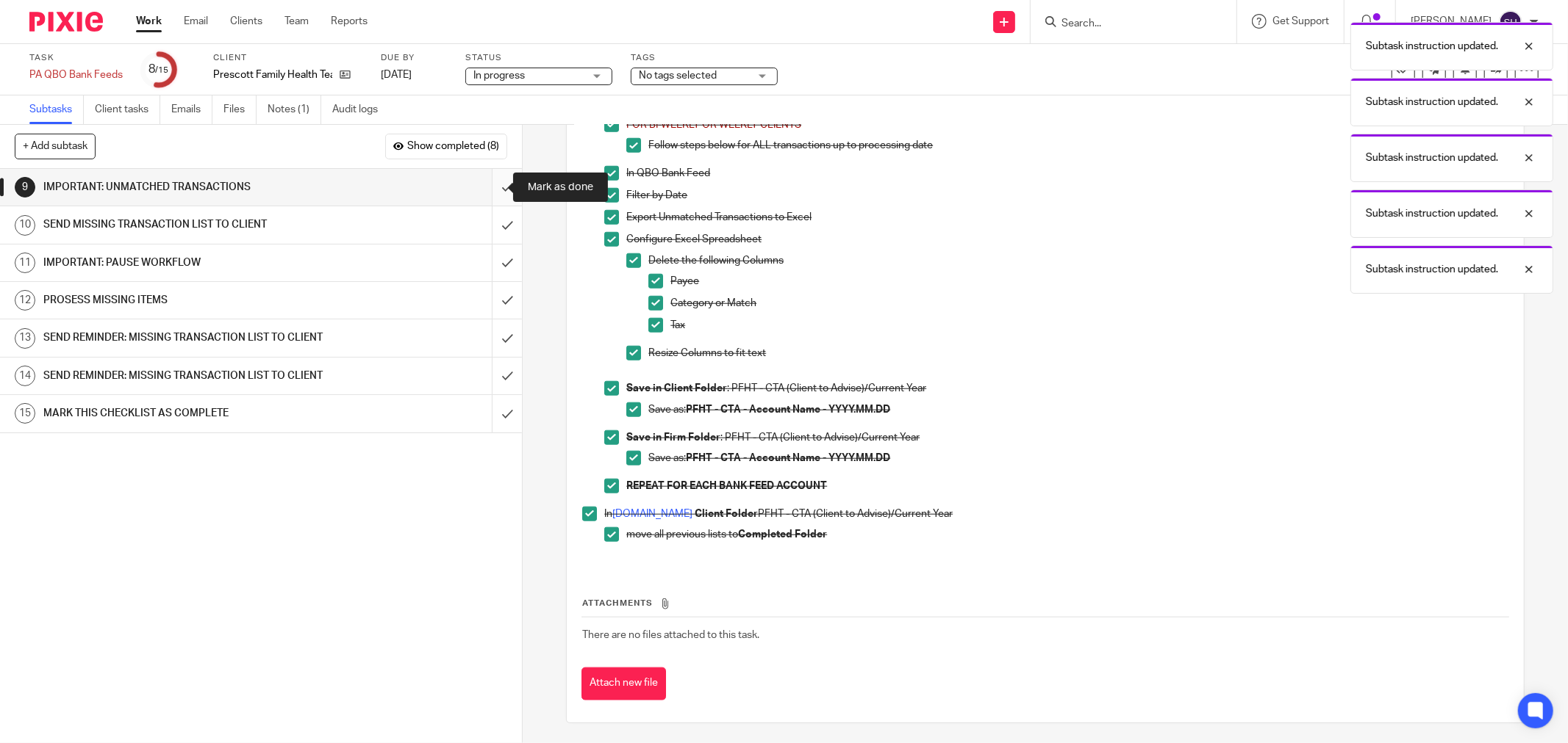
click at [483, 184] on input "submit" at bounding box center [260, 187] width 522 height 37
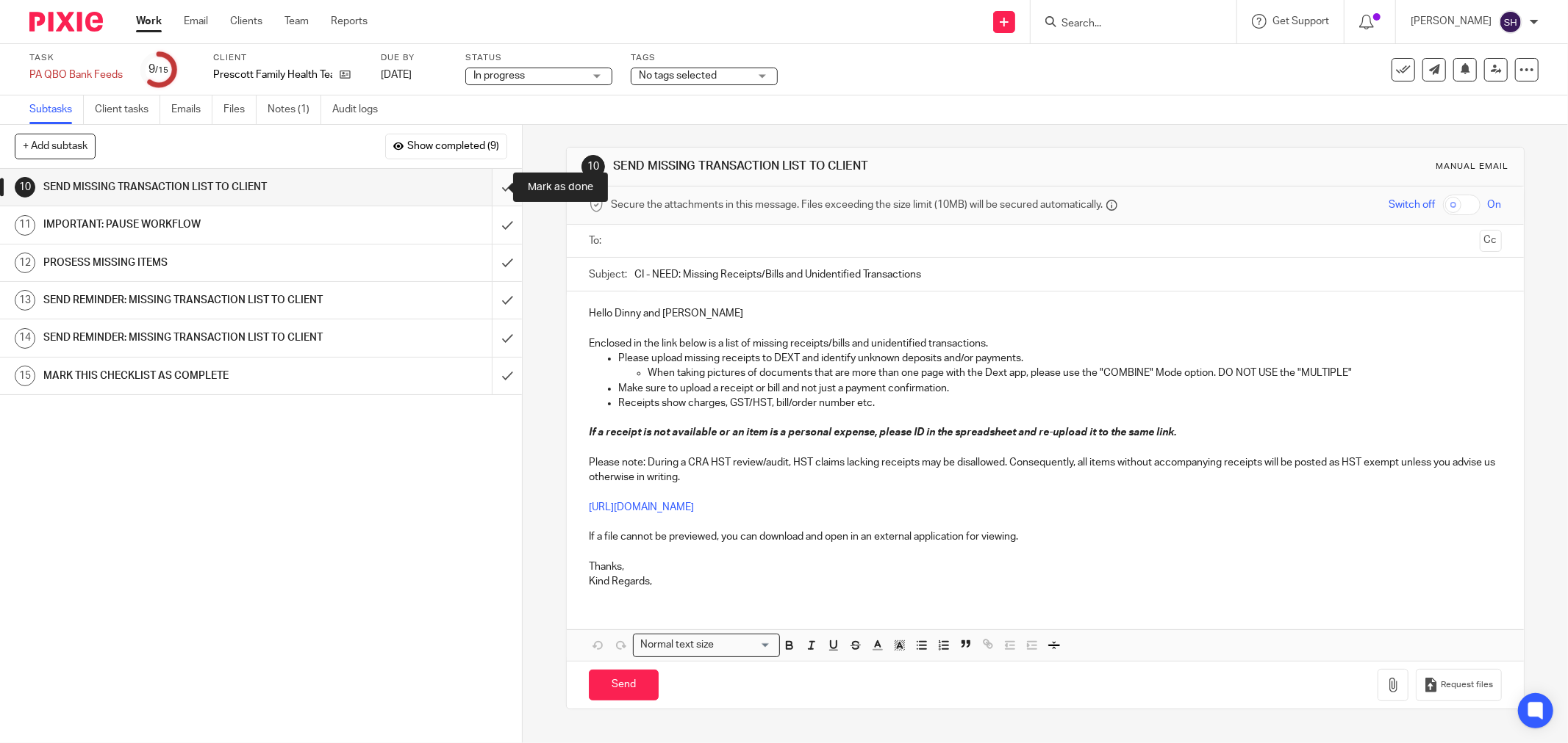
click at [490, 180] on input "submit" at bounding box center [260, 187] width 522 height 37
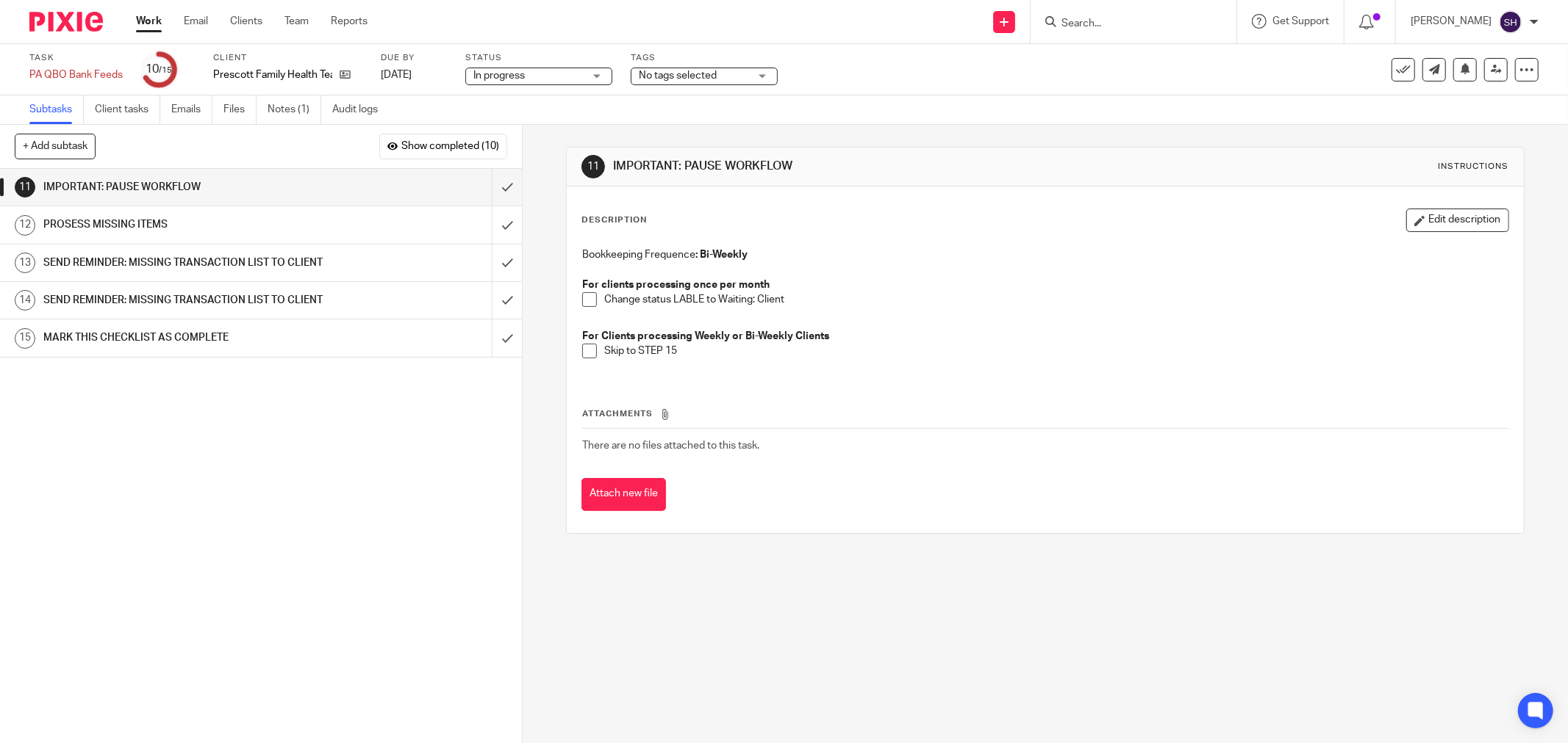
click at [588, 296] on span at bounding box center [589, 300] width 14 height 14
click at [560, 77] on span "In progress" at bounding box center [528, 76] width 110 height 15
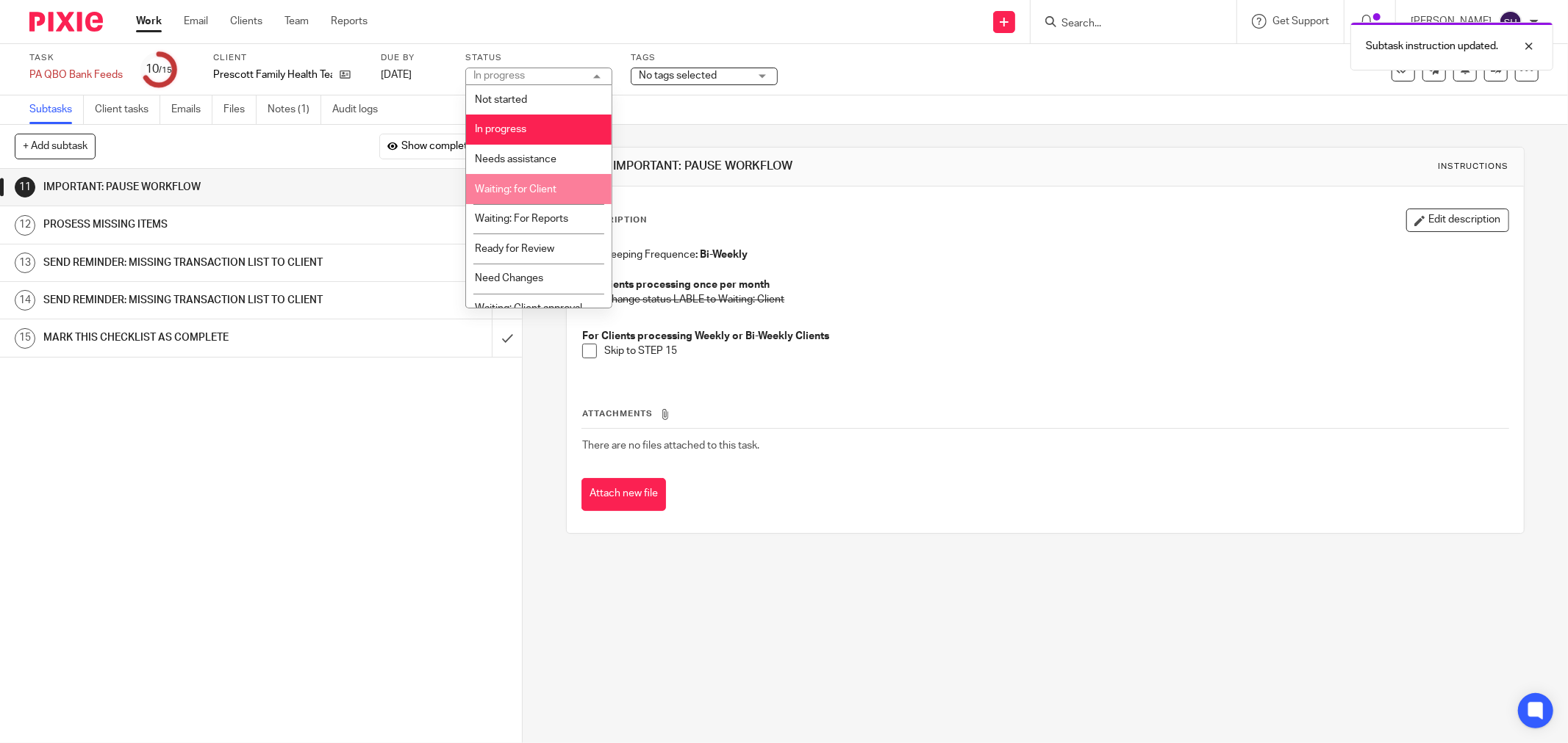
click at [547, 187] on span "Waiting: for Client" at bounding box center [516, 189] width 82 height 10
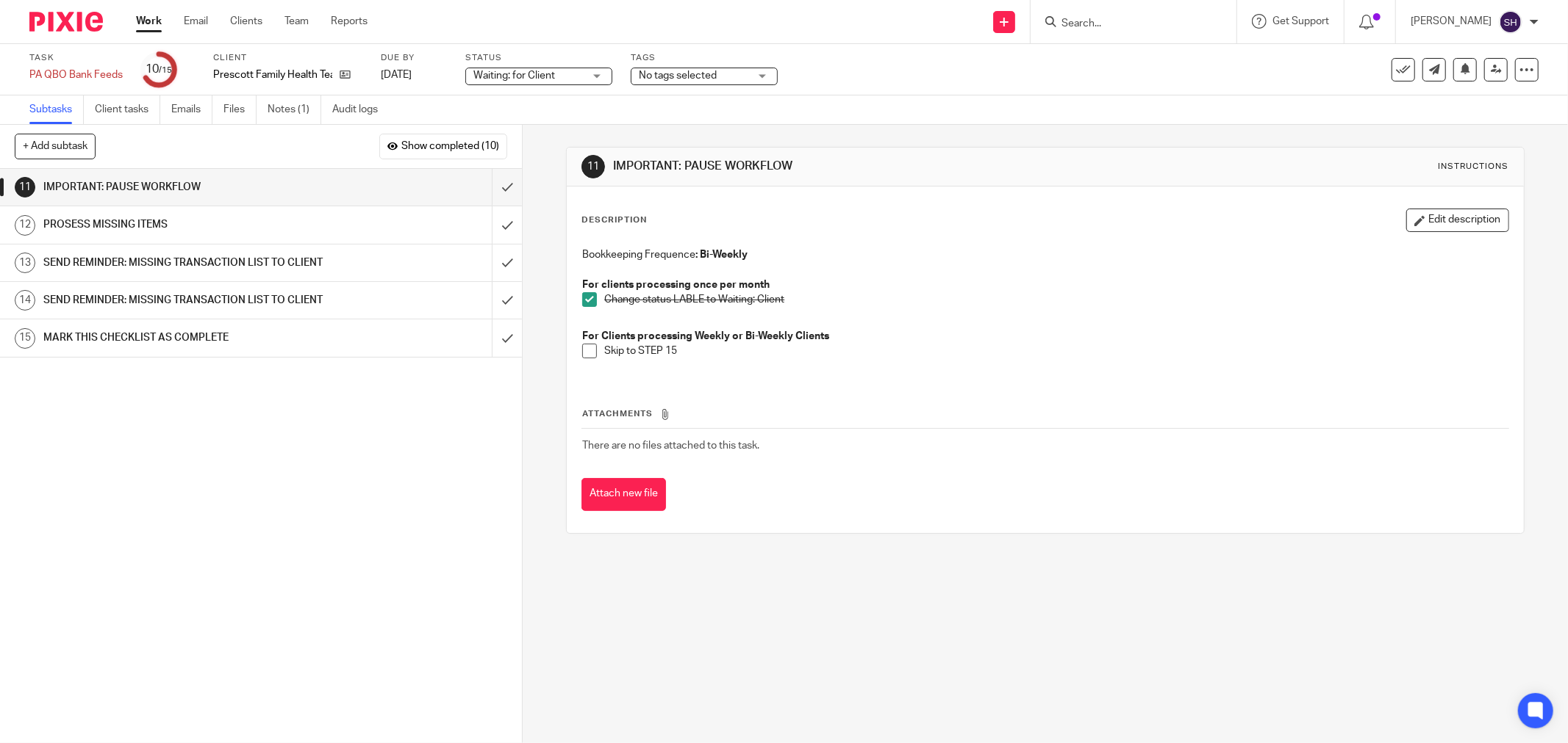
click at [50, 26] on img at bounding box center [67, 22] width 74 height 20
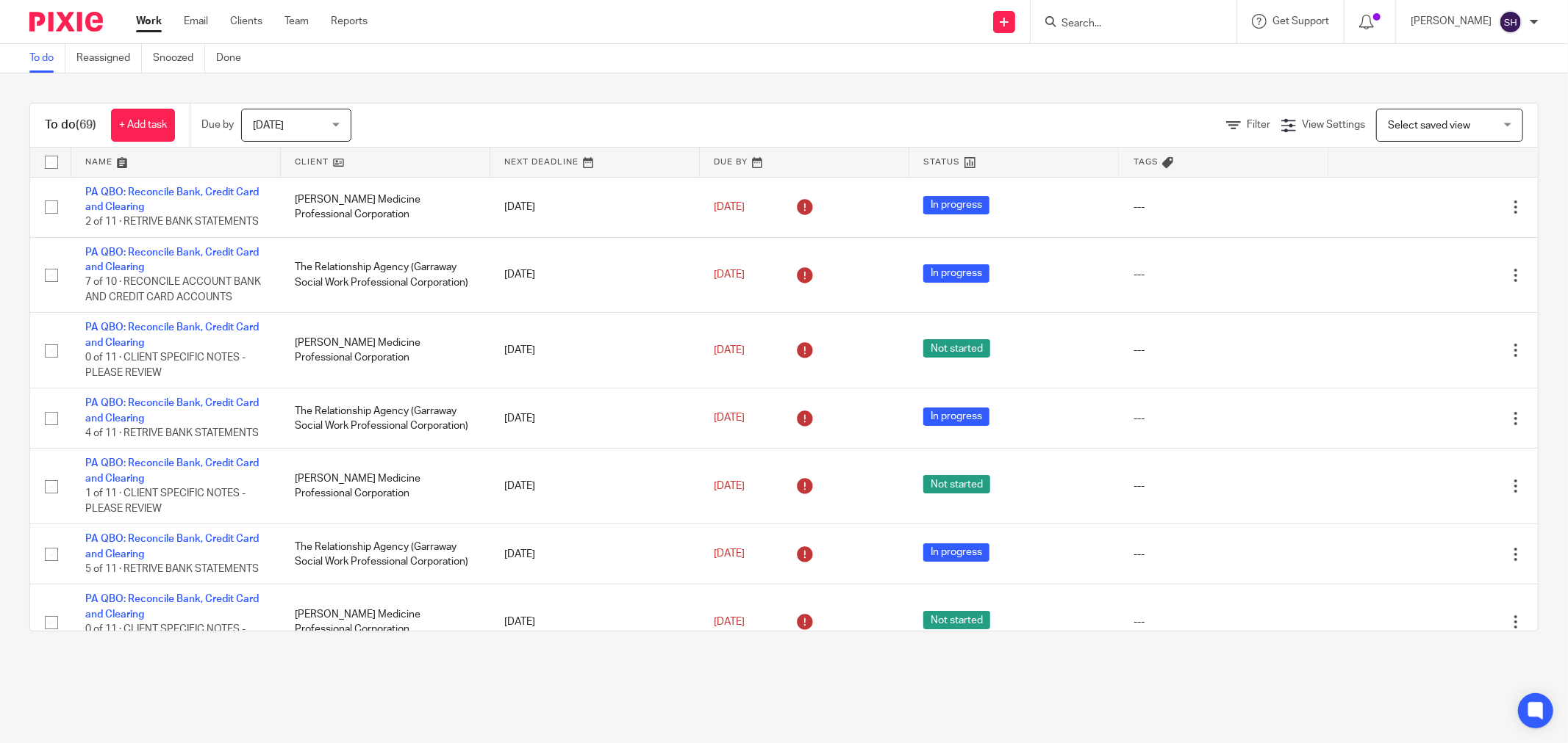
click at [315, 159] on link at bounding box center [386, 162] width 209 height 30
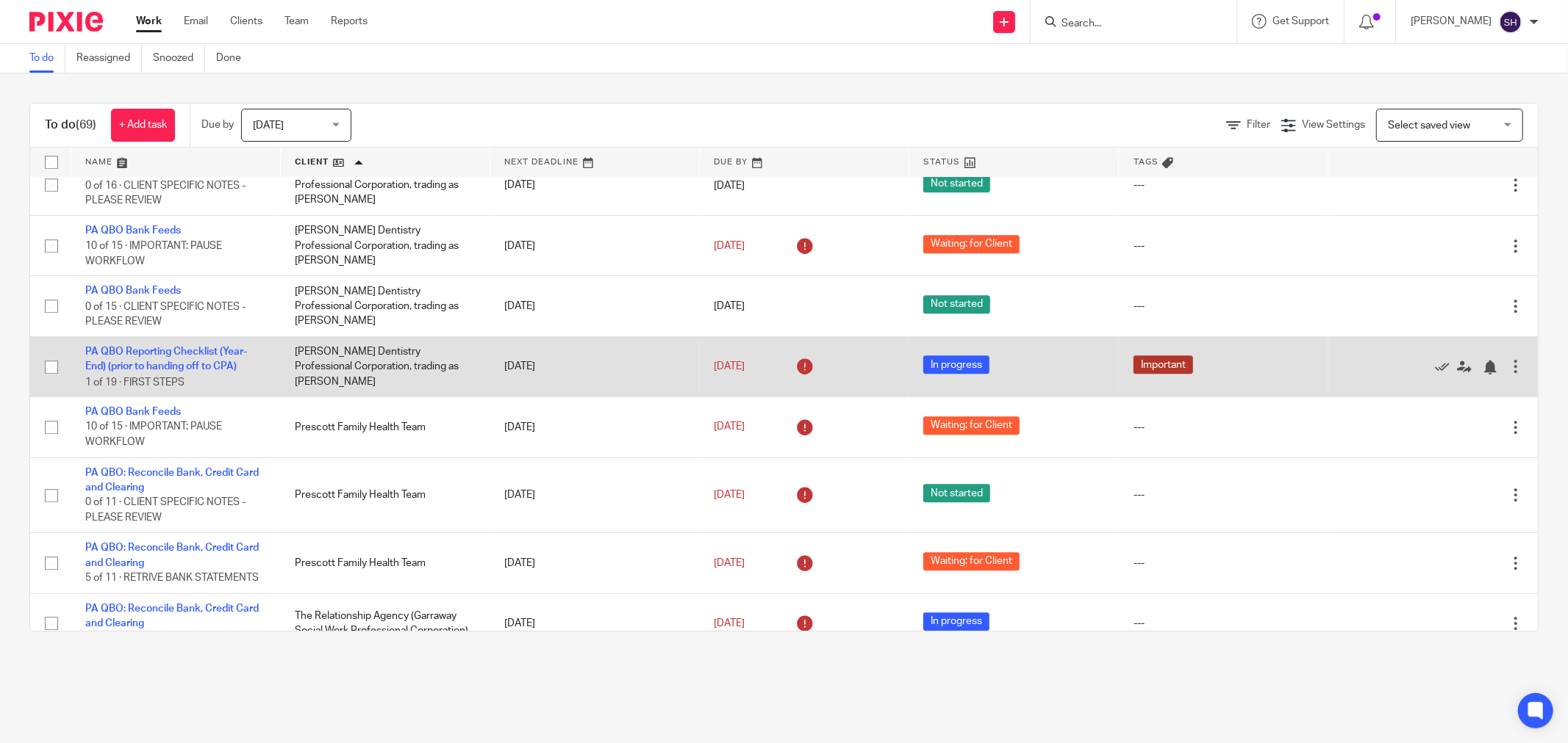
scroll to position [3212, 0]
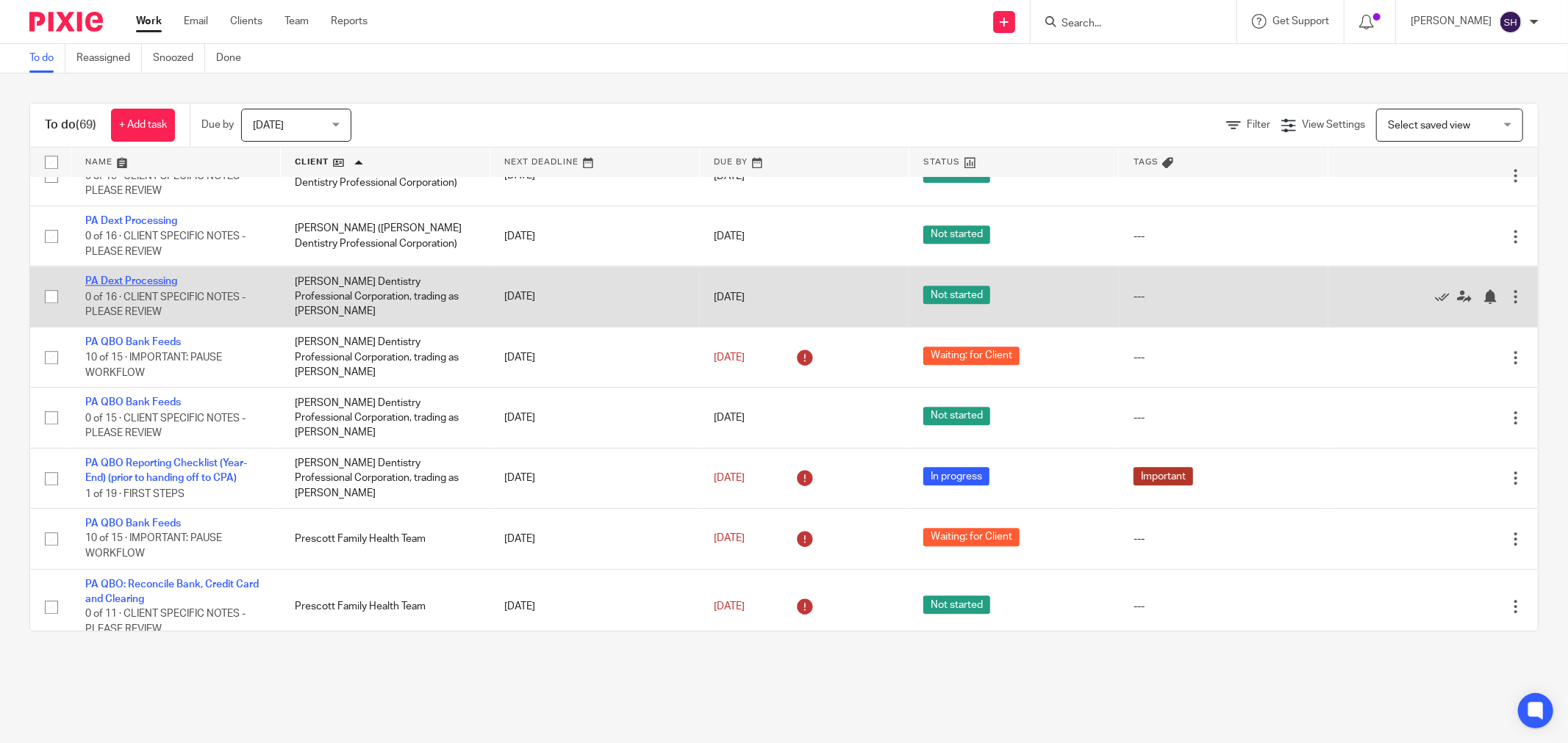
click at [141, 286] on link "PA Dext Processing" at bounding box center [132, 281] width 92 height 10
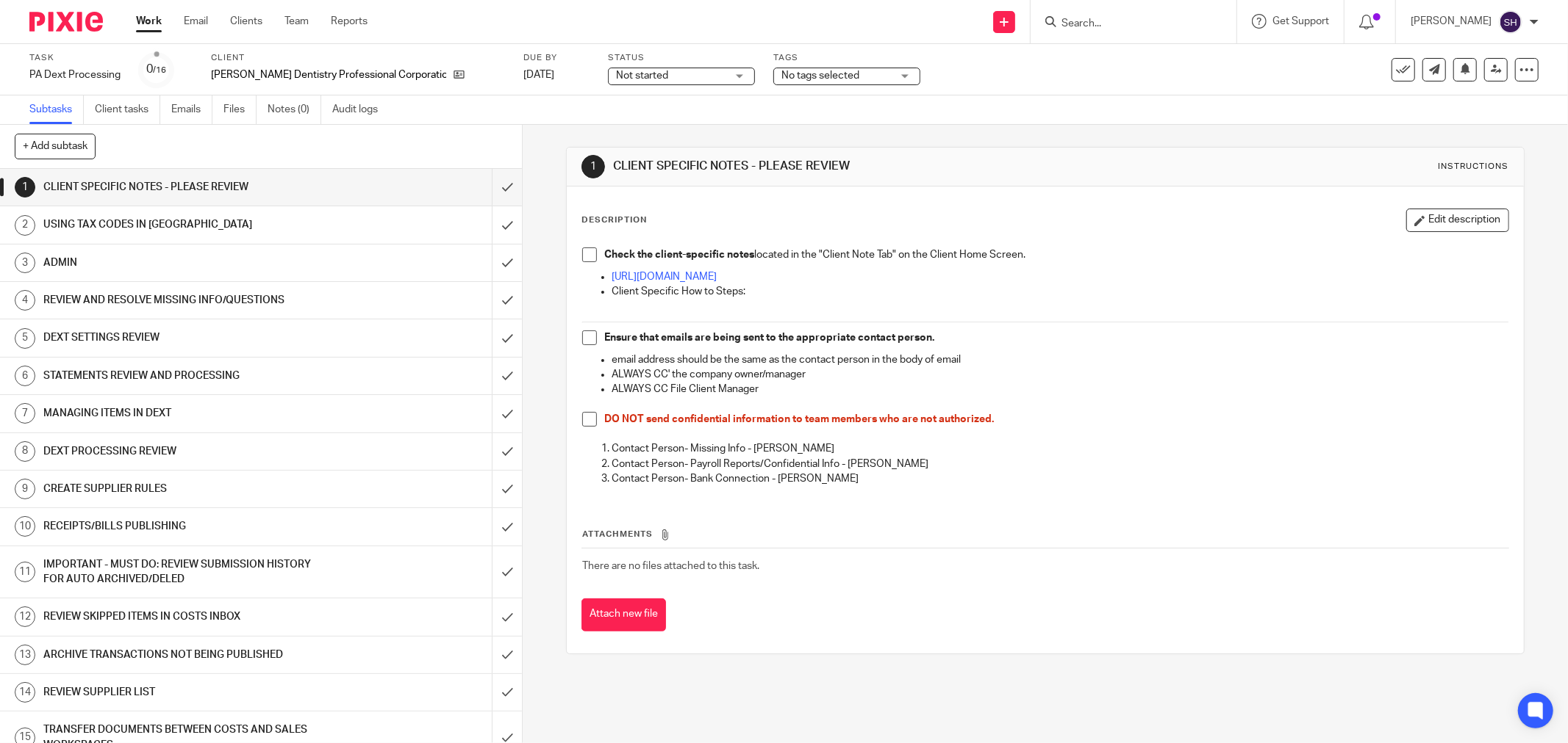
drag, startPoint x: 585, startPoint y: 254, endPoint x: 581, endPoint y: 267, distance: 13.6
click at [585, 254] on span at bounding box center [589, 255] width 14 height 14
drag, startPoint x: 584, startPoint y: 337, endPoint x: 578, endPoint y: 385, distance: 48.4
click at [583, 337] on span at bounding box center [589, 338] width 14 height 14
click at [582, 422] on span at bounding box center [589, 420] width 14 height 14
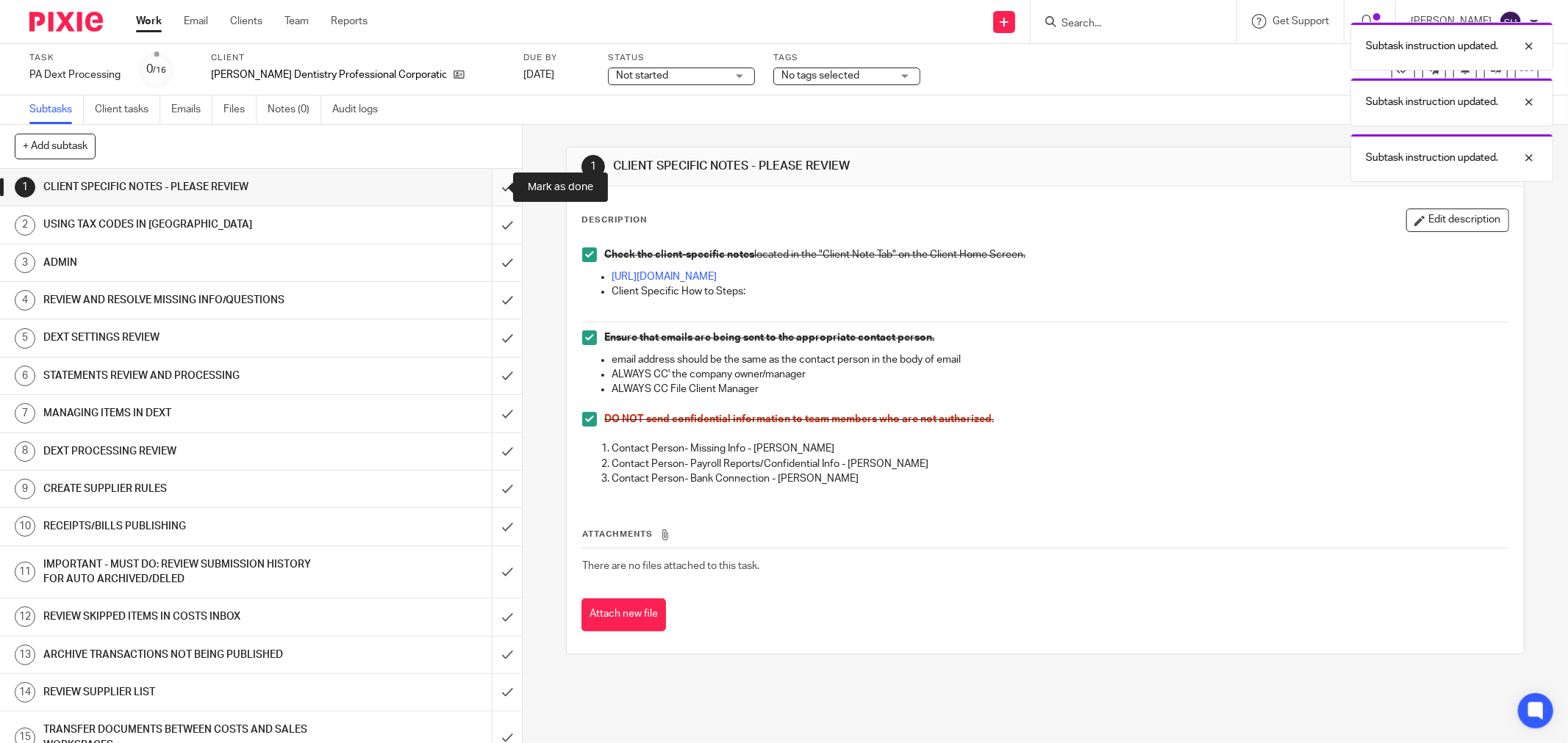
click at [493, 180] on input "submit" at bounding box center [260, 187] width 522 height 37
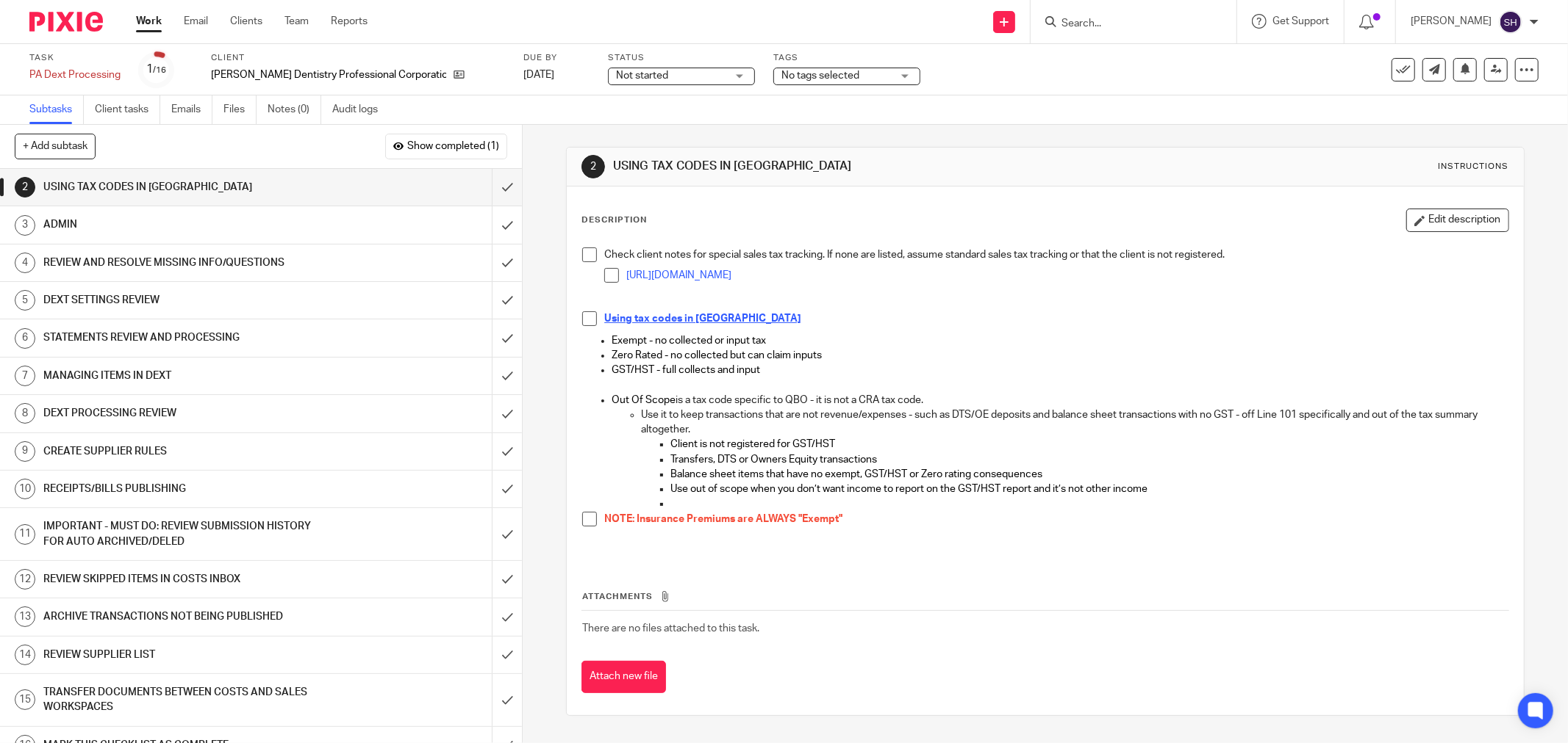
click at [582, 253] on span at bounding box center [589, 255] width 14 height 14
click at [615, 273] on li "https://plus-advisors.usepixie.net/clients/23/notes" at bounding box center [1055, 279] width 904 height 22
click at [605, 277] on span at bounding box center [611, 276] width 14 height 14
click at [587, 318] on span at bounding box center [589, 319] width 14 height 14
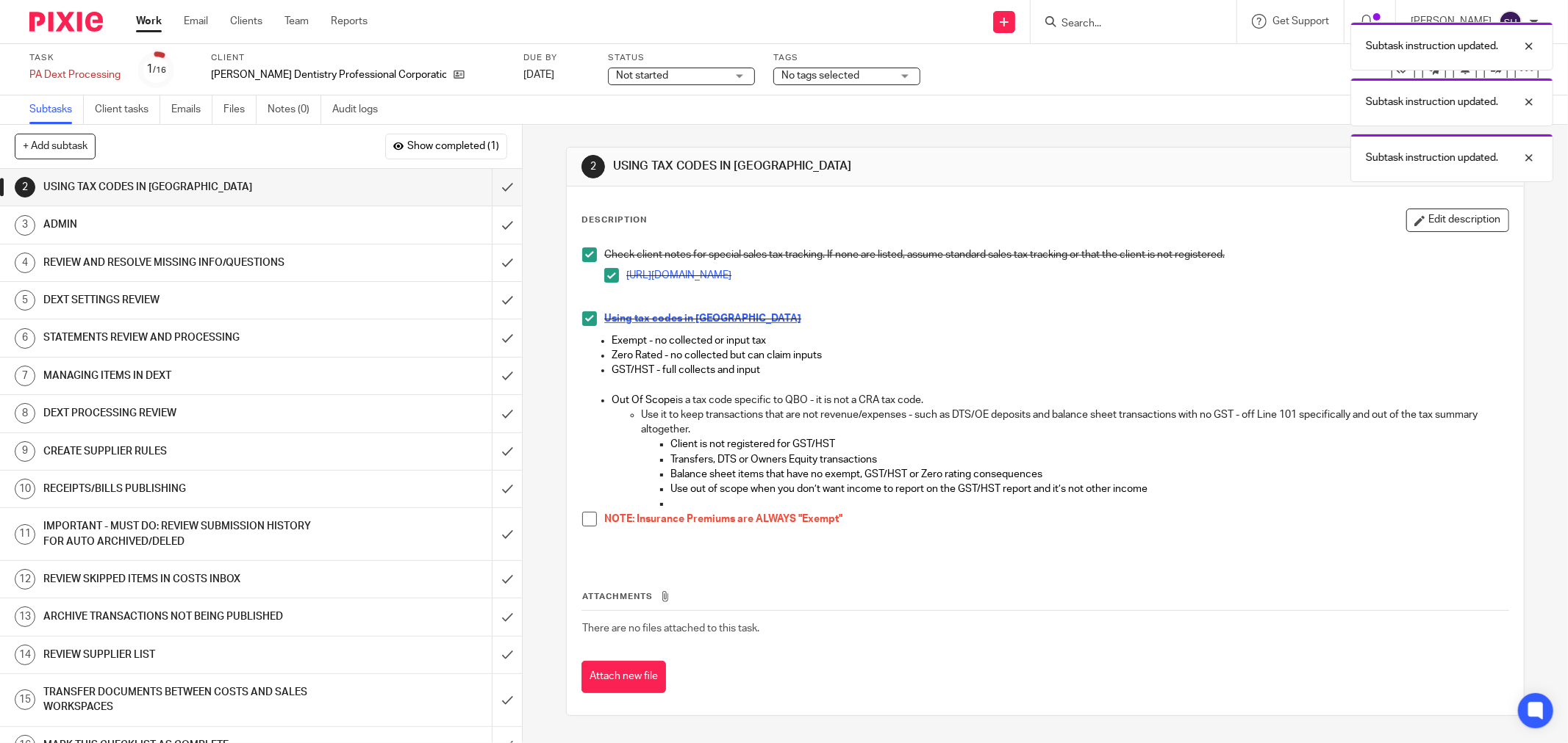
click at [585, 525] on span at bounding box center [589, 519] width 14 height 14
click at [489, 195] on input "submit" at bounding box center [260, 187] width 522 height 37
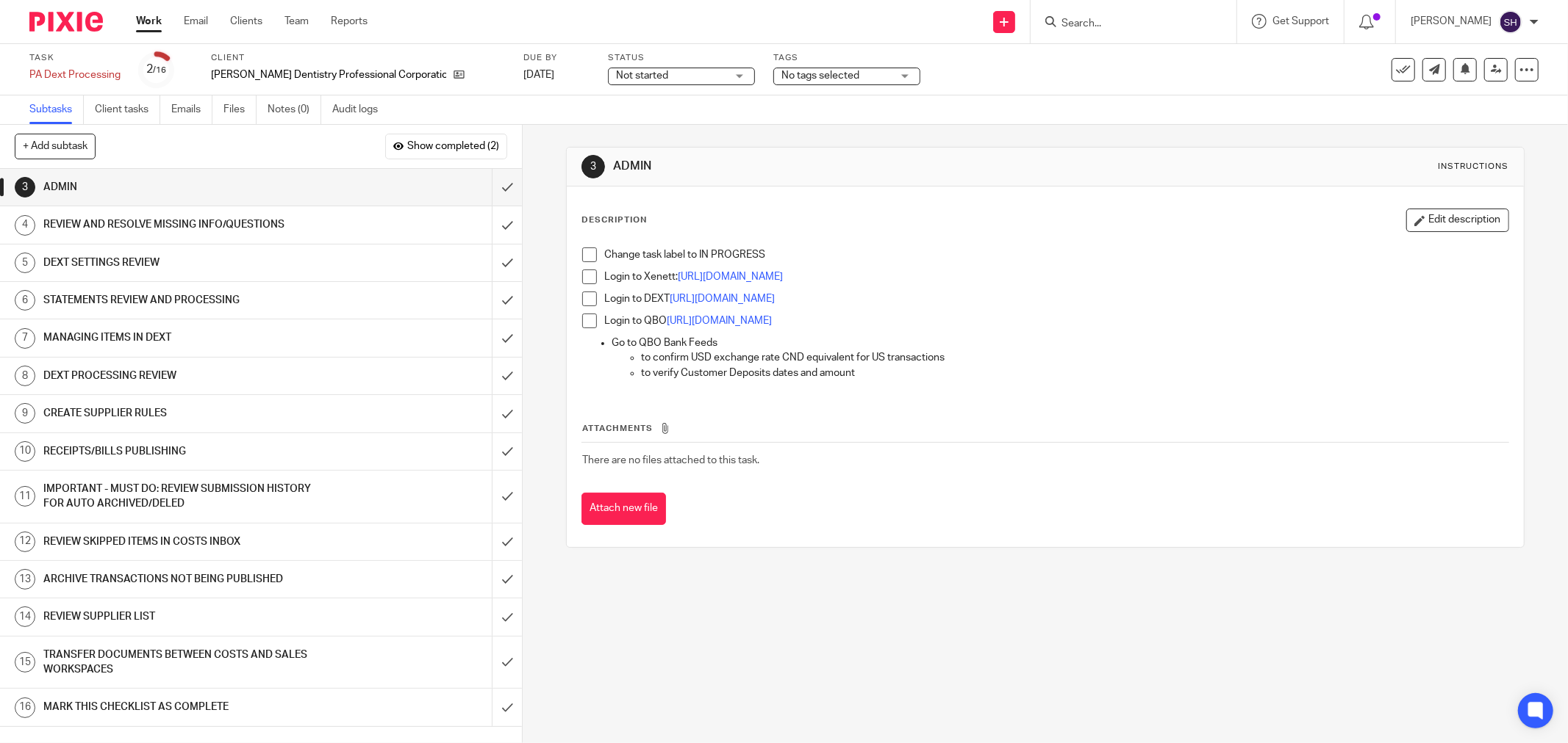
click at [588, 260] on span at bounding box center [589, 255] width 14 height 14
click at [592, 279] on li "Login to Xenett: [URL][DOMAIN_NAME]" at bounding box center [1045, 280] width 926 height 22
click at [588, 281] on span at bounding box center [589, 276] width 14 height 14
click at [584, 301] on span at bounding box center [589, 299] width 14 height 14
click at [585, 316] on span at bounding box center [589, 321] width 14 height 14
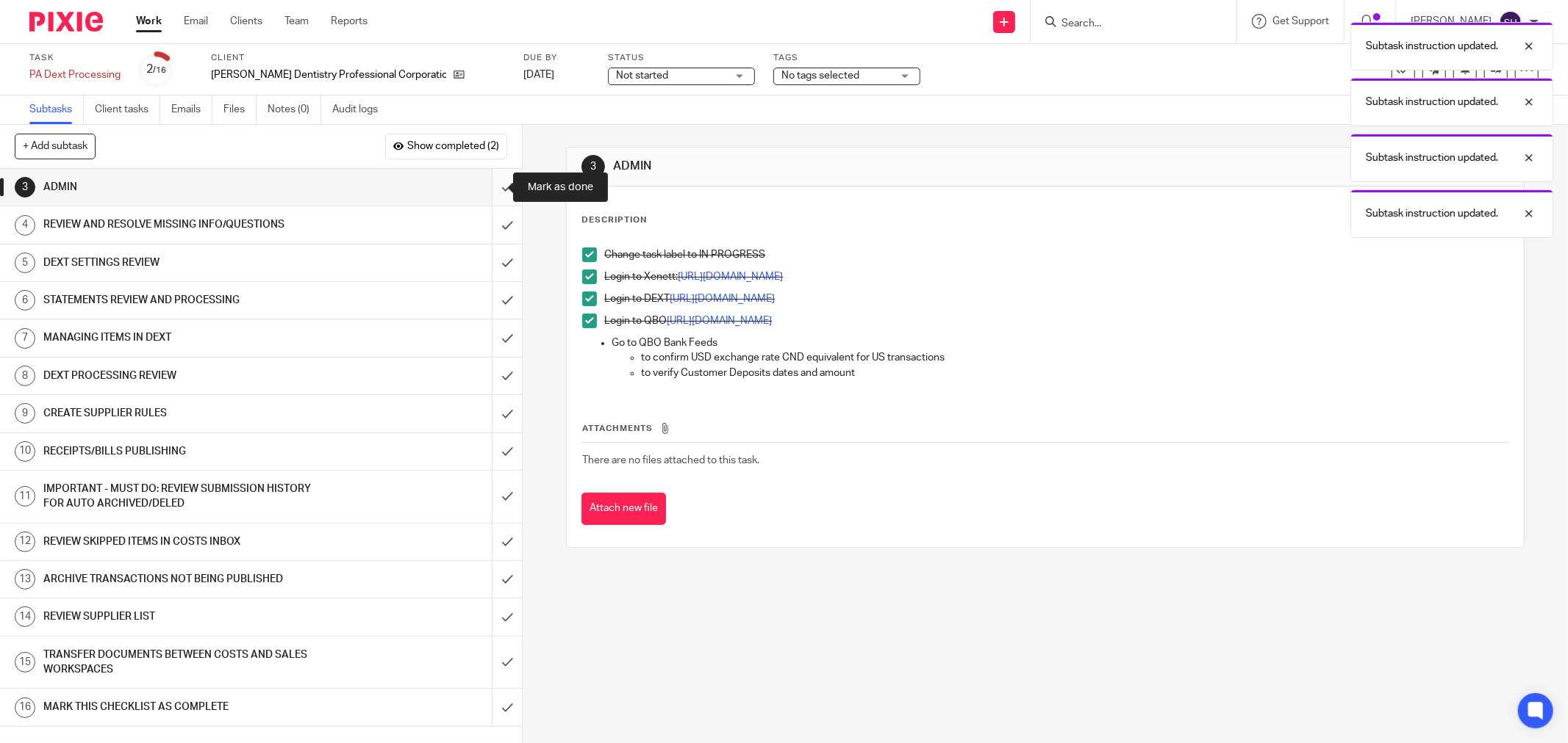
click at [493, 185] on input "submit" at bounding box center [260, 187] width 522 height 37
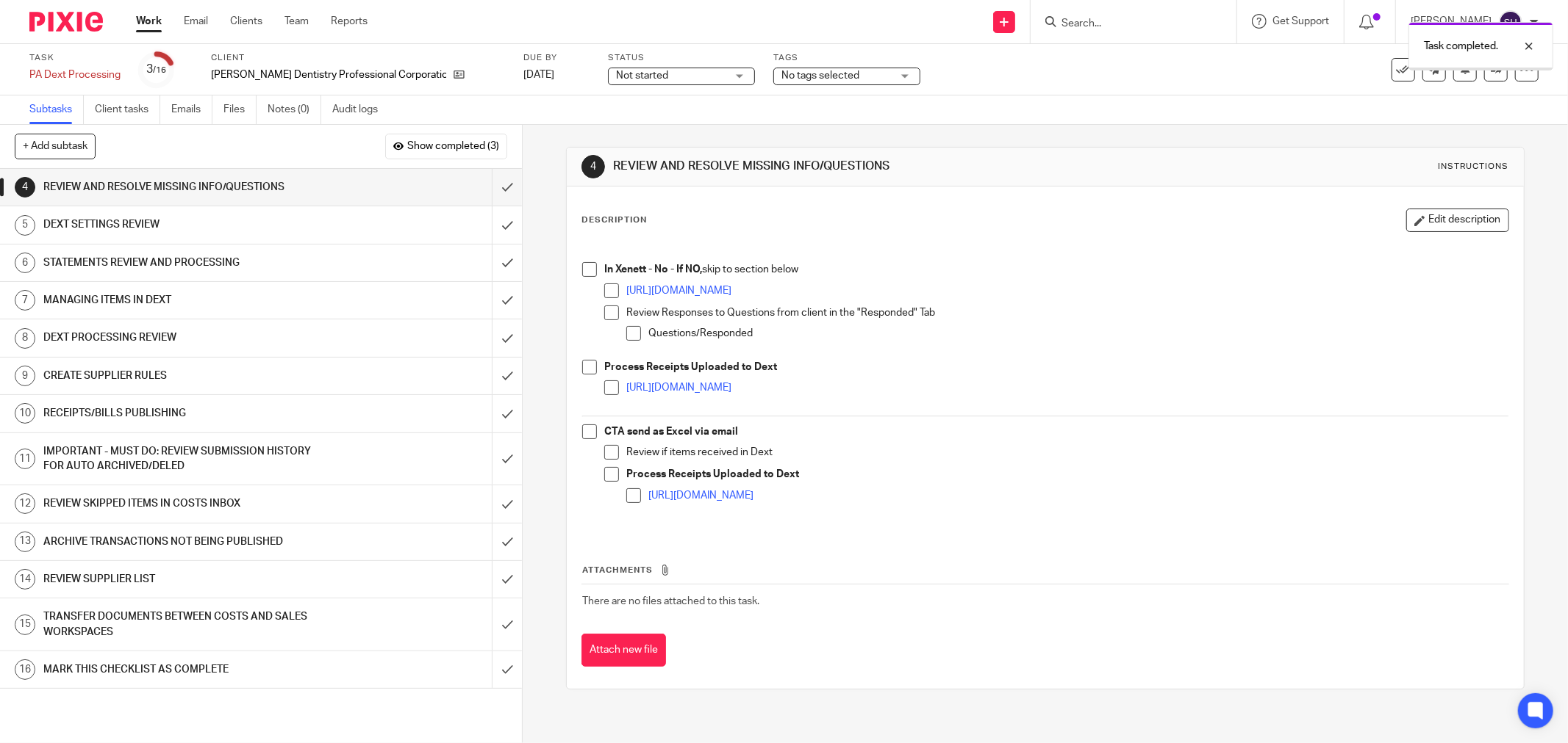
drag, startPoint x: 582, startPoint y: 269, endPoint x: 599, endPoint y: 286, distance: 24.0
click at [582, 270] on span at bounding box center [589, 269] width 14 height 14
click at [604, 290] on span at bounding box center [611, 291] width 14 height 14
click at [604, 313] on span at bounding box center [611, 313] width 14 height 14
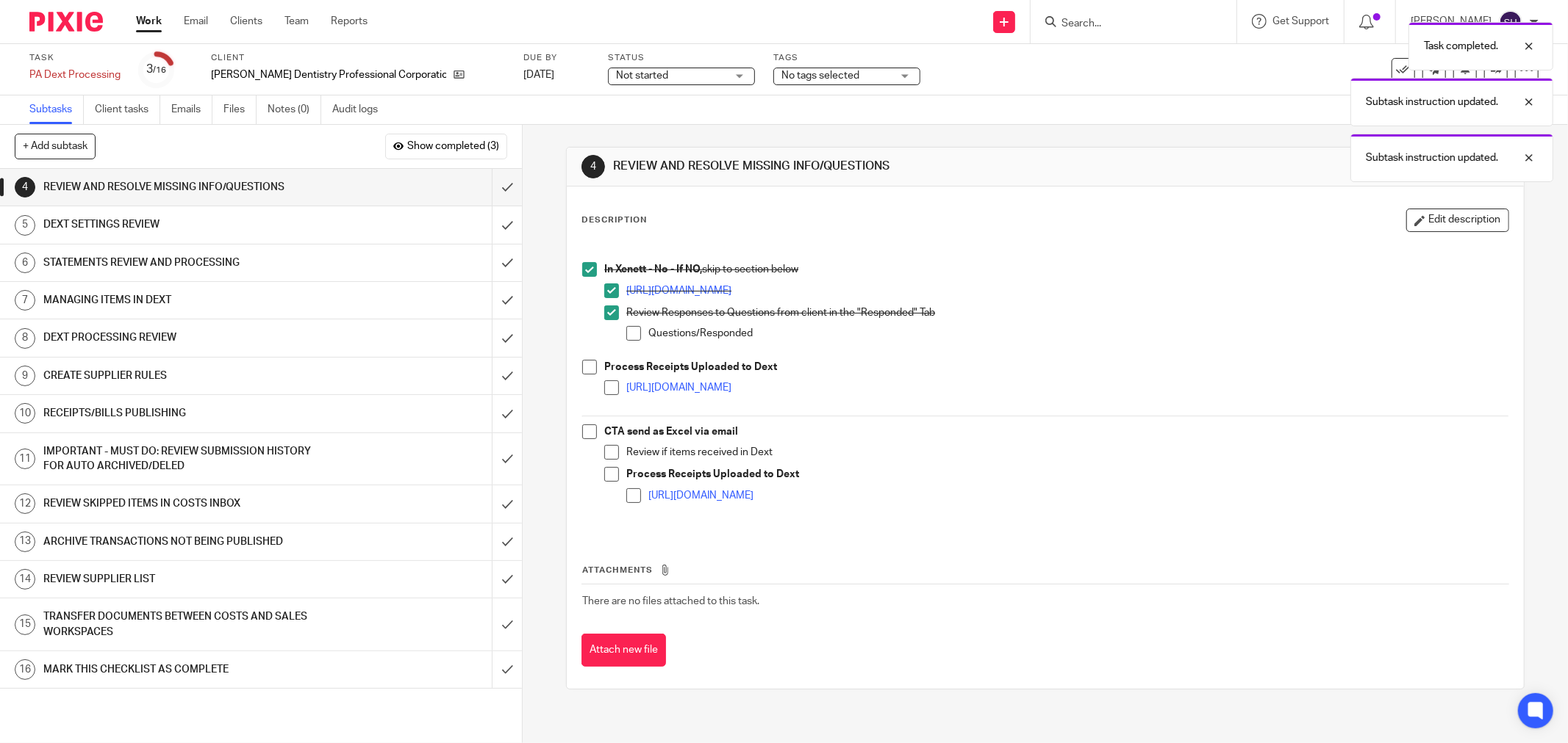
click at [633, 334] on span at bounding box center [634, 333] width 14 height 14
click at [584, 368] on span at bounding box center [589, 367] width 14 height 14
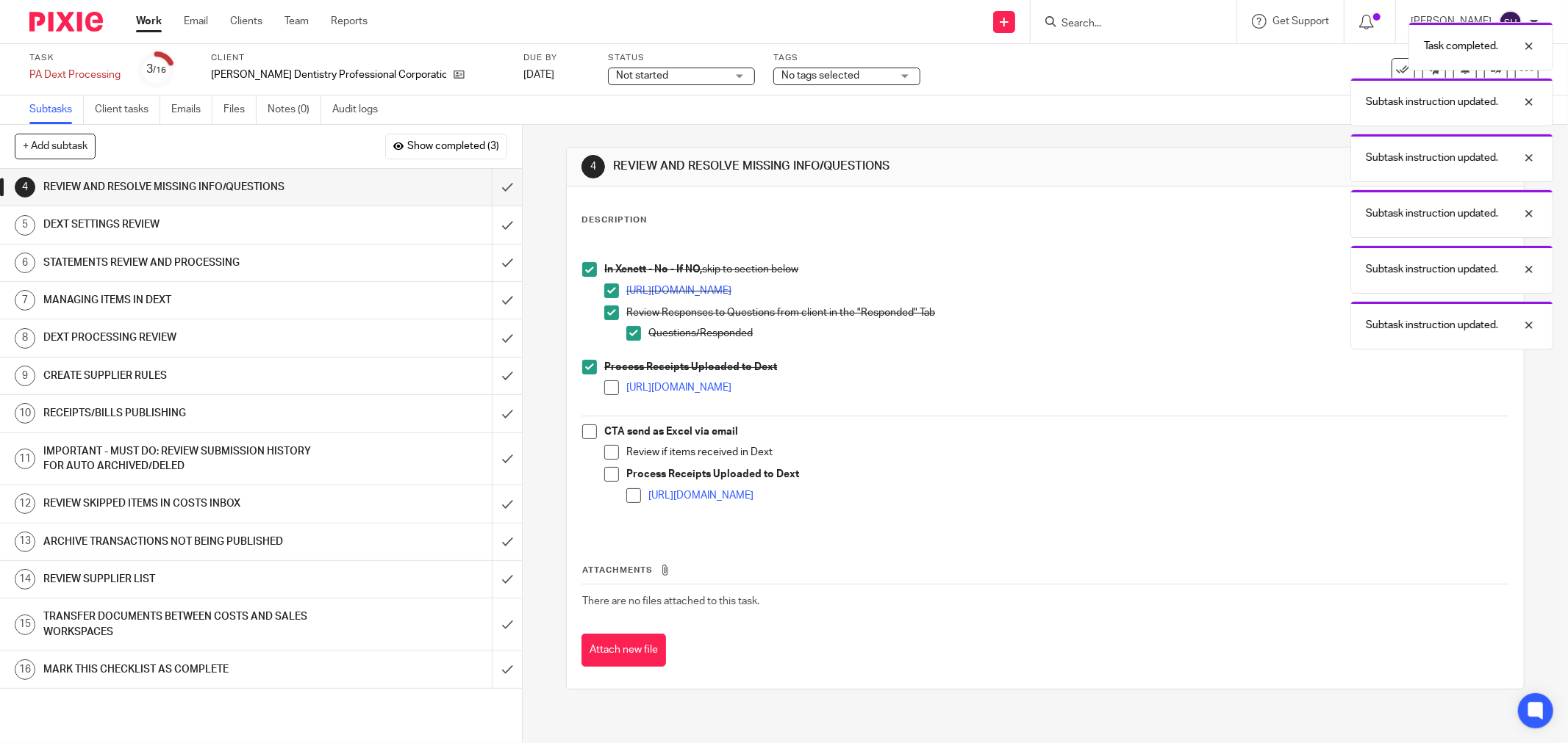
drag, startPoint x: 606, startPoint y: 383, endPoint x: 600, endPoint y: 408, distance: 25.7
click at [606, 384] on span at bounding box center [611, 387] width 14 height 14
click at [582, 434] on span at bounding box center [589, 431] width 14 height 14
click at [604, 451] on span at bounding box center [611, 452] width 14 height 14
click at [604, 452] on span at bounding box center [611, 452] width 14 height 14
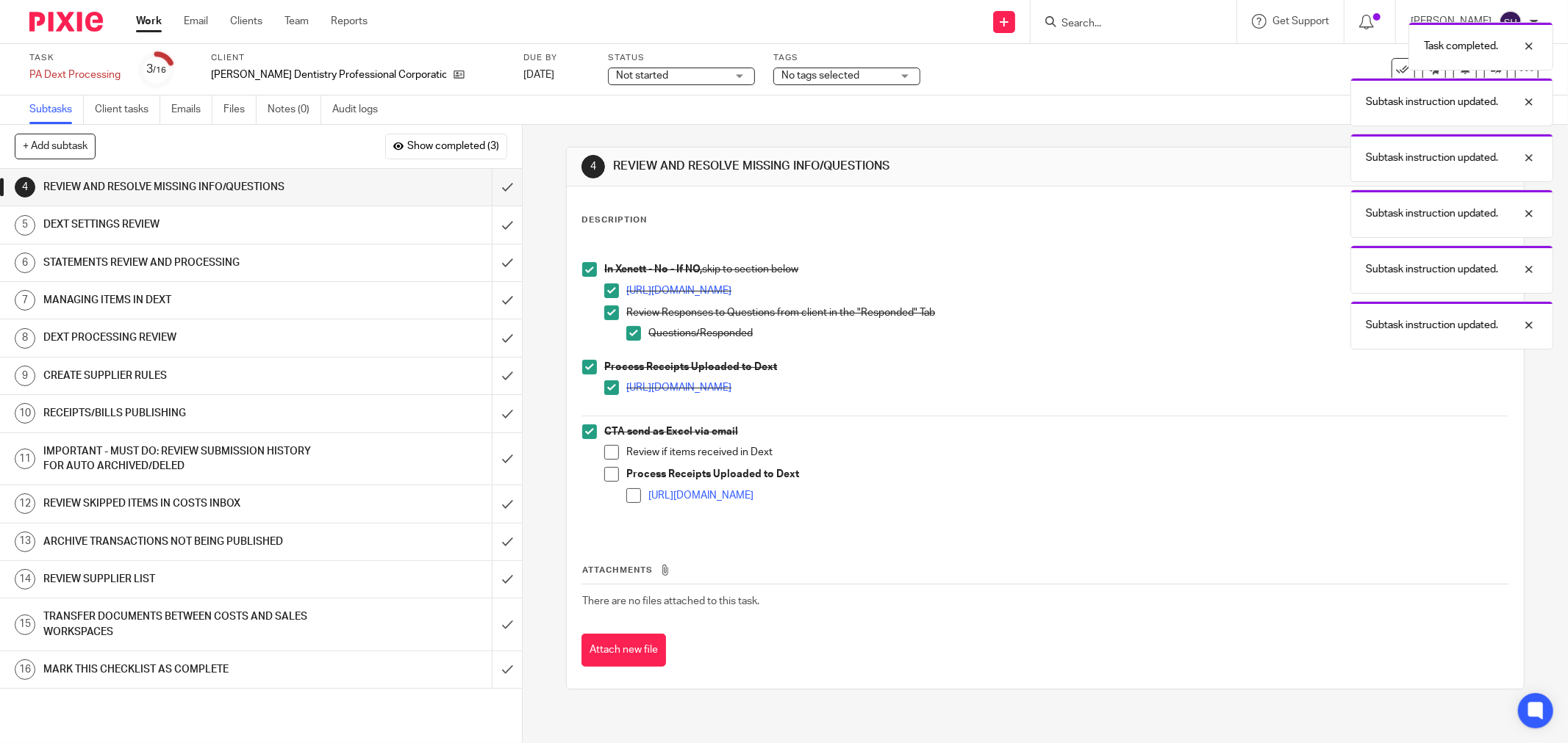
click at [604, 475] on span at bounding box center [611, 475] width 14 height 14
click at [604, 447] on span at bounding box center [611, 452] width 14 height 14
click at [628, 491] on span at bounding box center [634, 495] width 14 height 14
click at [500, 186] on input "submit" at bounding box center [260, 187] width 522 height 37
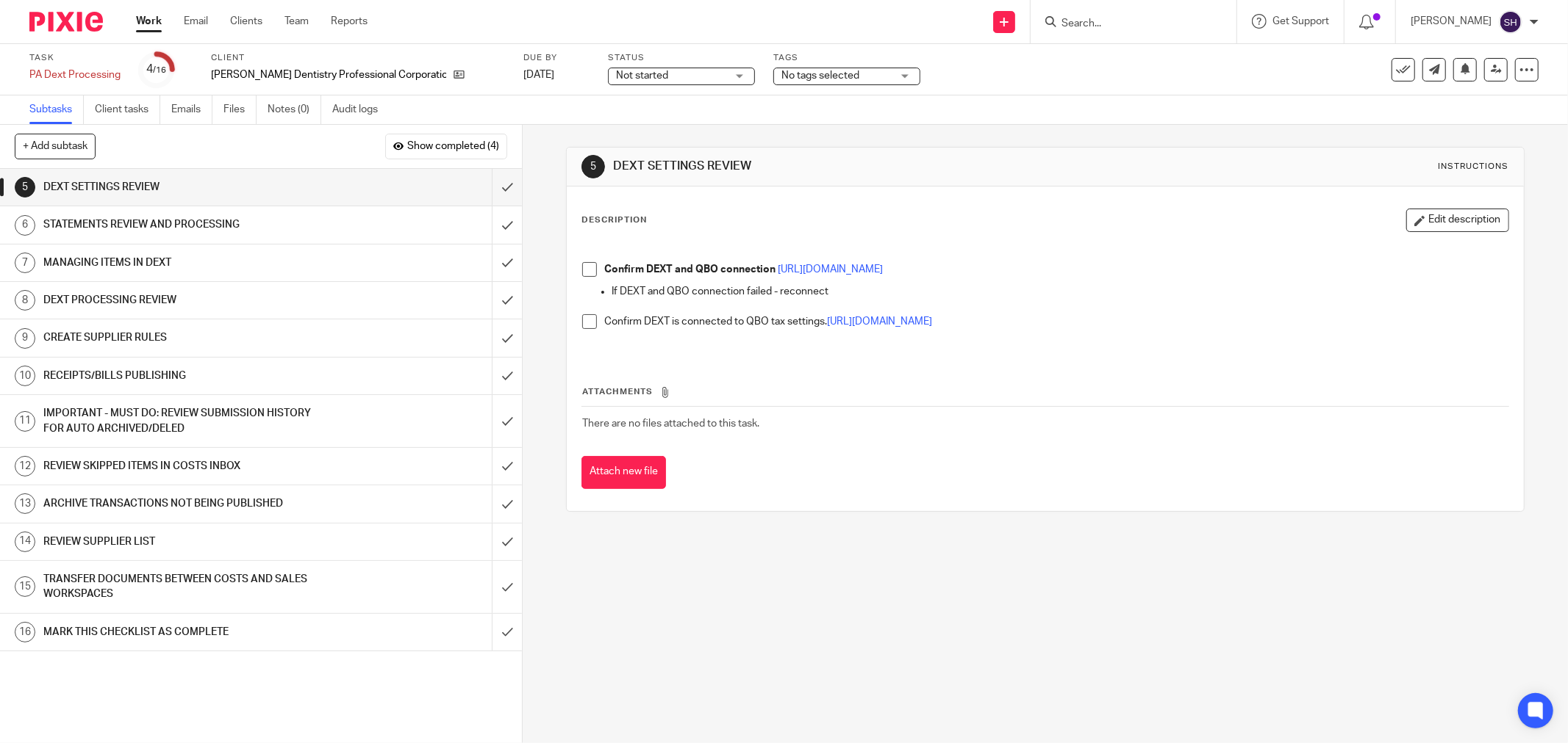
click at [588, 269] on span at bounding box center [589, 269] width 14 height 14
drag, startPoint x: 586, startPoint y: 319, endPoint x: 576, endPoint y: 294, distance: 26.9
click at [584, 317] on span at bounding box center [589, 322] width 14 height 14
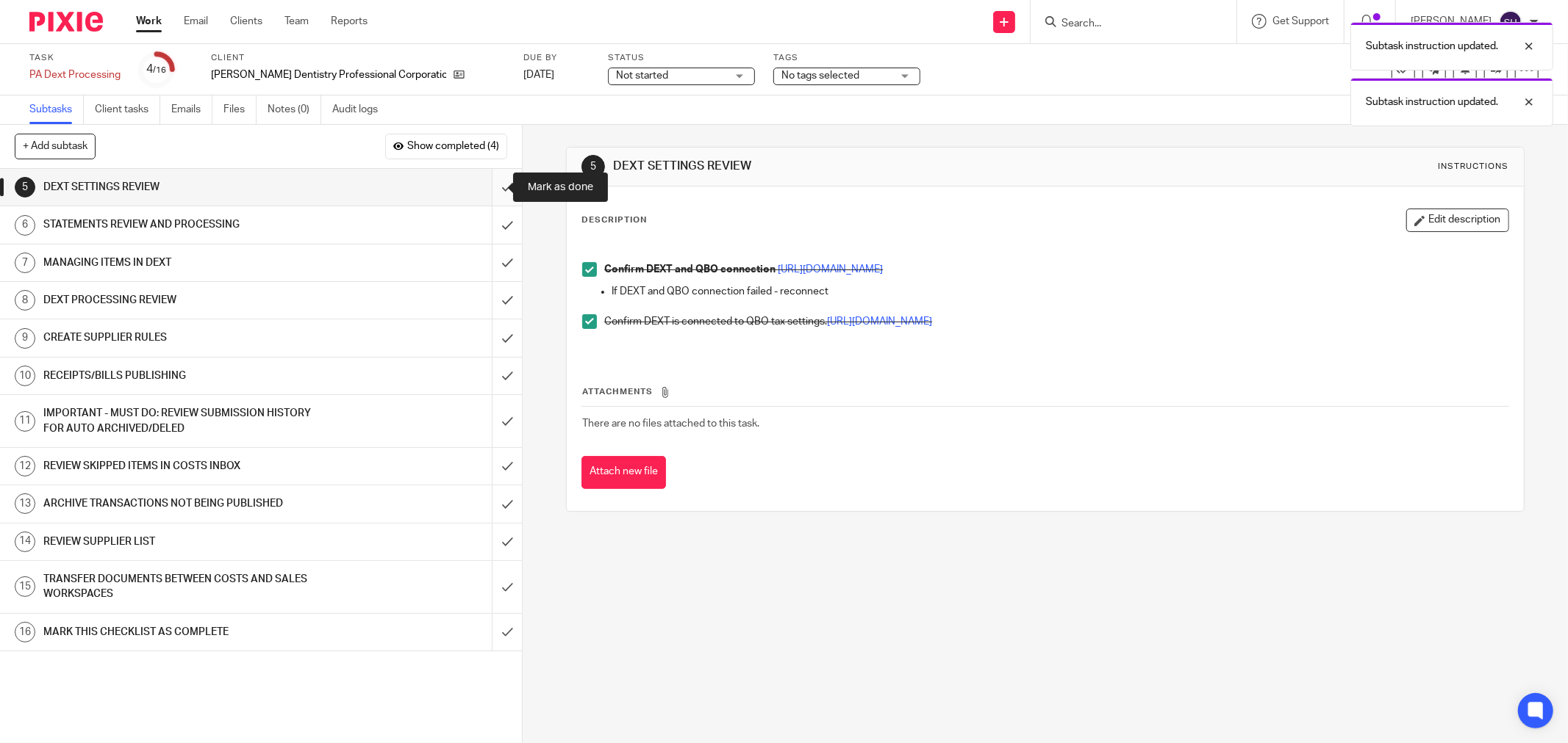
click at [490, 194] on input "submit" at bounding box center [260, 187] width 522 height 37
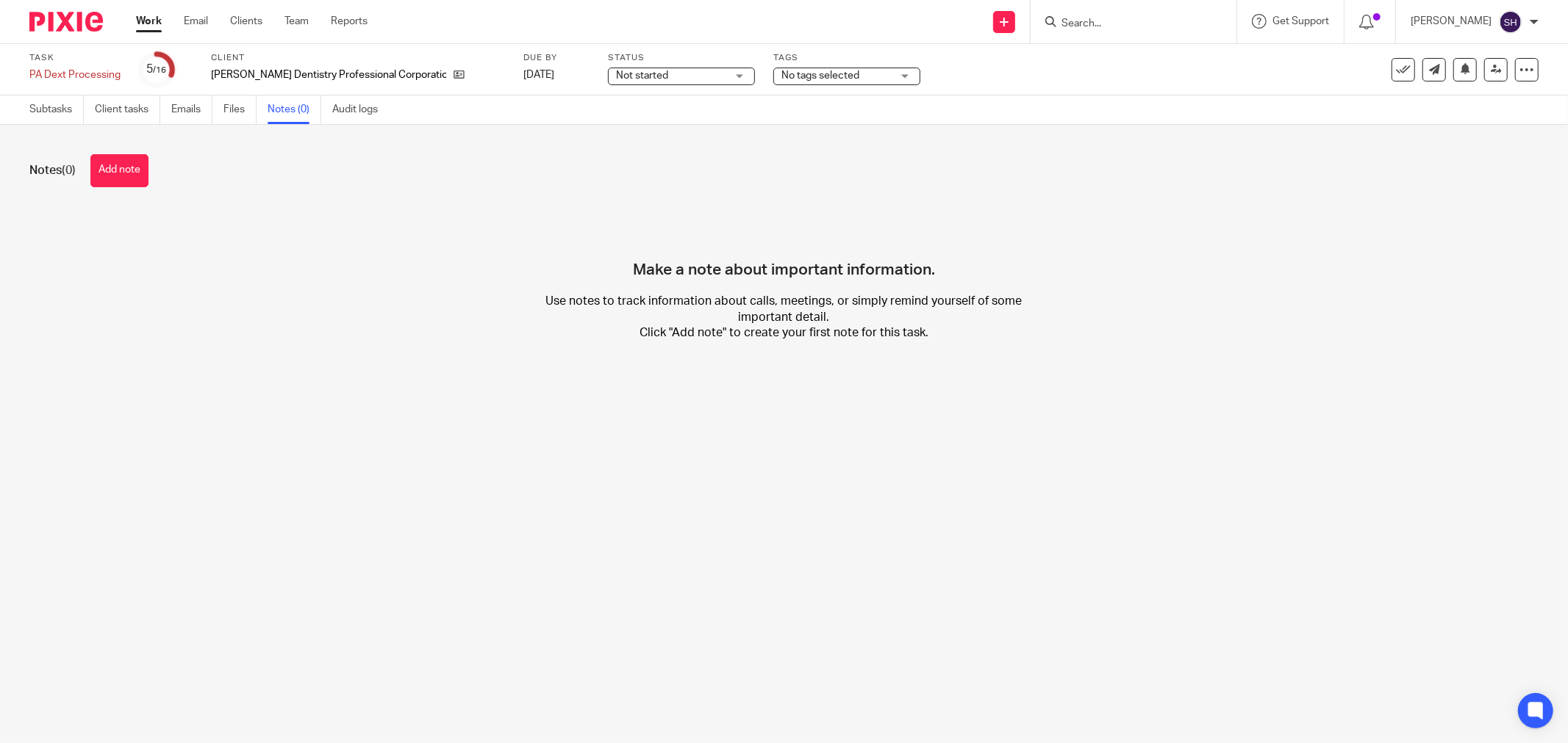
click at [660, 78] on span "Not started" at bounding box center [642, 75] width 52 height 10
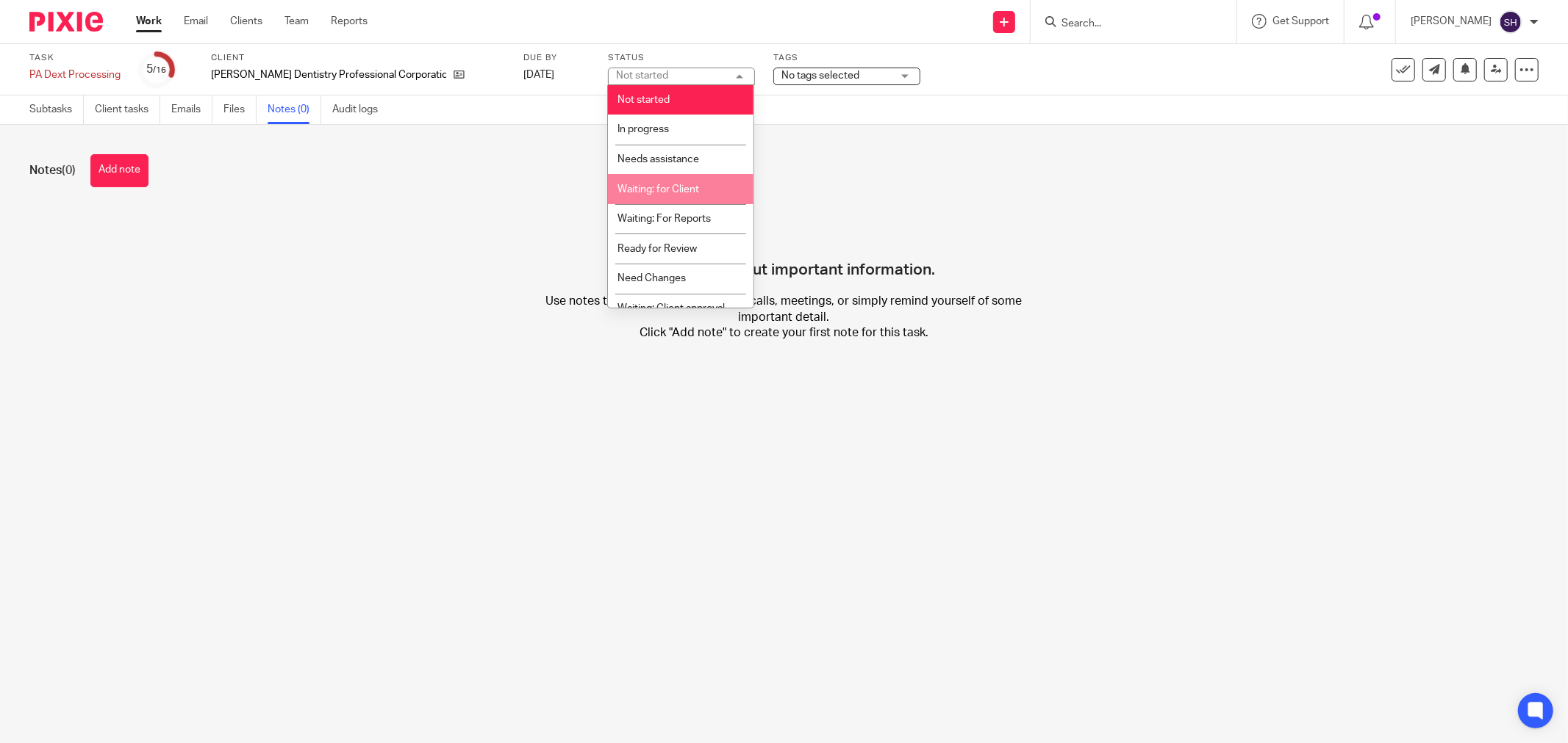
click at [706, 186] on li "Waiting: for Client" at bounding box center [679, 188] width 145 height 30
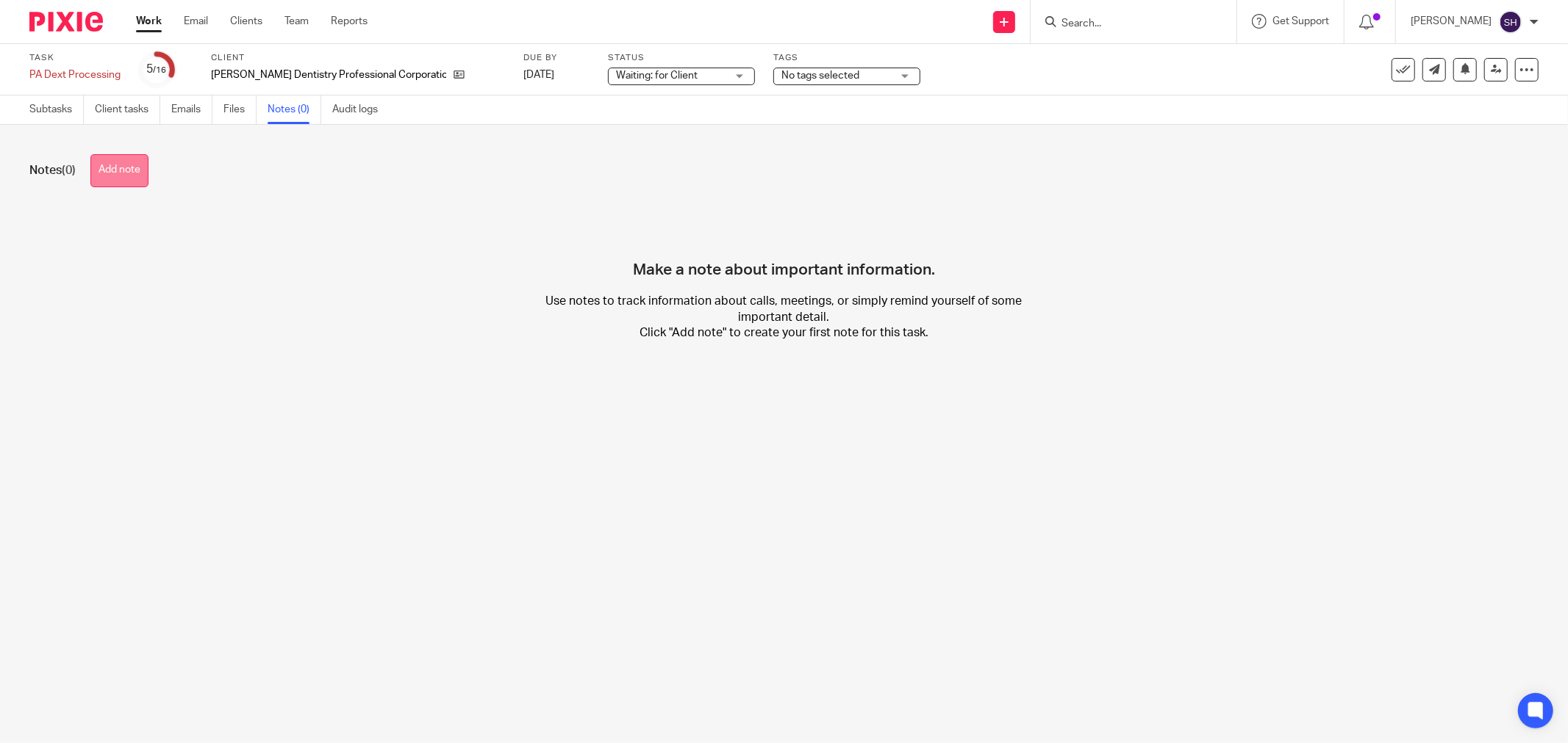
click at [133, 171] on button "Add note" at bounding box center [119, 170] width 58 height 33
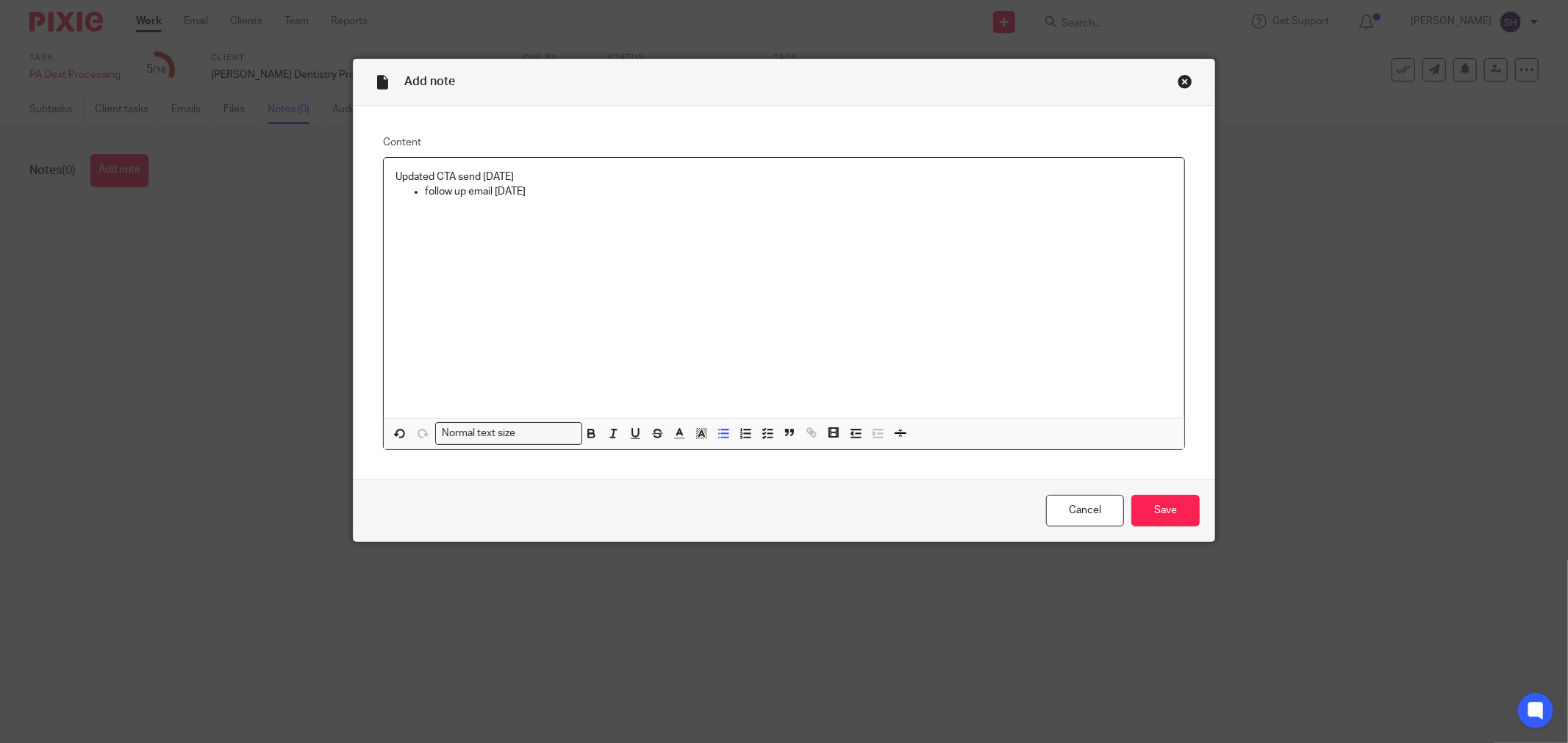
click at [538, 175] on p "Updated CTA send 2025.09.06" at bounding box center [784, 177] width 777 height 14
click at [1135, 508] on input "Save" at bounding box center [1165, 511] width 68 height 32
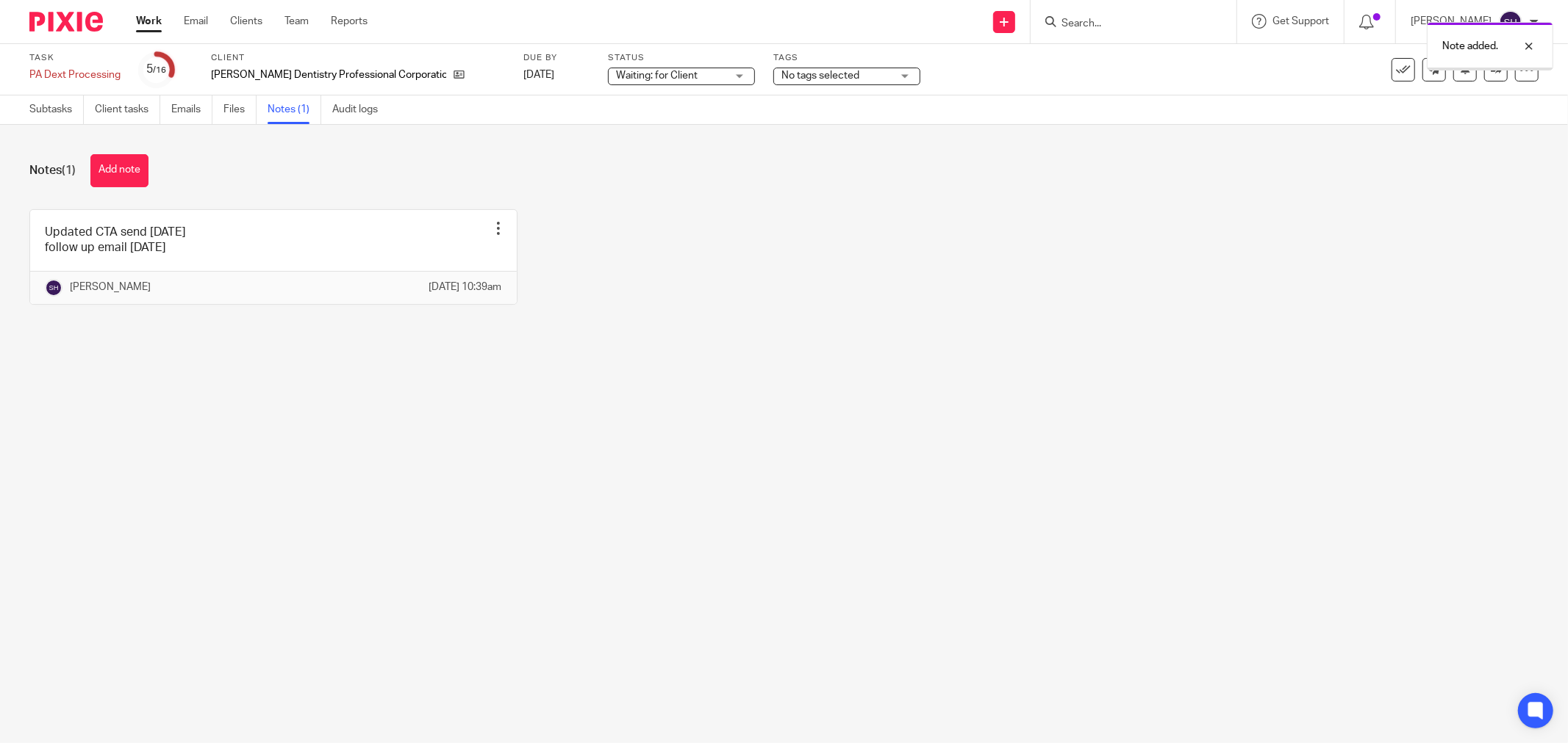
click at [141, 14] on link "Work" at bounding box center [149, 21] width 26 height 14
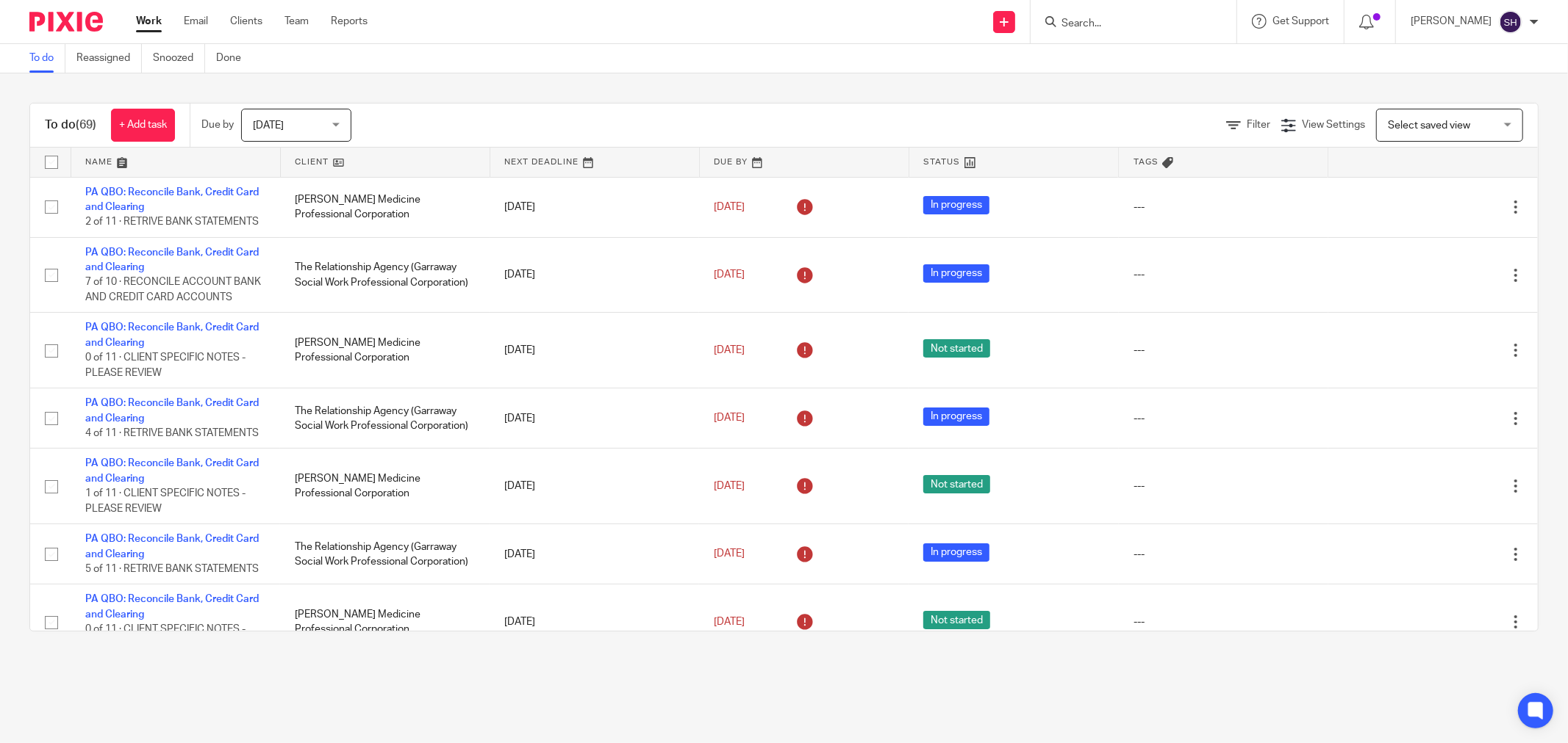
click at [408, 150] on link at bounding box center [386, 162] width 209 height 30
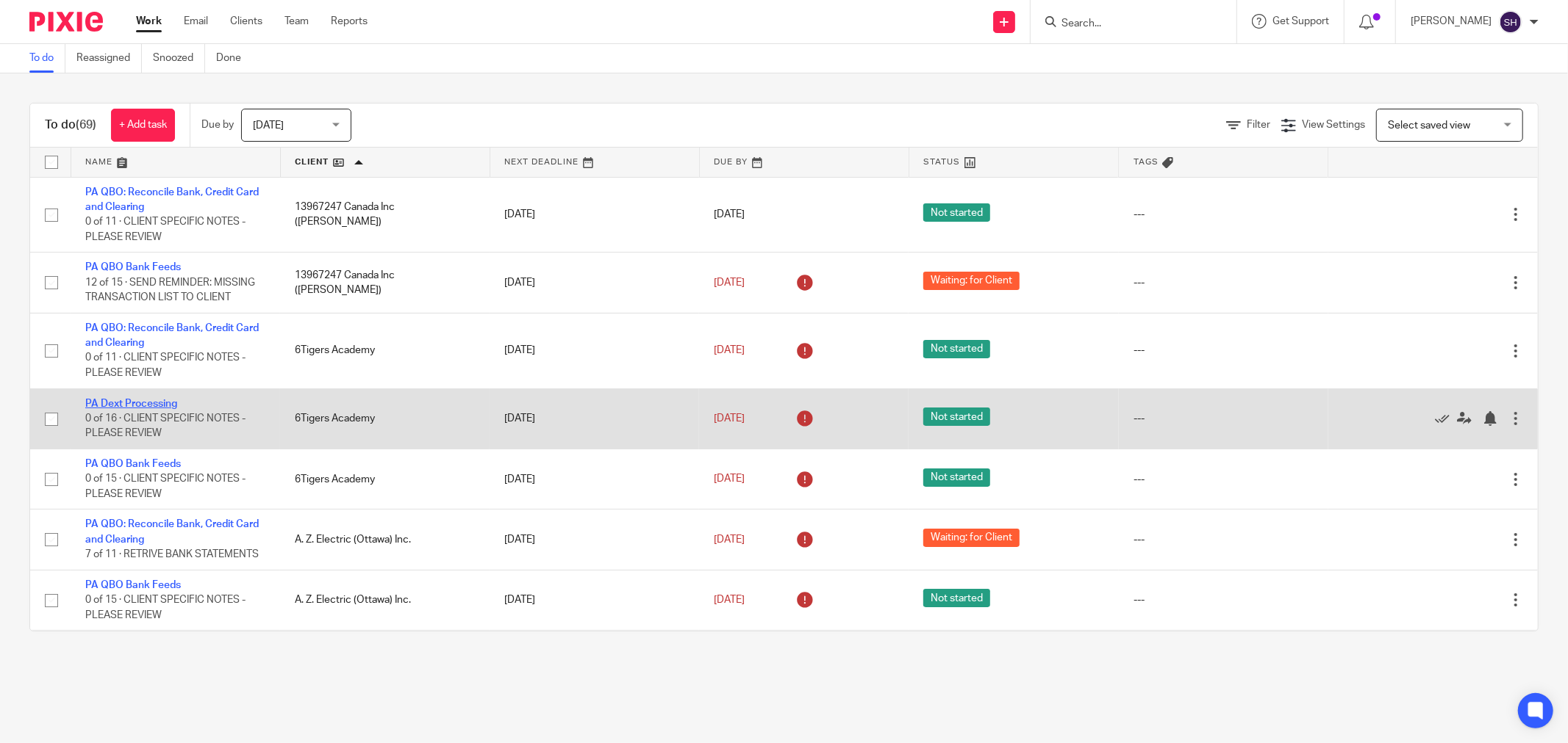
click at [125, 406] on link "PA Dext Processing" at bounding box center [132, 403] width 92 height 10
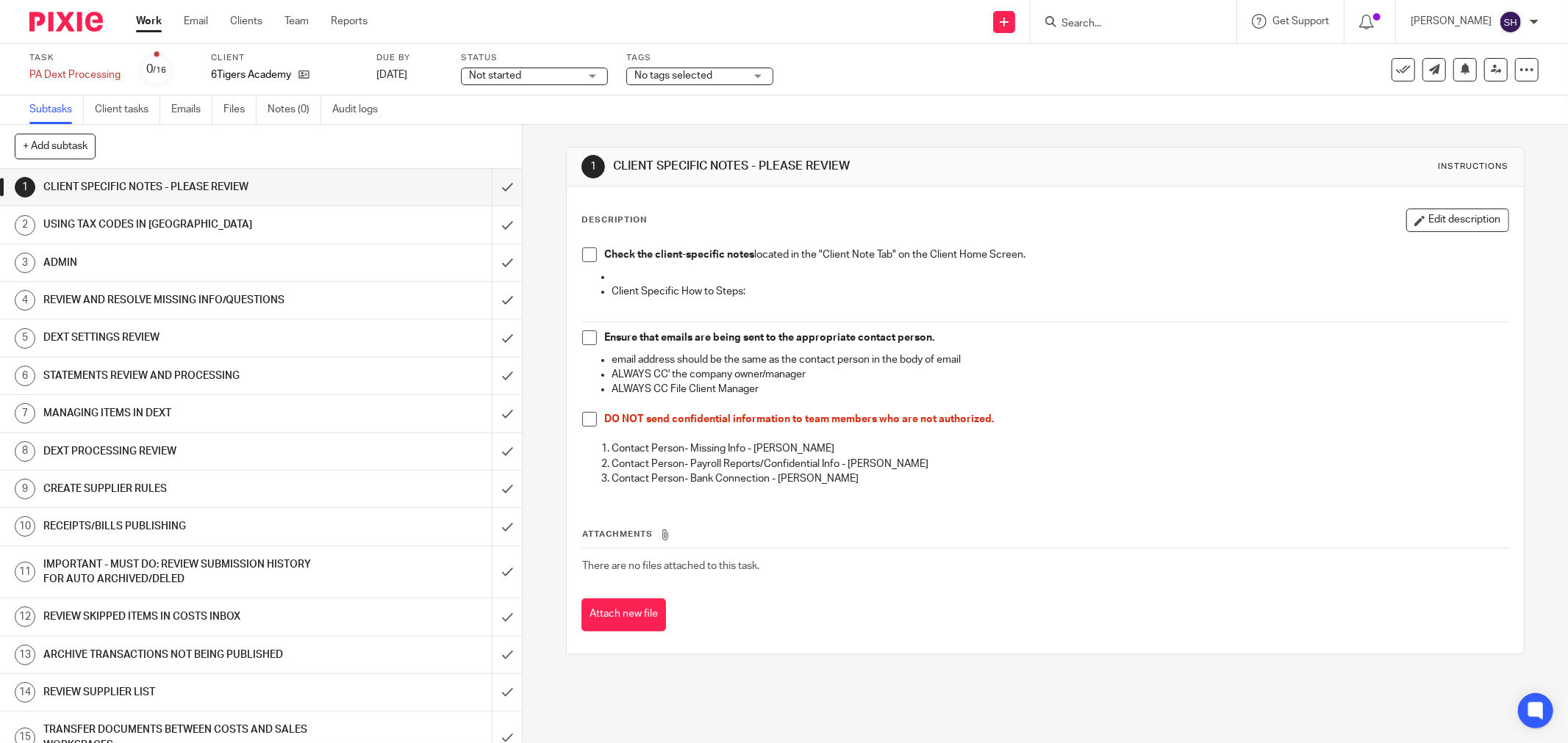
click at [584, 255] on span at bounding box center [589, 255] width 14 height 14
click at [586, 336] on span at bounding box center [589, 338] width 14 height 14
click at [588, 420] on span at bounding box center [589, 420] width 14 height 14
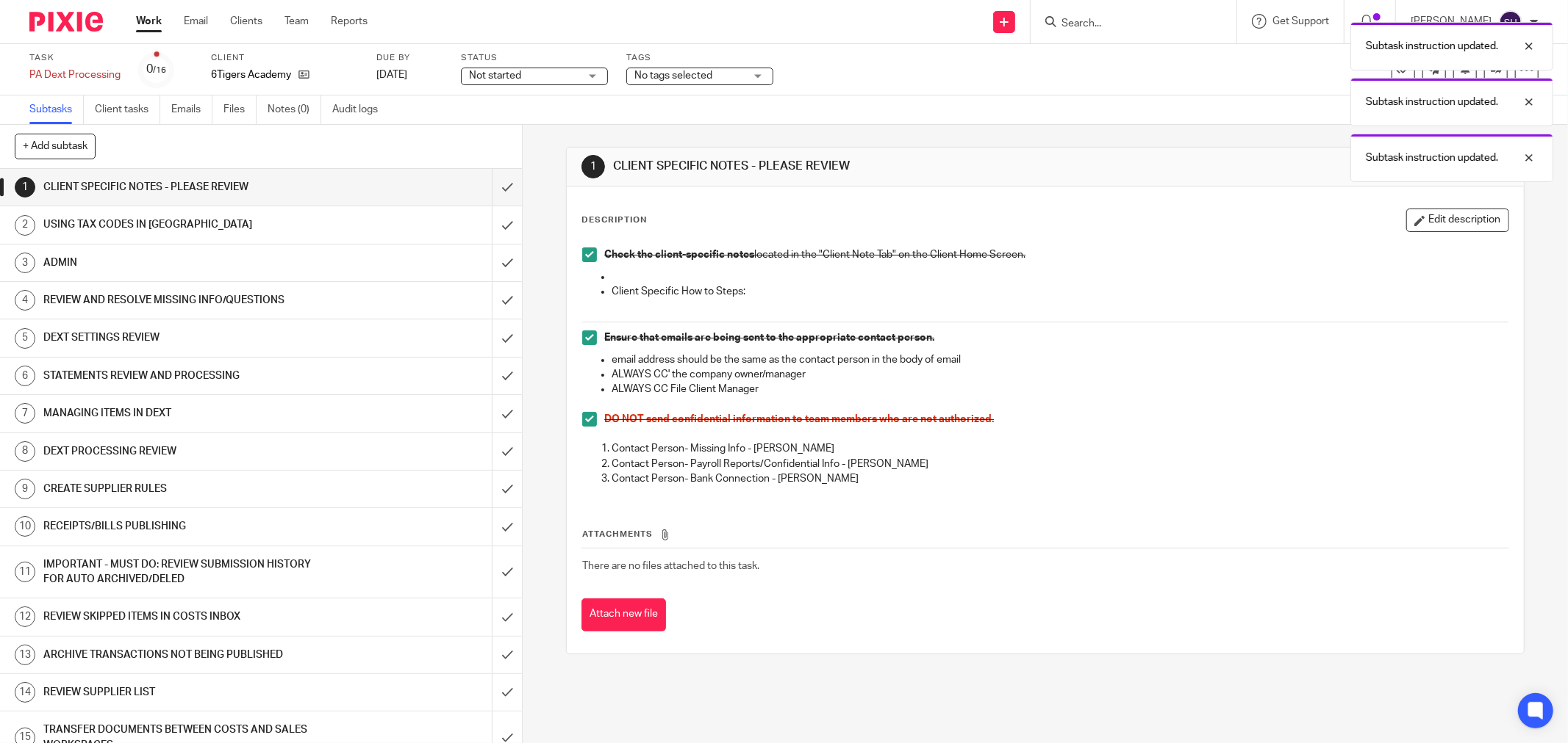
click at [556, 78] on span "Not started" at bounding box center [524, 76] width 110 height 15
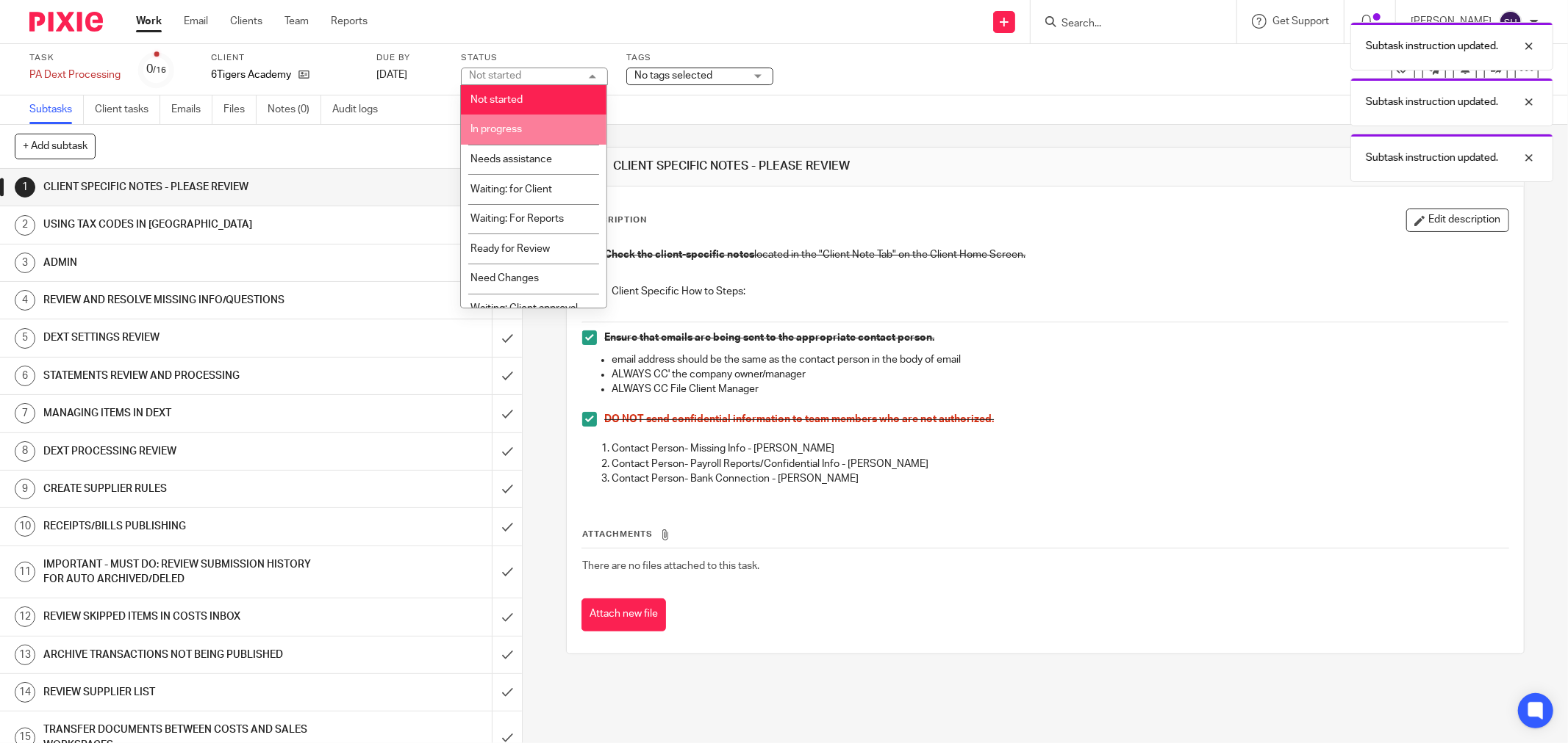
click at [540, 131] on li "In progress" at bounding box center [533, 129] width 145 height 30
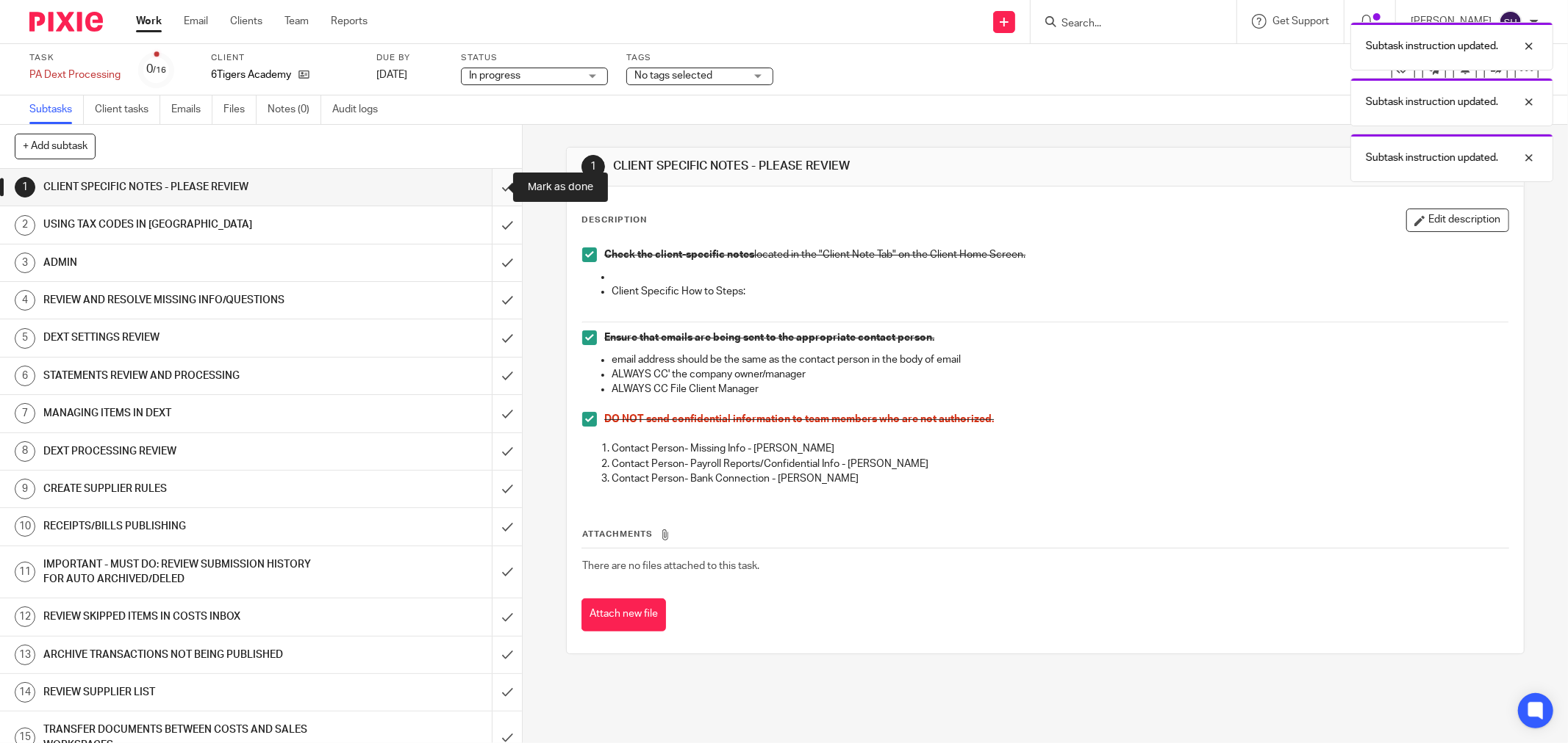
click at [497, 189] on input "submit" at bounding box center [260, 187] width 522 height 37
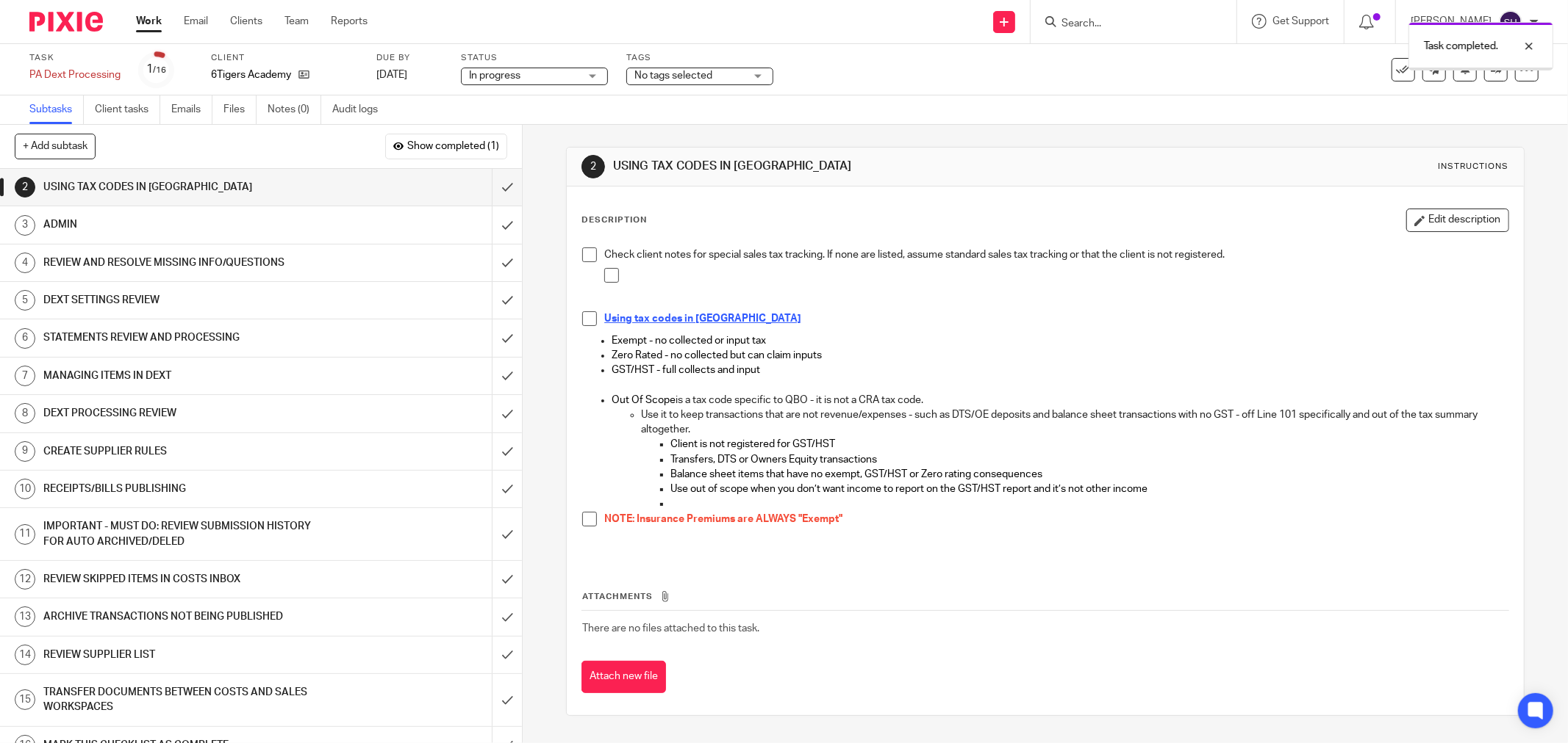
drag, startPoint x: 585, startPoint y: 253, endPoint x: 603, endPoint y: 268, distance: 23.4
click at [586, 253] on span at bounding box center [589, 255] width 14 height 14
click at [604, 270] on span at bounding box center [611, 276] width 14 height 14
click at [587, 317] on span at bounding box center [589, 319] width 14 height 14
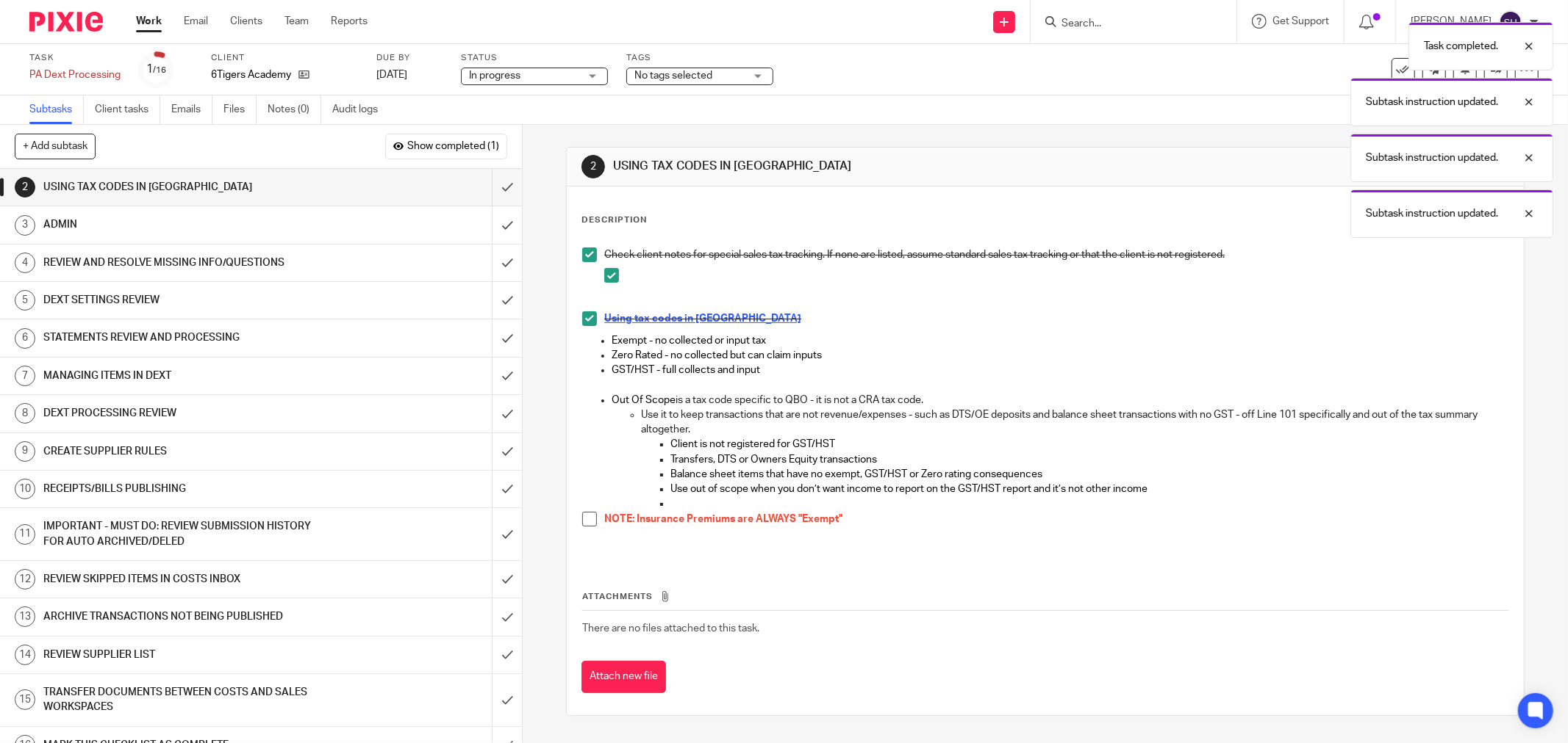
click at [590, 519] on span at bounding box center [589, 519] width 14 height 14
click at [491, 186] on input "submit" at bounding box center [260, 187] width 522 height 37
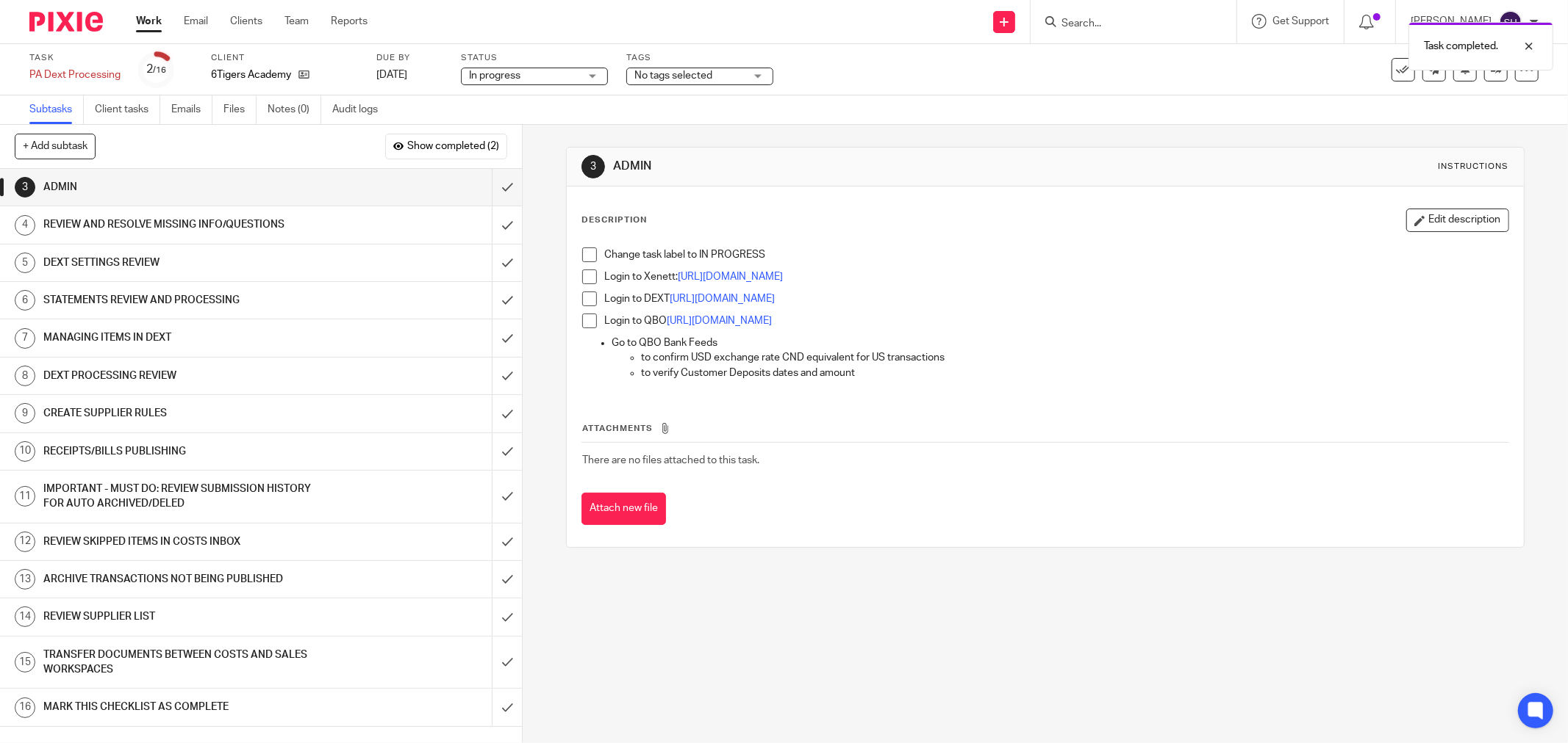
click at [587, 255] on span at bounding box center [589, 255] width 14 height 14
drag, startPoint x: 583, startPoint y: 274, endPoint x: 580, endPoint y: 302, distance: 28.2
click at [583, 275] on span at bounding box center [589, 276] width 14 height 14
click at [582, 302] on span at bounding box center [589, 299] width 14 height 14
click at [584, 321] on span at bounding box center [589, 321] width 14 height 14
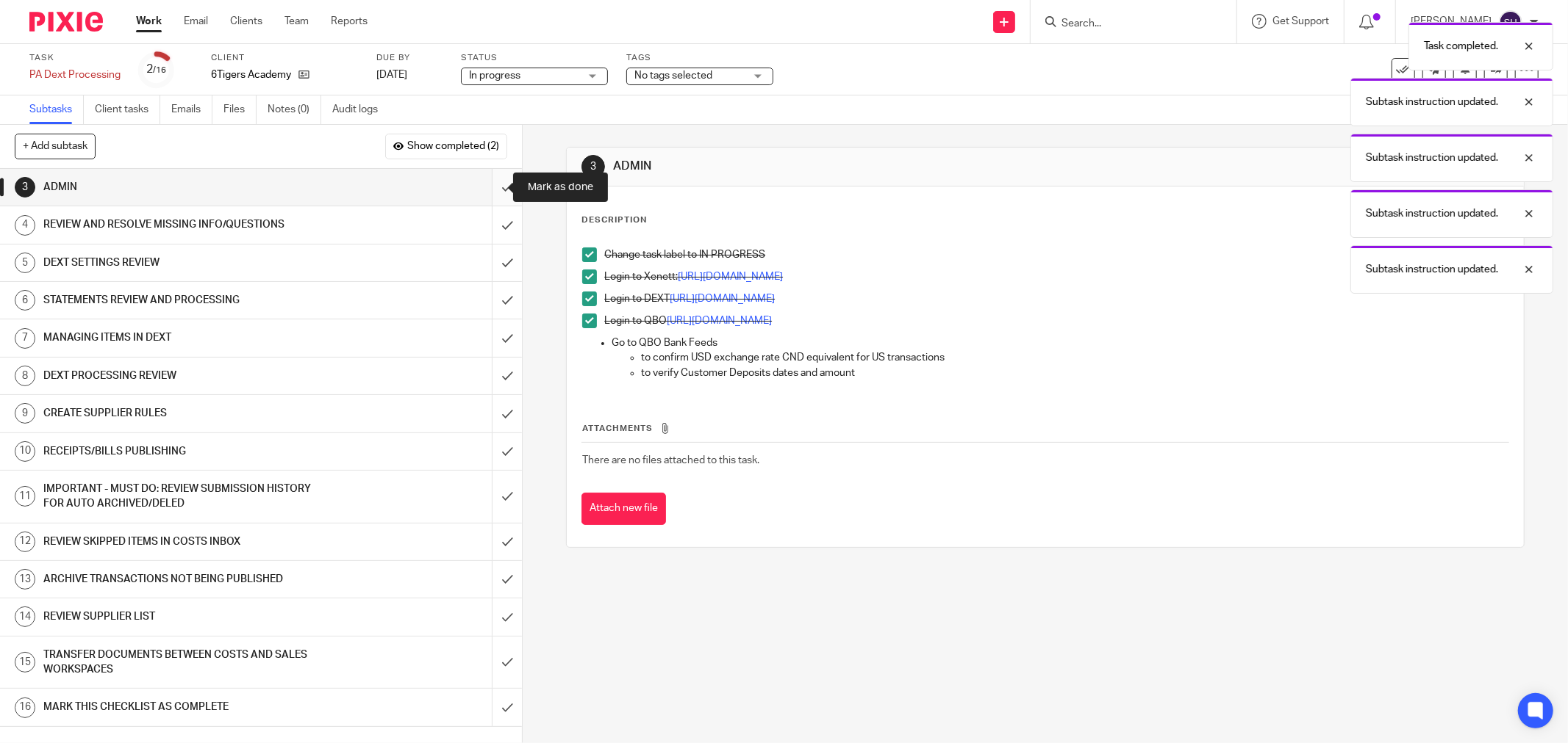
click at [488, 181] on input "submit" at bounding box center [260, 187] width 522 height 37
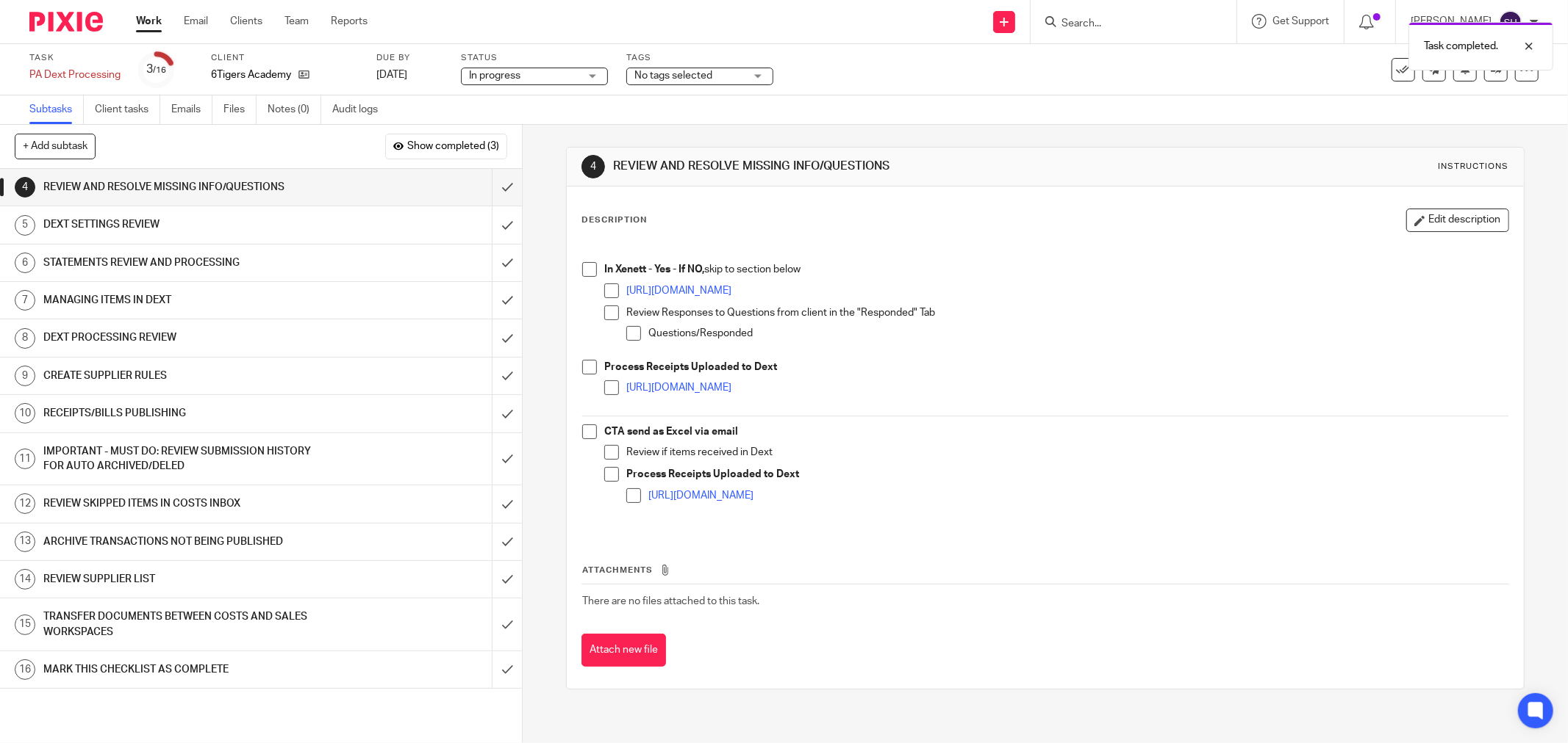
click at [588, 273] on span at bounding box center [589, 269] width 14 height 14
click at [584, 270] on span at bounding box center [589, 269] width 14 height 14
drag, startPoint x: 576, startPoint y: 428, endPoint x: 597, endPoint y: 450, distance: 30.4
click at [582, 435] on div "In Xenett - Yes - If NO, skip to section below https://app.xenett.com/login Rev…" at bounding box center [1045, 386] width 941 height 293
click at [589, 434] on span at bounding box center [589, 431] width 14 height 14
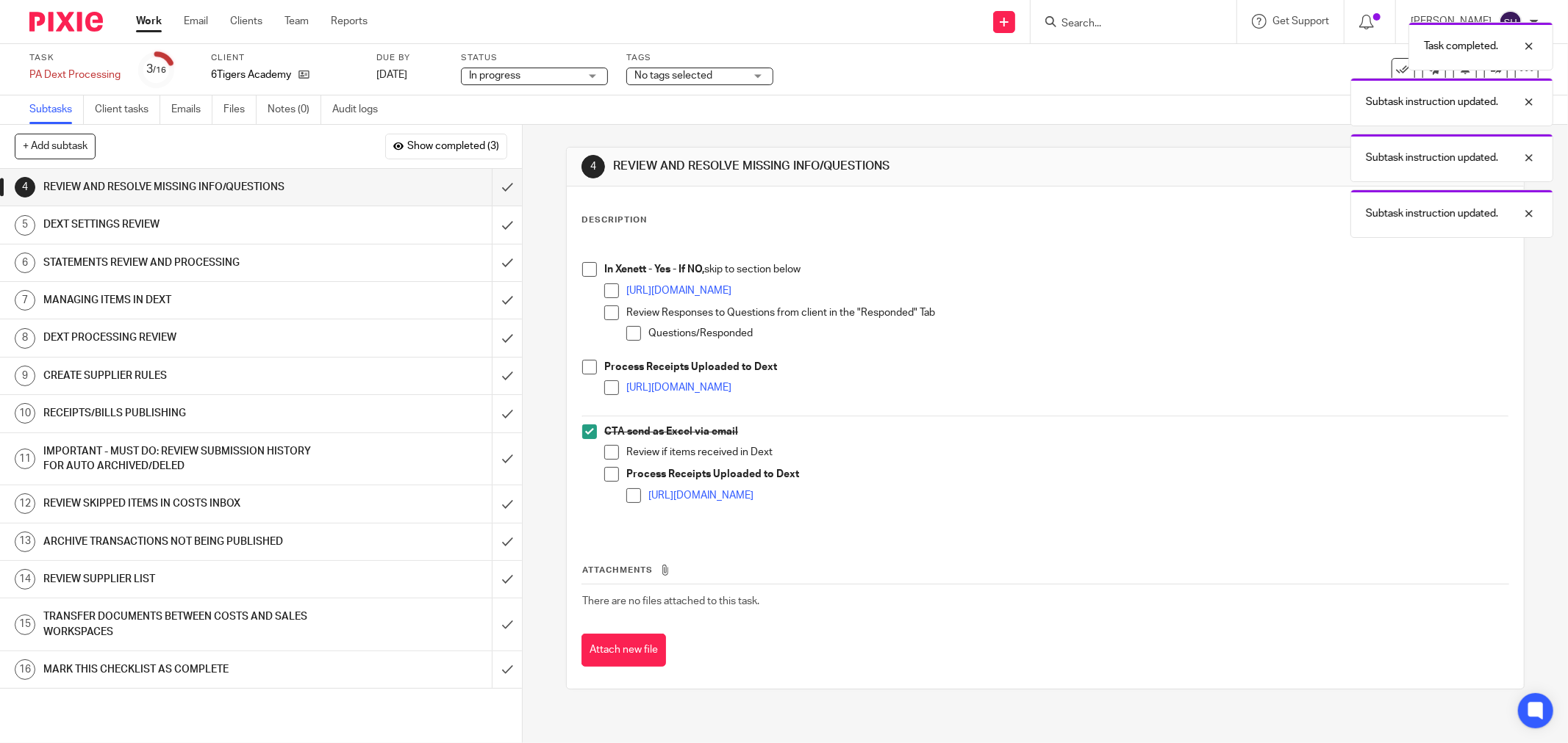
click at [604, 453] on span at bounding box center [611, 452] width 14 height 14
drag, startPoint x: 606, startPoint y: 480, endPoint x: 613, endPoint y: 482, distance: 7.3
click at [607, 480] on span at bounding box center [611, 475] width 14 height 14
click at [631, 497] on span at bounding box center [634, 495] width 14 height 14
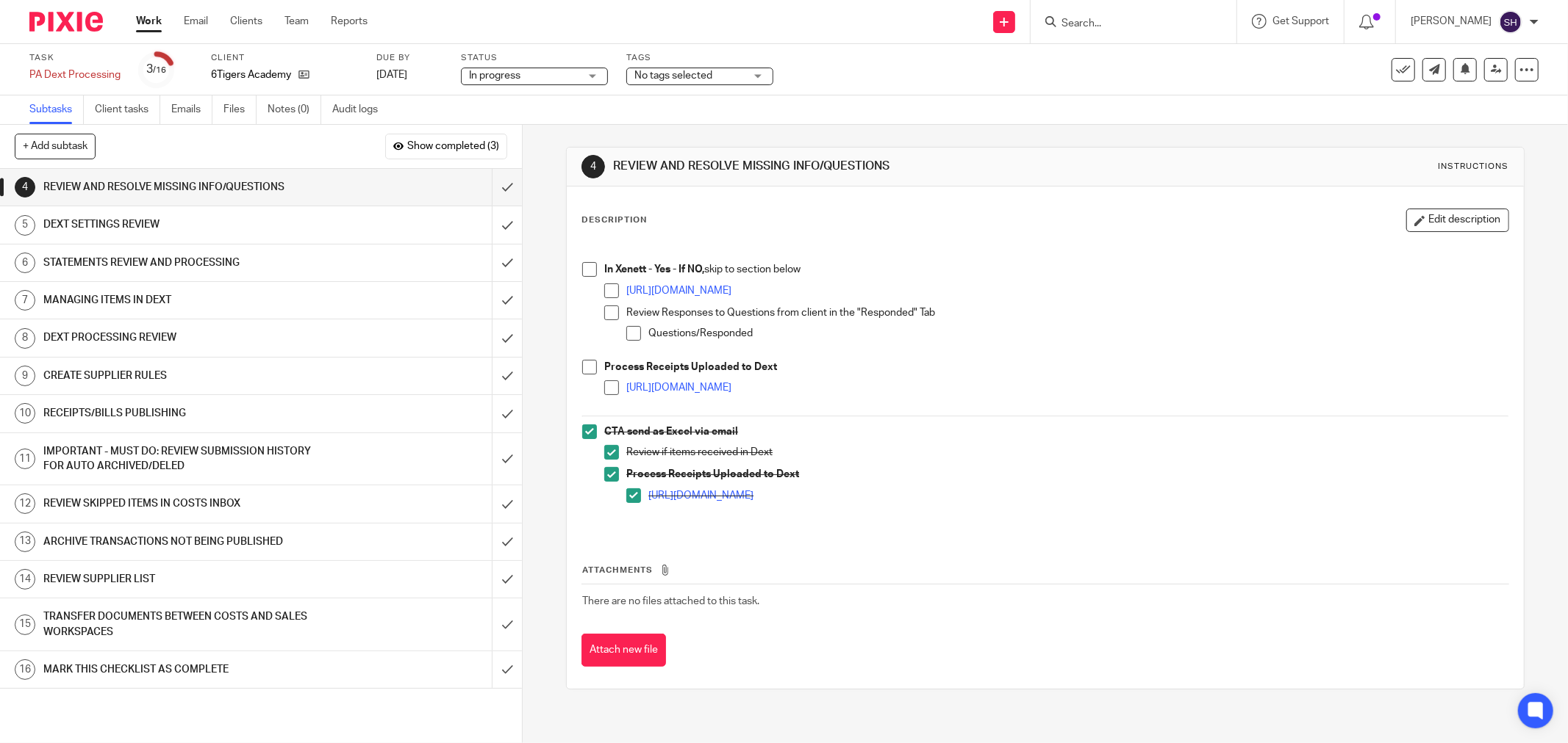
click at [582, 267] on span at bounding box center [589, 269] width 14 height 14
drag, startPoint x: 599, startPoint y: 285, endPoint x: 604, endPoint y: 294, distance: 10.3
click at [604, 286] on span at bounding box center [611, 291] width 14 height 14
click at [606, 312] on span at bounding box center [611, 313] width 14 height 14
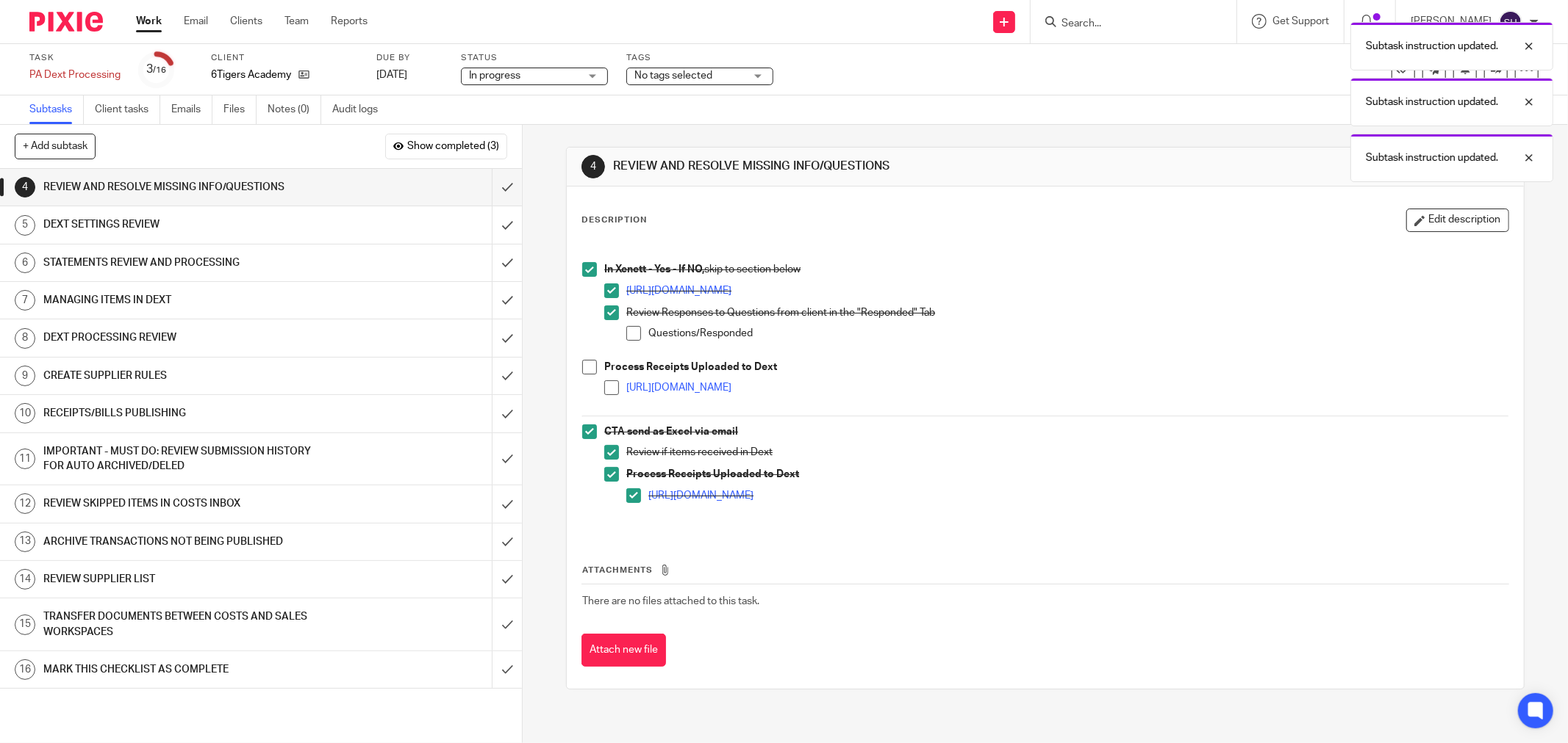
click li "Review Responses to Questions from client in the "Responded" Tab Questions/Resp…"
click span
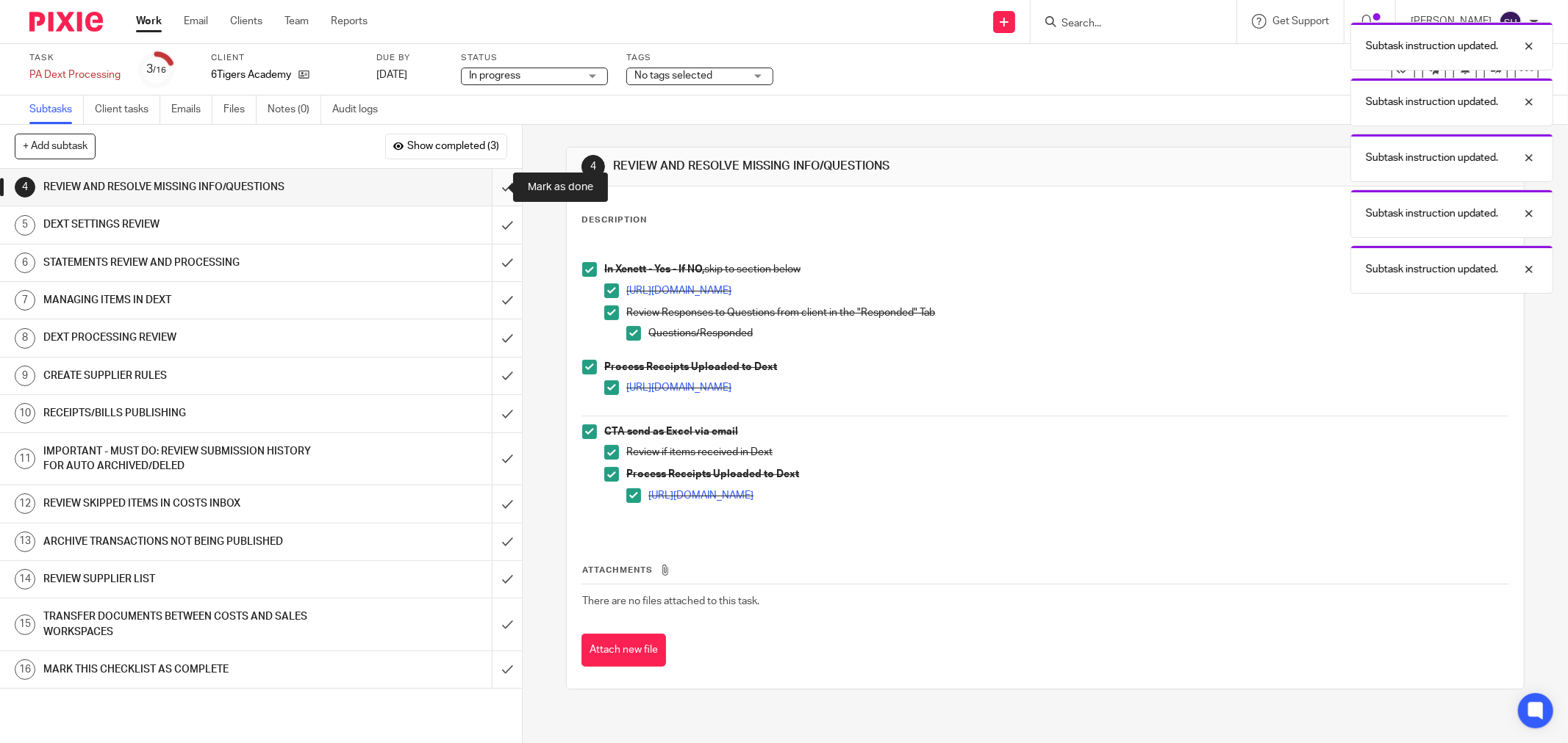
click input "submit"
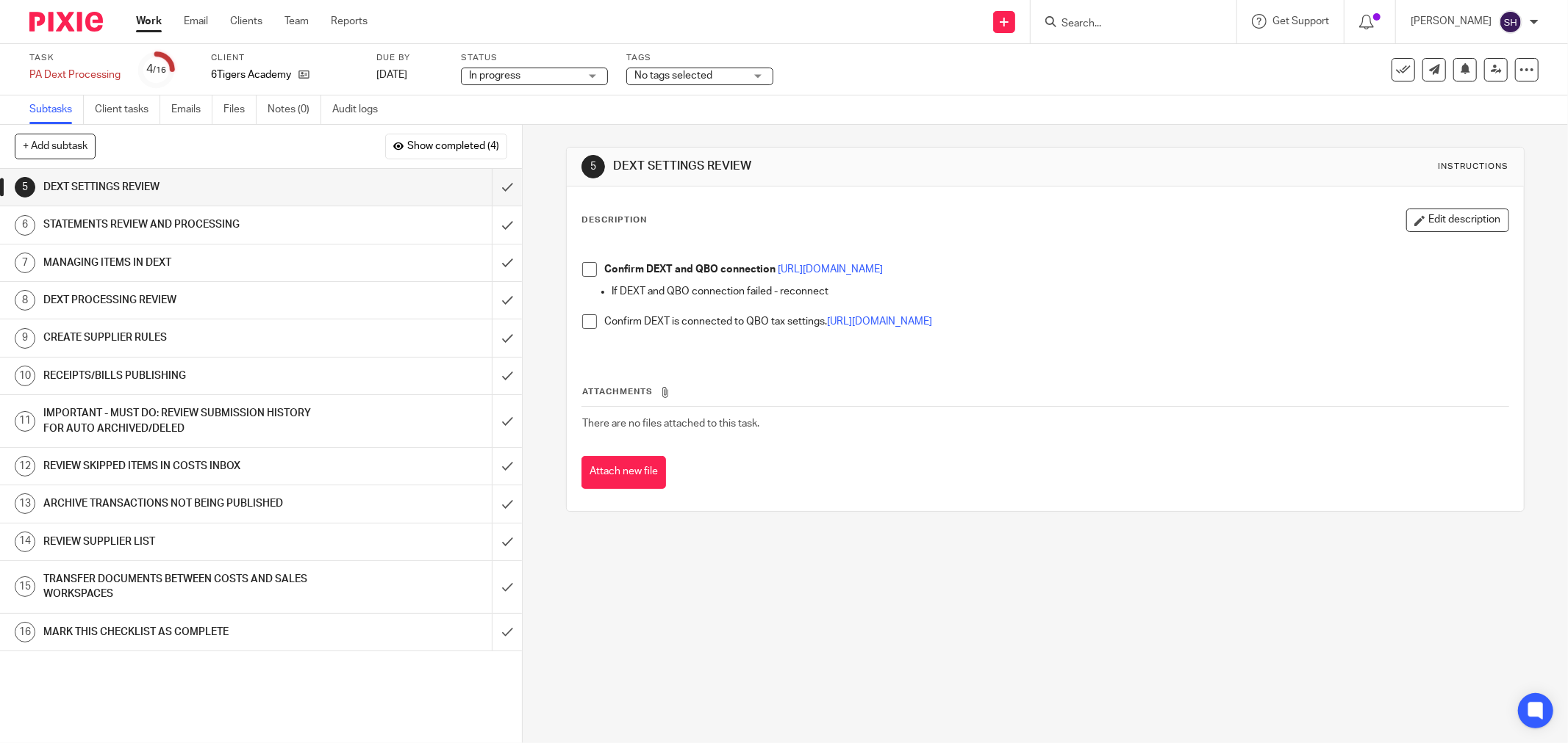
click at [584, 269] on span at bounding box center [589, 269] width 14 height 14
click at [582, 321] on span at bounding box center [589, 322] width 14 height 14
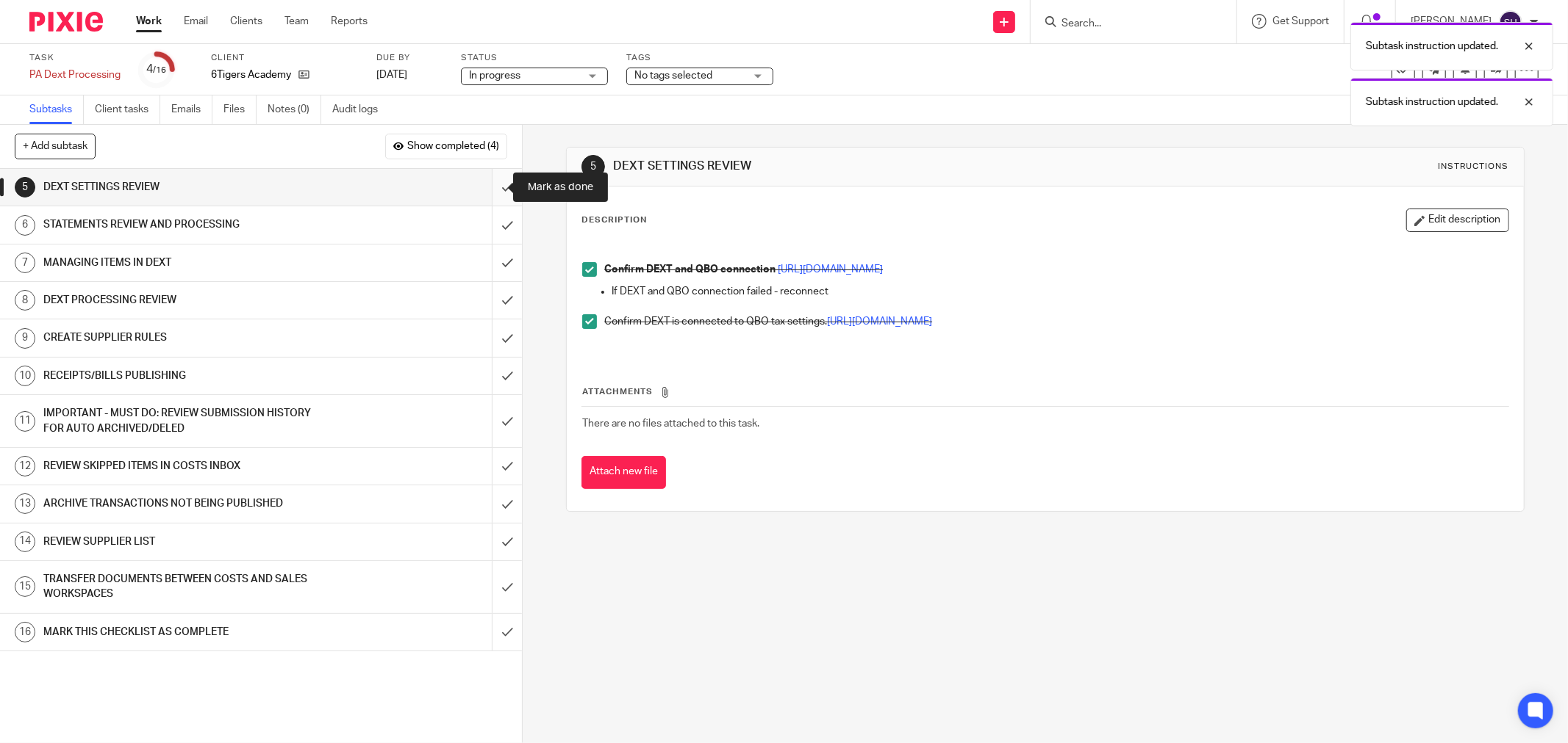
click at [482, 186] on input "submit" at bounding box center [260, 187] width 522 height 37
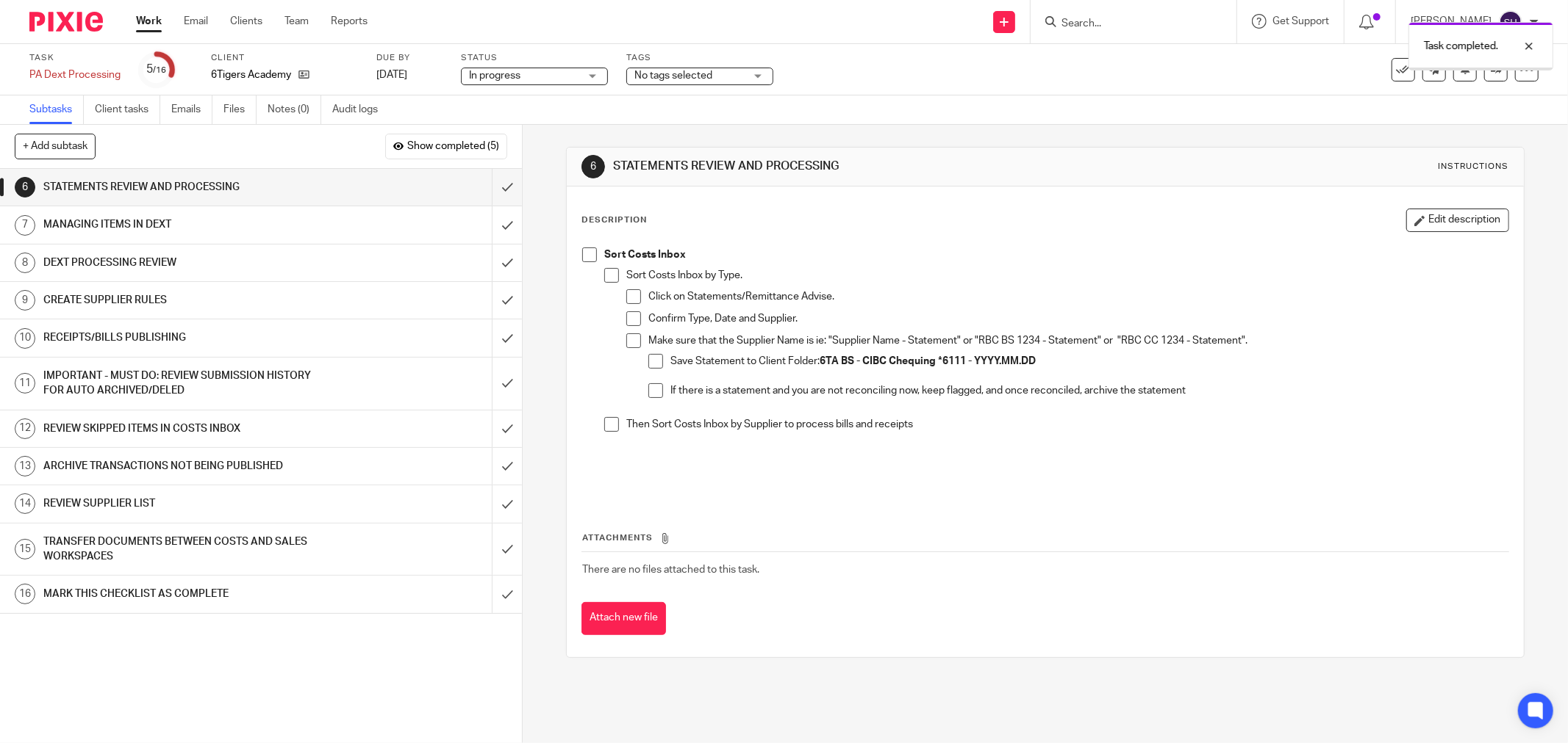
click at [583, 257] on span at bounding box center [589, 255] width 14 height 14
click at [612, 284] on li "Sort Costs Inbox by Type. Click on Statements/Remittance Advise. Confirm Type, …" at bounding box center [1055, 343] width 904 height 150
drag, startPoint x: 606, startPoint y: 277, endPoint x: 615, endPoint y: 285, distance: 12.0
click at [607, 279] on span at bounding box center [611, 276] width 14 height 14
click at [629, 297] on span at bounding box center [634, 296] width 14 height 14
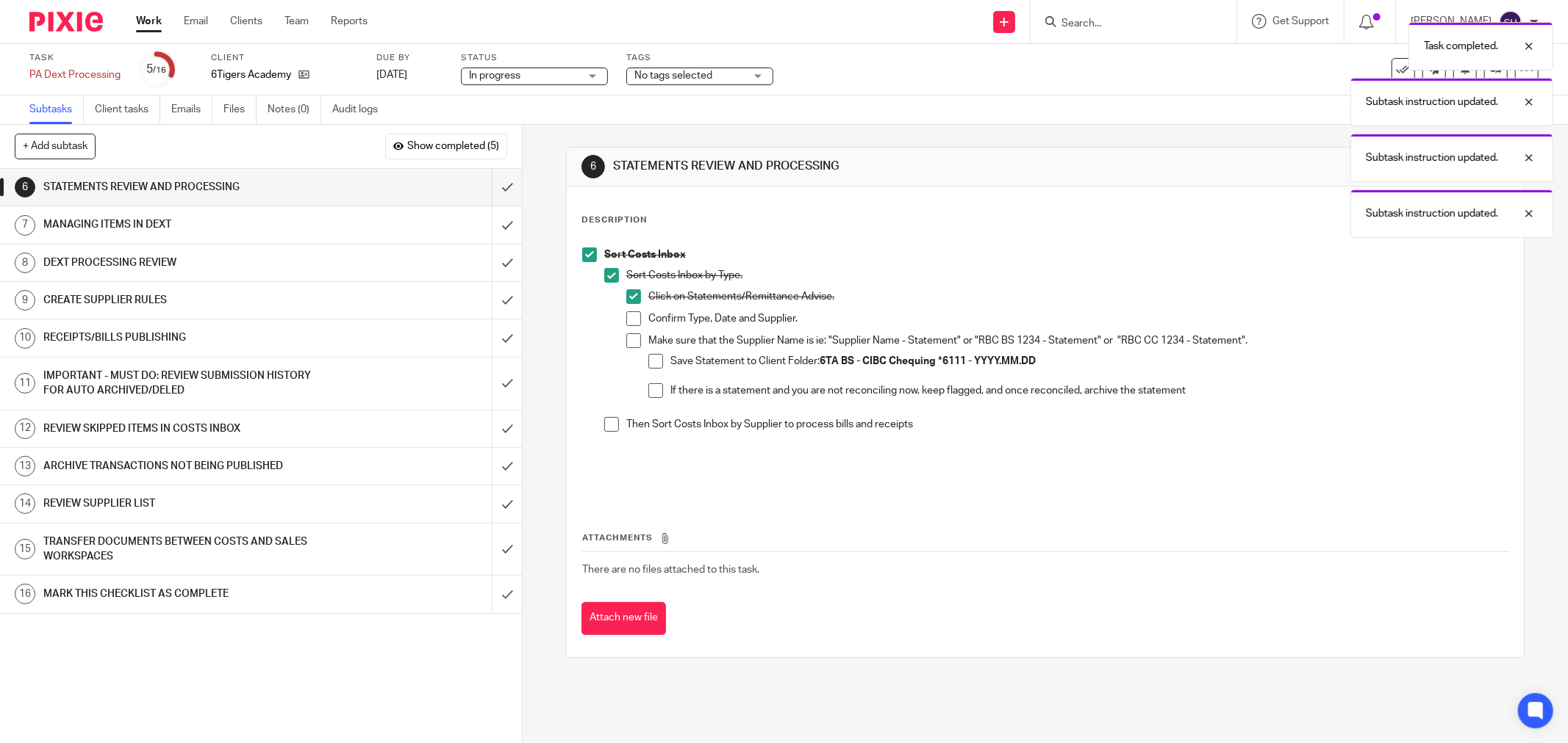
drag, startPoint x: 627, startPoint y: 318, endPoint x: 627, endPoint y: 338, distance: 20.0
click at [627, 319] on span at bounding box center [634, 319] width 14 height 14
drag, startPoint x: 627, startPoint y: 338, endPoint x: 643, endPoint y: 350, distance: 20.0
click at [628, 338] on span at bounding box center [634, 340] width 14 height 14
click at [651, 357] on span at bounding box center [655, 361] width 14 height 14
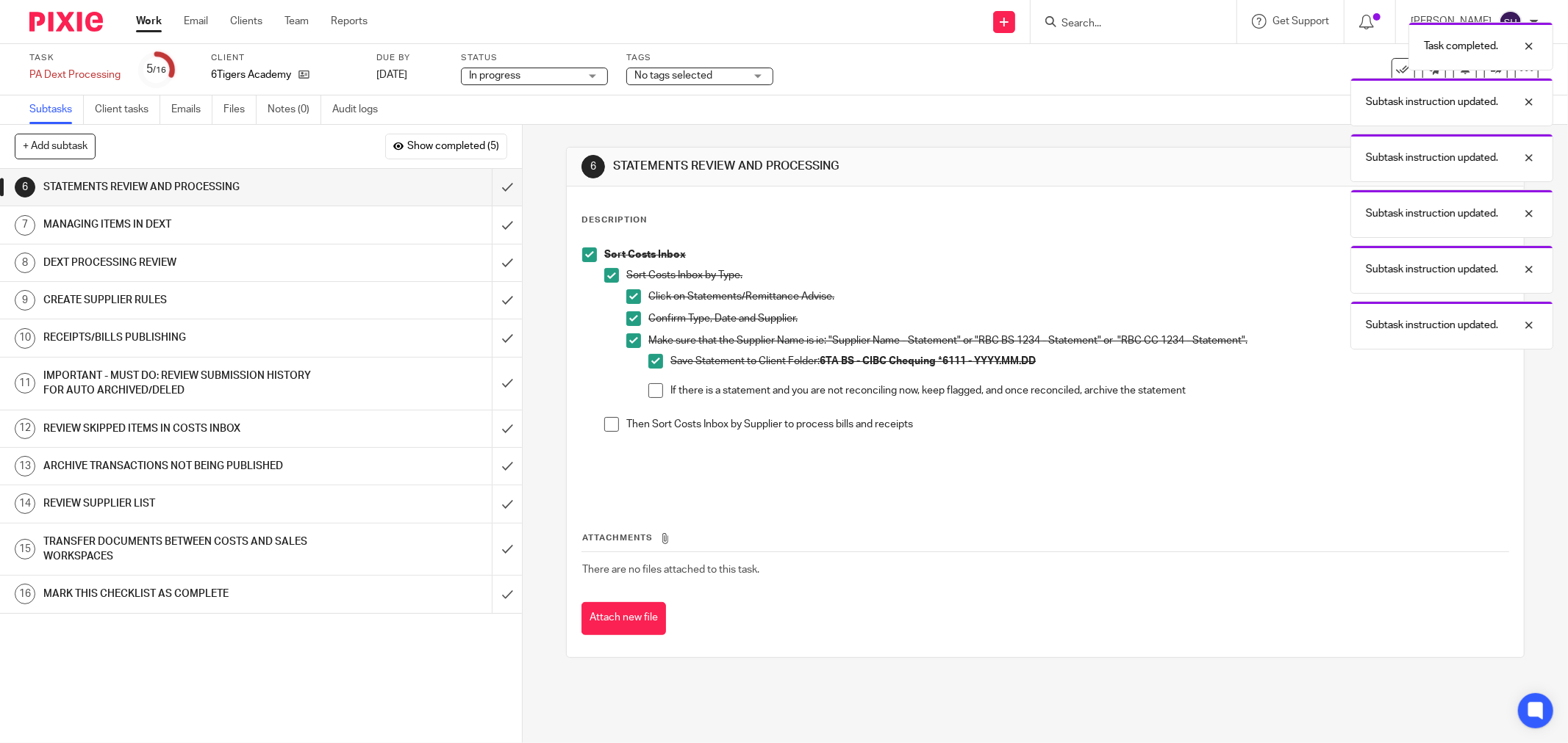
click at [655, 385] on span at bounding box center [655, 391] width 14 height 14
click at [607, 423] on span at bounding box center [611, 424] width 14 height 14
click at [497, 189] on input "submit" at bounding box center [260, 187] width 522 height 37
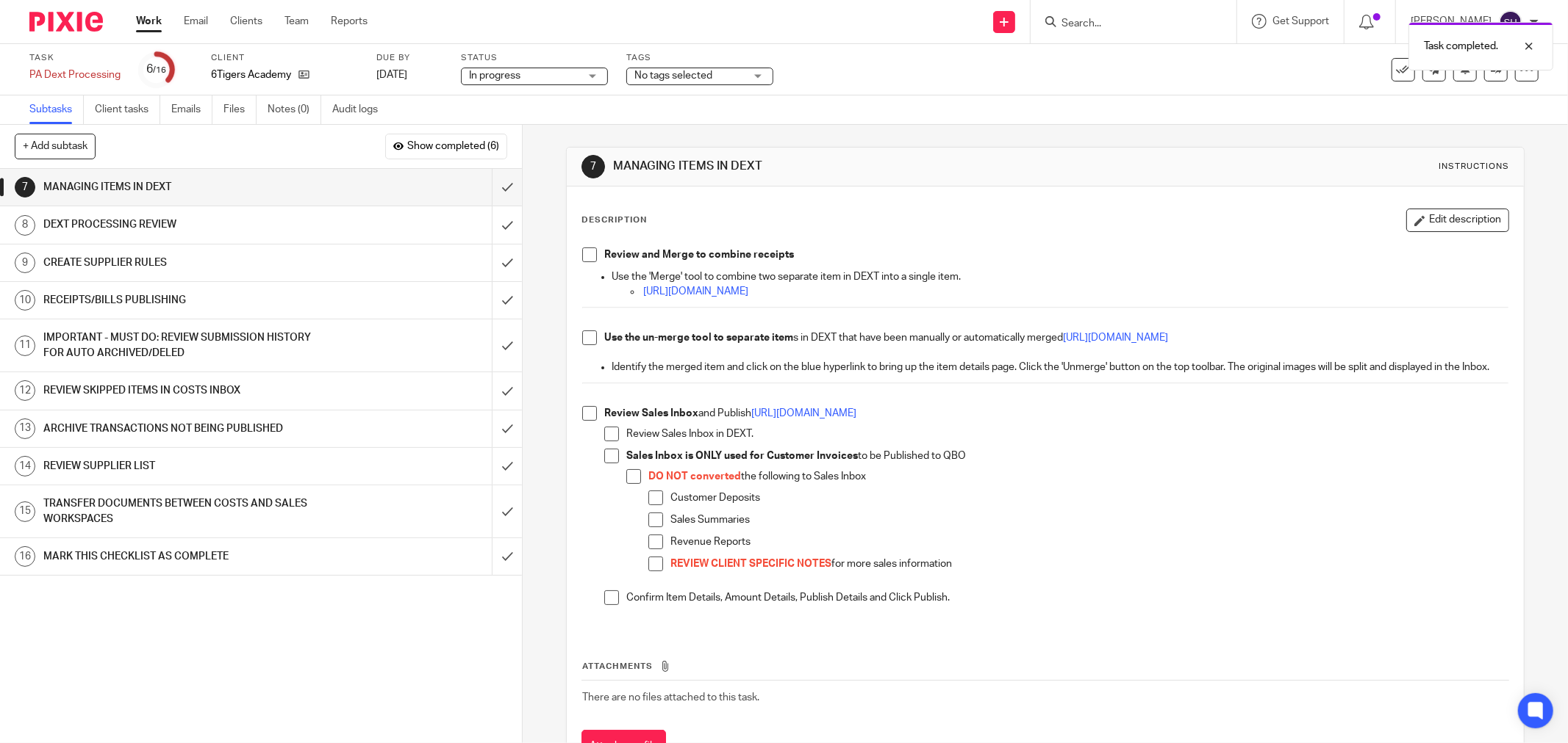
click at [587, 256] on span at bounding box center [589, 255] width 14 height 14
click at [588, 339] on span at bounding box center [589, 338] width 14 height 14
click at [584, 421] on span at bounding box center [589, 413] width 14 height 14
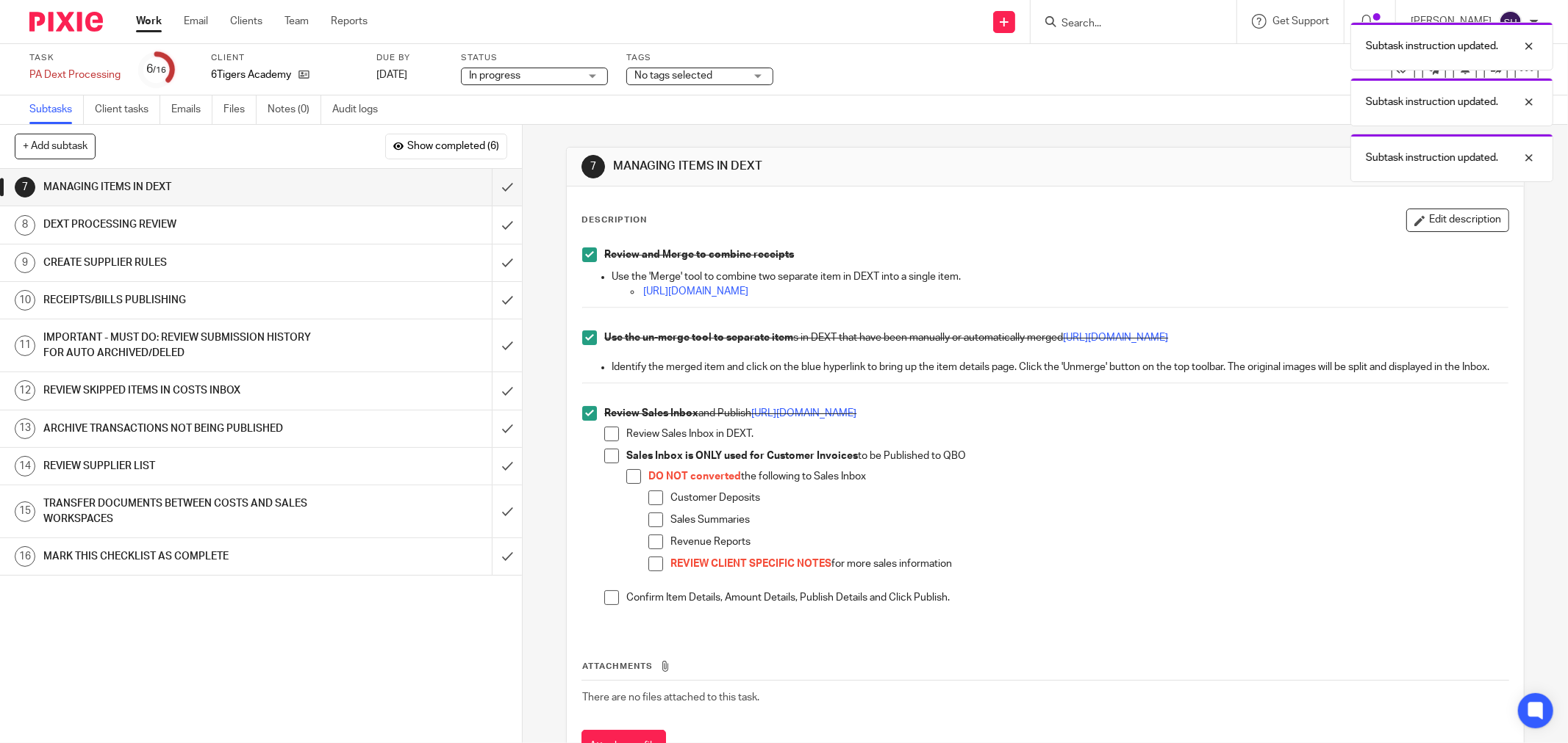
drag, startPoint x: 599, startPoint y: 450, endPoint x: 603, endPoint y: 468, distance: 18.4
click at [604, 441] on span at bounding box center [611, 434] width 14 height 14
click at [605, 464] on span at bounding box center [611, 456] width 14 height 14
click at [635, 484] on span at bounding box center [634, 476] width 14 height 14
click at [652, 512] on li "Customer Deposits" at bounding box center [1078, 502] width 860 height 22
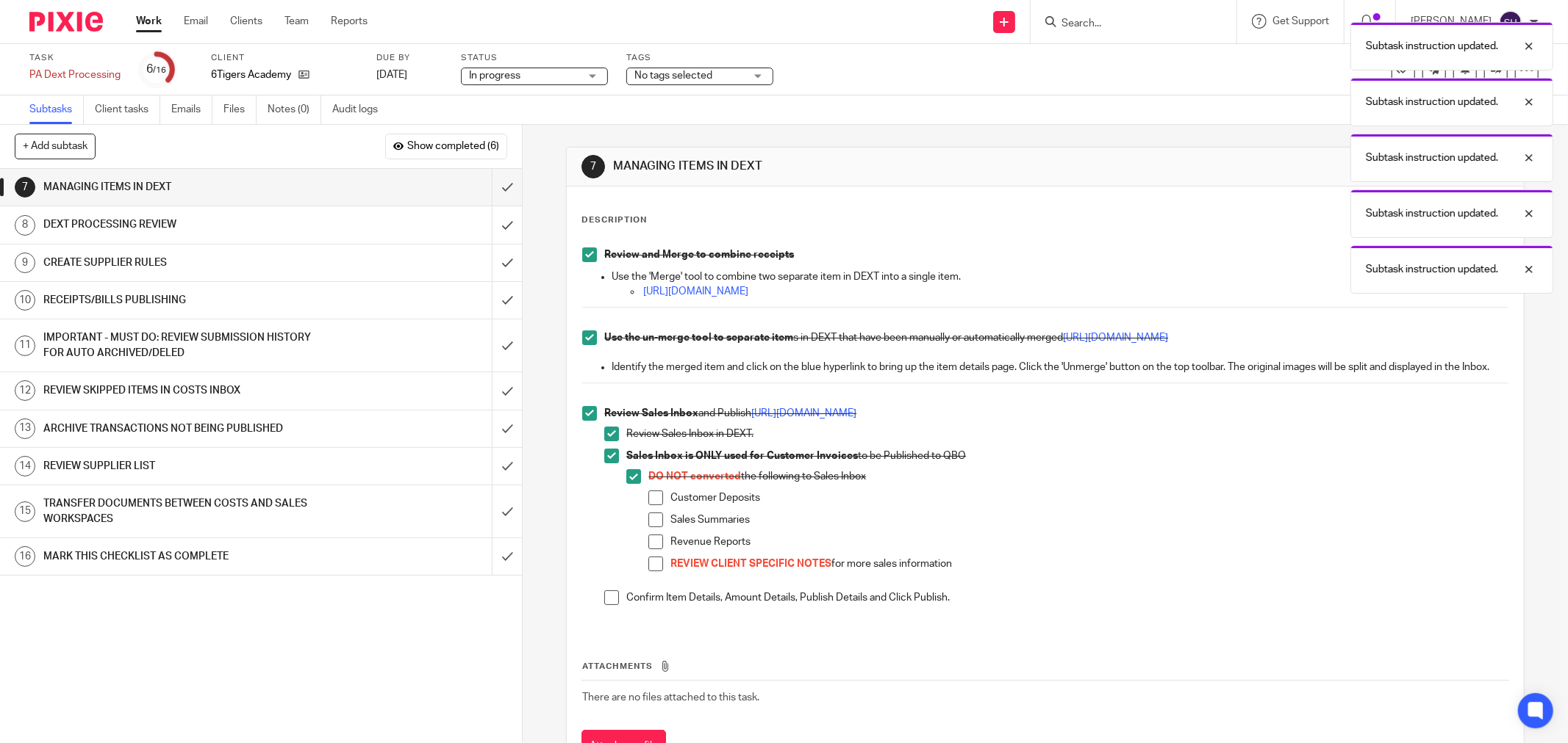
click at [655, 505] on span at bounding box center [655, 498] width 14 height 14
click at [657, 528] on span at bounding box center [655, 520] width 14 height 14
drag, startPoint x: 651, startPoint y: 559, endPoint x: 649, endPoint y: 577, distance: 18.1
click at [650, 549] on span at bounding box center [655, 542] width 14 height 14
click at [649, 571] on span at bounding box center [655, 564] width 14 height 14
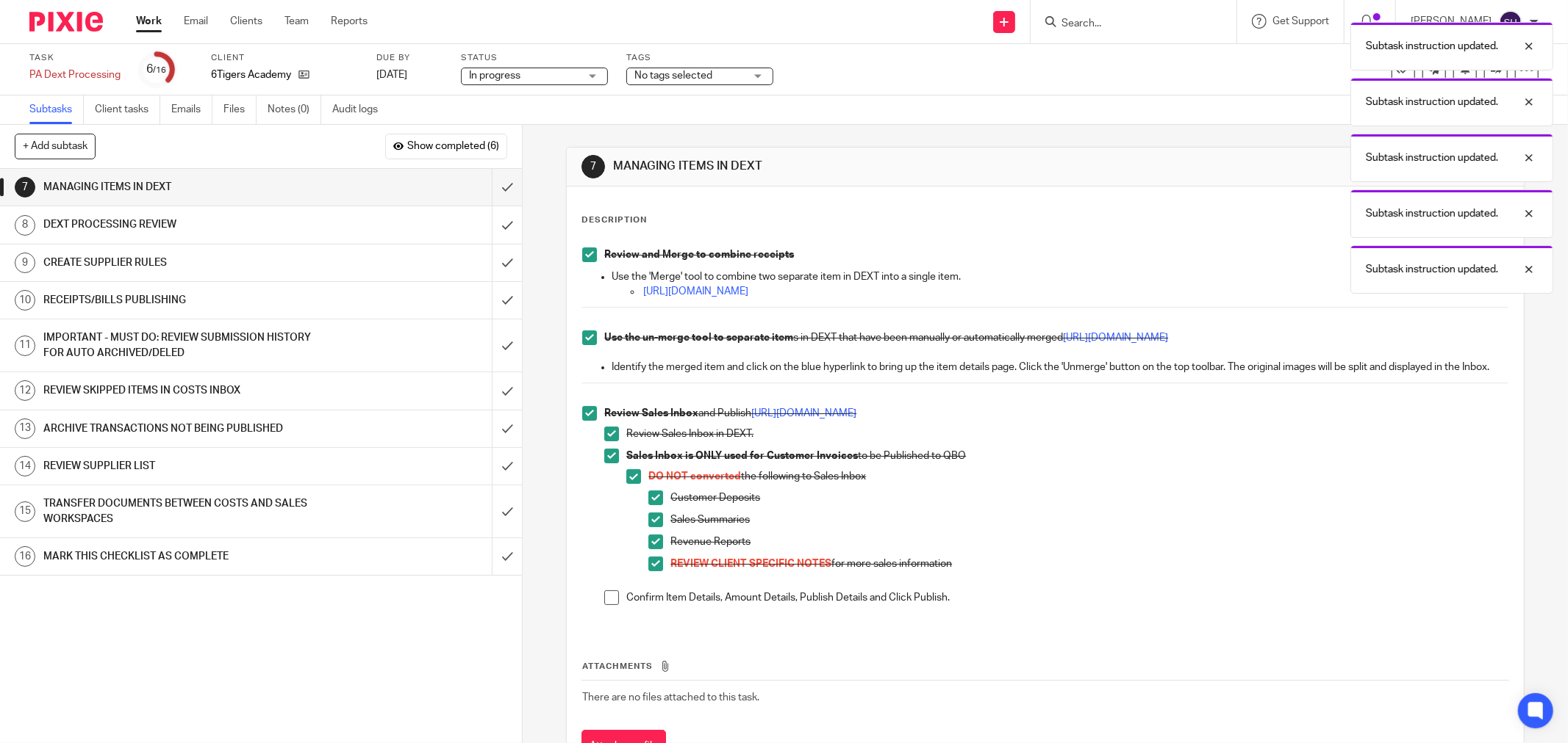
click at [613, 605] on span at bounding box center [611, 598] width 14 height 14
drag, startPoint x: 612, startPoint y: 606, endPoint x: 488, endPoint y: 197, distance: 427.4
click at [488, 197] on input "submit" at bounding box center [260, 187] width 522 height 37
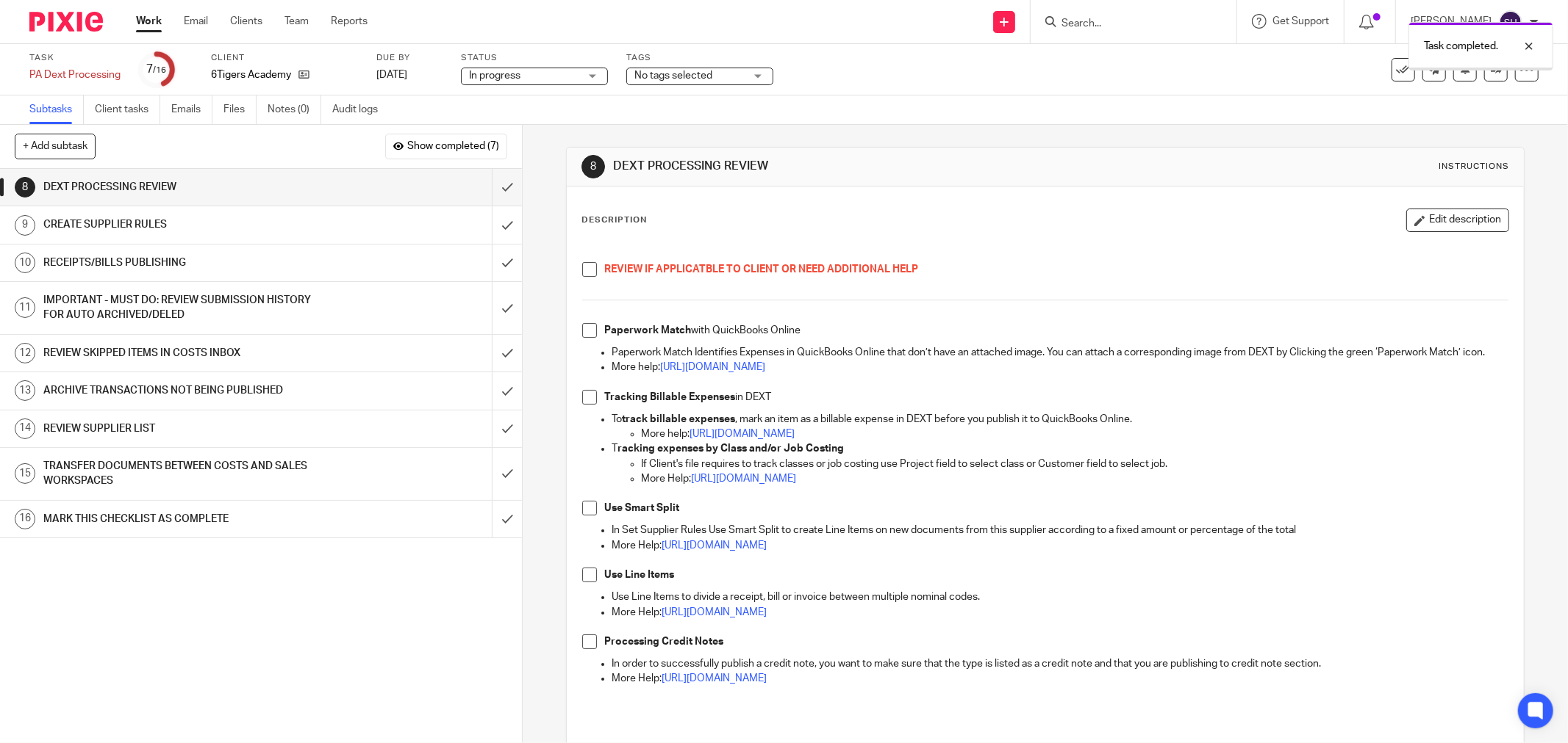
click at [587, 272] on span at bounding box center [589, 269] width 14 height 14
click at [588, 332] on span at bounding box center [589, 331] width 14 height 14
click at [582, 404] on span at bounding box center [589, 397] width 14 height 14
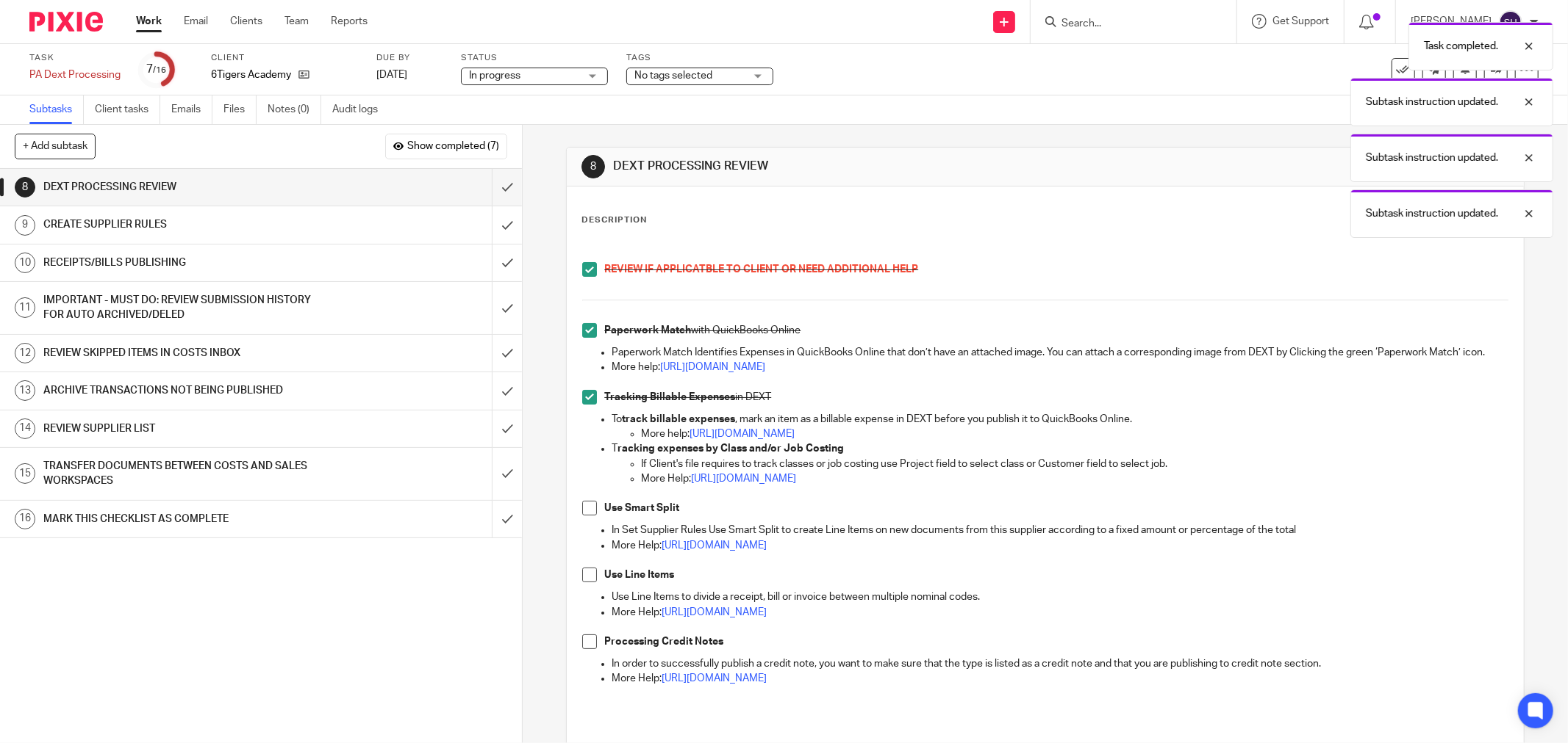
drag, startPoint x: 583, startPoint y: 526, endPoint x: 582, endPoint y: 564, distance: 38.0
click at [583, 516] on span at bounding box center [589, 508] width 14 height 14
click at [584, 583] on span at bounding box center [589, 575] width 14 height 14
click at [584, 649] on span at bounding box center [589, 642] width 14 height 14
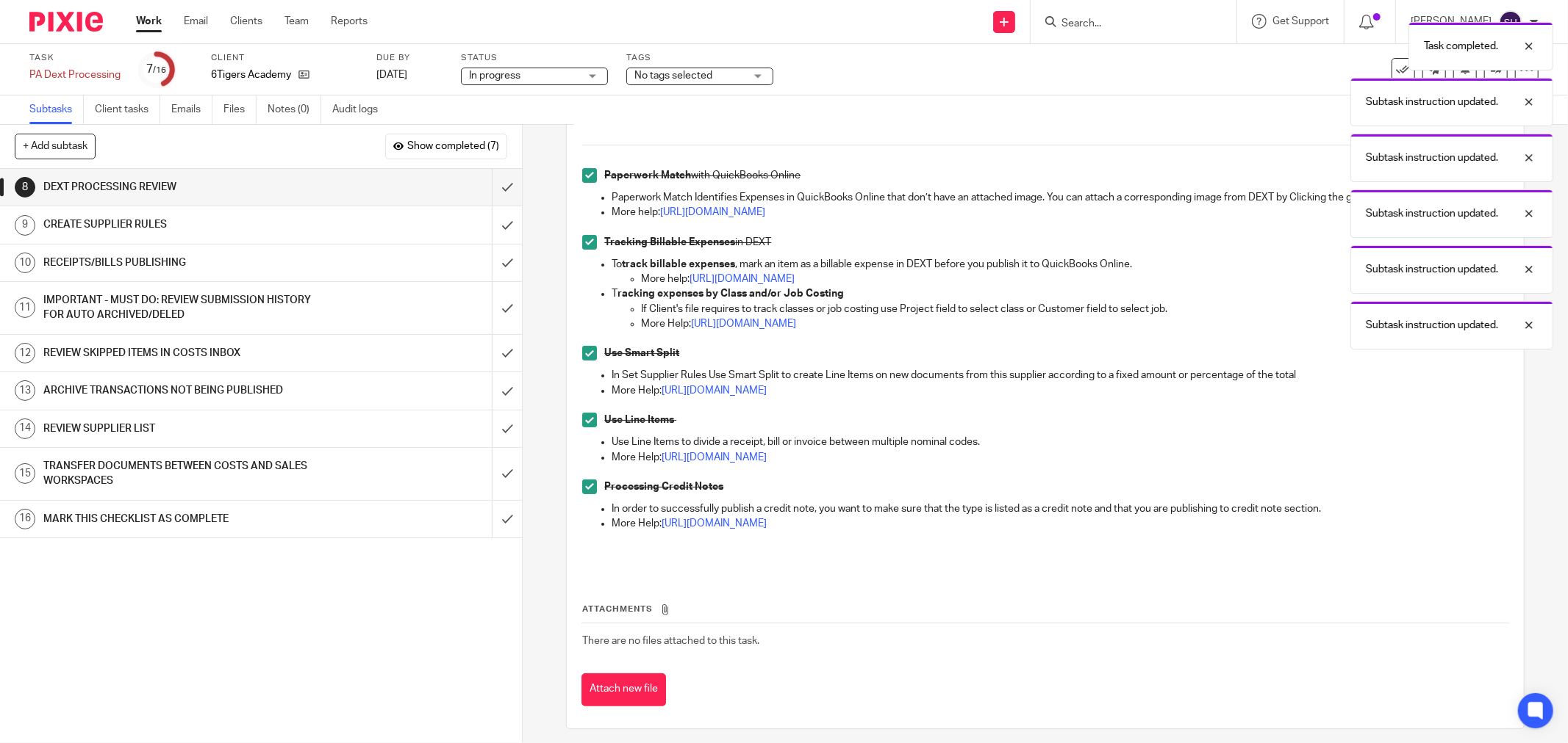
scroll to position [177, 0]
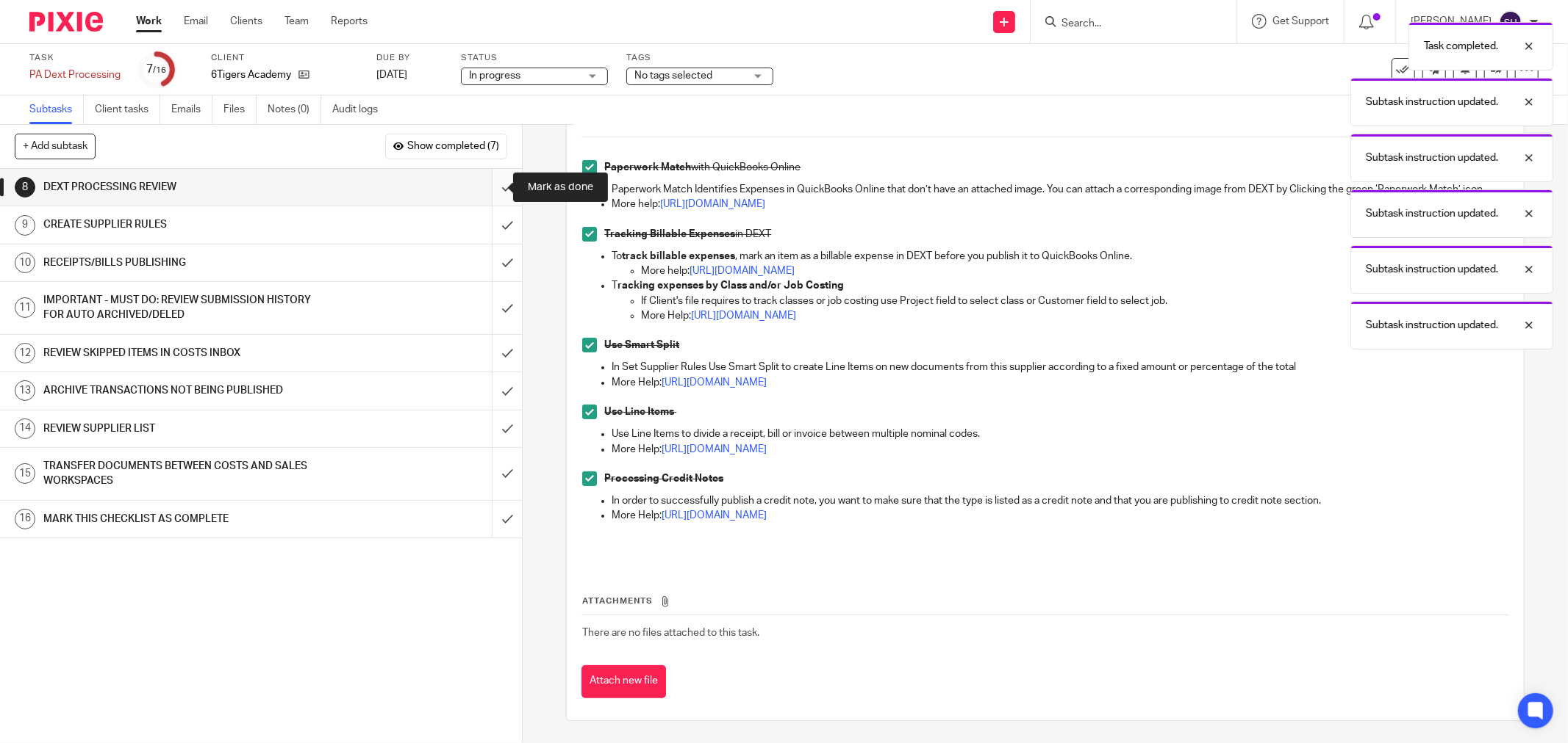
click at [497, 178] on input "submit" at bounding box center [260, 187] width 522 height 37
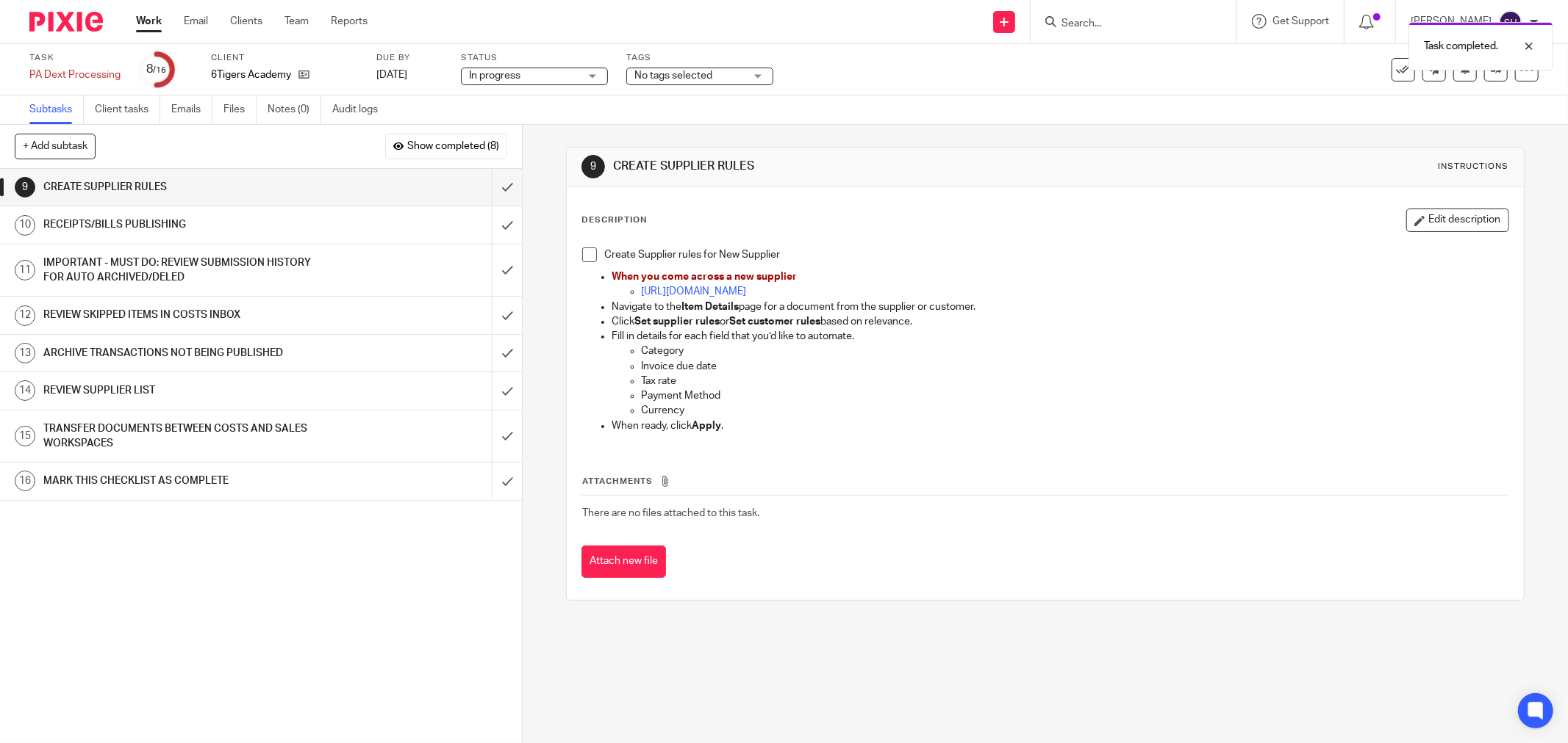
click at [585, 249] on span at bounding box center [589, 255] width 14 height 14
click at [488, 186] on input "submit" at bounding box center [260, 187] width 522 height 37
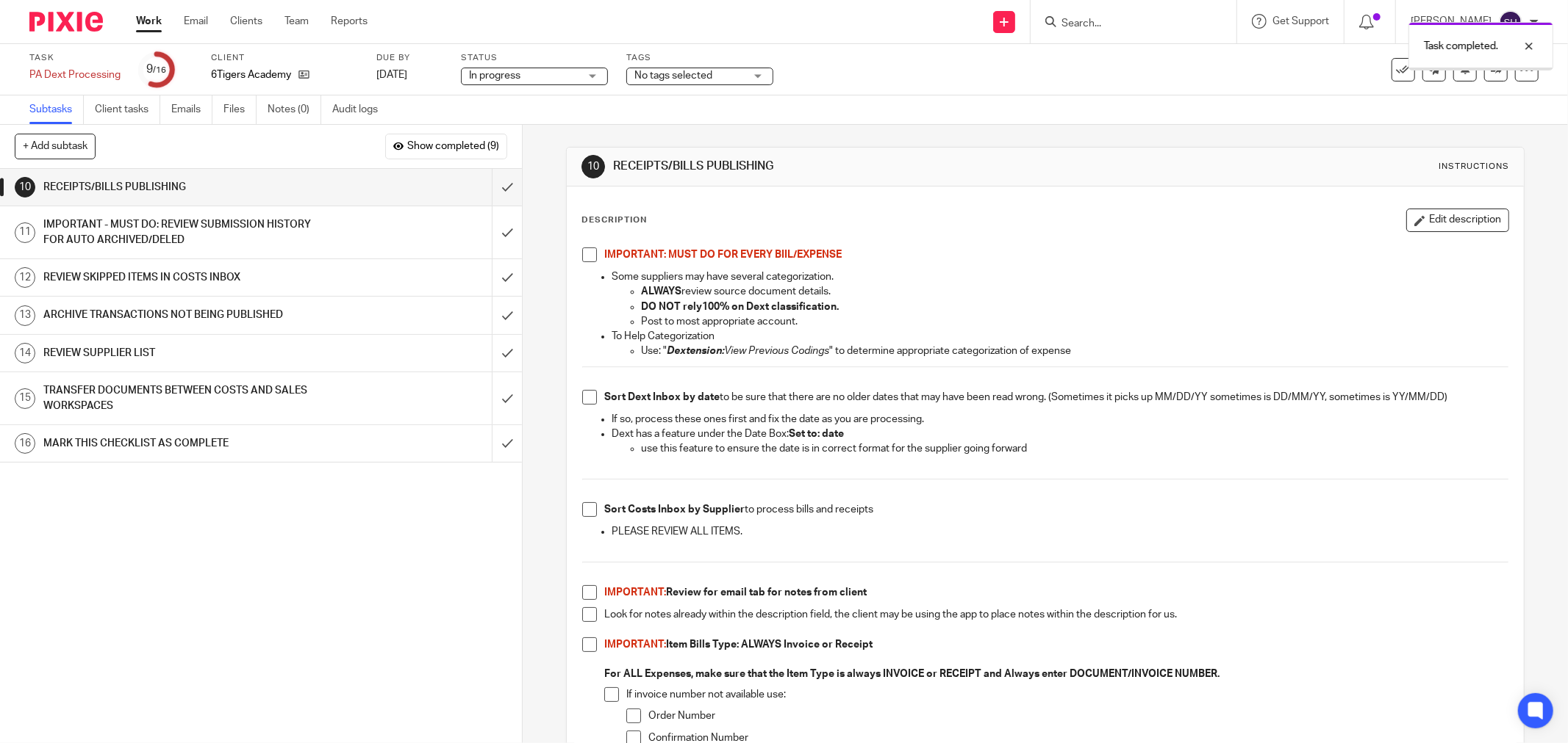
click at [582, 253] on span at bounding box center [589, 255] width 14 height 14
click at [584, 397] on span at bounding box center [589, 397] width 14 height 14
click at [590, 510] on span at bounding box center [589, 510] width 14 height 14
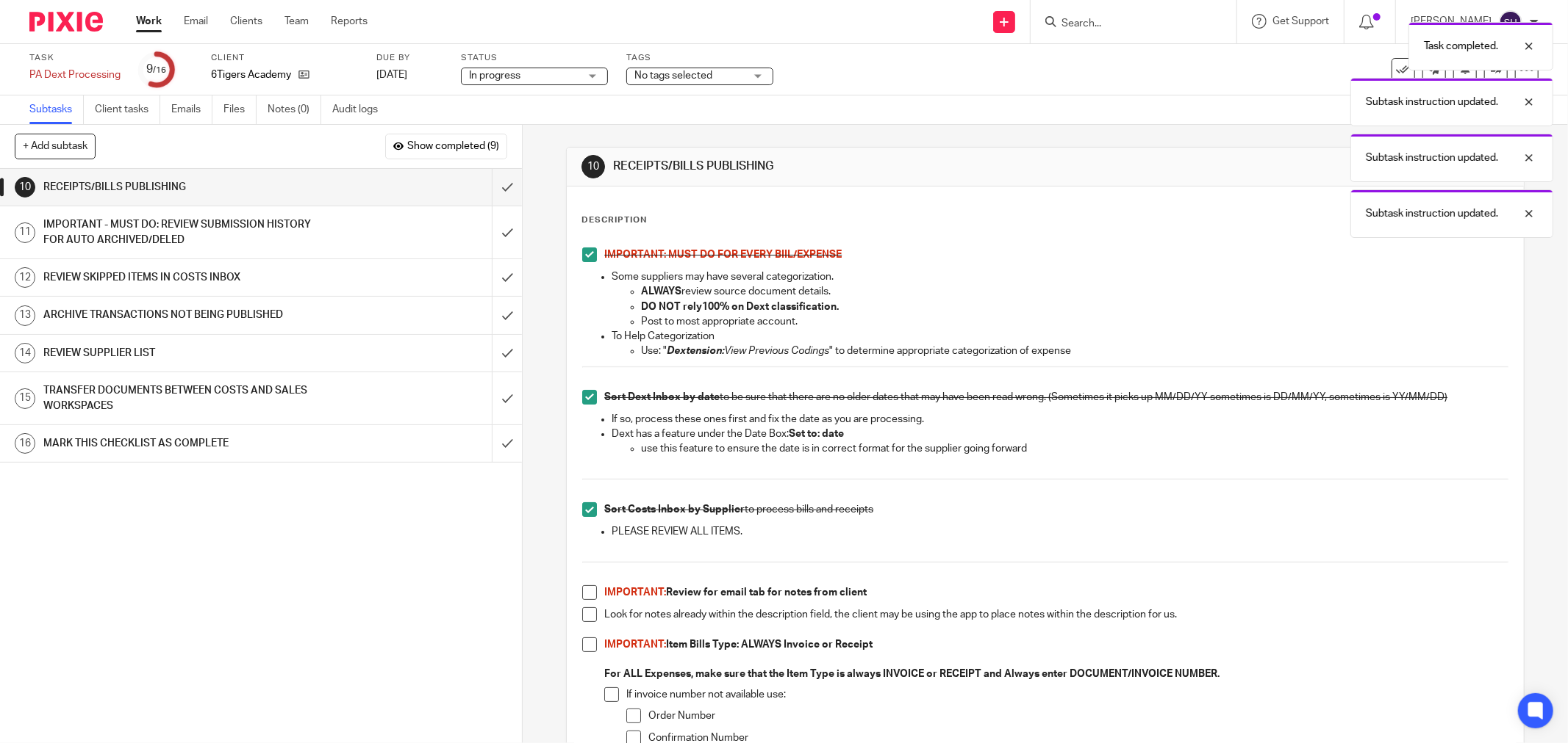
drag, startPoint x: 590, startPoint y: 593, endPoint x: 589, endPoint y: 603, distance: 10.0
click at [591, 593] on span at bounding box center [589, 593] width 14 height 14
drag, startPoint x: 584, startPoint y: 618, endPoint x: 583, endPoint y: 639, distance: 21.0
click at [584, 619] on span at bounding box center [589, 614] width 14 height 14
click at [583, 642] on span at bounding box center [589, 645] width 14 height 14
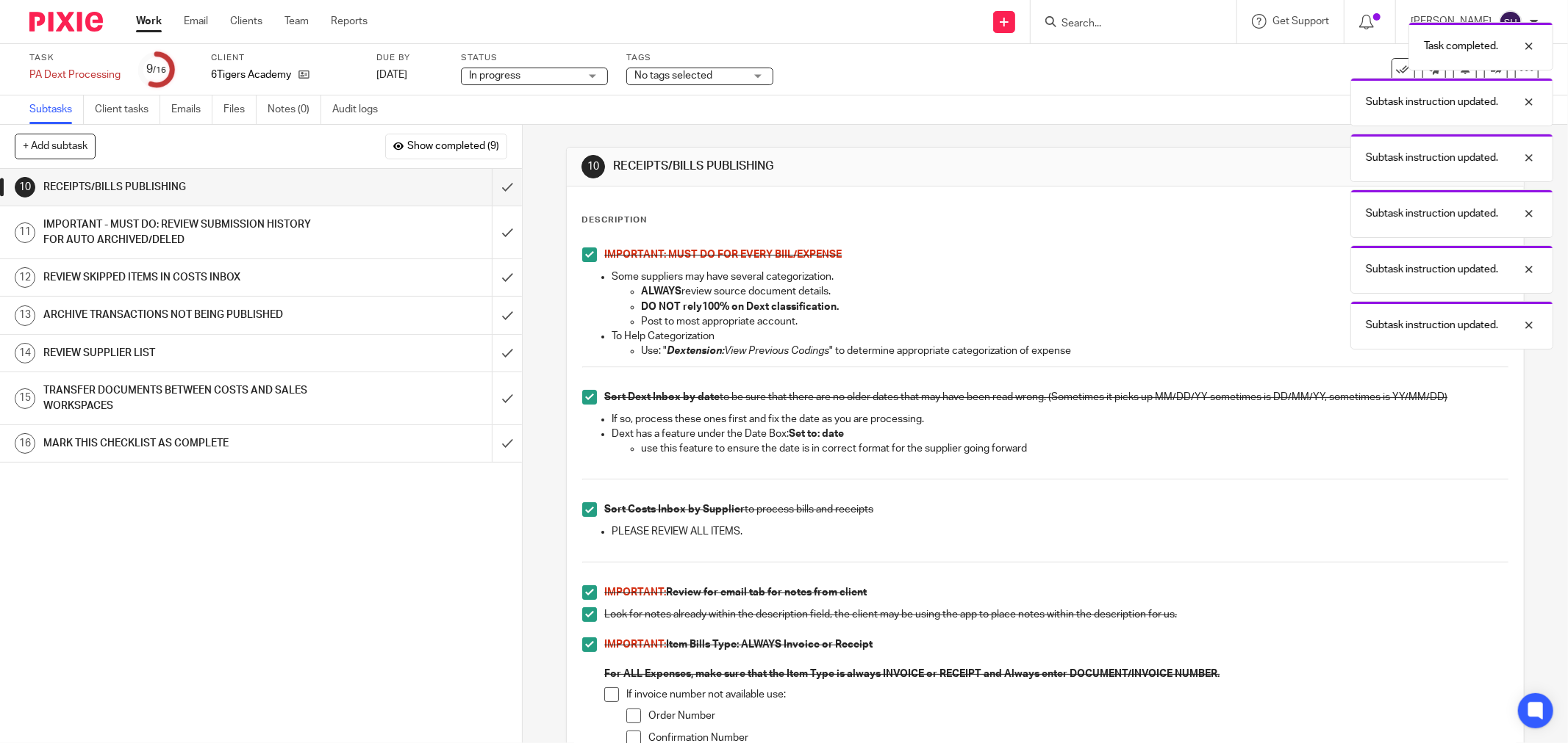
click at [608, 696] on span at bounding box center [611, 694] width 14 height 14
drag, startPoint x: 625, startPoint y: 714, endPoint x: 627, endPoint y: 723, distance: 9.2
click at [626, 716] on span at bounding box center [634, 716] width 14 height 14
drag, startPoint x: 629, startPoint y: 729, endPoint x: 672, endPoint y: 599, distance: 136.9
click at [630, 729] on li "Order Number" at bounding box center [1067, 720] width 882 height 22
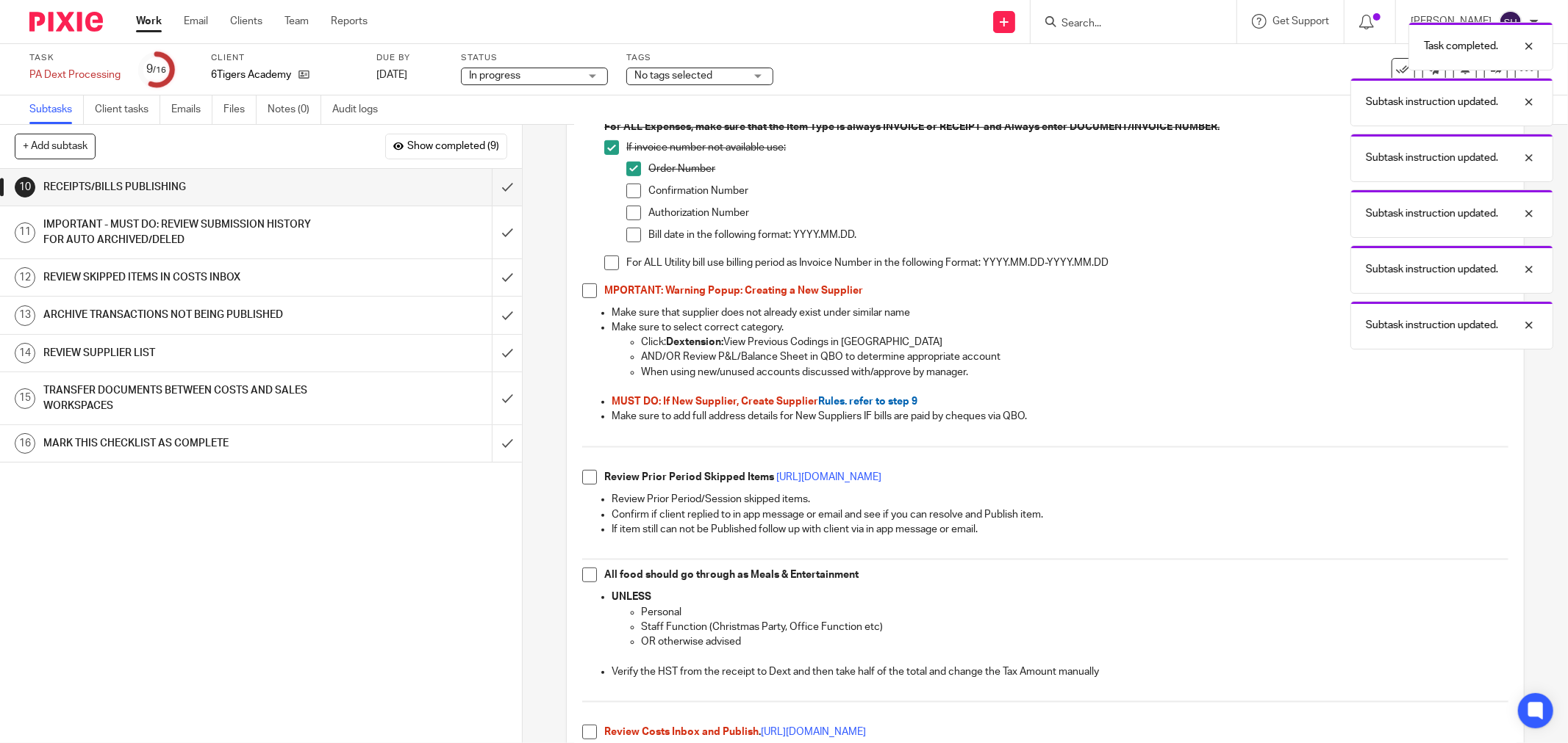
scroll to position [571, 0]
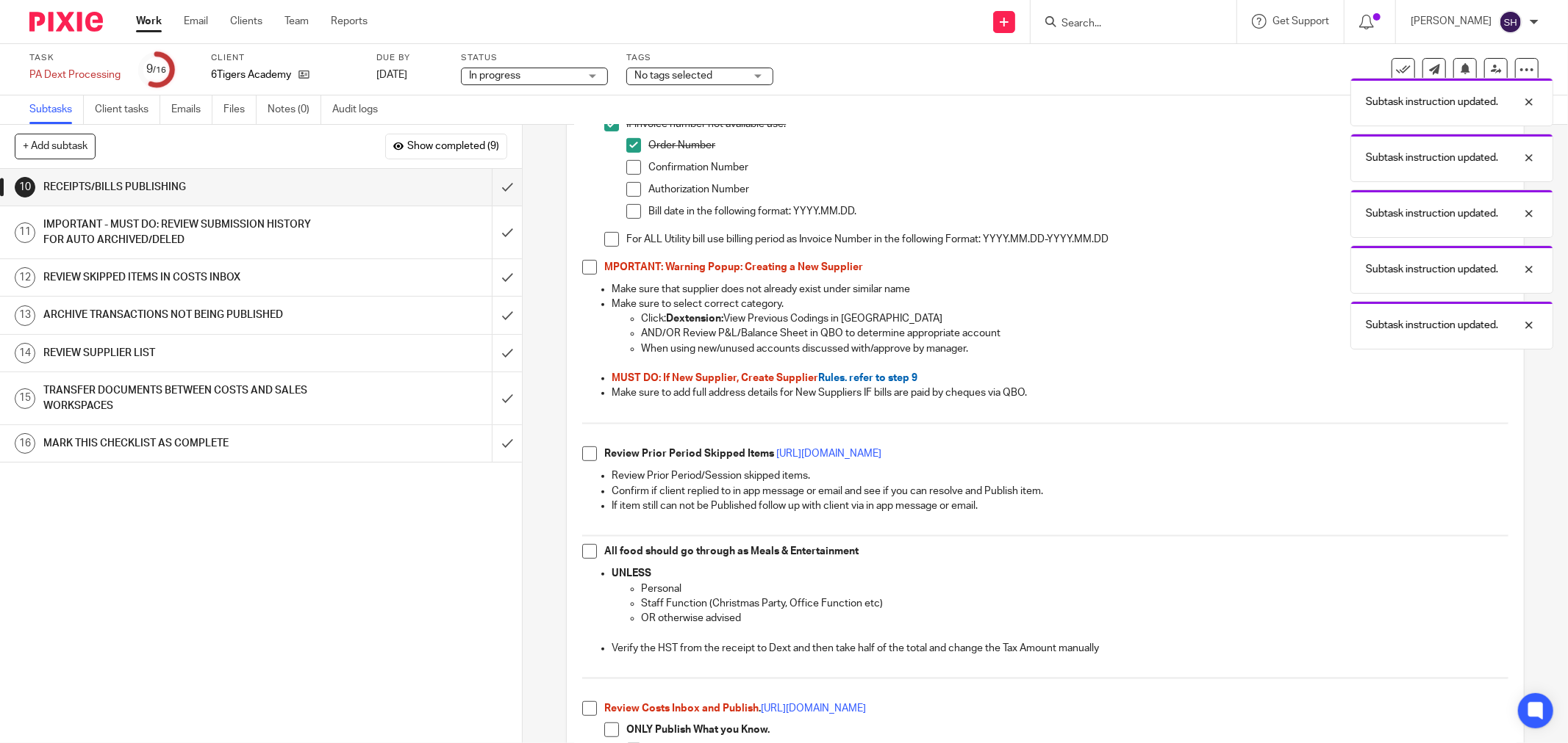
click at [626, 171] on span at bounding box center [634, 168] width 14 height 14
click at [626, 195] on span at bounding box center [634, 189] width 14 height 14
click at [627, 210] on span at bounding box center [634, 212] width 14 height 14
drag, startPoint x: 605, startPoint y: 242, endPoint x: 579, endPoint y: 272, distance: 39.7
click at [604, 242] on span at bounding box center [611, 240] width 14 height 14
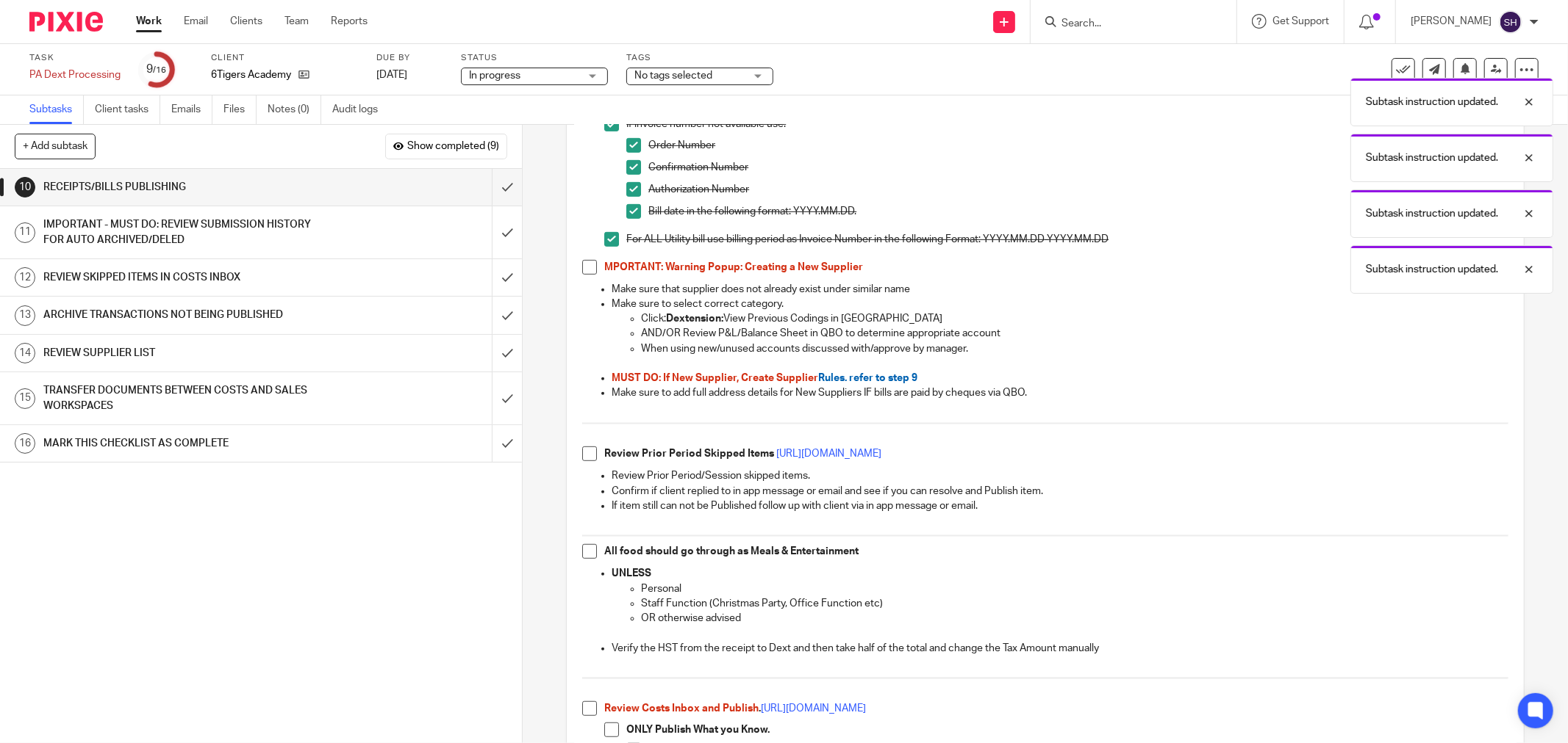
click at [582, 272] on span at bounding box center [589, 267] width 14 height 14
click at [582, 454] on span at bounding box center [589, 454] width 14 height 14
click at [582, 553] on span at bounding box center [589, 551] width 14 height 14
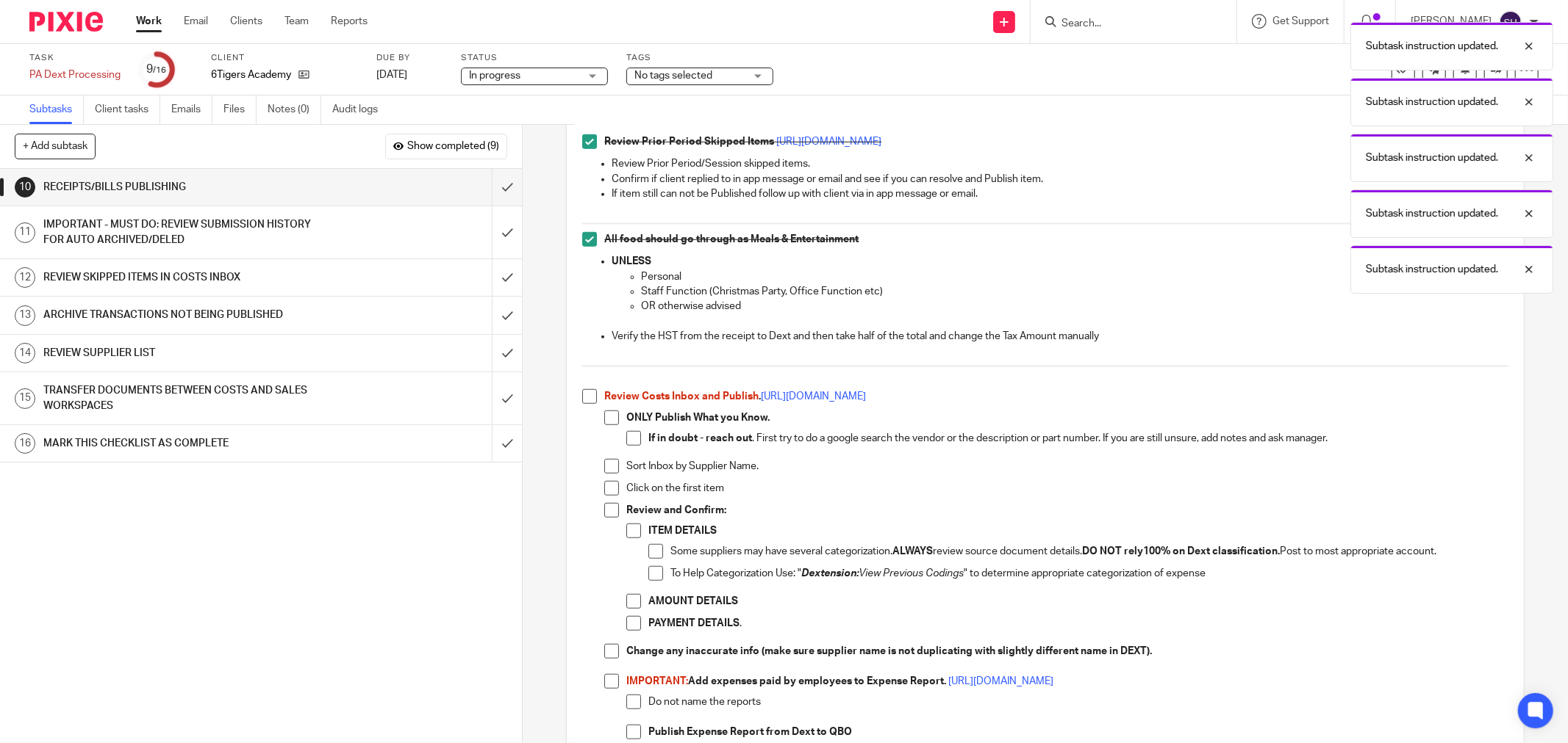
scroll to position [979, 0]
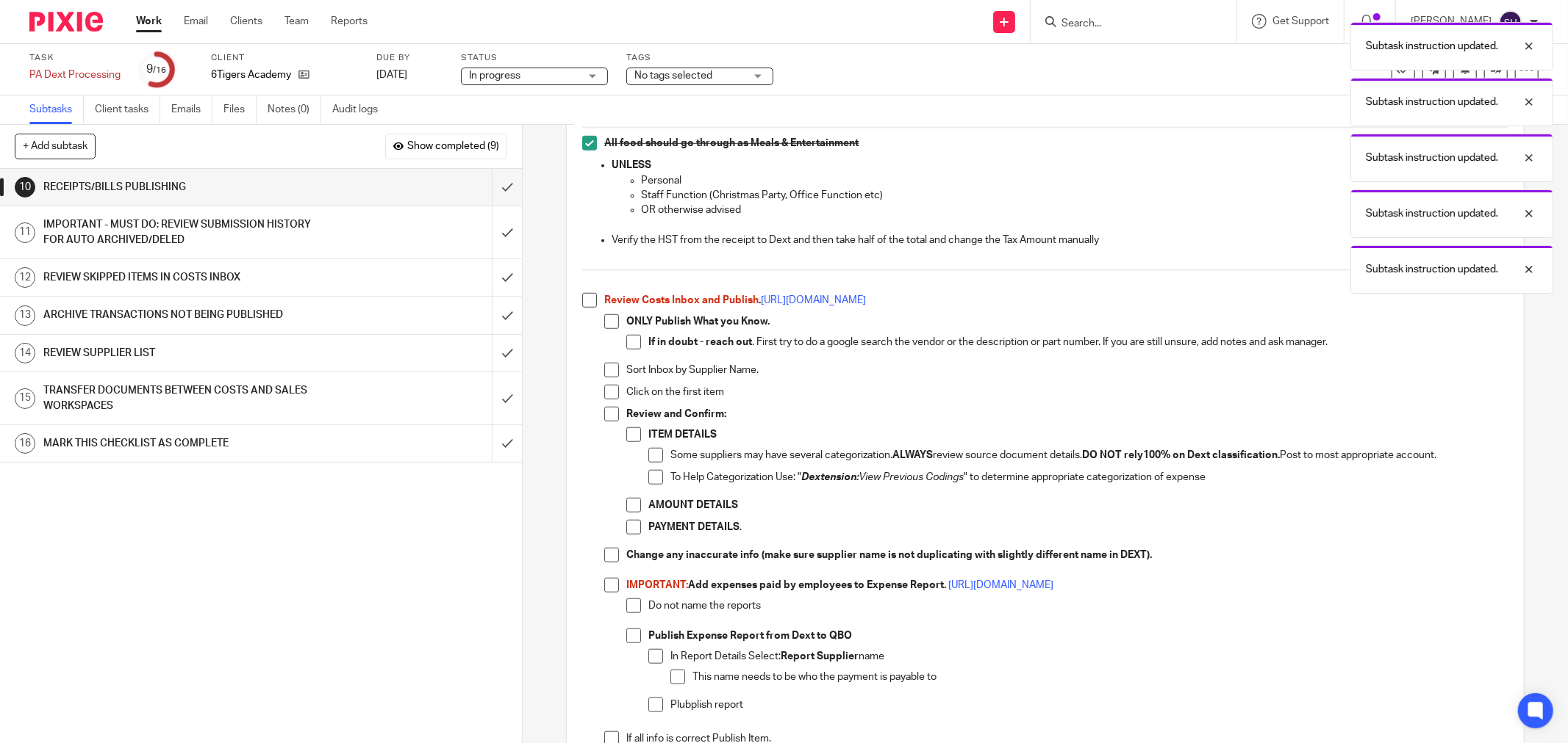
drag, startPoint x: 585, startPoint y: 304, endPoint x: 604, endPoint y: 319, distance: 24.2
click at [587, 305] on span at bounding box center [589, 300] width 14 height 14
click at [605, 321] on span at bounding box center [611, 322] width 14 height 14
click at [629, 341] on span at bounding box center [634, 342] width 14 height 14
click at [607, 376] on span at bounding box center [611, 370] width 14 height 14
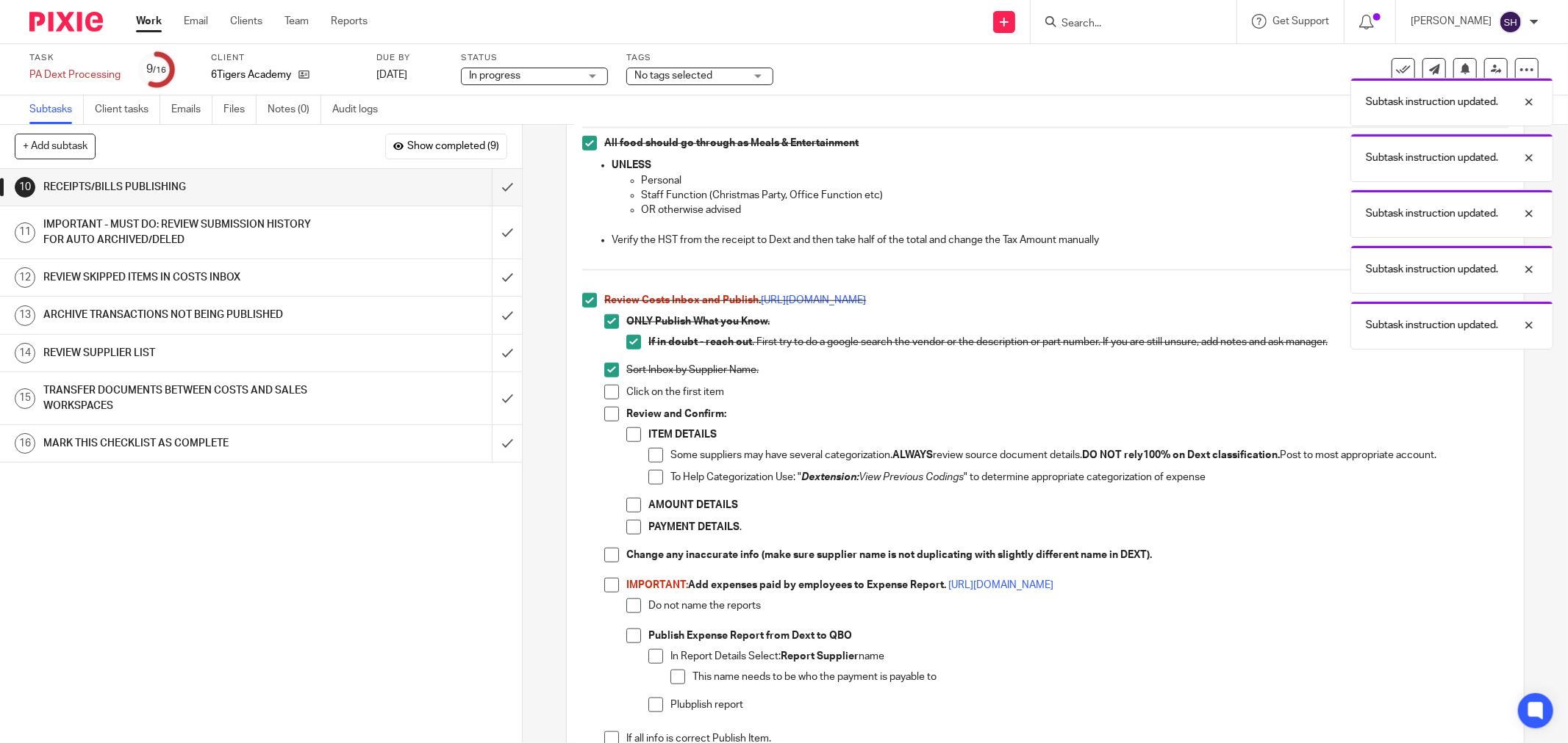
drag, startPoint x: 606, startPoint y: 391, endPoint x: 606, endPoint y: 415, distance: 24.0
click at [606, 392] on span at bounding box center [611, 392] width 14 height 14
drag, startPoint x: 606, startPoint y: 416, endPoint x: 626, endPoint y: 429, distance: 23.9
click at [607, 416] on span at bounding box center [611, 414] width 14 height 14
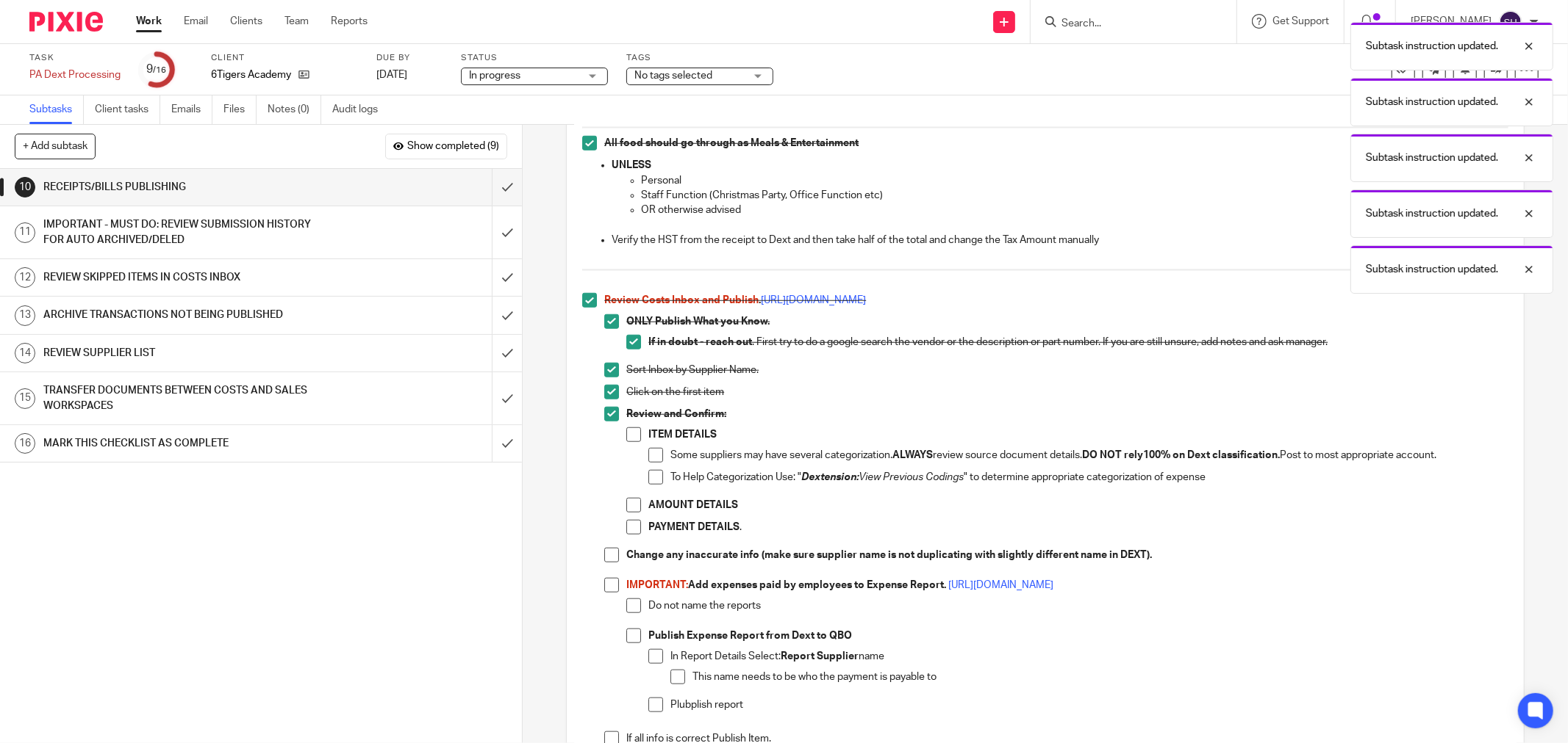
drag, startPoint x: 629, startPoint y: 431, endPoint x: 643, endPoint y: 451, distance: 24.4
click at [631, 434] on span at bounding box center [634, 435] width 14 height 14
click at [648, 453] on span at bounding box center [655, 455] width 14 height 14
click at [651, 480] on span at bounding box center [655, 477] width 14 height 14
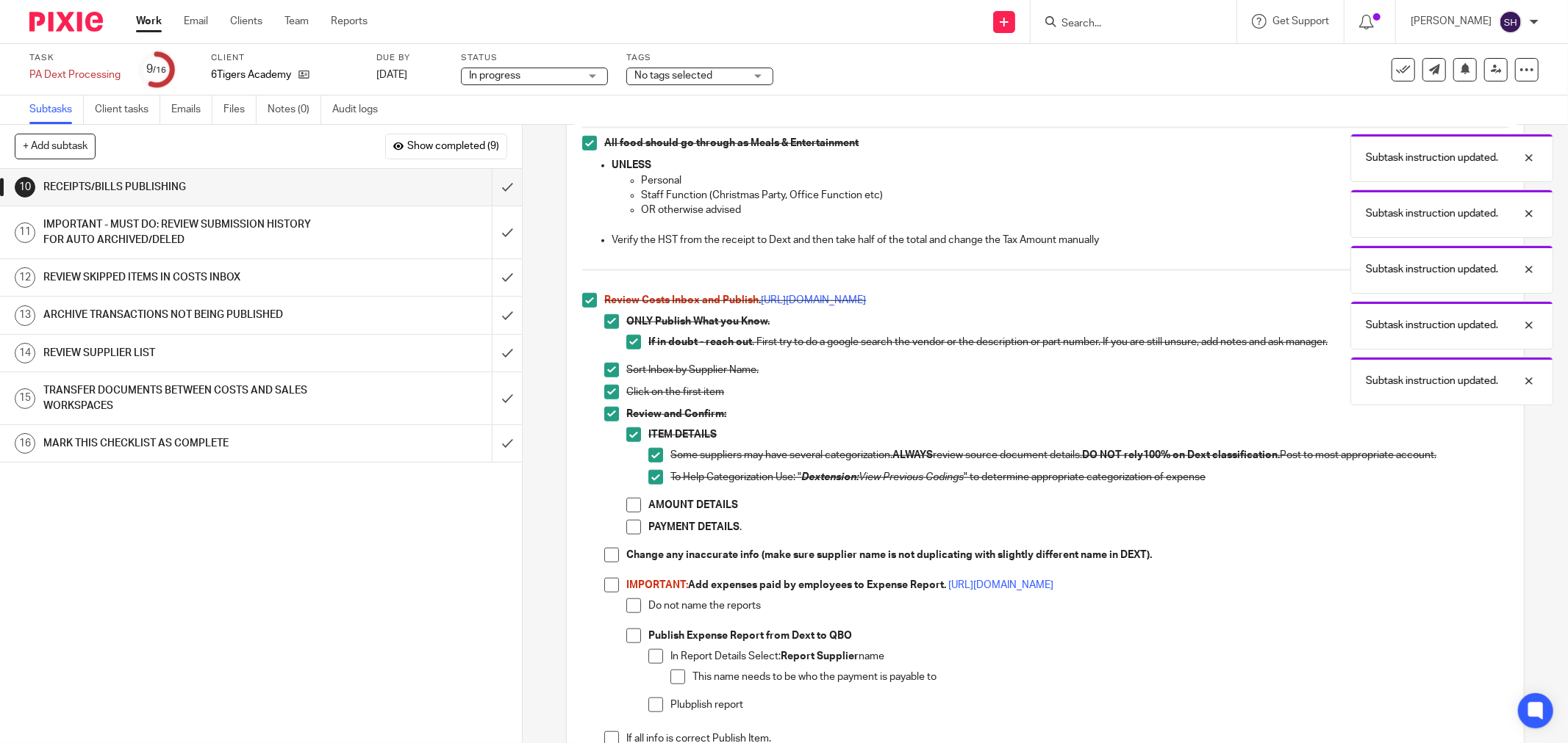
drag, startPoint x: 635, startPoint y: 508, endPoint x: 628, endPoint y: 527, distance: 20.2
click at [635, 508] on span at bounding box center [634, 505] width 14 height 14
click at [627, 530] on span at bounding box center [634, 527] width 14 height 14
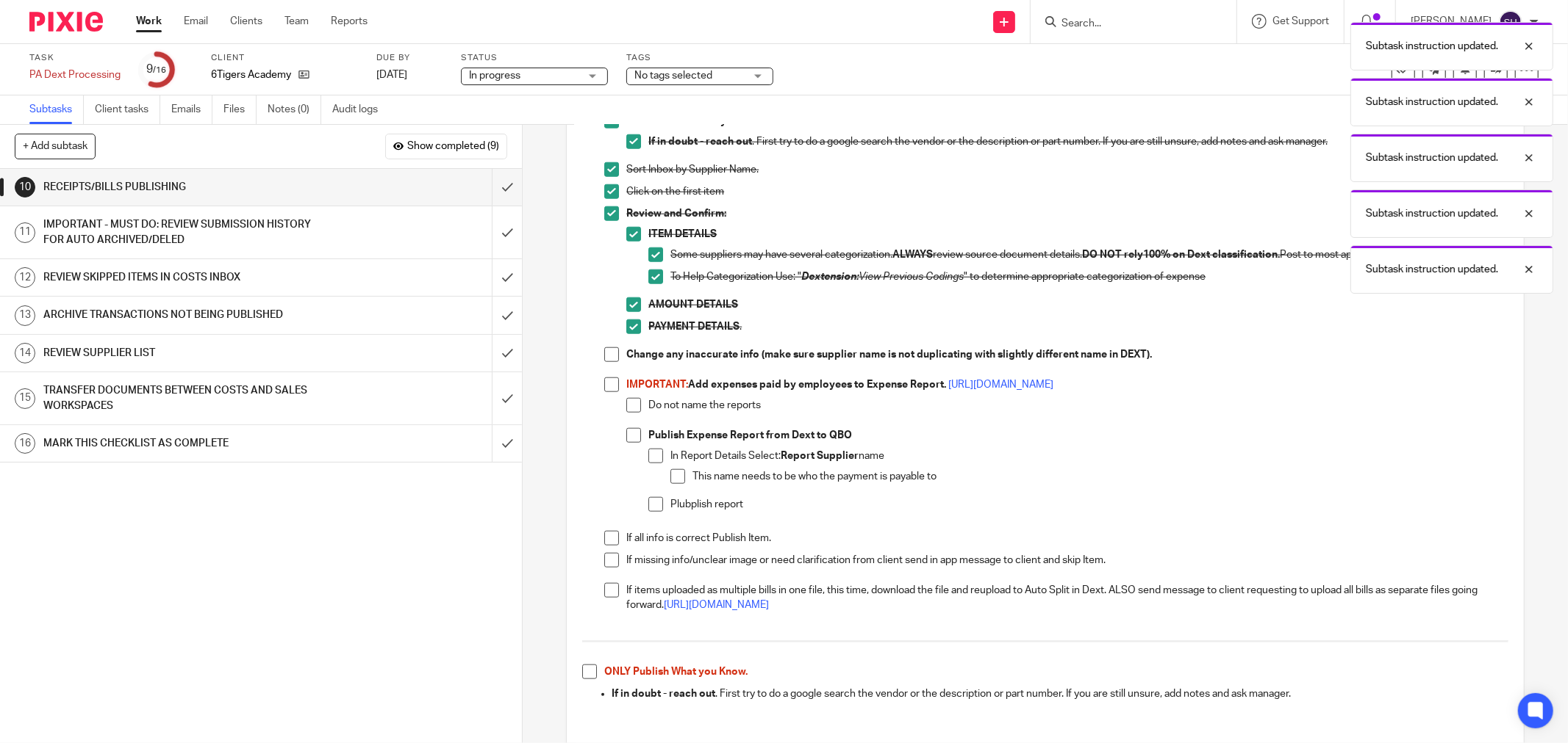
scroll to position [1224, 0]
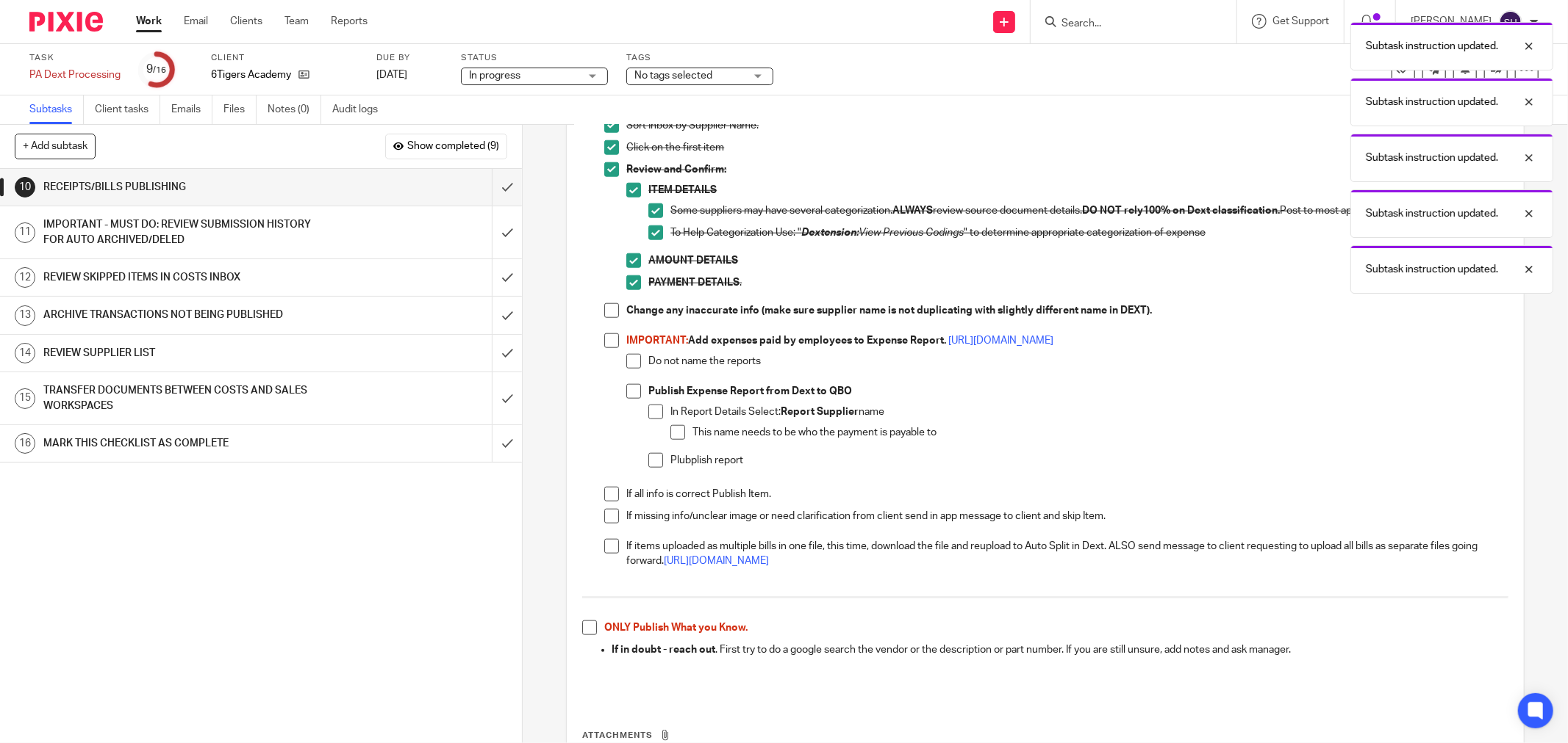
click at [604, 339] on span at bounding box center [611, 340] width 14 height 14
drag, startPoint x: 604, startPoint y: 313, endPoint x: 610, endPoint y: 328, distance: 16.2
click at [605, 313] on span at bounding box center [611, 311] width 14 height 14
click at [626, 368] on li "Do not name the reports" at bounding box center [1067, 368] width 882 height 30
click at [627, 365] on span at bounding box center [634, 361] width 14 height 14
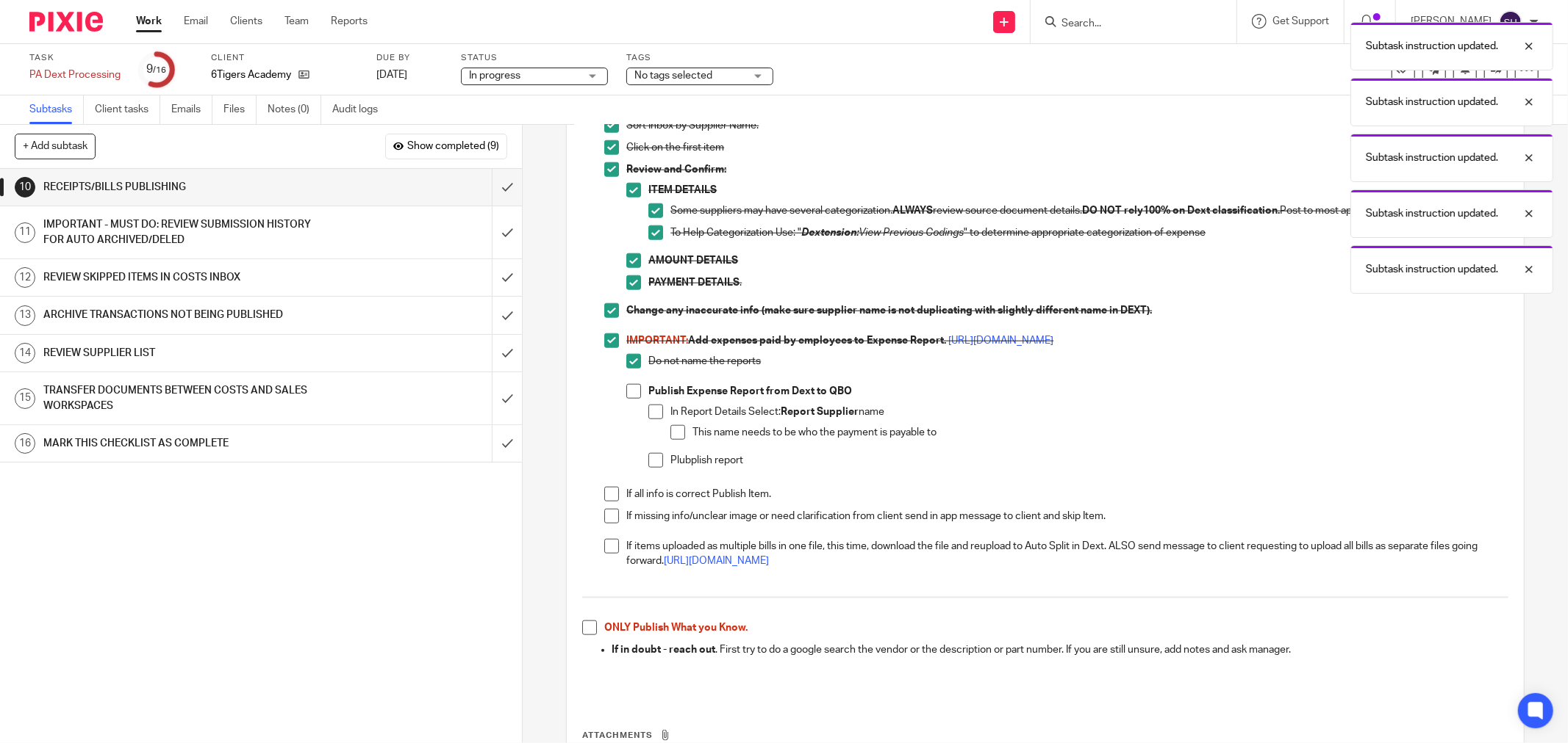
click at [629, 392] on span at bounding box center [634, 392] width 14 height 14
click at [652, 412] on span at bounding box center [655, 412] width 14 height 14
click at [670, 430] on span at bounding box center [678, 432] width 14 height 14
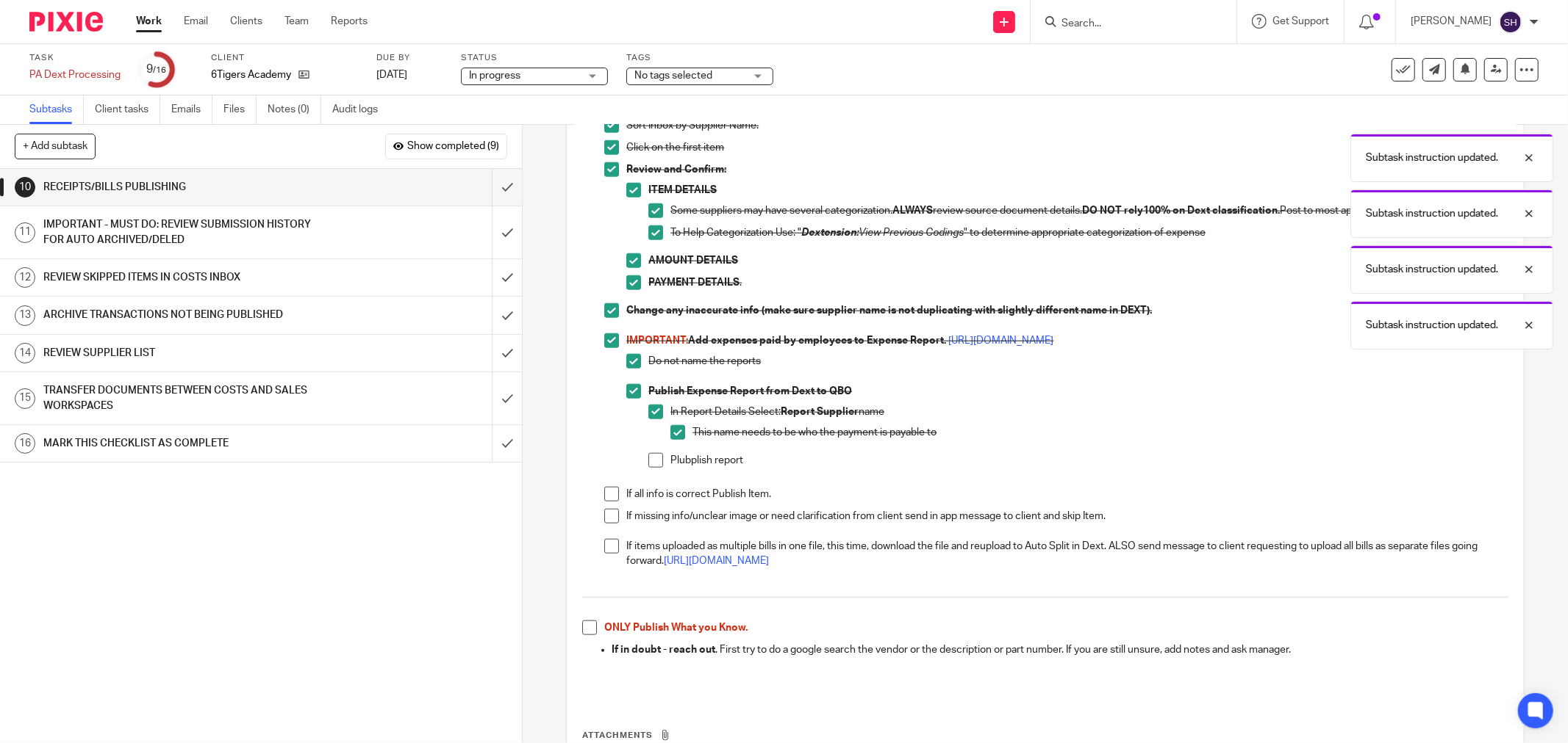
click at [655, 464] on span at bounding box center [655, 460] width 14 height 14
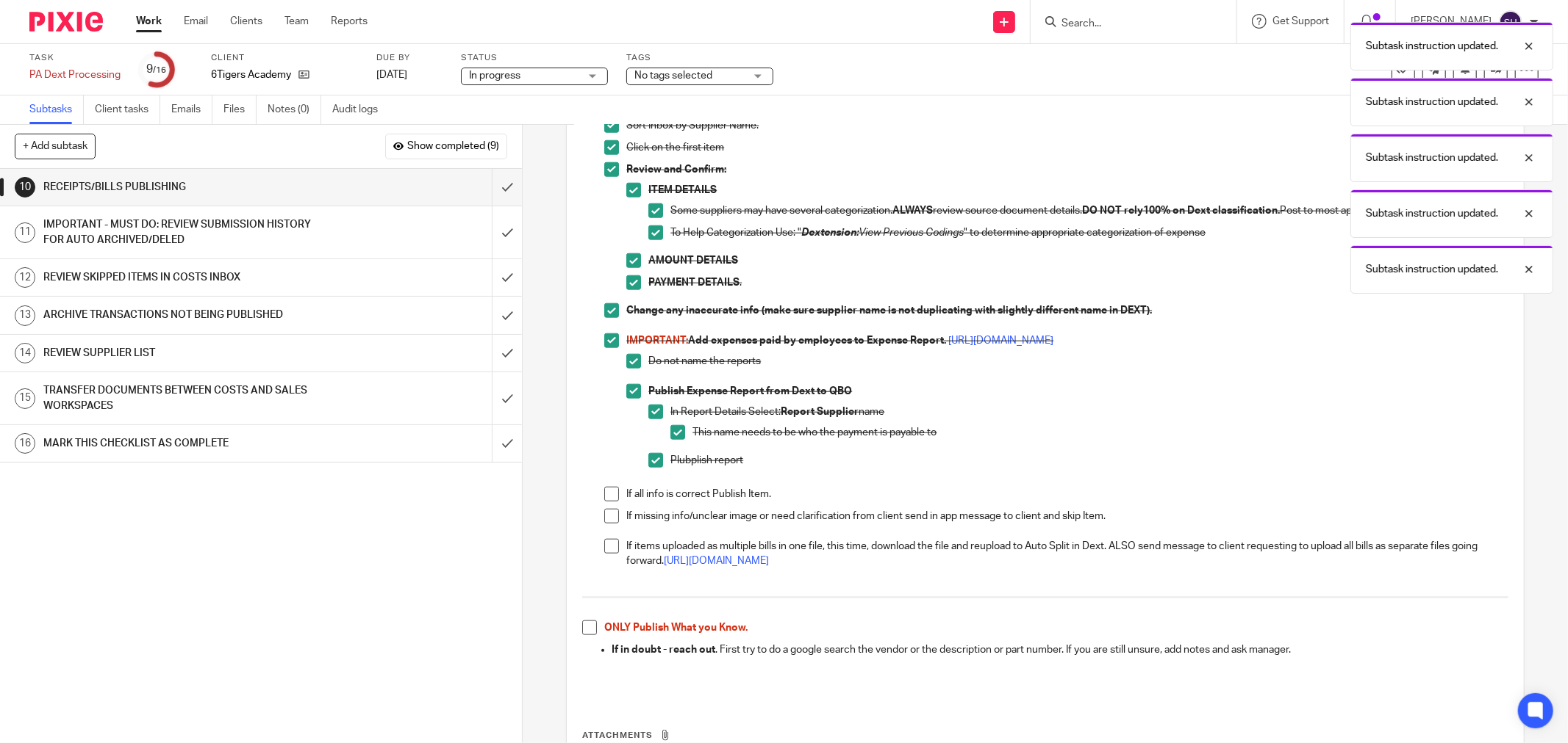
click at [607, 503] on li "If all info is correct Publish Item." at bounding box center [1055, 498] width 904 height 22
drag, startPoint x: 607, startPoint y: 495, endPoint x: 607, endPoint y: 505, distance: 10.0
click at [607, 498] on span at bounding box center [611, 494] width 14 height 14
click at [608, 514] on span at bounding box center [611, 516] width 14 height 14
click at [611, 541] on span at bounding box center [611, 547] width 14 height 14
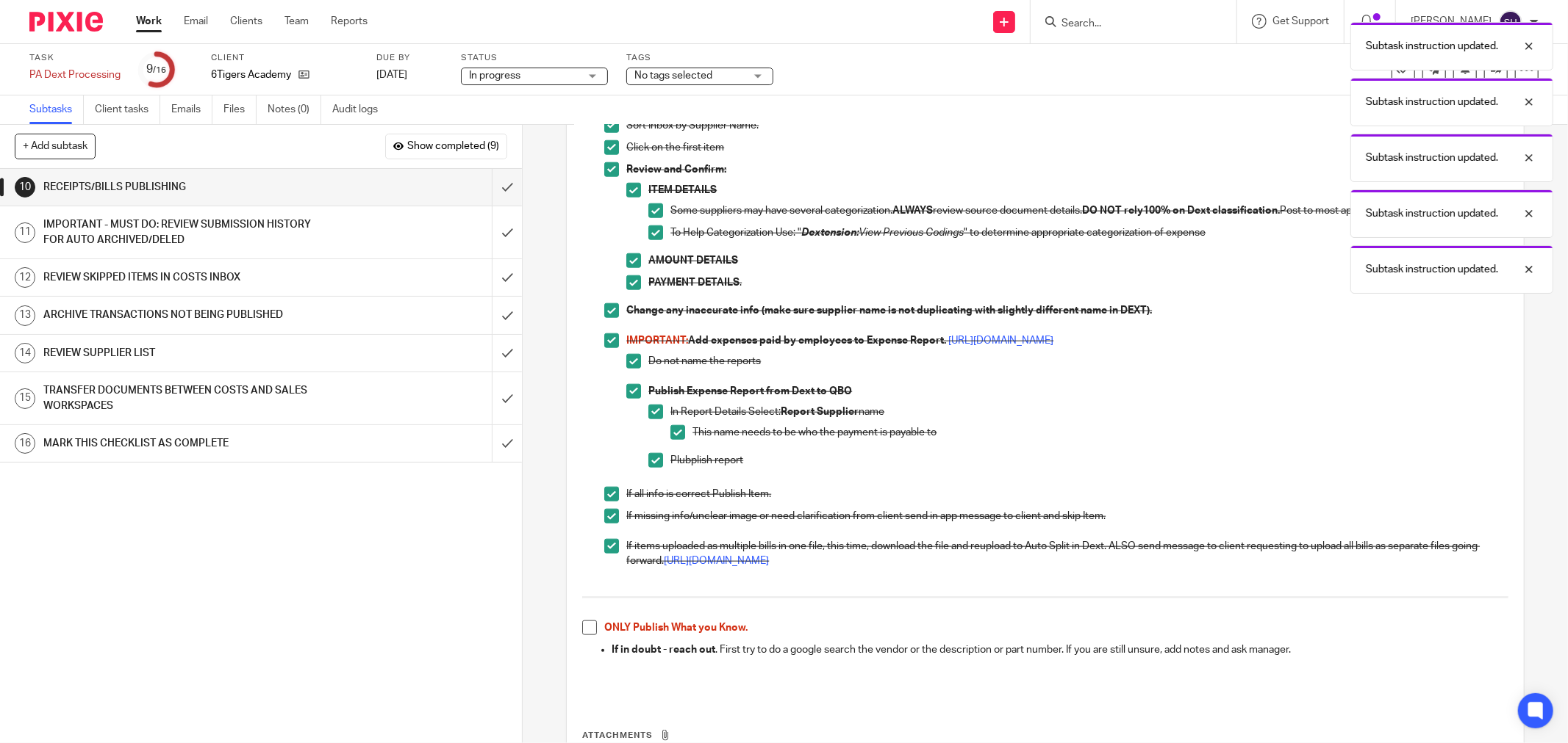
drag, startPoint x: 587, startPoint y: 631, endPoint x: 587, endPoint y: 612, distance: 19.0
click at [587, 630] on span at bounding box center [589, 628] width 14 height 14
click at [485, 192] on input "submit" at bounding box center [260, 187] width 522 height 37
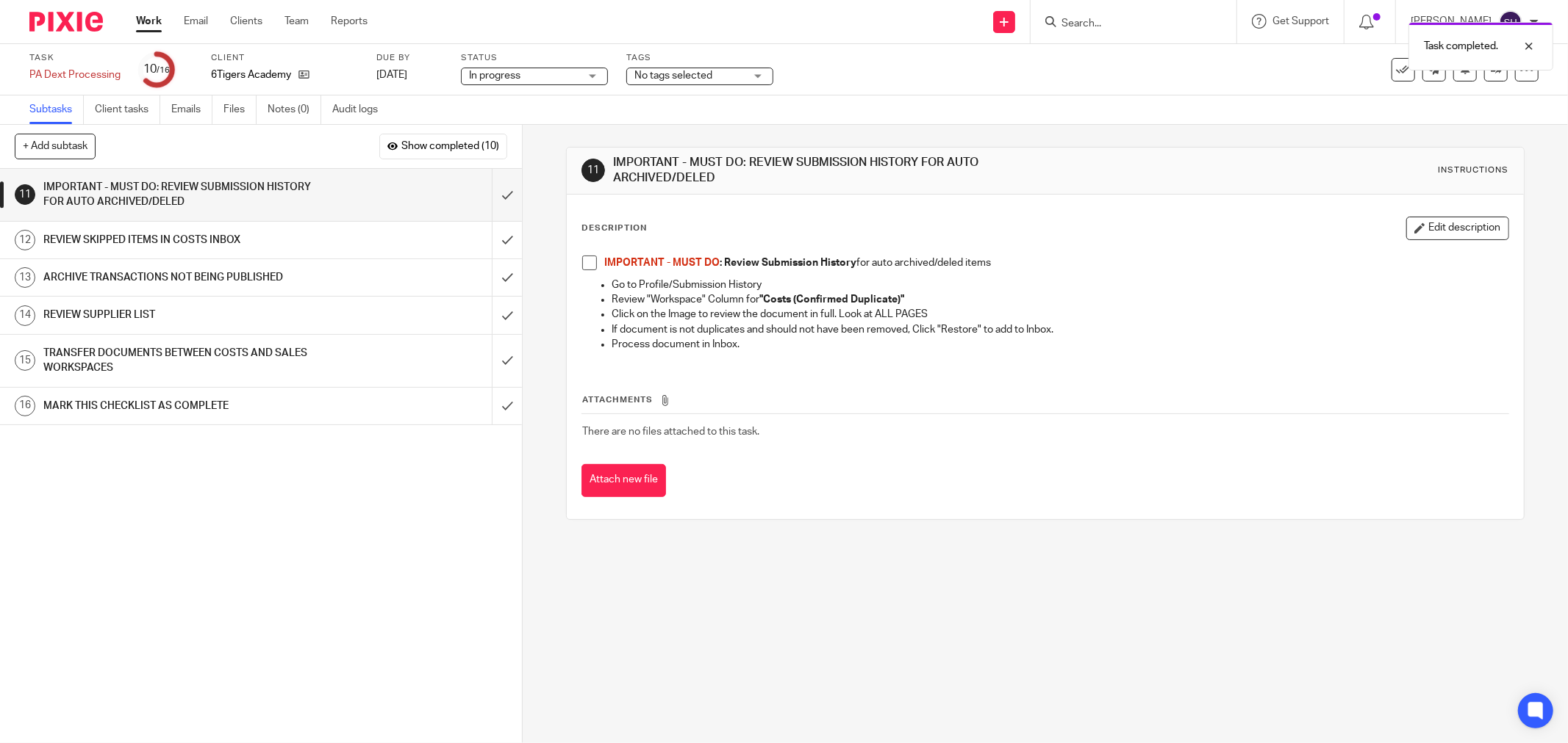
click at [582, 265] on span at bounding box center [589, 263] width 14 height 14
click at [491, 194] on input "submit" at bounding box center [260, 195] width 522 height 52
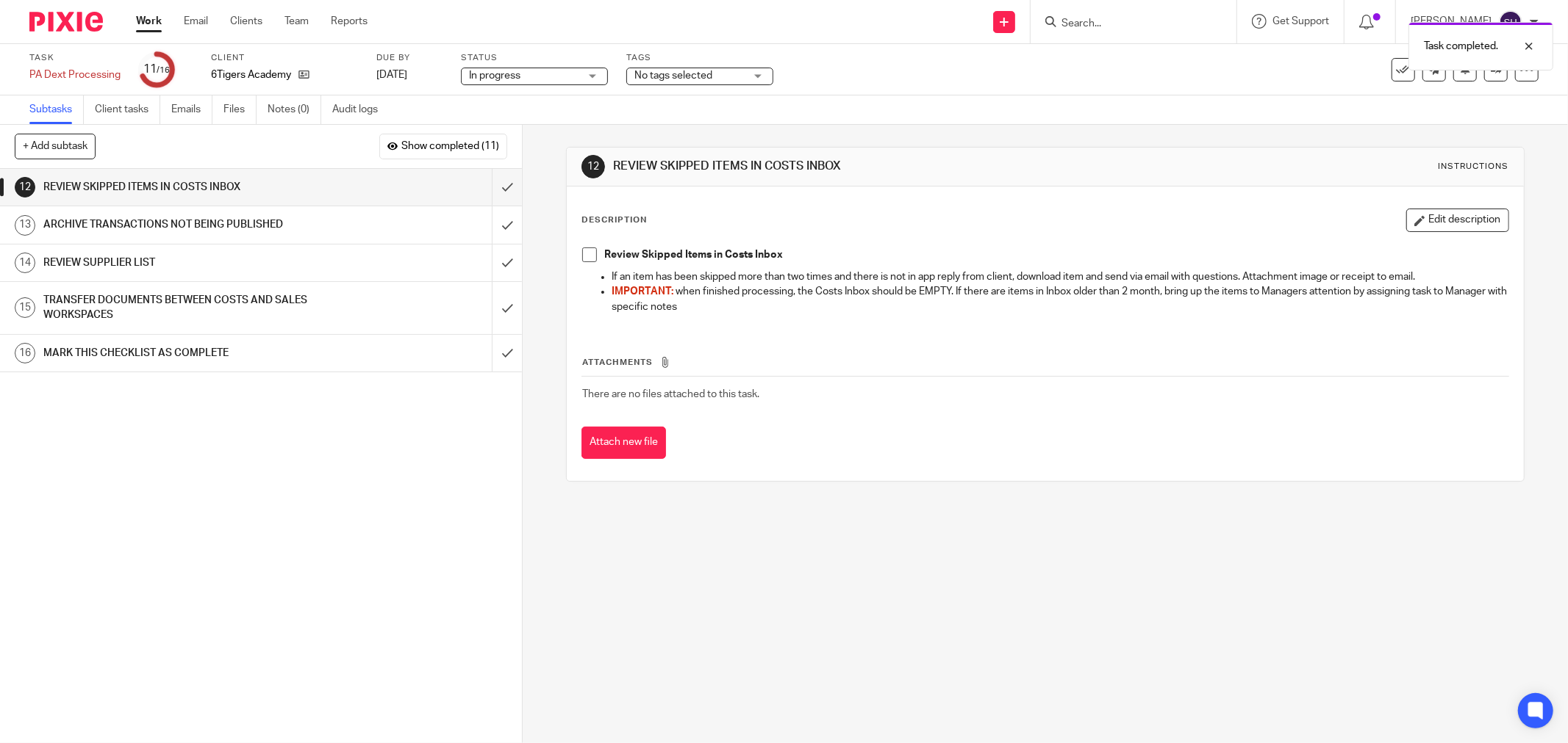
click at [583, 255] on span at bounding box center [589, 255] width 14 height 14
click at [492, 189] on input "submit" at bounding box center [260, 187] width 522 height 37
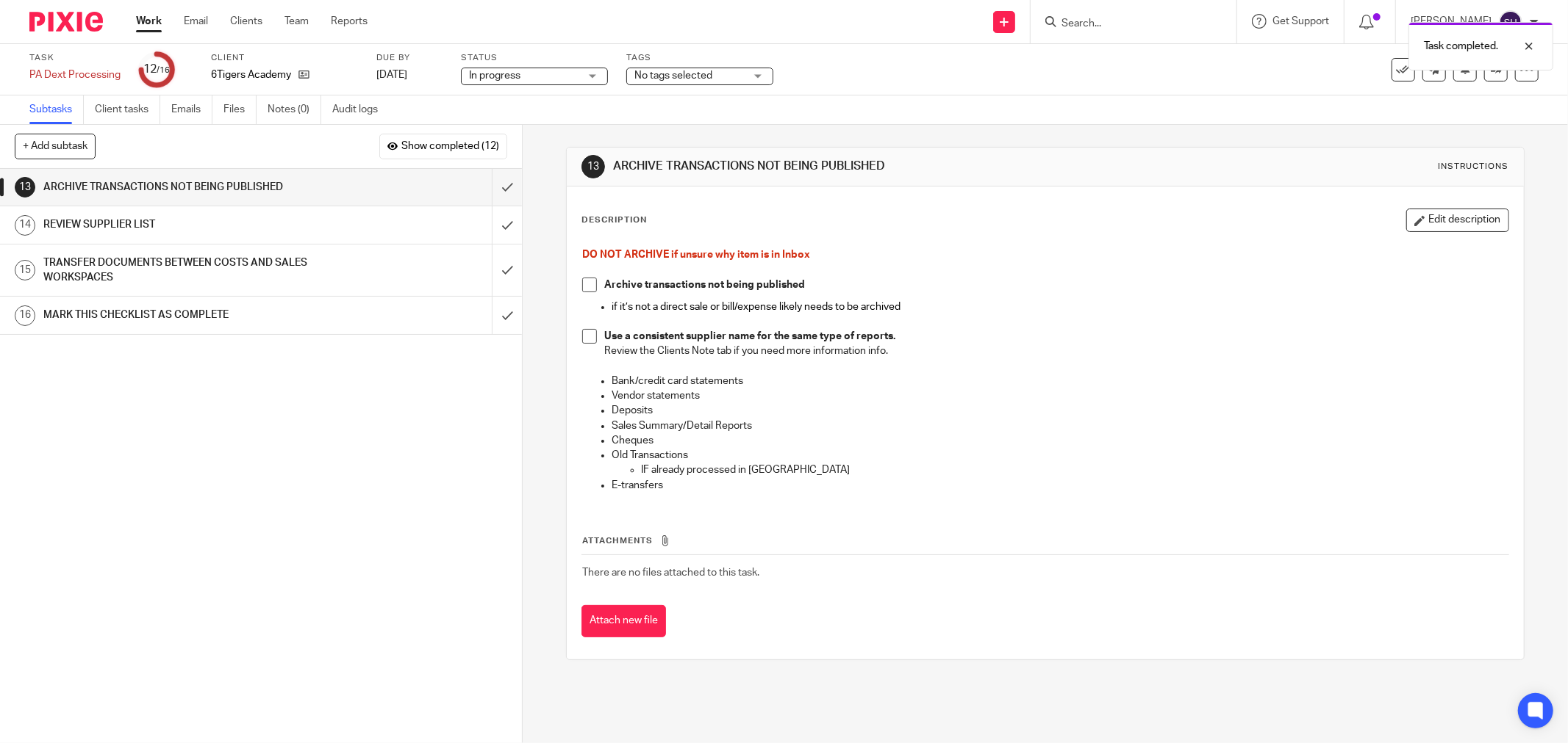
click at [587, 335] on span at bounding box center [589, 336] width 14 height 14
click at [582, 281] on span at bounding box center [589, 285] width 14 height 14
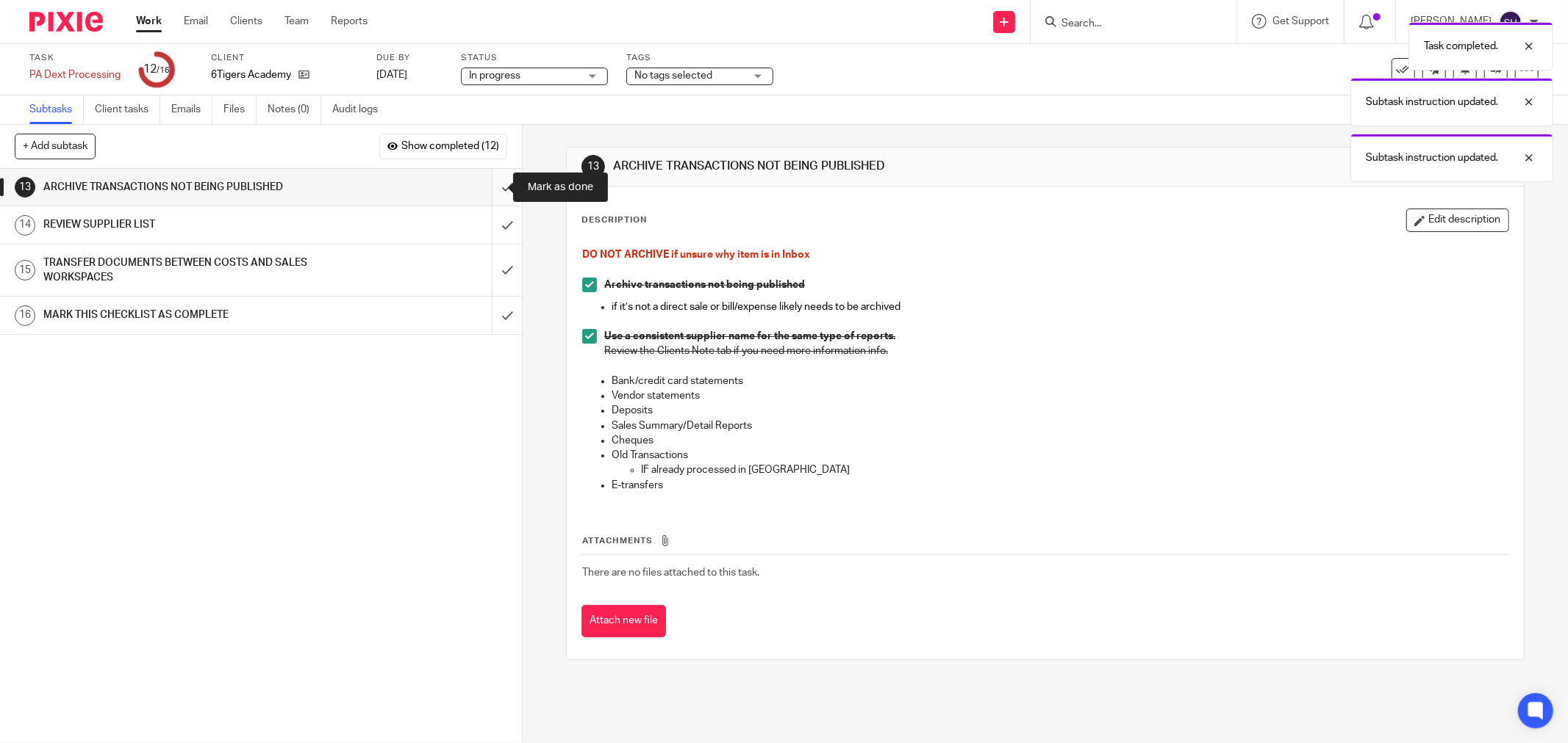
click at [491, 185] on input "submit" at bounding box center [260, 187] width 522 height 37
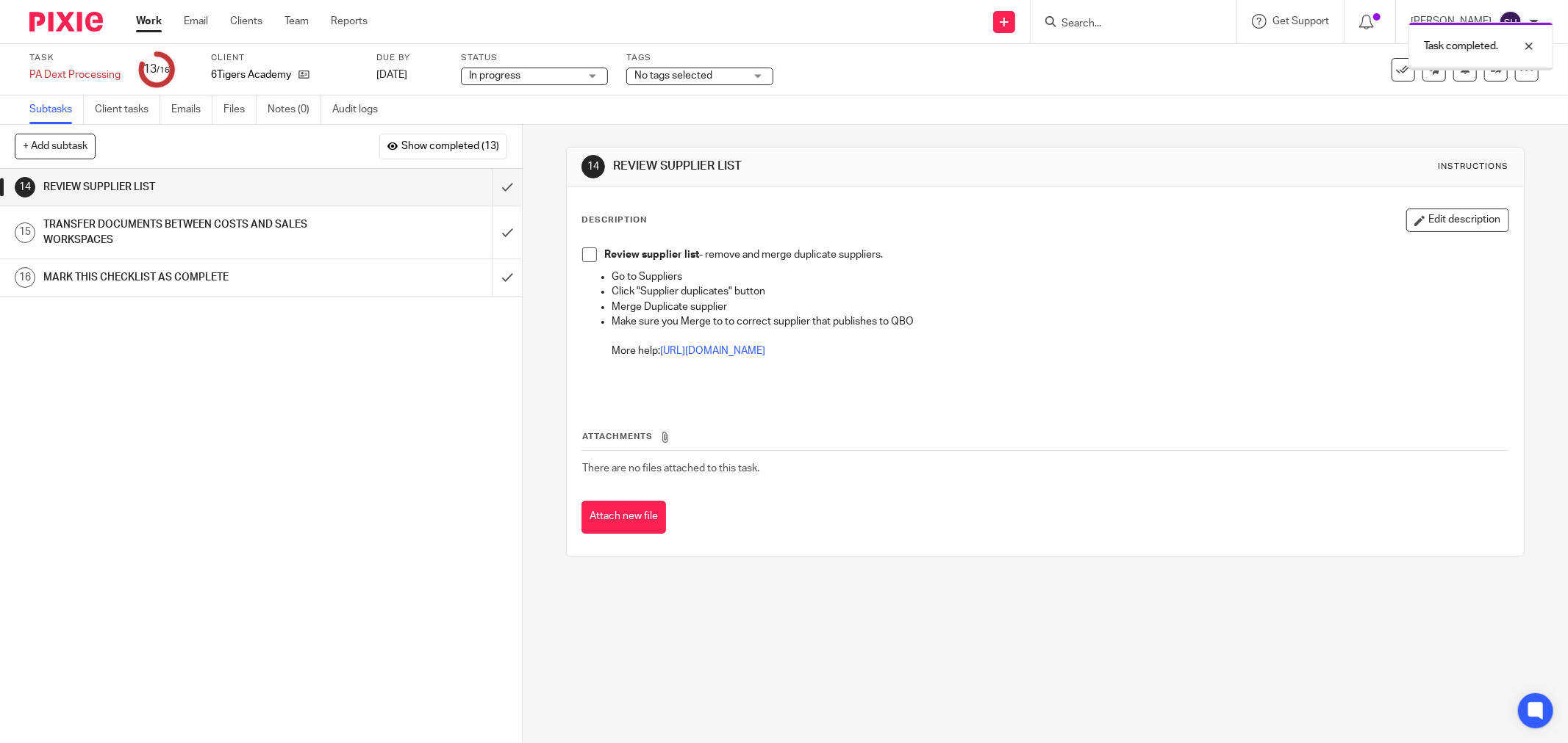
click at [589, 254] on span at bounding box center [589, 255] width 14 height 14
click at [488, 177] on input "submit" at bounding box center [260, 187] width 522 height 37
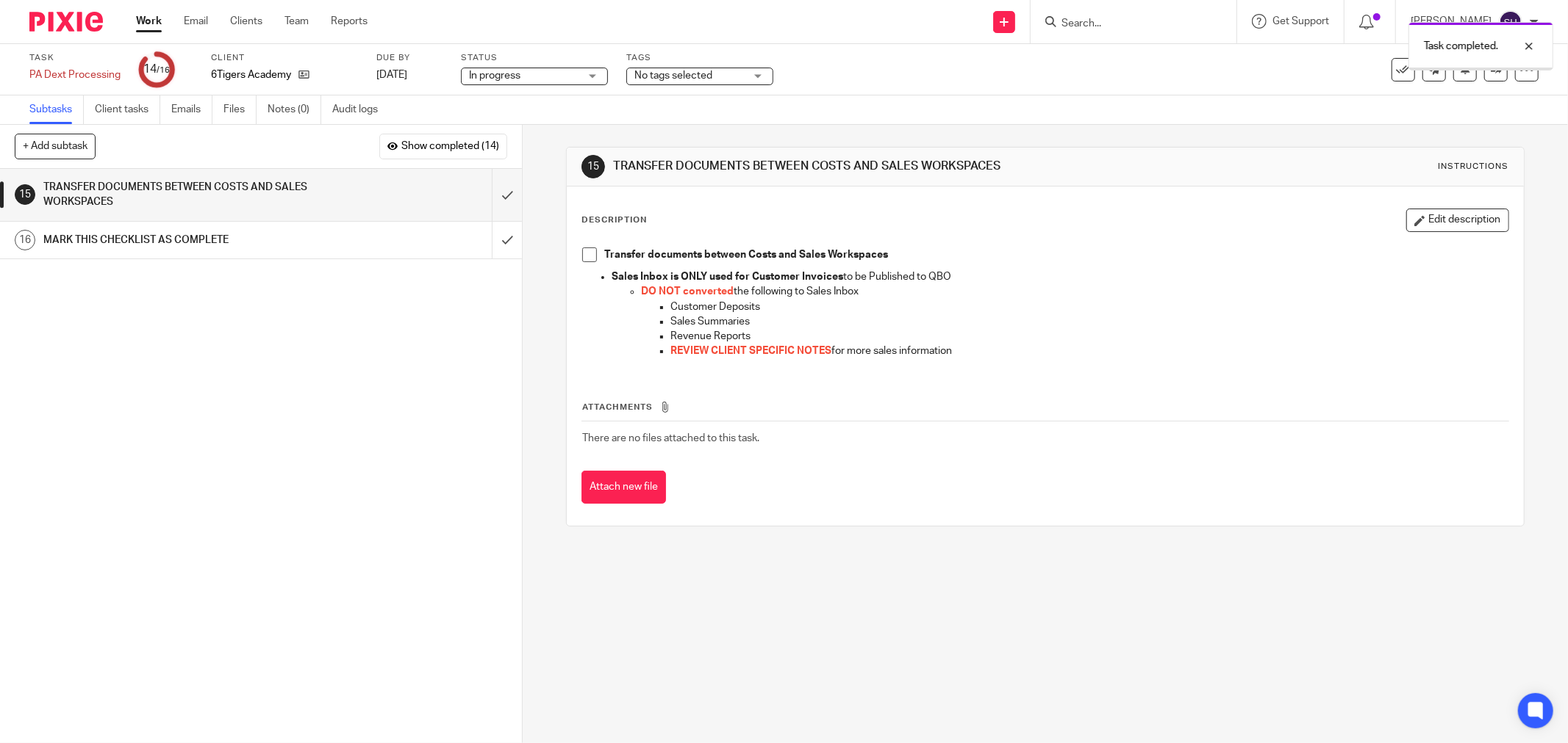
click at [582, 251] on span at bounding box center [589, 255] width 14 height 14
click at [486, 187] on input "submit" at bounding box center [260, 195] width 522 height 52
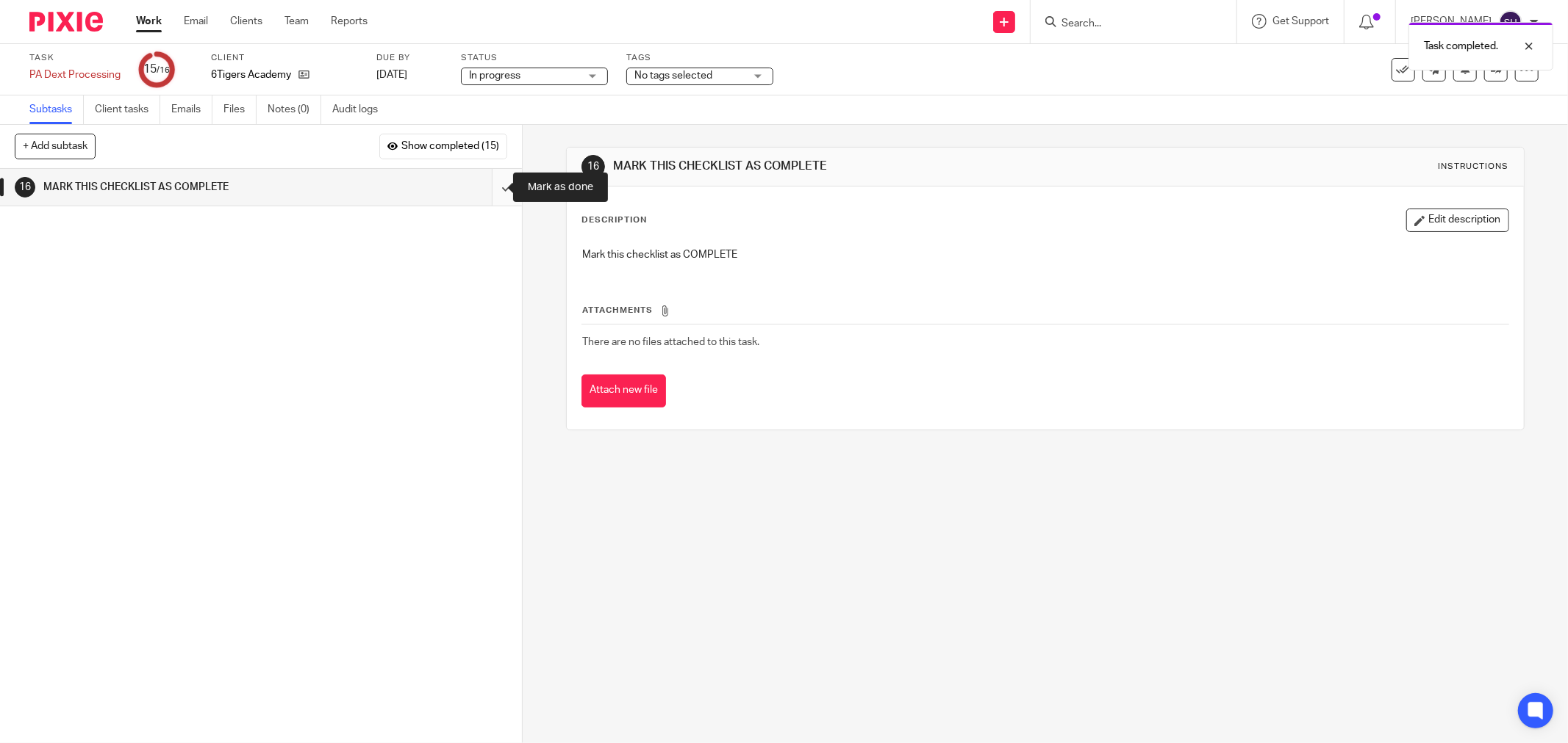
click at [497, 189] on input "submit" at bounding box center [260, 187] width 522 height 37
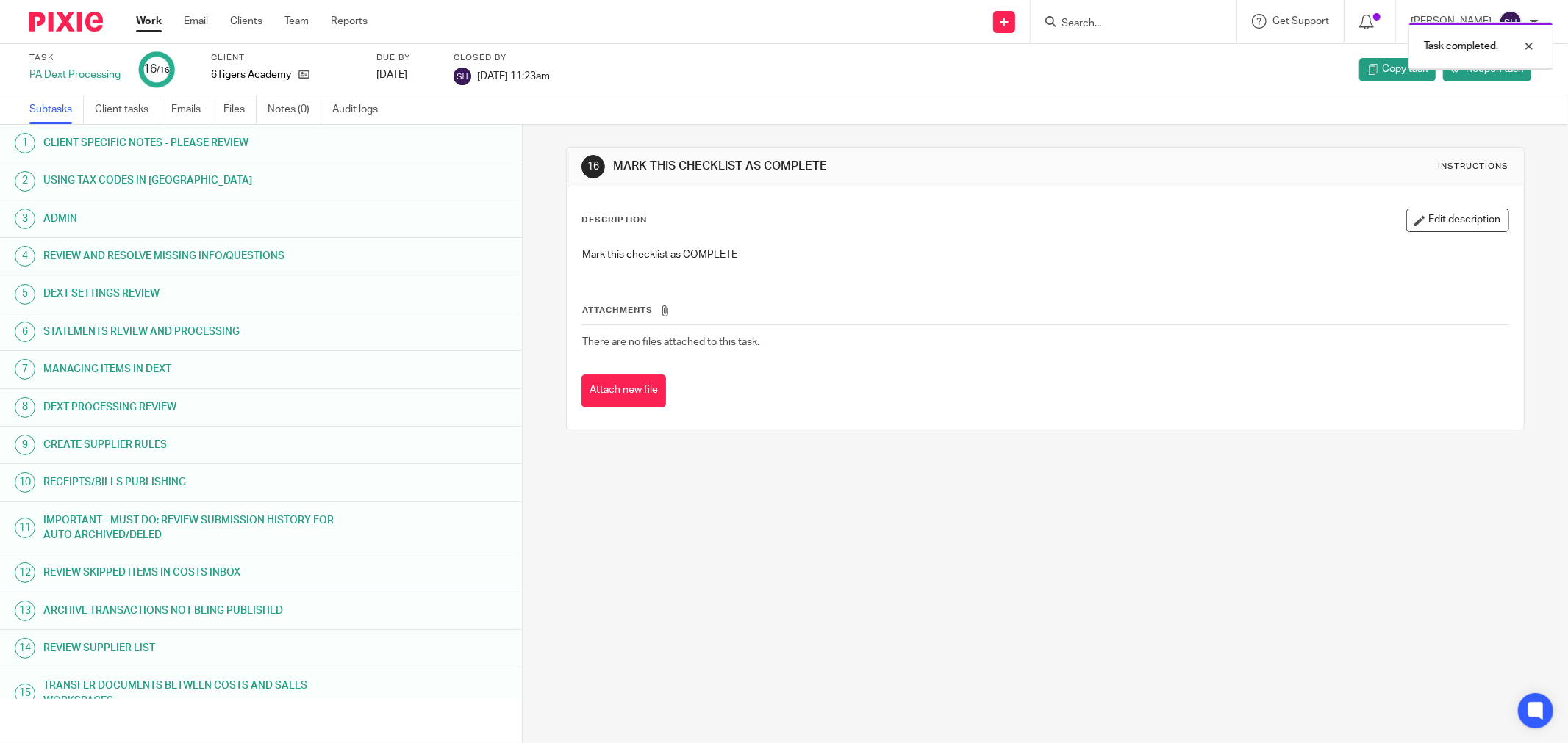
click at [150, 17] on link "Work" at bounding box center [149, 21] width 26 height 14
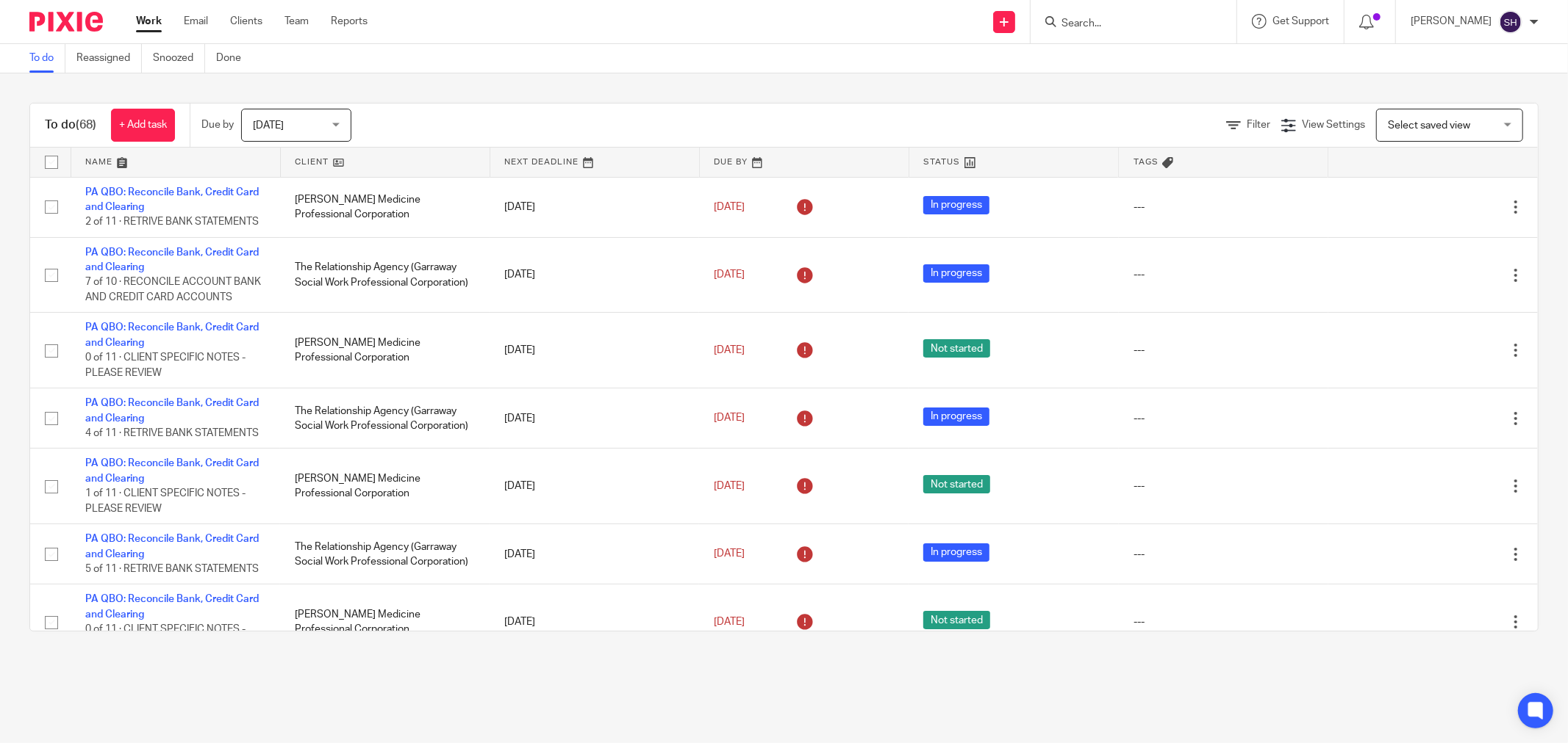
click at [311, 158] on link at bounding box center [386, 162] width 209 height 30
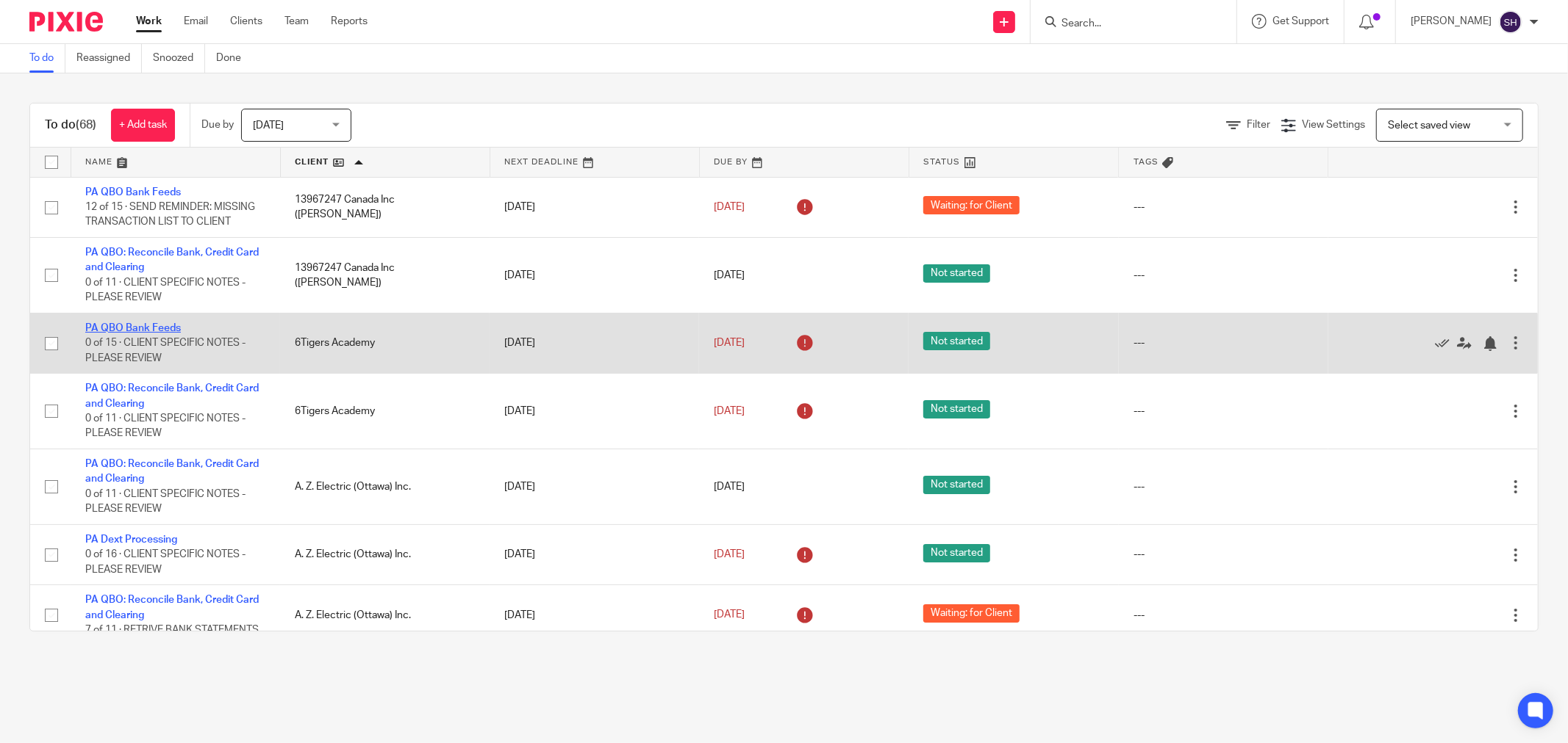
click at [147, 331] on link "PA QBO Bank Feeds" at bounding box center [133, 328] width 96 height 10
